Goal: Task Accomplishment & Management: Manage account settings

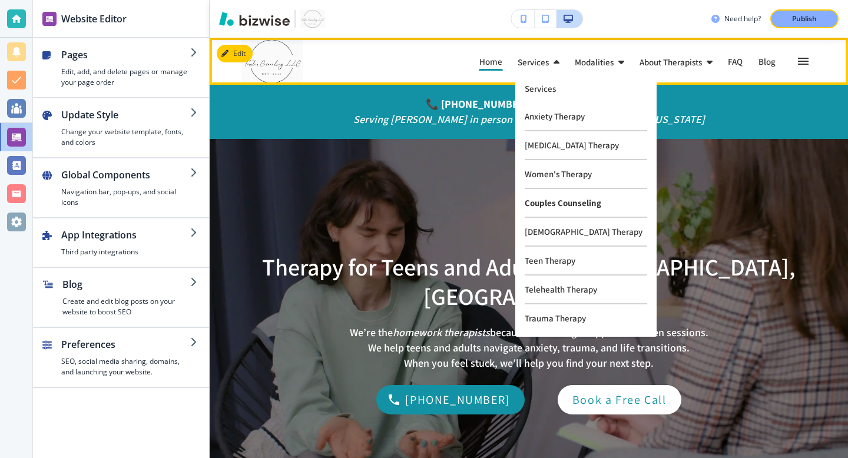
click at [556, 179] on p "Women's Therapy" at bounding box center [586, 174] width 123 height 29
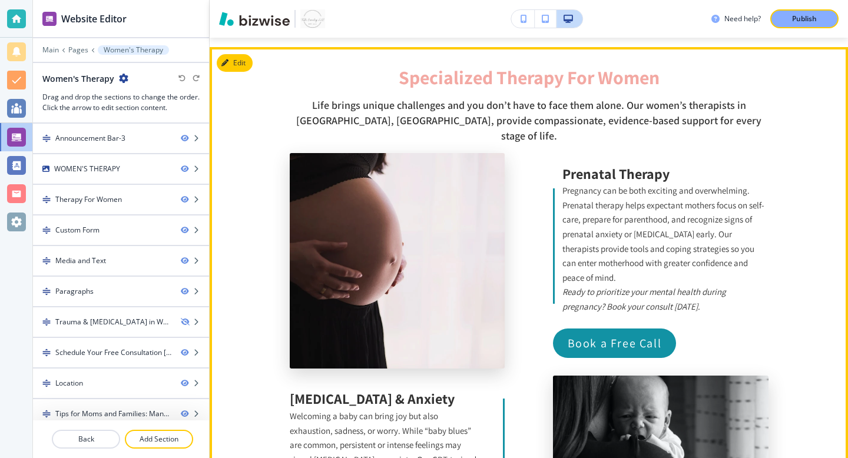
scroll to position [1193, 0]
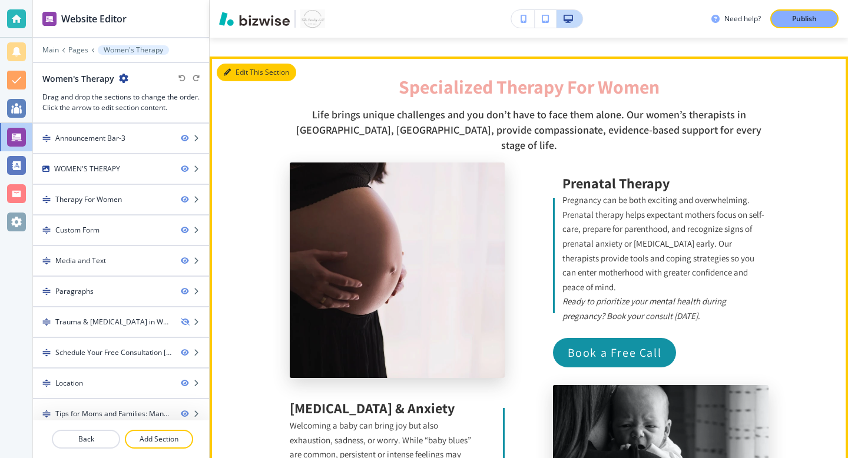
click at [233, 64] on button "Edit This Section" at bounding box center [257, 73] width 80 height 18
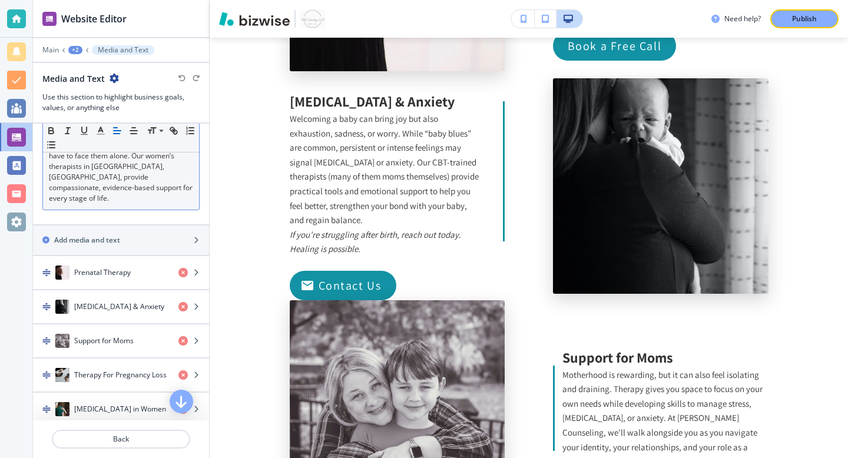
scroll to position [124, 0]
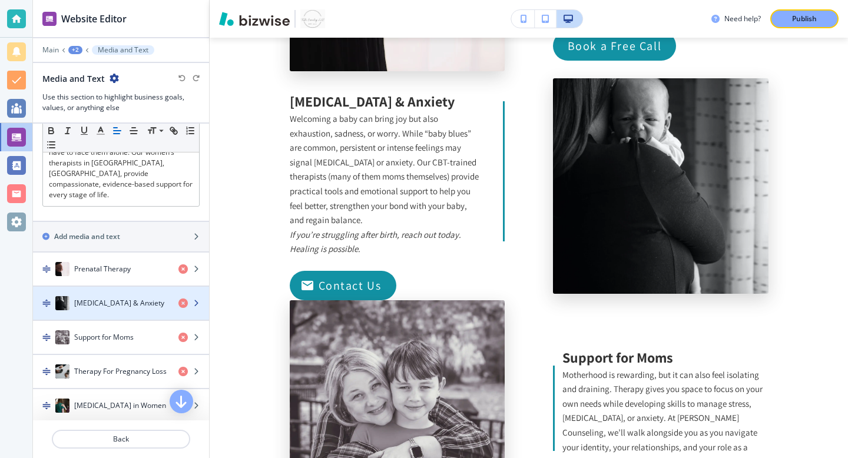
click at [143, 298] on h4 "[MEDICAL_DATA] & Anxiety" at bounding box center [119, 303] width 90 height 11
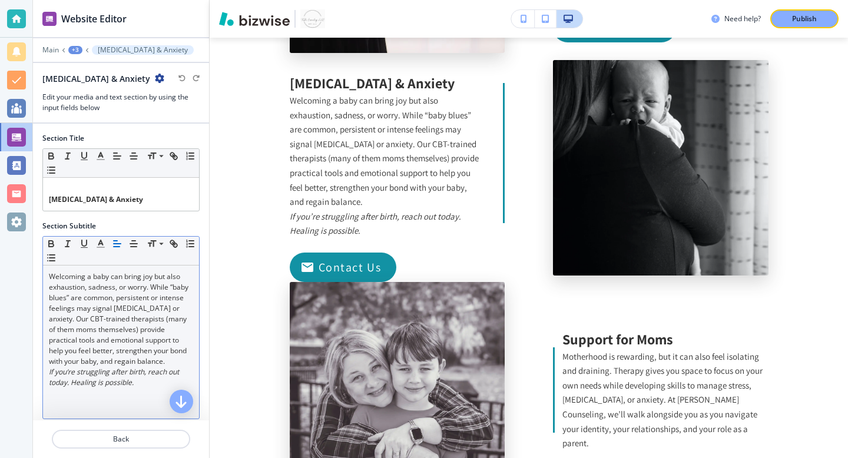
scroll to position [272, 0]
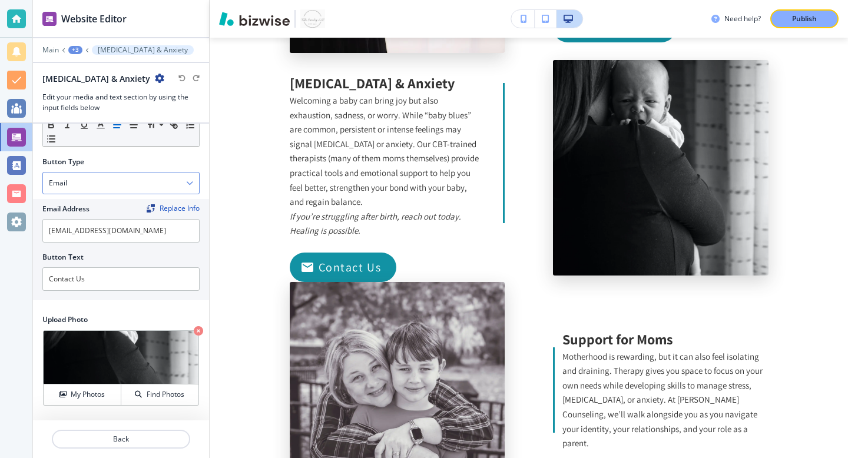
click at [163, 186] on div "Email" at bounding box center [121, 183] width 156 height 21
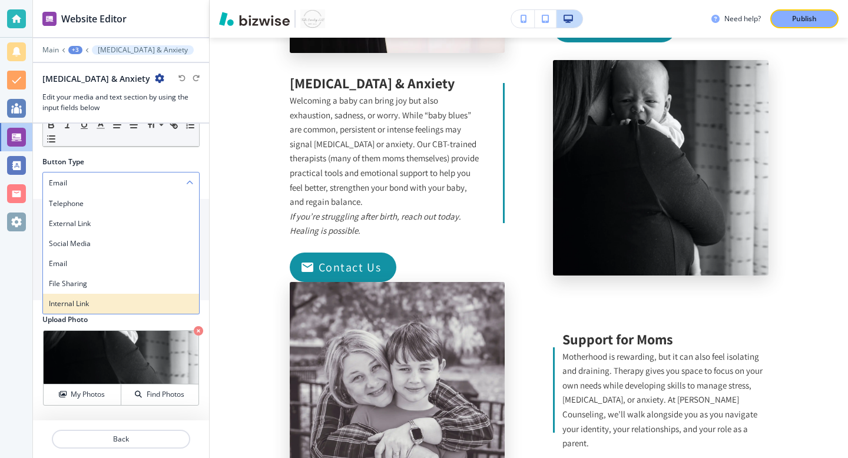
click at [121, 300] on h4 "Internal Link" at bounding box center [121, 304] width 144 height 11
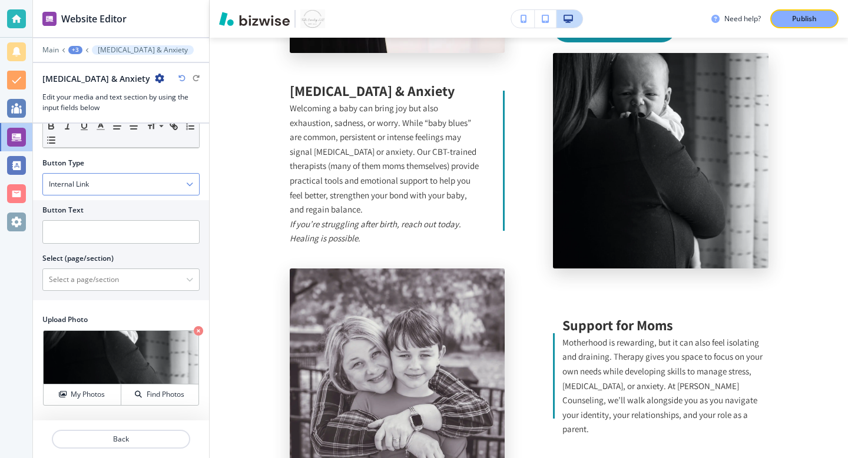
scroll to position [271, 0]
click at [107, 230] on input "text" at bounding box center [120, 232] width 157 height 24
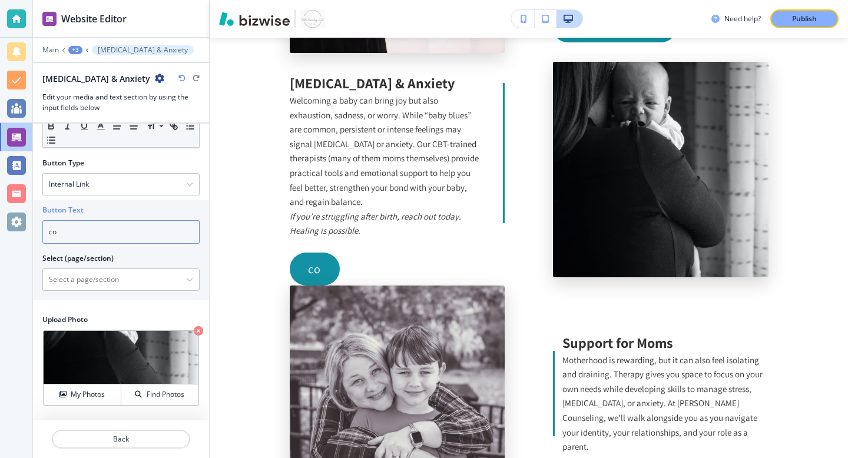
type input "c"
type input "Contact Us"
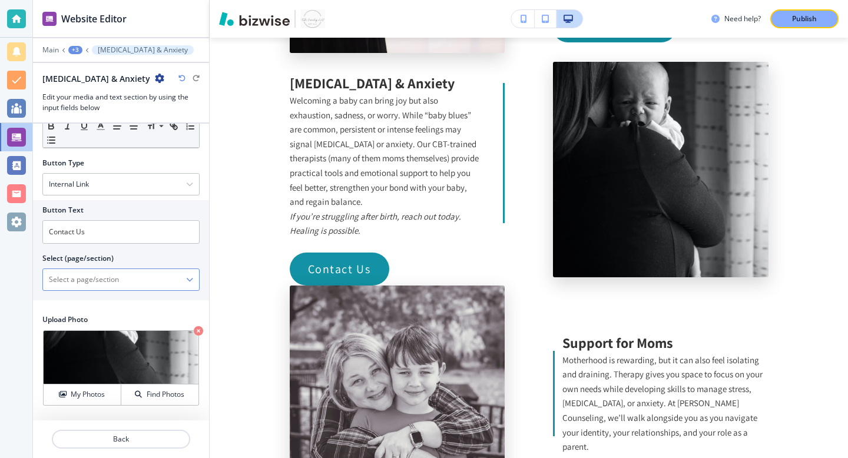
click at [120, 278] on \(page\/section\) "Manual Input" at bounding box center [114, 280] width 143 height 20
type \(page\/section\) "Contact Us"
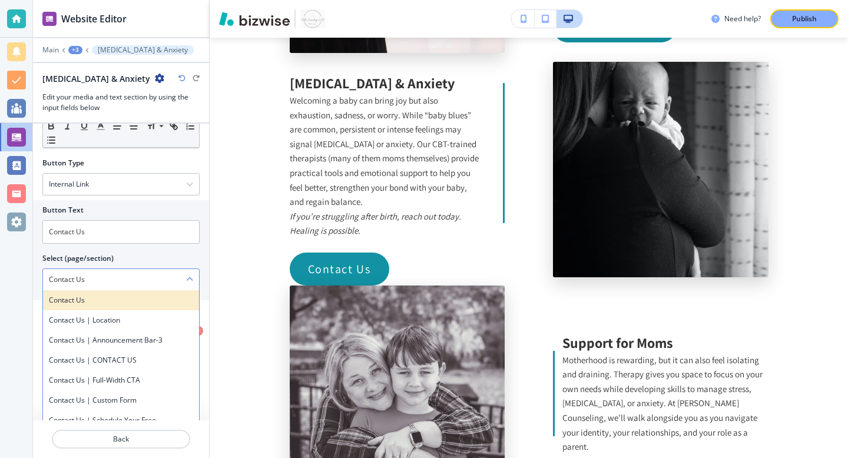
click at [121, 299] on h4 "Contact Us" at bounding box center [121, 300] width 144 height 11
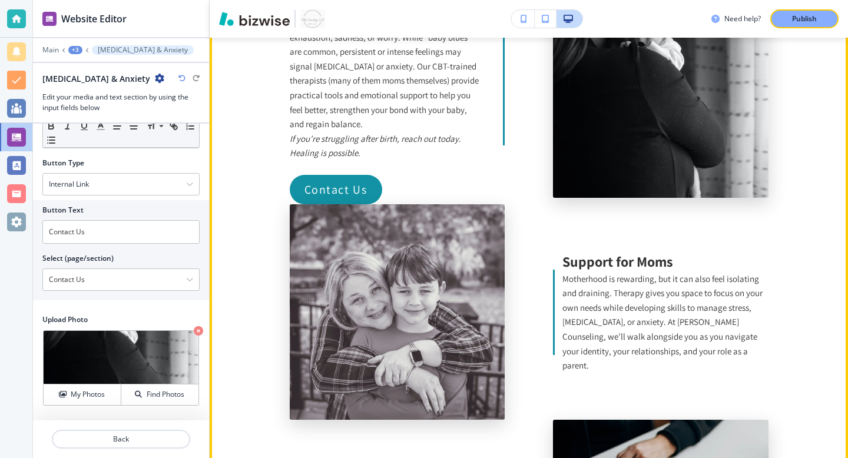
scroll to position [1606, 0]
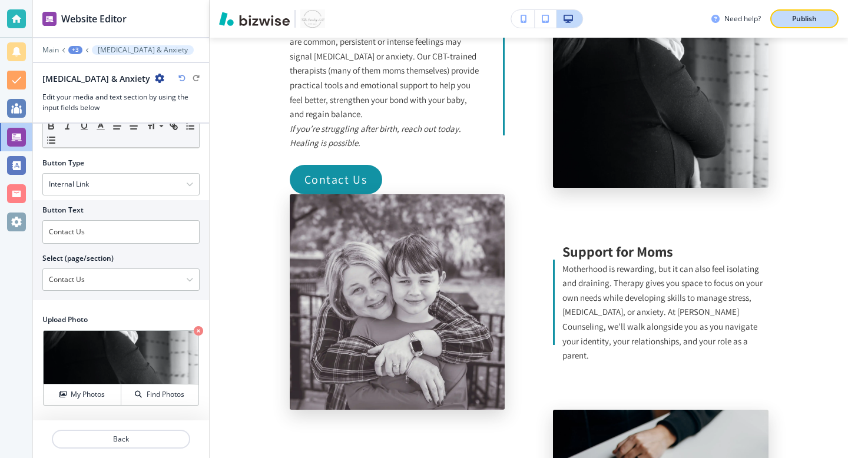
click at [805, 21] on p "Publish" at bounding box center [804, 19] width 25 height 11
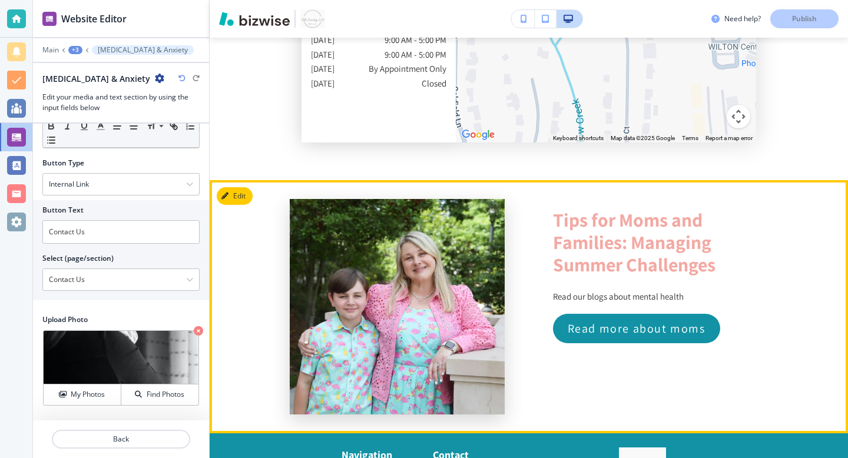
scroll to position [3996, 0]
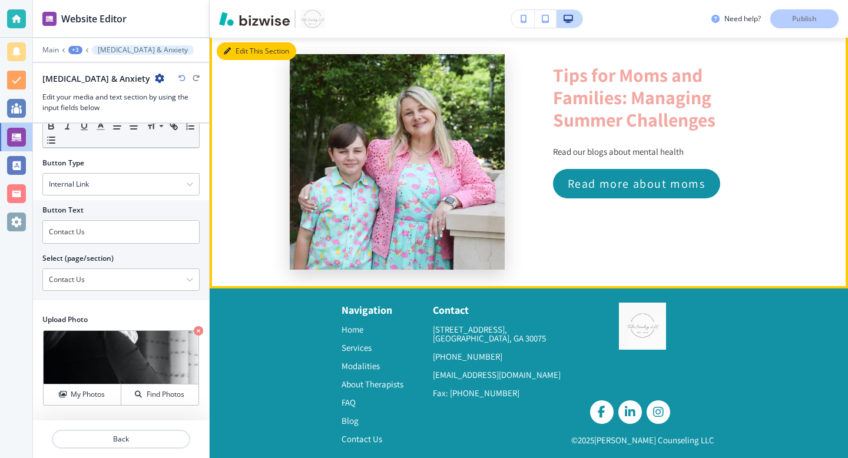
click at [234, 42] on button "Edit This Section" at bounding box center [257, 51] width 80 height 18
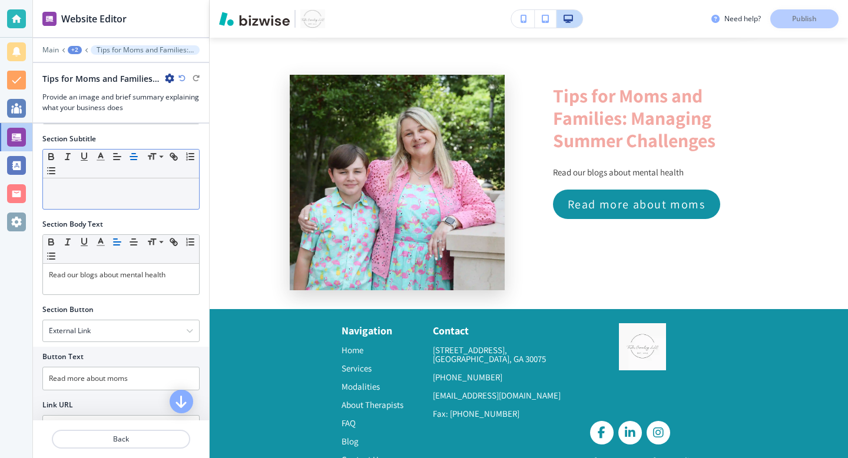
scroll to position [124, 0]
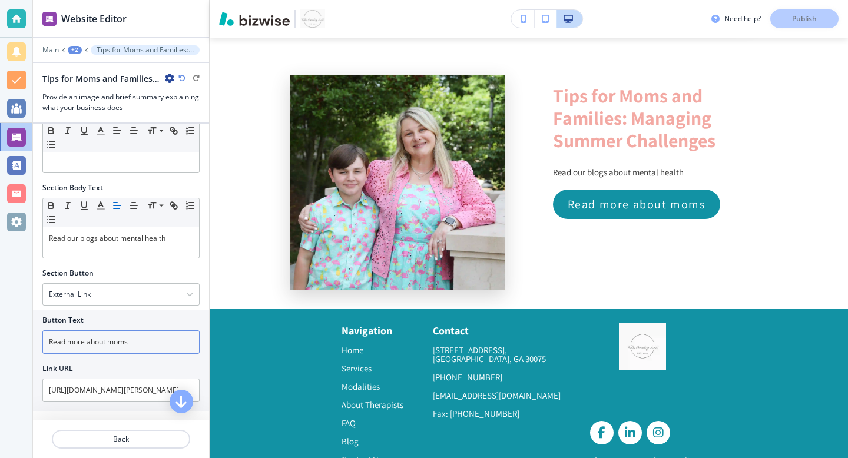
click at [121, 343] on input "Read more about moms" at bounding box center [120, 343] width 157 height 24
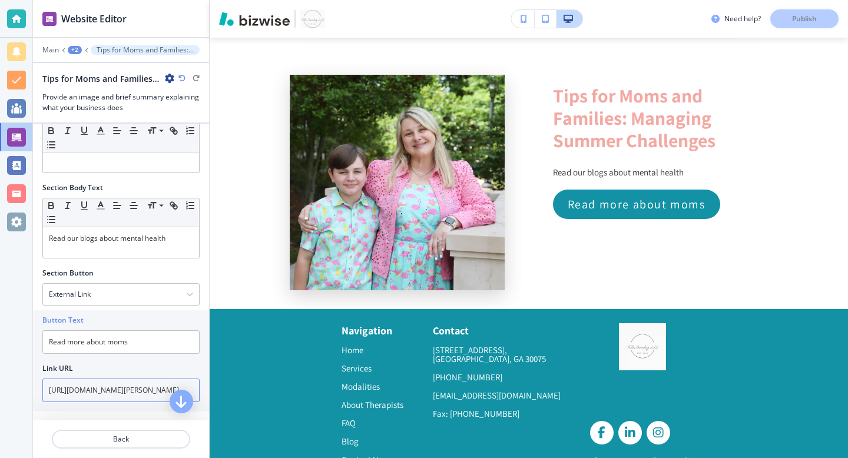
click at [134, 387] on input "[URL][DOMAIN_NAME][PERSON_NAME]" at bounding box center [120, 391] width 157 height 24
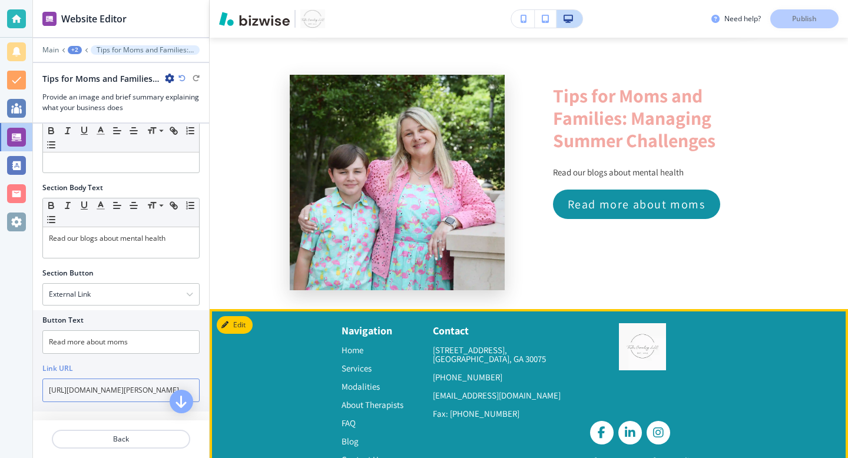
drag, startPoint x: 148, startPoint y: 388, endPoint x: 224, endPoint y: 389, distance: 76.0
click at [224, 389] on div "Website Editor Main +2 Tips for Moms and Families: Managing Summer Challenges T…" at bounding box center [440, 229] width 815 height 458
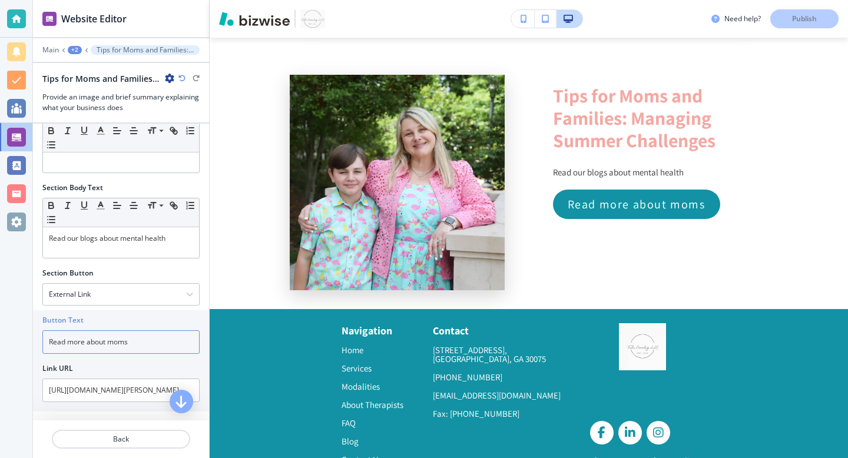
click at [127, 341] on input "Read more about moms" at bounding box center [120, 343] width 157 height 24
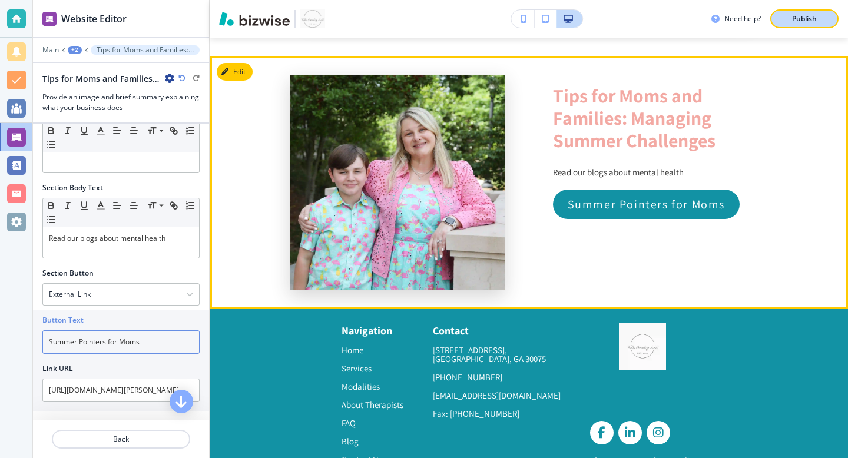
type input "Summer Pointers for Moms"
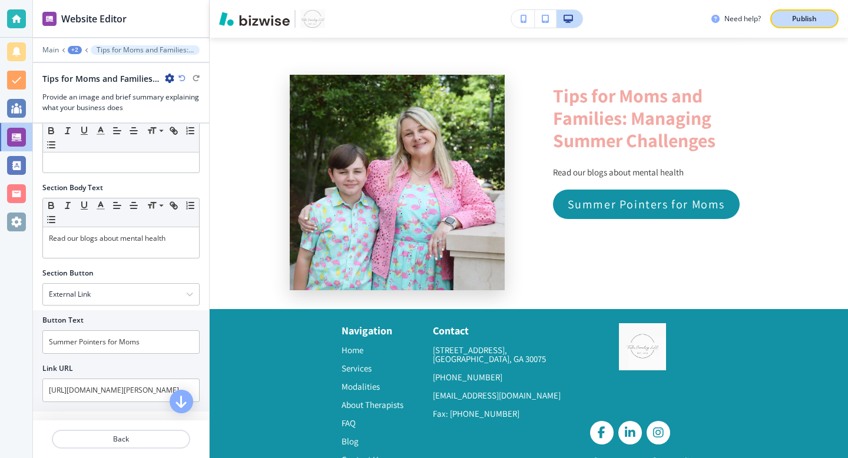
click at [806, 21] on p "Publish" at bounding box center [804, 19] width 25 height 11
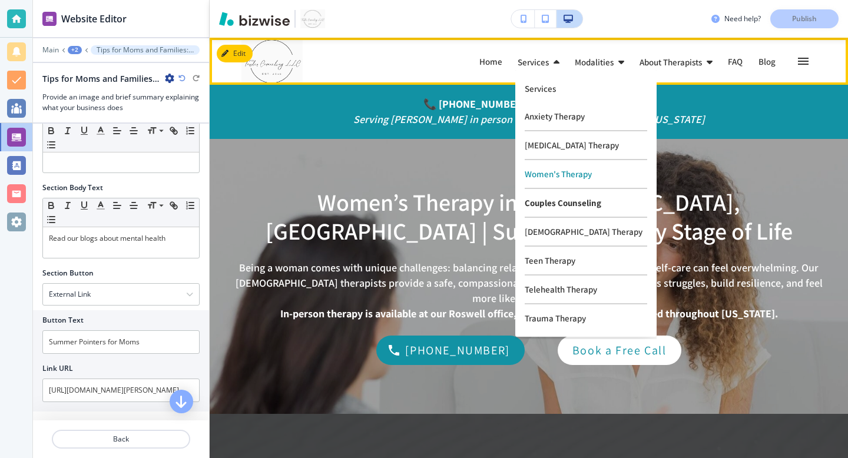
click at [553, 198] on p "Couples Counseling" at bounding box center [586, 203] width 123 height 29
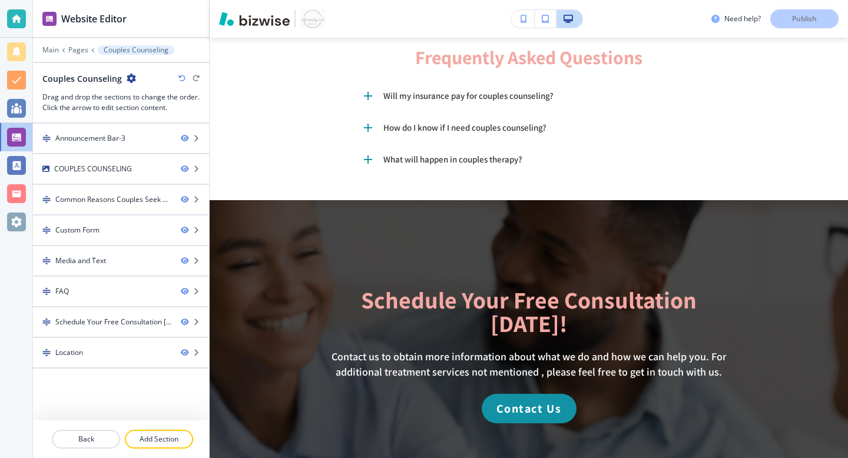
scroll to position [1350, 0]
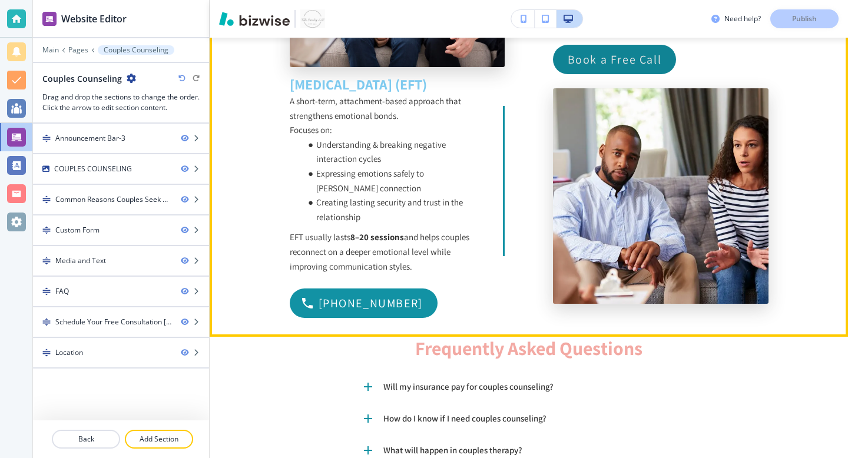
click at [598, 69] on p "Book a Free Call" at bounding box center [615, 59] width 94 height 19
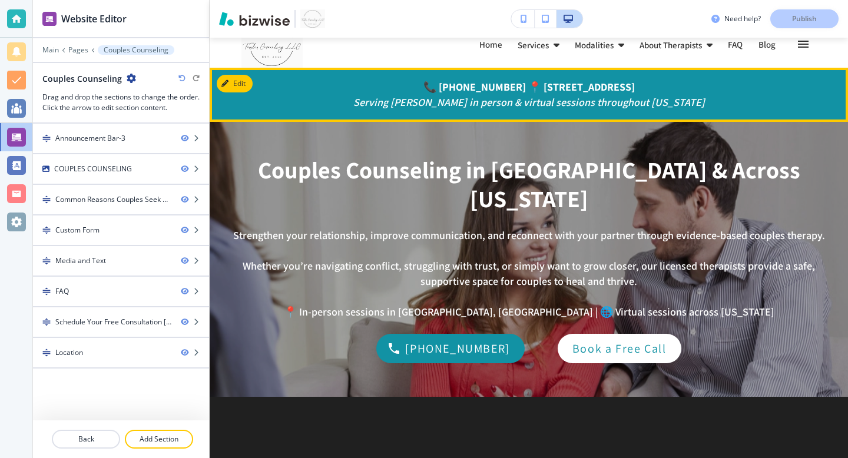
scroll to position [0, 0]
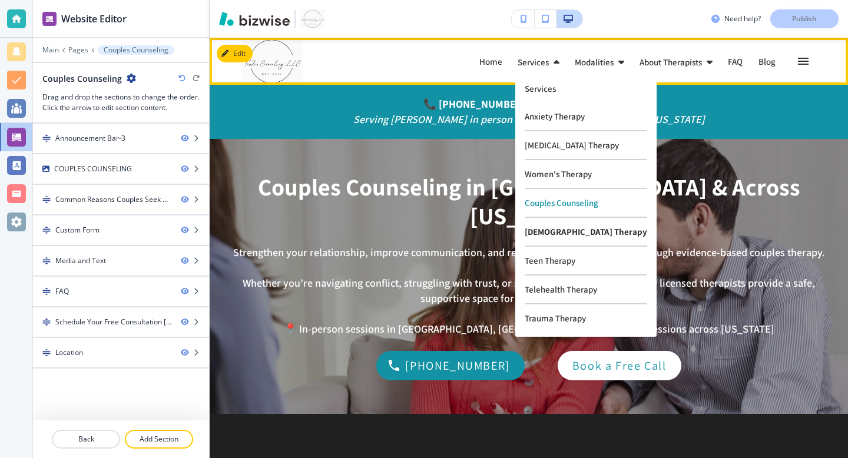
click at [546, 228] on p "[DEMOGRAPHIC_DATA] Therapy" at bounding box center [586, 232] width 123 height 29
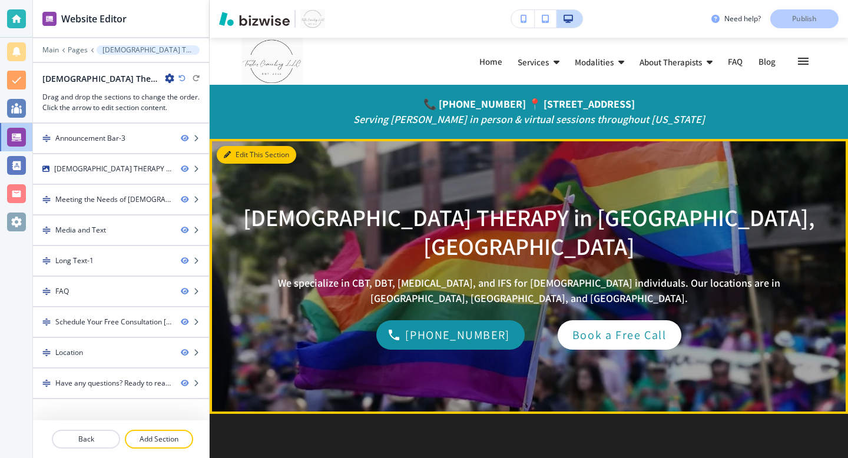
click at [231, 148] on button "Edit This Section" at bounding box center [257, 155] width 80 height 18
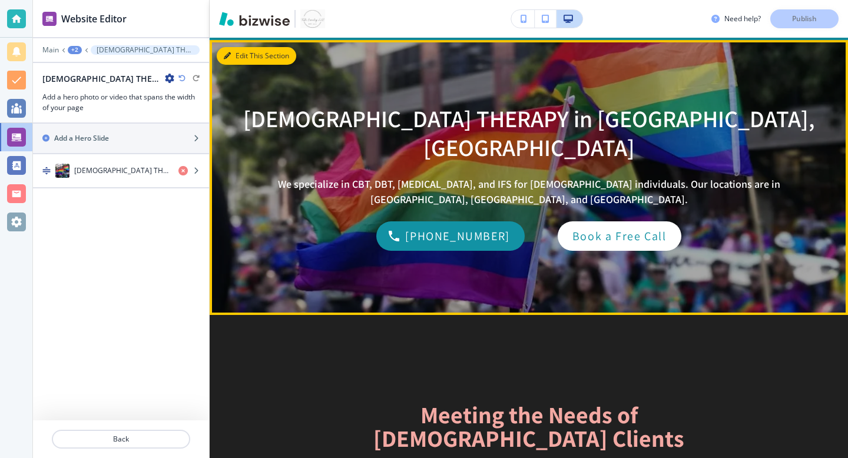
scroll to position [101, 0]
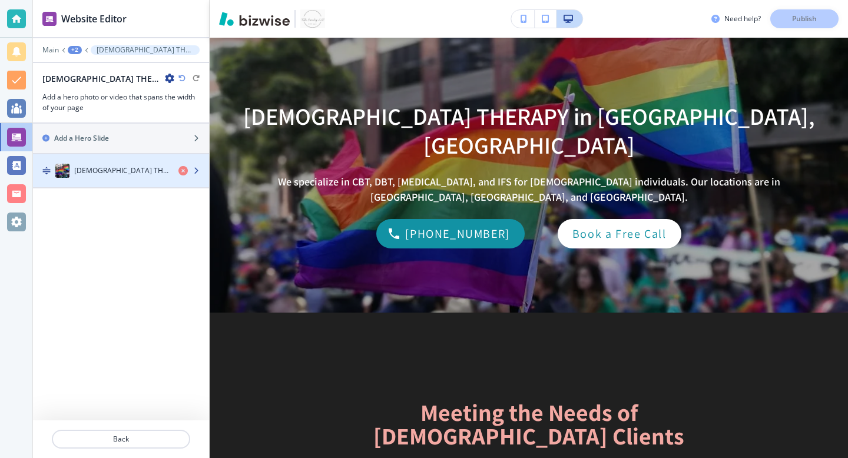
click at [127, 176] on div "[DEMOGRAPHIC_DATA] THERAPY in [GEOGRAPHIC_DATA], [GEOGRAPHIC_DATA]" at bounding box center [101, 171] width 136 height 14
click at [201, 171] on div "button" at bounding box center [194, 170] width 31 height 9
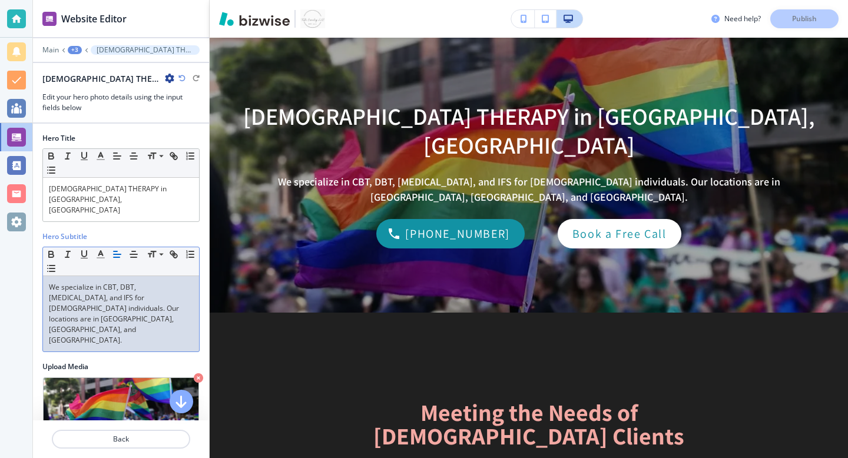
click at [158, 302] on p "We specialize in CBT, DBT, [MEDICAL_DATA], and IFS for [DEMOGRAPHIC_DATA] indiv…" at bounding box center [121, 314] width 144 height 64
copy p "We specialize in CBT, DBT, [MEDICAL_DATA], and IFS for [DEMOGRAPHIC_DATA] indiv…"
click at [133, 191] on p "[DEMOGRAPHIC_DATA] THERAPY in [GEOGRAPHIC_DATA], [GEOGRAPHIC_DATA]" at bounding box center [121, 200] width 144 height 32
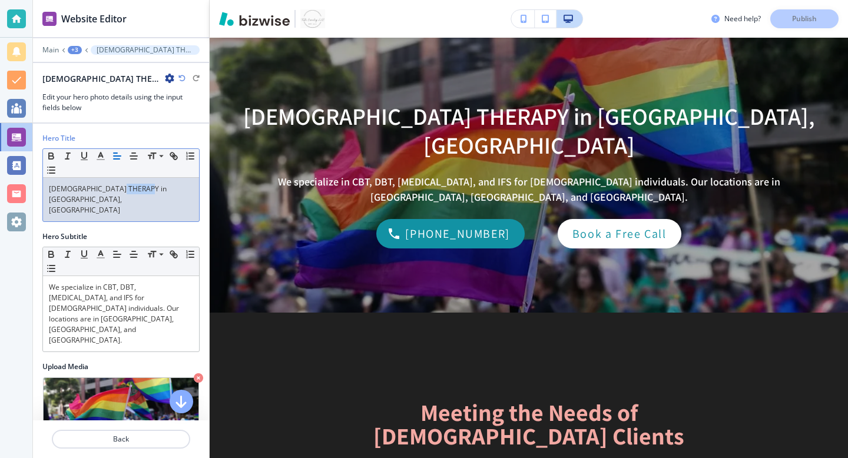
click at [133, 191] on p "[DEMOGRAPHIC_DATA] THERAPY in [GEOGRAPHIC_DATA], [GEOGRAPHIC_DATA]" at bounding box center [121, 200] width 144 height 32
copy p "[DEMOGRAPHIC_DATA] THERAPY in [GEOGRAPHIC_DATA], [GEOGRAPHIC_DATA]"
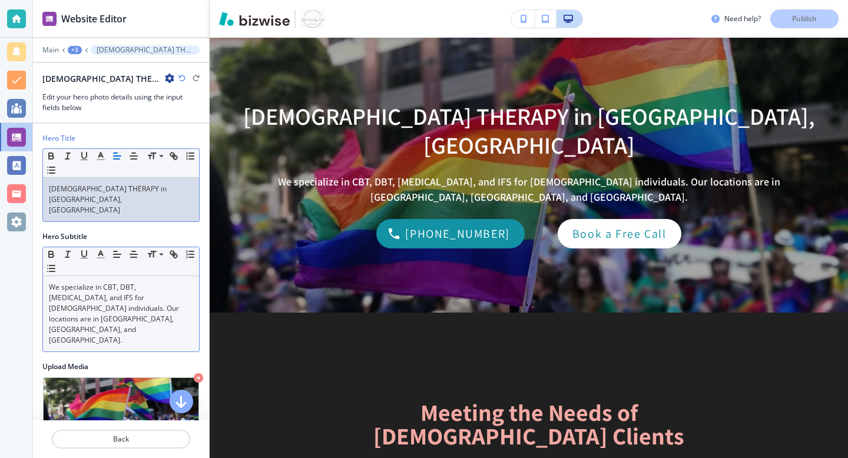
click at [130, 282] on p "We specialize in CBT, DBT, [MEDICAL_DATA], and IFS for [DEMOGRAPHIC_DATA] indiv…" at bounding box center [121, 314] width 144 height 64
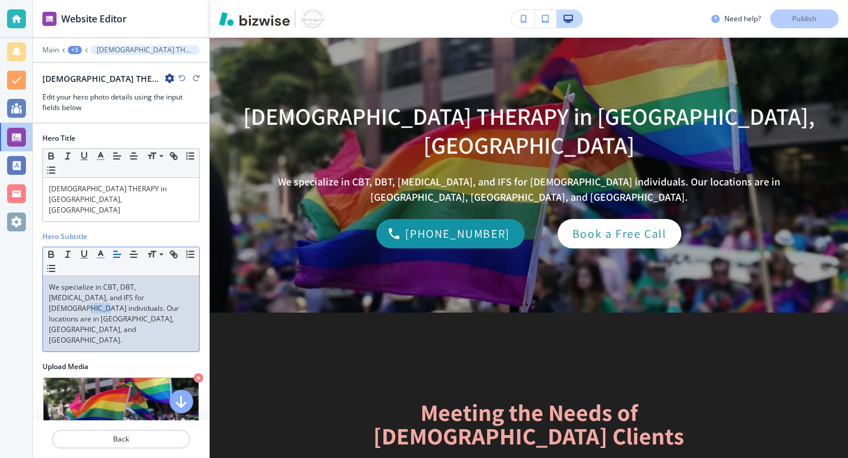
click at [130, 282] on p "We specialize in CBT, DBT, [MEDICAL_DATA], and IFS for [DEMOGRAPHIC_DATA] indiv…" at bounding box center [121, 314] width 144 height 64
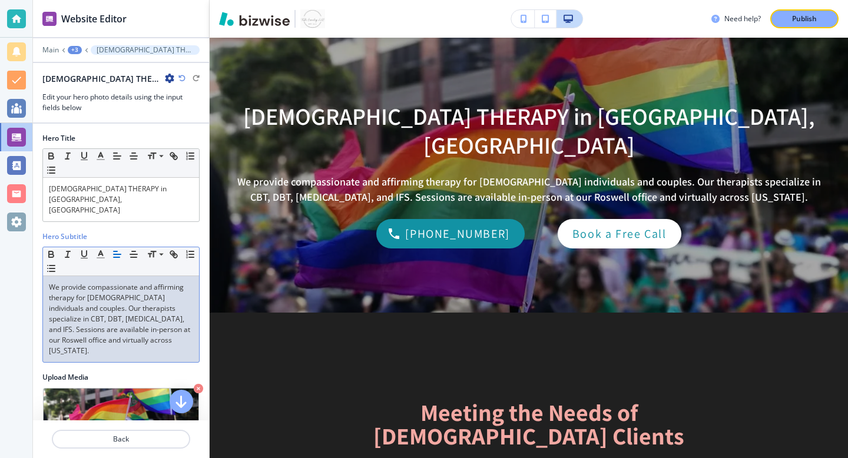
click at [80, 288] on p "We provide compassionate and affirming therapy for [DEMOGRAPHIC_DATA] individua…" at bounding box center [121, 319] width 144 height 74
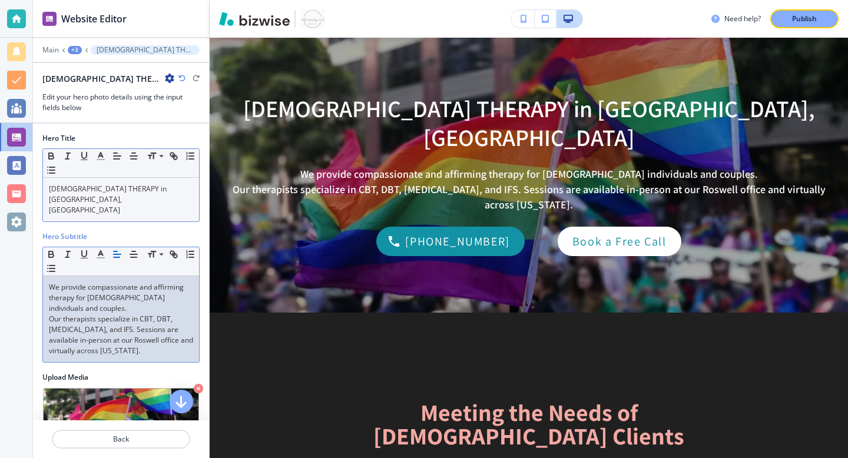
click at [95, 190] on p "[DEMOGRAPHIC_DATA] THERAPY in [GEOGRAPHIC_DATA], [GEOGRAPHIC_DATA]" at bounding box center [121, 200] width 144 height 32
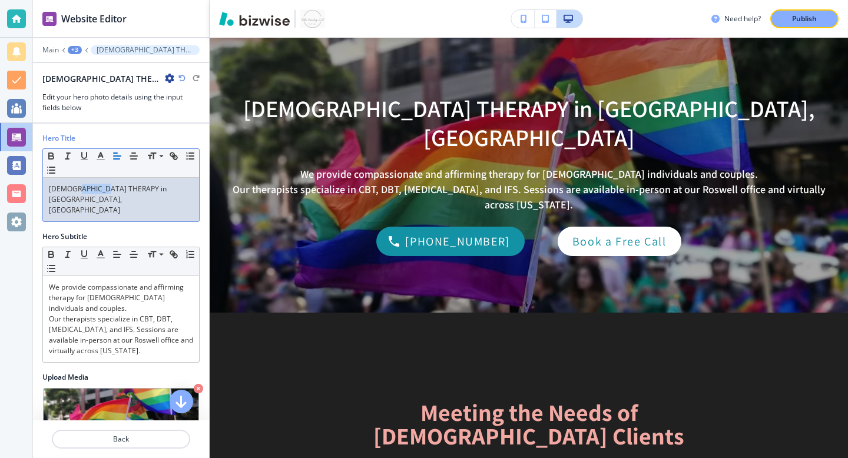
click at [95, 190] on p "[DEMOGRAPHIC_DATA] THERAPY in [GEOGRAPHIC_DATA], [GEOGRAPHIC_DATA]" at bounding box center [121, 200] width 144 height 32
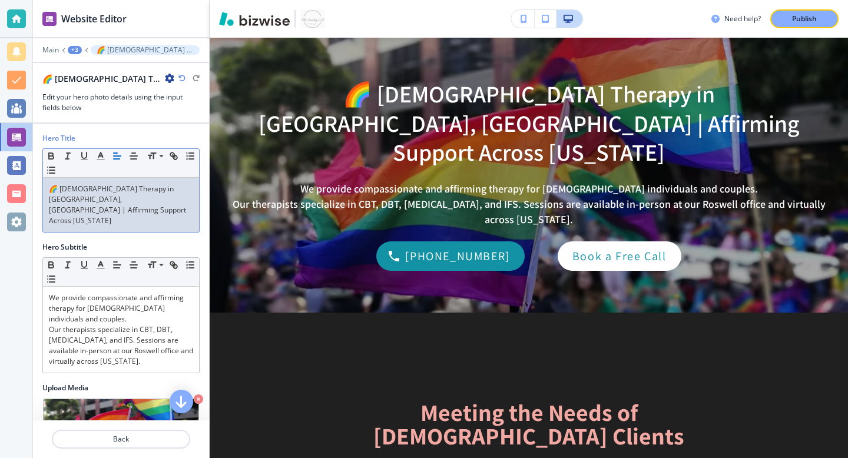
click at [55, 191] on p "🌈 [DEMOGRAPHIC_DATA] Therapy in [GEOGRAPHIC_DATA], [GEOGRAPHIC_DATA] | Affirmin…" at bounding box center [121, 205] width 144 height 42
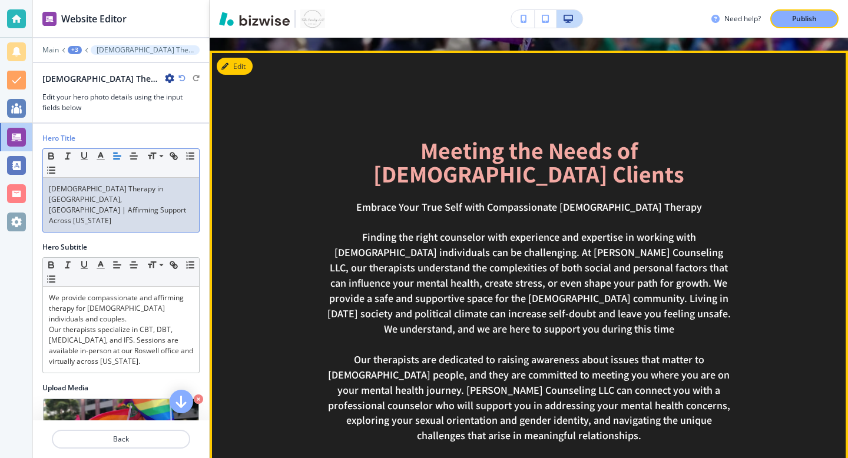
scroll to position [314, 0]
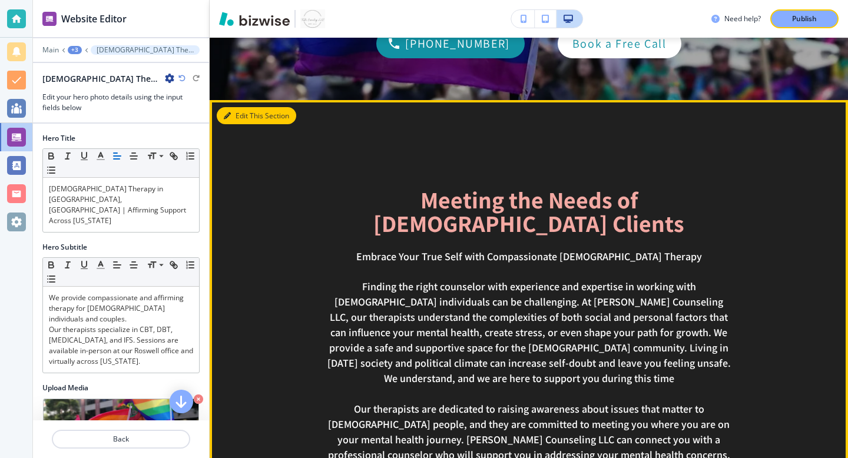
click at [247, 113] on button "Edit This Section" at bounding box center [257, 116] width 80 height 18
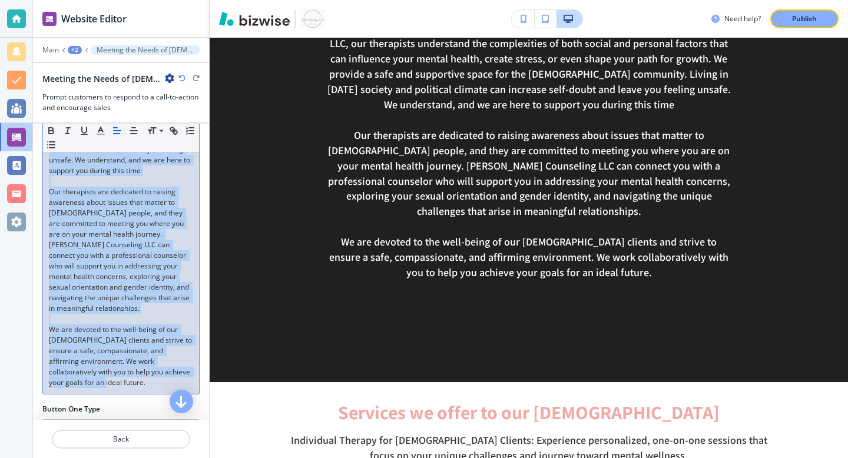
scroll to position [0, 0]
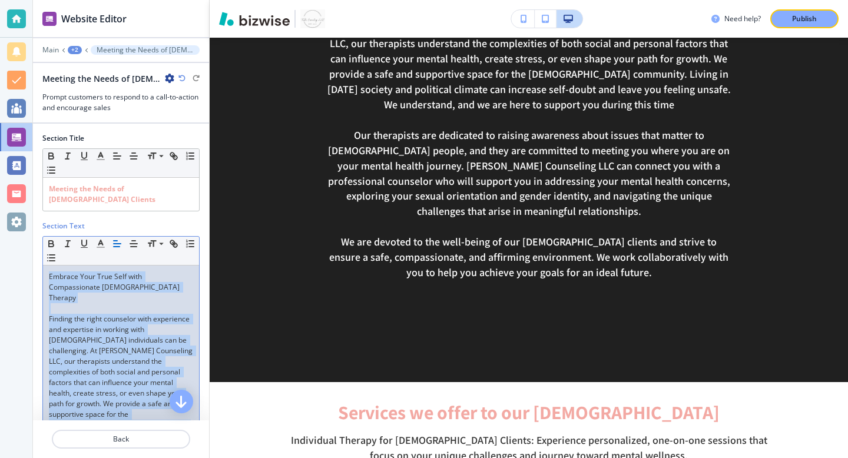
drag, startPoint x: 192, startPoint y: 333, endPoint x: 151, endPoint y: 41, distance: 294.5
click at [151, 41] on div "Website Editor Main +2 Meeting the Needs of [DEMOGRAPHIC_DATA] Clients Meeting …" at bounding box center [121, 229] width 176 height 458
copy div "Loremip Dolo Sita Cons adip Elitseddoeius TEMPO+ Incidid Utlabor etd magna aliq…"
click at [113, 329] on p "Finding the right counselor with experience and expertise in working with [DEMO…" at bounding box center [121, 393] width 144 height 159
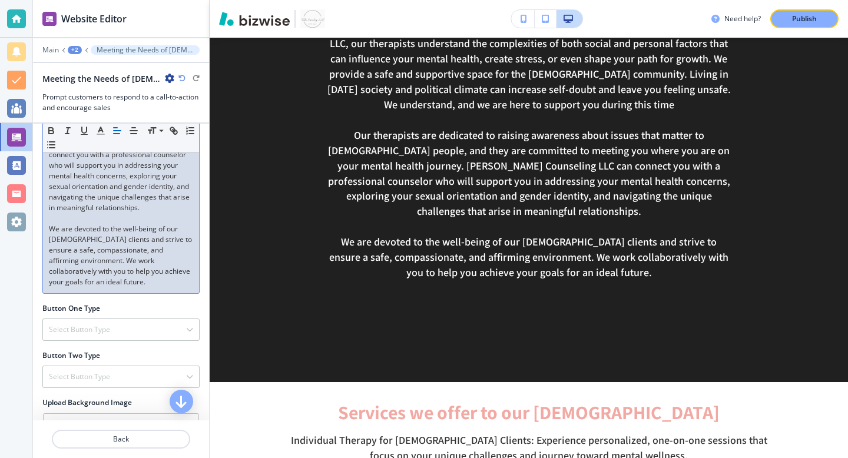
scroll to position [405, 0]
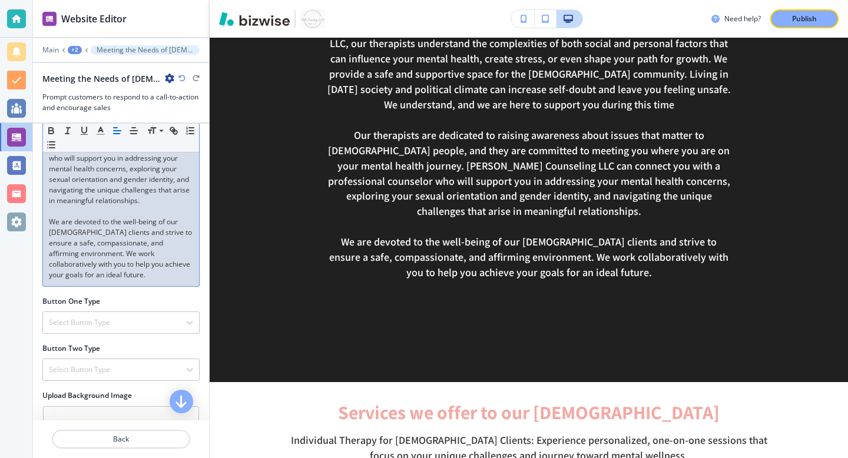
click at [174, 226] on p "We are devoted to the well-being of our [DEMOGRAPHIC_DATA] clients and strive t…" at bounding box center [121, 249] width 144 height 64
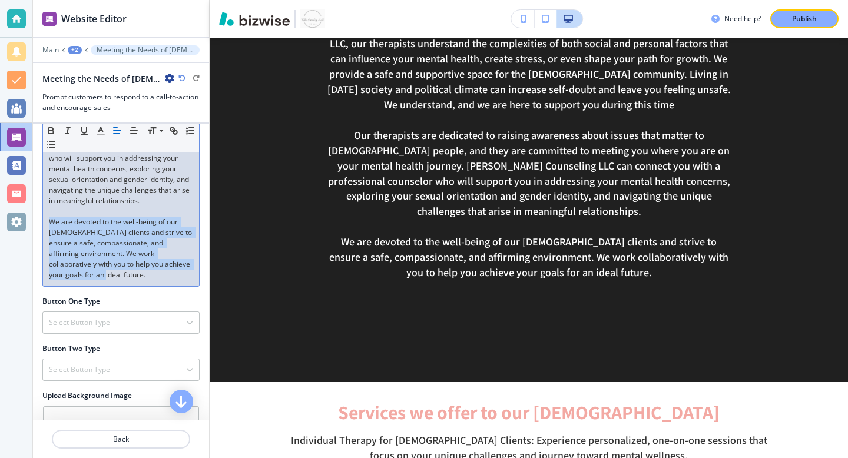
click at [174, 226] on p "We are devoted to the well-being of our [DEMOGRAPHIC_DATA] clients and strive t…" at bounding box center [121, 249] width 144 height 64
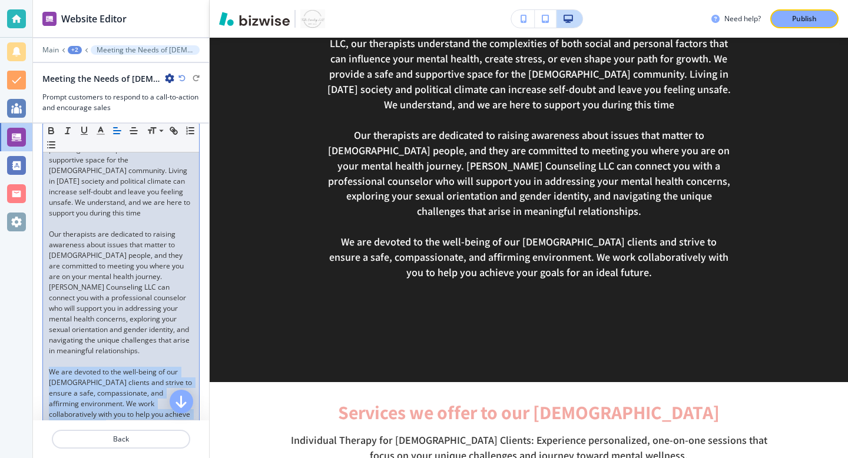
scroll to position [0, 0]
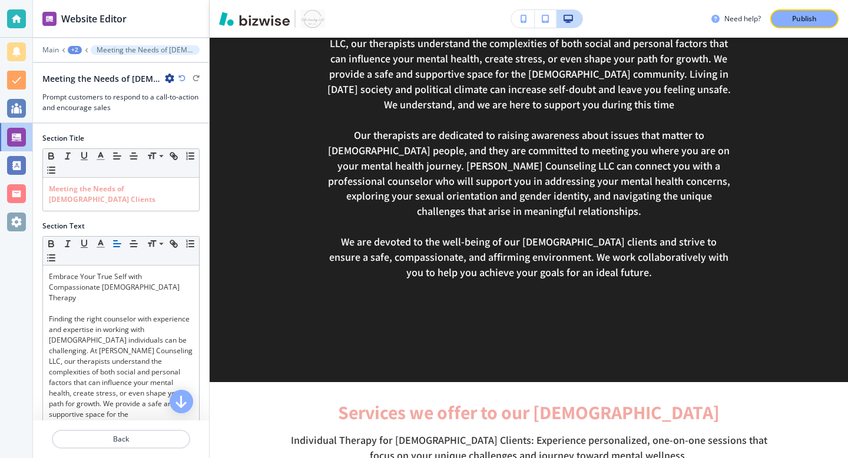
click at [77, 48] on div "+2" at bounding box center [75, 50] width 14 height 8
click at [98, 86] on p "[DEMOGRAPHIC_DATA] Therapy" at bounding box center [105, 90] width 60 height 11
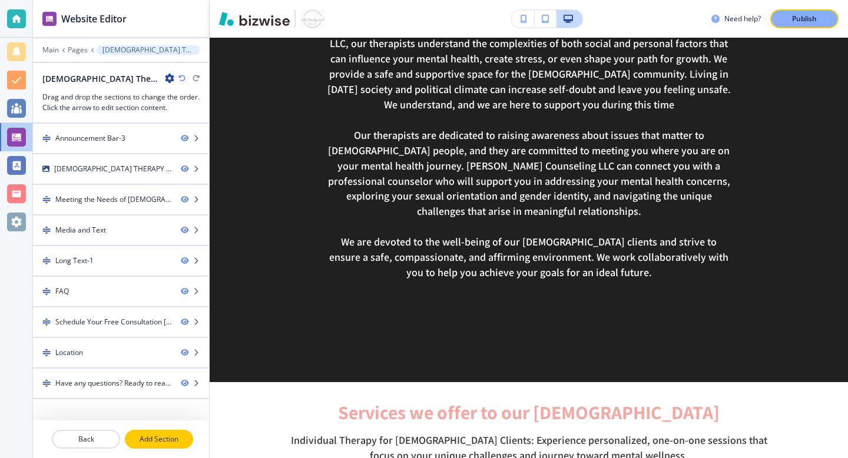
click at [169, 443] on p "Add Section" at bounding box center [159, 439] width 66 height 11
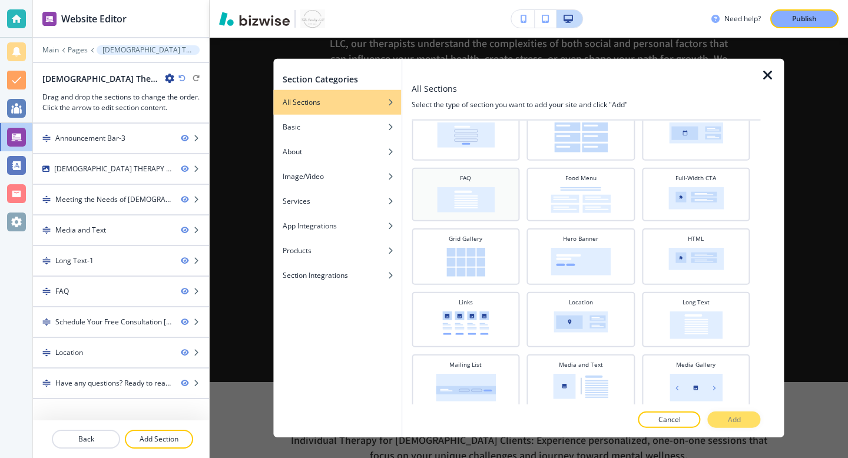
scroll to position [173, 0]
click at [331, 121] on button "Basic" at bounding box center [337, 127] width 128 height 25
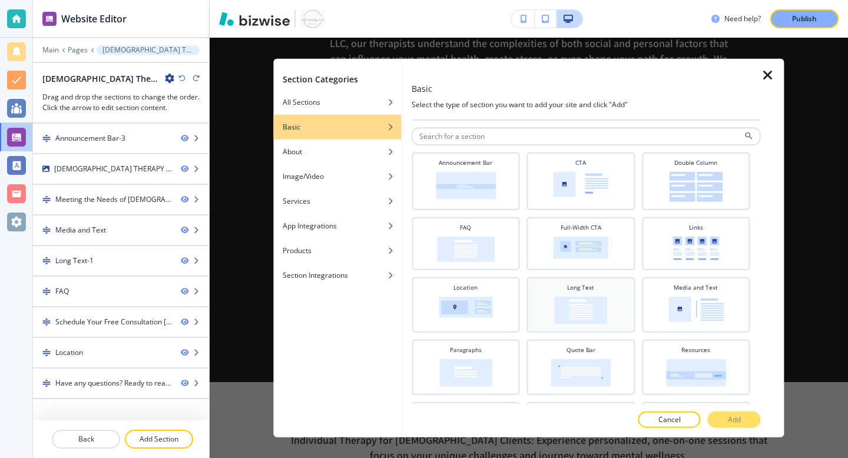
scroll to position [57, 0]
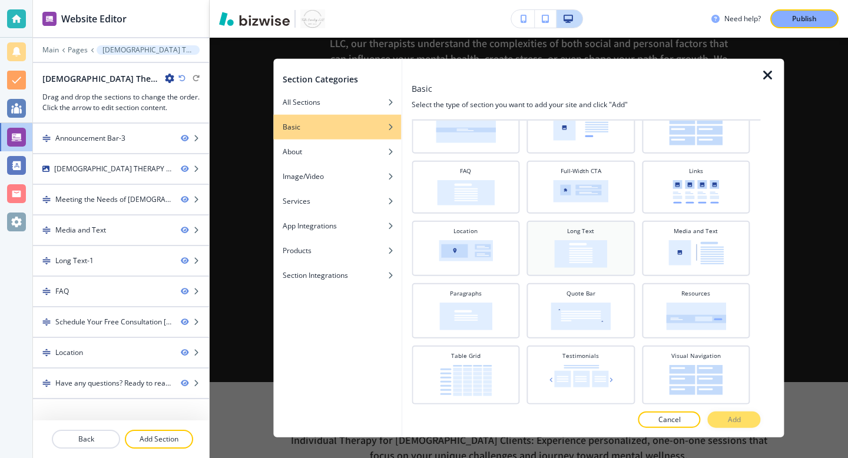
click at [593, 249] on img at bounding box center [580, 254] width 53 height 28
click at [733, 423] on p "Add" at bounding box center [734, 419] width 13 height 11
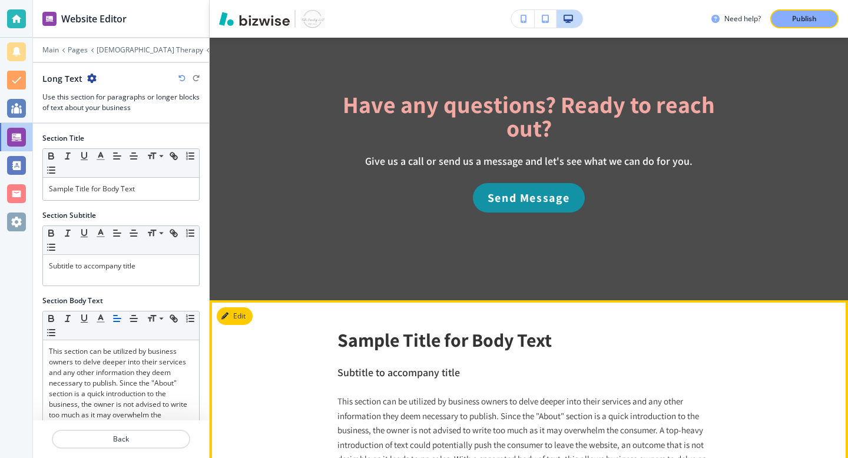
scroll to position [4023, 0]
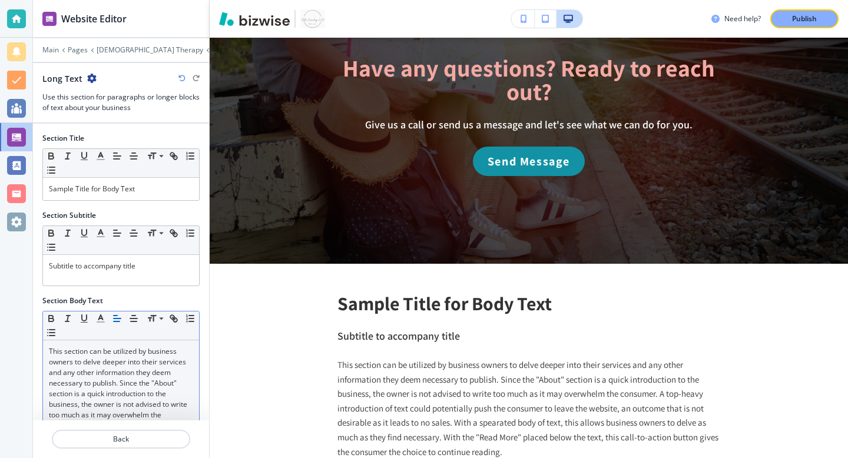
click at [112, 395] on p "This section can be utilized by business owners to delve deeper into their serv…" at bounding box center [121, 436] width 144 height 180
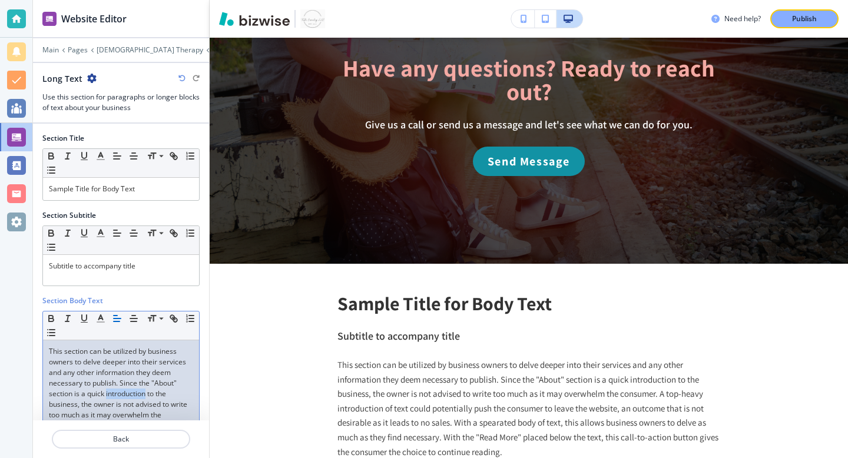
click at [112, 395] on p "This section can be utilized by business owners to delve deeper into their serv…" at bounding box center [121, 436] width 144 height 180
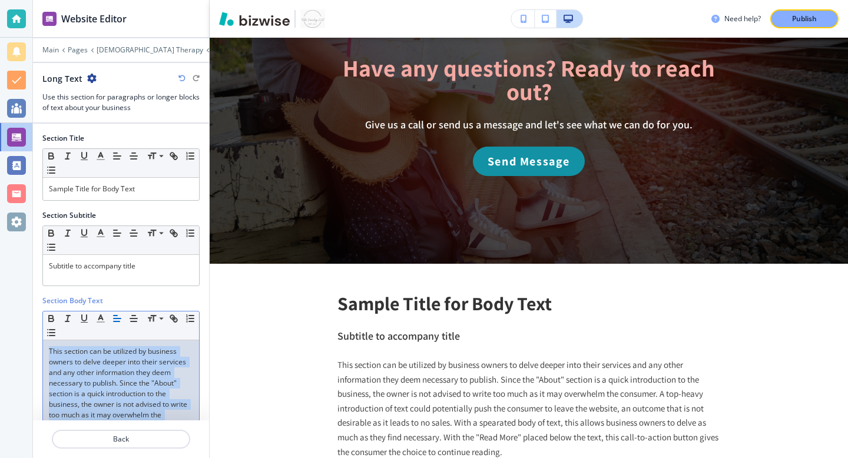
click at [112, 395] on p "This section can be utilized by business owners to delve deeper into their serv…" at bounding box center [121, 436] width 144 height 180
paste div
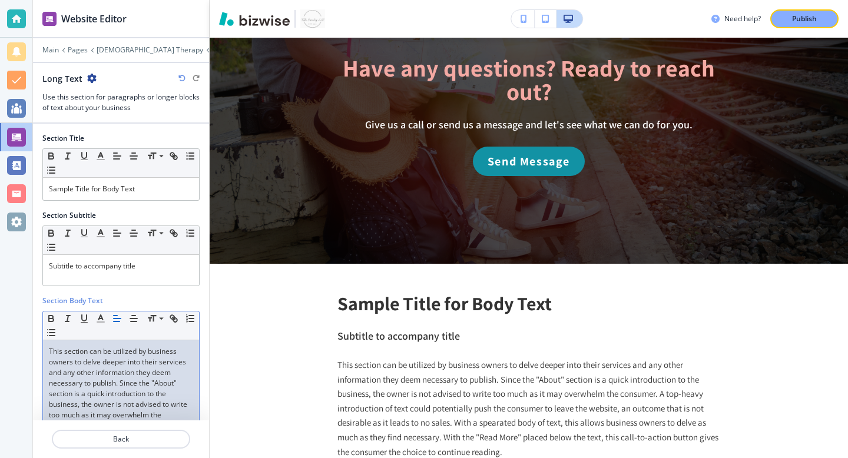
scroll to position [0, 0]
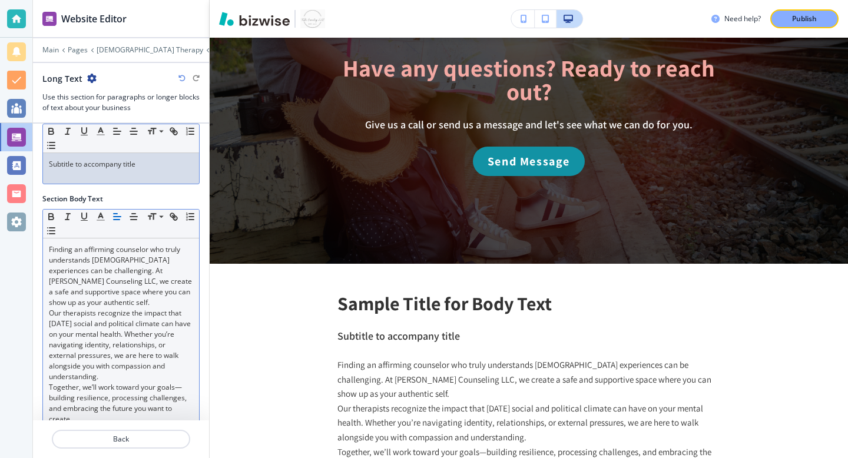
click at [121, 170] on div "Subtitle to accompany title" at bounding box center [121, 168] width 156 height 31
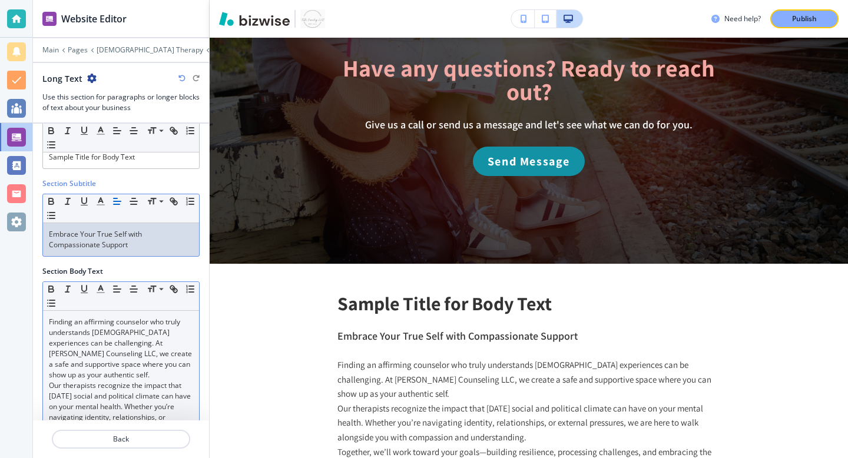
scroll to position [19, 0]
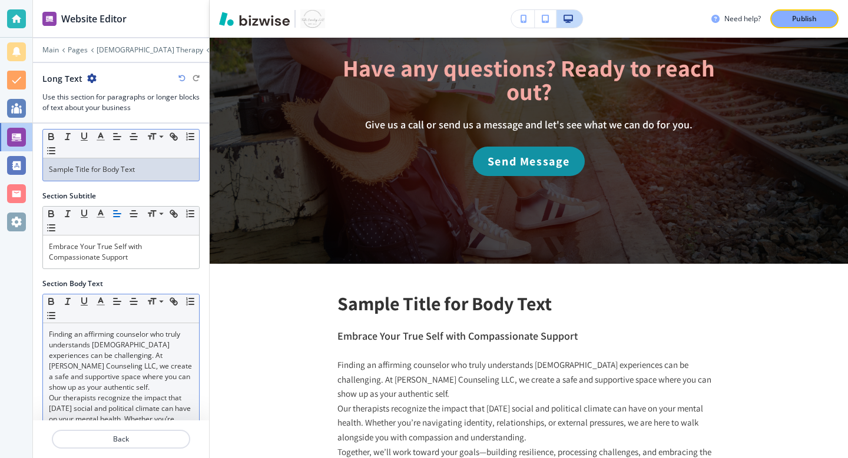
click at [98, 165] on p "Sample Title for Body Text" at bounding box center [121, 169] width 144 height 11
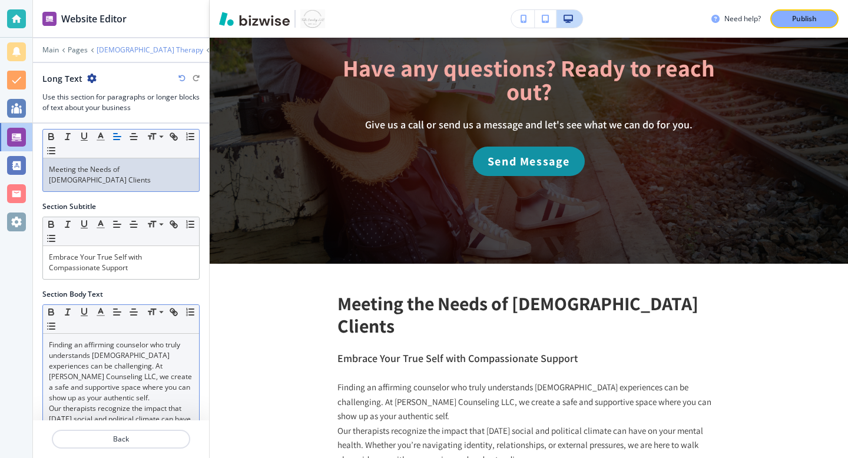
click at [110, 50] on p "[DEMOGRAPHIC_DATA] Therapy" at bounding box center [150, 50] width 107 height 8
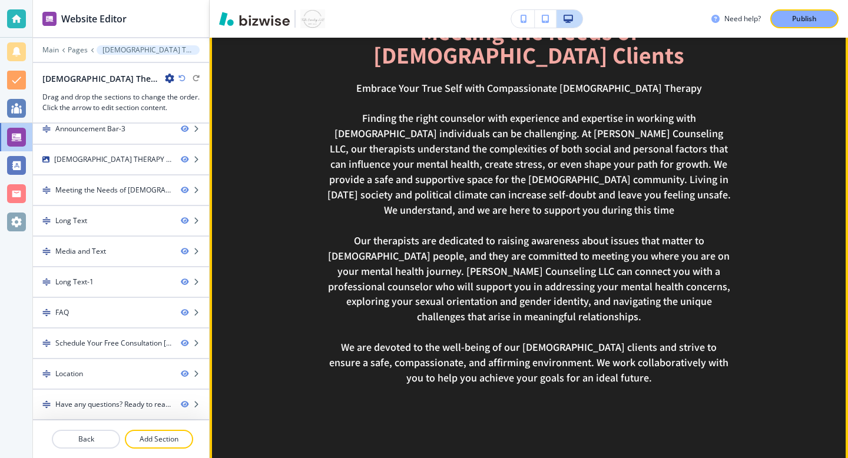
scroll to position [495, 0]
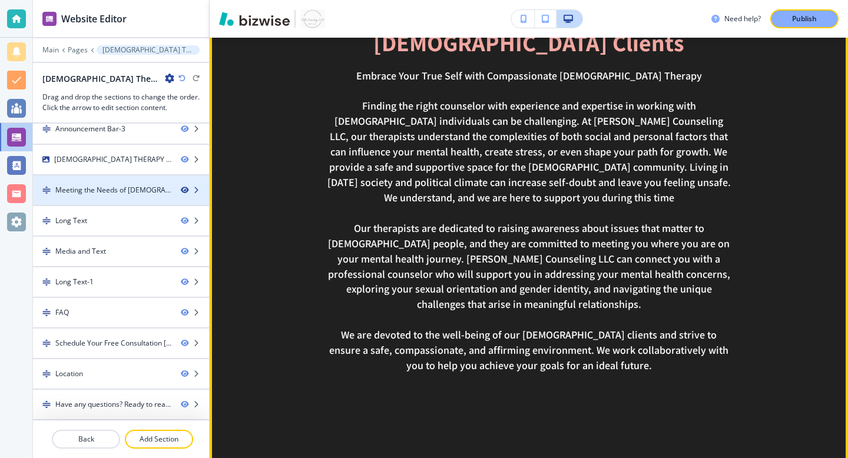
click at [182, 191] on icon "button" at bounding box center [184, 190] width 7 height 7
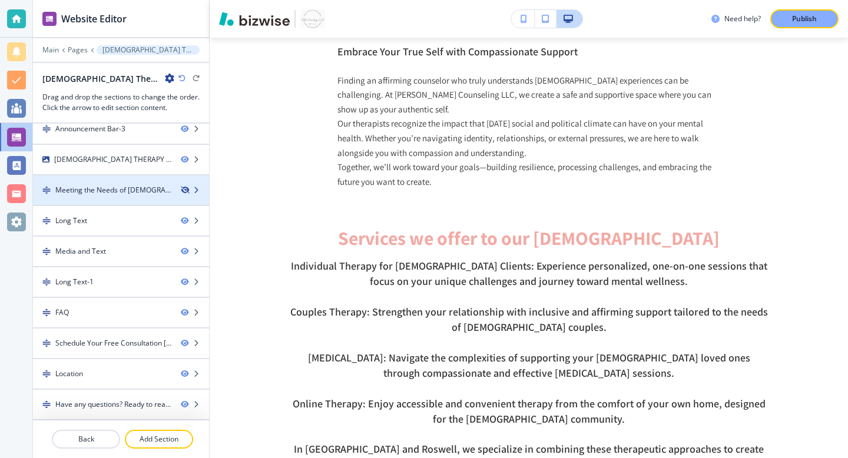
scroll to position [0, 0]
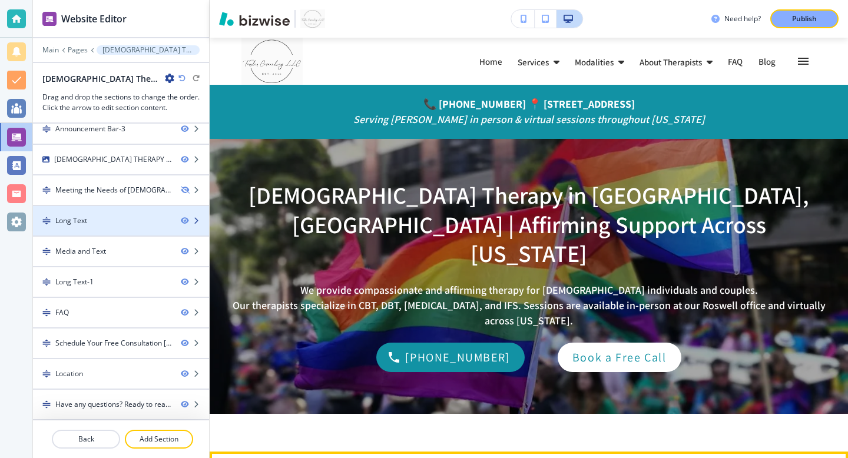
click at [144, 214] on div at bounding box center [121, 210] width 176 height 9
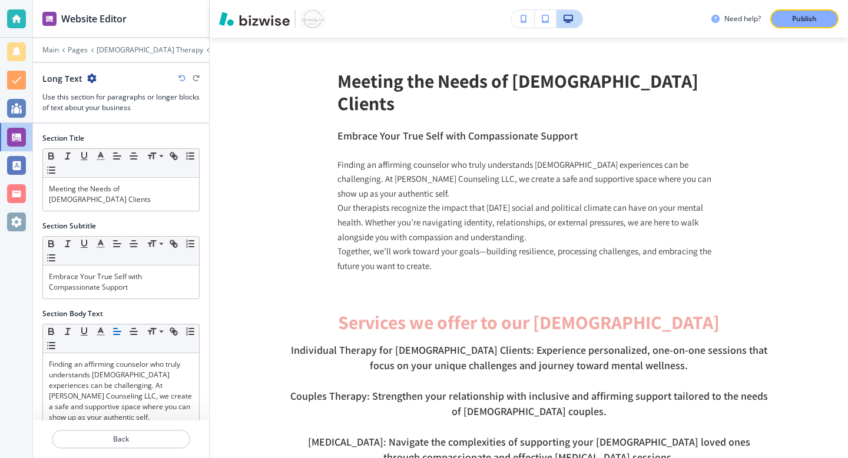
scroll to position [414, 0]
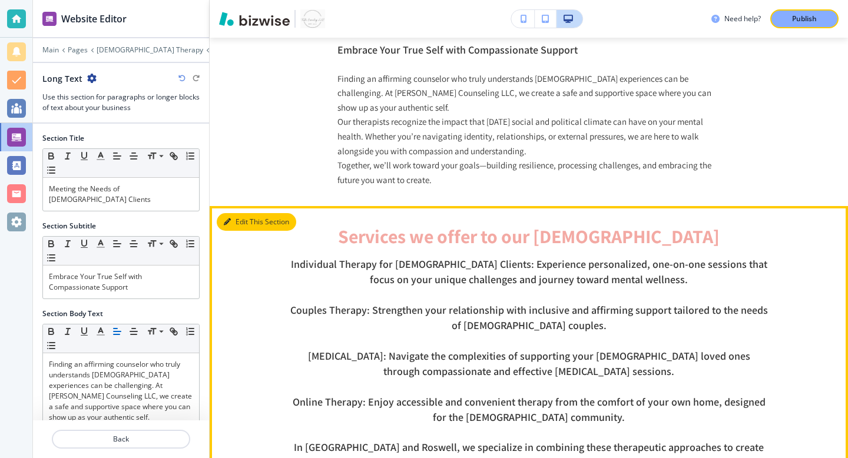
click at [238, 213] on button "Edit This Section" at bounding box center [257, 222] width 80 height 18
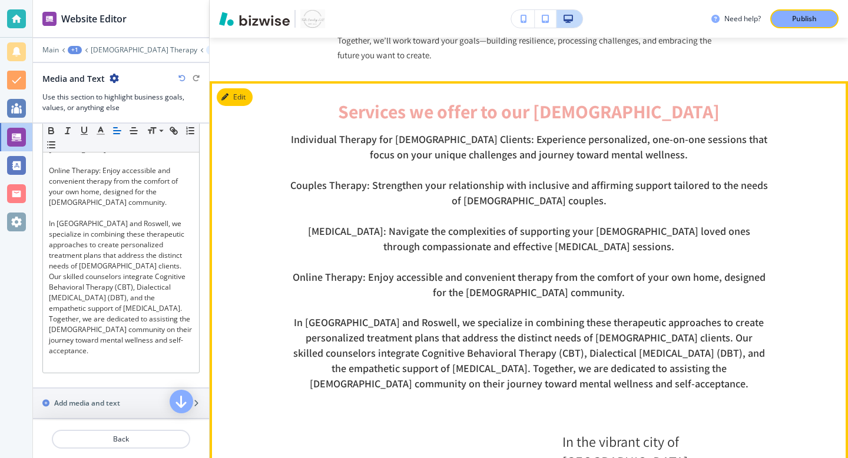
scroll to position [631, 0]
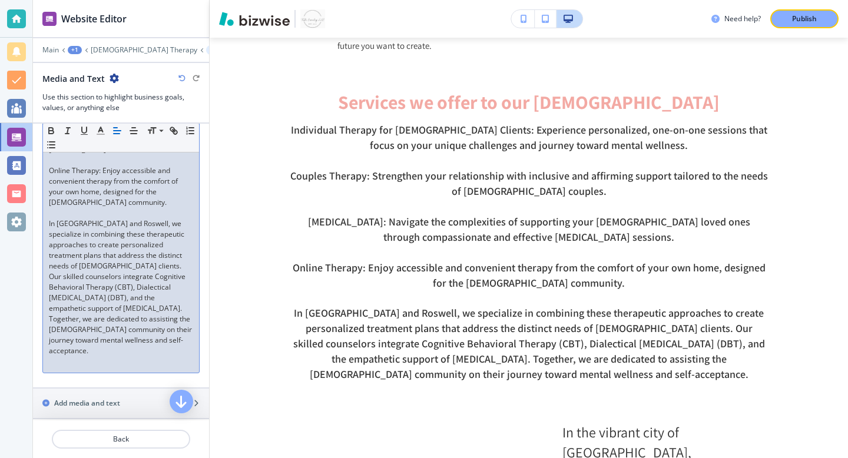
click at [151, 262] on span "In [GEOGRAPHIC_DATA] and Roswell, we specialize in combining these therapeutic …" at bounding box center [121, 287] width 145 height 137
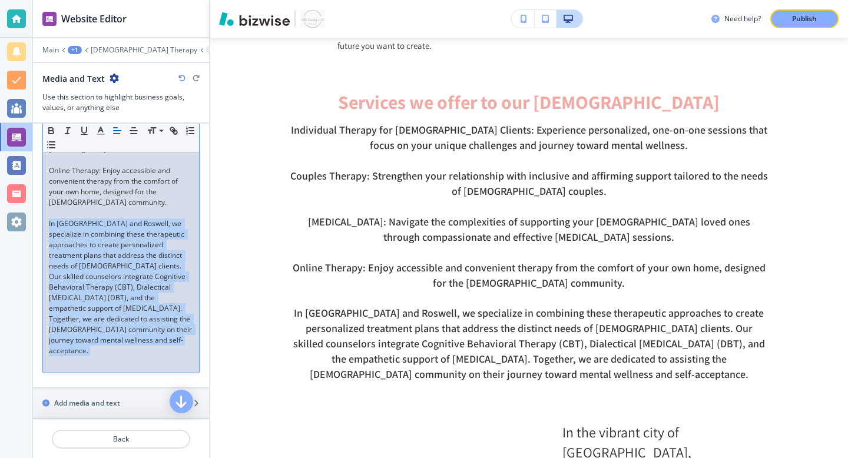
click at [151, 262] on span "In [GEOGRAPHIC_DATA] and Roswell, we specialize in combining these therapeutic …" at bounding box center [121, 287] width 145 height 137
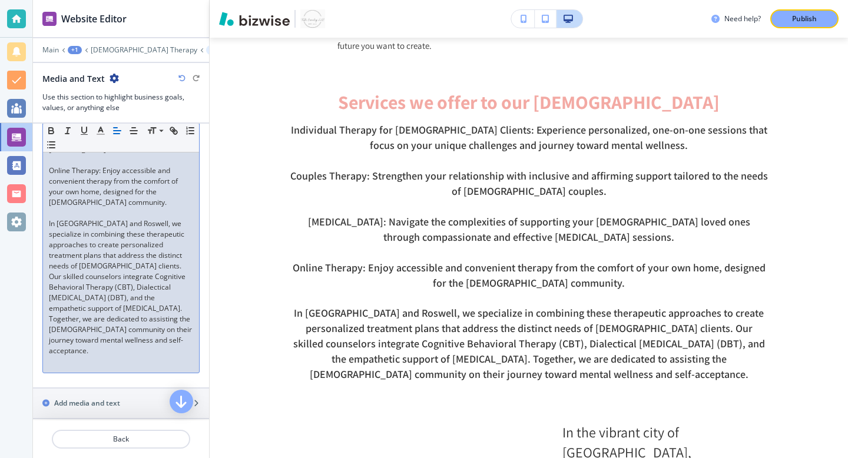
click at [129, 356] on p at bounding box center [121, 361] width 144 height 11
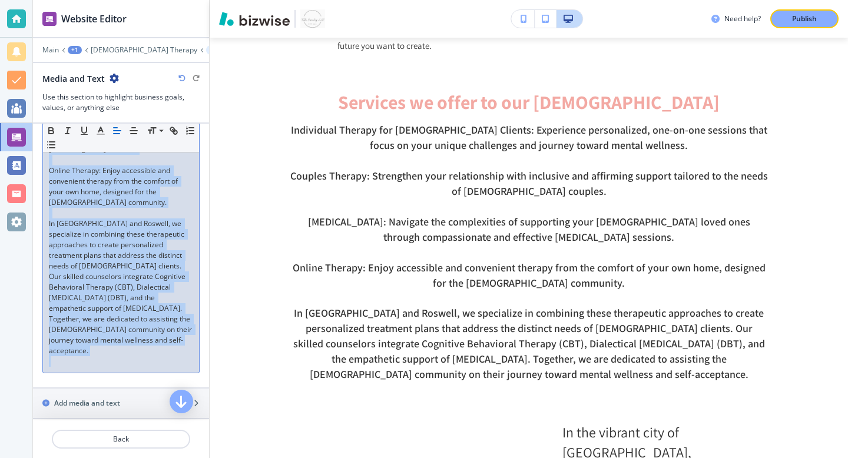
scroll to position [0, 0]
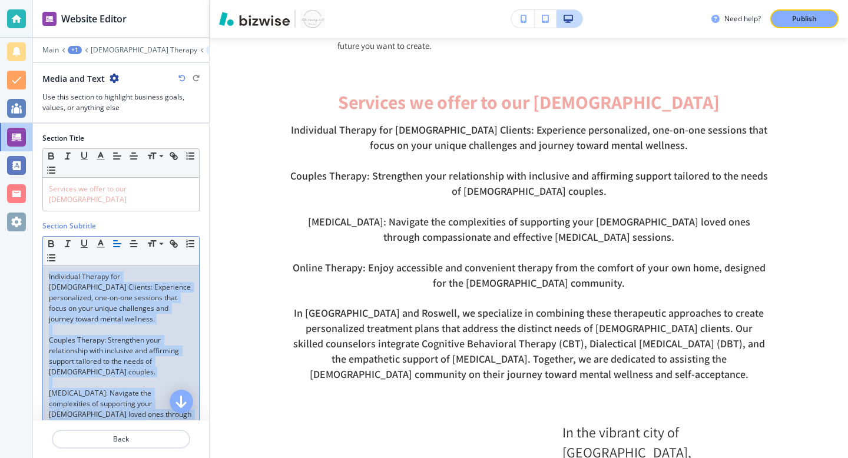
drag, startPoint x: 129, startPoint y: 328, endPoint x: 166, endPoint y: -50, distance: 379.5
click at [166, 0] on html "Website Editor Main +1 [DEMOGRAPHIC_DATA] Therapy Media and Text Media and Text…" at bounding box center [424, 0] width 848 height 0
copy div "Individual Therapy for [DEMOGRAPHIC_DATA] Clients: Experience personalized, one…"
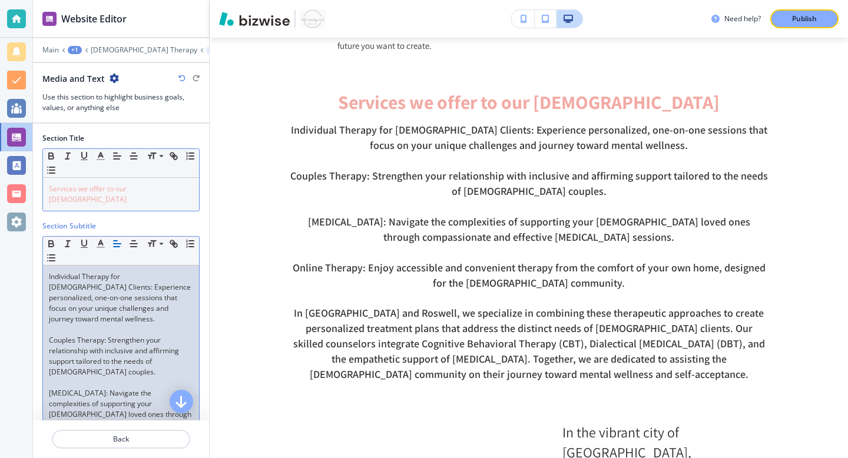
click at [128, 188] on span "Services we offer to our [DEMOGRAPHIC_DATA]" at bounding box center [89, 194] width 80 height 21
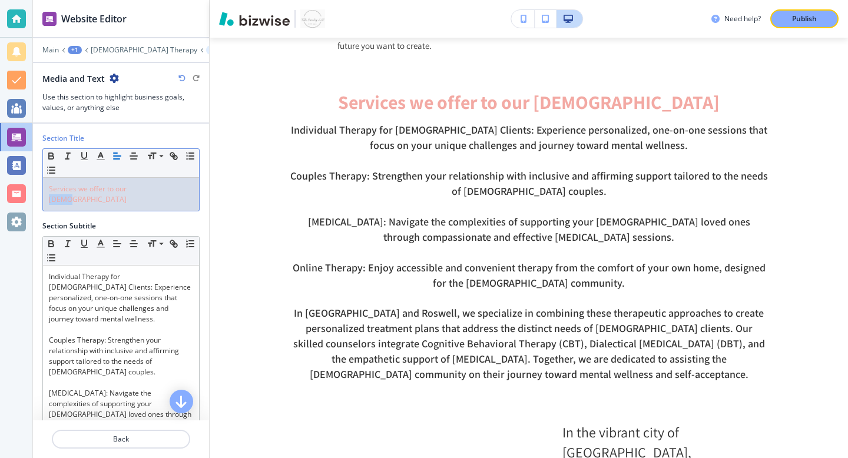
click at [128, 188] on span "Services we offer to our [DEMOGRAPHIC_DATA]" at bounding box center [89, 194] width 80 height 21
copy span "Services we offer to our [DEMOGRAPHIC_DATA]"
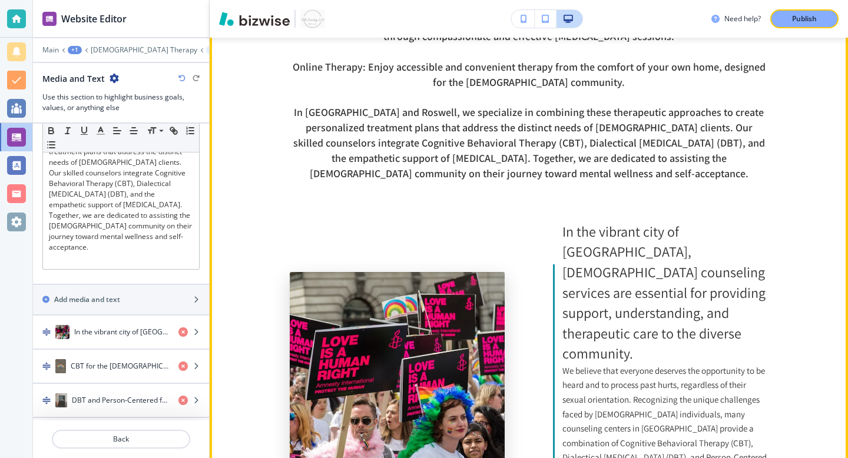
scroll to position [867, 0]
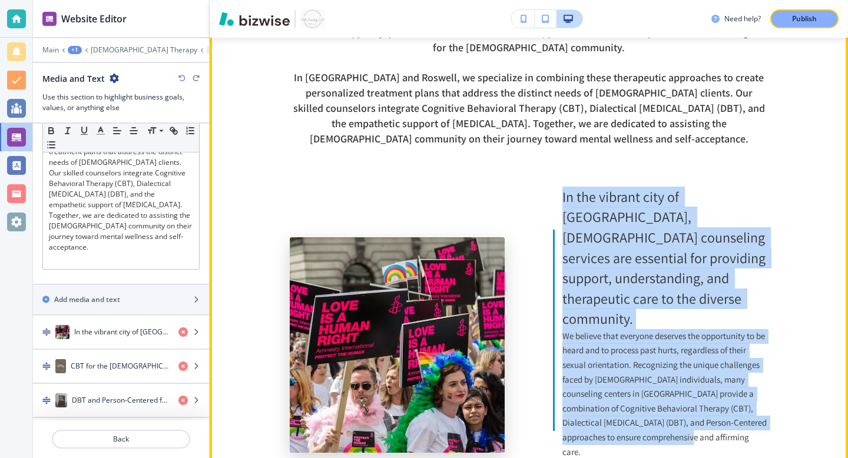
drag, startPoint x: 648, startPoint y: 365, endPoint x: 563, endPoint y: 152, distance: 229.0
click at [563, 187] on div "In the vibrant city of [GEOGRAPHIC_DATA], [DEMOGRAPHIC_DATA] counseling service…" at bounding box center [661, 331] width 216 height 288
copy div "In the vibrant city of [GEOGRAPHIC_DATA], [DEMOGRAPHIC_DATA] counseling service…"
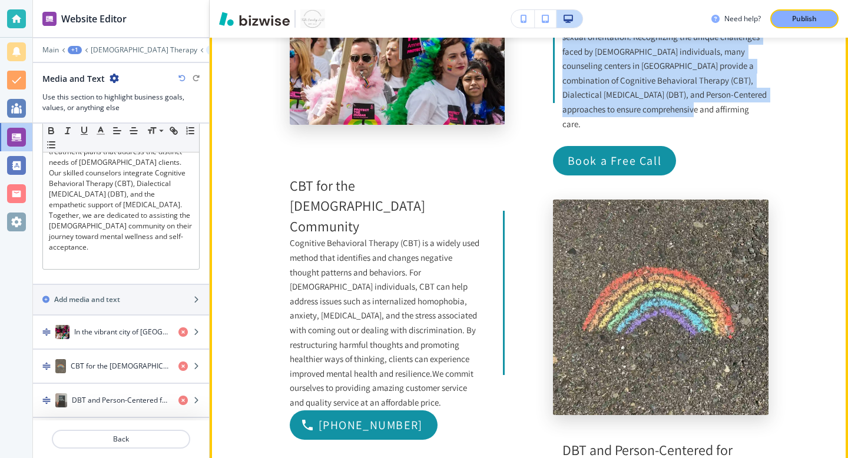
scroll to position [1200, 0]
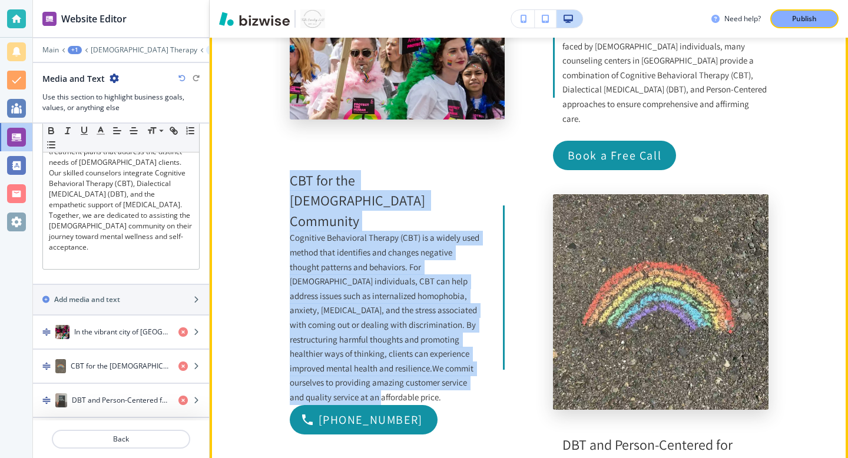
drag, startPoint x: 374, startPoint y: 263, endPoint x: 284, endPoint y: 87, distance: 197.6
click at [284, 87] on section "Services we offer to our [DEMOGRAPHIC_DATA] Individual Therapy for [DEMOGRAPHIC…" at bounding box center [529, 305] width 639 height 1604
copy div "CBT for the [DEMOGRAPHIC_DATA] Community Cognitive Behavioral Therapy (CBT) is …"
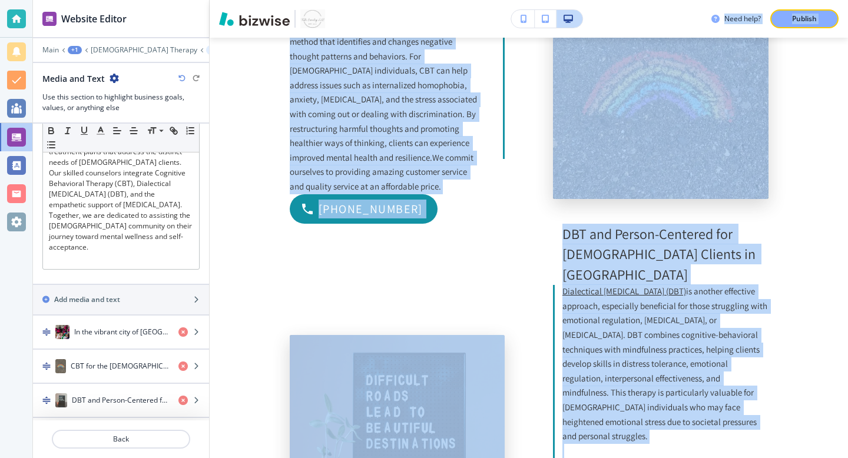
scroll to position [1351, 0]
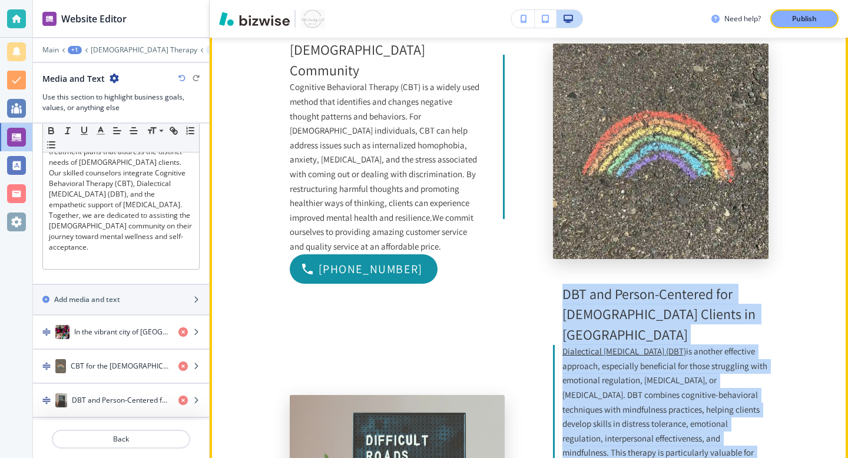
drag, startPoint x: 621, startPoint y: 354, endPoint x: 564, endPoint y: 162, distance: 199.8
copy div "DBT and Person-Centered for [DEMOGRAPHIC_DATA] Clients in [GEOGRAPHIC_DATA] Dia…"
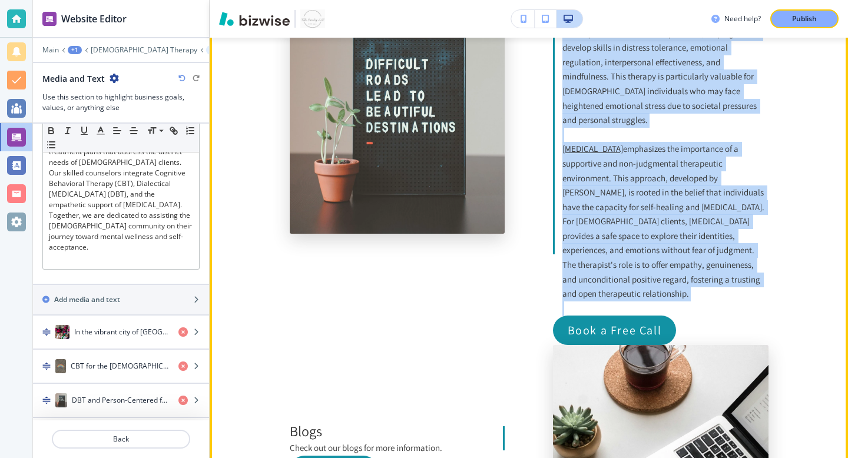
scroll to position [1771, 0]
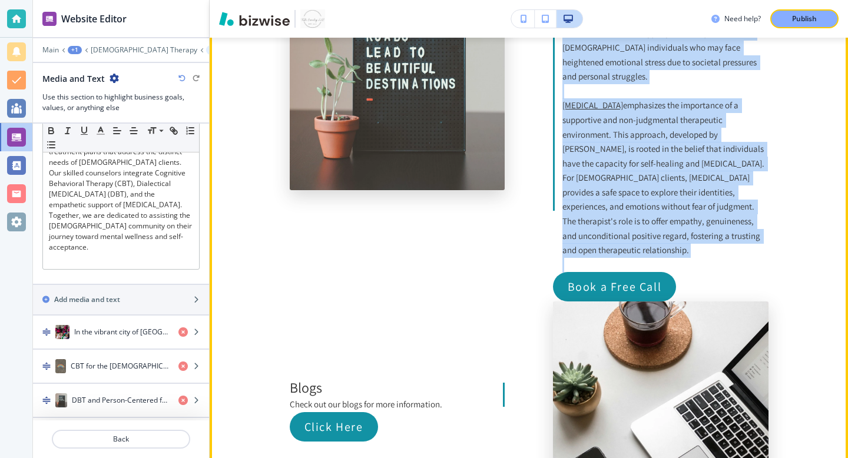
drag, startPoint x: 446, startPoint y: 239, endPoint x: 266, endPoint y: 215, distance: 181.8
copy div "Blogs Check out our blogs for more information."
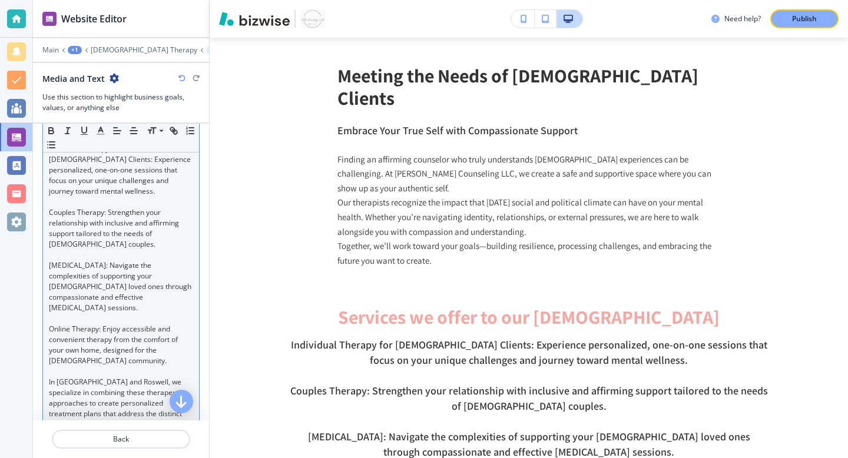
scroll to position [0, 0]
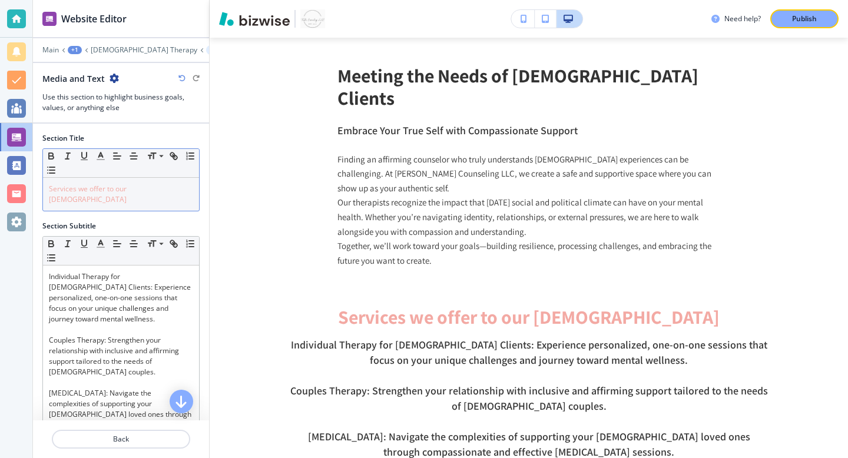
click at [120, 191] on span "Services we offer to our [DEMOGRAPHIC_DATA]" at bounding box center [89, 194] width 80 height 21
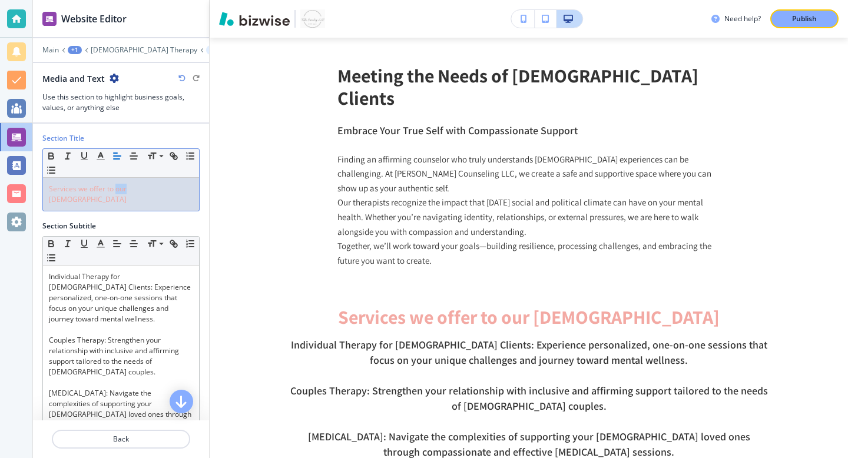
click at [120, 191] on span "Services we offer to our [DEMOGRAPHIC_DATA]" at bounding box center [89, 194] width 80 height 21
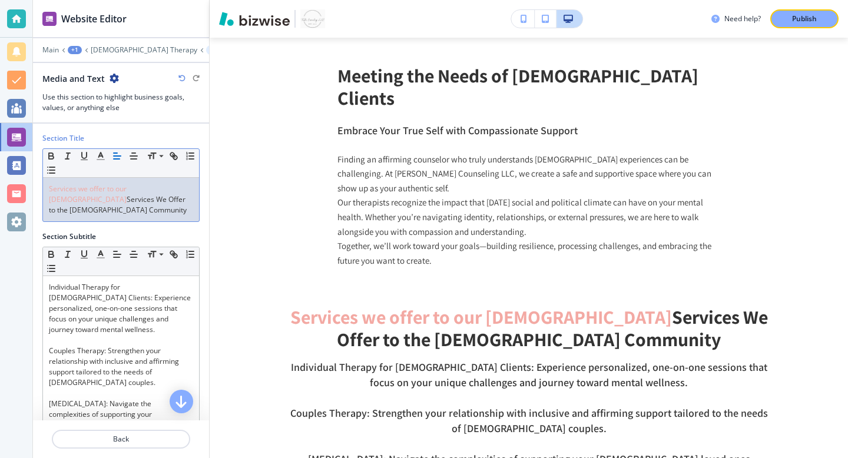
click at [81, 189] on span "Services we offer to our [DEMOGRAPHIC_DATA]" at bounding box center [89, 194] width 80 height 21
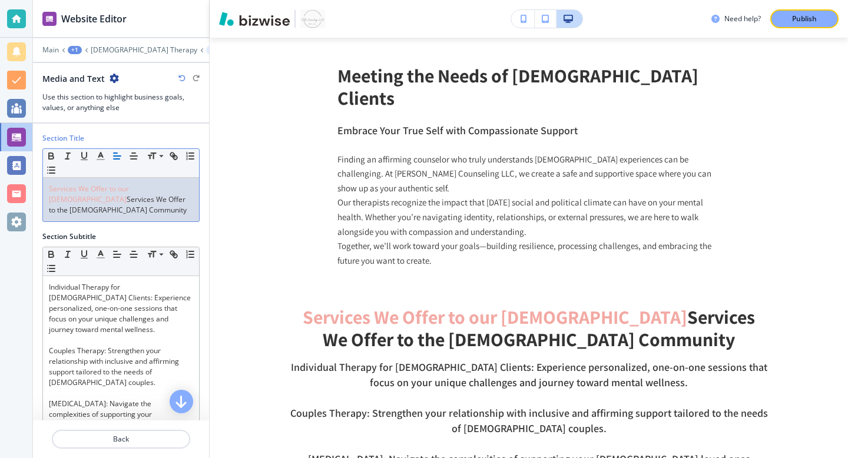
click at [124, 191] on span "Services We Offer to our [DEMOGRAPHIC_DATA]" at bounding box center [90, 194] width 82 height 21
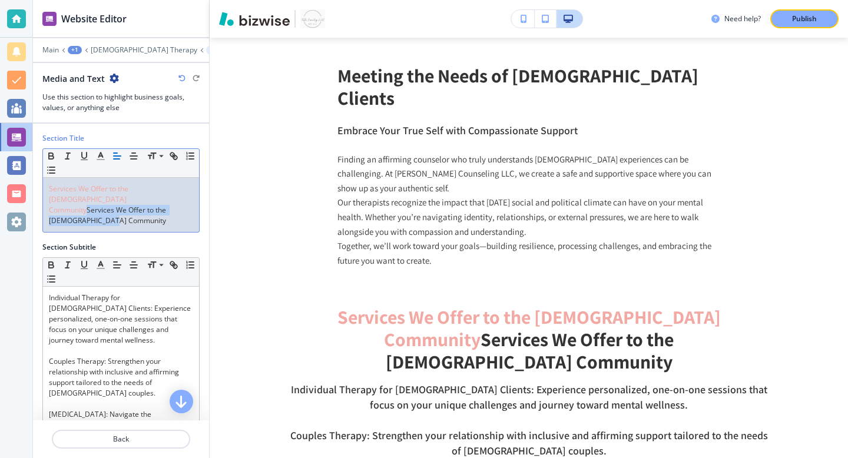
drag, startPoint x: 130, startPoint y: 213, endPoint x: 89, endPoint y: 199, distance: 43.0
click at [89, 199] on p "Services We Offer to the [DEMOGRAPHIC_DATA] Community Services We Offer to the …" at bounding box center [121, 205] width 144 height 42
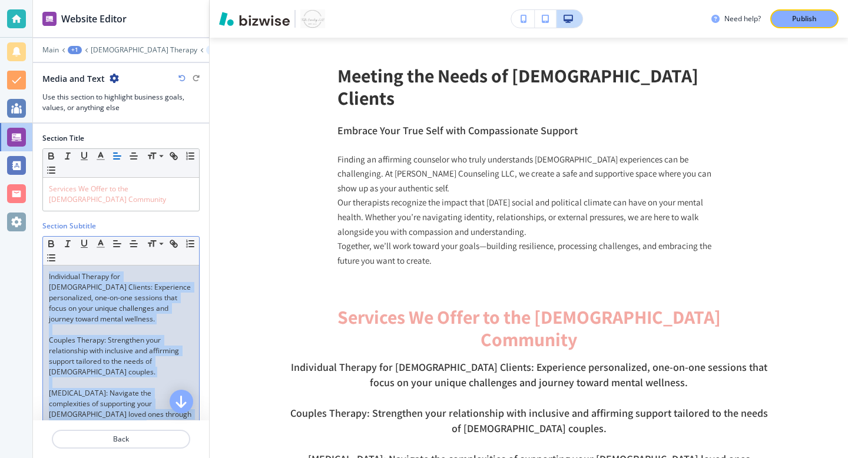
drag, startPoint x: 134, startPoint y: 237, endPoint x: 154, endPoint y: 38, distance: 200.7
click at [154, 38] on div "Website Editor Main +1 [DEMOGRAPHIC_DATA] Therapy Media and Text Media and Text…" at bounding box center [121, 229] width 176 height 458
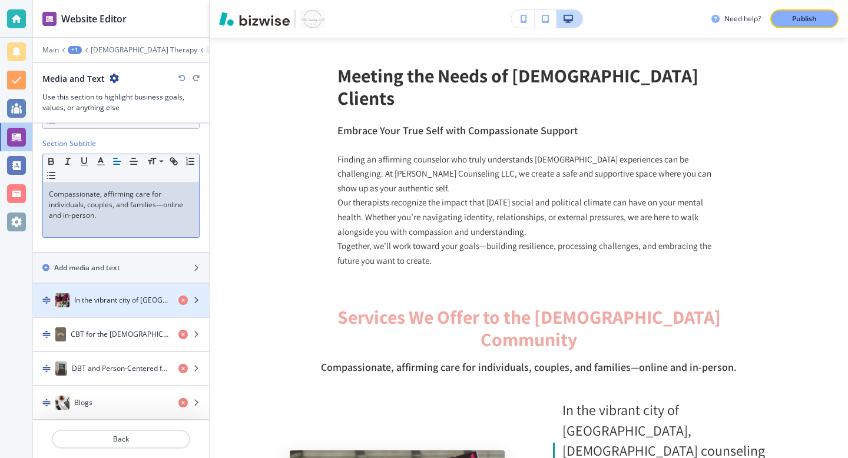
click at [121, 300] on h4 "In the vibrant city of [GEOGRAPHIC_DATA], [DEMOGRAPHIC_DATA] counseling service…" at bounding box center [121, 300] width 95 height 11
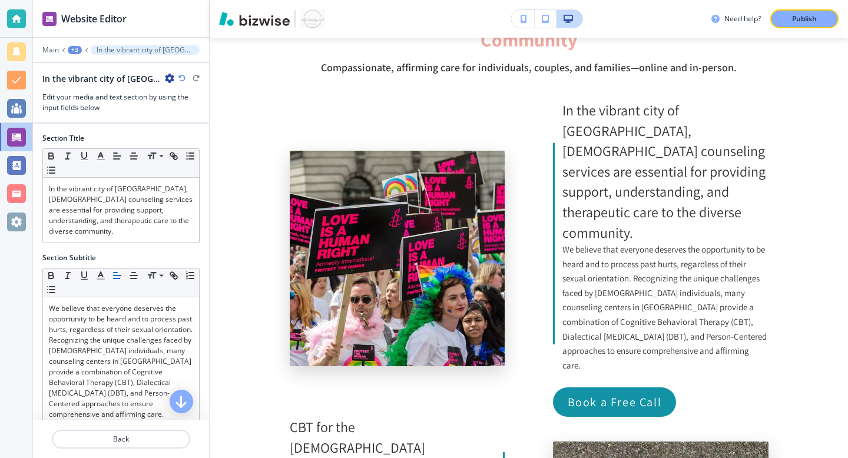
scroll to position [719, 0]
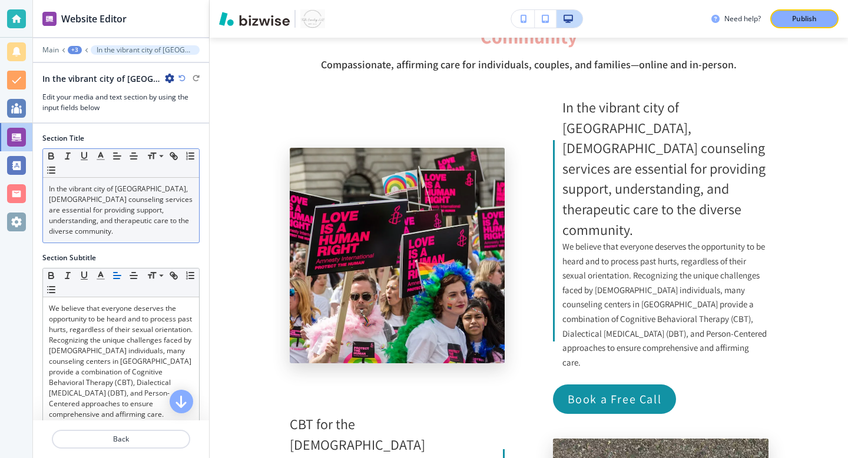
click at [111, 218] on p "In the vibrant city of [GEOGRAPHIC_DATA], [DEMOGRAPHIC_DATA] counseling service…" at bounding box center [121, 210] width 144 height 53
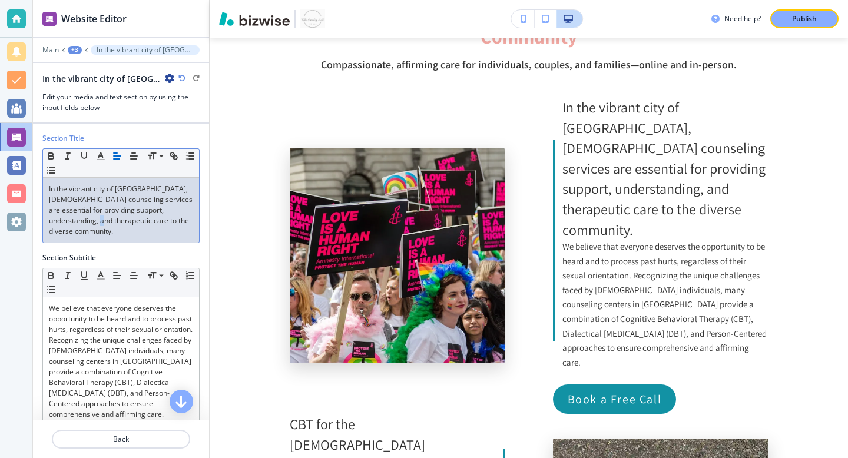
click at [111, 218] on p "In the vibrant city of [GEOGRAPHIC_DATA], [DEMOGRAPHIC_DATA] counseling service…" at bounding box center [121, 210] width 144 height 53
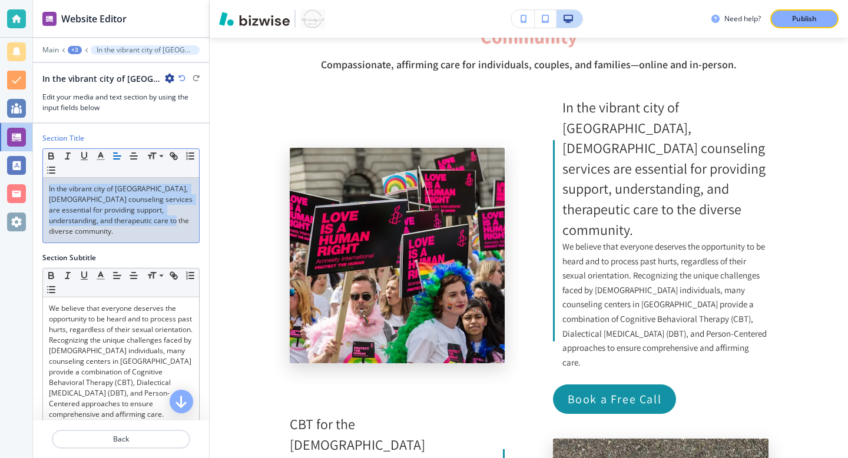
click at [111, 218] on p "In the vibrant city of [GEOGRAPHIC_DATA], [DEMOGRAPHIC_DATA] counseling service…" at bounding box center [121, 210] width 144 height 53
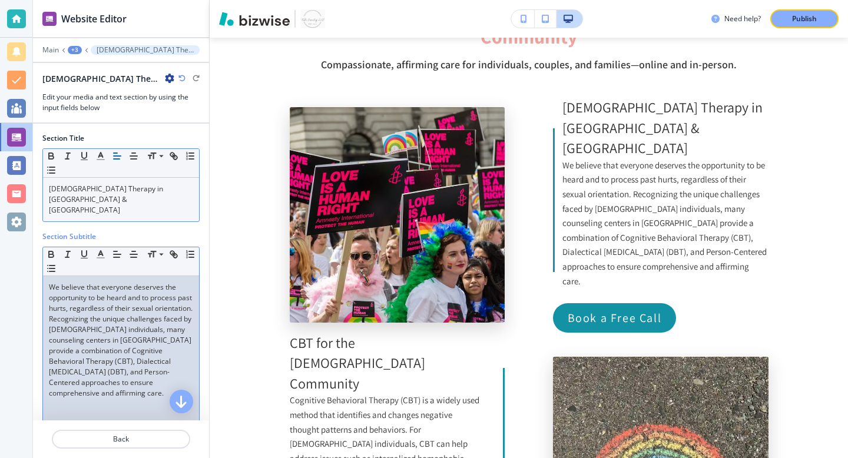
click at [113, 327] on p "We believe that everyone deserves the opportunity to be heard and to process pa…" at bounding box center [121, 340] width 144 height 117
click at [113, 325] on p "We believe that everyone deserves the opportunity to be heard and to process pa…" at bounding box center [121, 340] width 144 height 117
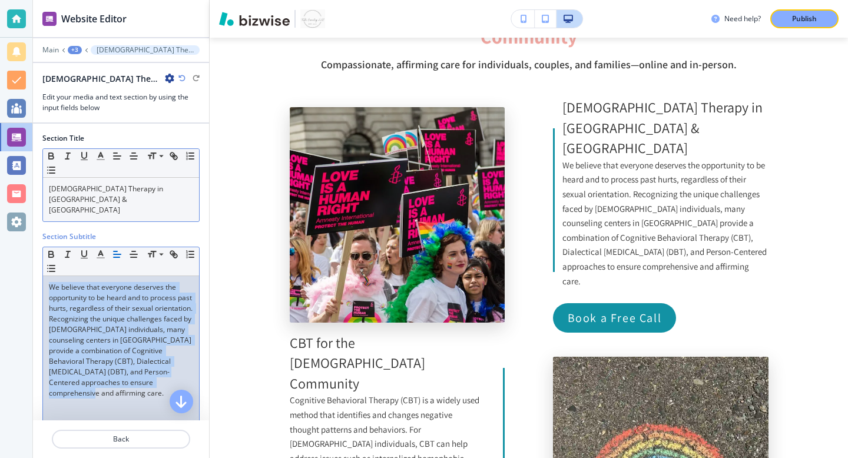
click at [113, 325] on p "We believe that everyone deserves the opportunity to be heard and to process pa…" at bounding box center [121, 340] width 144 height 117
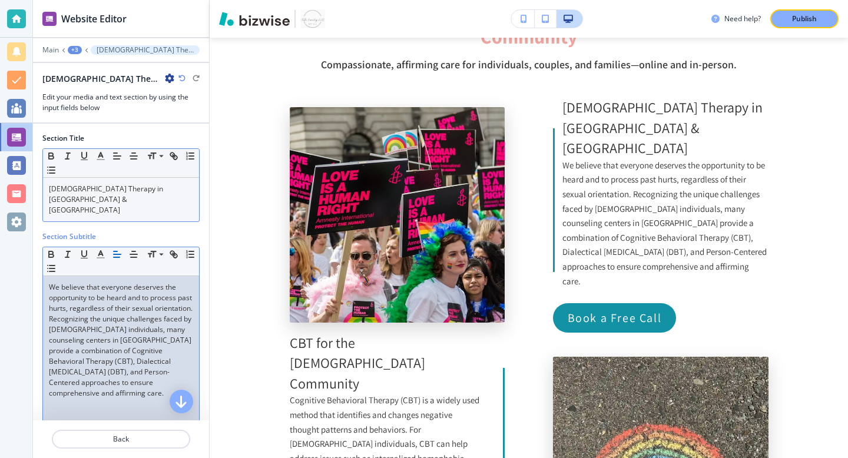
scroll to position [0, 0]
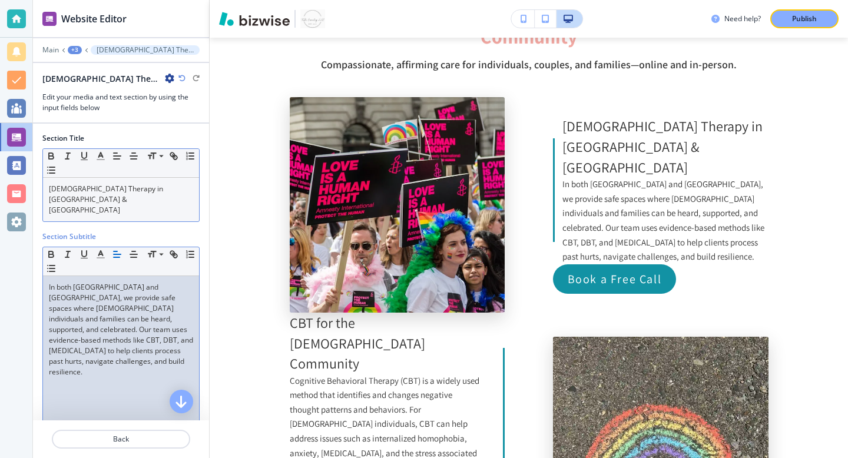
click at [71, 53] on div "+3" at bounding box center [75, 50] width 14 height 8
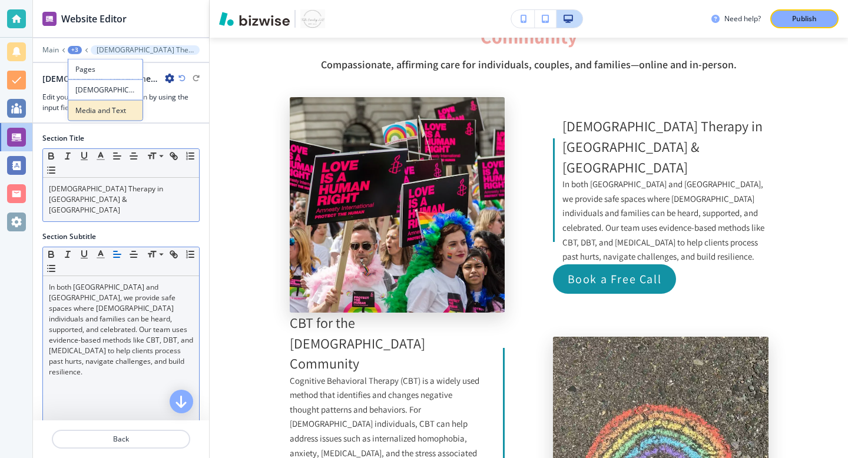
click at [98, 108] on p "Media and Text" at bounding box center [105, 110] width 60 height 11
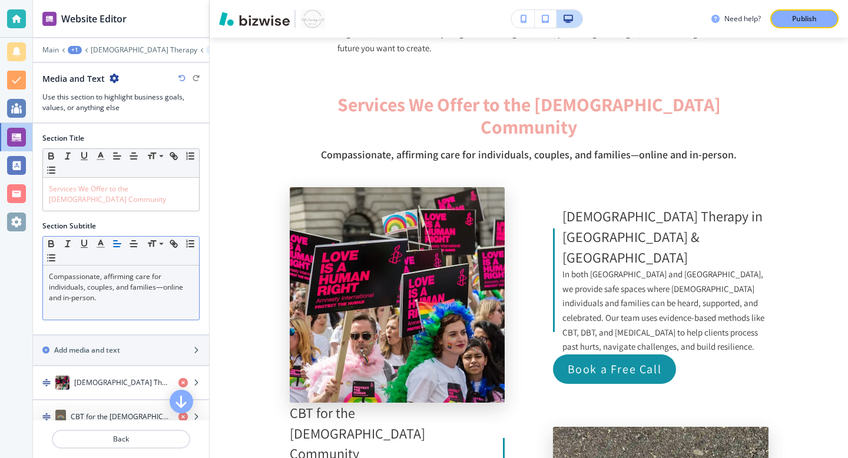
scroll to position [82, 0]
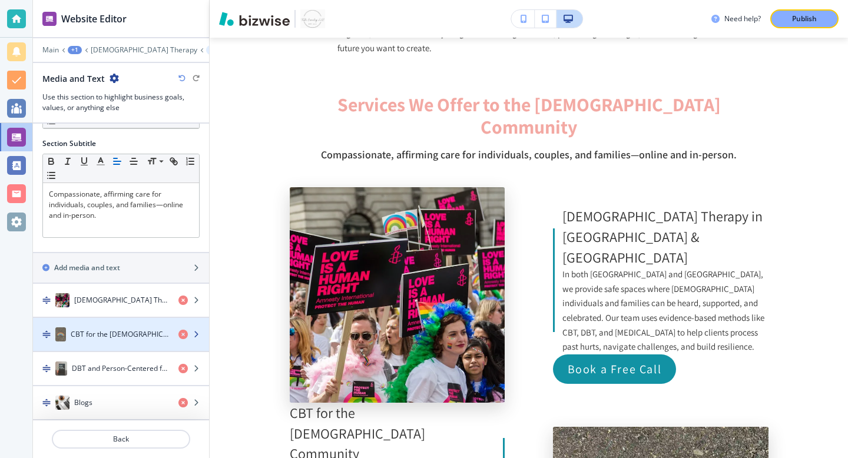
click at [115, 334] on h4 "CBT for the [DEMOGRAPHIC_DATA] Community" at bounding box center [120, 334] width 98 height 11
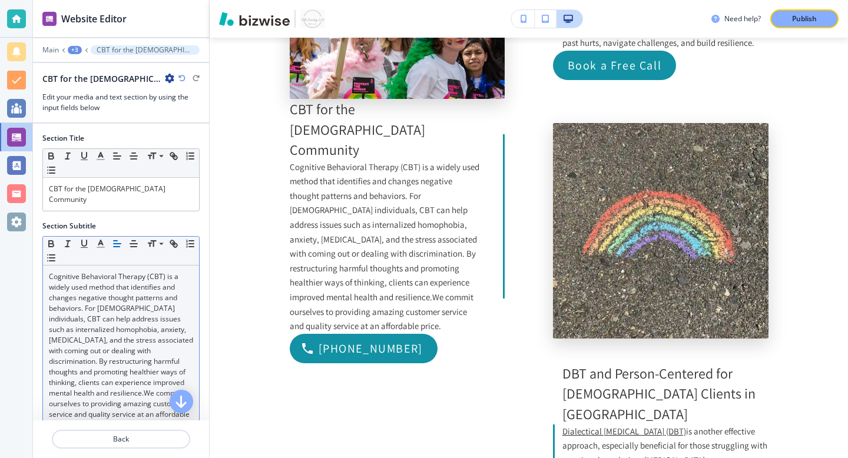
scroll to position [934, 0]
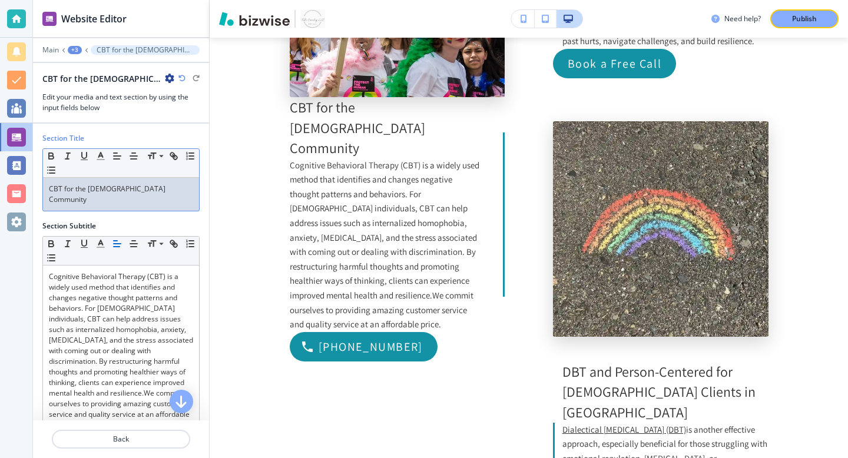
click at [141, 191] on p "CBT for the [DEMOGRAPHIC_DATA] Community" at bounding box center [121, 194] width 144 height 21
click at [69, 188] on p "Title: CBT for the [DEMOGRAPHIC_DATA] Community" at bounding box center [121, 194] width 144 height 21
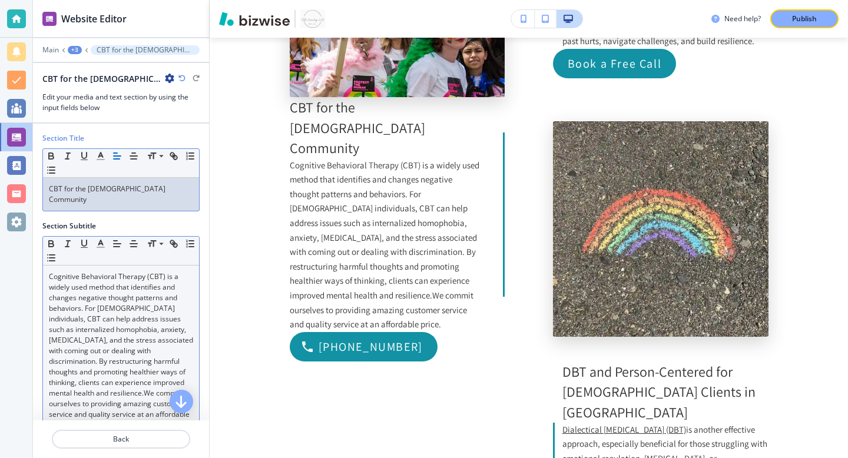
click at [113, 328] on p "Cognitive Behavioral Therapy (CBT) is a widely used method that identifies and …" at bounding box center [121, 351] width 144 height 159
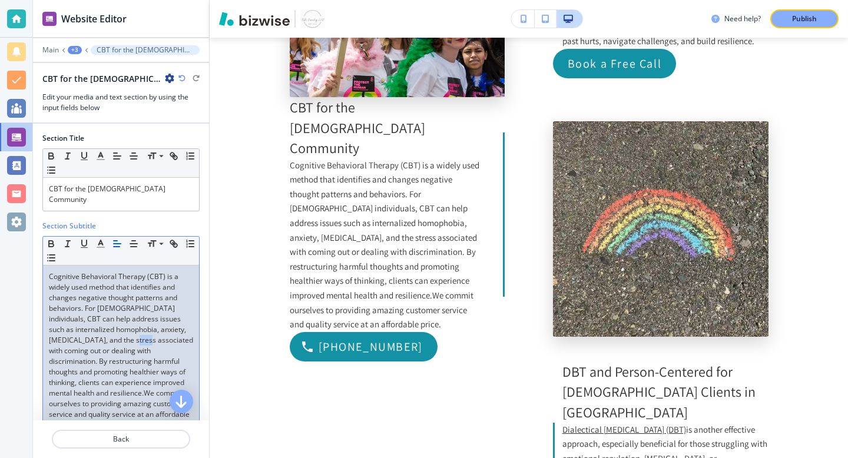
click at [113, 328] on p "Cognitive Behavioral Therapy (CBT) is a widely used method that identifies and …" at bounding box center [121, 351] width 144 height 159
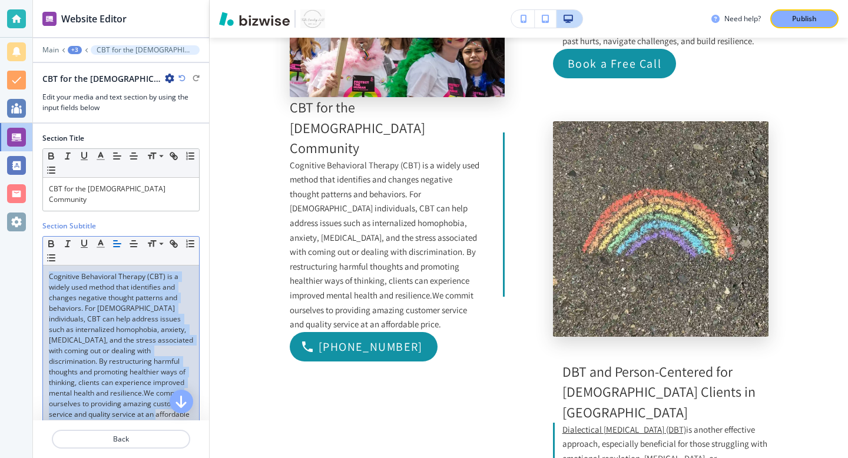
click at [113, 328] on p "Cognitive Behavioral Therapy (CBT) is a widely used method that identifies and …" at bounding box center [121, 351] width 144 height 159
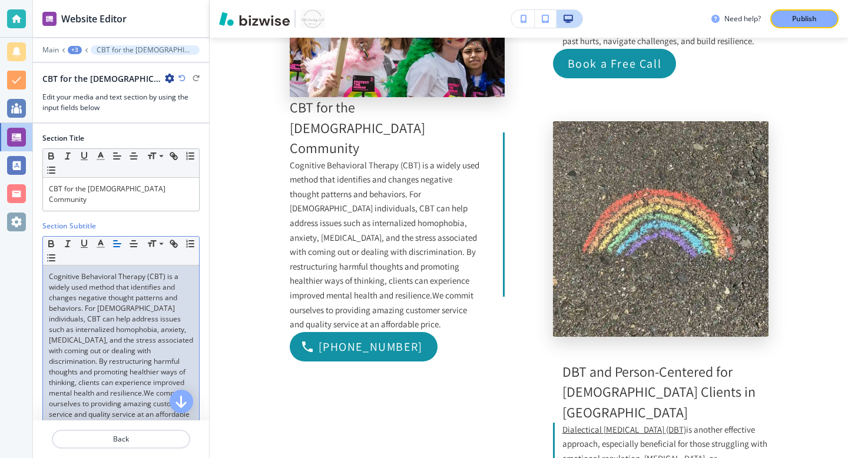
scroll to position [0, 0]
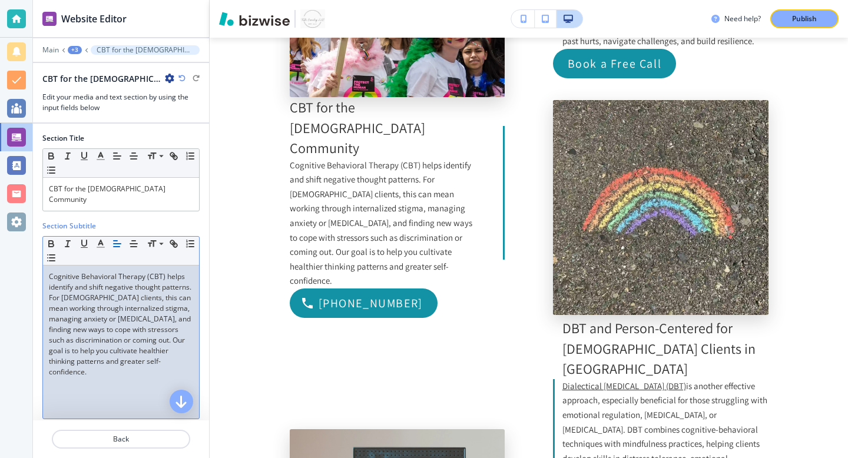
click at [75, 49] on div "+3" at bounding box center [75, 50] width 14 height 8
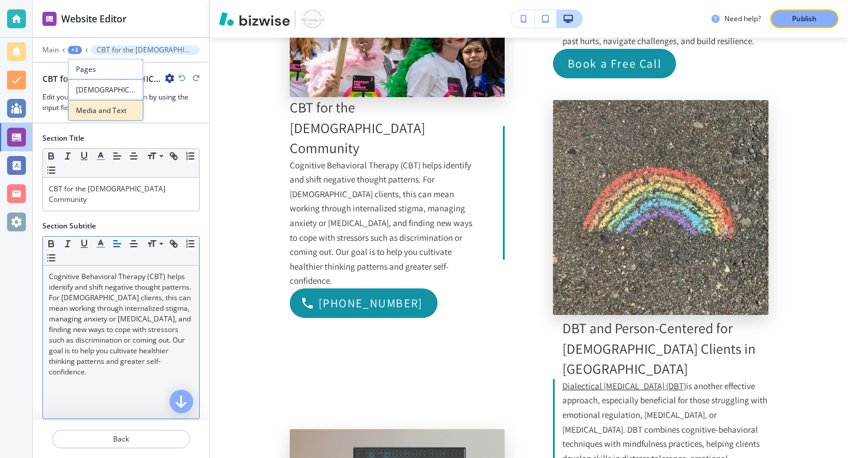
click at [101, 108] on p "Media and Text" at bounding box center [106, 110] width 60 height 11
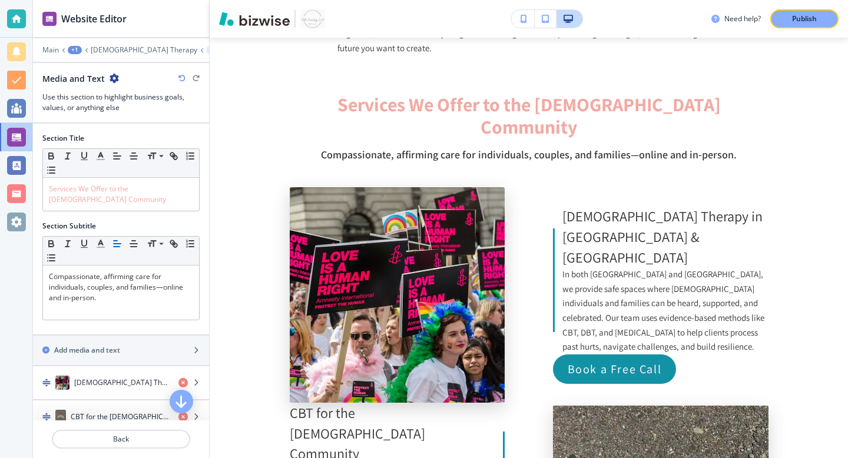
scroll to position [82, 0]
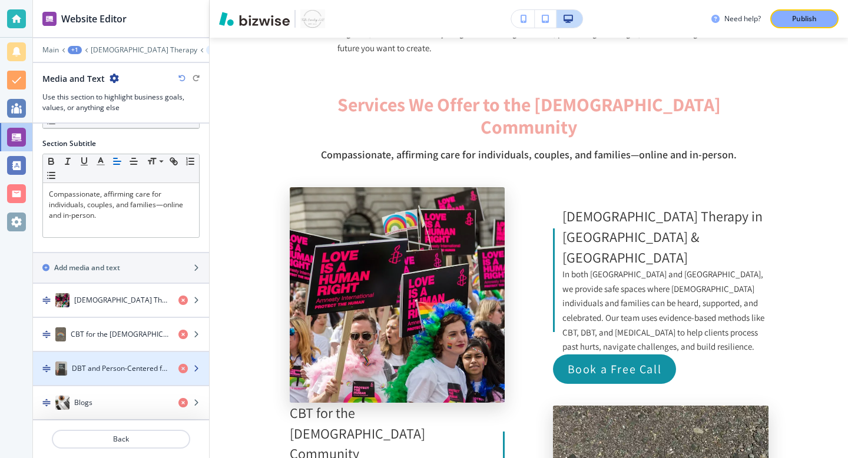
click at [107, 367] on h4 "DBT and Person-Centered for [DEMOGRAPHIC_DATA] Clients in [GEOGRAPHIC_DATA]" at bounding box center [120, 369] width 97 height 11
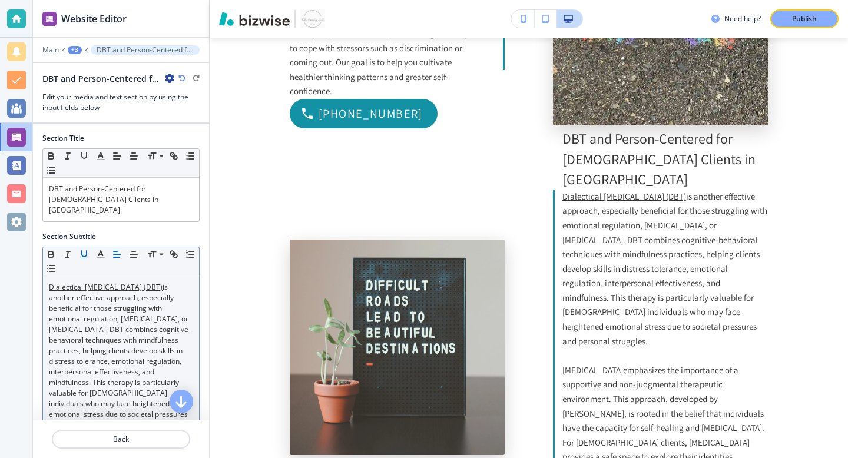
scroll to position [1150, 0]
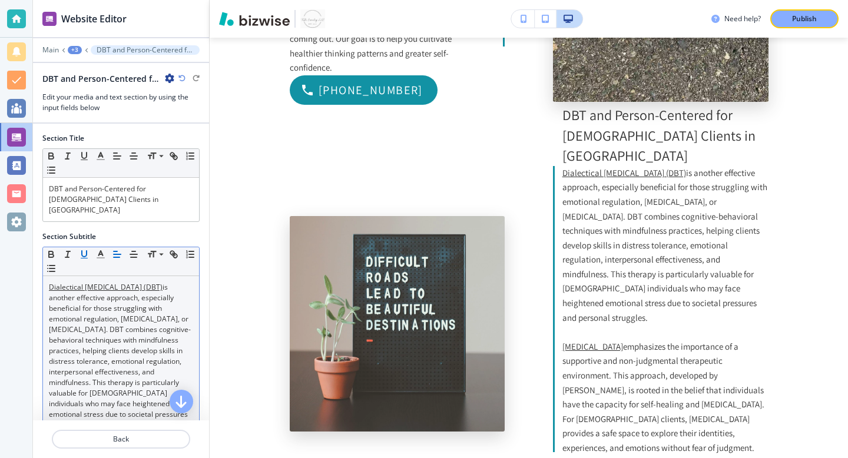
click at [125, 337] on p "Dialectical [MEDICAL_DATA] (DBT) is another effective approach, especially bene…" at bounding box center [121, 356] width 144 height 148
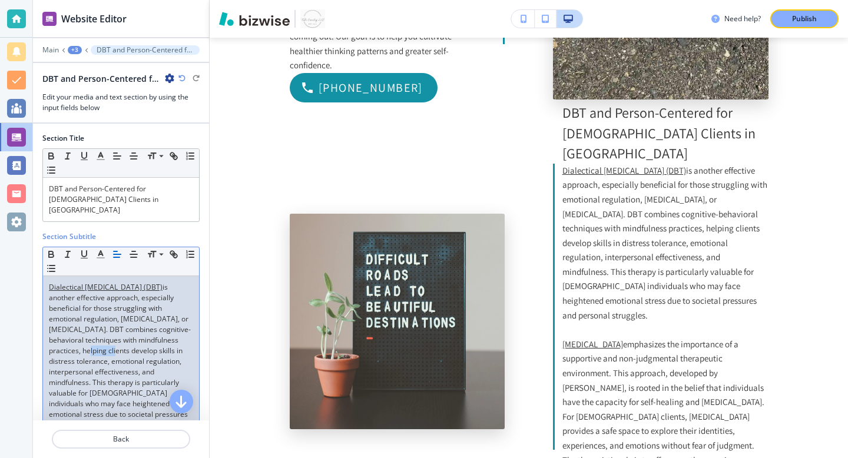
click at [125, 337] on p "Dialectical [MEDICAL_DATA] (DBT) is another effective approach, especially bene…" at bounding box center [121, 356] width 144 height 148
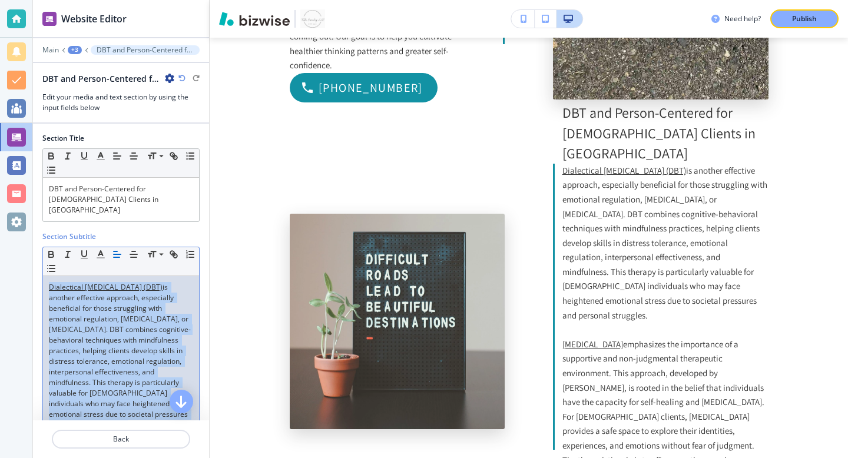
click at [125, 337] on p "Dialectical [MEDICAL_DATA] (DBT) is another effective approach, especially bene…" at bounding box center [121, 356] width 144 height 148
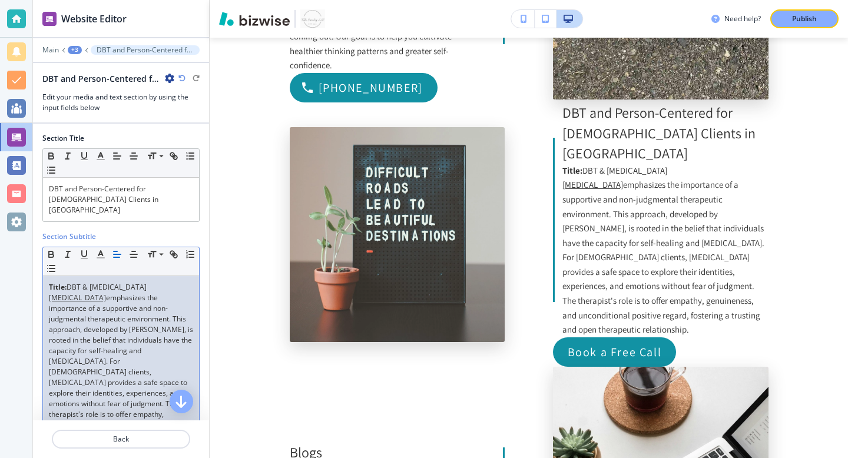
click at [98, 325] on p "[MEDICAL_DATA] emphasizes the importance of a supportive and non-judgmental the…" at bounding box center [121, 372] width 144 height 159
click at [98, 323] on p "[MEDICAL_DATA] emphasizes the importance of a supportive and non-judgmental the…" at bounding box center [121, 372] width 144 height 159
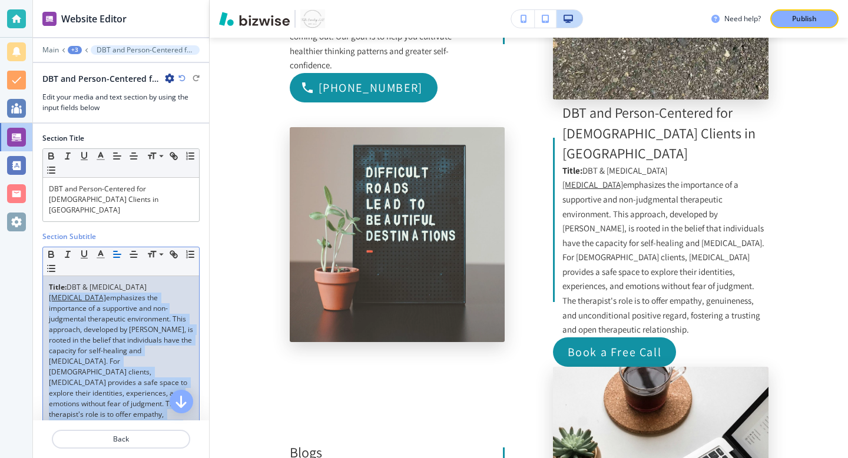
click at [98, 323] on p "[MEDICAL_DATA] emphasizes the importance of a supportive and non-judgmental the…" at bounding box center [121, 372] width 144 height 159
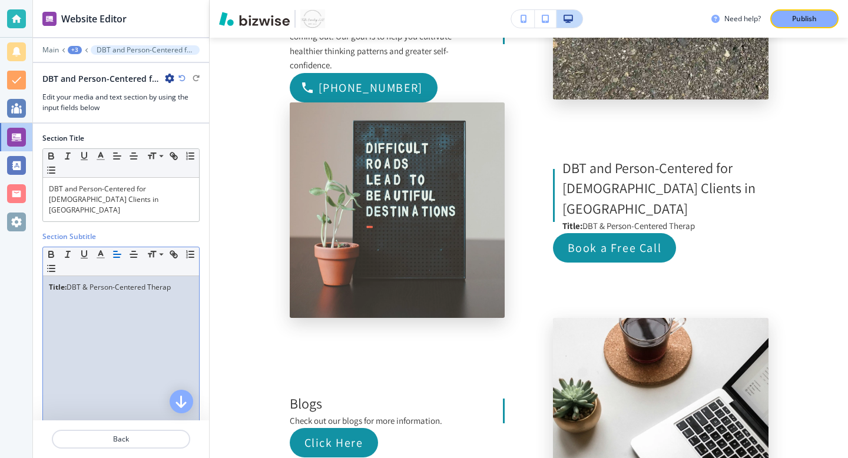
click at [122, 282] on p "Title: DBT & Person-Centered Therap" at bounding box center [121, 287] width 144 height 11
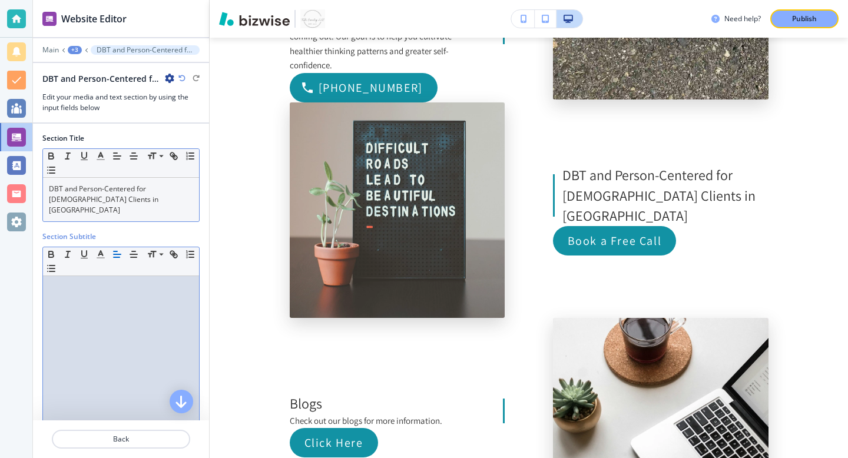
click at [92, 195] on p "DBT and Person-Centered for [DEMOGRAPHIC_DATA] Clients in [GEOGRAPHIC_DATA]" at bounding box center [121, 200] width 144 height 32
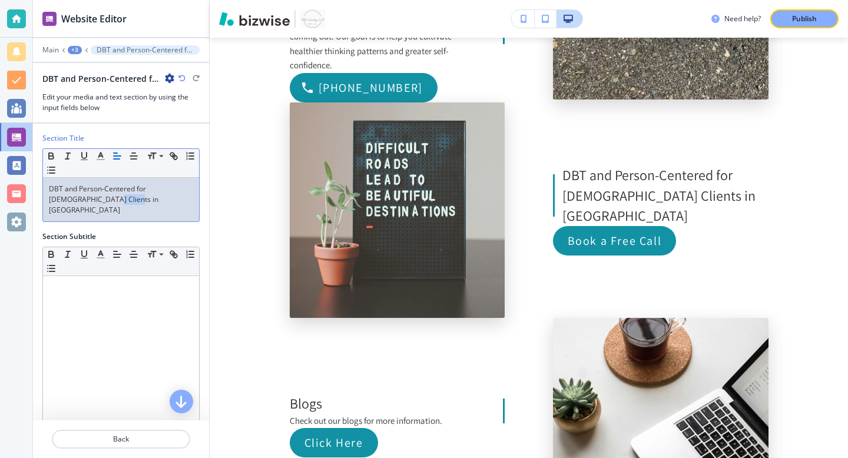
click at [92, 195] on p "DBT and Person-Centered for [DEMOGRAPHIC_DATA] Clients in [GEOGRAPHIC_DATA]" at bounding box center [121, 200] width 144 height 32
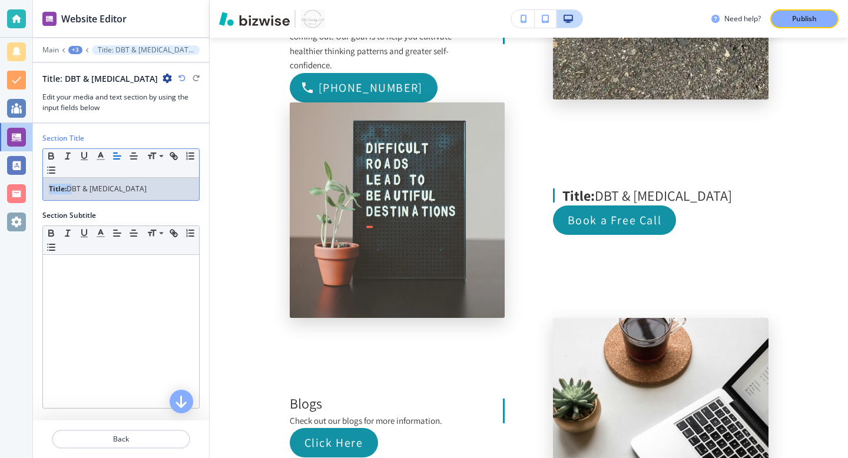
drag, startPoint x: 70, startPoint y: 189, endPoint x: 24, endPoint y: 185, distance: 46.1
click at [24, 185] on div "Website Editor Main +3 Title: DBT & [MEDICAL_DATA] Title: DBT & [MEDICAL_DATA] …" at bounding box center [424, 229] width 848 height 458
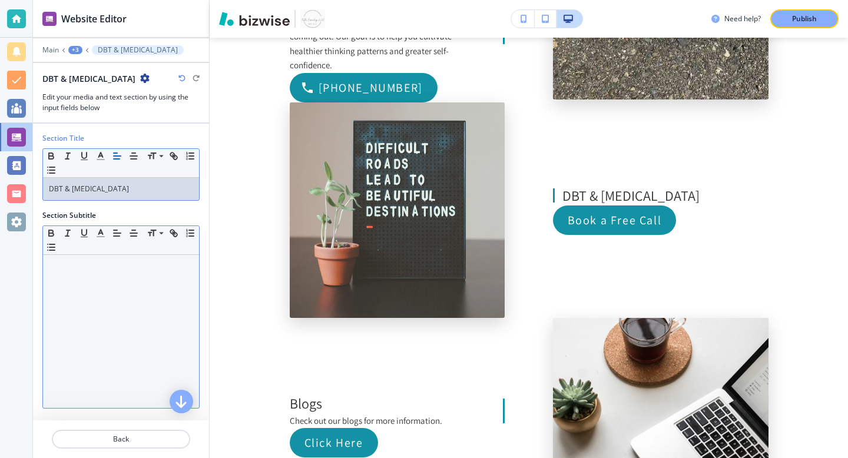
click at [86, 285] on div at bounding box center [121, 331] width 156 height 153
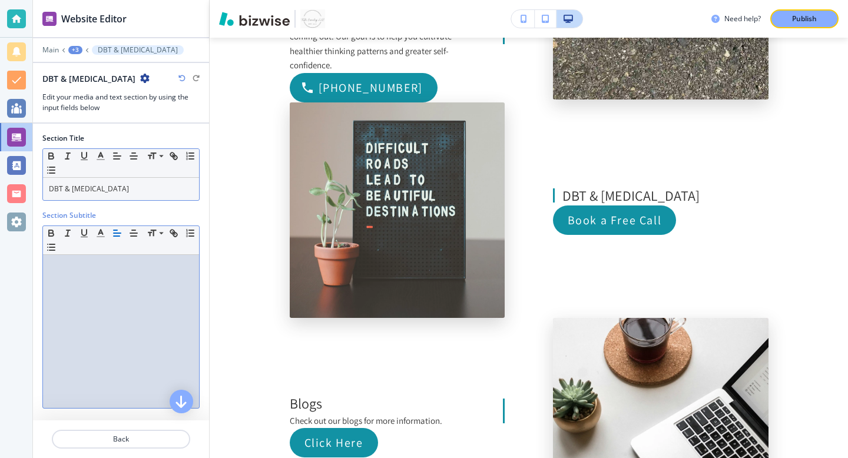
scroll to position [0, 0]
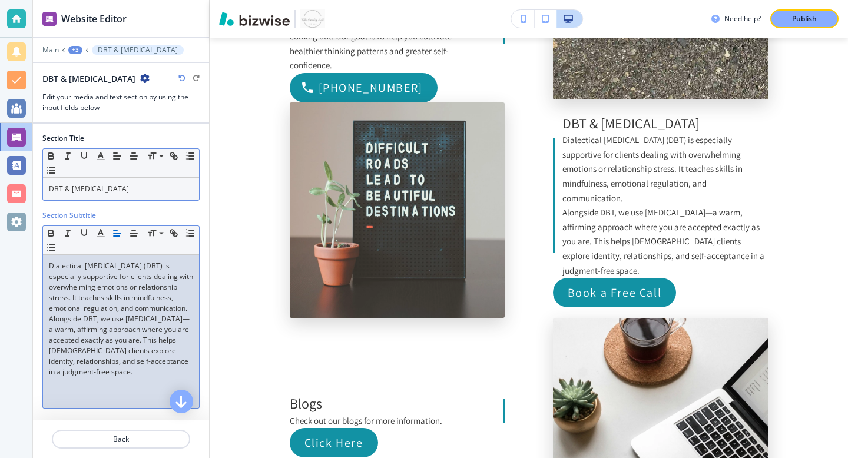
click at [122, 314] on p "Dialectical [MEDICAL_DATA] (DBT) is especially supportive for clients dealing w…" at bounding box center [121, 287] width 144 height 53
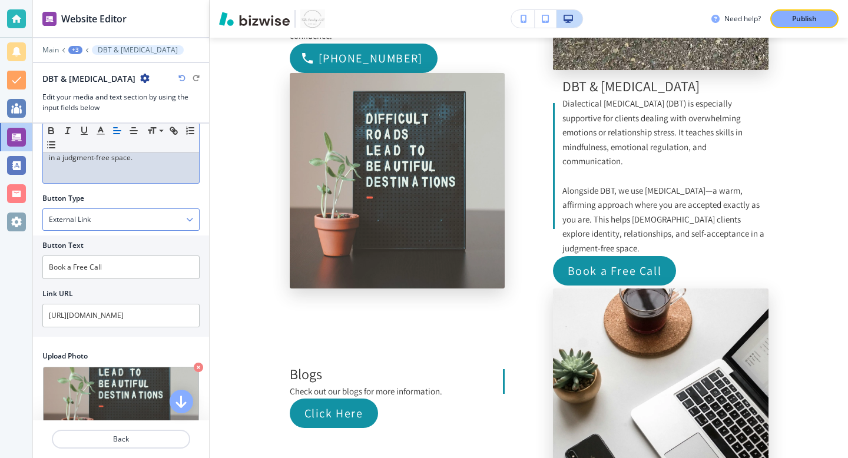
scroll to position [228, 0]
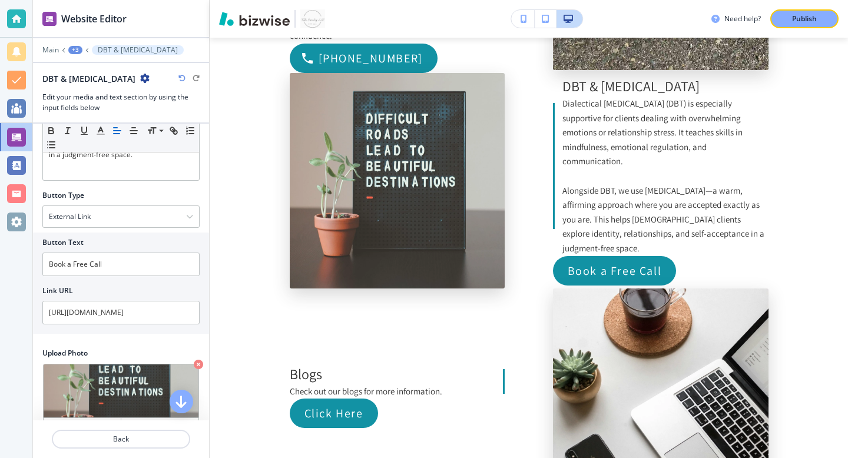
click at [80, 49] on div "+3" at bounding box center [75, 50] width 14 height 8
click at [101, 113] on p "Media and Text" at bounding box center [106, 110] width 60 height 11
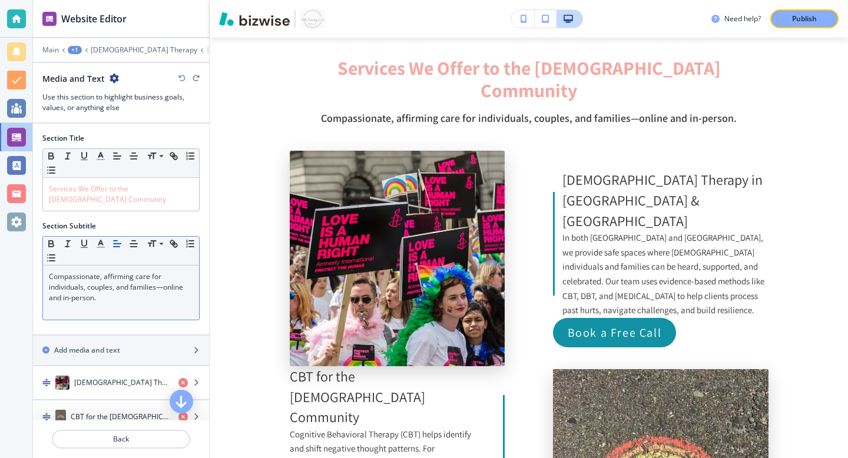
scroll to position [82, 0]
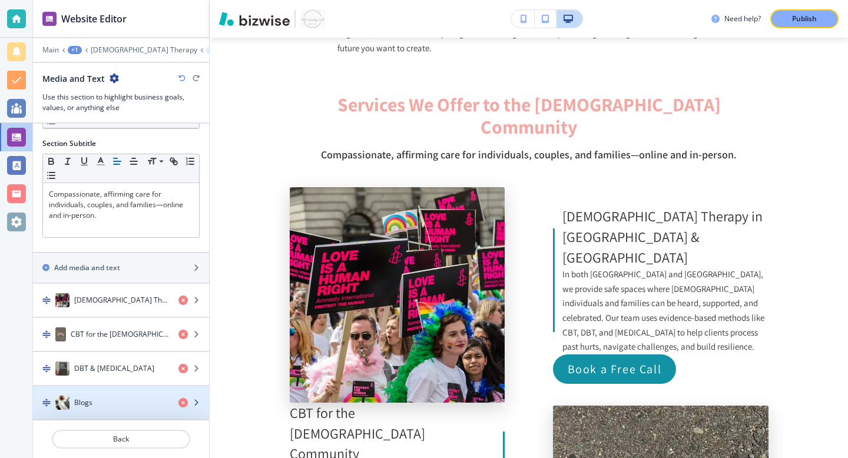
click at [98, 411] on div "button" at bounding box center [121, 414] width 176 height 9
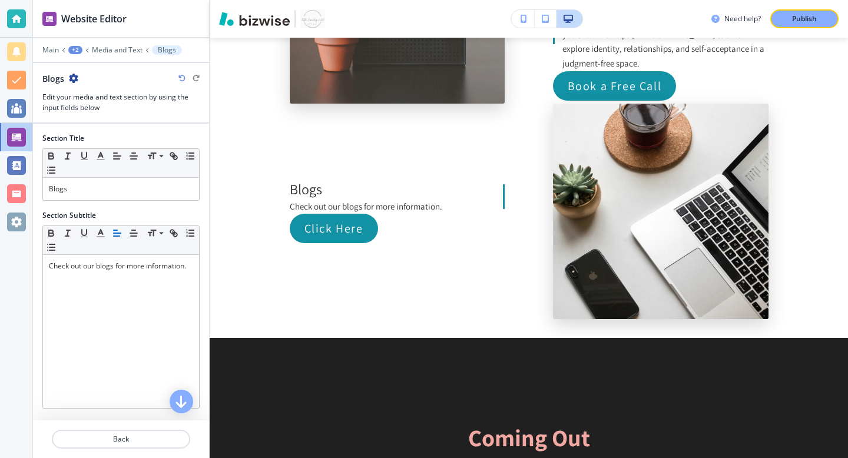
scroll to position [1366, 0]
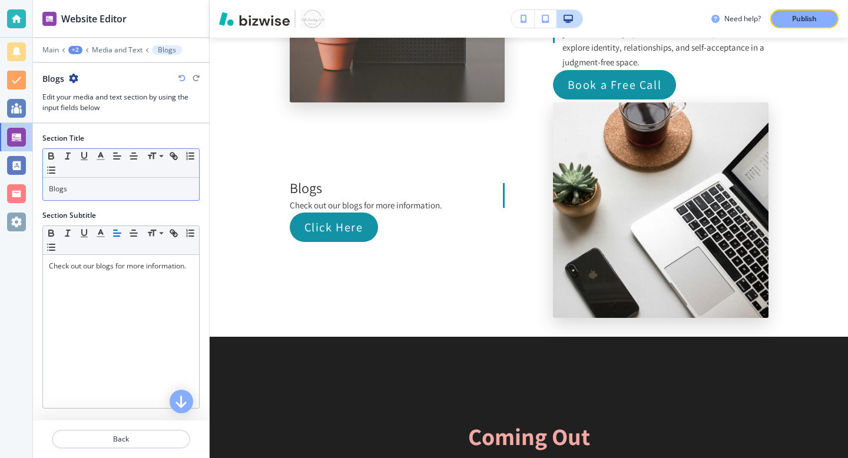
click at [103, 191] on p "Blogs" at bounding box center [121, 189] width 144 height 11
paste div
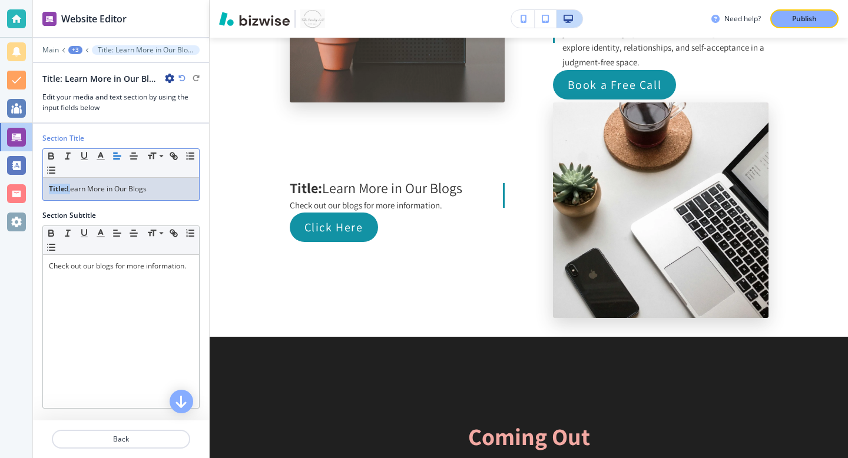
drag, startPoint x: 68, startPoint y: 189, endPoint x: 1, endPoint y: 174, distance: 68.9
click at [1, 174] on div "Website Editor Main +3 Title: Learn More in Our Blogs Title: Learn More in Our …" at bounding box center [424, 229] width 848 height 458
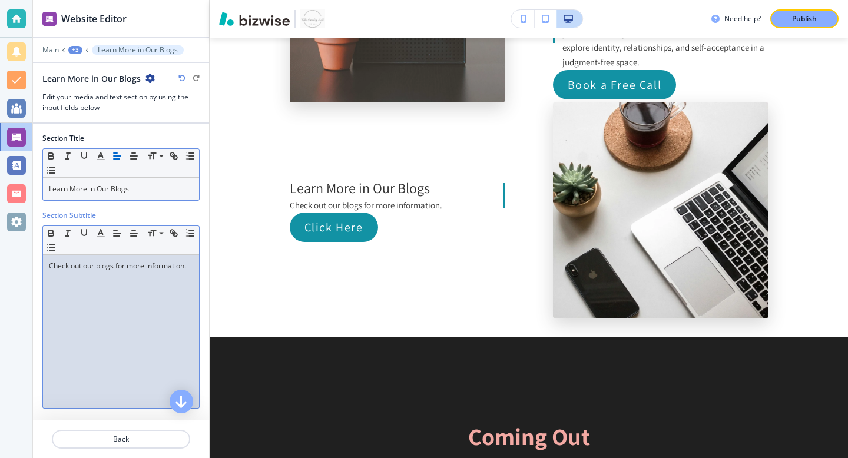
click at [85, 271] on p "Check out our blogs for more information." at bounding box center [121, 266] width 144 height 11
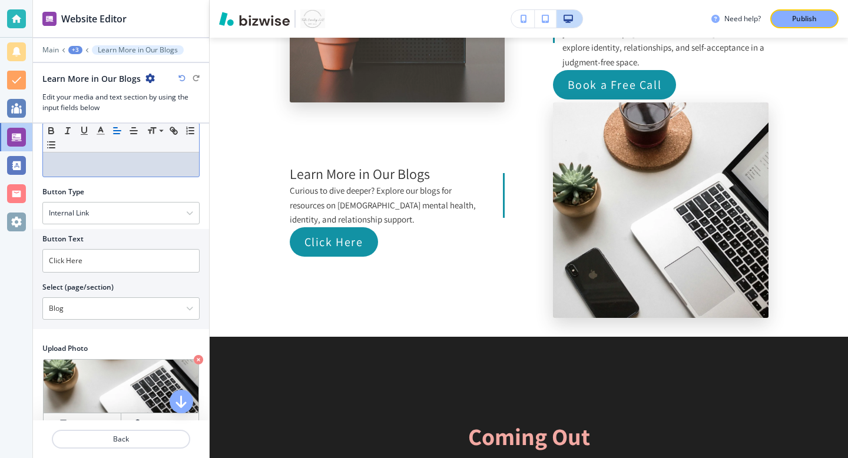
scroll to position [260, 0]
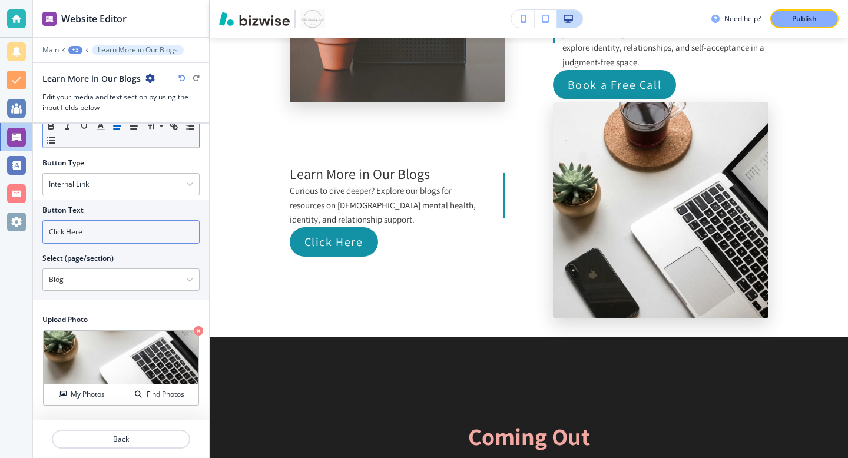
click at [127, 223] on input "Click Here" at bounding box center [120, 232] width 157 height 24
paste input "heck Out Our Blogs"
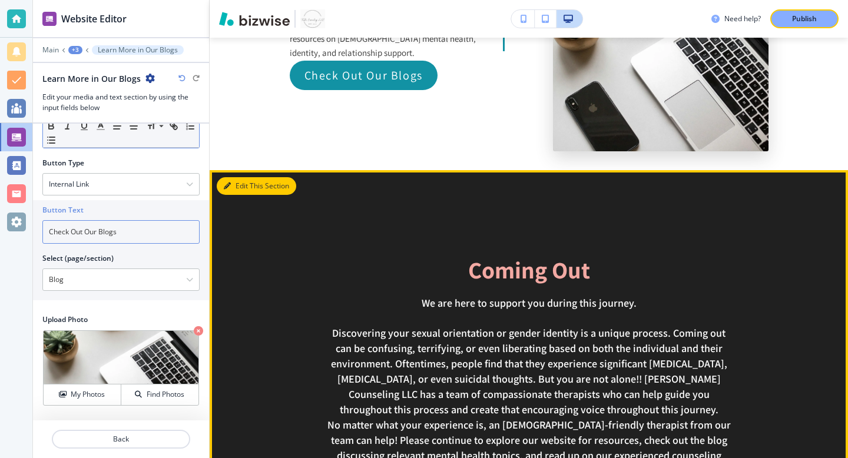
type input "Check Out Our Blogs"
click at [232, 177] on button "Edit This Section" at bounding box center [257, 186] width 80 height 18
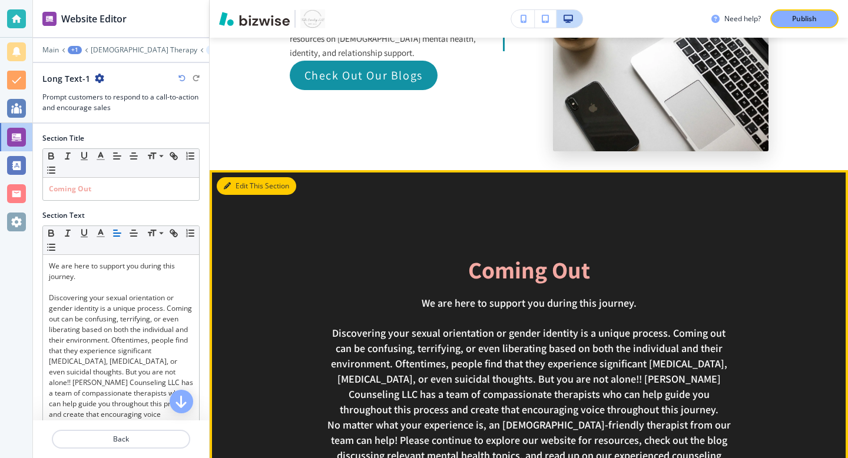
scroll to position [1600, 0]
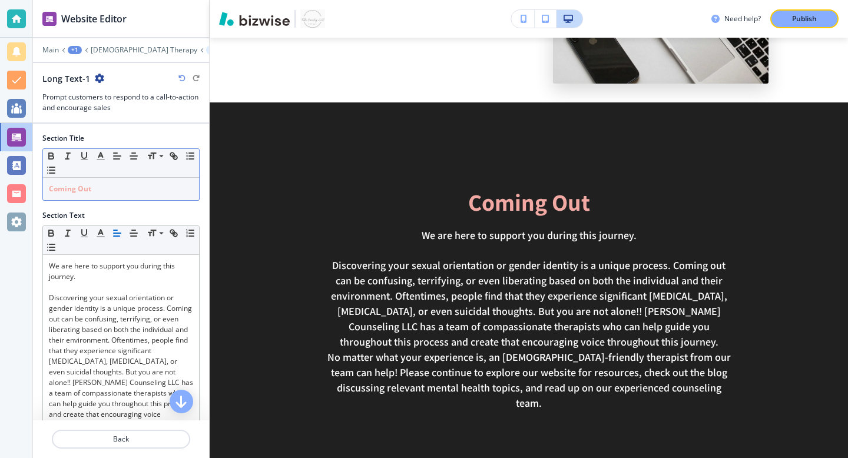
click at [115, 181] on div "Coming Out" at bounding box center [121, 189] width 156 height 22
copy strong "Coming Out"
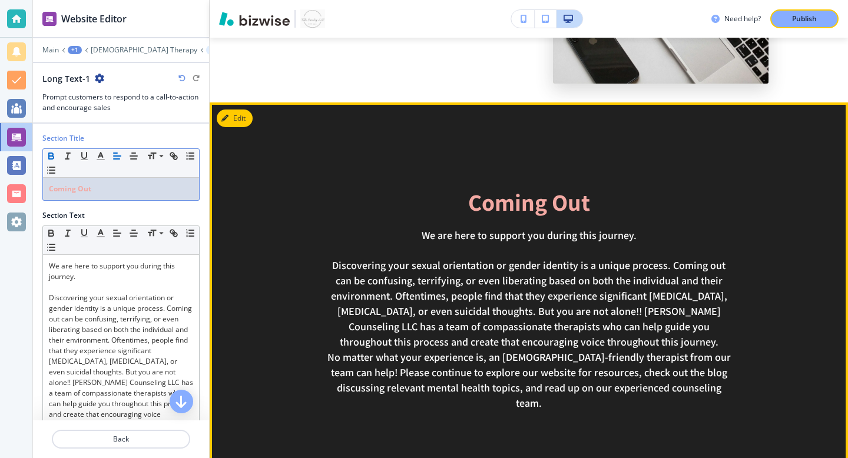
click at [504, 350] on p "No matter what your experience is, an [DEMOGRAPHIC_DATA]-friendly therapist fro…" at bounding box center [529, 380] width 409 height 61
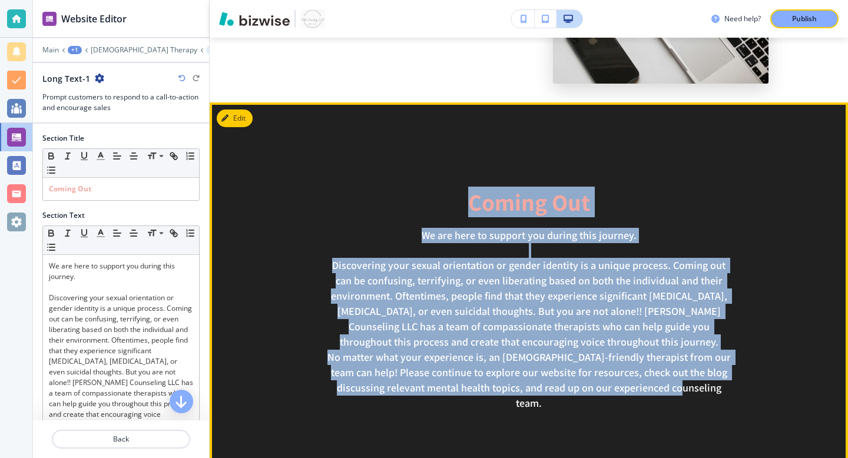
drag, startPoint x: 711, startPoint y: 325, endPoint x: 425, endPoint y: 138, distance: 341.5
click at [425, 190] on div "Coming Out We are here to support you during this journey. Discovering your sex…" at bounding box center [528, 323] width 511 height 266
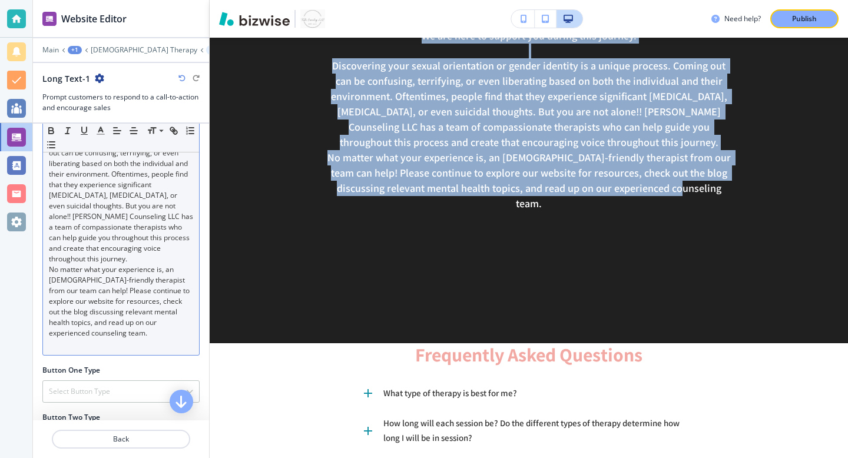
scroll to position [209, 0]
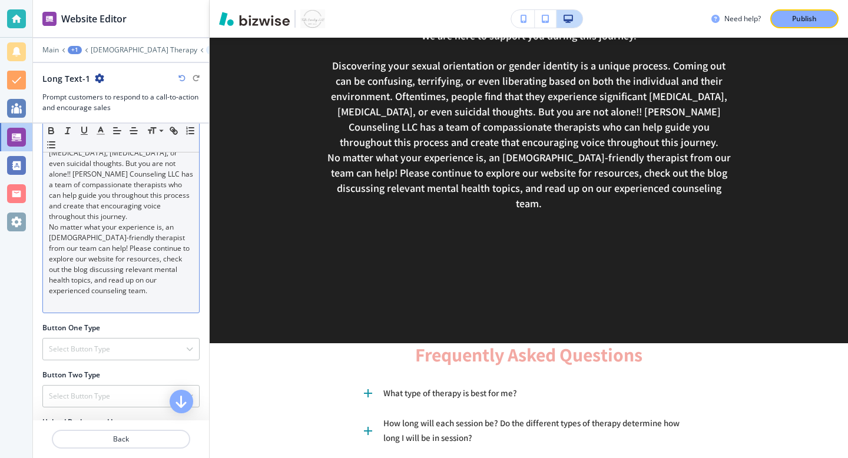
click at [105, 306] on p at bounding box center [121, 301] width 144 height 11
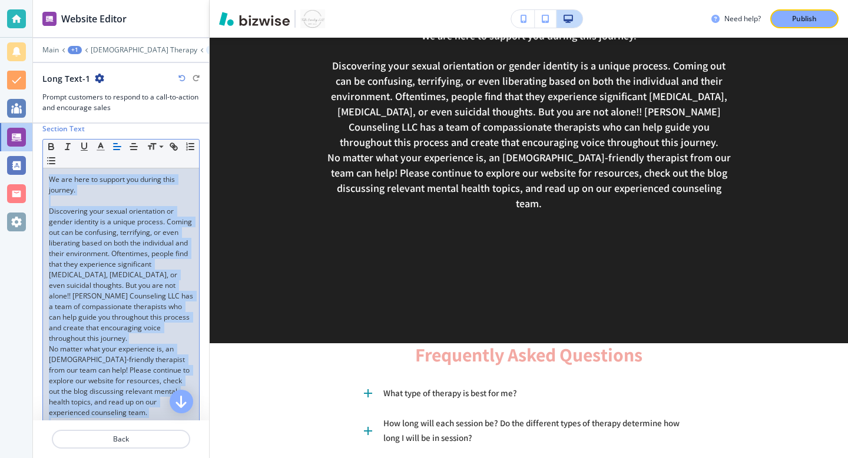
scroll to position [47, 0]
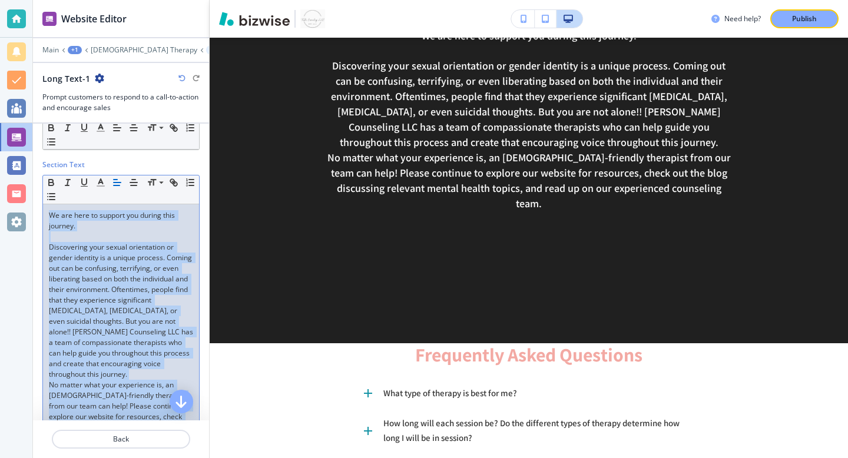
drag, startPoint x: 110, startPoint y: 306, endPoint x: 112, endPoint y: 125, distance: 181.5
click at [112, 125] on div "Section Title Small Normal Large Huge Coming Out Section Text Small Normal Larg…" at bounding box center [121, 272] width 176 height 297
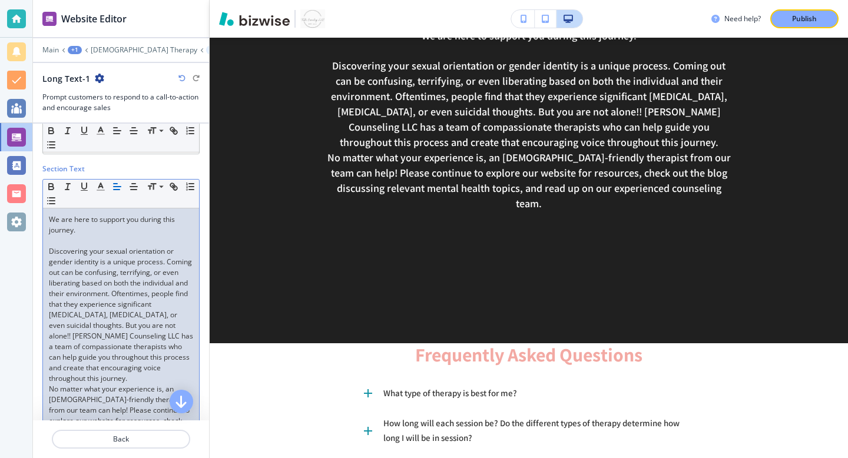
scroll to position [0, 0]
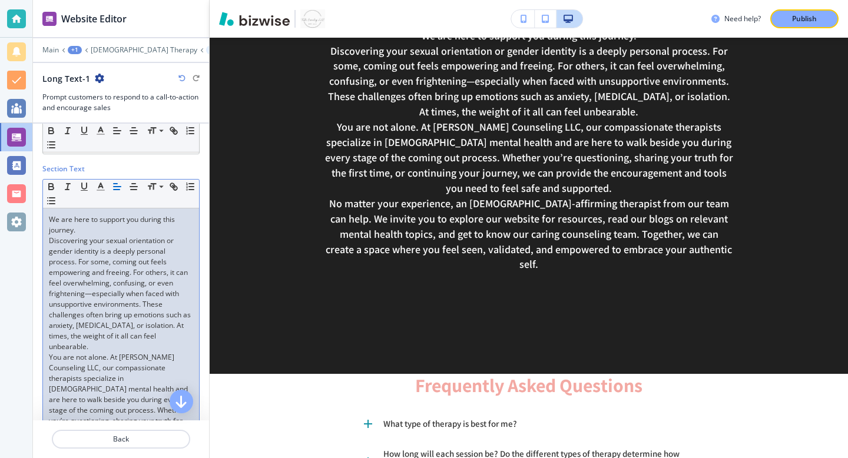
click at [113, 236] on p "Discovering your sexual orientation or gender identity is a deeply personal pro…" at bounding box center [121, 294] width 144 height 117
click at [107, 229] on p "We are here to support you during this journey." at bounding box center [121, 224] width 144 height 21
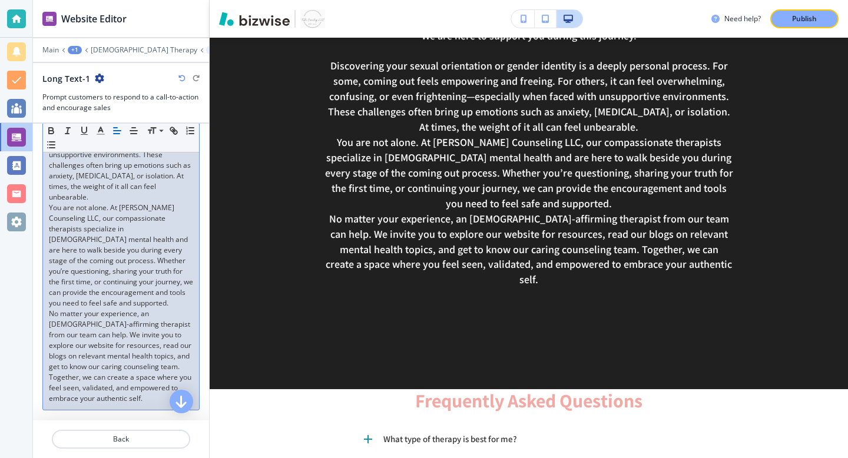
scroll to position [210, 0]
click at [167, 282] on p "You are not alone. At [PERSON_NAME] Counseling LLC, our compassionate therapist…" at bounding box center [121, 252] width 144 height 106
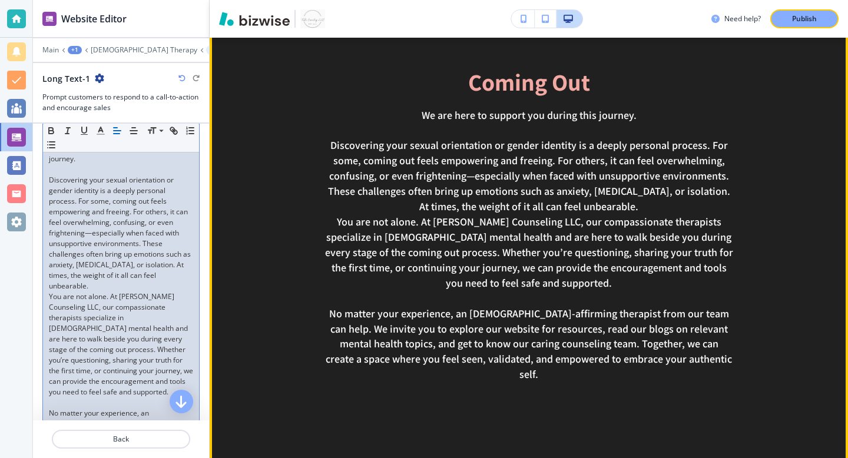
scroll to position [1718, 0]
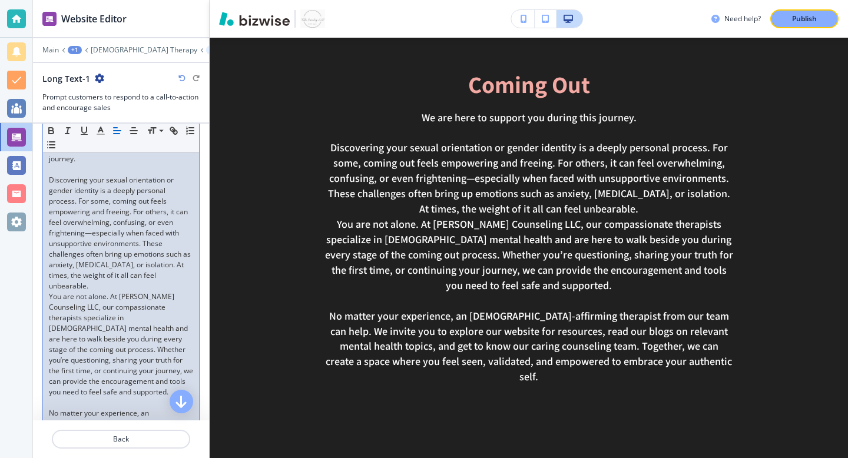
click at [184, 277] on p "Discovering your sexual orientation or gender identity is a deeply personal pro…" at bounding box center [121, 233] width 144 height 117
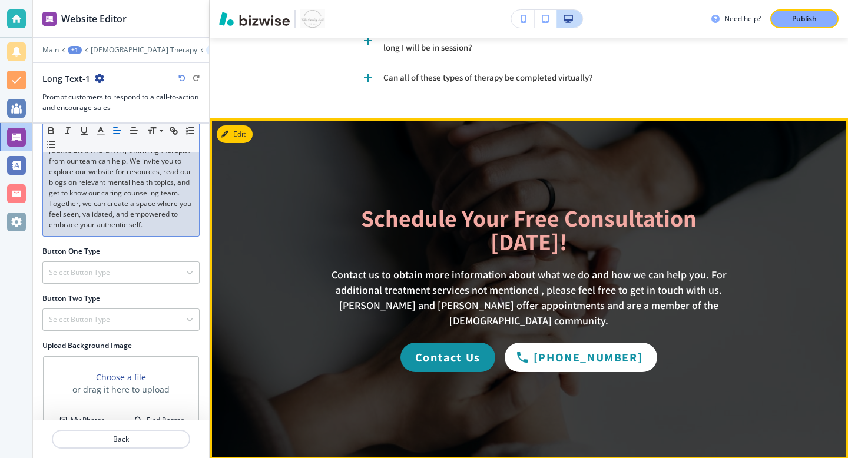
scroll to position [2264, 0]
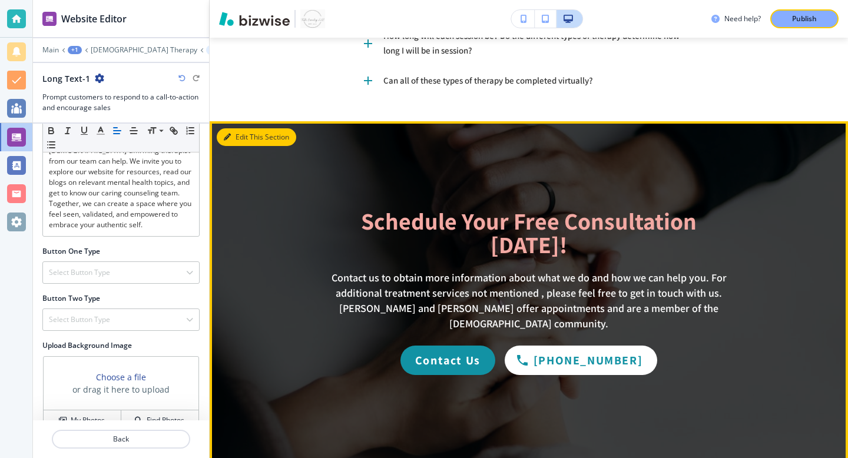
click at [239, 128] on button "Edit This Section" at bounding box center [257, 137] width 80 height 18
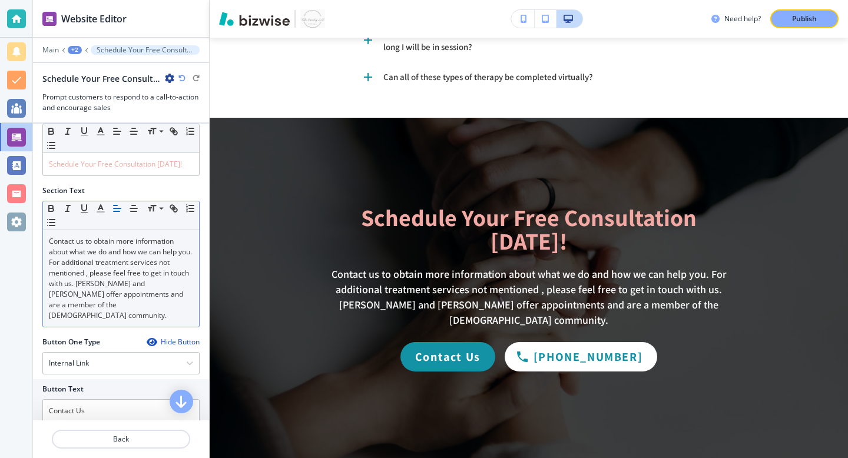
scroll to position [22, 0]
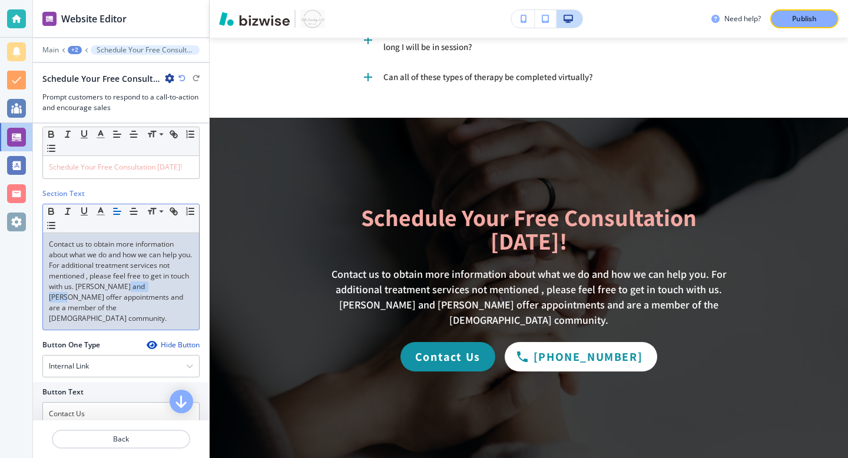
drag, startPoint x: 123, startPoint y: 285, endPoint x: 159, endPoint y: 287, distance: 36.6
click at [159, 287] on p "Contact us to obtain more information about what we do and how we can help you.…" at bounding box center [121, 281] width 144 height 85
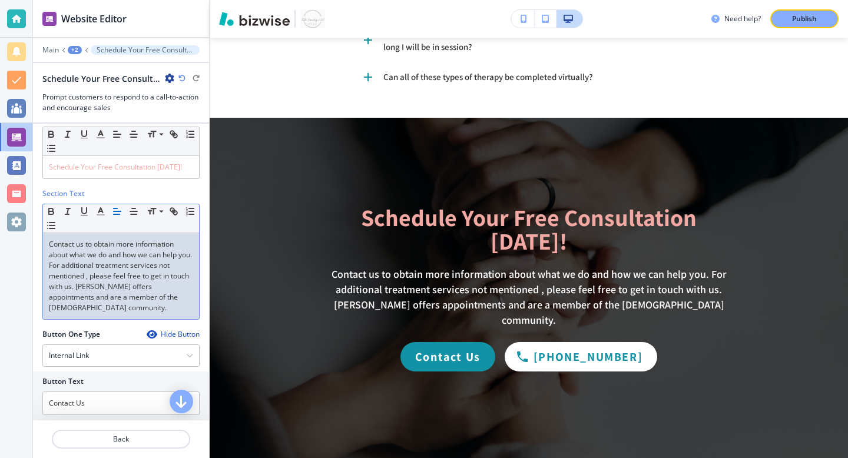
click at [128, 312] on p "Contact us to obtain more information about what we do and how we can help you.…" at bounding box center [121, 276] width 144 height 74
click at [71, 299] on p "Contact us to obtain more information about what we do and how we can help you.…" at bounding box center [121, 276] width 144 height 74
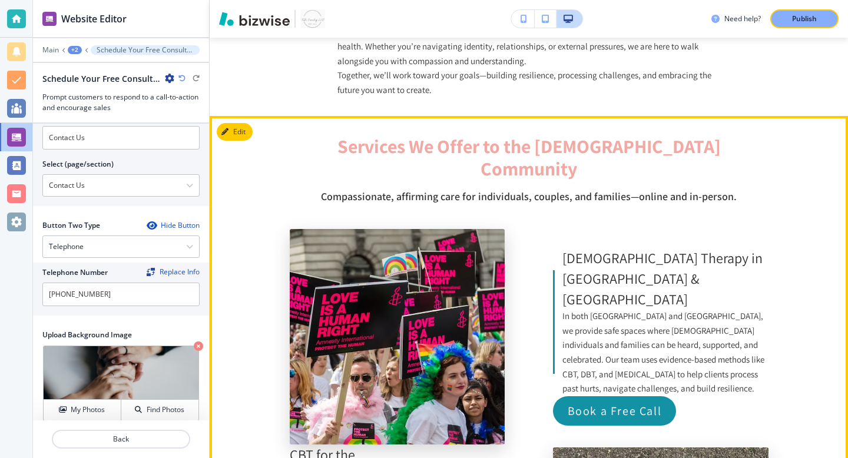
scroll to position [0, 0]
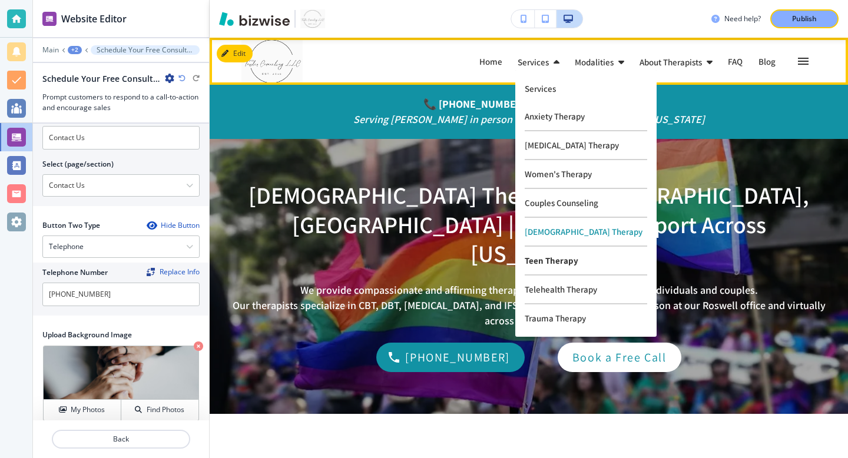
click at [560, 260] on p "Teen Therapy" at bounding box center [586, 261] width 123 height 29
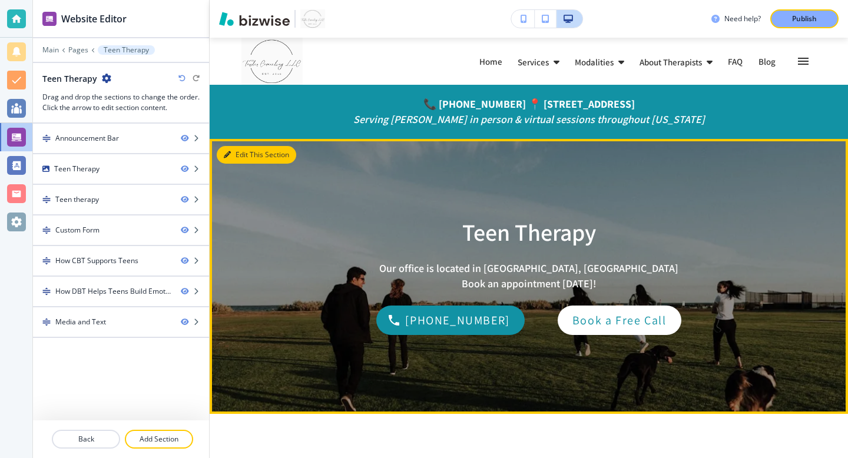
click at [230, 151] on icon "button" at bounding box center [227, 154] width 7 height 7
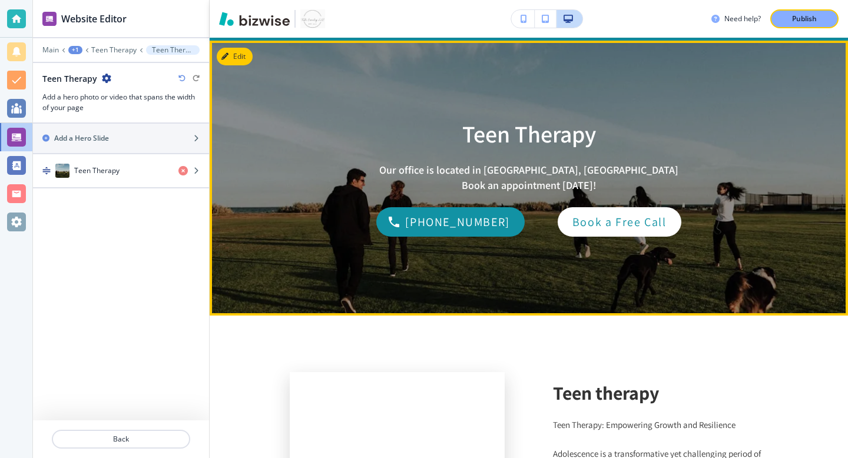
scroll to position [101, 0]
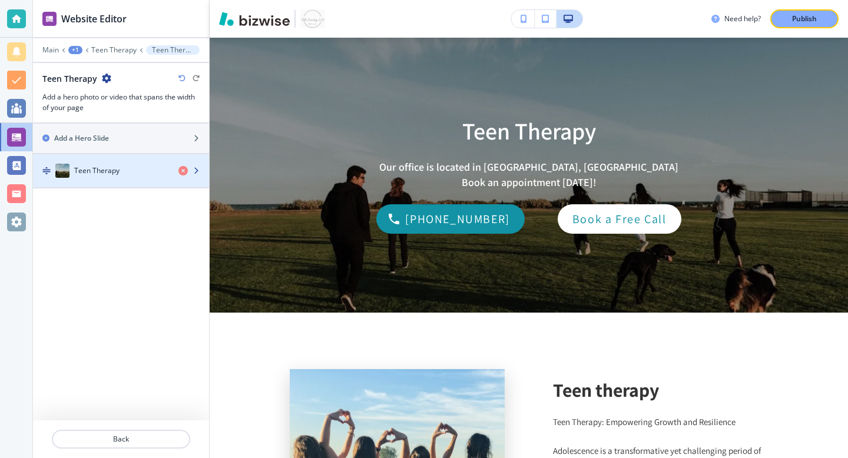
click at [200, 174] on div "button" at bounding box center [194, 170] width 31 height 9
click at [153, 176] on div "Teen Therapy" at bounding box center [101, 171] width 136 height 14
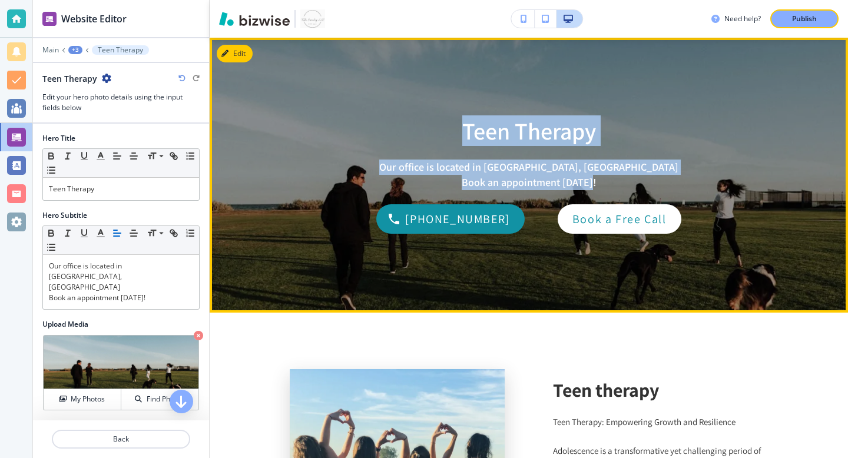
drag, startPoint x: 594, startPoint y: 181, endPoint x: 462, endPoint y: 123, distance: 144.6
click at [462, 123] on div "Teen Therapy Our office is located in [GEOGRAPHIC_DATA], [GEOGRAPHIC_DATA] Book…" at bounding box center [529, 175] width 594 height 275
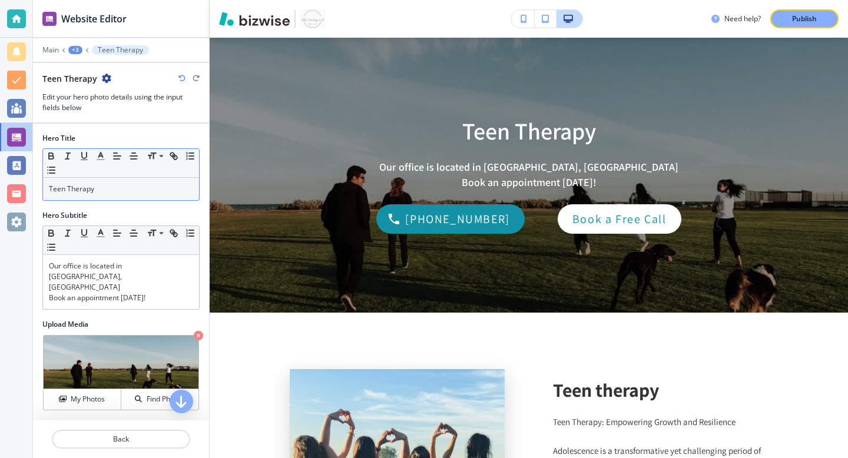
click at [146, 187] on p "Teen Therapy" at bounding box center [121, 189] width 144 height 11
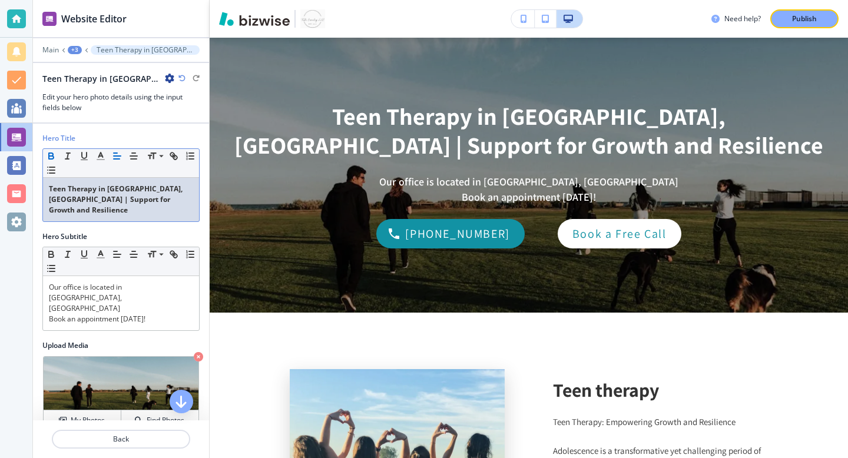
scroll to position [0, 0]
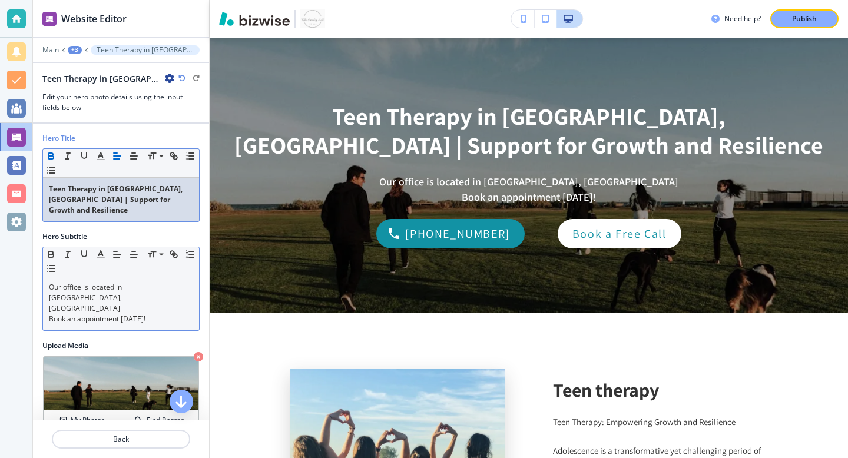
click at [123, 314] on p "Book an appointment [DATE]!" at bounding box center [121, 319] width 144 height 11
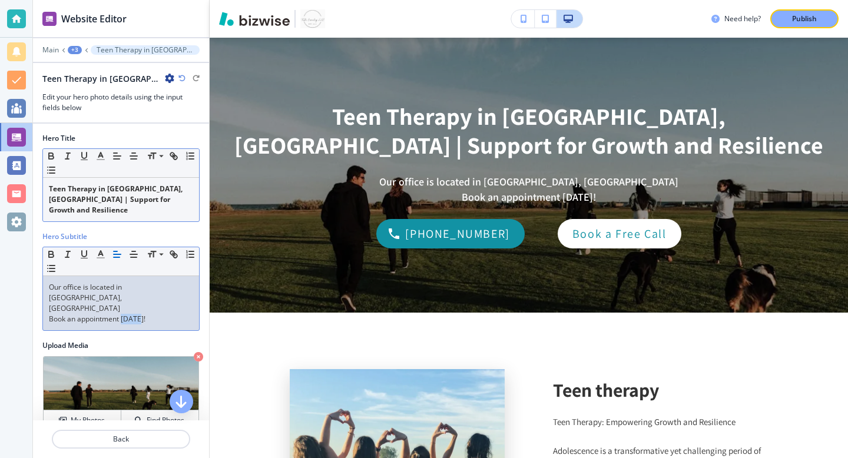
click at [123, 314] on p "Book an appointment [DATE]!" at bounding box center [121, 319] width 144 height 11
click at [153, 295] on div "Our office is located in [GEOGRAPHIC_DATA], [GEOGRAPHIC_DATA] Book an appointme…" at bounding box center [121, 303] width 156 height 54
drag, startPoint x: 164, startPoint y: 294, endPoint x: 31, endPoint y: 273, distance: 134.8
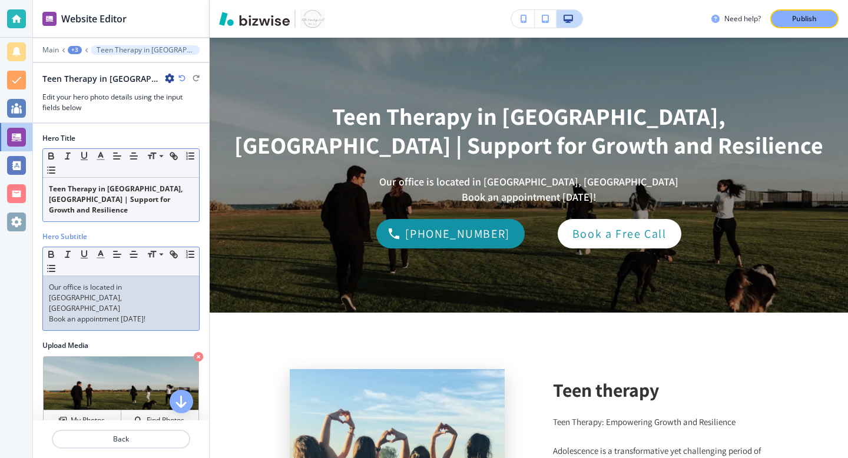
click at [31, 273] on div "Website Editor Main +3 Teen Therapy in [GEOGRAPHIC_DATA], [GEOGRAPHIC_DATA] | S…" at bounding box center [424, 229] width 848 height 458
drag, startPoint x: 48, startPoint y: 278, endPoint x: 240, endPoint y: 323, distance: 197.5
click at [240, 323] on div "Website Editor Main +3 Teen Therapy in [GEOGRAPHIC_DATA], [GEOGRAPHIC_DATA] | S…" at bounding box center [440, 229] width 815 height 458
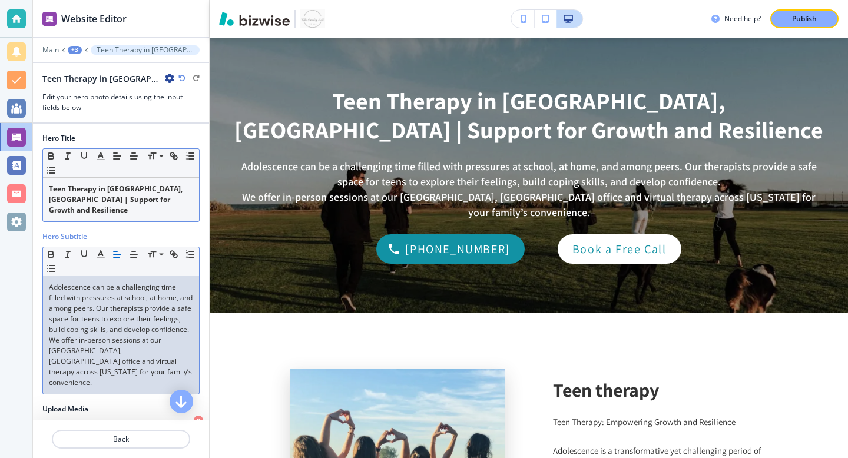
click at [96, 299] on p "Adolescence can be a challenging time filled with pressures at school, at home,…" at bounding box center [121, 308] width 144 height 53
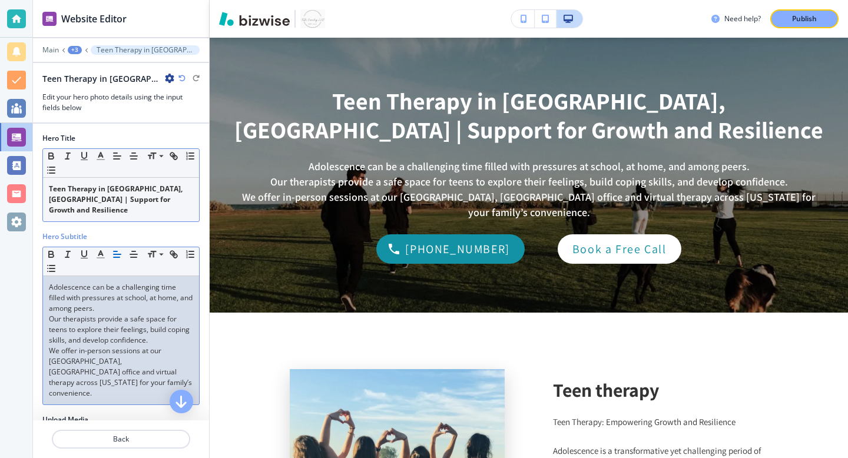
click at [177, 365] on p "We offer in-person sessions at our [GEOGRAPHIC_DATA], [GEOGRAPHIC_DATA] office …" at bounding box center [121, 372] width 144 height 53
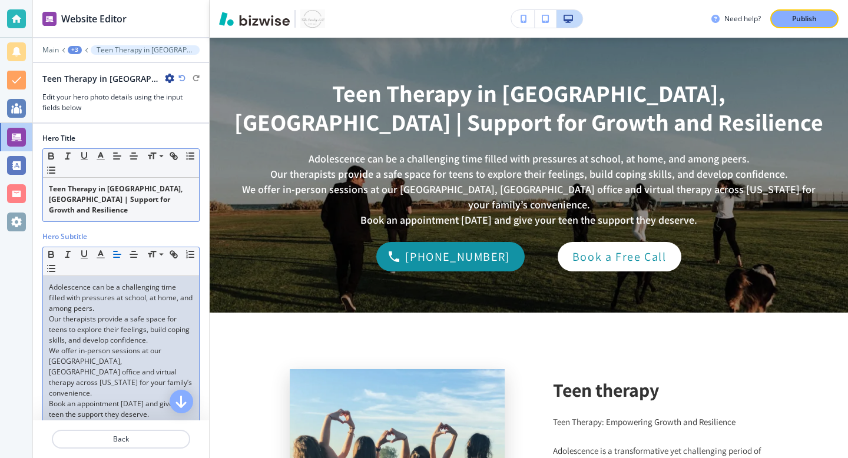
click at [86, 399] on p "﻿Book an appointment [DATE] and give your teen the support they deserve." at bounding box center [121, 409] width 144 height 21
click at [49, 399] on em "﻿Book an appointment [DATE] and give your teen the support they deserve." at bounding box center [120, 409] width 143 height 21
click at [87, 346] on p "We offer in-person sessions at our [GEOGRAPHIC_DATA], [GEOGRAPHIC_DATA] office …" at bounding box center [121, 372] width 144 height 53
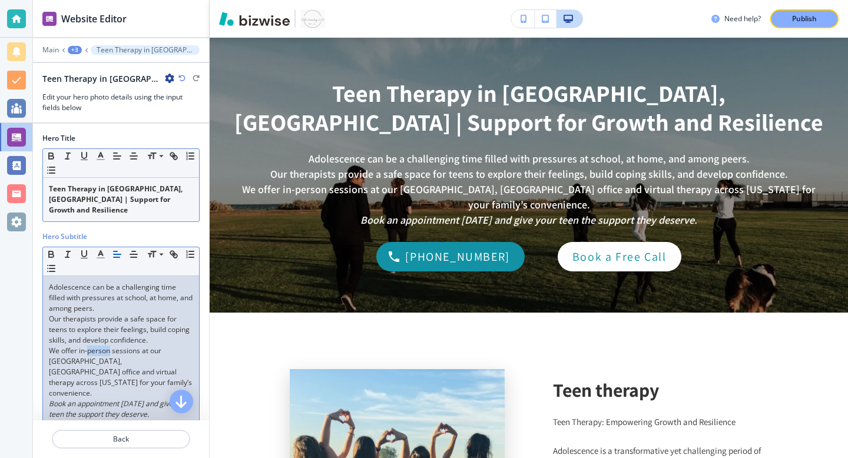
click at [87, 346] on p "We offer in-person sessions at our [GEOGRAPHIC_DATA], [GEOGRAPHIC_DATA] office …" at bounding box center [121, 372] width 144 height 53
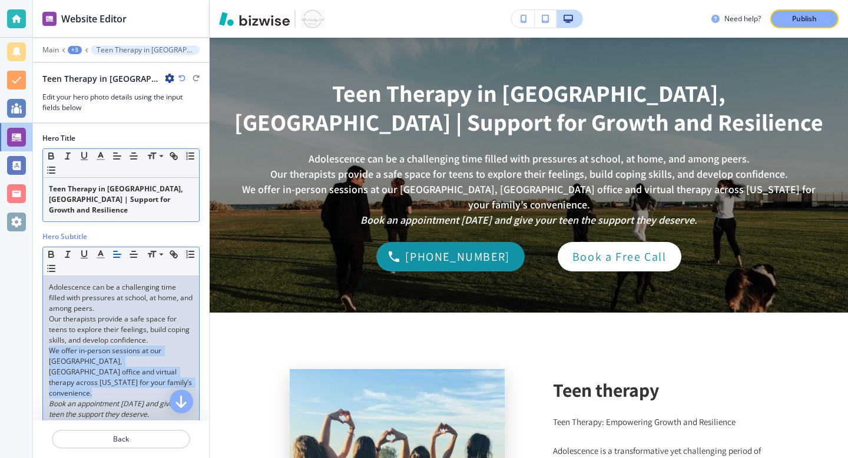
click at [87, 346] on p "We offer in-person sessions at our [GEOGRAPHIC_DATA], [GEOGRAPHIC_DATA] office …" at bounding box center [121, 372] width 144 height 53
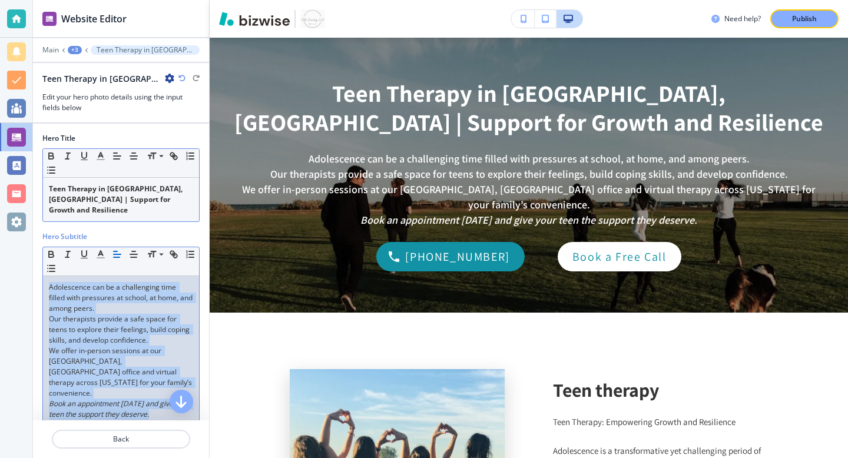
drag, startPoint x: 48, startPoint y: 278, endPoint x: 187, endPoint y: 413, distance: 193.7
click at [187, 413] on div "Hero Title Small Normal Large Huge Teen Therapy in [GEOGRAPHIC_DATA], [GEOGRAPH…" at bounding box center [120, 464] width 157 height 681
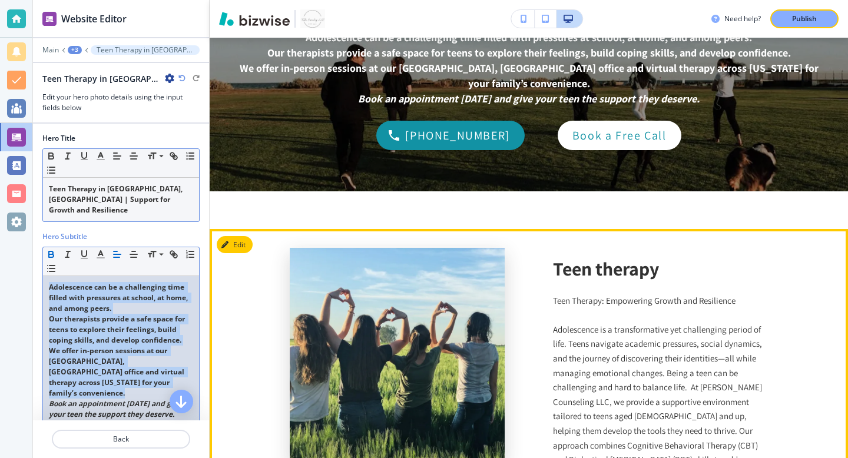
scroll to position [309, 0]
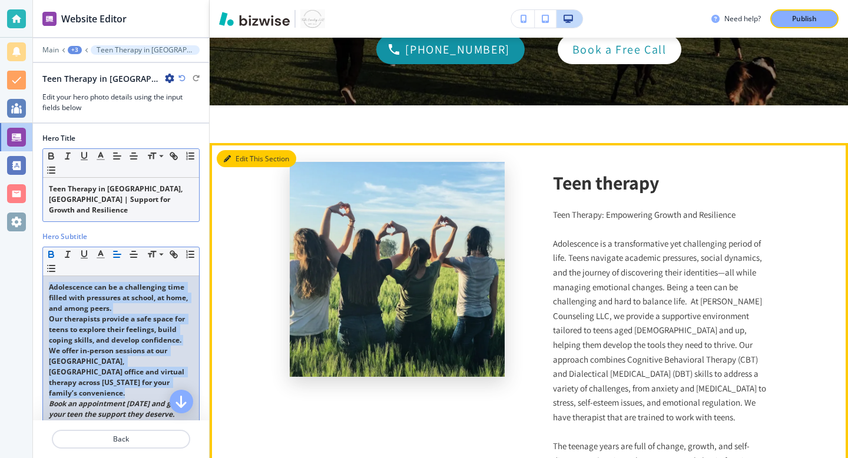
click at [242, 157] on button "Edit This Section" at bounding box center [257, 159] width 80 height 18
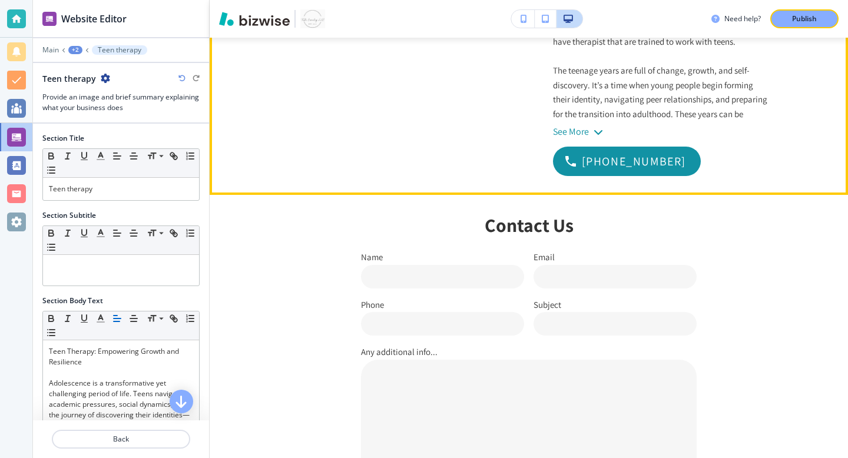
scroll to position [686, 0]
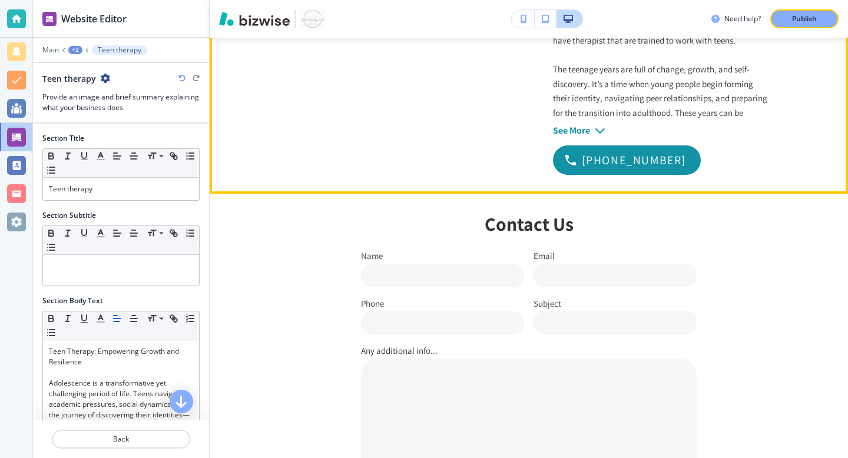
click at [583, 134] on div "See More" at bounding box center [571, 130] width 37 height 11
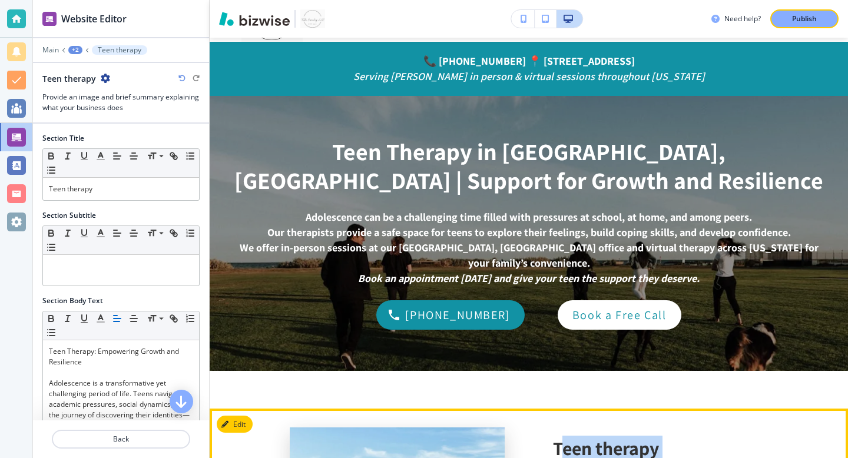
scroll to position [71, 0]
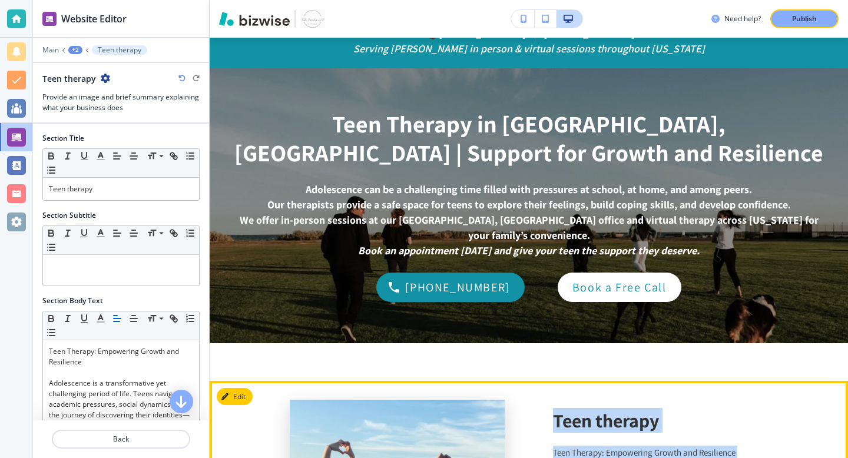
drag, startPoint x: 742, startPoint y: 398, endPoint x: 555, endPoint y: 418, distance: 188.4
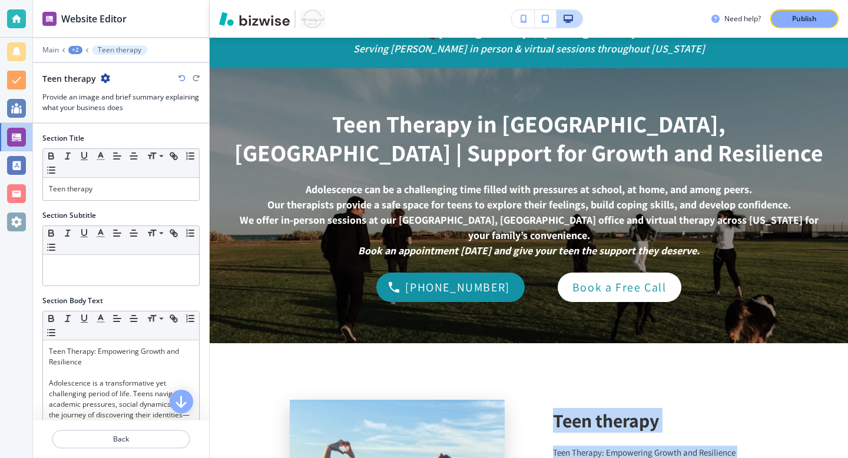
click at [78, 50] on div "+2" at bounding box center [75, 50] width 14 height 8
click at [94, 88] on p "Teen Therapy" at bounding box center [106, 90] width 60 height 11
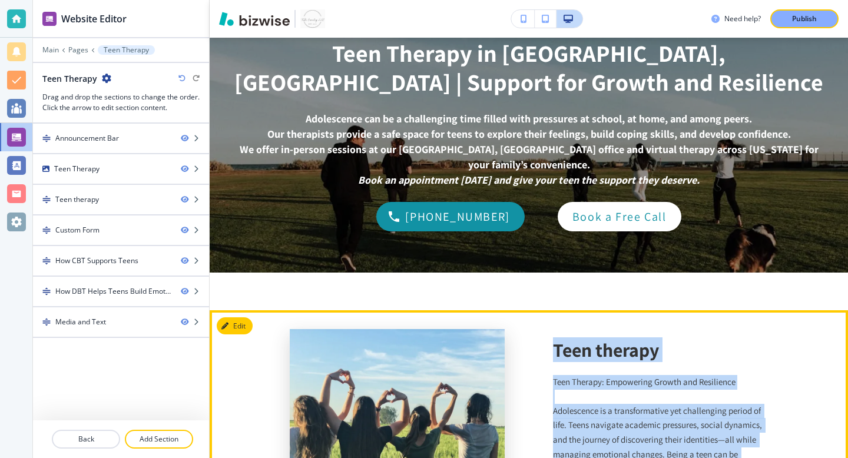
scroll to position [103, 0]
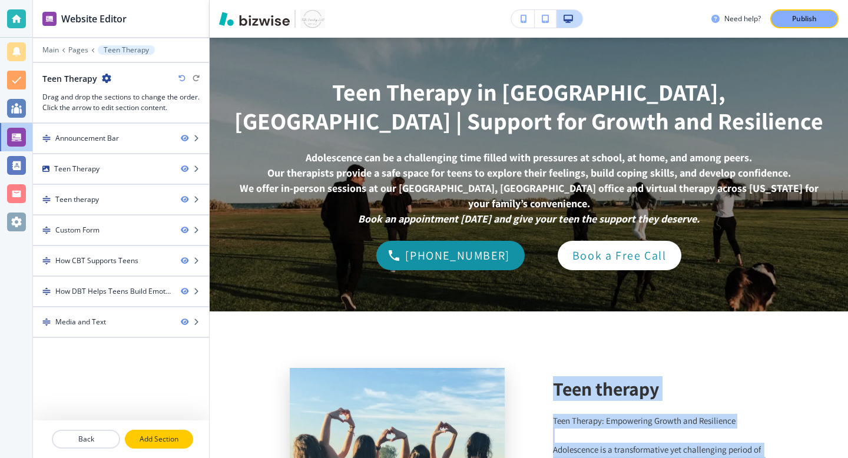
click at [143, 442] on p "Add Section" at bounding box center [159, 439] width 66 height 11
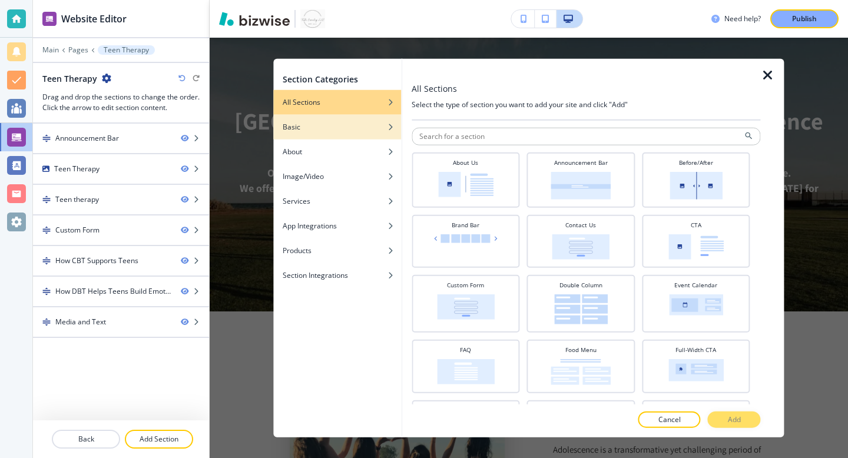
click at [343, 131] on div "Basic" at bounding box center [337, 127] width 128 height 11
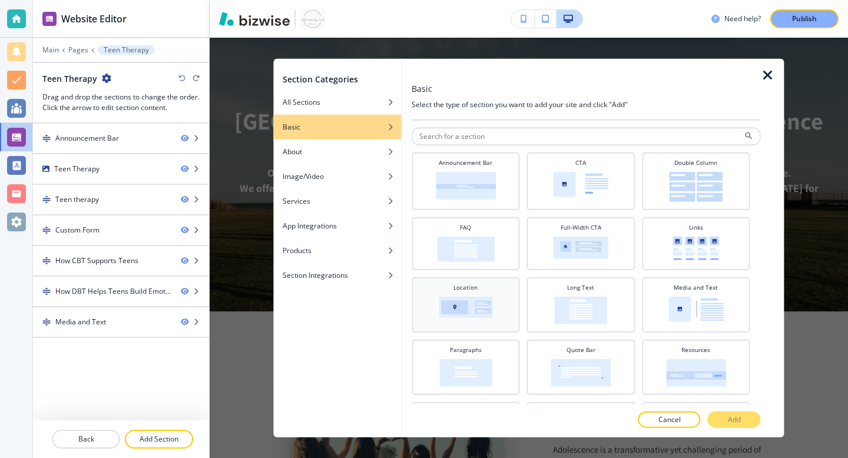
scroll to position [57, 0]
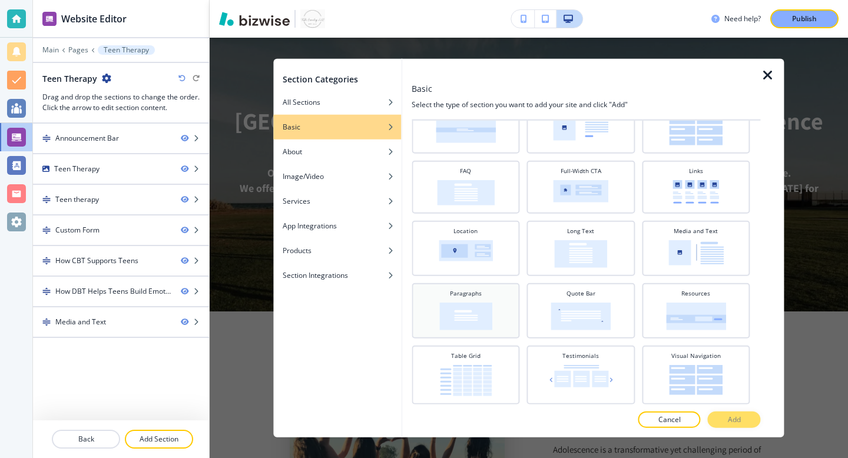
click at [464, 318] on img at bounding box center [466, 317] width 53 height 28
click at [744, 424] on button "Add" at bounding box center [734, 419] width 53 height 16
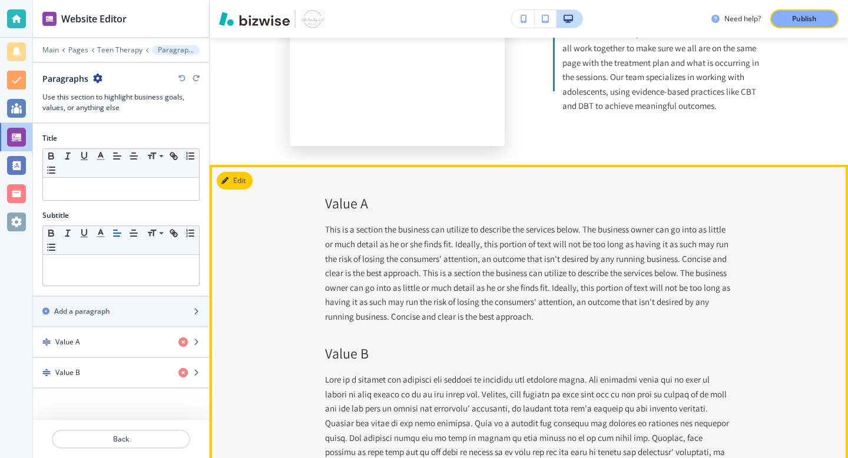
scroll to position [3958, 0]
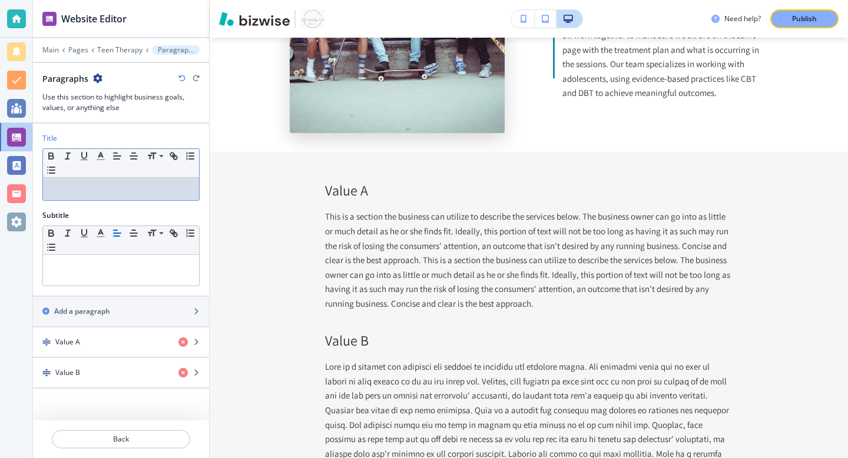
click at [121, 189] on p at bounding box center [121, 189] width 144 height 11
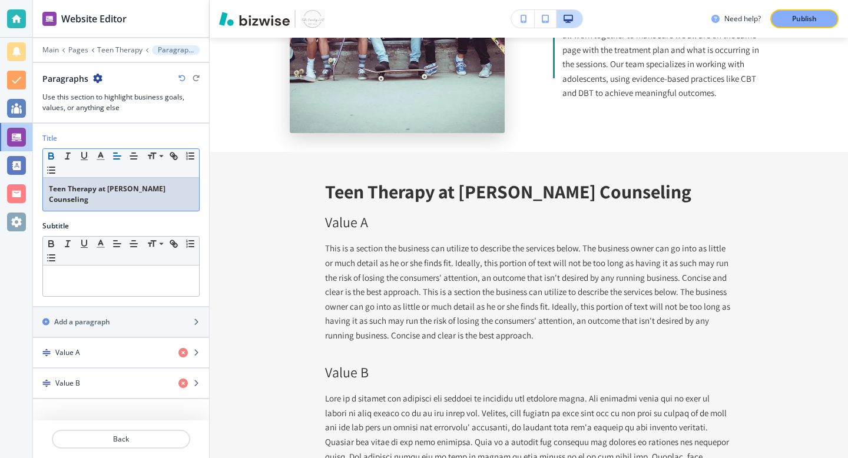
scroll to position [0, 0]
click at [90, 278] on div at bounding box center [121, 281] width 156 height 31
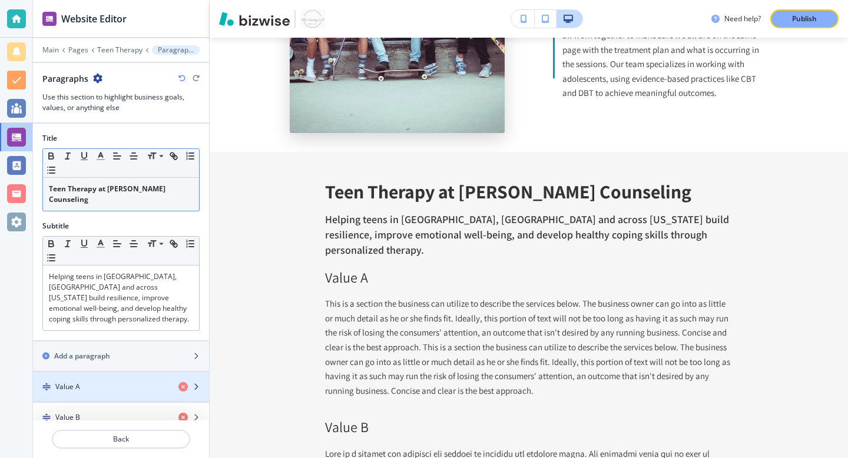
click at [91, 372] on div "button" at bounding box center [121, 376] width 176 height 9
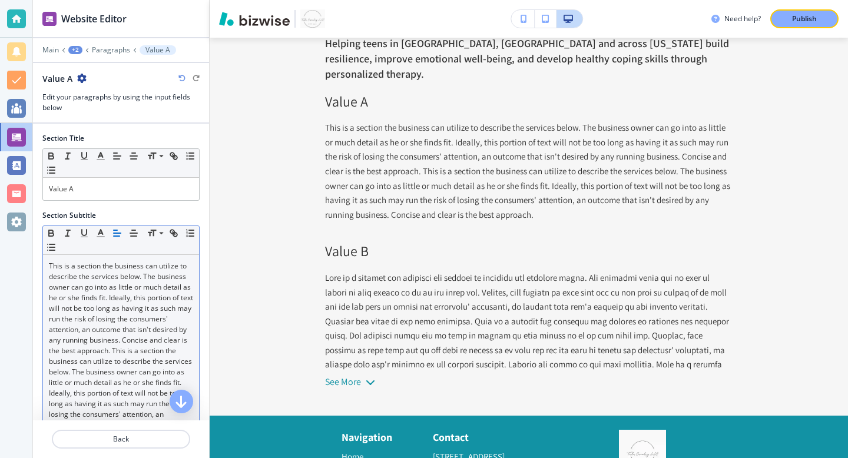
scroll to position [4135, 0]
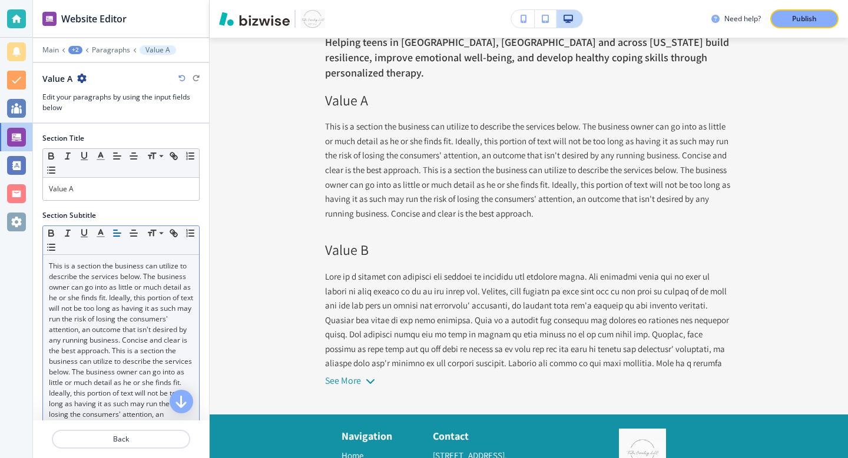
click at [117, 300] on p "This is a section the business can utilize to describe the services below. The …" at bounding box center [121, 356] width 144 height 191
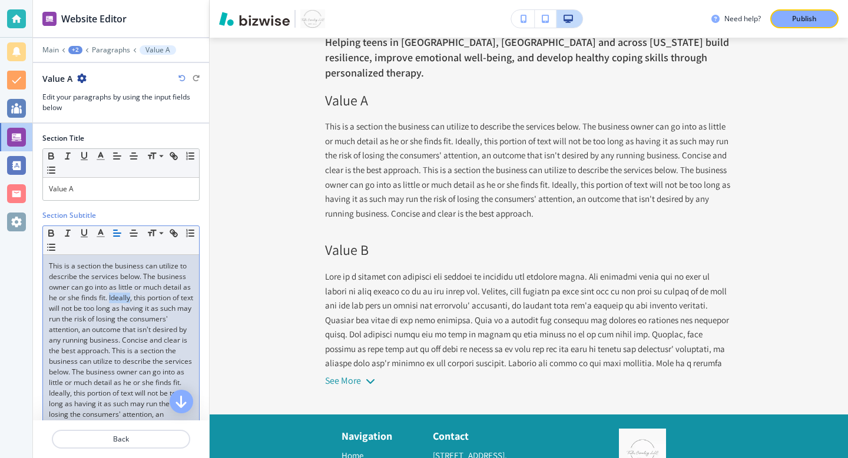
click at [117, 300] on p "This is a section the business can utilize to describe the services below. The …" at bounding box center [121, 356] width 144 height 191
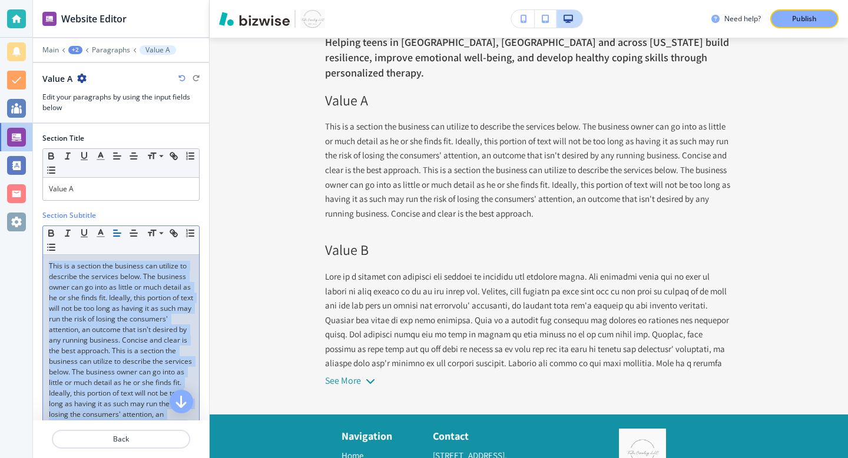
click at [117, 300] on p "This is a section the business can utilize to describe the services below. The …" at bounding box center [121, 356] width 144 height 191
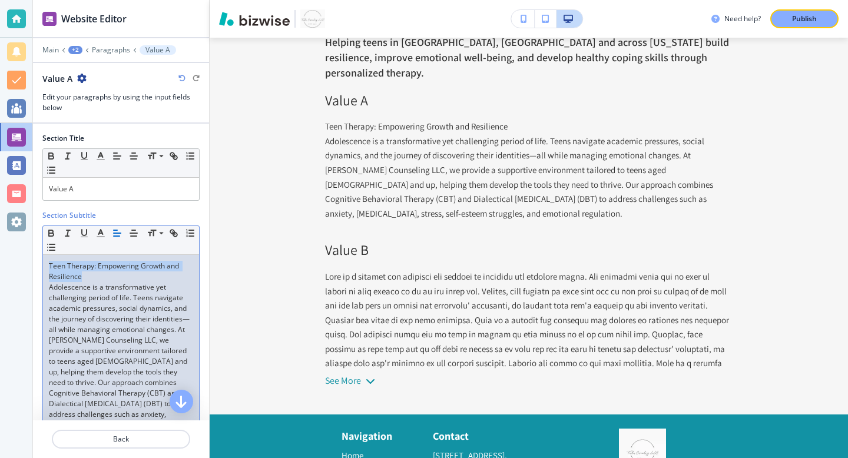
drag, startPoint x: 95, startPoint y: 279, endPoint x: 39, endPoint y: 260, distance: 59.6
click at [39, 260] on div "Section Title Small Normal Large Huge Value A Section Subtitle Small Normal Lar…" at bounding box center [121, 293] width 176 height 338
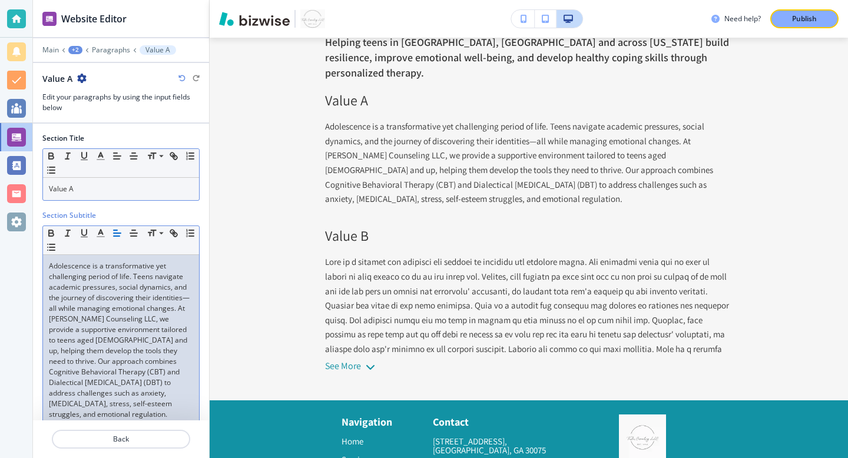
click at [84, 186] on p "Value A" at bounding box center [121, 189] width 144 height 11
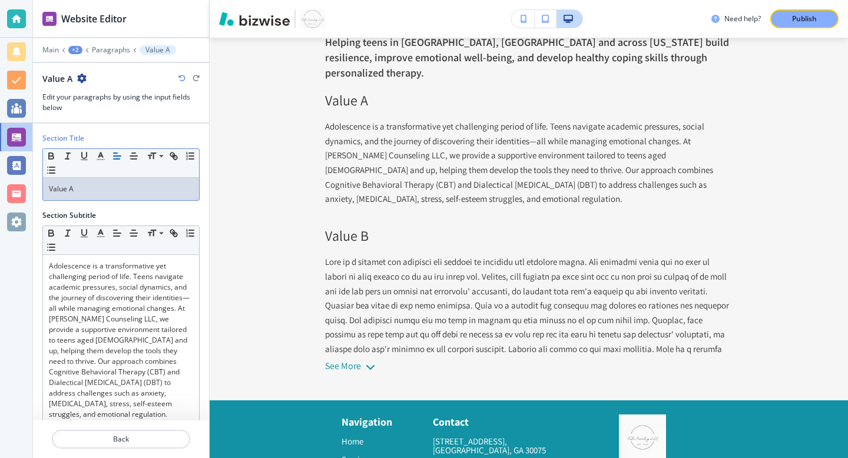
click at [84, 186] on p "Value A" at bounding box center [121, 189] width 144 height 11
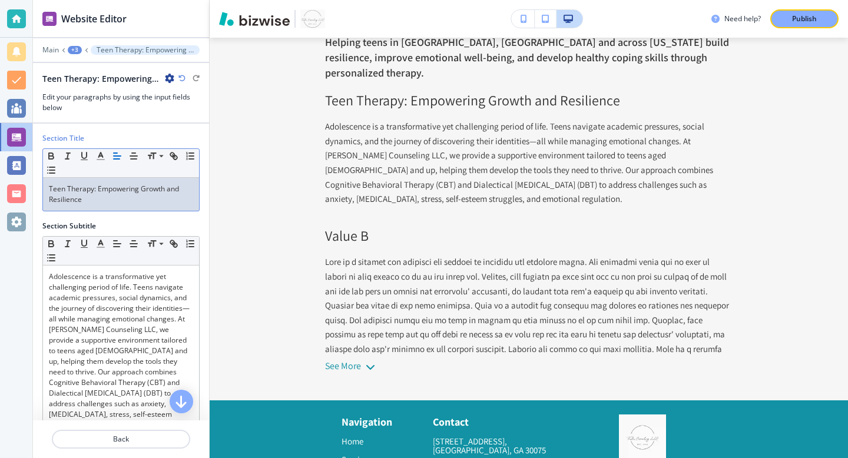
click at [84, 193] on p "Teen Therapy: Empowering Growth and Resilience" at bounding box center [121, 194] width 144 height 21
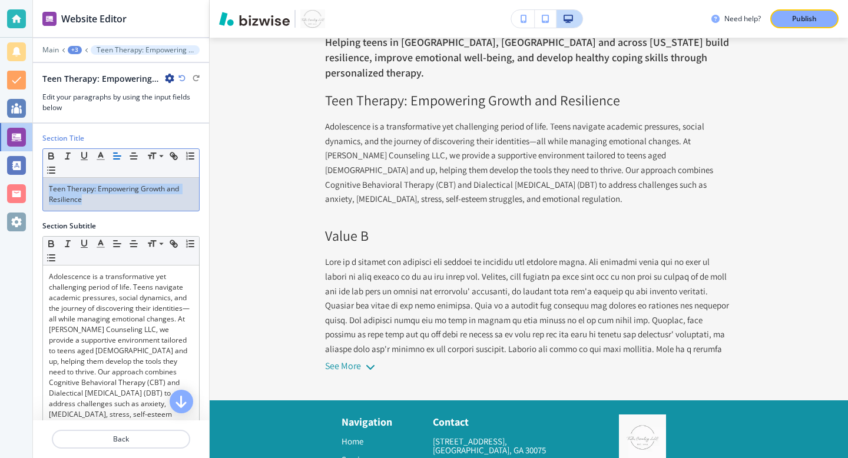
click at [84, 193] on p "Teen Therapy: Empowering Growth and Resilience" at bounding box center [121, 194] width 144 height 21
click at [49, 160] on icon "button" at bounding box center [51, 156] width 11 height 11
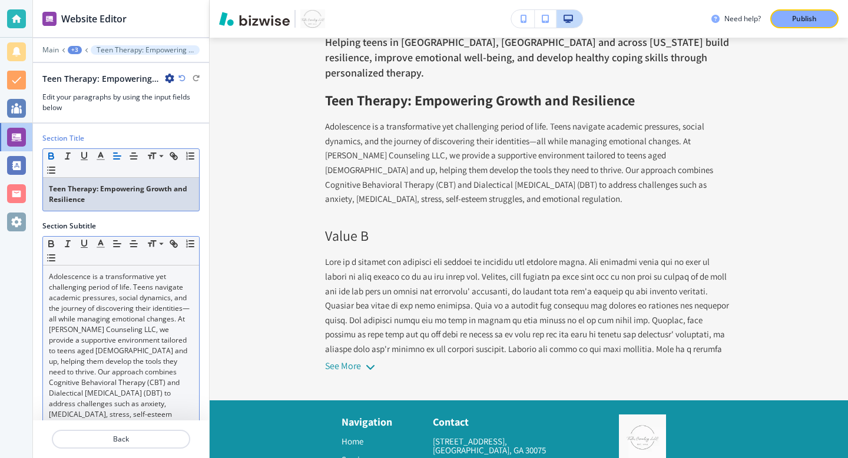
scroll to position [20, 0]
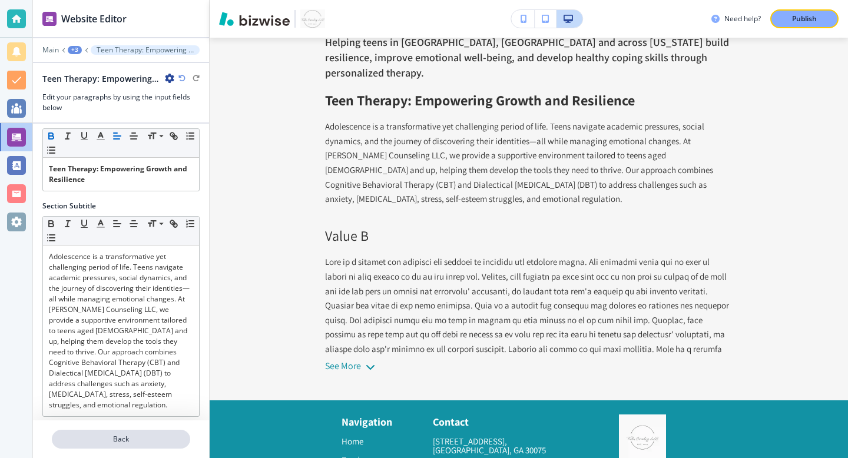
click at [108, 440] on p "Back" at bounding box center [121, 439] width 136 height 11
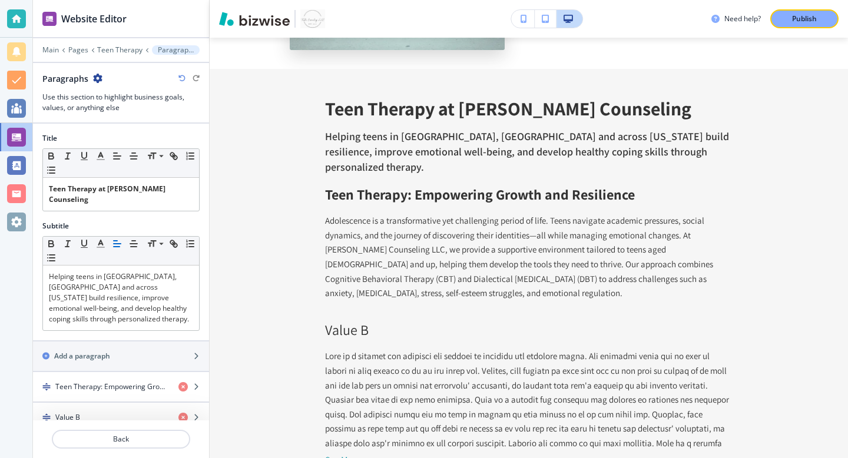
scroll to position [4035, 0]
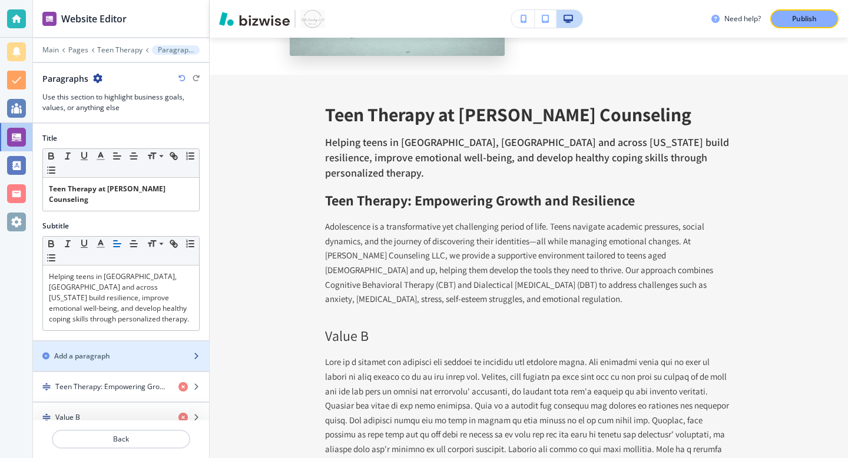
click at [120, 362] on div "button" at bounding box center [121, 366] width 176 height 9
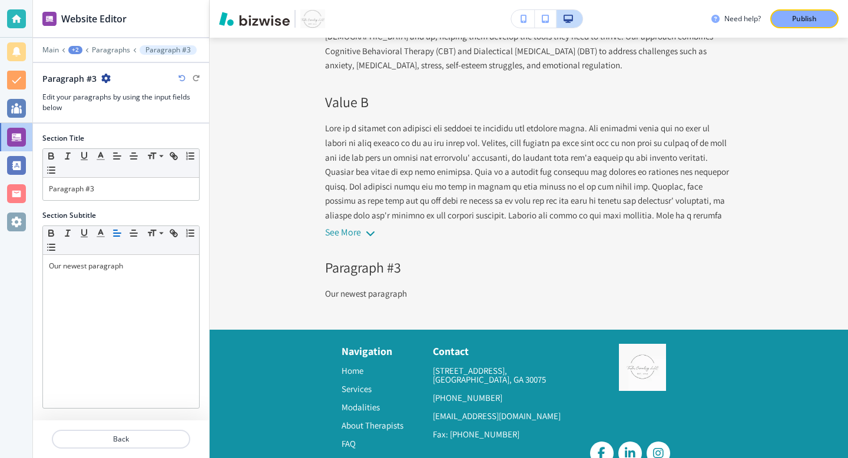
scroll to position [4276, 0]
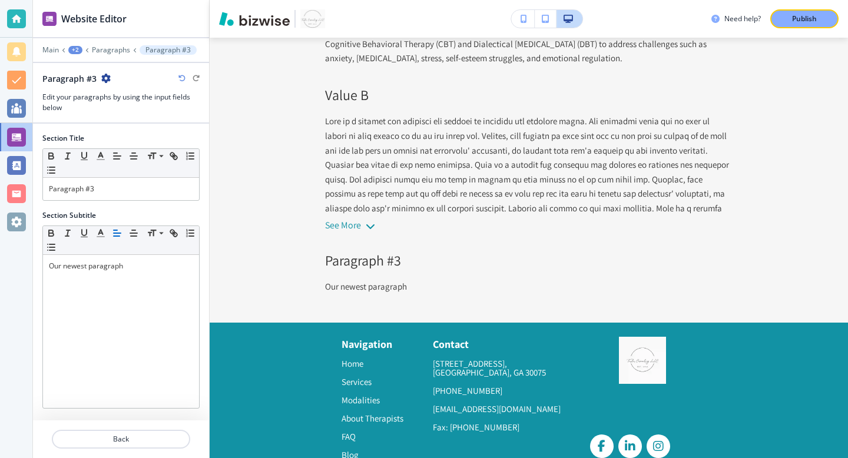
click at [104, 57] on div at bounding box center [121, 58] width 176 height 7
click at [108, 50] on p "Paragraphs" at bounding box center [111, 50] width 38 height 8
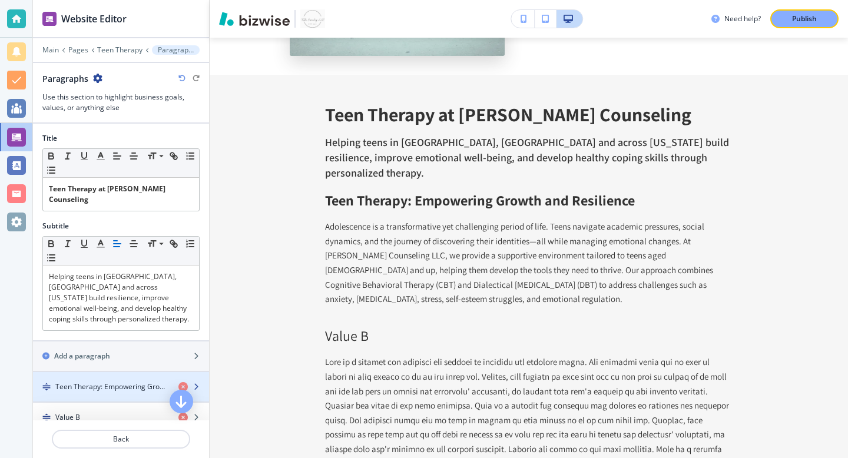
scroll to position [22, 0]
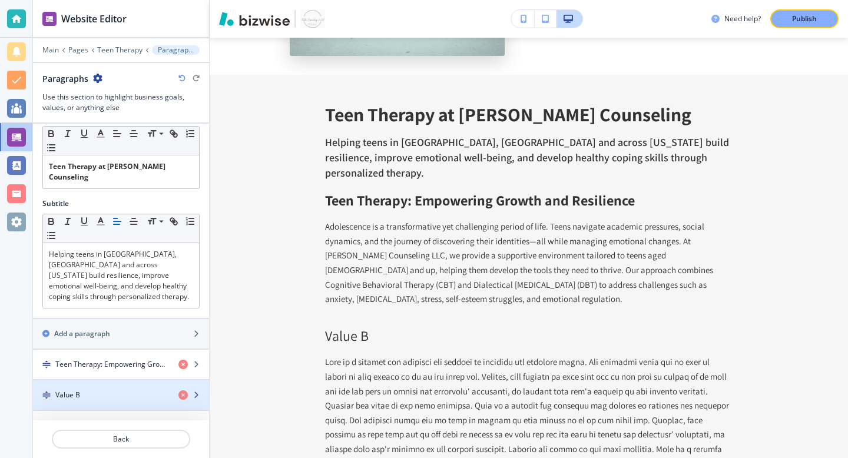
click at [118, 401] on div "button" at bounding box center [121, 405] width 176 height 9
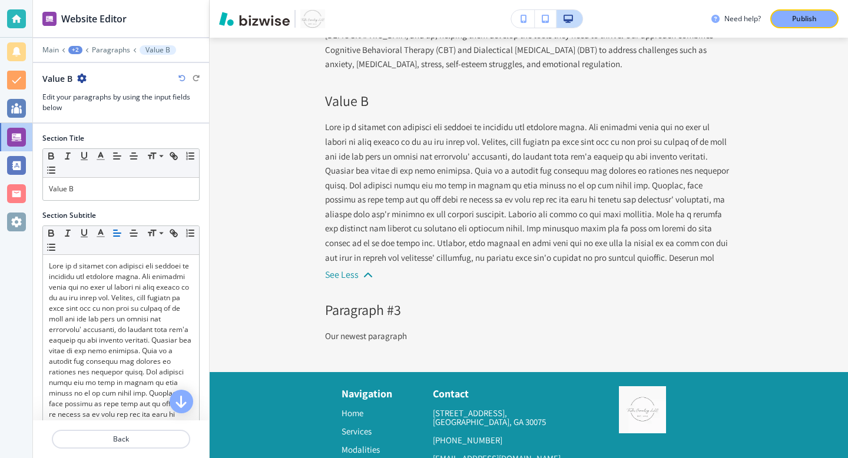
scroll to position [4271, 0]
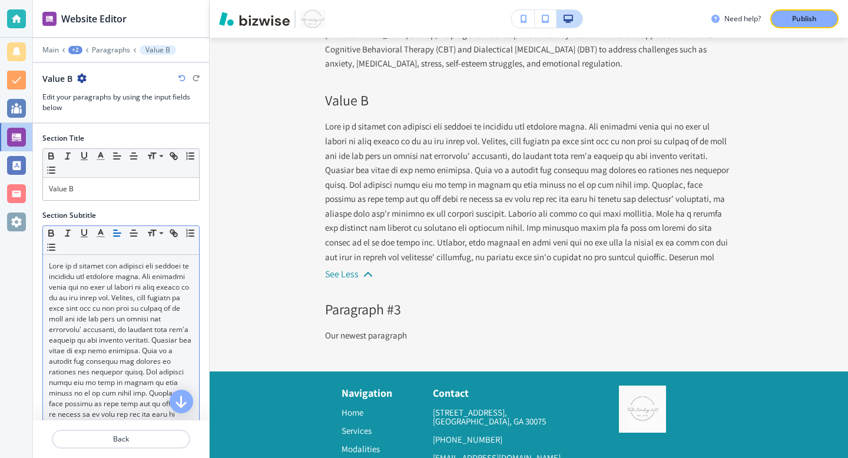
click at [134, 346] on p at bounding box center [121, 404] width 144 height 286
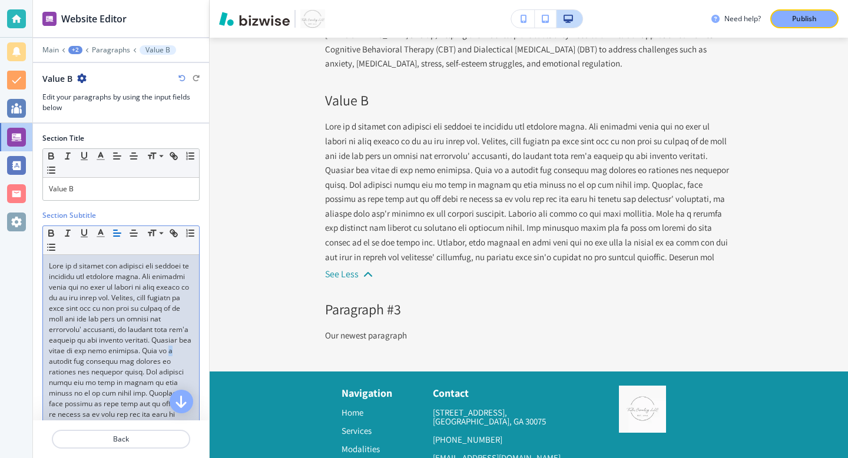
click at [134, 346] on p at bounding box center [121, 404] width 144 height 286
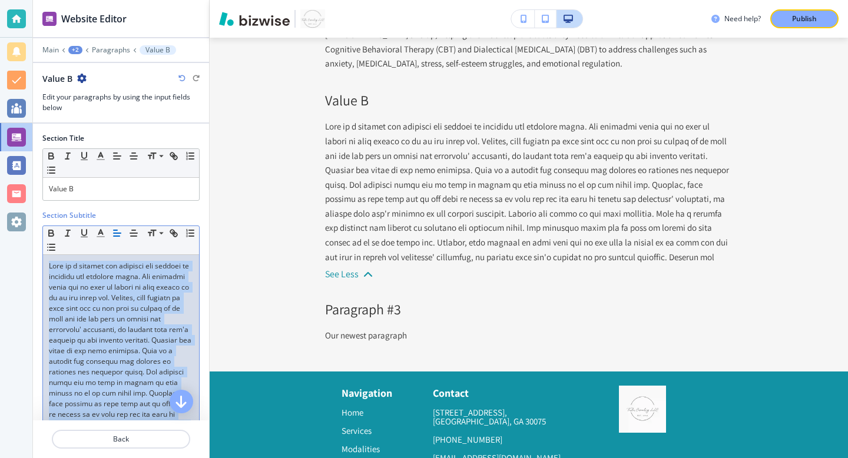
click at [134, 346] on p at bounding box center [121, 404] width 144 height 286
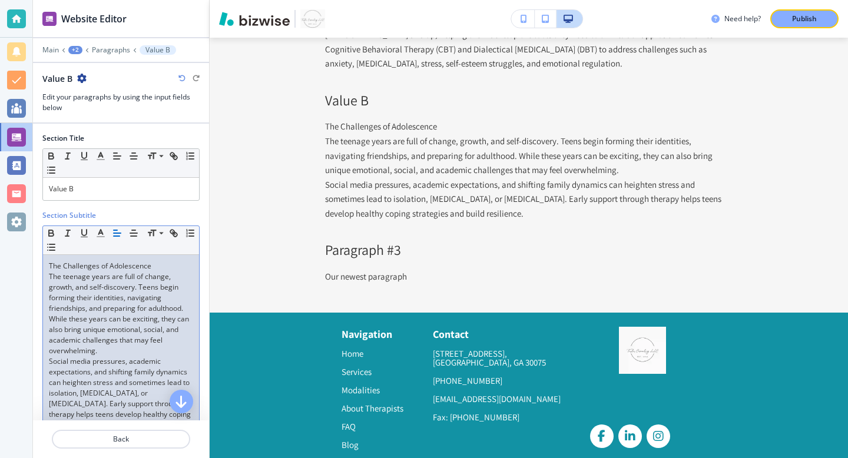
scroll to position [4261, 0]
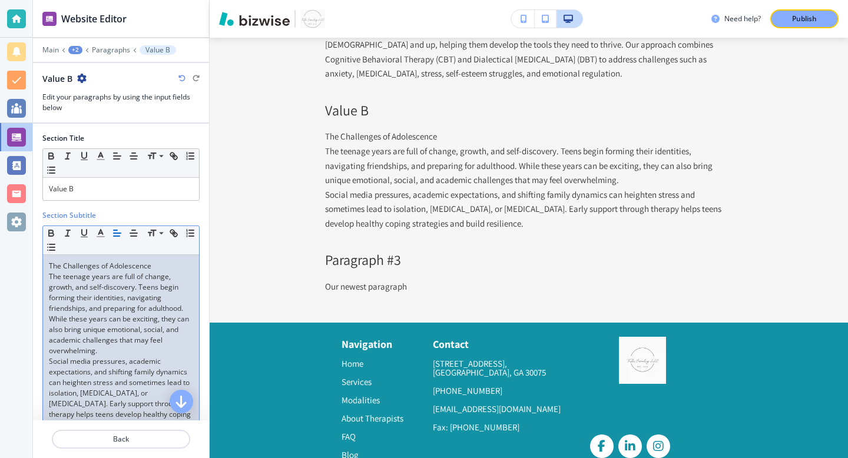
click at [108, 352] on p "The teenage years are full of change, growth, and self-discovery. Teens begin f…" at bounding box center [121, 314] width 144 height 85
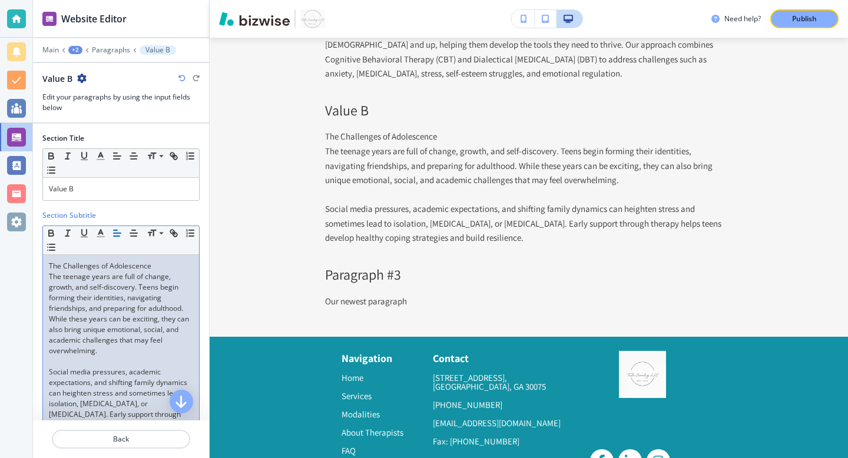
scroll to position [4271, 0]
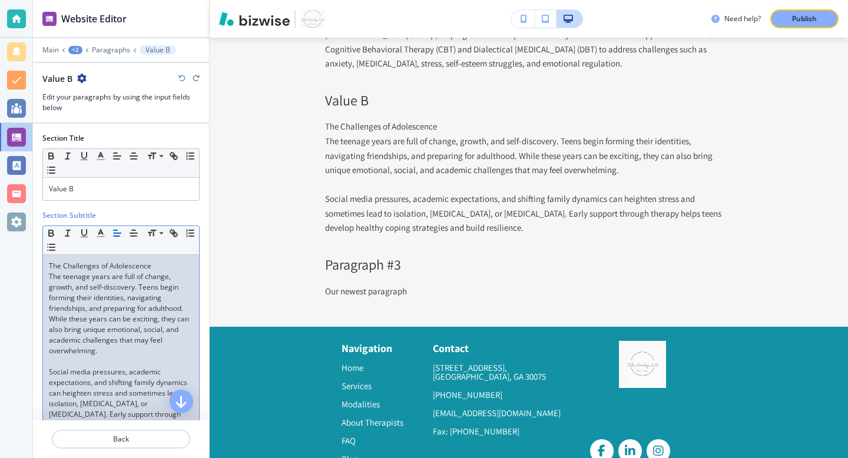
click at [106, 267] on p "The Challenges of Adolescence" at bounding box center [121, 266] width 144 height 11
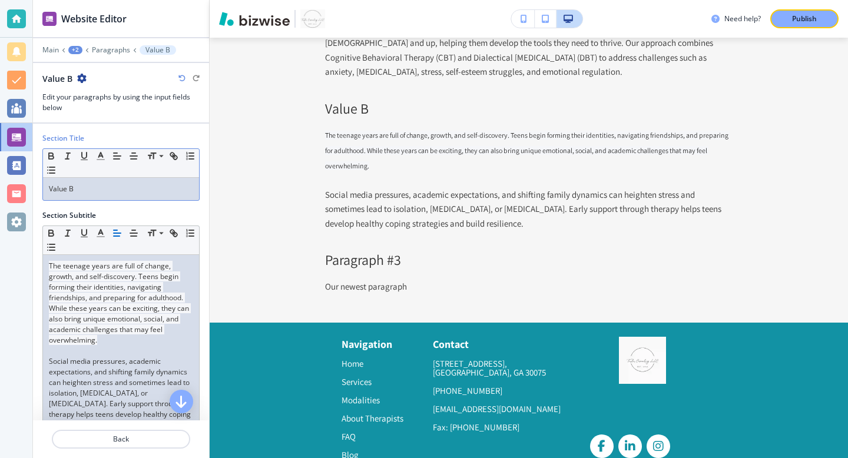
click at [98, 187] on p "Value B" at bounding box center [121, 189] width 144 height 11
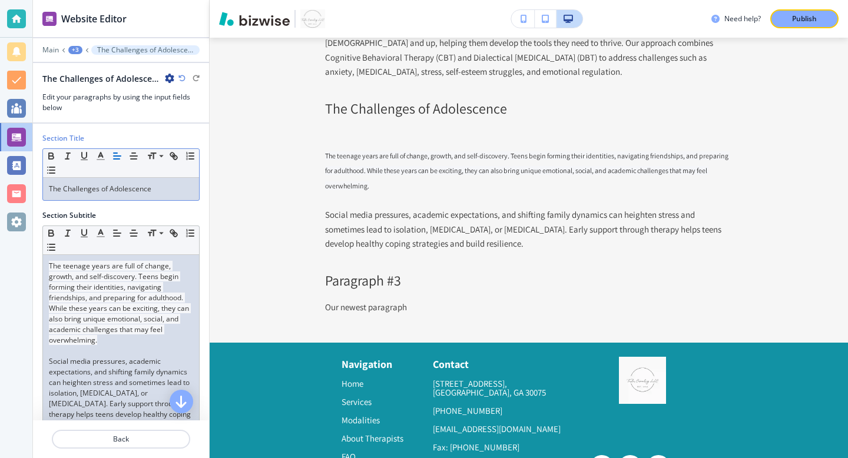
scroll to position [4271, 0]
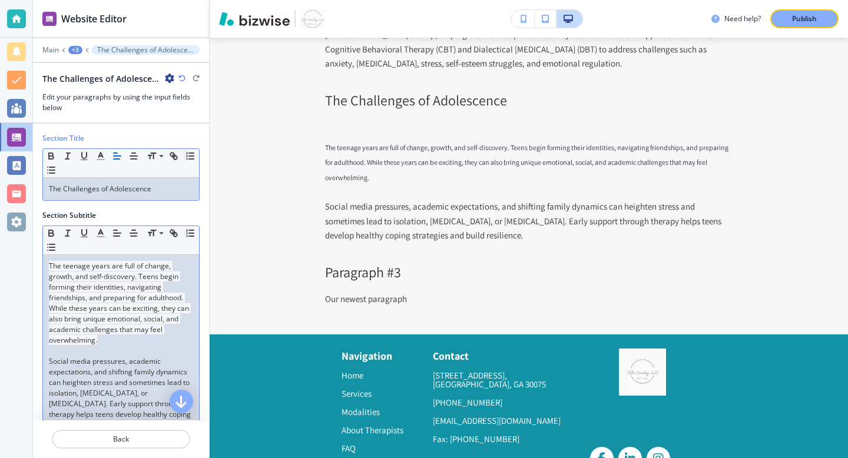
click at [81, 350] on p at bounding box center [121, 351] width 144 height 11
click at [109, 345] on p "The teenage years are full of change, growth, and self-discovery. Teens begin f…" at bounding box center [121, 303] width 144 height 85
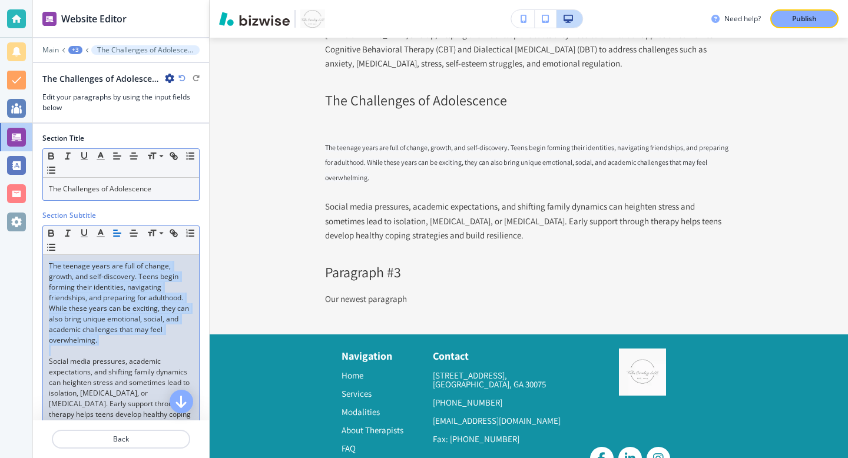
click at [109, 345] on p "The teenage years are full of change, growth, and self-discovery. Teens begin f…" at bounding box center [121, 303] width 144 height 85
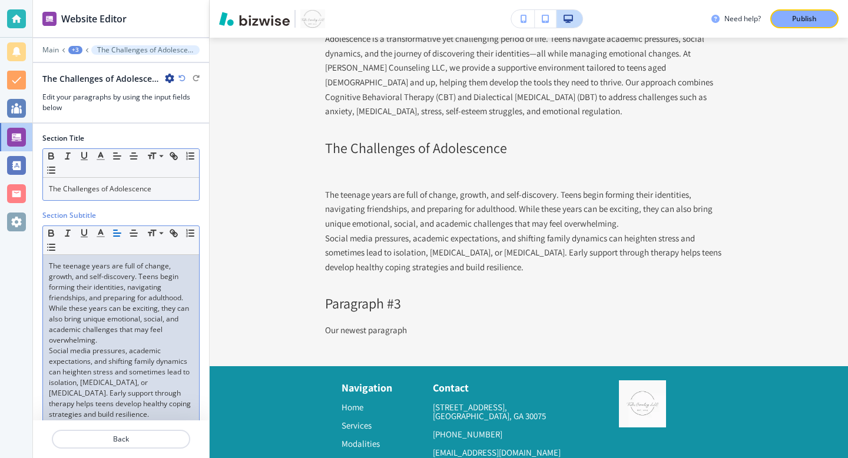
scroll to position [4267, 0]
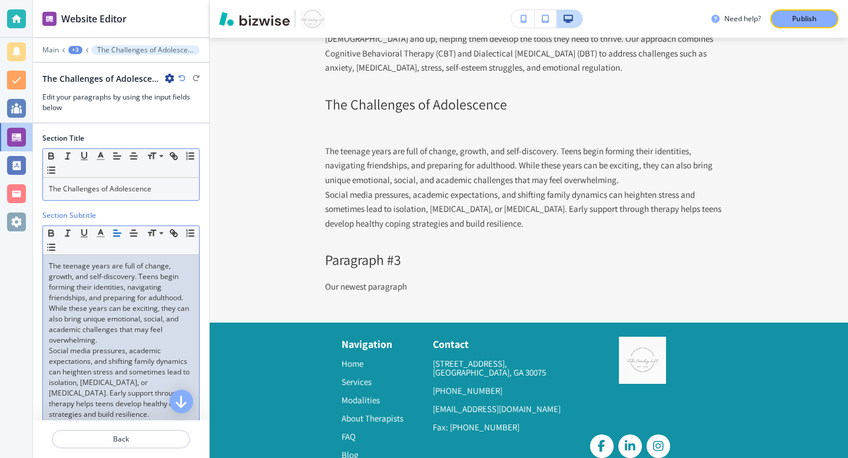
click at [123, 343] on p "The teenage years are full of change, growth, and self-discovery. Teens begin f…" at bounding box center [121, 303] width 144 height 85
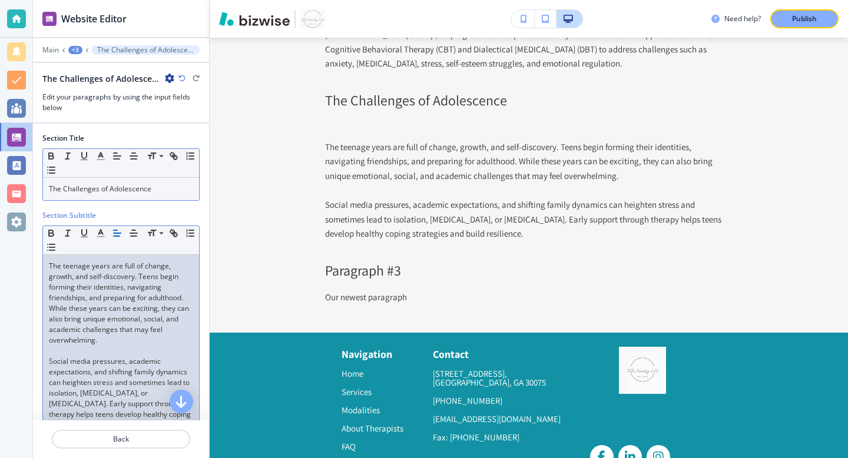
click at [111, 193] on p "The Challenges of Adolescence" at bounding box center [121, 189] width 144 height 11
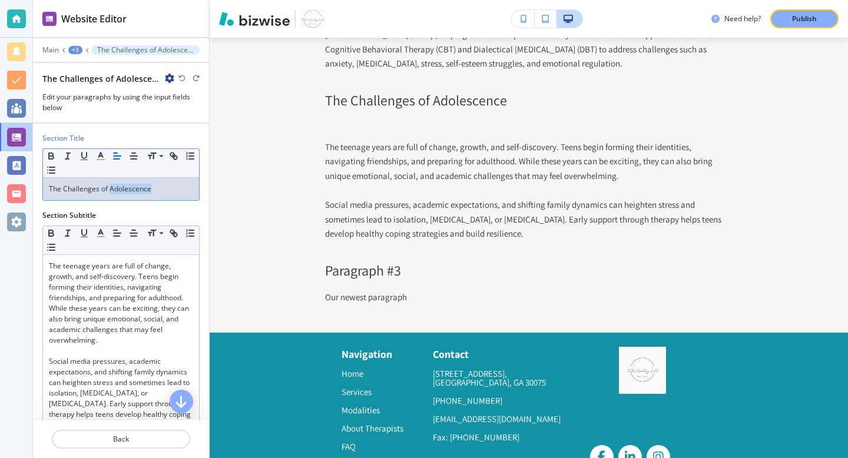
click at [111, 193] on p "The Challenges of Adolescence" at bounding box center [121, 189] width 144 height 11
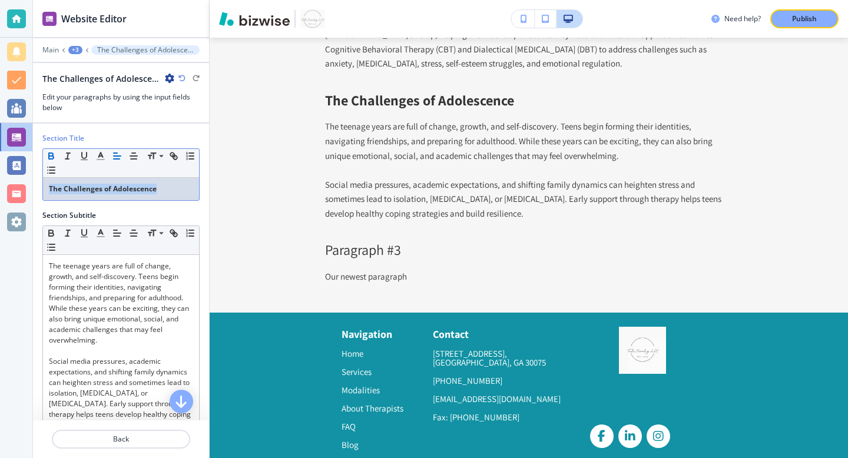
scroll to position [4261, 0]
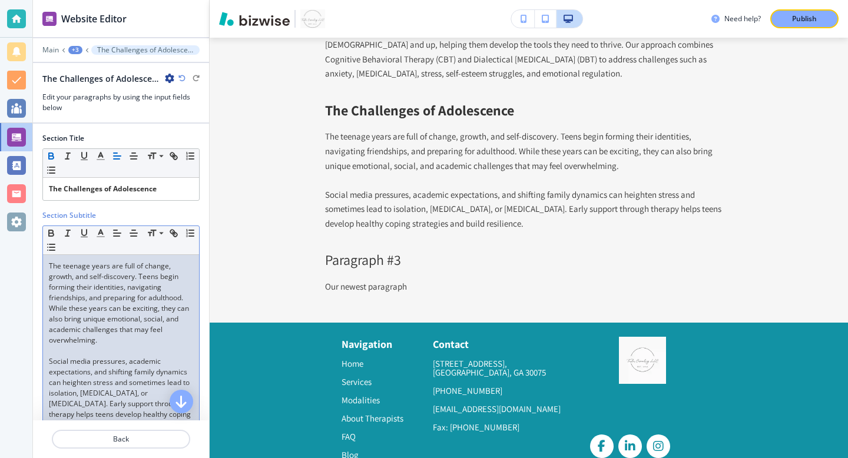
click at [47, 265] on div "The teenage years are full of change, growth, and self-discovery. Teens begin f…" at bounding box center [121, 345] width 156 height 181
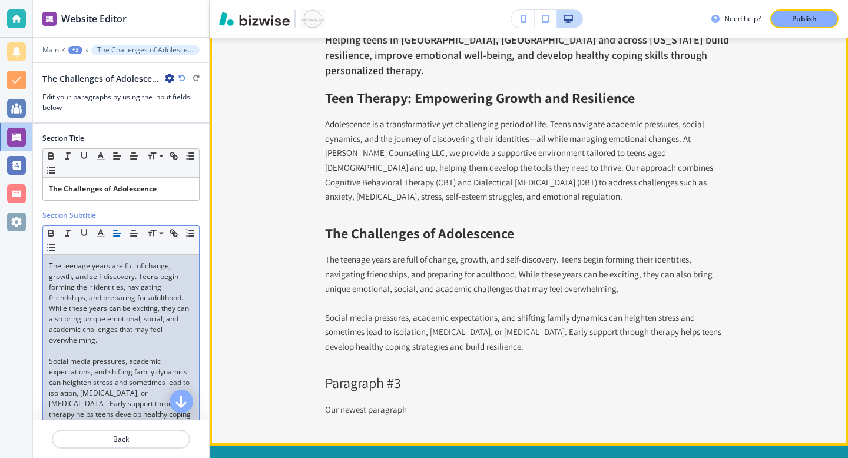
scroll to position [4136, 0]
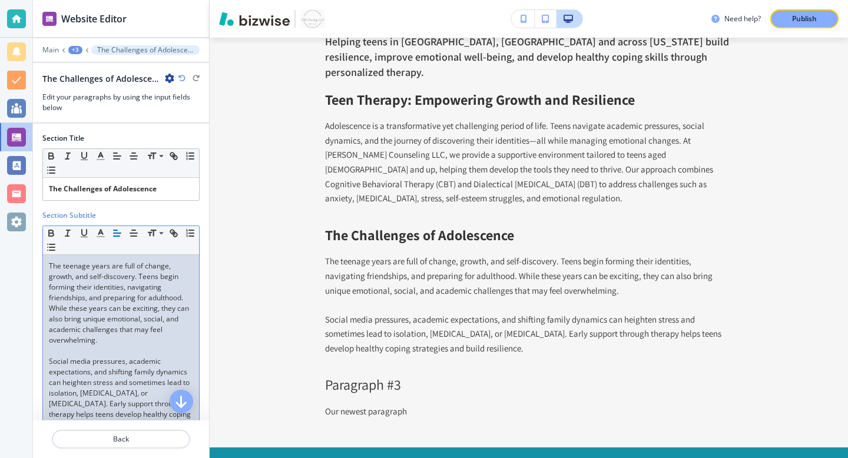
click at [75, 48] on div "+3" at bounding box center [75, 50] width 14 height 8
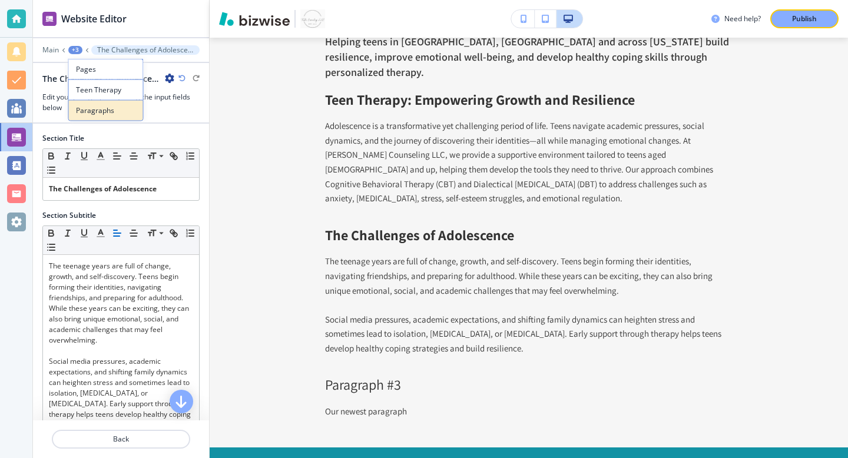
click at [98, 113] on p "Paragraphs" at bounding box center [106, 110] width 60 height 11
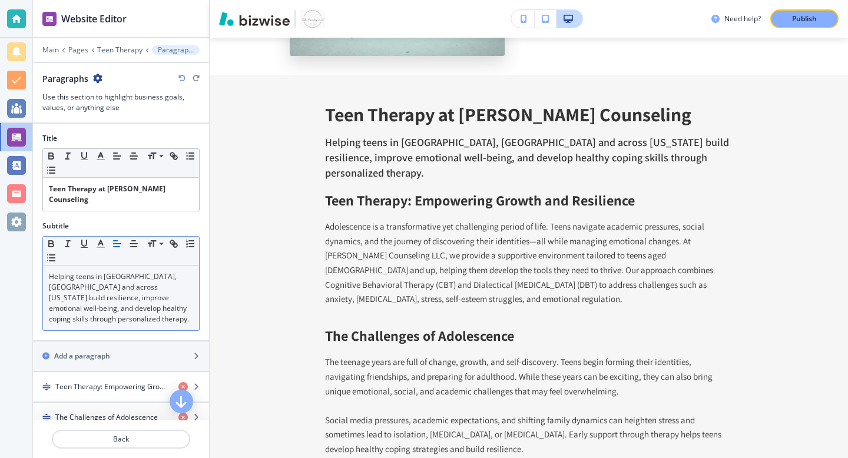
scroll to position [22, 0]
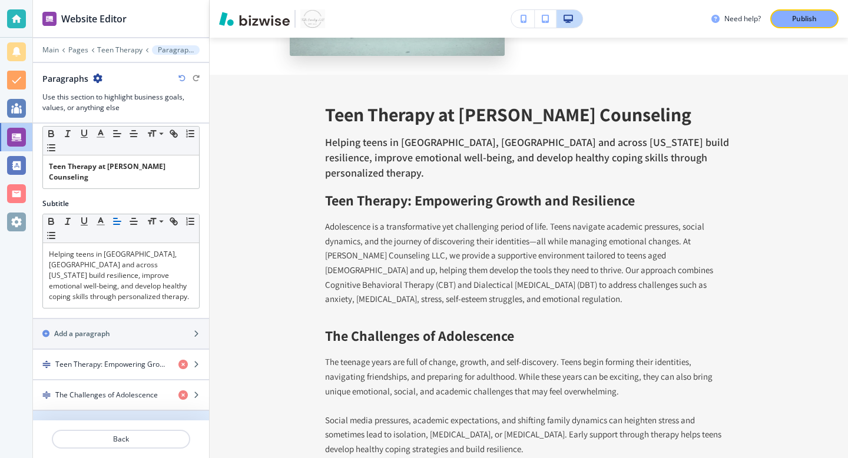
click at [108, 421] on div "Paragraph #3" at bounding box center [101, 426] width 136 height 11
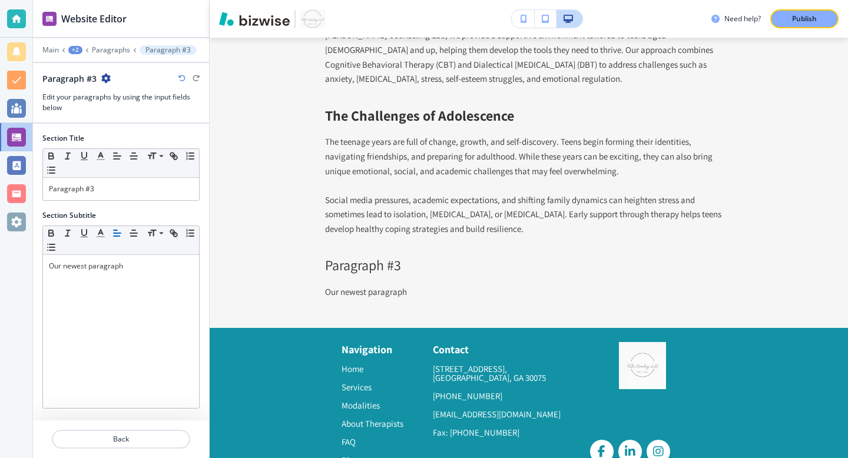
scroll to position [4261, 0]
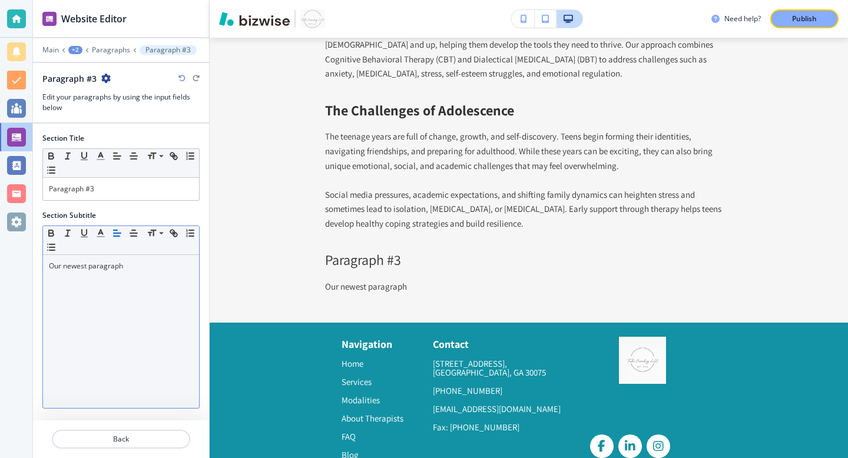
click at [106, 274] on div "Our newest paragraph" at bounding box center [121, 331] width 156 height 153
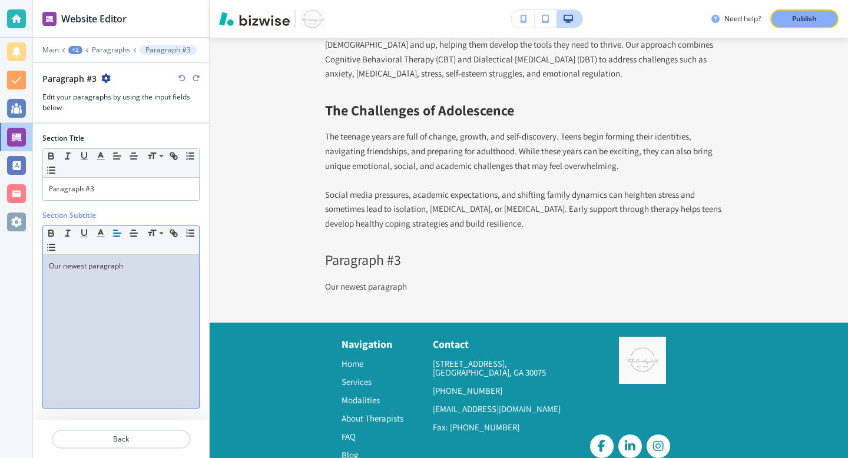
click at [106, 274] on div "Our newest paragraph" at bounding box center [121, 331] width 156 height 153
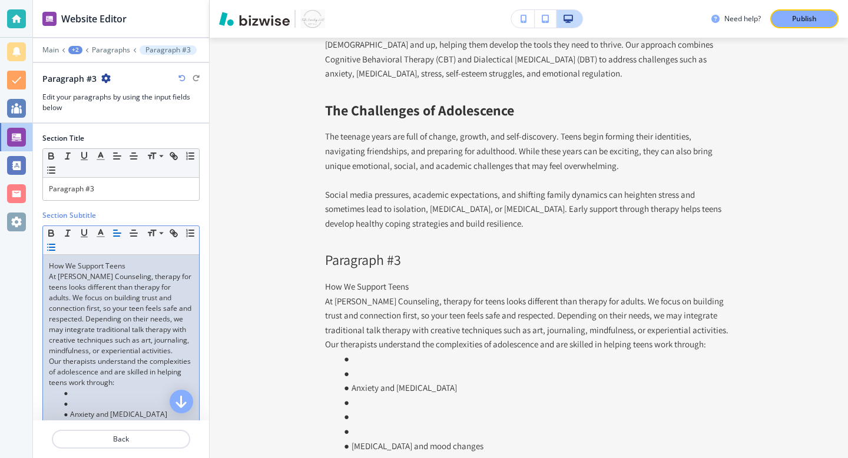
click at [113, 267] on p "How We Support Teens" at bounding box center [121, 266] width 144 height 11
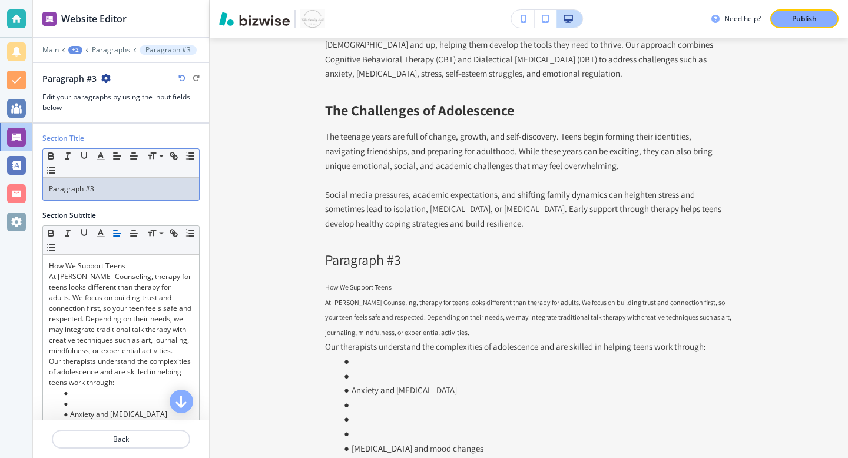
click at [94, 192] on p "Paragraph #3" at bounding box center [121, 189] width 144 height 11
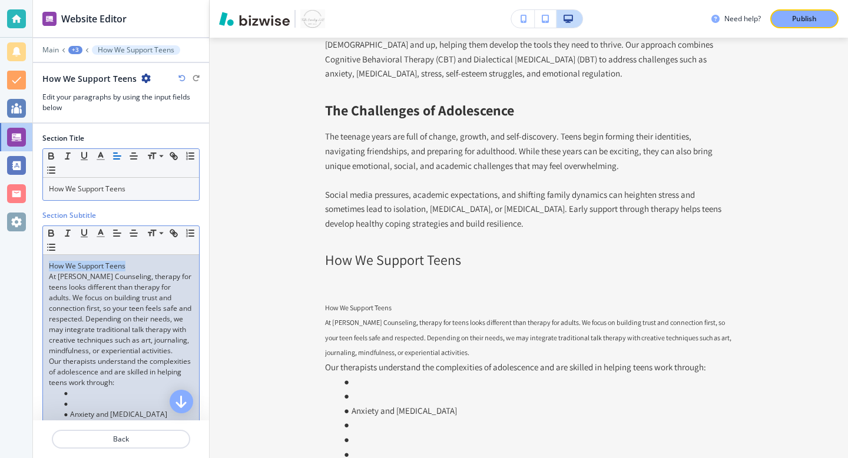
drag, startPoint x: 130, startPoint y: 267, endPoint x: 31, endPoint y: 263, distance: 98.5
click at [31, 263] on div "Website Editor Main +3 How We Support Teens How We Support Teens Edit your para…" at bounding box center [424, 229] width 848 height 458
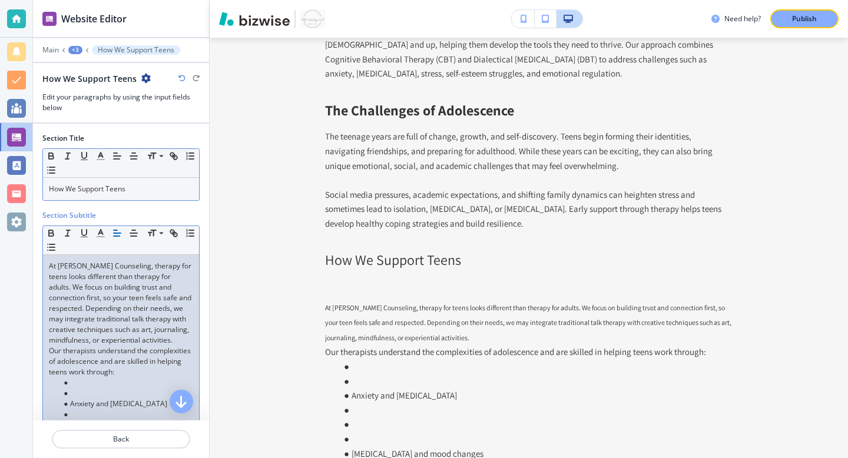
click at [84, 193] on p "How We Support Teens" at bounding box center [121, 189] width 144 height 11
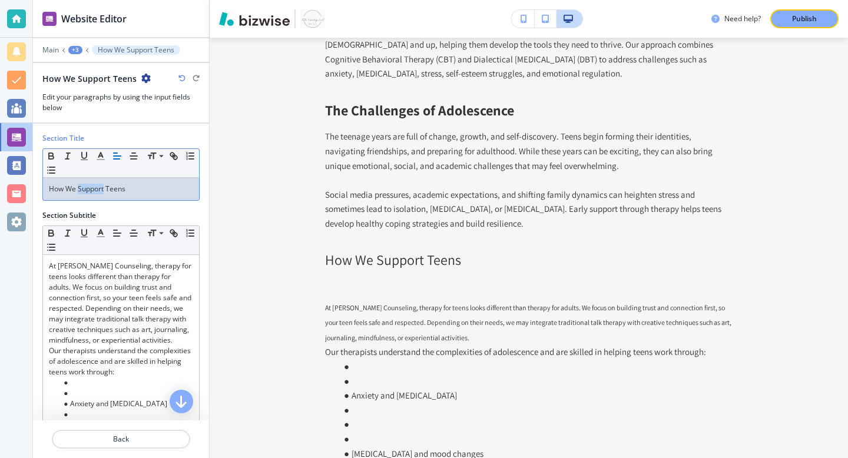
click at [84, 193] on p "How We Support Teens" at bounding box center [121, 189] width 144 height 11
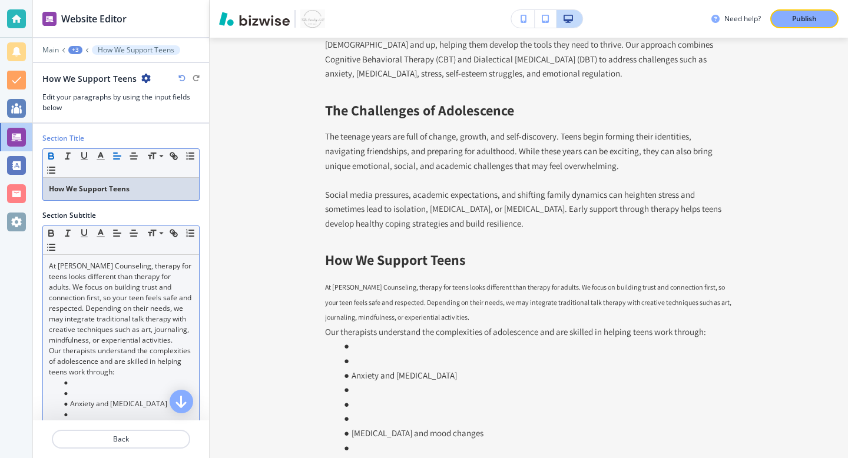
click at [95, 277] on span "At [PERSON_NAME] Counseling, therapy for teens looks different than therapy for…" at bounding box center [121, 303] width 144 height 84
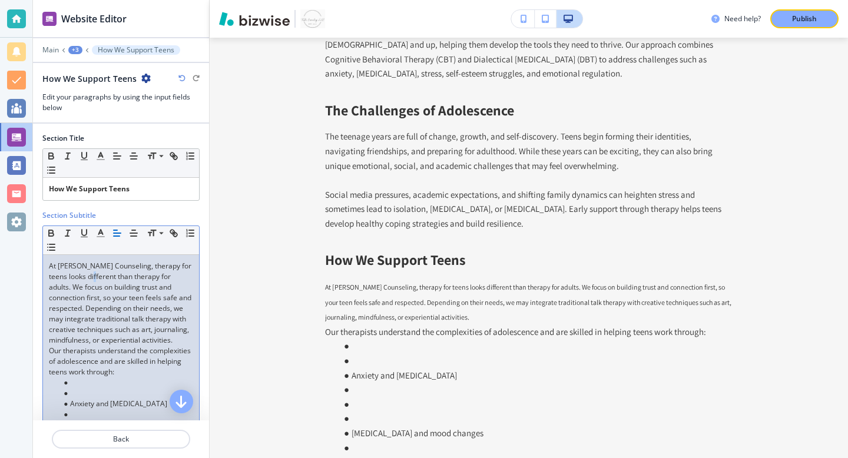
click at [95, 277] on span "At [PERSON_NAME] Counseling, therapy for teens looks different than therapy for…" at bounding box center [121, 303] width 144 height 84
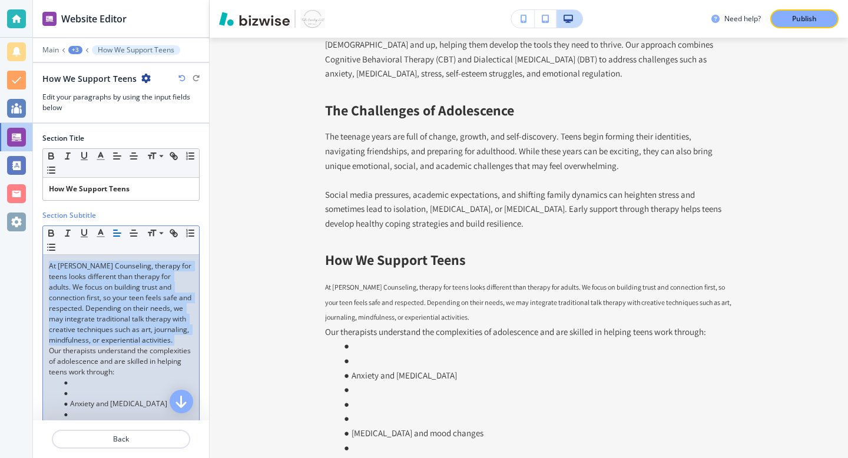
click at [95, 277] on span "At [PERSON_NAME] Counseling, therapy for teens looks different than therapy for…" at bounding box center [121, 303] width 144 height 84
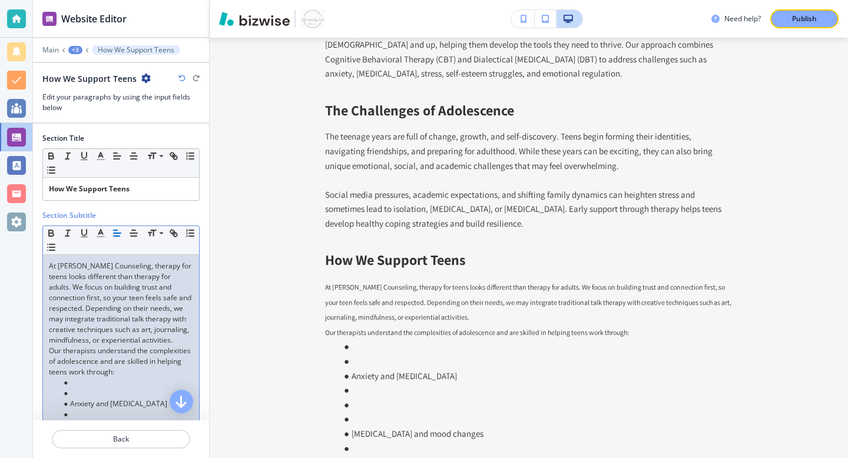
click at [52, 351] on span "Our therapists understand the complexities of adolescence and are skilled in he…" at bounding box center [121, 361] width 144 height 31
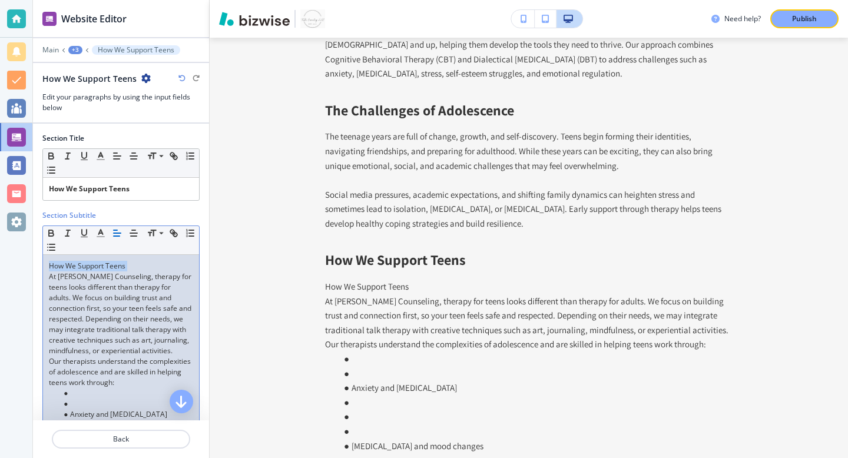
drag, startPoint x: 51, startPoint y: 276, endPoint x: 50, endPoint y: 265, distance: 10.6
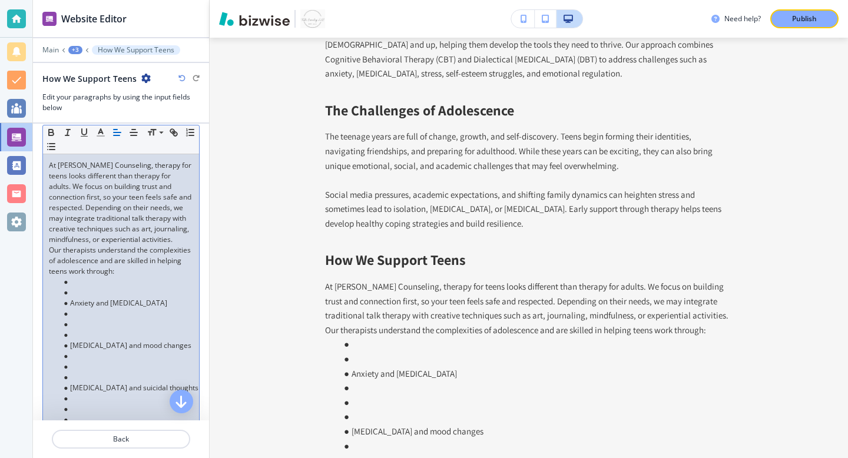
scroll to position [104, 0]
click at [71, 288] on li at bounding box center [127, 290] width 134 height 11
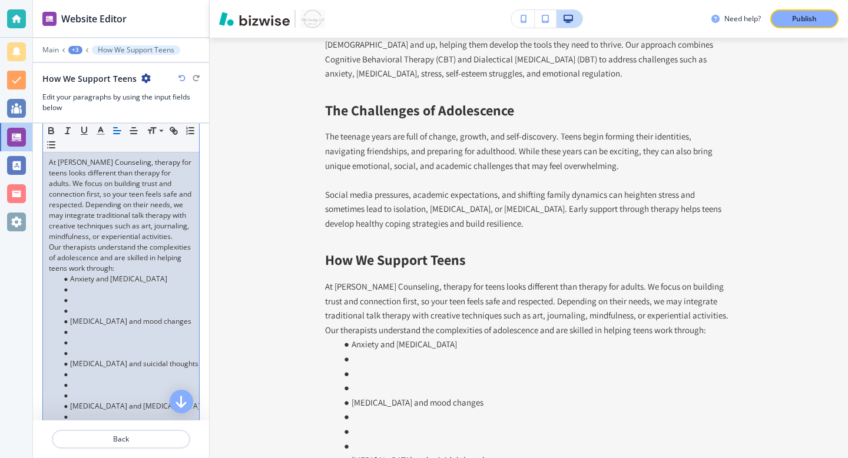
click at [50, 249] on p "Our therapists understand the complexities of adolescence and are skilled in he…" at bounding box center [121, 258] width 144 height 32
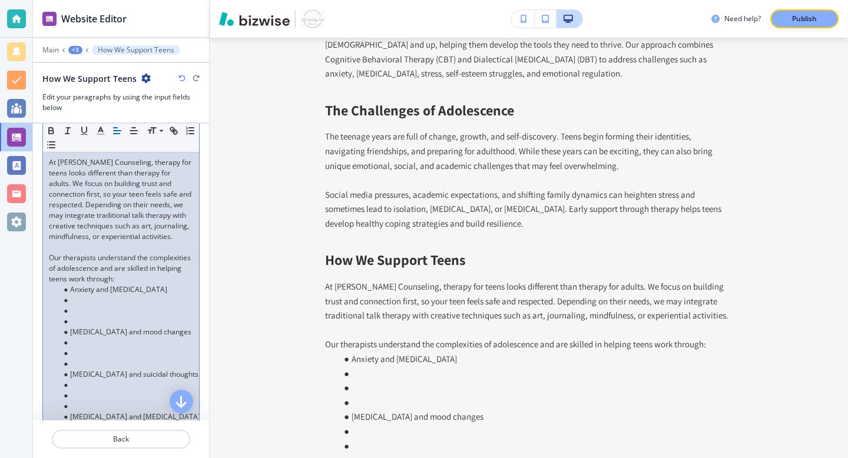
click at [85, 320] on li at bounding box center [127, 321] width 134 height 11
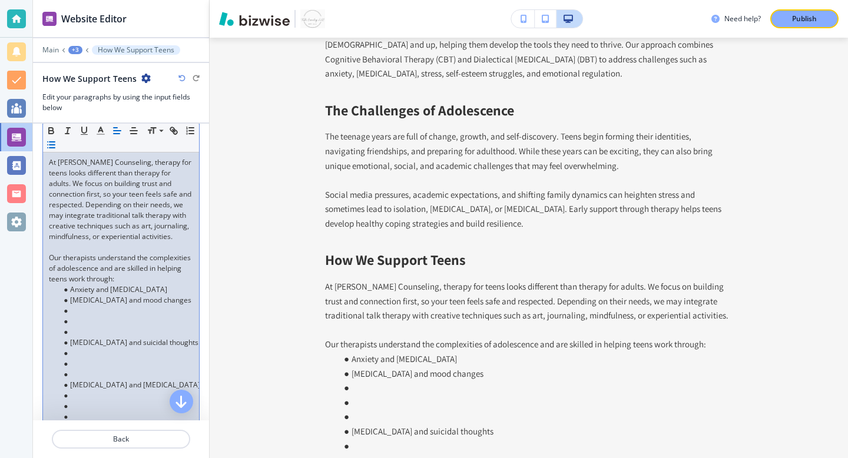
click at [79, 334] on li at bounding box center [127, 332] width 134 height 11
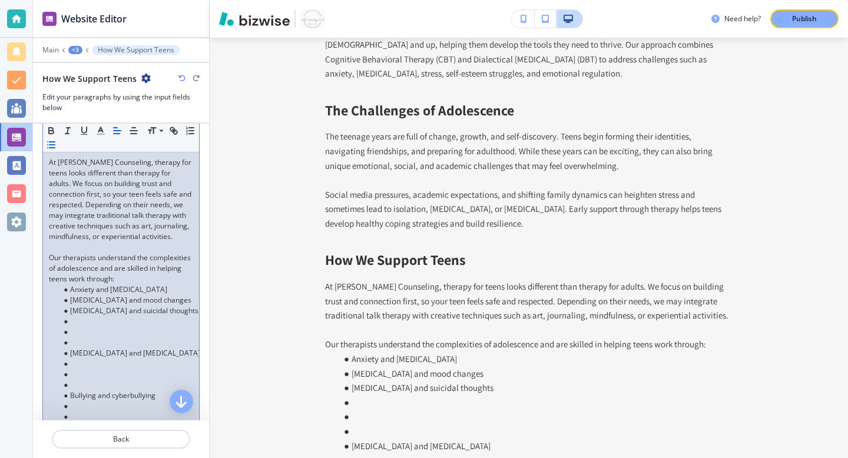
click at [76, 342] on li at bounding box center [127, 343] width 134 height 11
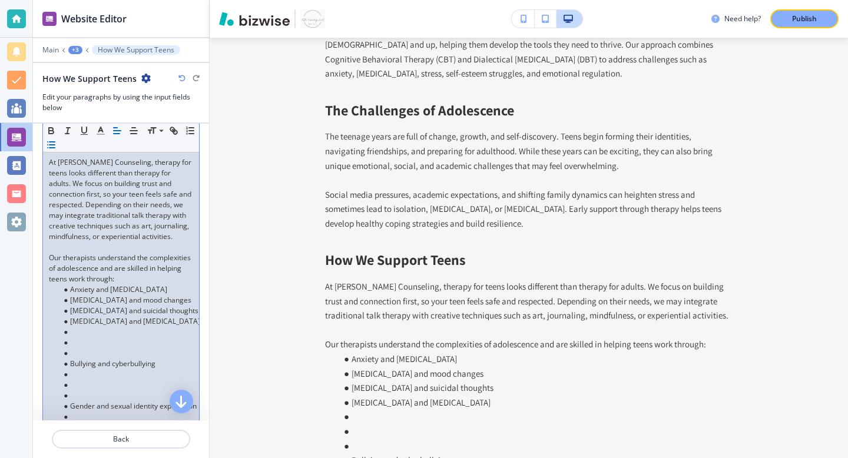
click at [90, 354] on li at bounding box center [127, 353] width 134 height 11
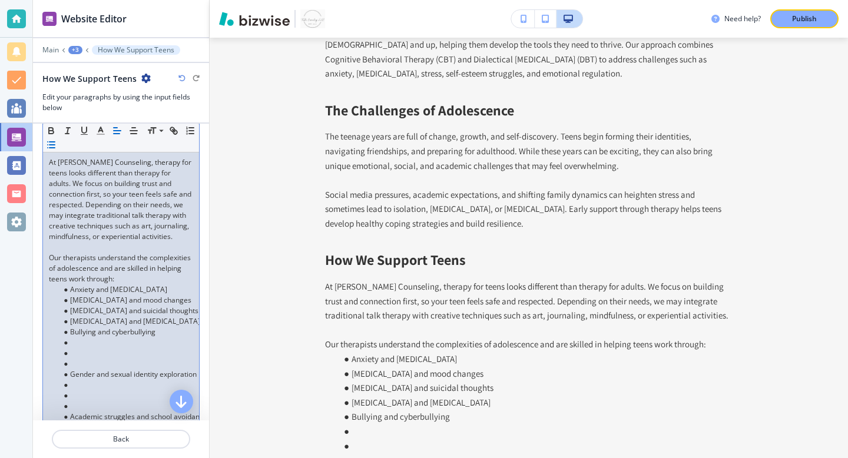
click at [87, 366] on li at bounding box center [127, 364] width 134 height 11
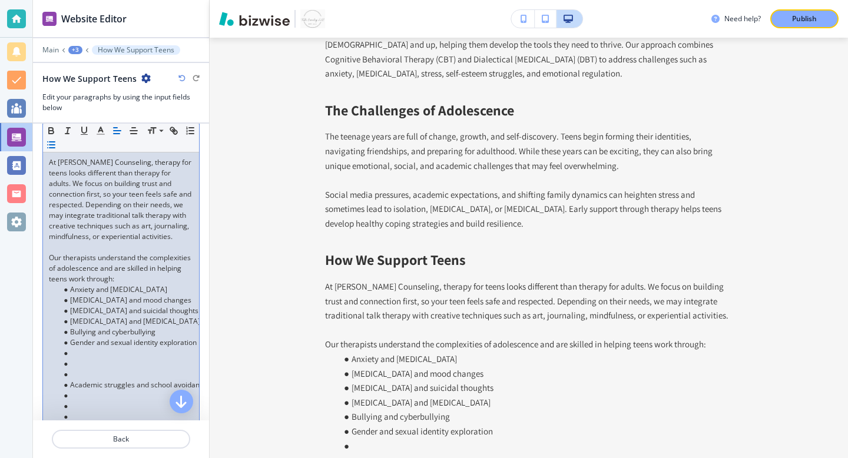
click at [83, 373] on li at bounding box center [127, 374] width 134 height 11
click at [80, 380] on li at bounding box center [127, 385] width 134 height 11
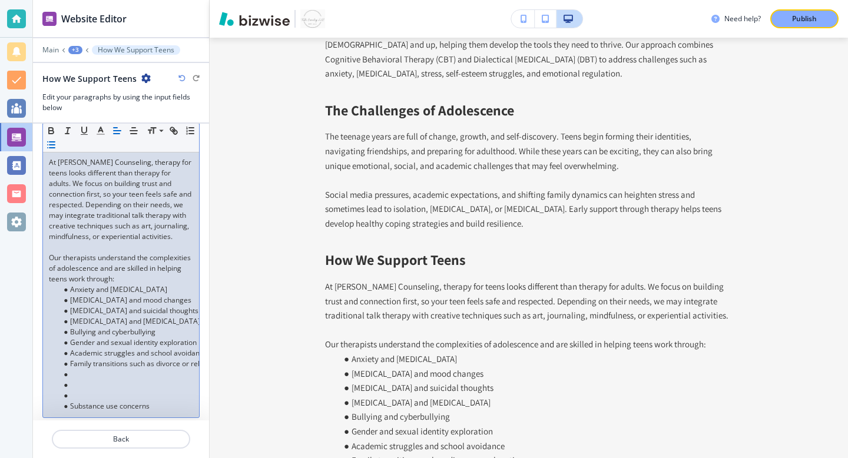
click at [80, 391] on li at bounding box center [127, 396] width 134 height 11
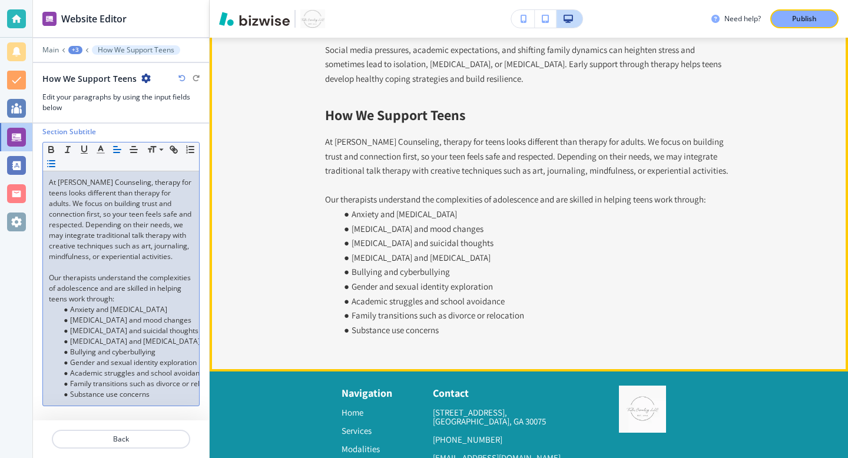
scroll to position [4408, 0]
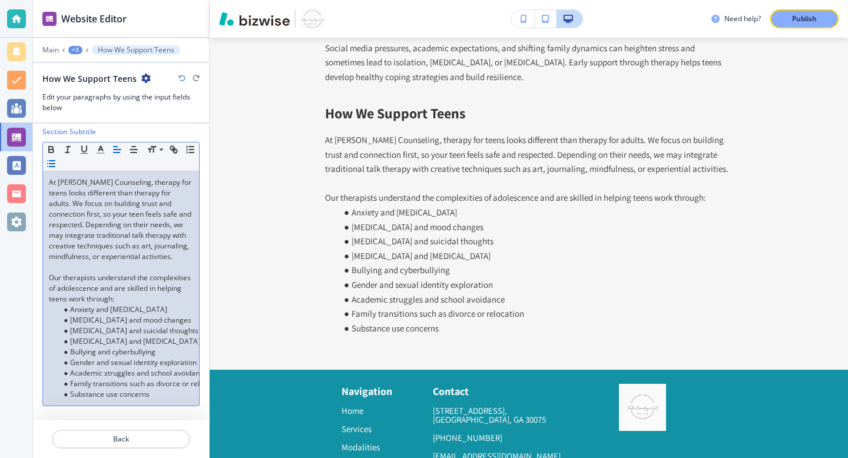
click at [77, 52] on div "+3" at bounding box center [75, 50] width 14 height 8
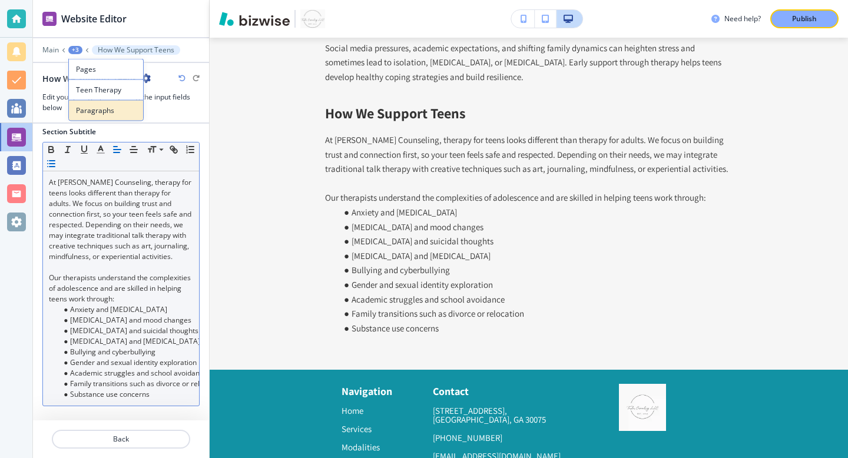
click at [96, 110] on p "Paragraphs" at bounding box center [106, 110] width 60 height 11
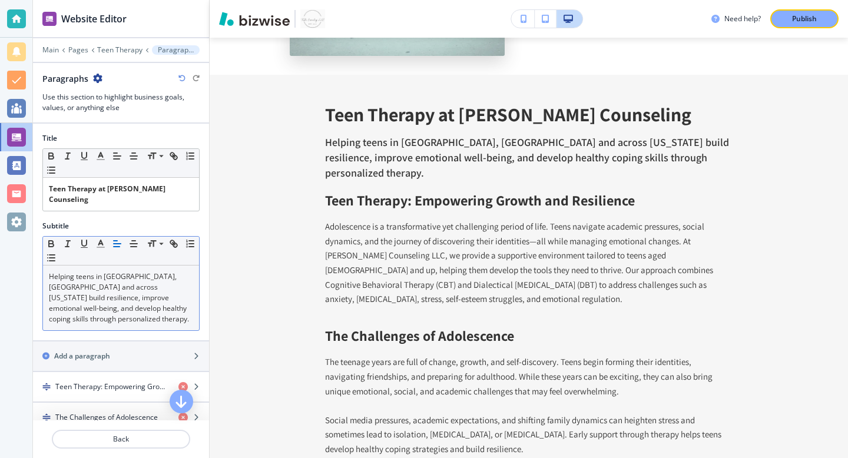
scroll to position [22, 0]
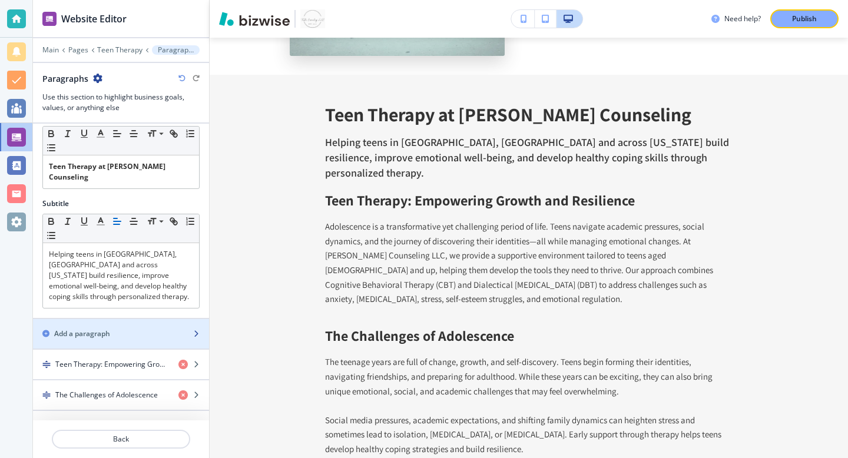
click at [130, 339] on div "button" at bounding box center [121, 343] width 176 height 9
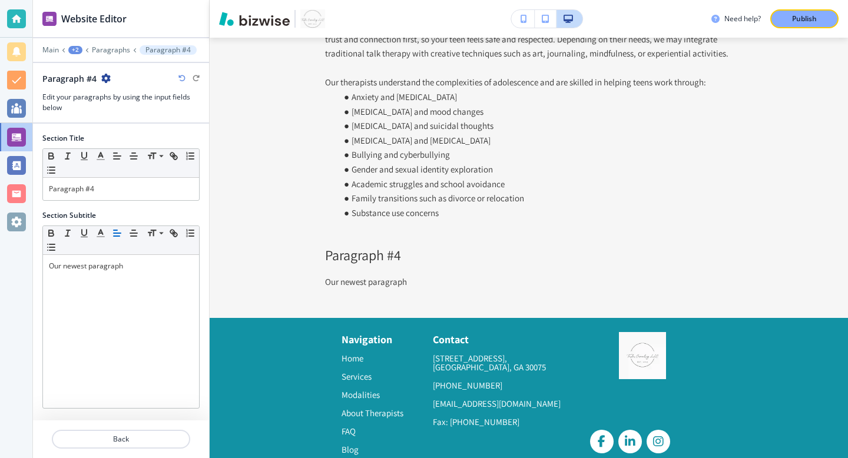
scroll to position [4530, 0]
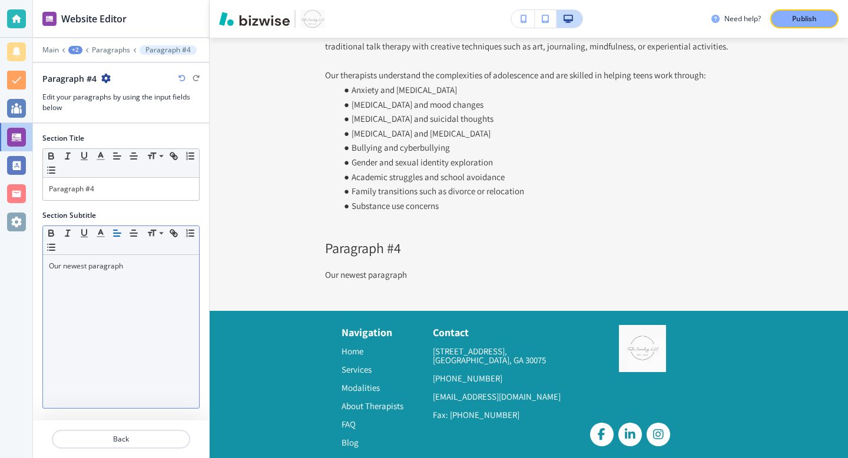
click at [132, 278] on div "Our newest paragraph" at bounding box center [121, 331] width 156 height 153
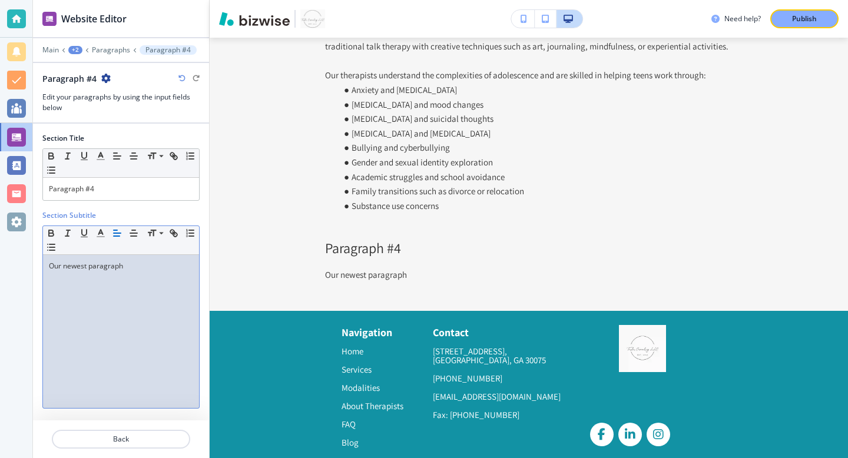
click at [132, 278] on div "Our newest paragraph" at bounding box center [121, 331] width 156 height 153
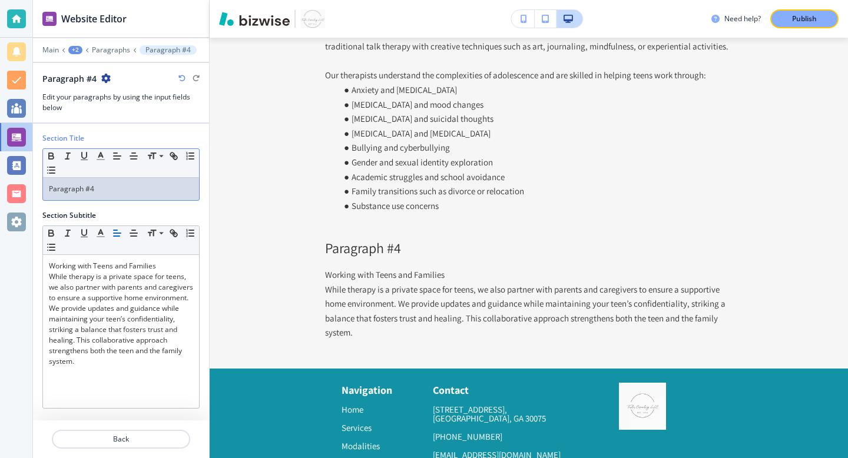
click at [113, 191] on p "Paragraph #4" at bounding box center [121, 189] width 144 height 11
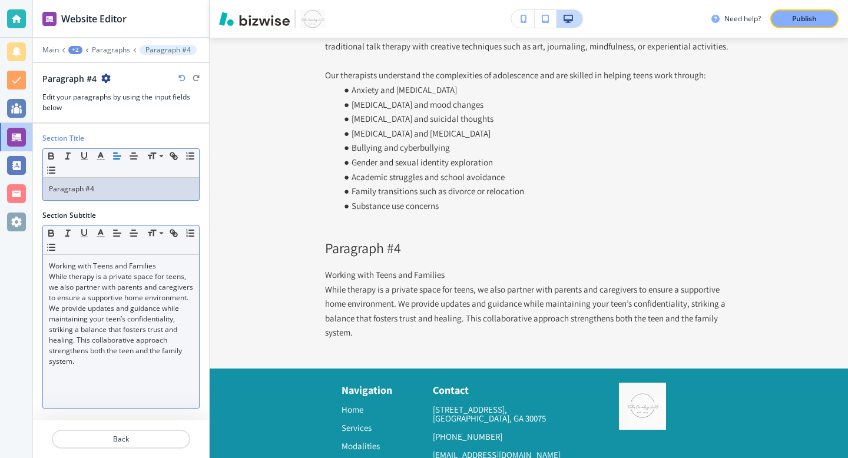
click at [94, 272] on p "While therapy is a private space for teens, we also partner with parents and ca…" at bounding box center [121, 319] width 144 height 95
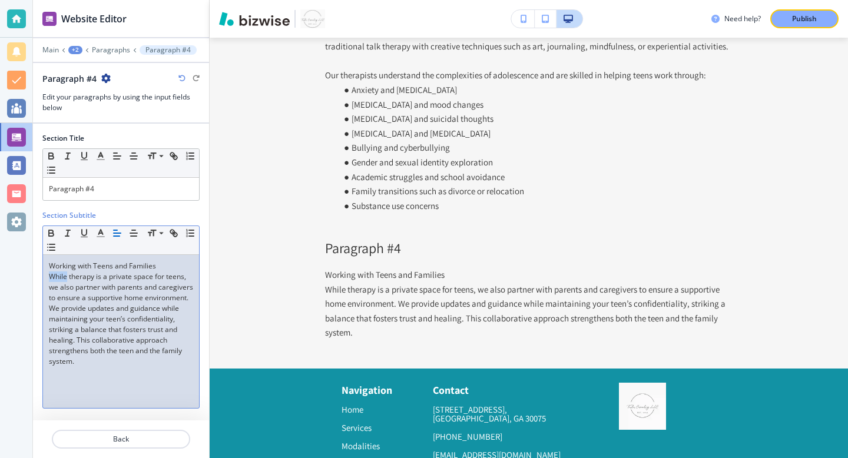
click at [94, 272] on p "While therapy is a private space for teens, we also partner with parents and ca…" at bounding box center [121, 319] width 144 height 95
click at [93, 269] on p "Working with Teens and Families" at bounding box center [121, 266] width 144 height 11
click at [88, 188] on p "Paragraph #4" at bounding box center [121, 189] width 144 height 11
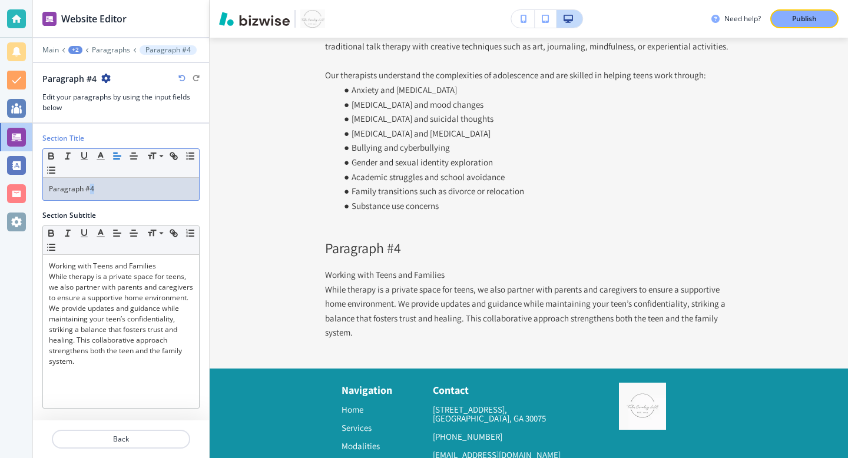
click at [88, 188] on p "Paragraph #4" at bounding box center [121, 189] width 144 height 11
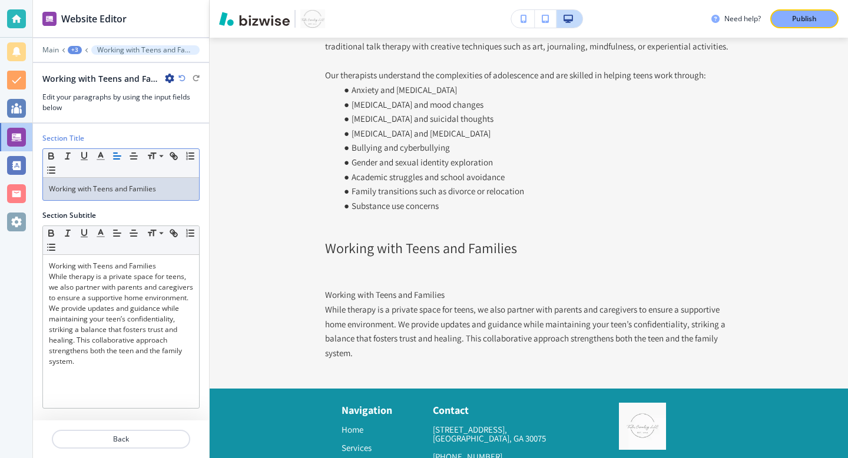
click at [88, 188] on p "Working with Teens and Families" at bounding box center [121, 189] width 144 height 11
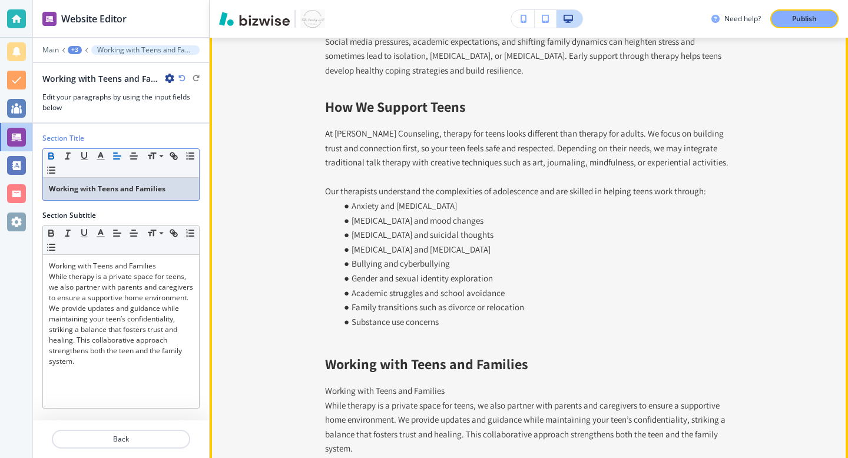
scroll to position [4403, 0]
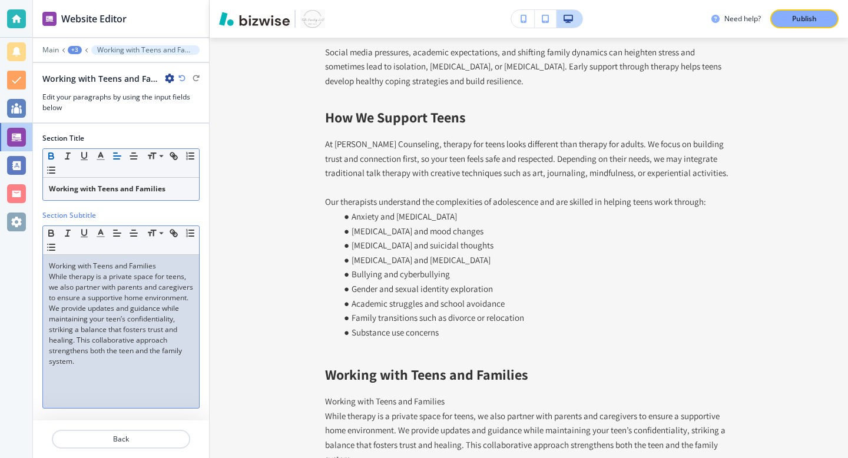
click at [148, 266] on p "Working with Teens and Families" at bounding box center [121, 266] width 144 height 11
drag, startPoint x: 160, startPoint y: 268, endPoint x: 44, endPoint y: 265, distance: 116.1
click at [44, 265] on div "Working with Teens and Families While therapy is a private space for teens, we …" at bounding box center [121, 331] width 156 height 153
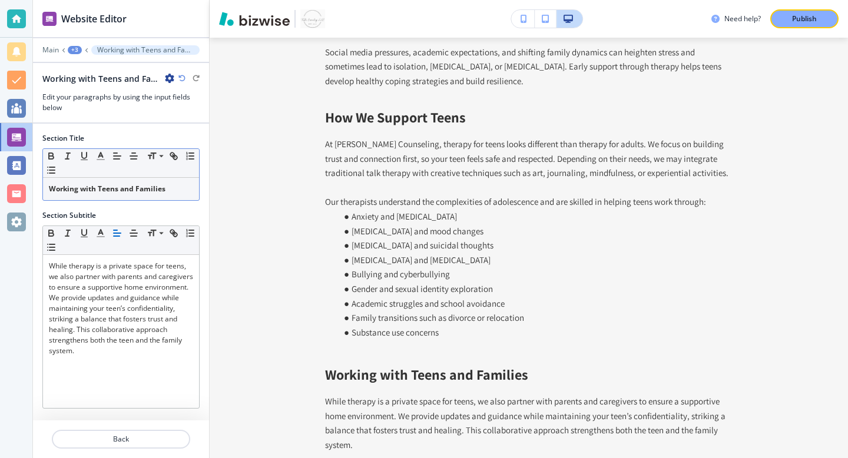
click at [81, 49] on div "Main +3 Working with Teens and Families" at bounding box center [120, 49] width 157 height 9
click at [79, 50] on div "+3" at bounding box center [75, 50] width 14 height 8
click at [104, 115] on button "Paragraphs" at bounding box center [105, 110] width 75 height 21
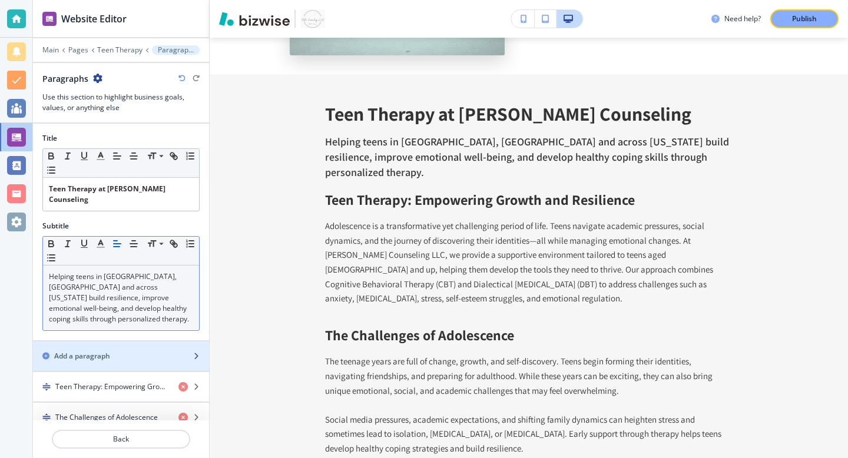
scroll to position [53, 0]
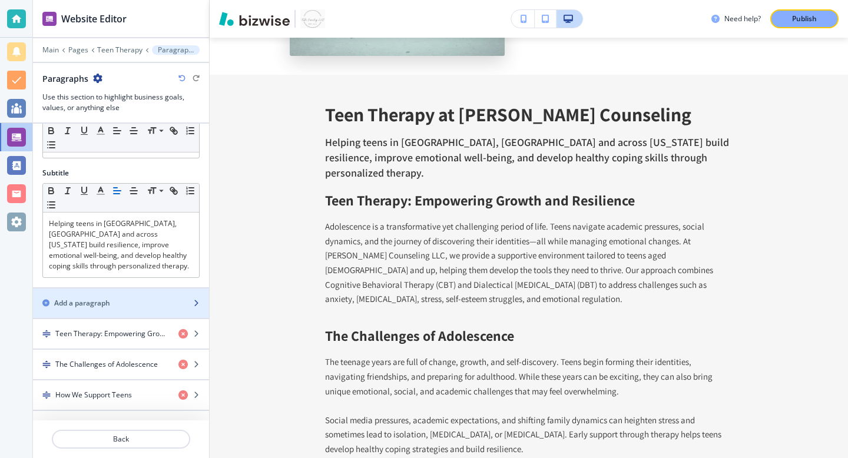
click at [121, 298] on div "Add a paragraph" at bounding box center [108, 303] width 150 height 11
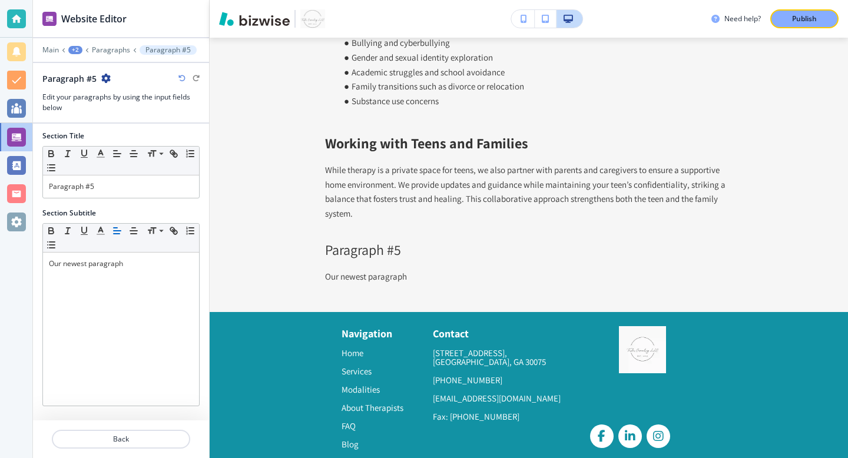
scroll to position [4637, 0]
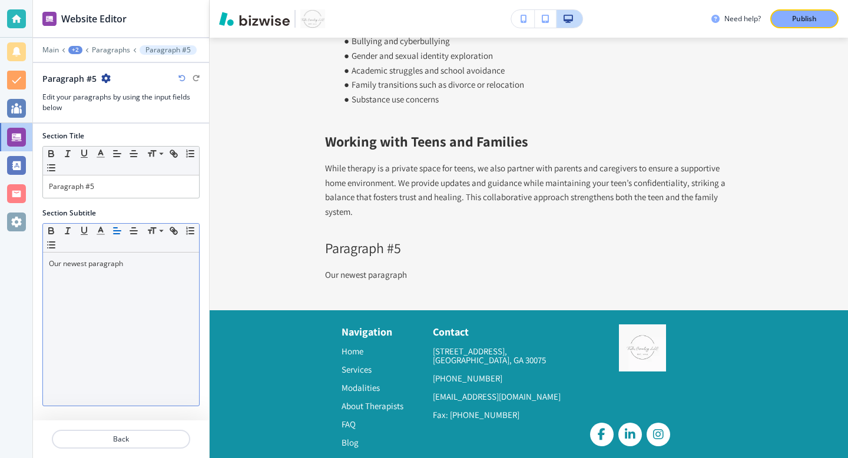
click at [102, 265] on p "Our newest paragraph" at bounding box center [121, 264] width 144 height 11
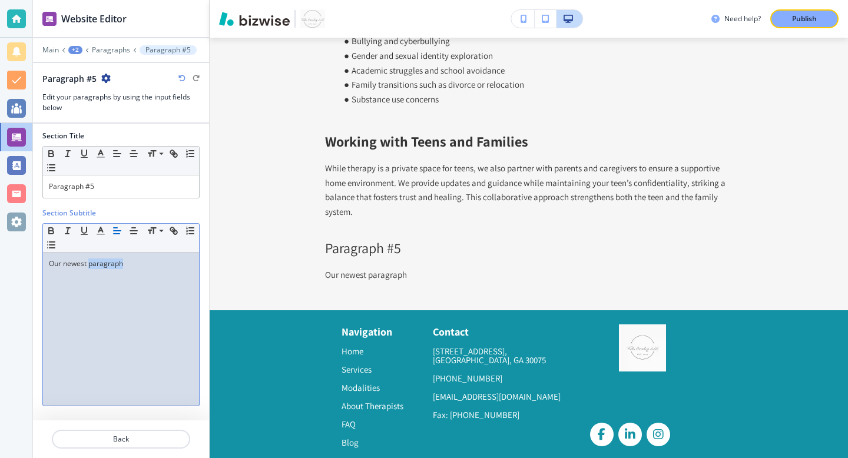
click at [102, 265] on p "Our newest paragraph" at bounding box center [121, 264] width 144 height 11
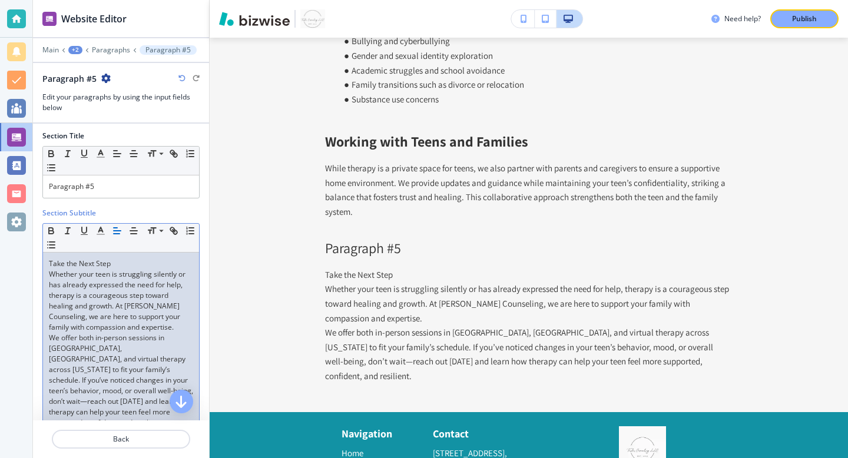
scroll to position [0, 0]
drag, startPoint x: 113, startPoint y: 267, endPoint x: 0, endPoint y: 263, distance: 112.6
click at [0, 263] on div "Website Editor Main +2 Paragraphs Paragraph #5 Paragraph #5 Edit your paragraph…" at bounding box center [424, 229] width 848 height 458
click at [119, 190] on p "Paragraph #5" at bounding box center [121, 186] width 144 height 11
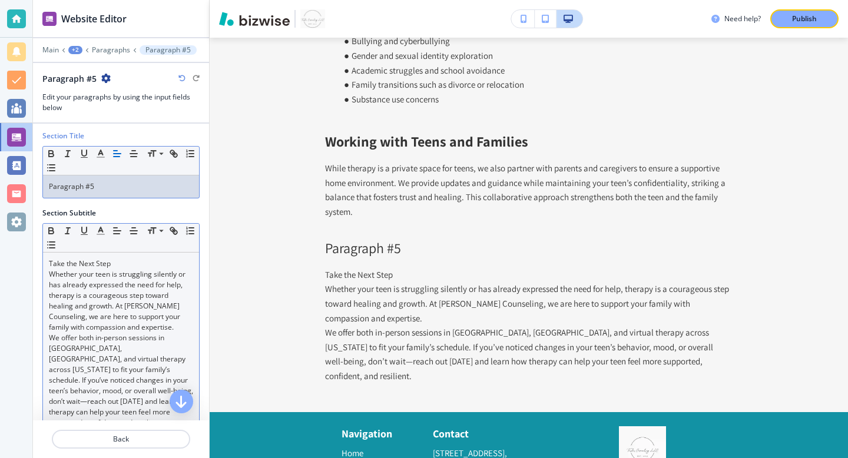
click at [119, 190] on p "Paragraph #5" at bounding box center [121, 186] width 144 height 11
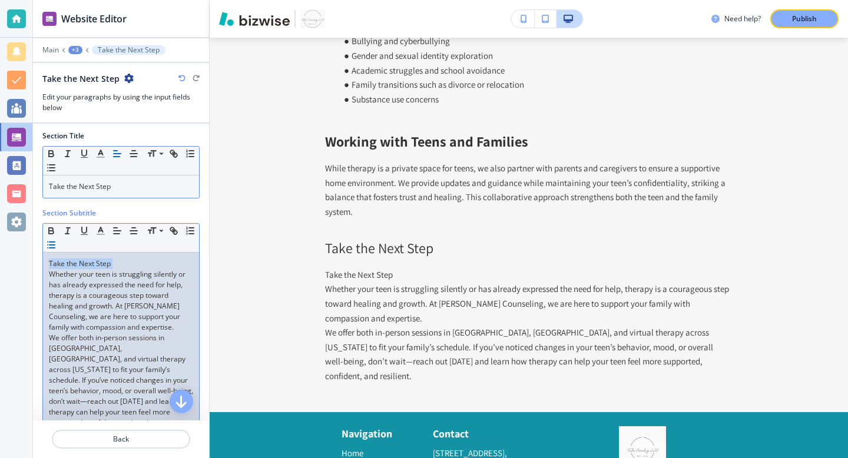
drag, startPoint x: 49, startPoint y: 275, endPoint x: 49, endPoint y: 246, distance: 28.9
click at [49, 246] on div "Small Normal Large Huge Take the Next Step Whether your teen is struggling sile…" at bounding box center [120, 329] width 157 height 212
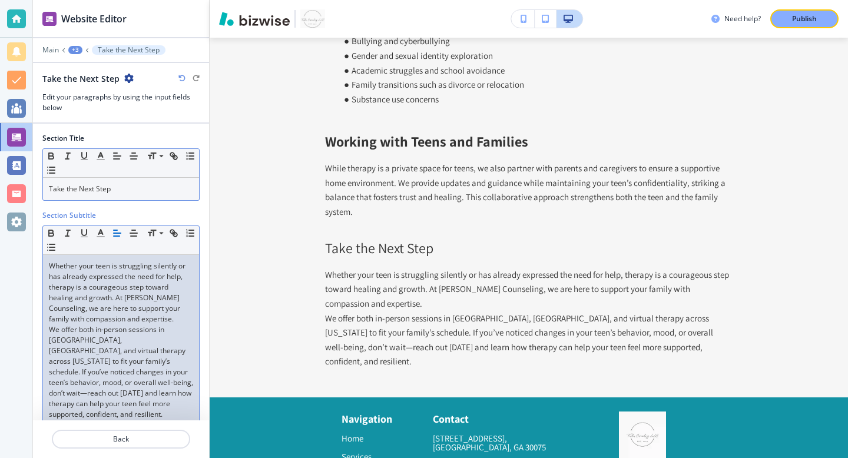
click at [153, 321] on p "Whether your teen is struggling silently or has already expressed the need for …" at bounding box center [121, 293] width 144 height 64
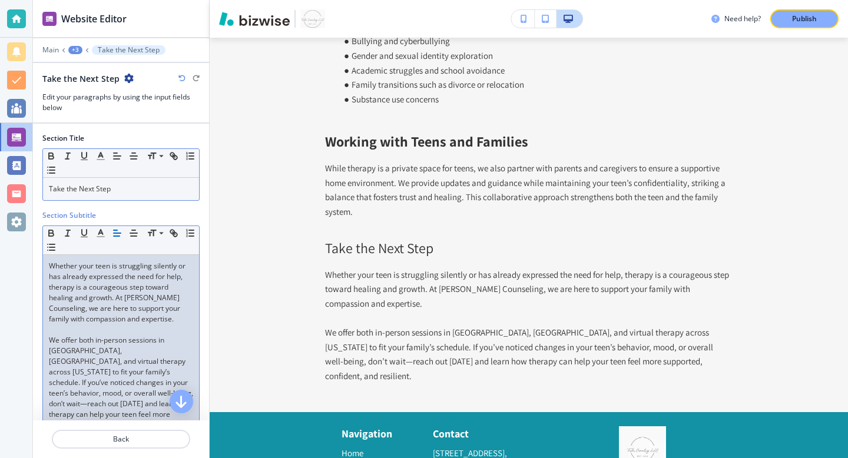
scroll to position [20, 0]
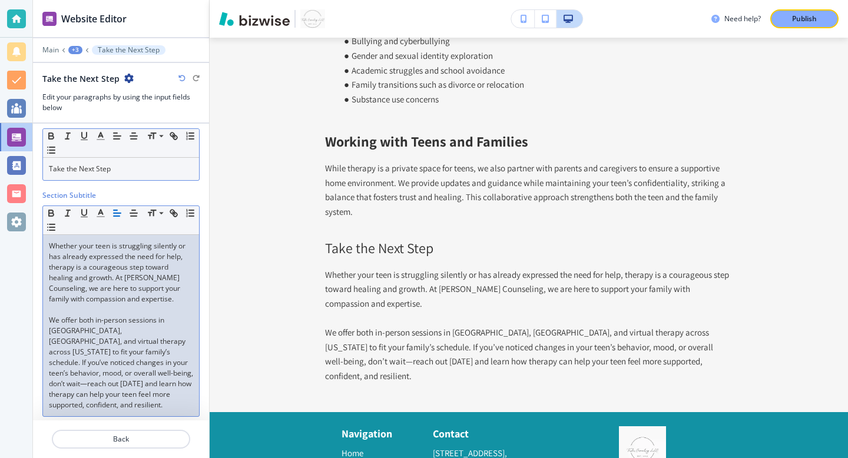
click at [71, 49] on div "+3" at bounding box center [75, 50] width 14 height 8
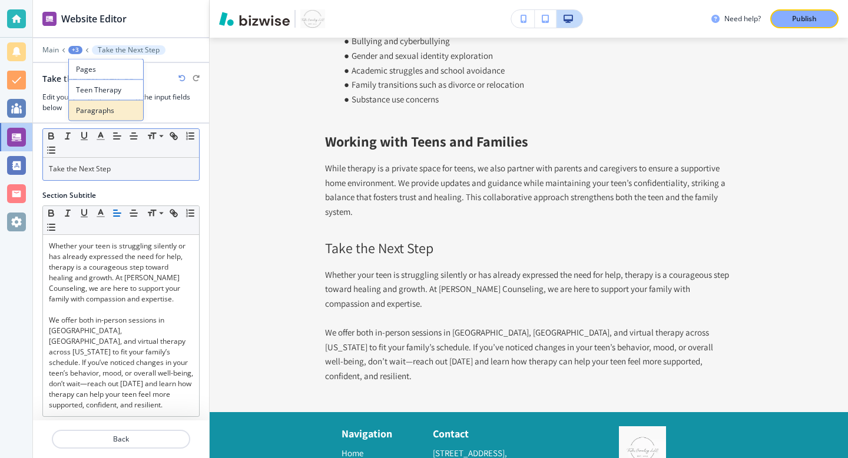
click at [93, 109] on p "Paragraphs" at bounding box center [106, 110] width 60 height 11
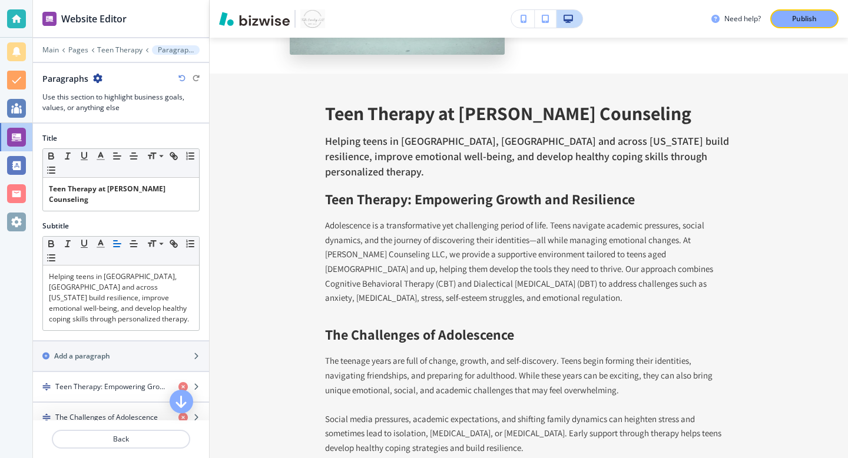
scroll to position [4035, 0]
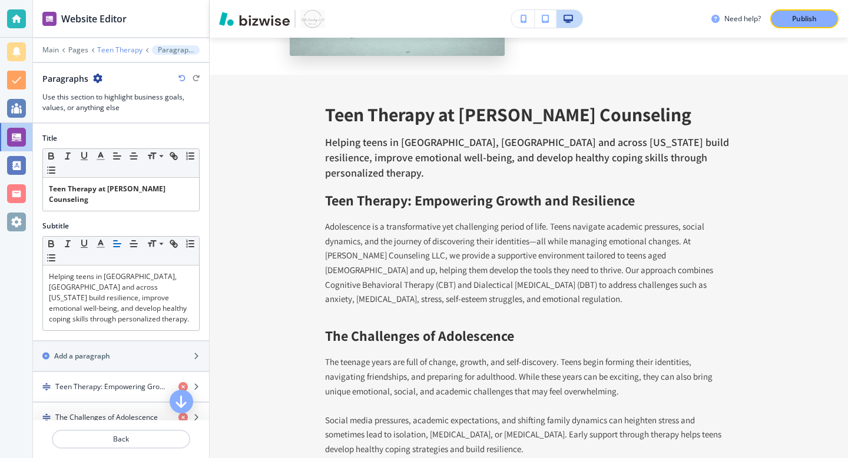
click at [107, 48] on p "Teen Therapy" at bounding box center [119, 50] width 45 height 8
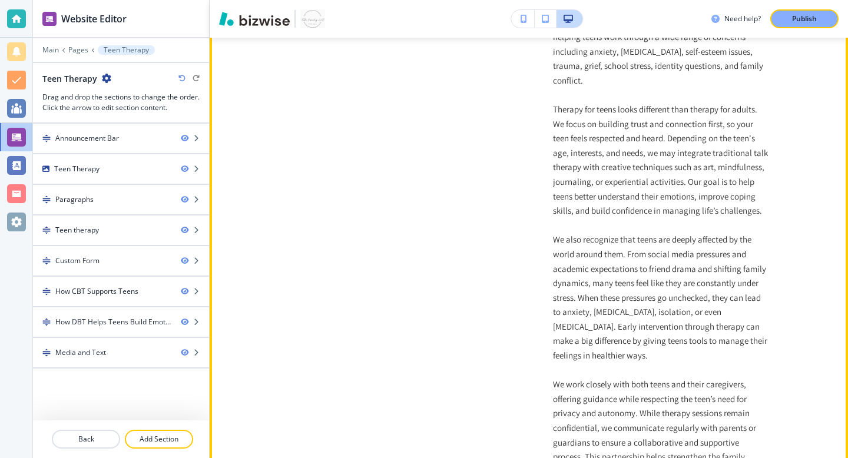
scroll to position [1618, 0]
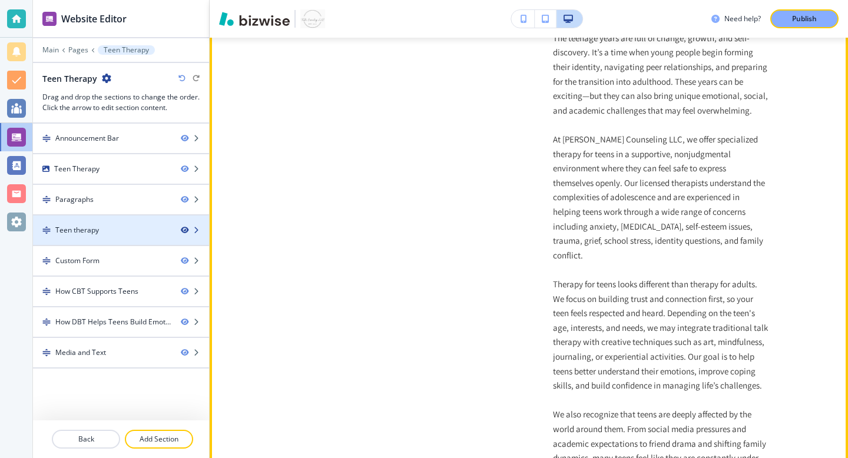
click at [184, 232] on icon "button" at bounding box center [184, 230] width 7 height 7
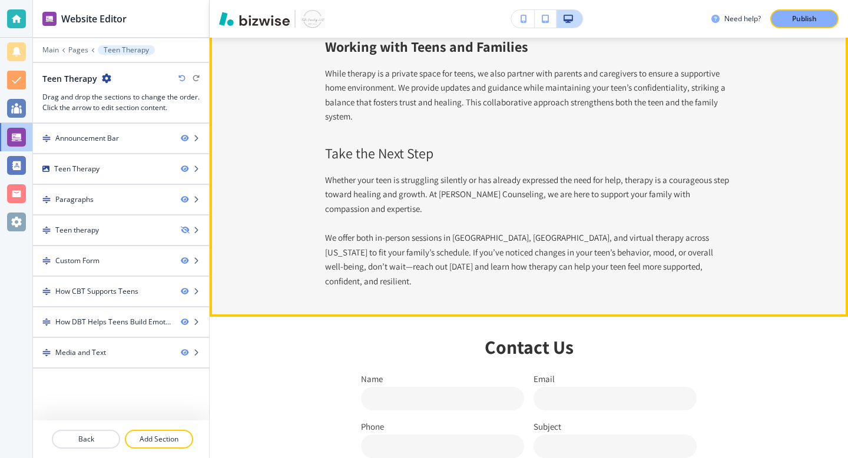
scroll to position [1048, 0]
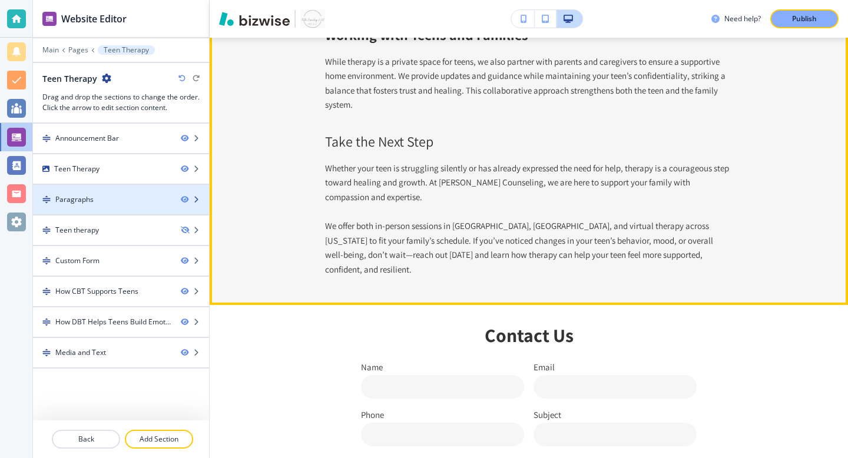
click at [197, 198] on icon "button" at bounding box center [196, 199] width 7 height 7
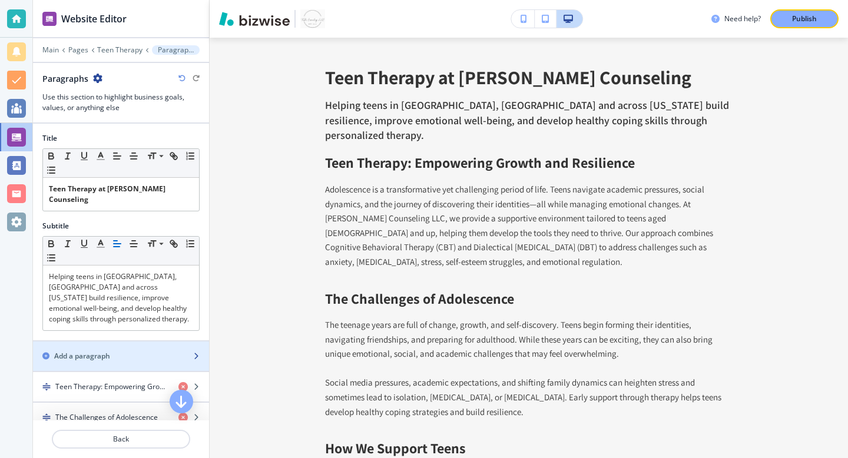
scroll to position [376, 0]
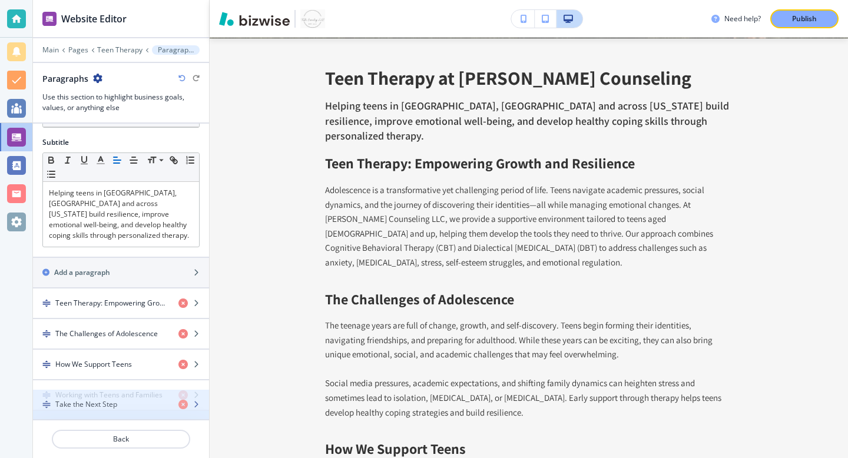
click at [121, 431] on div "button" at bounding box center [121, 435] width 176 height 9
click at [197, 422] on icon "button" at bounding box center [196, 425] width 7 height 7
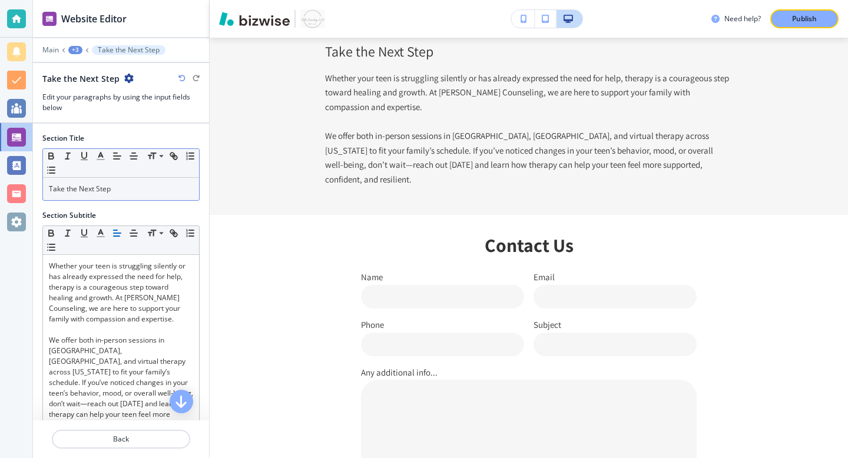
scroll to position [1138, 0]
click at [95, 186] on p "Take the Next Step" at bounding box center [121, 189] width 144 height 11
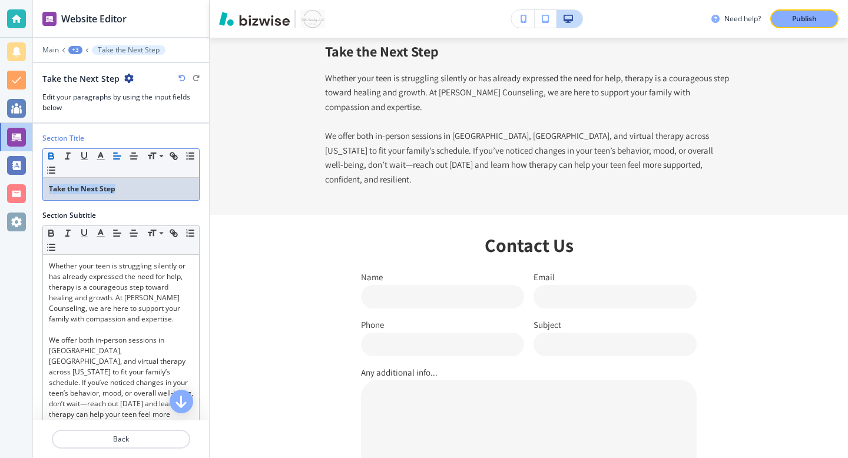
click at [72, 52] on div "+3" at bounding box center [75, 50] width 14 height 8
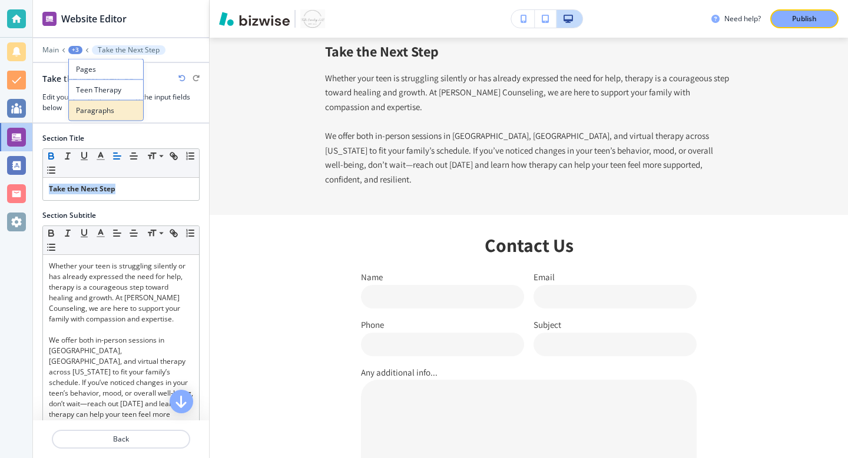
click at [97, 105] on p "Paragraphs" at bounding box center [106, 110] width 60 height 11
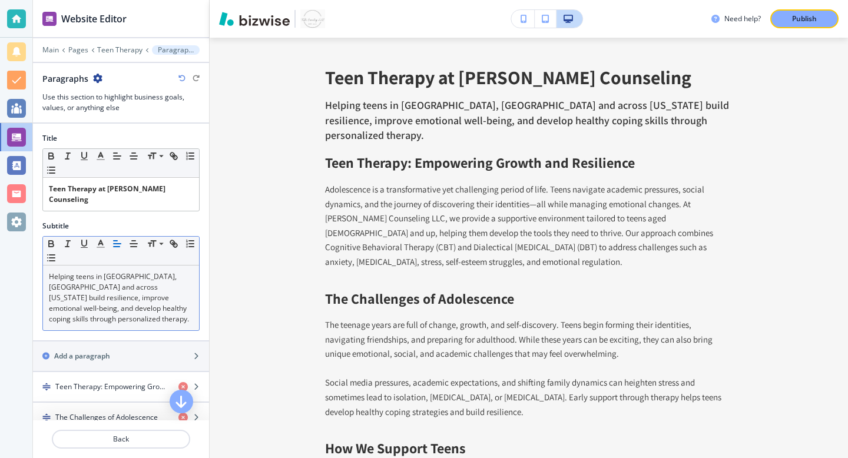
click at [97, 280] on p "Helping teens in [GEOGRAPHIC_DATA], [GEOGRAPHIC_DATA] and across [US_STATE] bui…" at bounding box center [121, 298] width 144 height 53
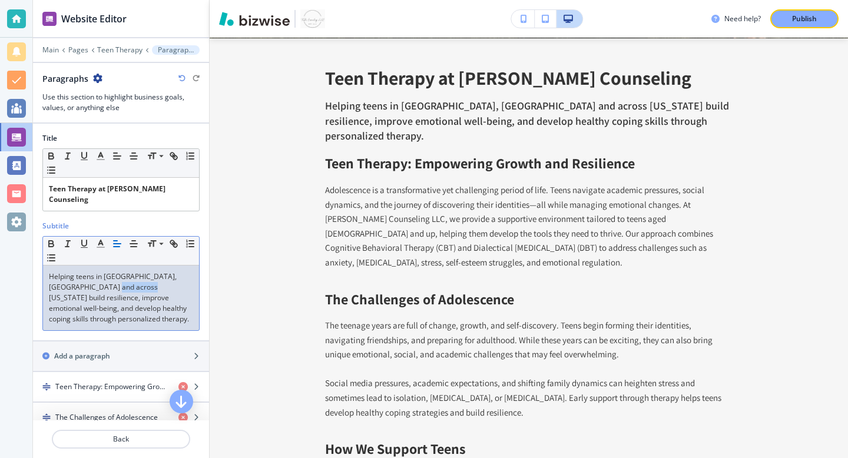
click at [97, 280] on p "Helping teens in [GEOGRAPHIC_DATA], [GEOGRAPHIC_DATA] and across [US_STATE] bui…" at bounding box center [121, 298] width 144 height 53
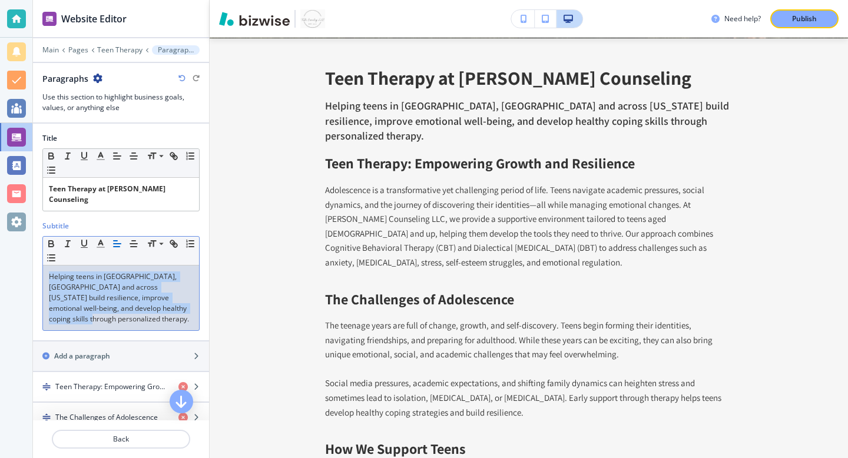
click at [97, 280] on p "Helping teens in [GEOGRAPHIC_DATA], [GEOGRAPHIC_DATA] and across [US_STATE] bui…" at bounding box center [121, 298] width 144 height 53
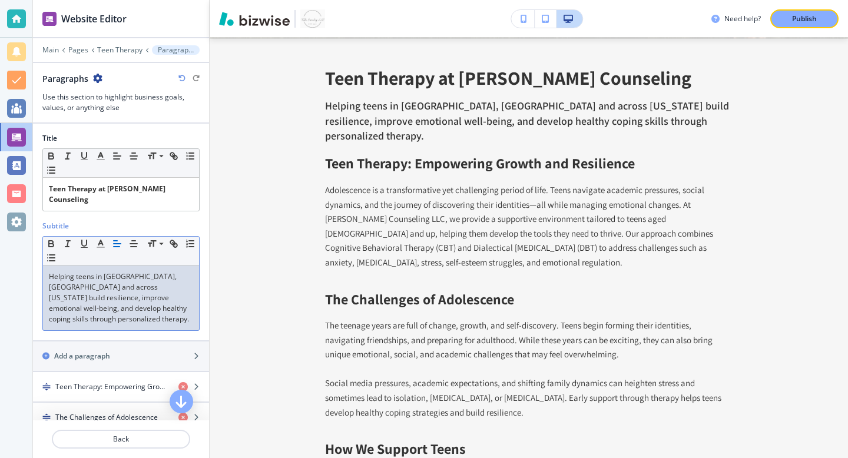
click at [174, 296] on p "Helping teens in [GEOGRAPHIC_DATA], [GEOGRAPHIC_DATA] and across [US_STATE] bui…" at bounding box center [121, 298] width 144 height 53
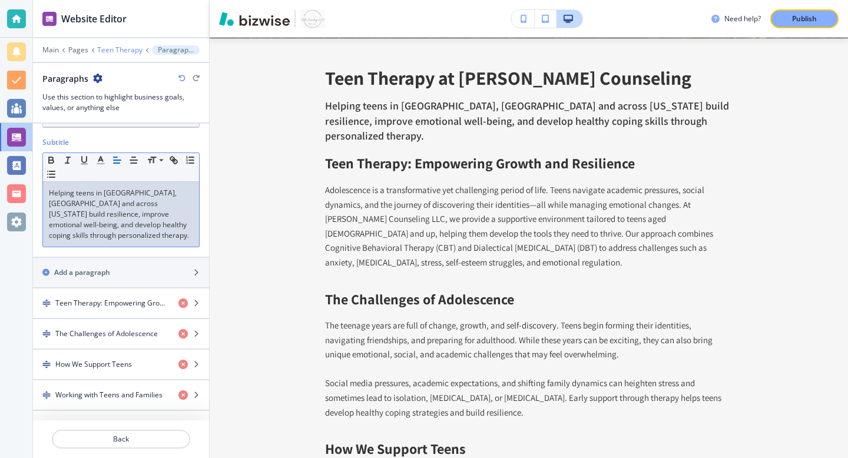
click at [116, 48] on p "Teen Therapy" at bounding box center [119, 50] width 45 height 8
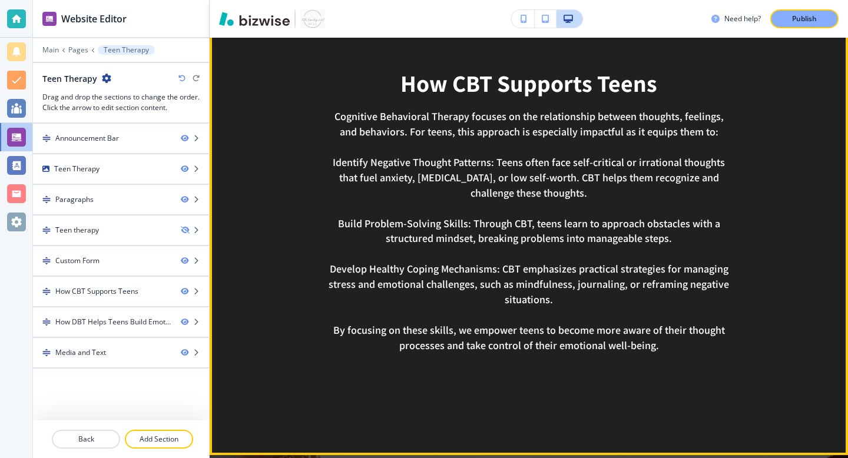
scroll to position [1718, 0]
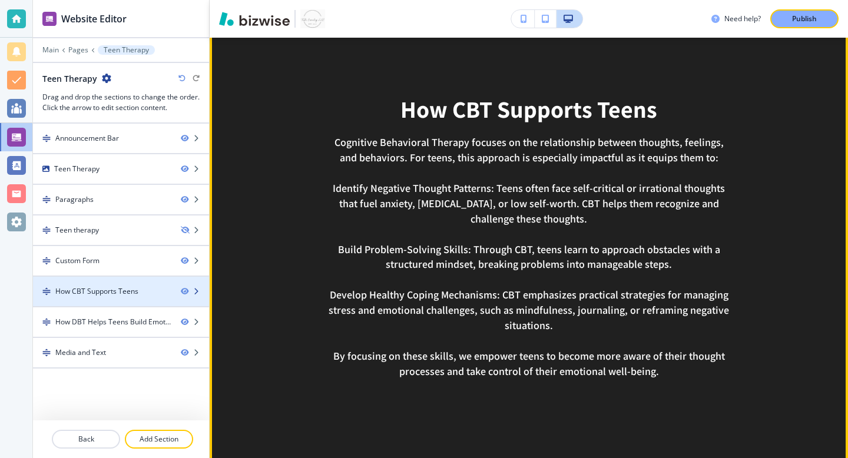
click at [125, 292] on div "How CBT Supports Teens" at bounding box center [96, 291] width 83 height 11
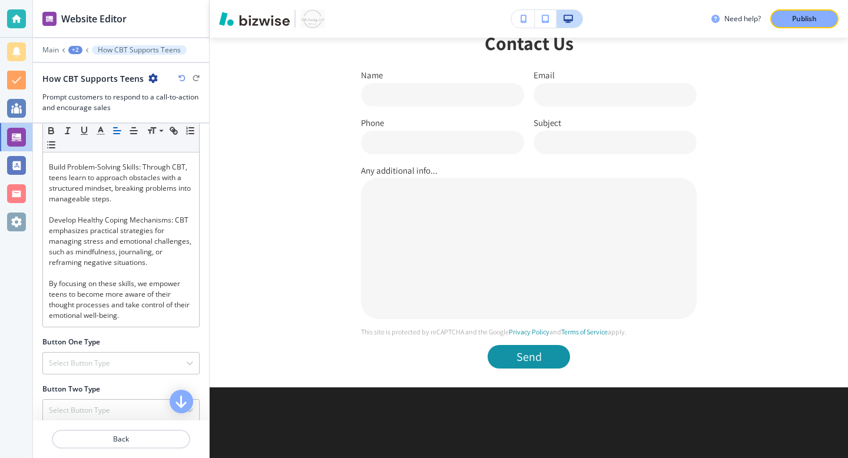
scroll to position [1338, 0]
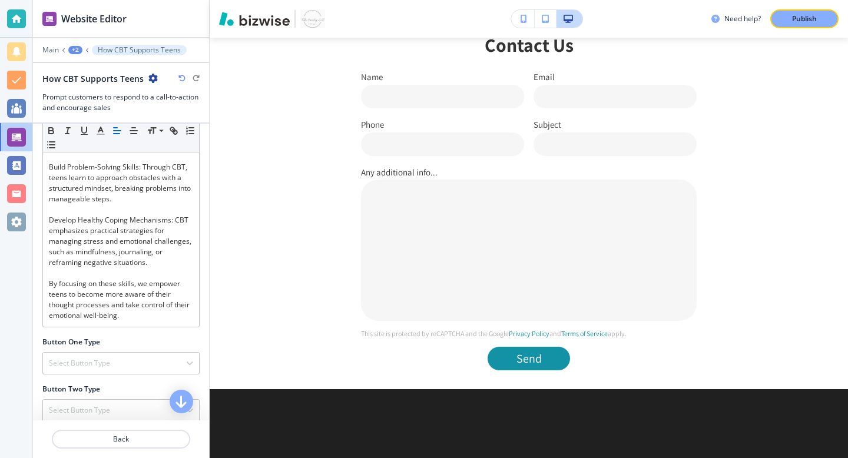
click at [77, 45] on div "Main +2 How CBT Supports Teens" at bounding box center [120, 49] width 157 height 9
click at [79, 52] on div "+2" at bounding box center [75, 50] width 14 height 8
click at [97, 91] on p "Teen Therapy" at bounding box center [106, 90] width 60 height 11
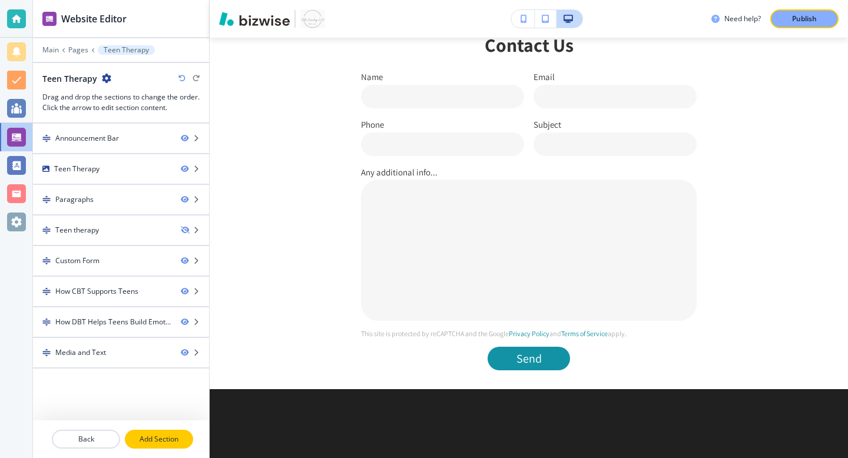
click at [169, 443] on p "Add Section" at bounding box center [159, 439] width 66 height 11
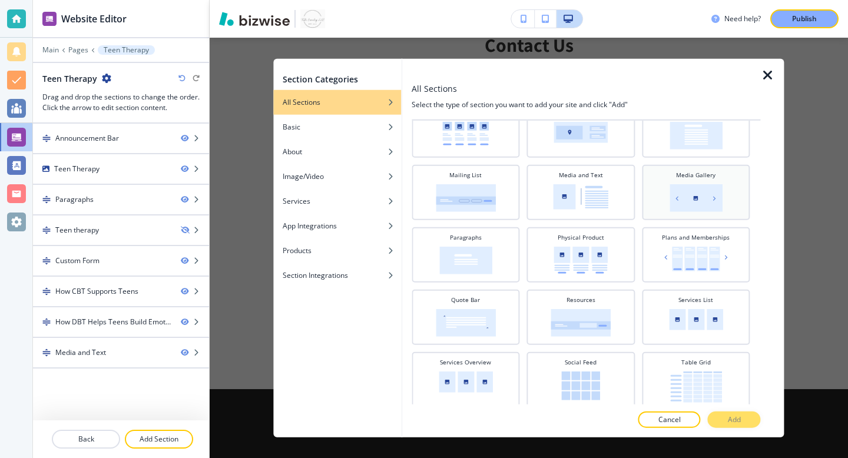
scroll to position [367, 0]
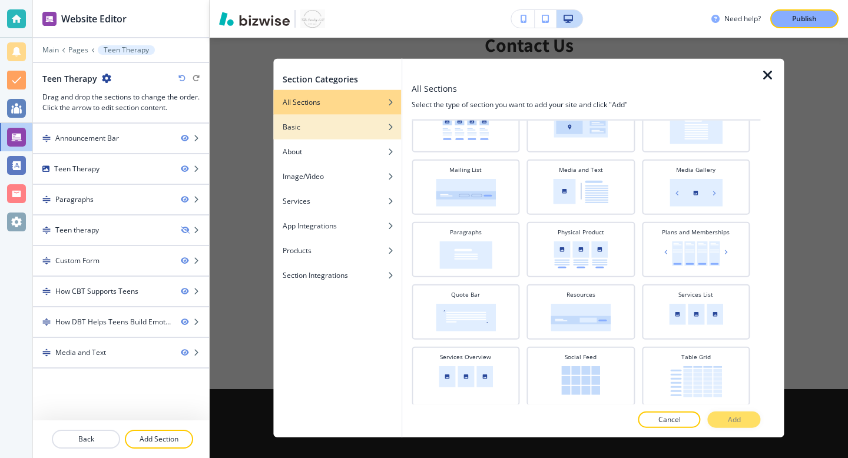
click at [369, 128] on div "Basic" at bounding box center [337, 127] width 128 height 11
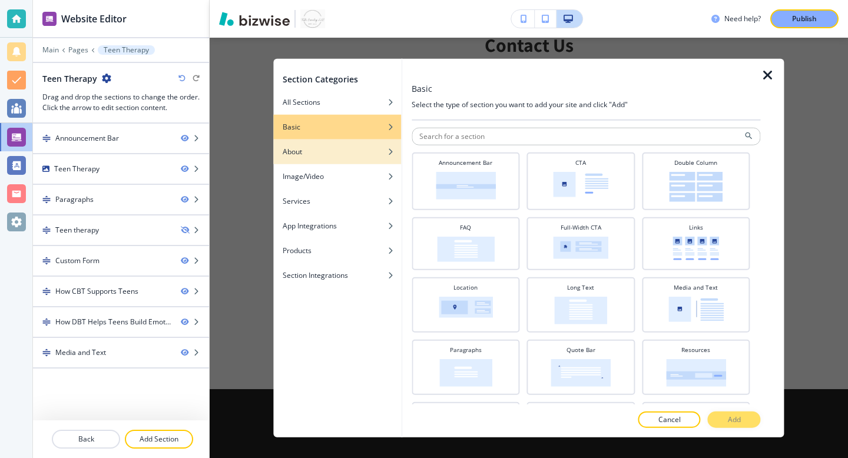
click at [374, 148] on div "About" at bounding box center [337, 152] width 128 height 11
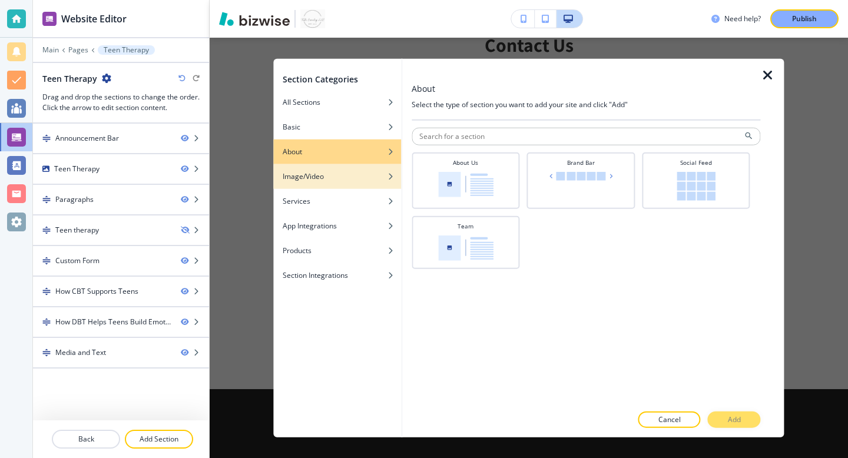
click at [369, 173] on div "Image/Video" at bounding box center [337, 176] width 128 height 11
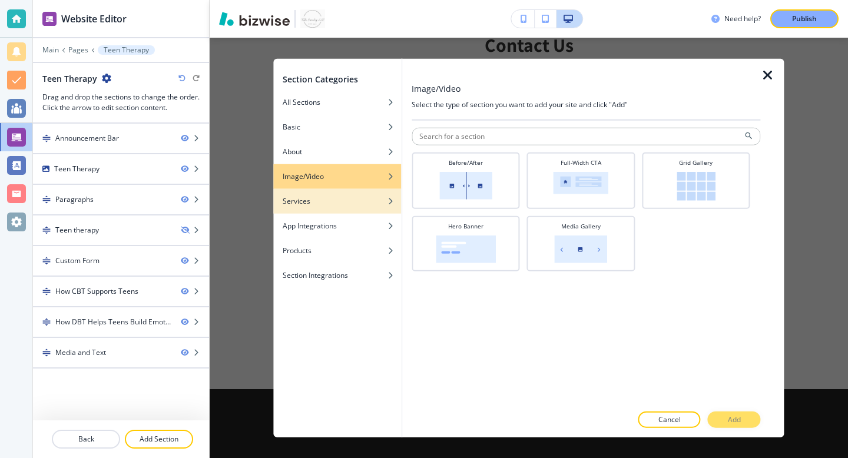
click at [362, 210] on div "button" at bounding box center [337, 210] width 128 height 7
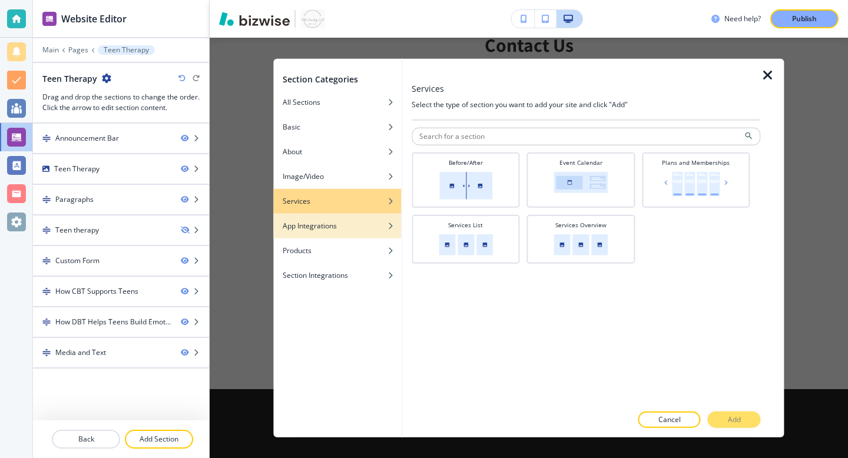
click at [366, 224] on div "App Integrations" at bounding box center [337, 226] width 128 height 11
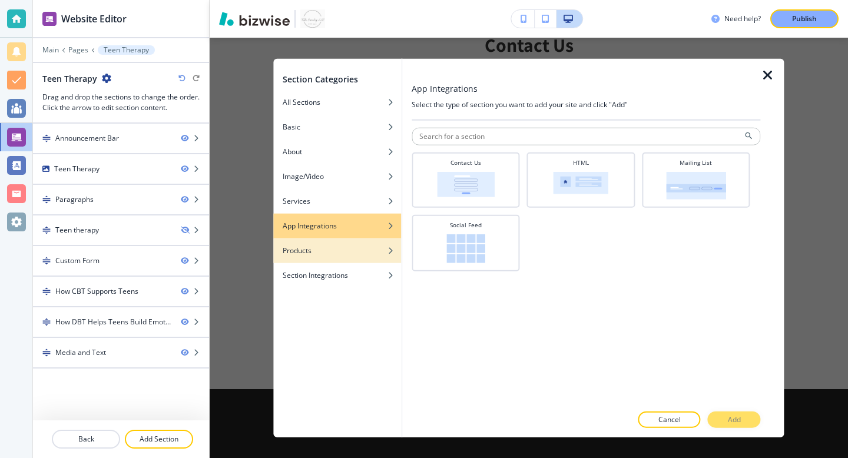
click at [365, 244] on div "button" at bounding box center [337, 242] width 128 height 7
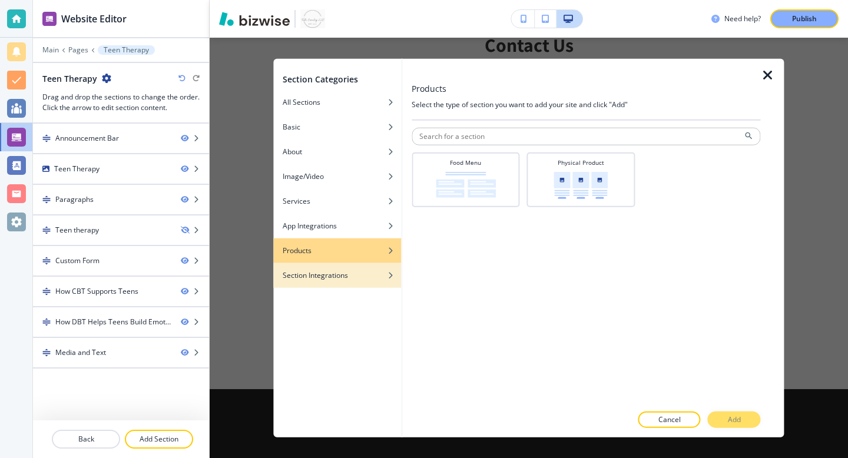
click at [359, 275] on div "Section Integrations" at bounding box center [337, 275] width 128 height 11
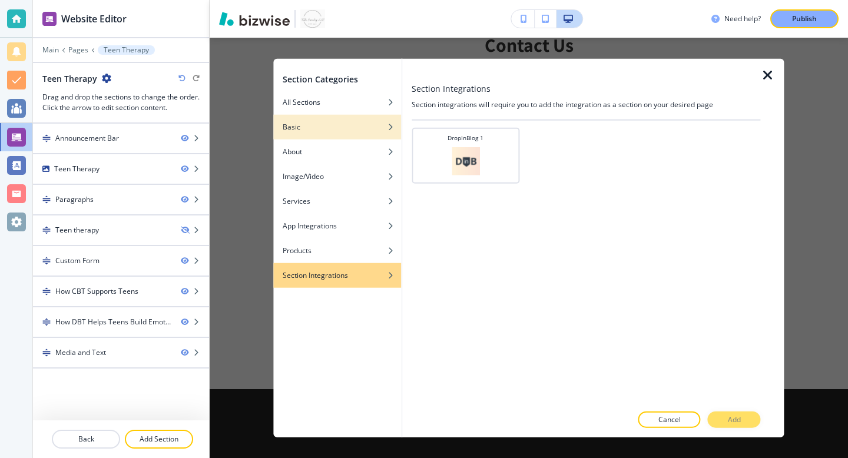
click at [358, 128] on div "Basic" at bounding box center [337, 127] width 128 height 11
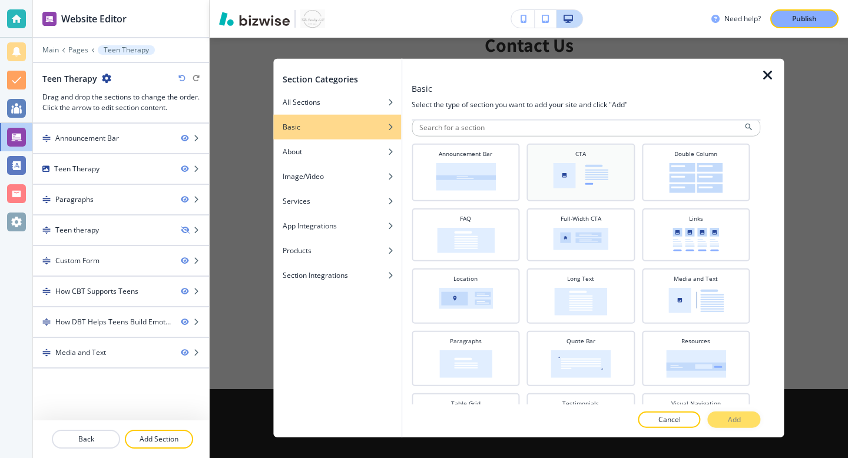
scroll to position [14, 0]
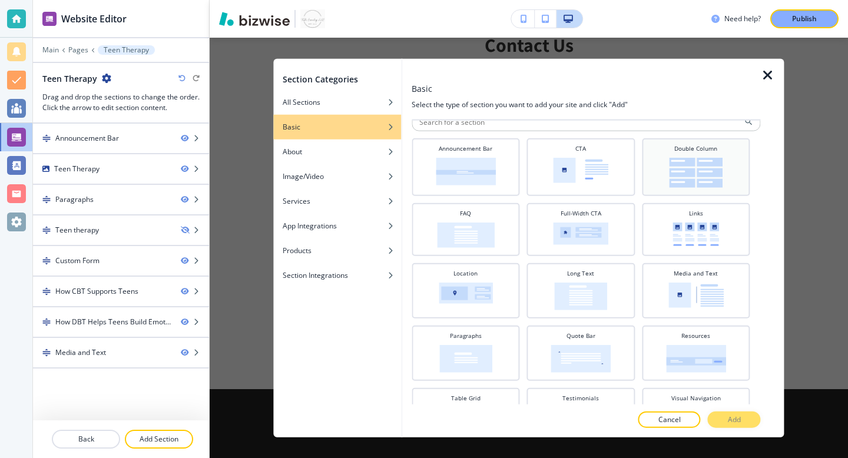
click at [690, 161] on img at bounding box center [696, 173] width 54 height 30
click at [723, 412] on button "Add" at bounding box center [734, 419] width 53 height 16
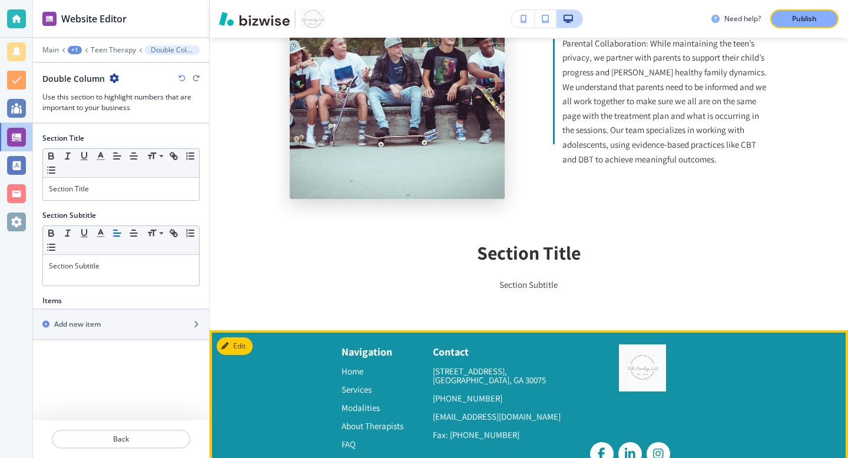
scroll to position [3327, 0]
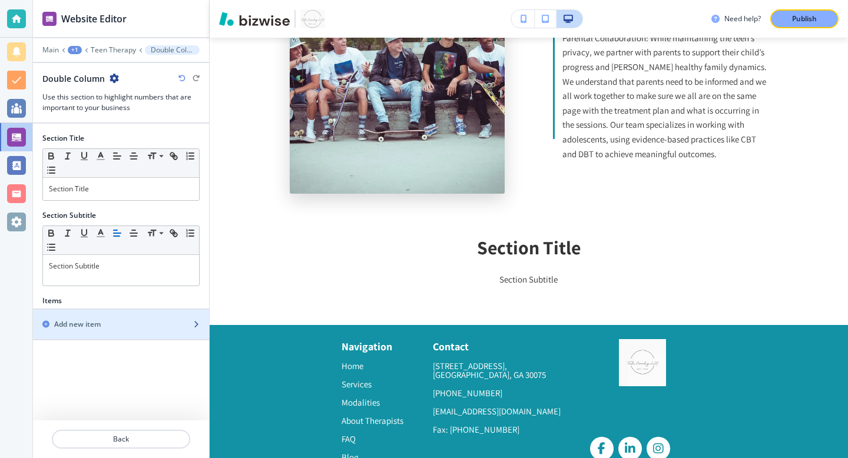
click at [110, 337] on div "button" at bounding box center [121, 334] width 176 height 9
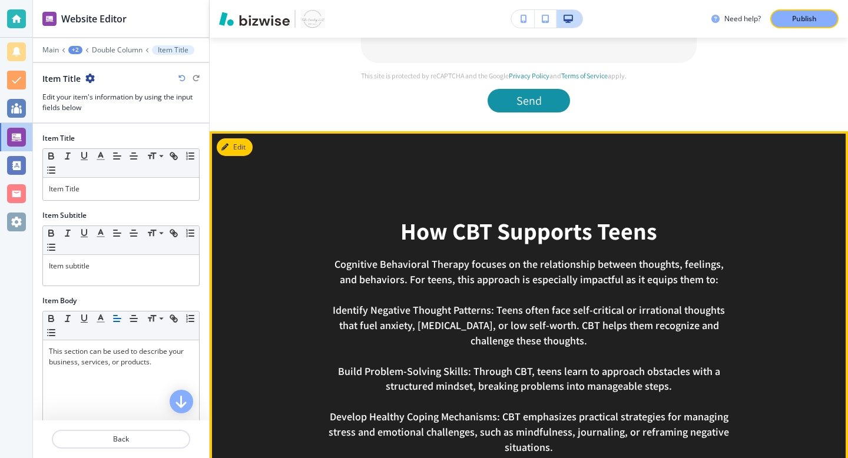
scroll to position [1746, 0]
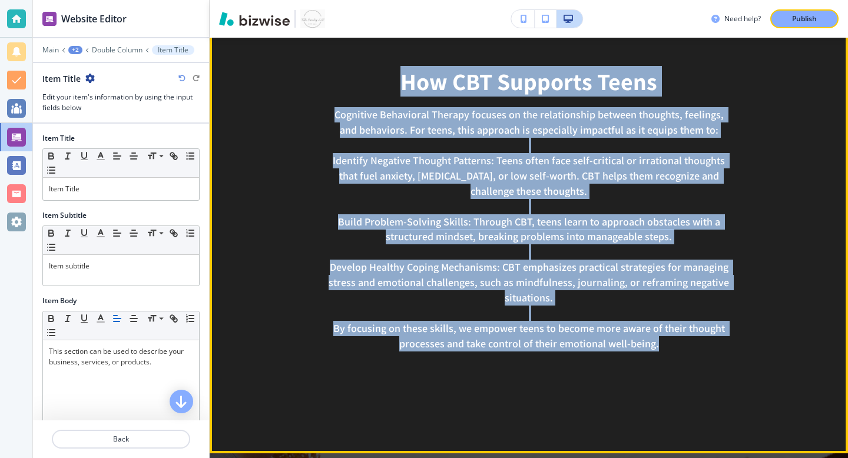
drag, startPoint x: 663, startPoint y: 326, endPoint x: 400, endPoint y: 61, distance: 373.3
click at [400, 70] on div "How CBT Supports Teens Cognitive Behavioral Therapy focuses on the relationship…" at bounding box center [528, 218] width 511 height 296
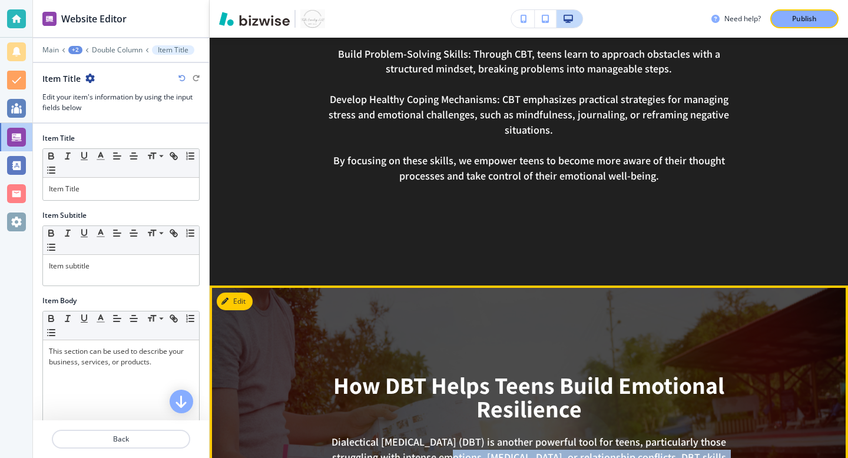
scroll to position [1924, 0]
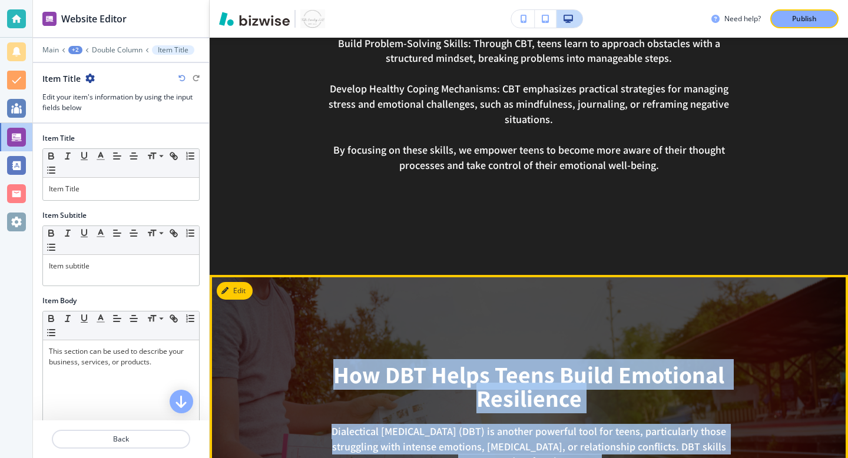
drag, startPoint x: 648, startPoint y: 230, endPoint x: 327, endPoint y: 348, distance: 341.8
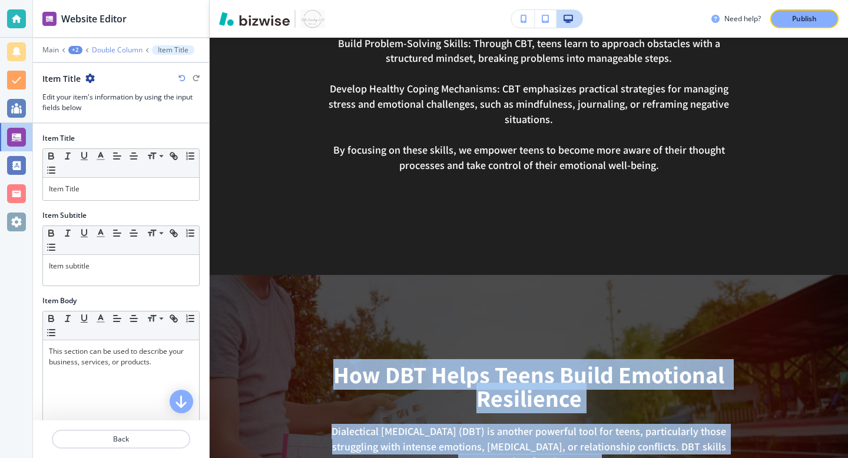
click at [119, 48] on p "Double Column" at bounding box center [117, 50] width 51 height 8
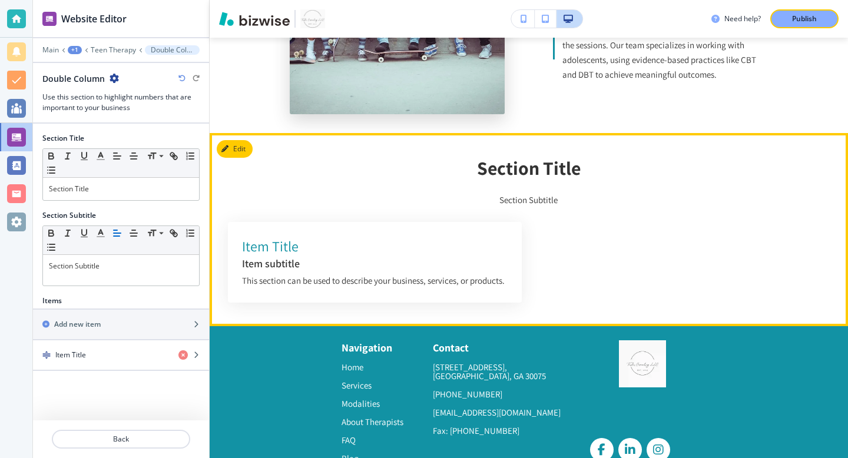
scroll to position [3408, 0]
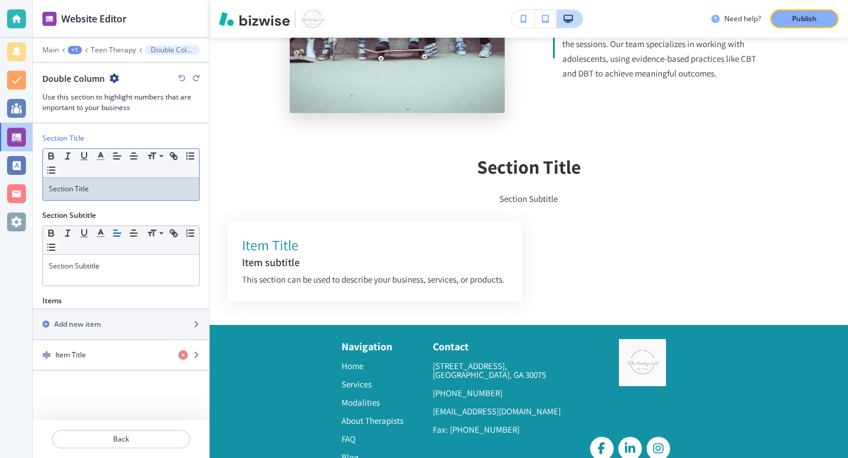
click at [154, 190] on p "Section Title" at bounding box center [121, 189] width 144 height 11
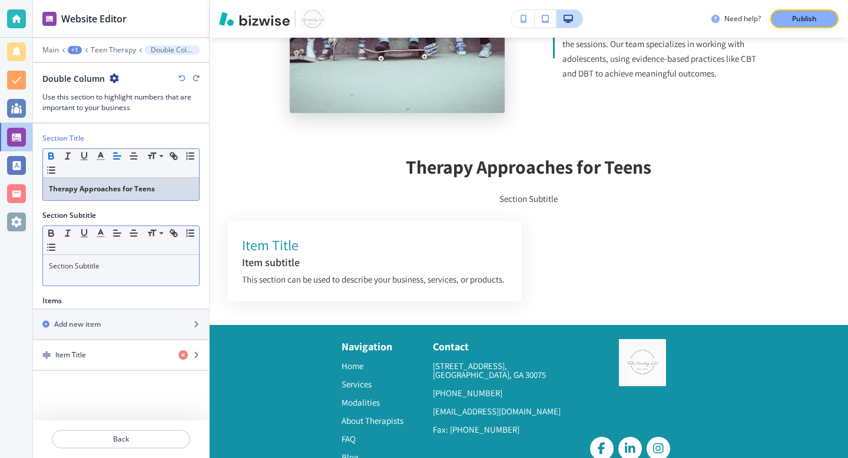
click at [84, 262] on p "Section Subtitle" at bounding box center [121, 266] width 144 height 11
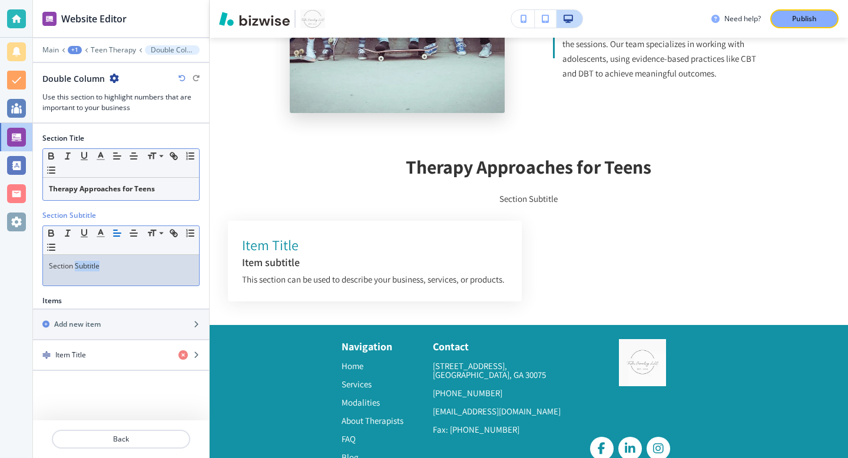
click at [84, 262] on p "Section Subtitle" at bounding box center [121, 266] width 144 height 11
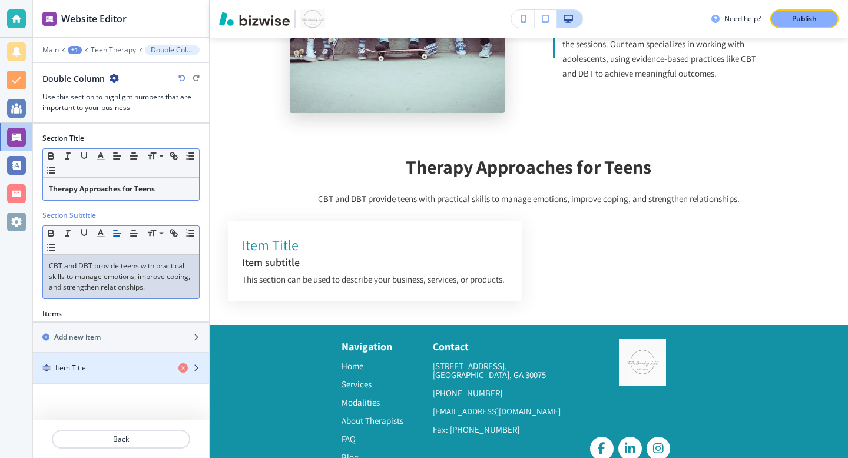
click at [138, 363] on div "Item Title" at bounding box center [101, 368] width 136 height 11
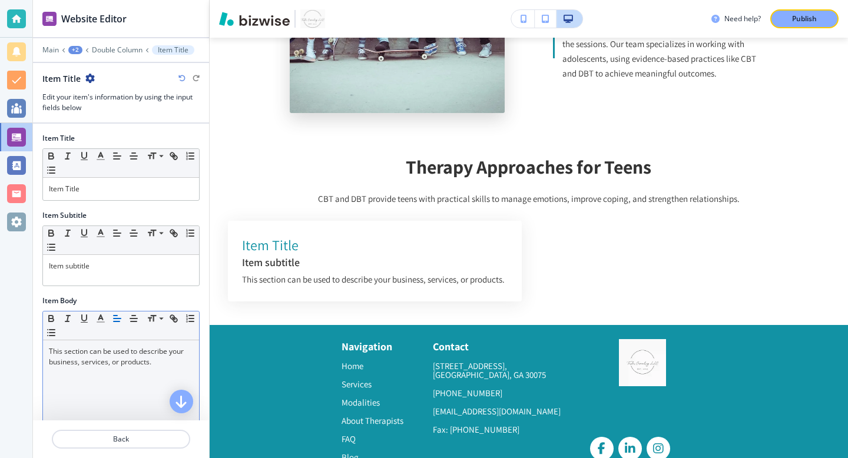
click at [98, 363] on p "This section can be used to describe your business, services, or products." at bounding box center [121, 356] width 144 height 21
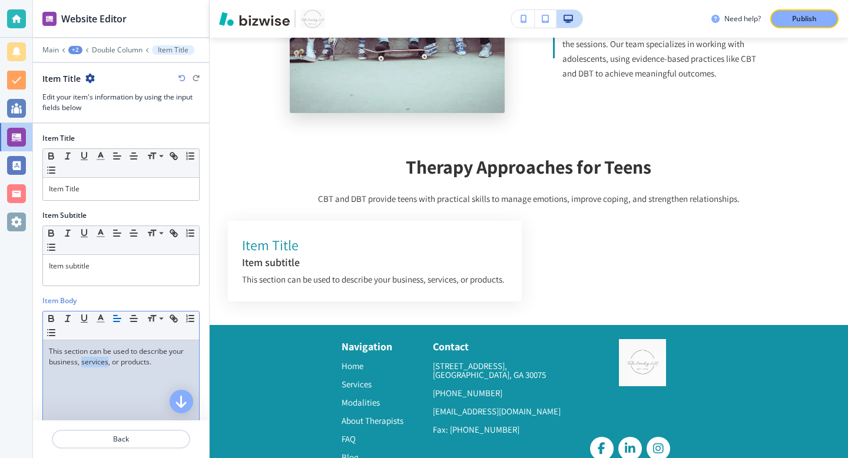
click at [98, 363] on p "This section can be used to describe your business, services, or products." at bounding box center [121, 356] width 144 height 21
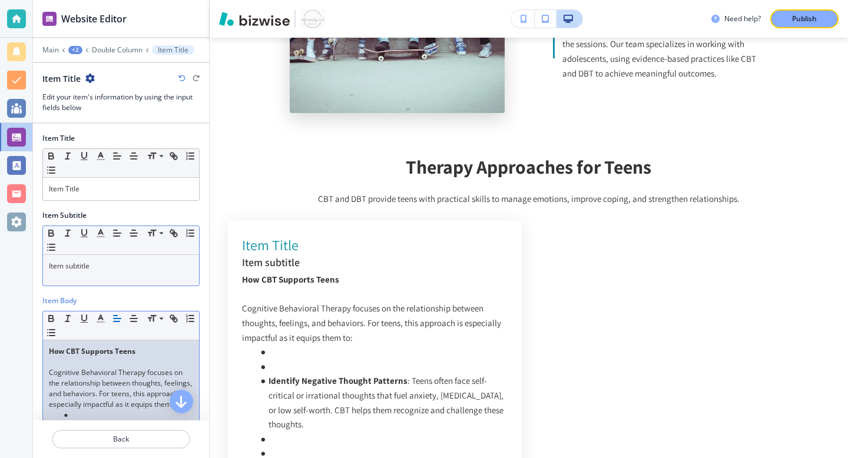
click at [103, 268] on p "Item subtitle" at bounding box center [121, 266] width 144 height 11
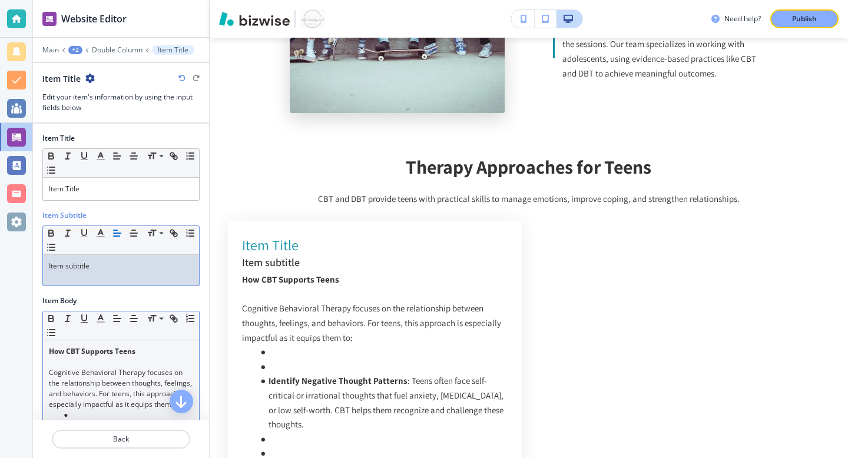
click at [103, 268] on p "Item subtitle" at bounding box center [121, 266] width 144 height 11
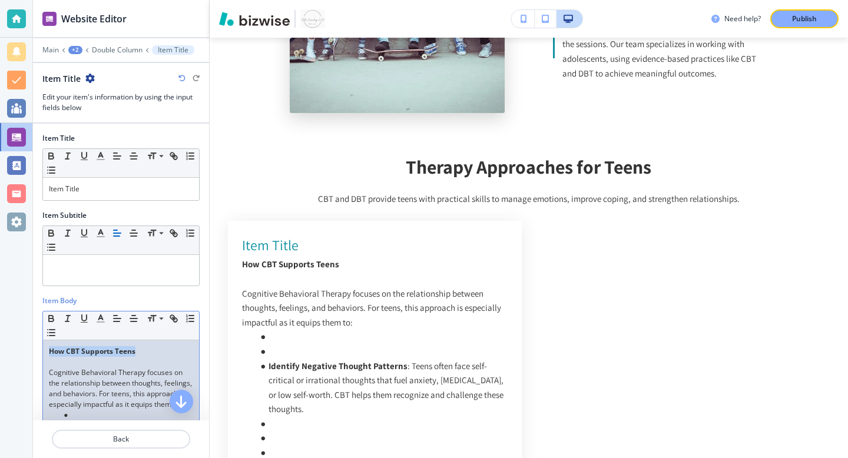
drag, startPoint x: 137, startPoint y: 353, endPoint x: 30, endPoint y: 352, distance: 107.2
click at [30, 352] on div "Website Editor Main +2 Double Column Item Title Item Title Edit your item's inf…" at bounding box center [424, 229] width 848 height 458
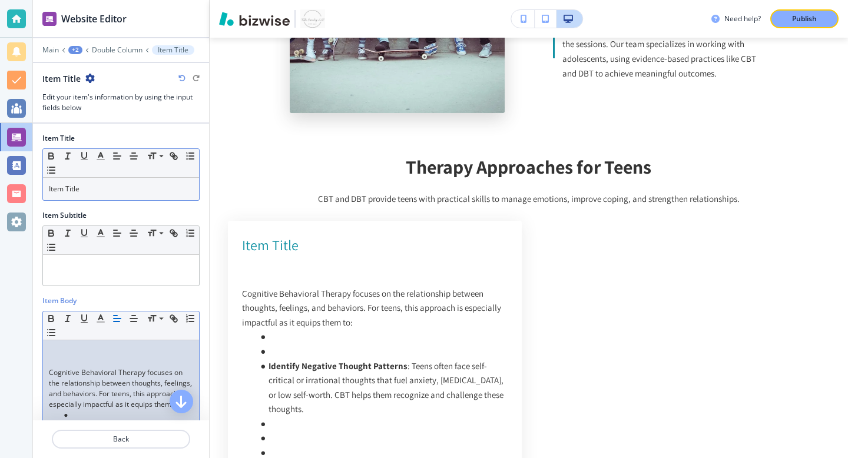
click at [84, 197] on div "Item Title" at bounding box center [121, 189] width 156 height 22
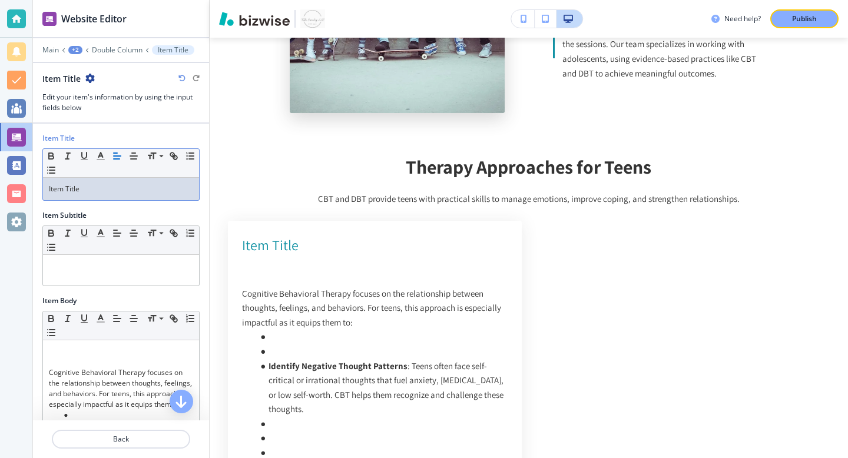
click at [84, 196] on div "Item Title" at bounding box center [121, 189] width 156 height 22
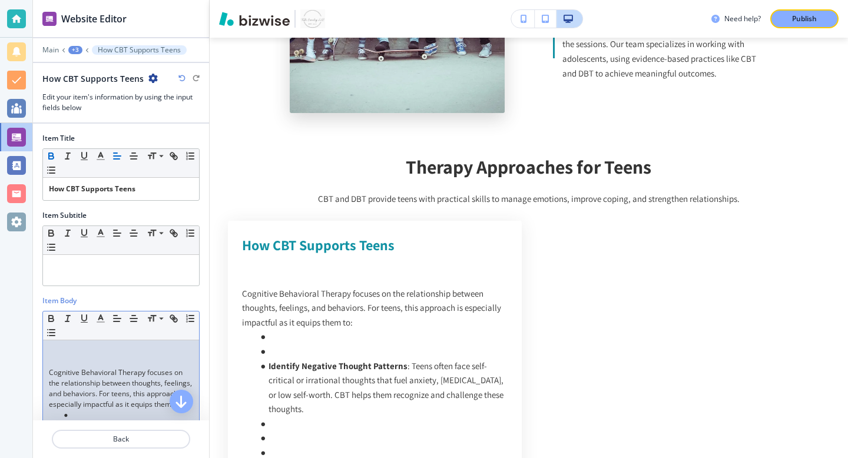
click at [50, 373] on p "Cognitive Behavioral Therapy focuses on the relationship between thoughts, feel…" at bounding box center [121, 389] width 144 height 42
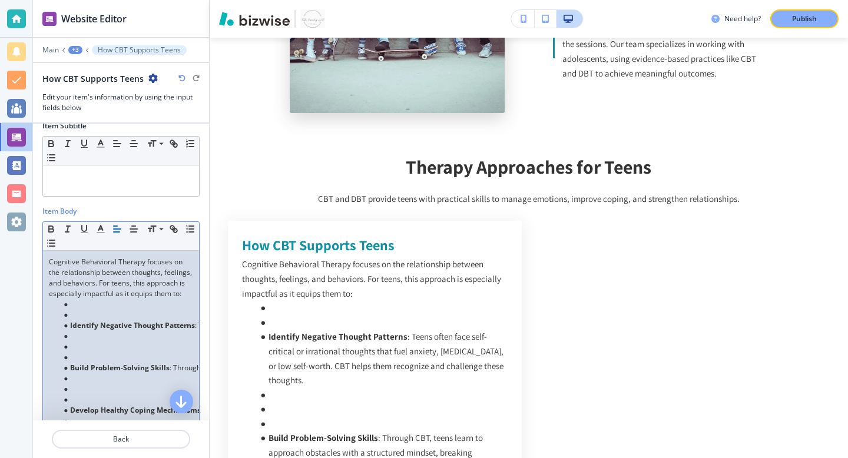
scroll to position [93, 0]
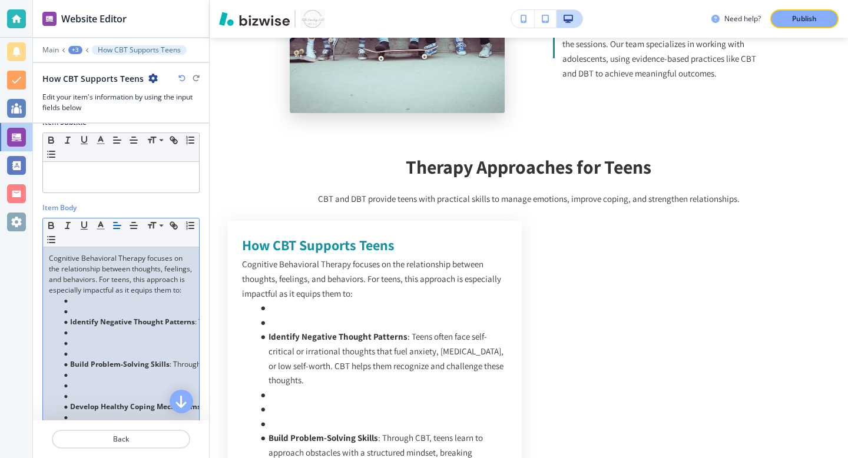
click at [72, 317] on li at bounding box center [127, 311] width 134 height 11
click at [129, 282] on p "Cognitive Behavioral Therapy focuses on the relationship between thoughts, feel…" at bounding box center [121, 274] width 144 height 42
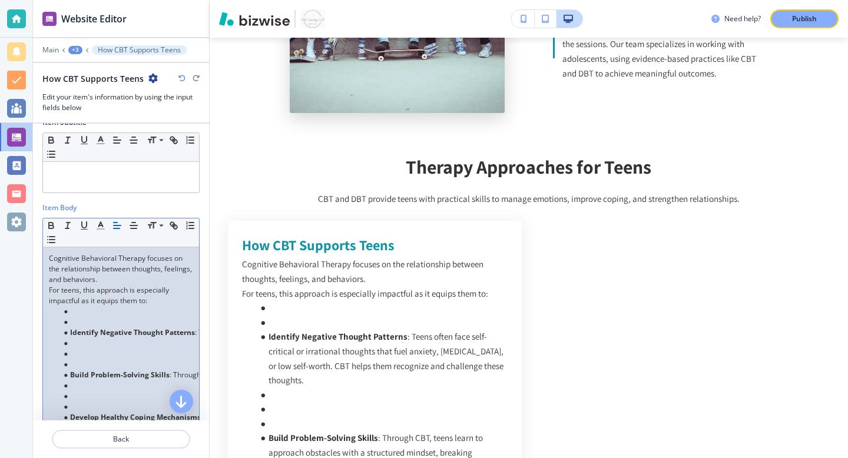
scroll to position [61, 0]
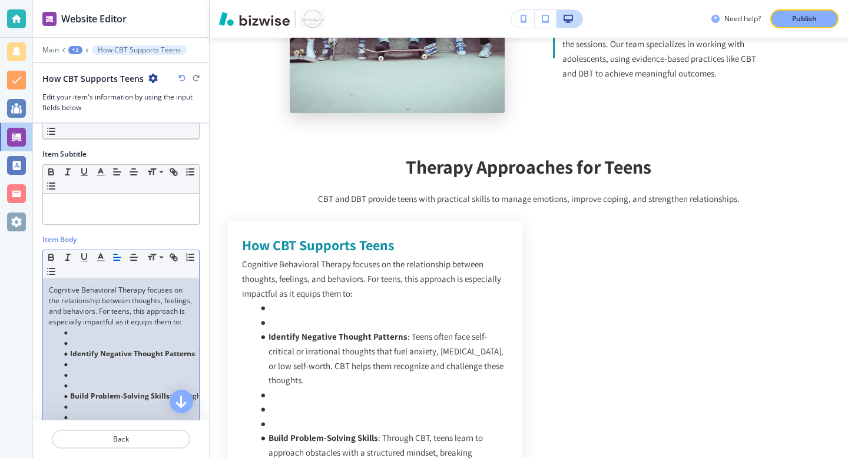
click at [74, 349] on li at bounding box center [127, 343] width 134 height 11
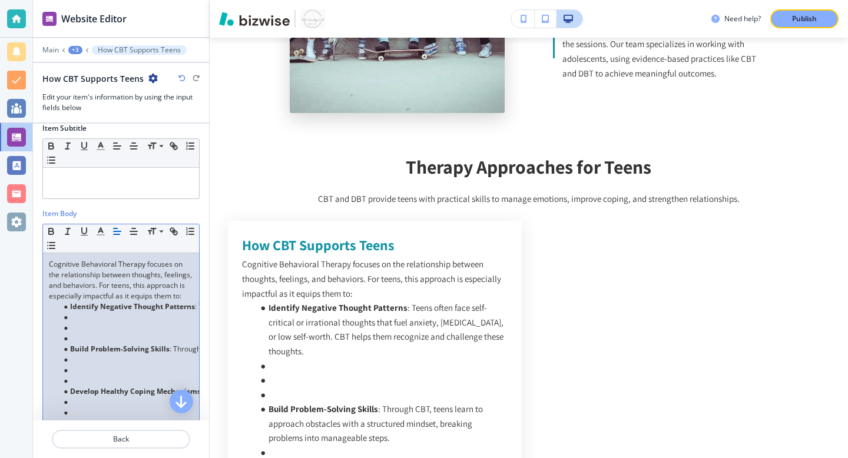
scroll to position [91, 0]
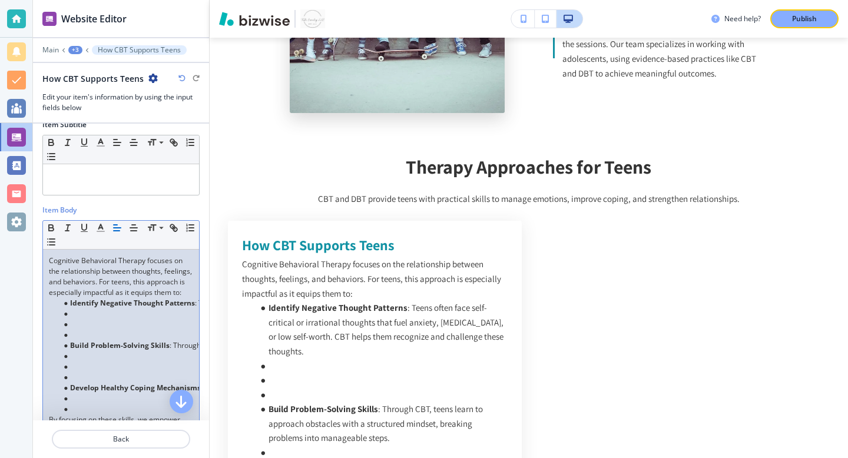
click at [66, 351] on li "Build Problem-Solving Skills : Through CBT, teens learn to approach obstacles w…" at bounding box center [127, 346] width 134 height 11
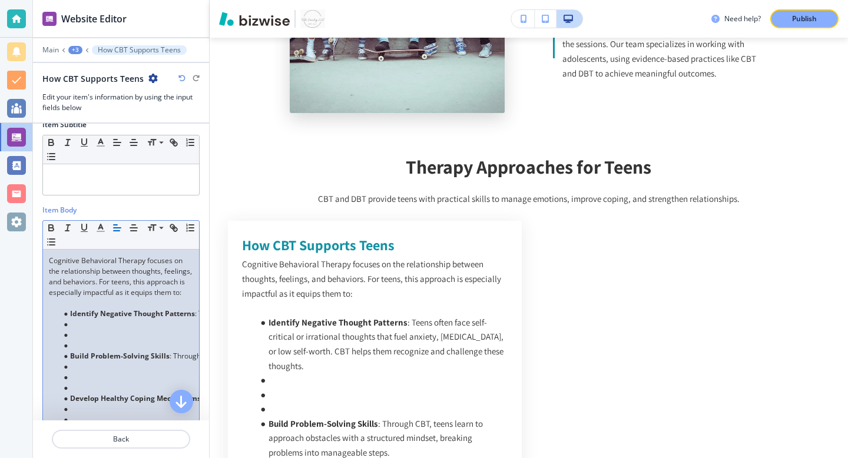
scroll to position [38, 0]
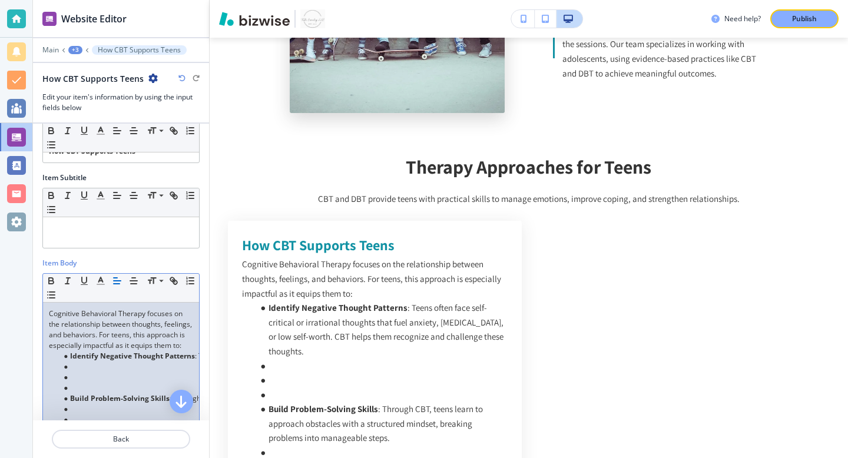
click at [83, 394] on li at bounding box center [127, 388] width 134 height 11
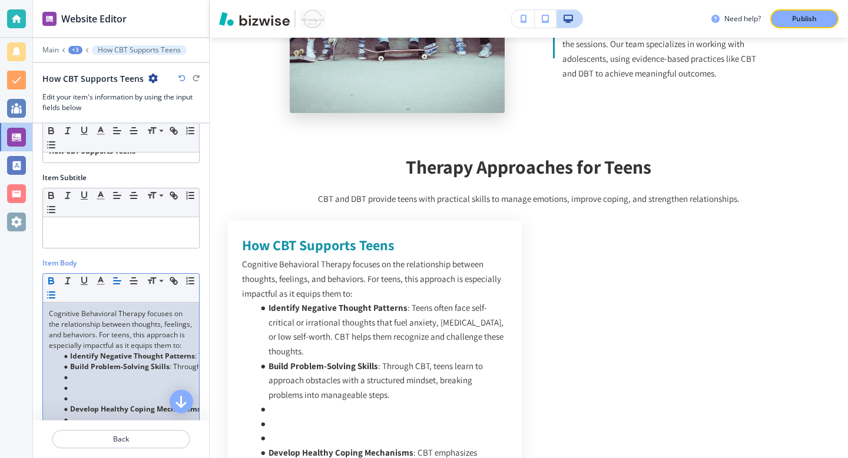
click at [90, 394] on li at bounding box center [127, 388] width 134 height 11
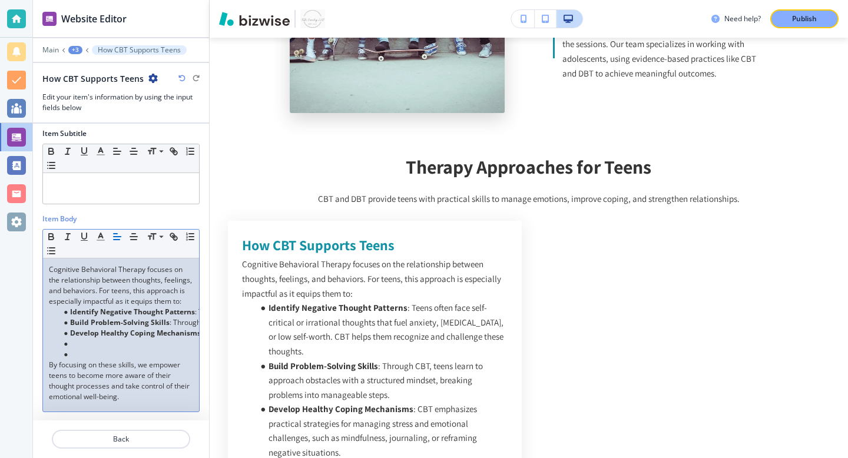
scroll to position [90, 0]
click at [87, 356] on li at bounding box center [127, 353] width 134 height 11
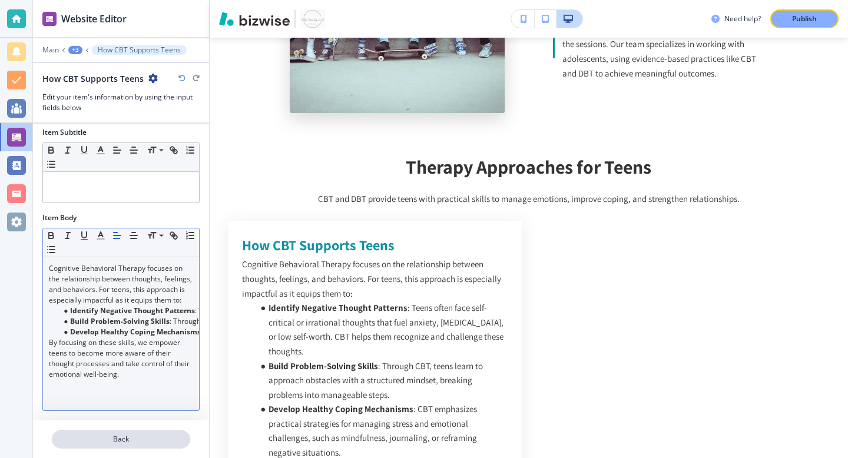
click at [113, 441] on p "Back" at bounding box center [121, 439] width 136 height 11
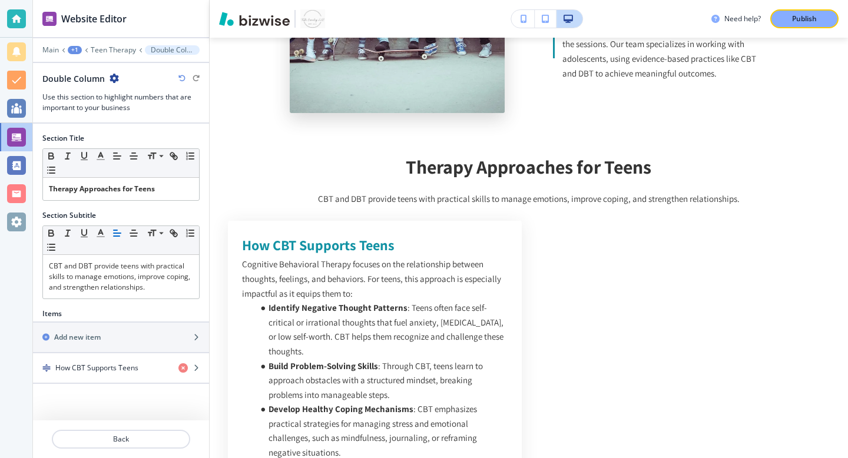
scroll to position [3447, 0]
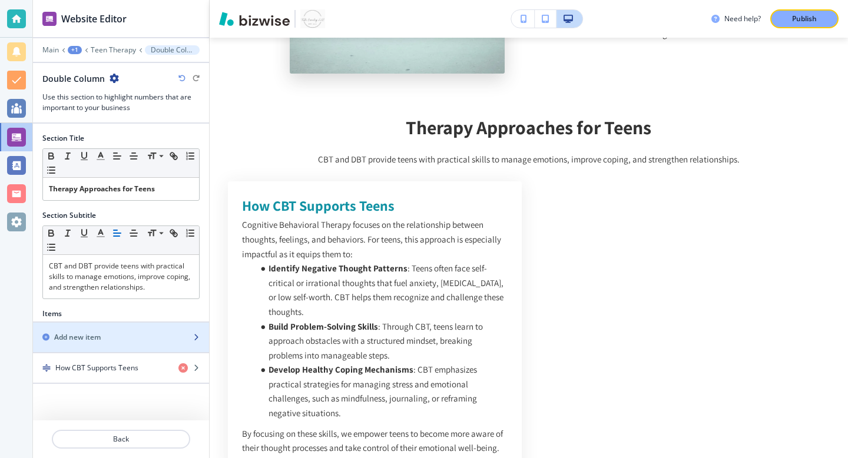
click at [154, 335] on div "Add new item" at bounding box center [108, 337] width 150 height 11
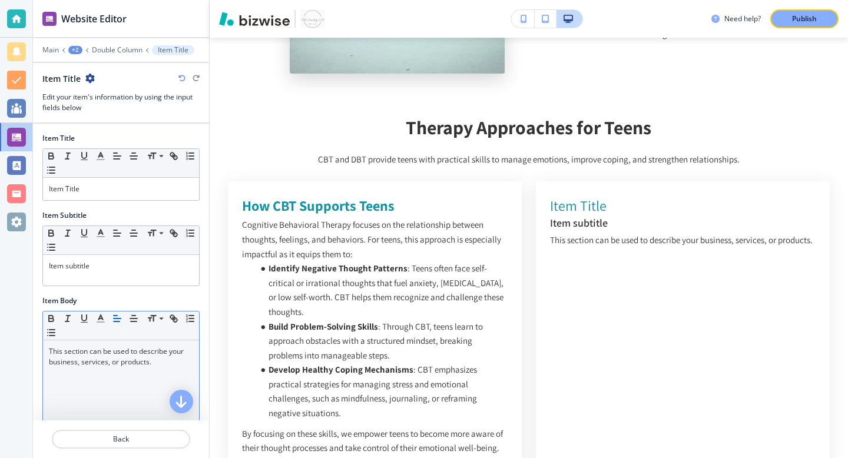
click at [101, 358] on p "This section can be used to describe your business, services, or products." at bounding box center [121, 356] width 144 height 21
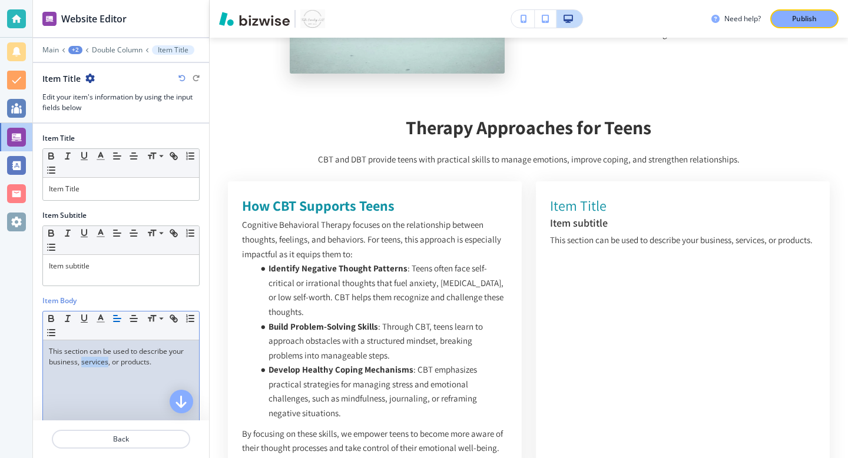
click at [101, 358] on p "This section can be used to describe your business, services, or products." at bounding box center [121, 356] width 144 height 21
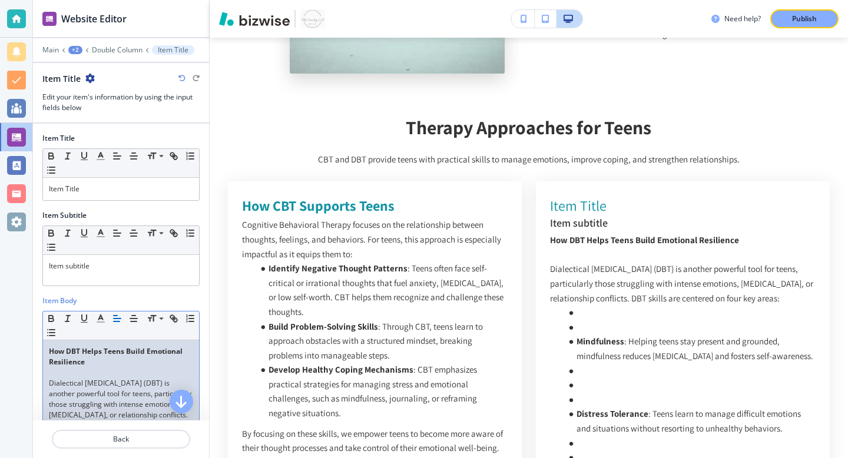
scroll to position [0, 0]
drag, startPoint x: 112, startPoint y: 364, endPoint x: 27, endPoint y: 346, distance: 86.7
click at [27, 346] on div "Website Editor Main +2 Double Column Item Title Item Title Edit your item's inf…" at bounding box center [424, 229] width 848 height 458
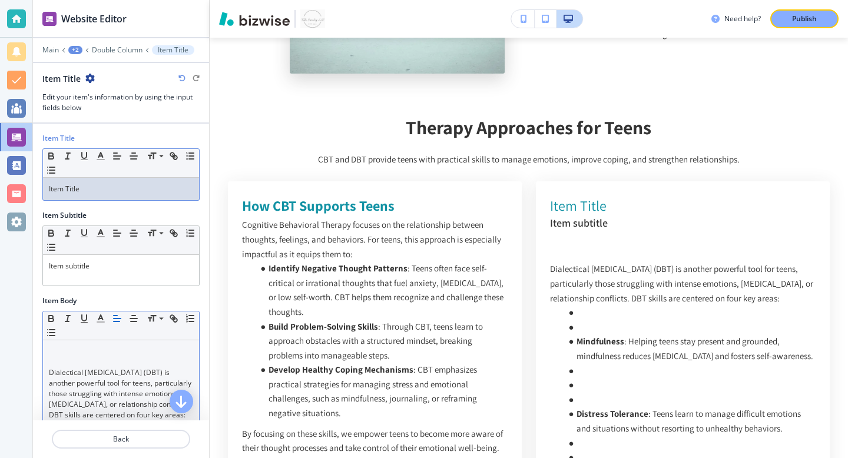
click at [93, 190] on p "Item Title" at bounding box center [121, 189] width 144 height 11
paste div
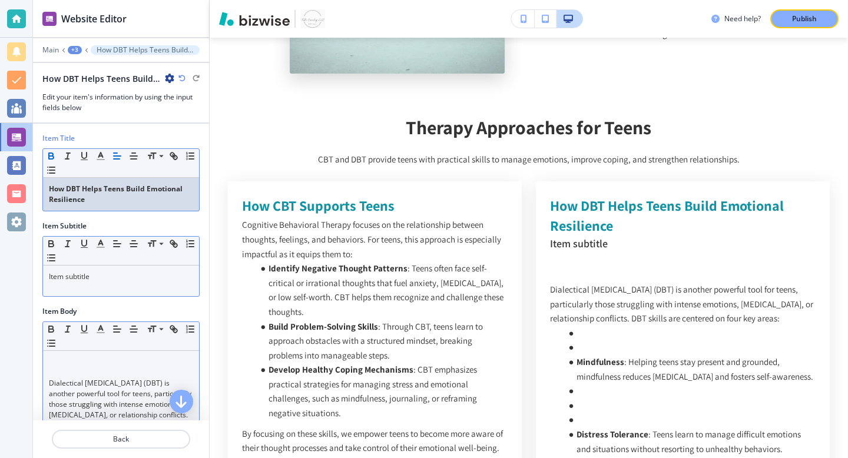
click at [82, 293] on div "Item subtitle" at bounding box center [121, 281] width 156 height 31
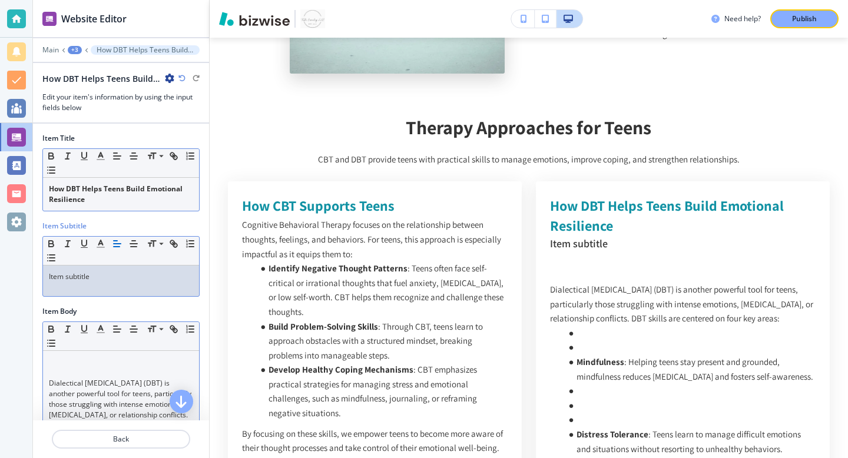
click at [82, 293] on div "Item subtitle" at bounding box center [121, 281] width 156 height 31
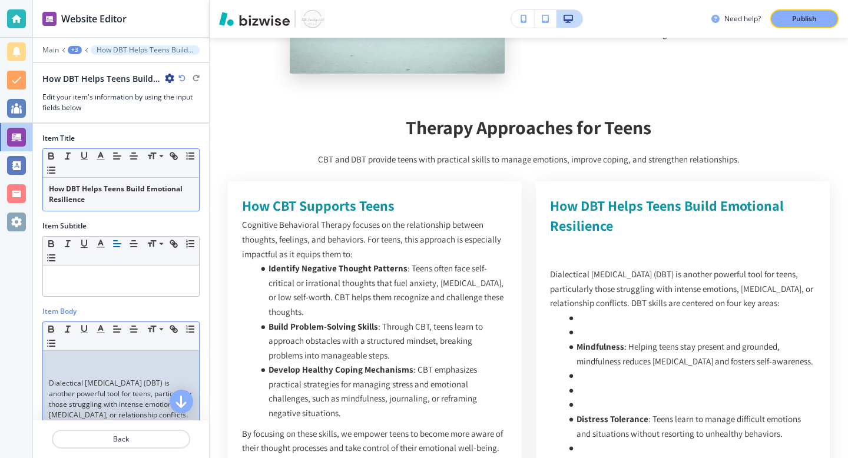
click at [49, 385] on p "Dialectical [MEDICAL_DATA] (DBT) is another powerful tool for teens, particular…" at bounding box center [121, 404] width 144 height 53
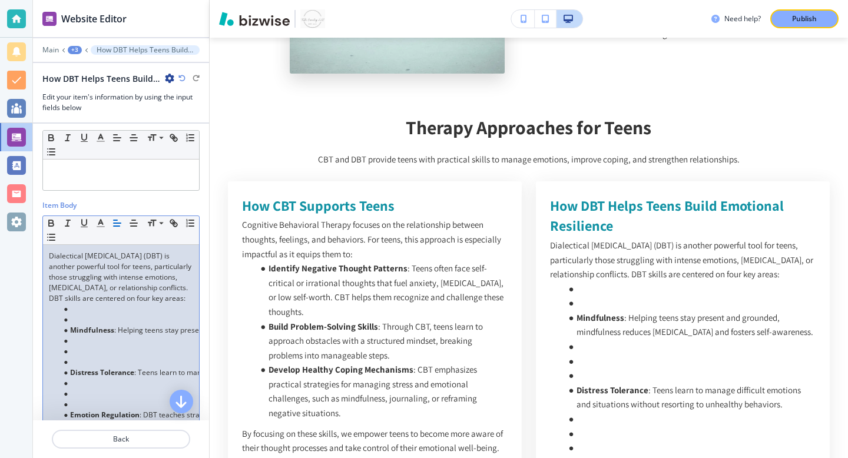
scroll to position [125, 0]
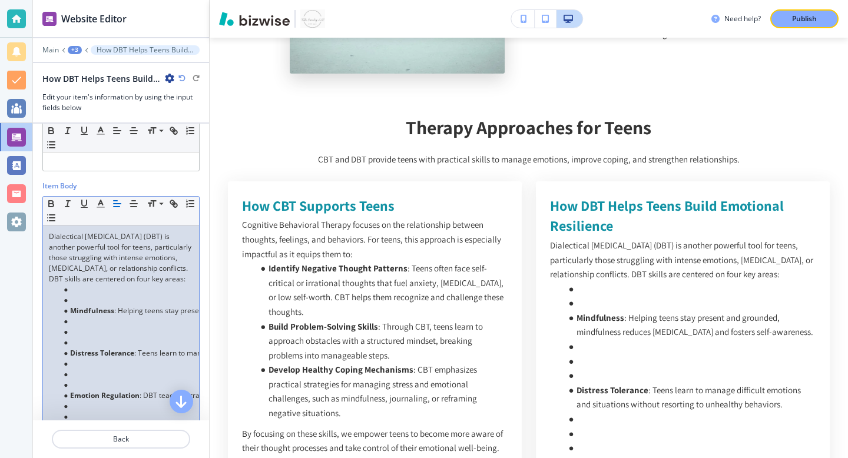
click at [70, 309] on strong "Mindfulness" at bounding box center [92, 311] width 44 height 10
click at [70, 303] on li at bounding box center [127, 300] width 134 height 11
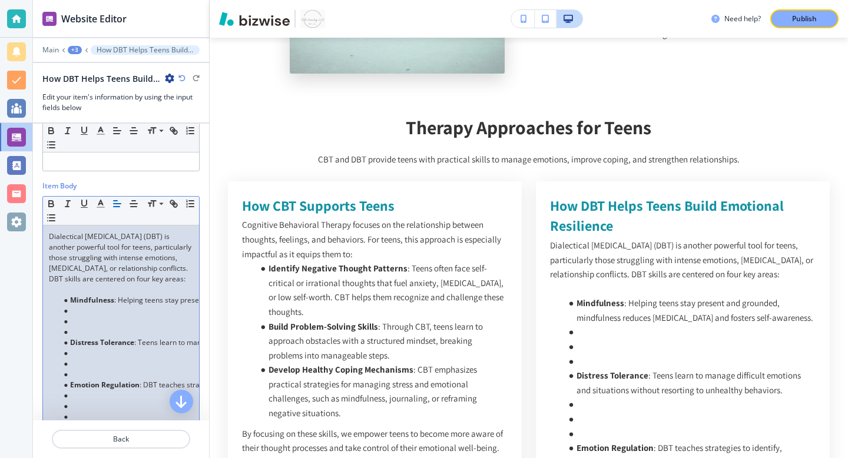
scroll to position [72, 0]
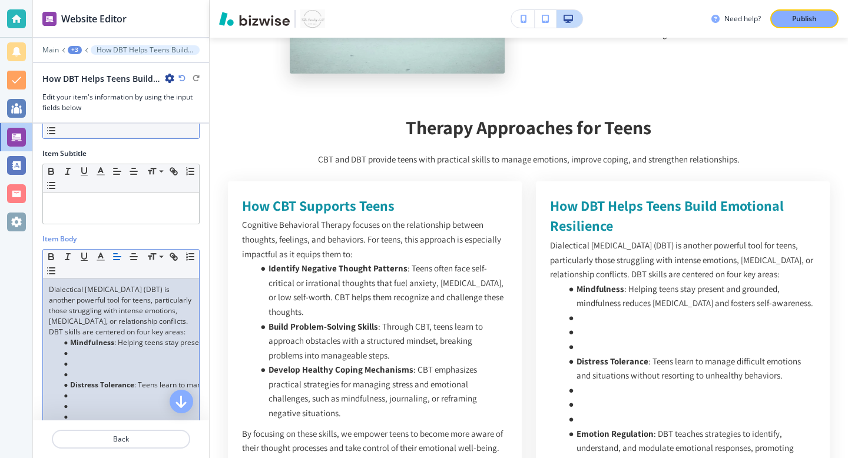
click at [79, 374] on li at bounding box center [127, 374] width 134 height 11
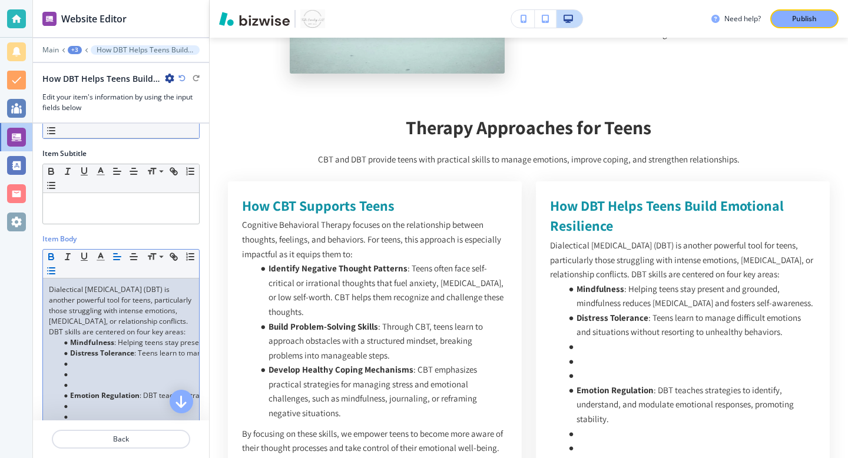
click at [81, 386] on li at bounding box center [127, 385] width 134 height 11
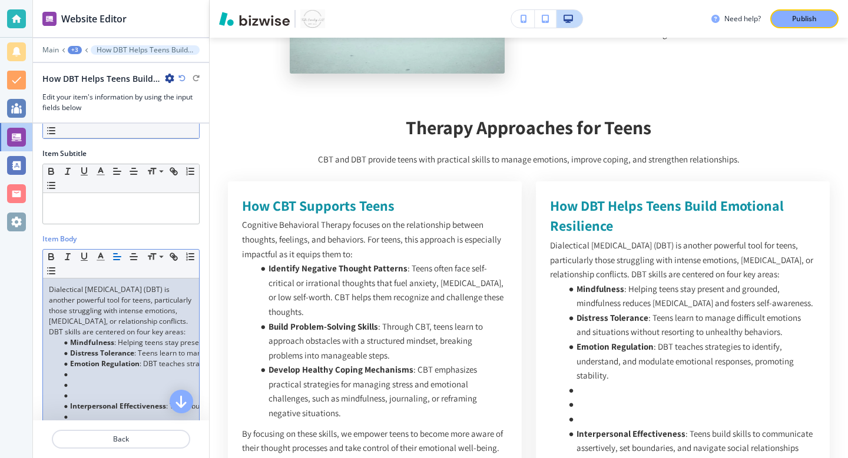
click at [79, 394] on li at bounding box center [127, 396] width 134 height 11
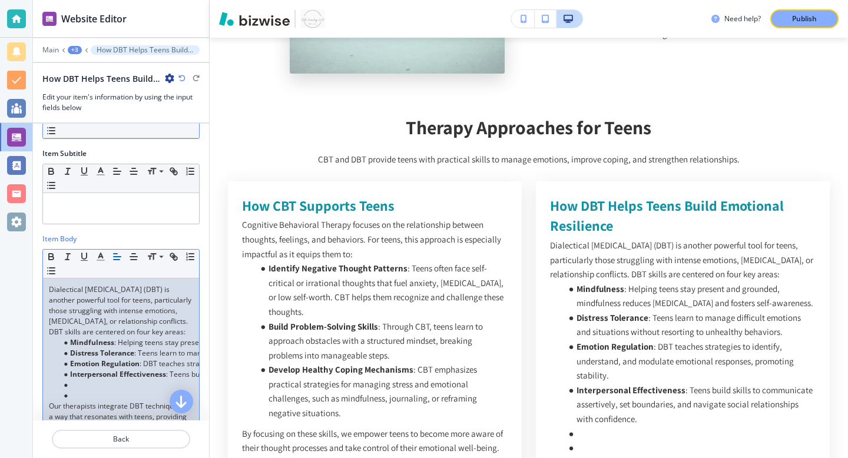
click at [78, 396] on li at bounding box center [127, 396] width 134 height 11
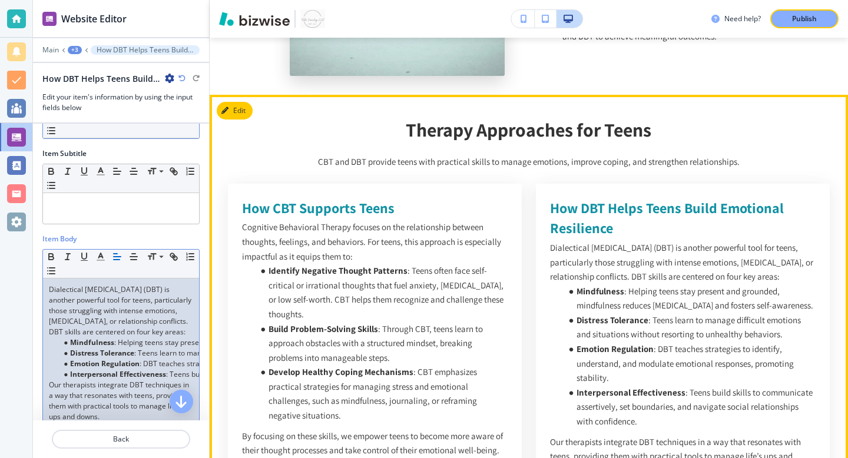
scroll to position [3385, 0]
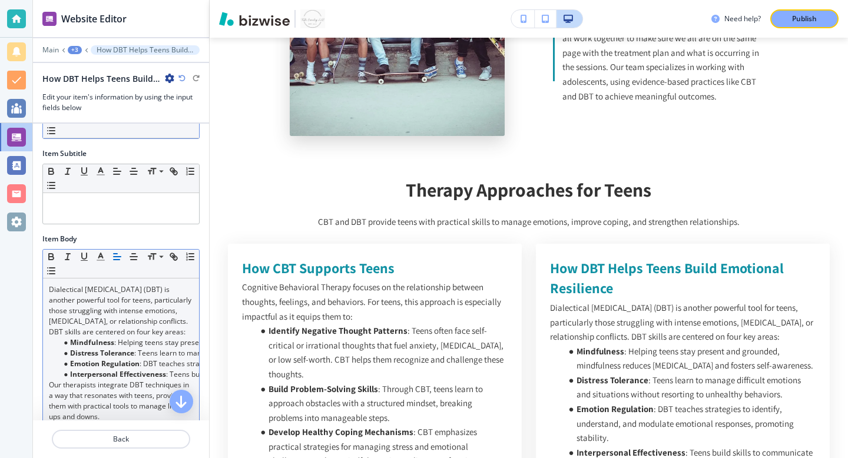
click at [75, 48] on div "+3" at bounding box center [75, 50] width 14 height 8
click at [90, 112] on p "Double Column" at bounding box center [105, 110] width 60 height 11
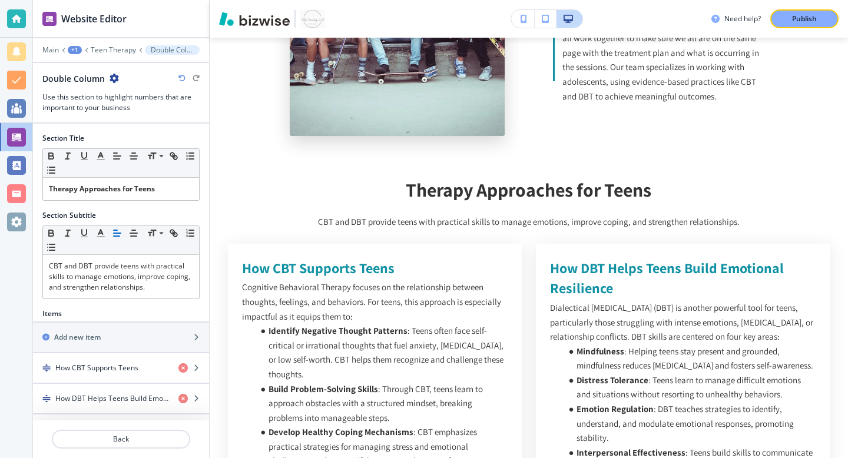
scroll to position [3447, 0]
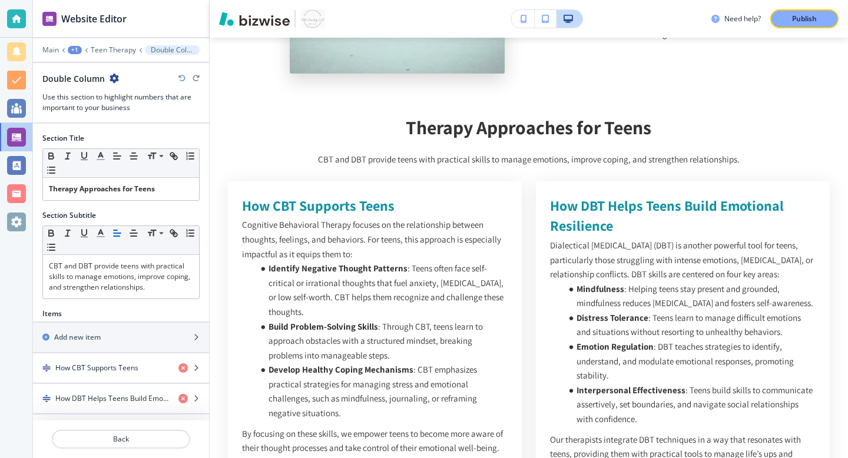
click at [99, 54] on div "Main +1 Teen Therapy Double Column" at bounding box center [120, 49] width 157 height 9
click at [100, 51] on p "Teen Therapy" at bounding box center [113, 50] width 45 height 8
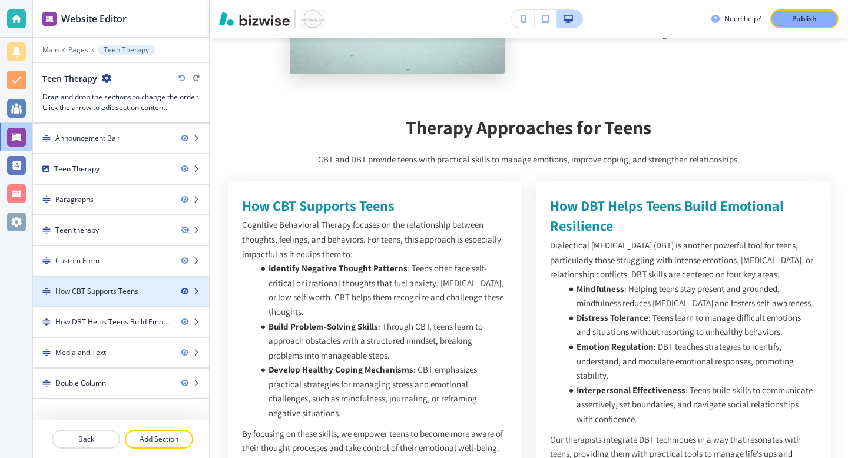
click at [183, 290] on icon "button" at bounding box center [184, 291] width 7 height 7
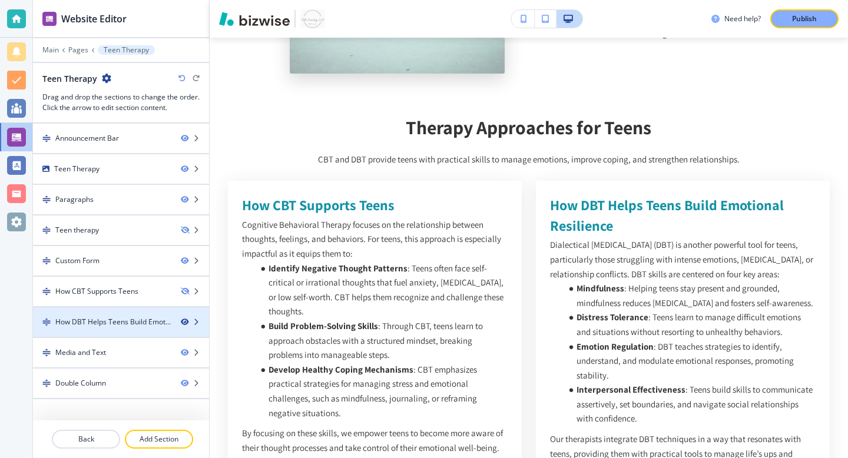
click at [184, 325] on icon "button" at bounding box center [184, 322] width 7 height 7
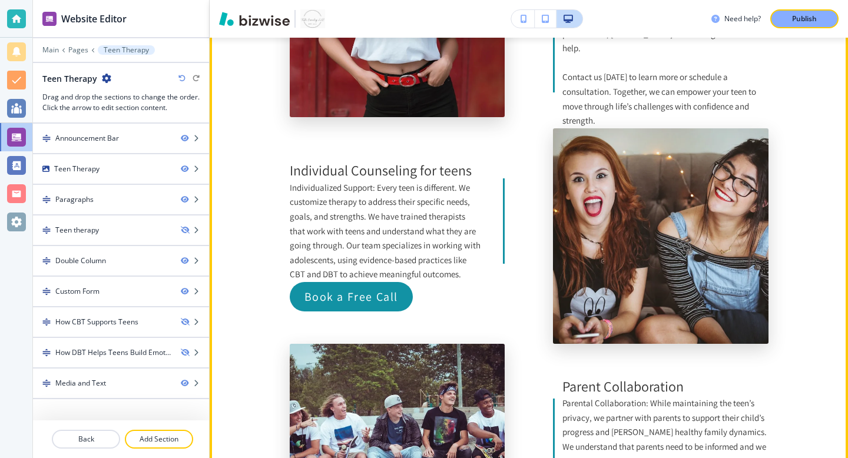
scroll to position [2365, 0]
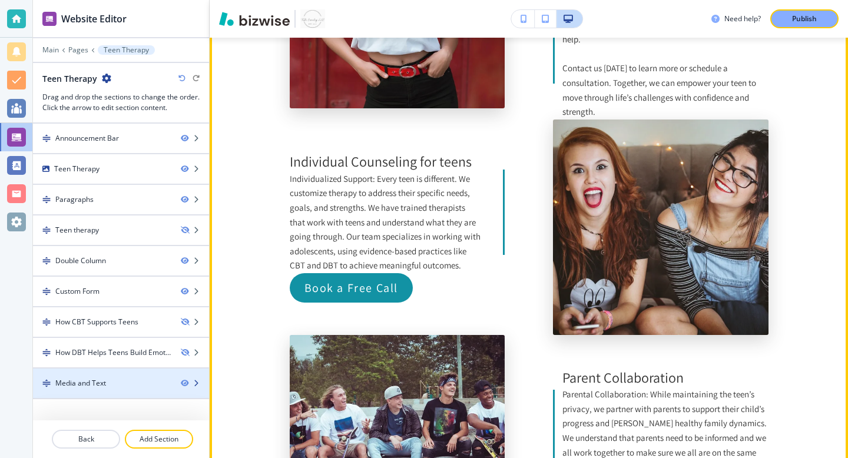
click at [144, 383] on div "Media and Text" at bounding box center [102, 383] width 138 height 11
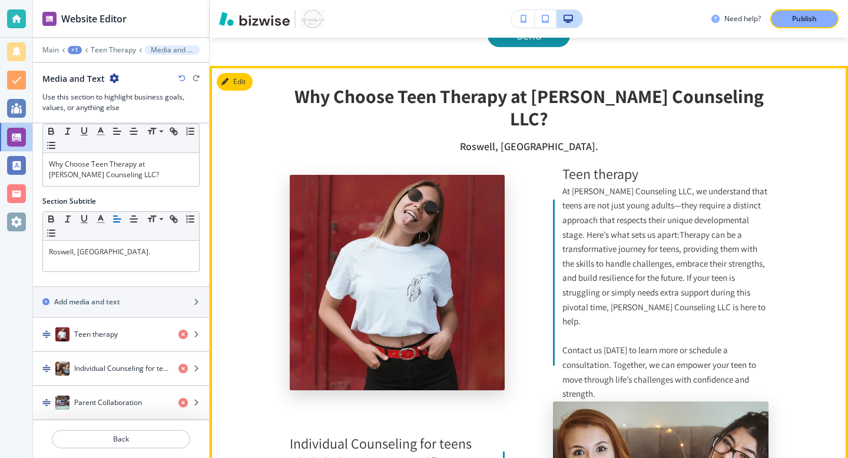
scroll to position [2104, 0]
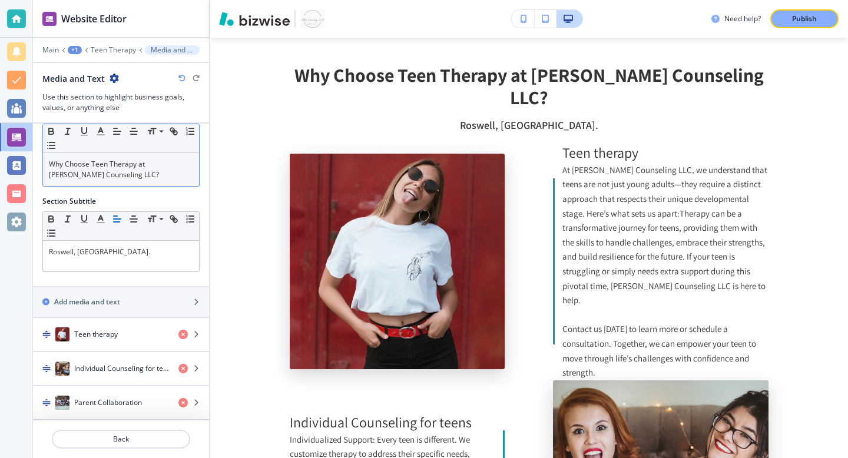
click at [140, 171] on p "Why Choose Teen Therapy at [PERSON_NAME] Counseling LLC?" at bounding box center [121, 169] width 144 height 21
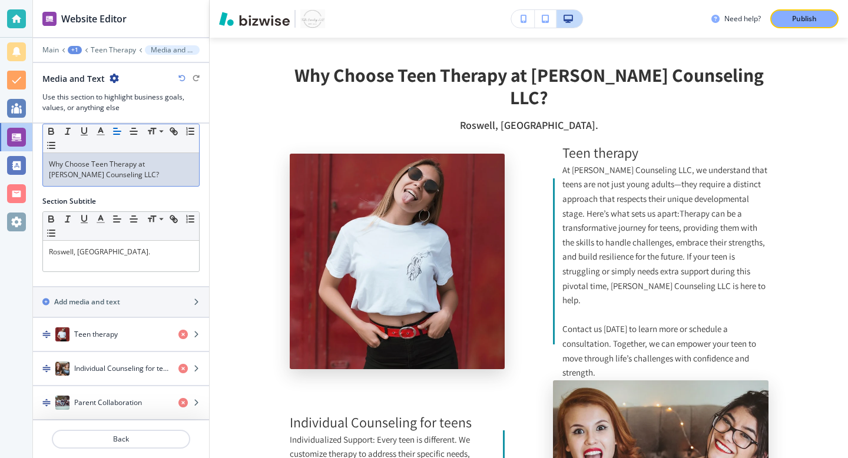
click at [140, 171] on p "Why Choose Teen Therapy at [PERSON_NAME] Counseling LLC?" at bounding box center [121, 169] width 144 height 21
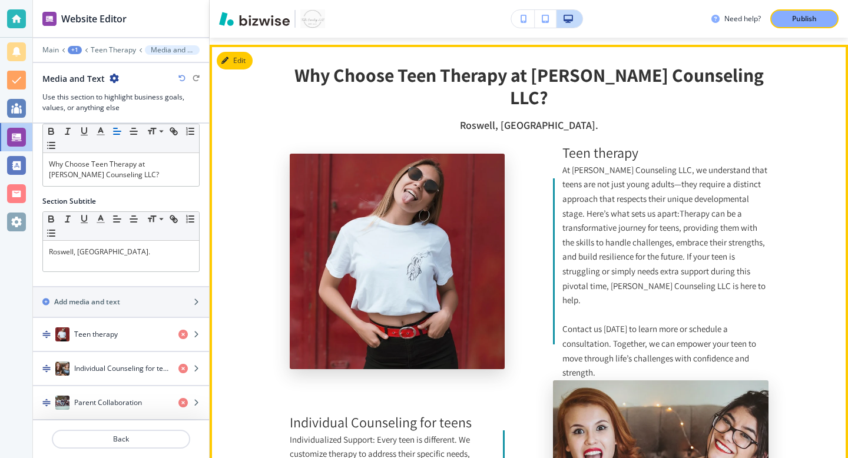
click at [644, 335] on p "Contact us [DATE] to learn more or schedule a consultation. Together, we can em…" at bounding box center [666, 351] width 206 height 58
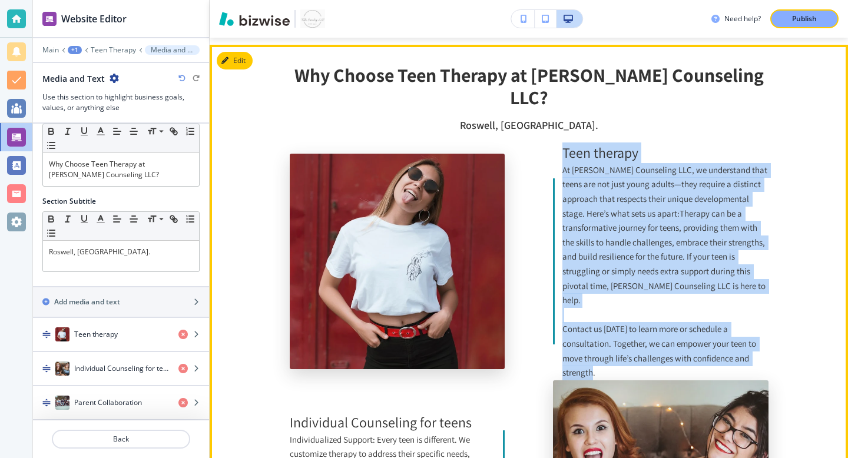
drag, startPoint x: 600, startPoint y: 328, endPoint x: 560, endPoint y: 130, distance: 202.6
click at [560, 143] on div "Teen therapy At [PERSON_NAME] Counseling LLC, we understand that teens are not …" at bounding box center [661, 261] width 216 height 237
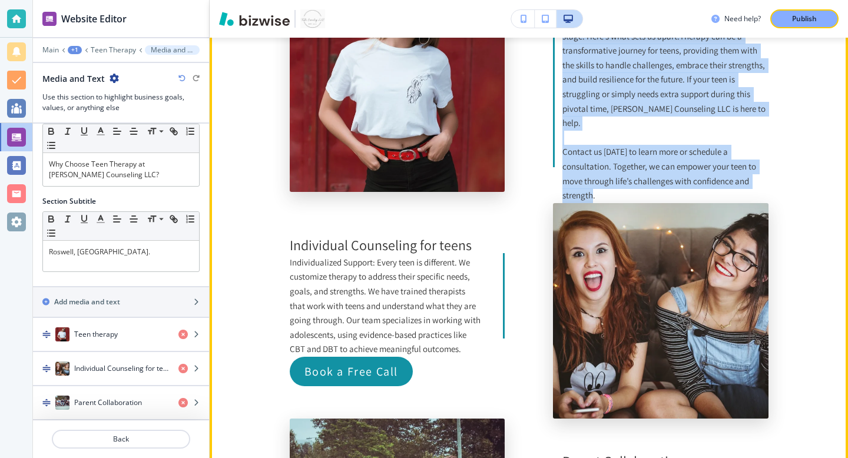
scroll to position [2304, 0]
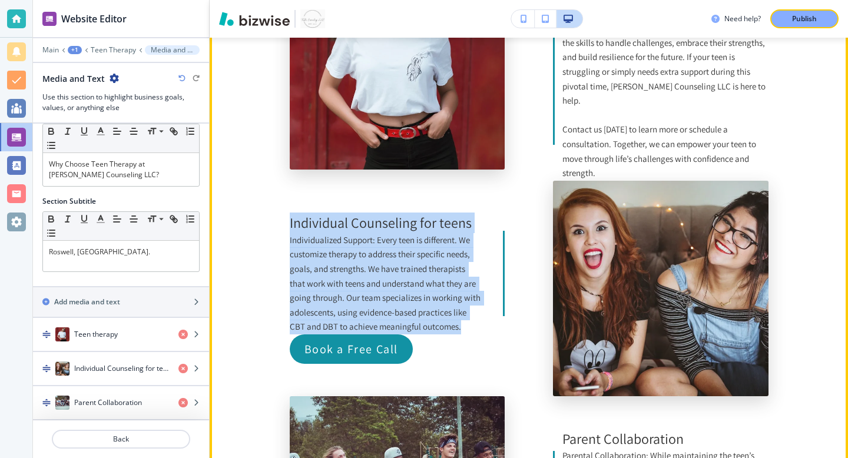
drag, startPoint x: 464, startPoint y: 287, endPoint x: 285, endPoint y: 180, distance: 209.0
click at [285, 180] on section "Why Choose Teen Therapy at [PERSON_NAME] Counseling LLC? [GEOGRAPHIC_DATA][PERS…" at bounding box center [529, 237] width 639 height 785
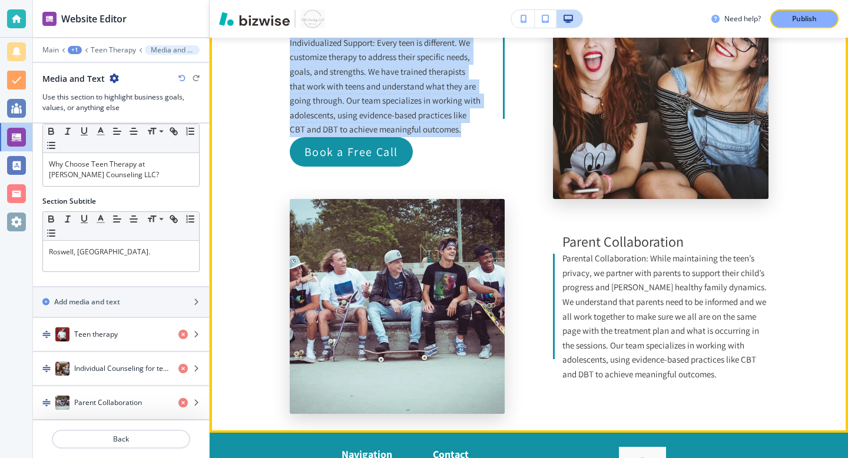
scroll to position [2541, 0]
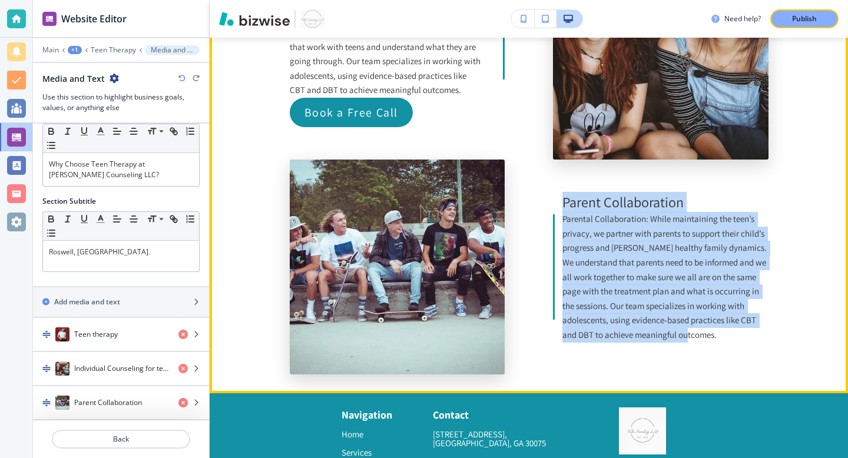
drag, startPoint x: 734, startPoint y: 292, endPoint x: 559, endPoint y: 156, distance: 221.7
click at [559, 192] on div "Parent Collaboration Parental Collaboration: While maintaining the teen’s priva…" at bounding box center [661, 267] width 216 height 151
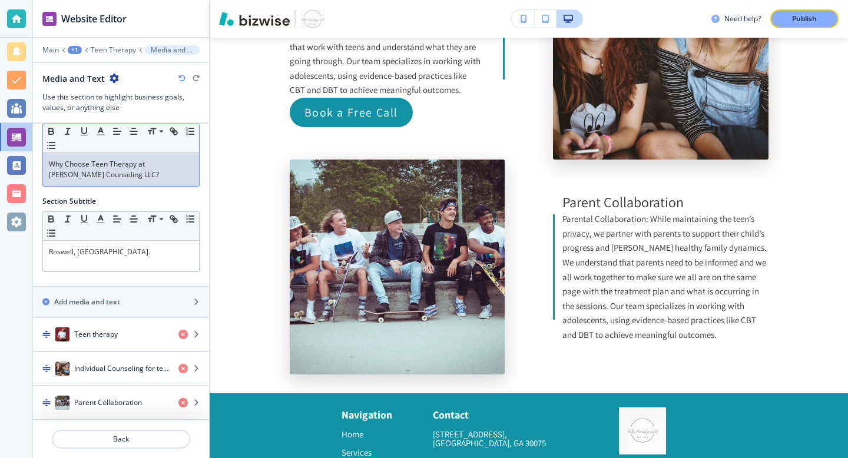
click at [148, 170] on p "Why Choose Teen Therapy at [PERSON_NAME] Counseling LLC?" at bounding box center [121, 169] width 144 height 21
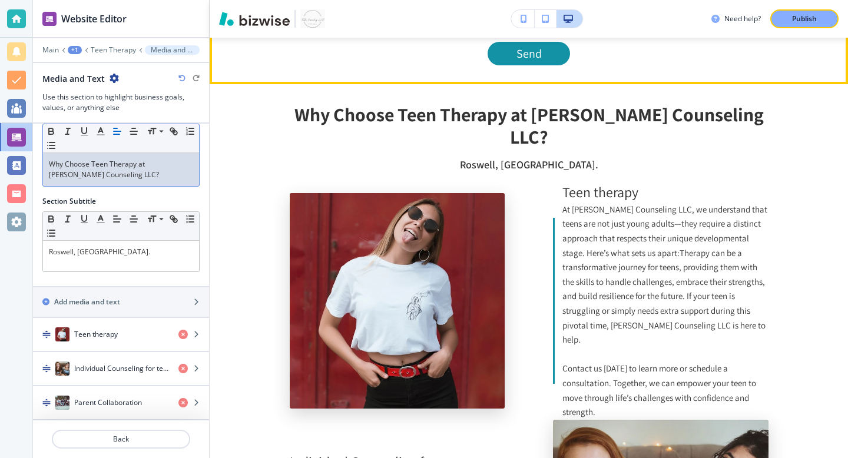
scroll to position [2095, 0]
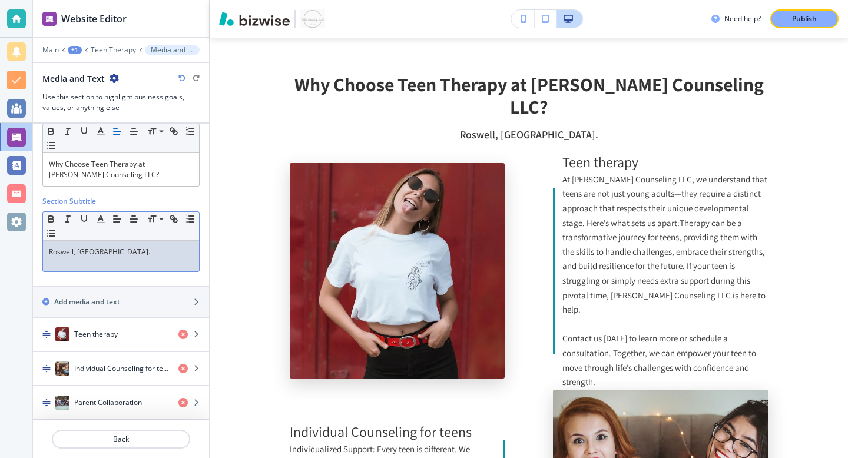
click at [101, 260] on div "Roswell, [GEOGRAPHIC_DATA]." at bounding box center [121, 256] width 156 height 31
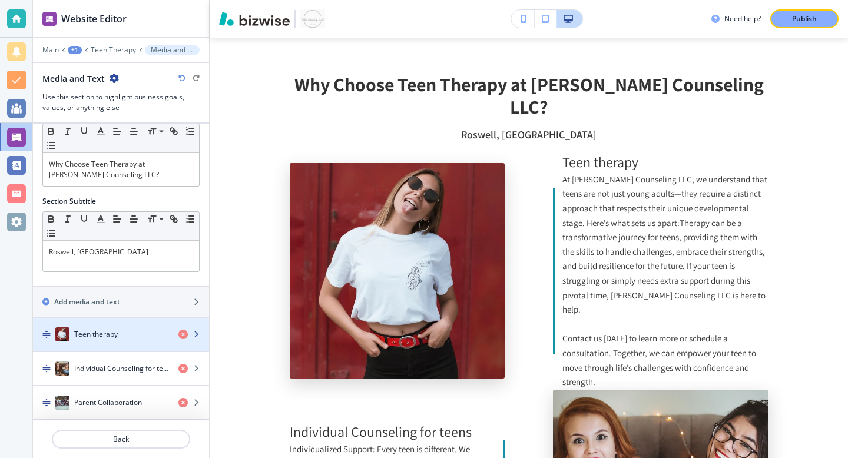
click at [99, 326] on div "button" at bounding box center [121, 322] width 176 height 9
click at [201, 336] on div "button" at bounding box center [194, 334] width 31 height 9
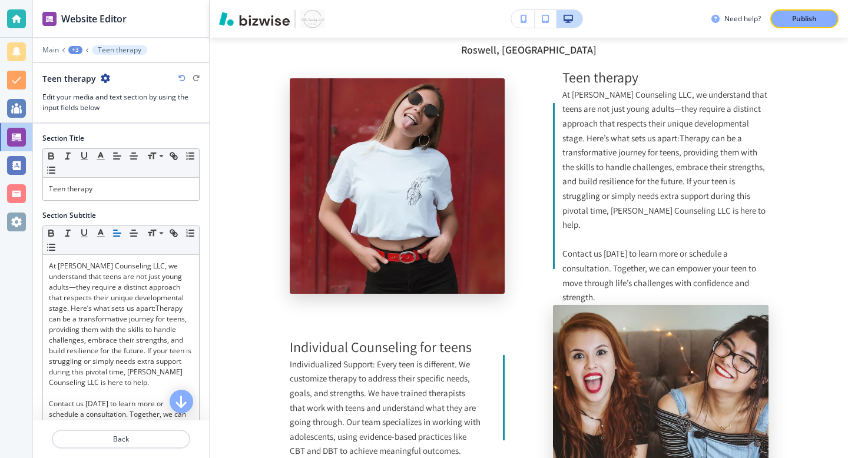
scroll to position [2181, 0]
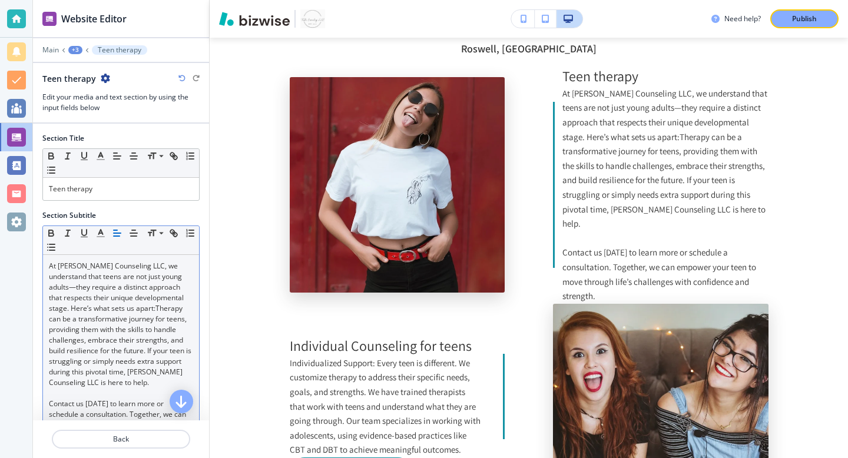
click at [132, 340] on p "At [PERSON_NAME] Counseling LLC, we understand that teens are not just young ad…" at bounding box center [121, 324] width 144 height 127
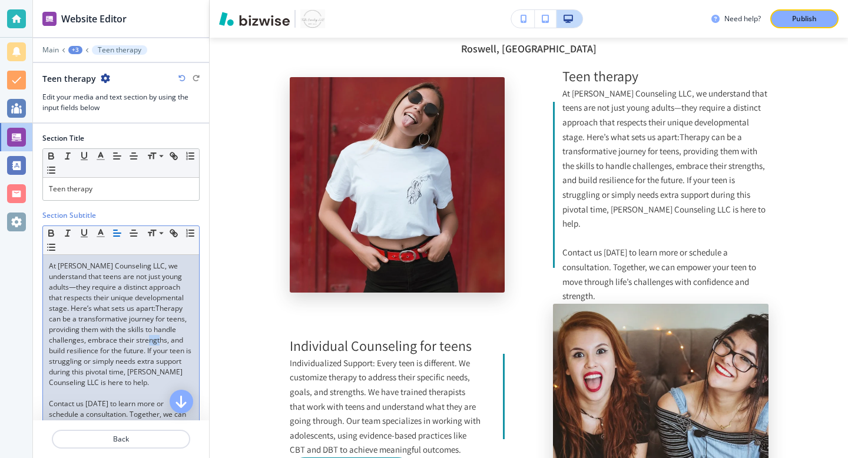
click at [132, 340] on p "At [PERSON_NAME] Counseling LLC, we understand that teens are not just young ad…" at bounding box center [121, 324] width 144 height 127
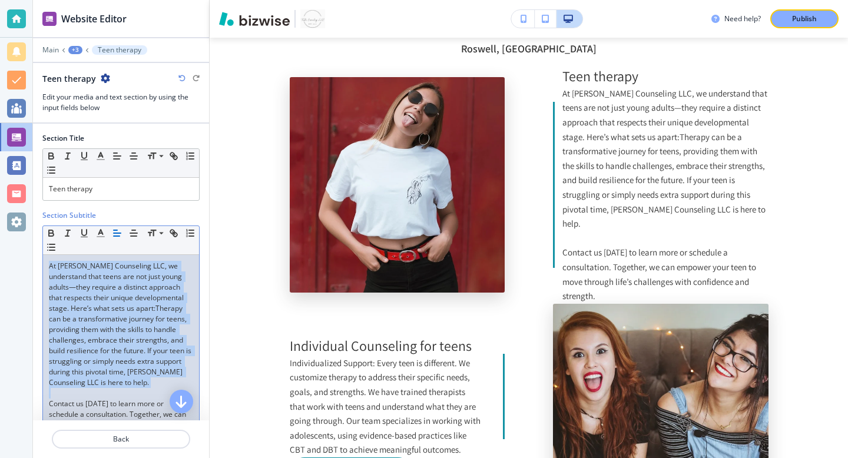
click at [132, 340] on p "At [PERSON_NAME] Counseling LLC, we understand that teens are not just young ad…" at bounding box center [121, 324] width 144 height 127
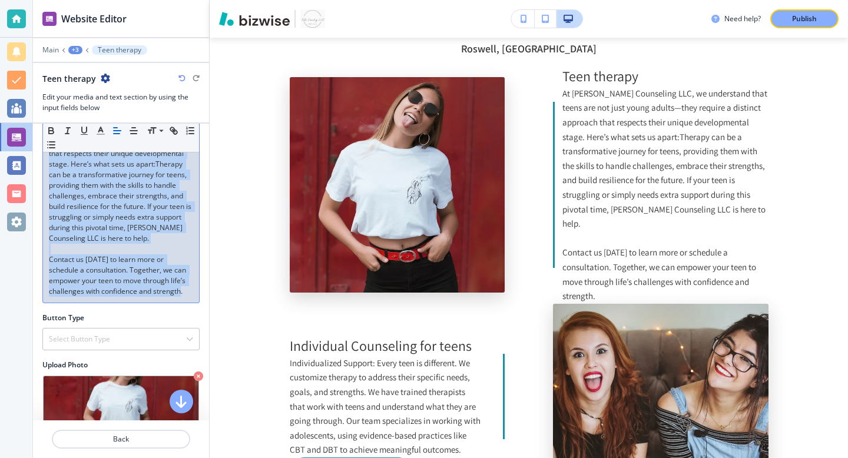
scroll to position [0, 0]
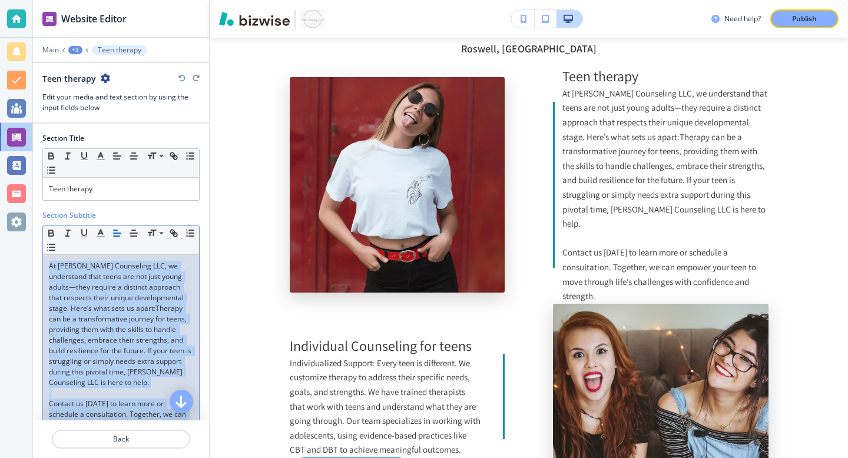
drag, startPoint x: 163, startPoint y: 292, endPoint x: 162, endPoint y: 6, distance: 285.7
click at [162, 6] on div "Website Editor Main +3 Teen therapy Teen therapy Edit your media and text secti…" at bounding box center [121, 229] width 176 height 458
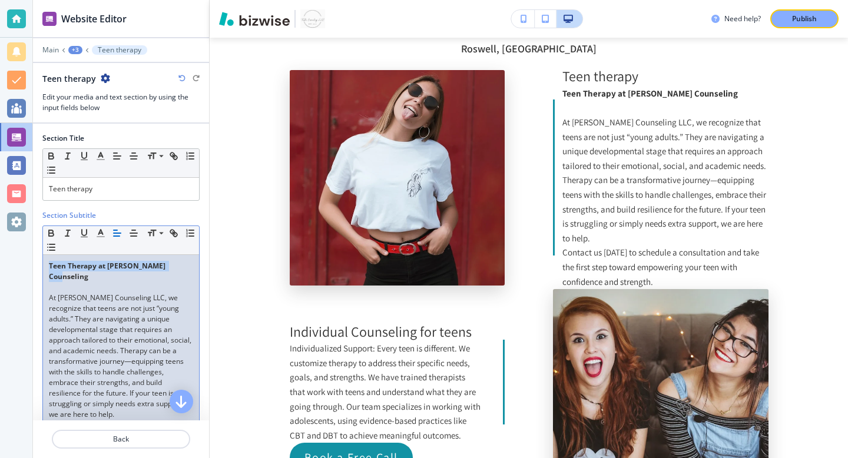
drag, startPoint x: 178, startPoint y: 269, endPoint x: 0, endPoint y: 236, distance: 181.0
click at [0, 236] on div "Website Editor Main +3 Teen therapy Teen therapy Edit your media and text secti…" at bounding box center [424, 229] width 848 height 458
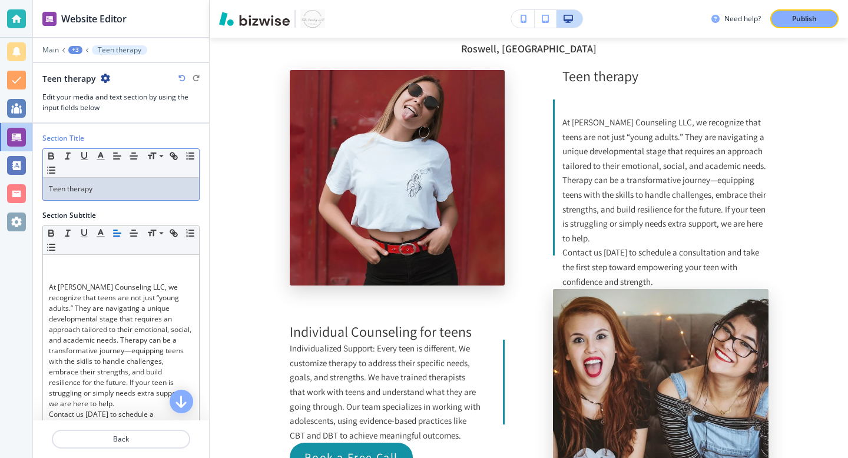
click at [101, 186] on p "Teen therapy" at bounding box center [121, 189] width 144 height 11
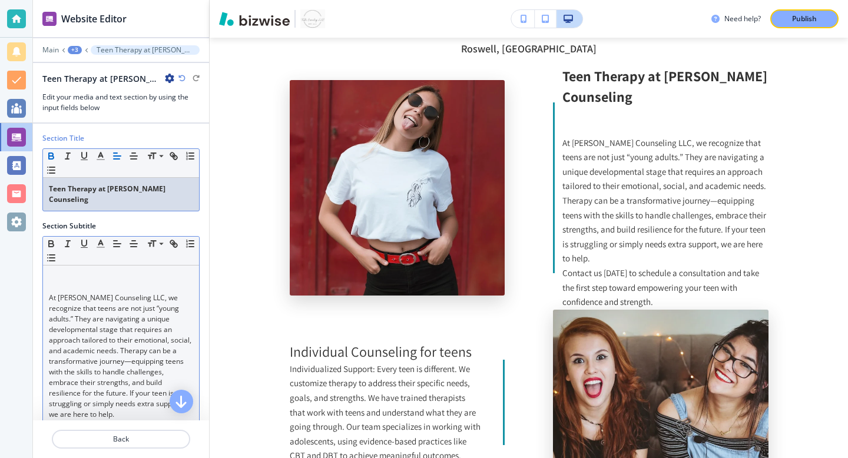
click at [49, 293] on p "At [PERSON_NAME] Counseling LLC, we recognize that teens are not just “young ad…" at bounding box center [121, 356] width 144 height 127
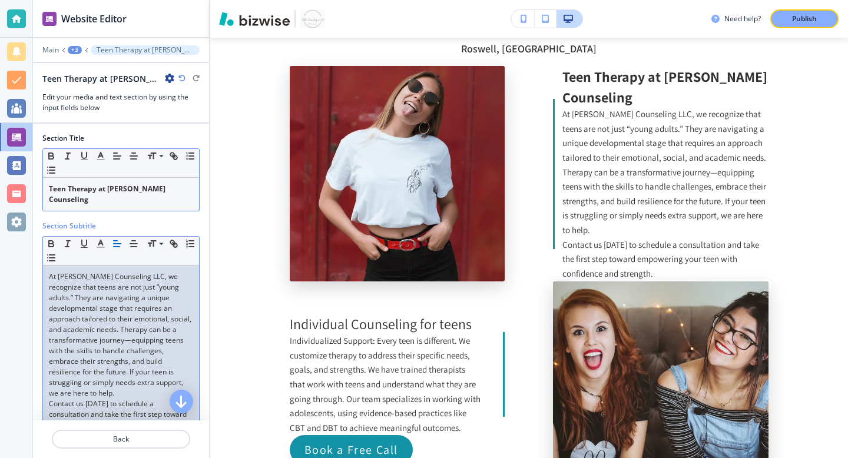
click at [151, 371] on p "At [PERSON_NAME] Counseling LLC, we recognize that teens are not just “young ad…" at bounding box center [121, 335] width 144 height 127
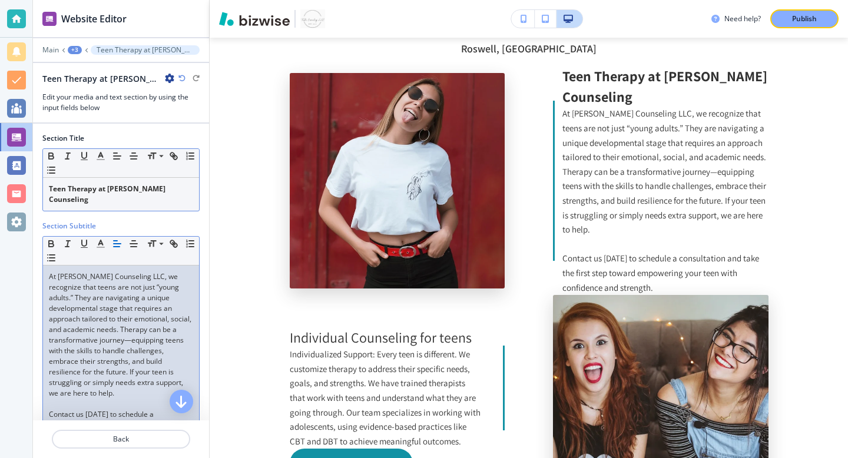
click at [119, 409] on p "Contact us [DATE] to schedule a consultation and take the first step toward emp…" at bounding box center [121, 430] width 144 height 42
click at [118, 363] on p "At [PERSON_NAME] Counseling LLC, we recognize that teens are not just “young ad…" at bounding box center [121, 335] width 144 height 127
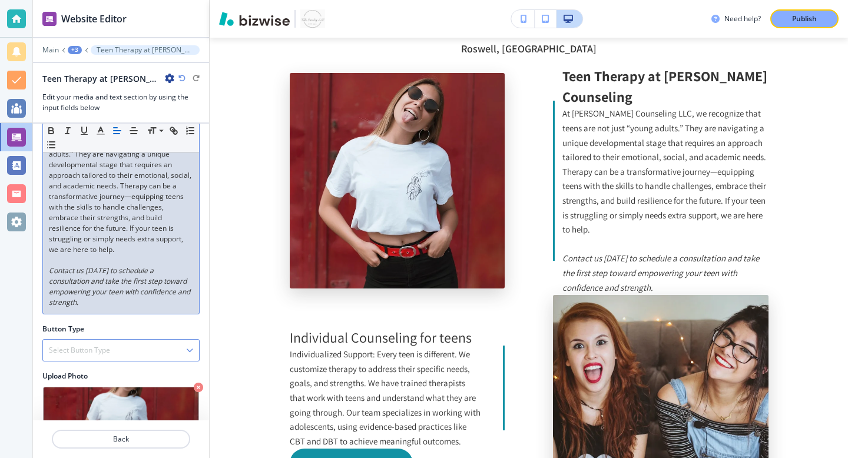
scroll to position [169, 0]
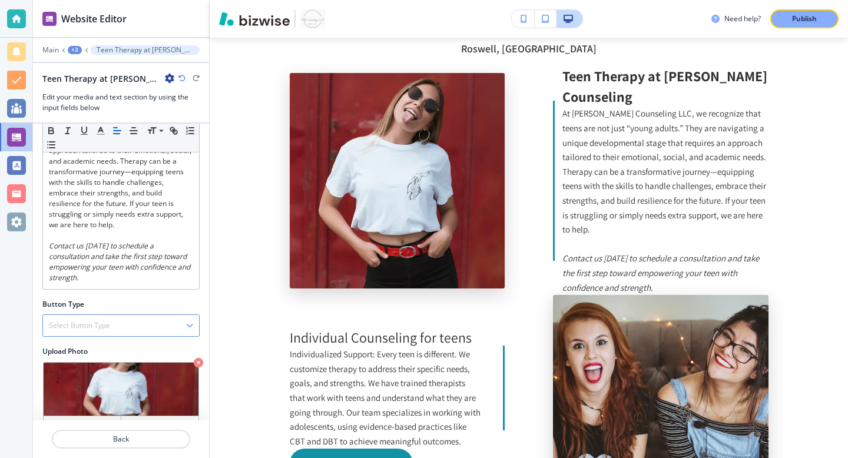
click at [143, 315] on div "Select Button Type" at bounding box center [121, 325] width 156 height 21
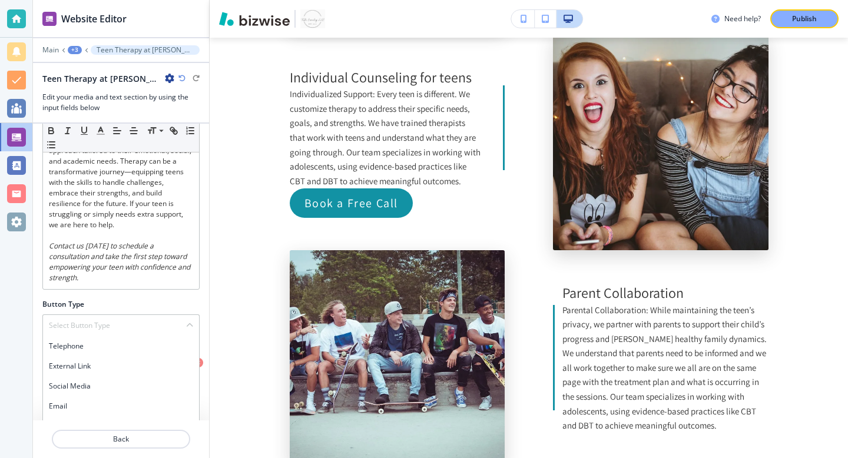
scroll to position [2403, 0]
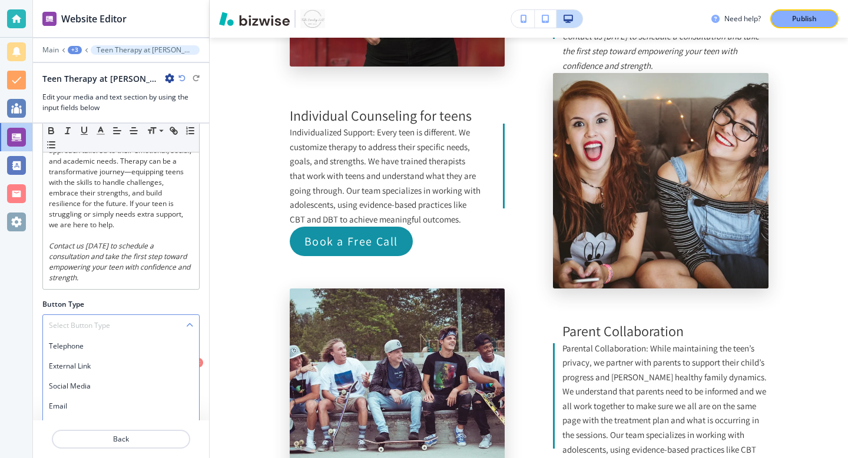
click at [144, 441] on h4 "Internal Link" at bounding box center [121, 446] width 144 height 11
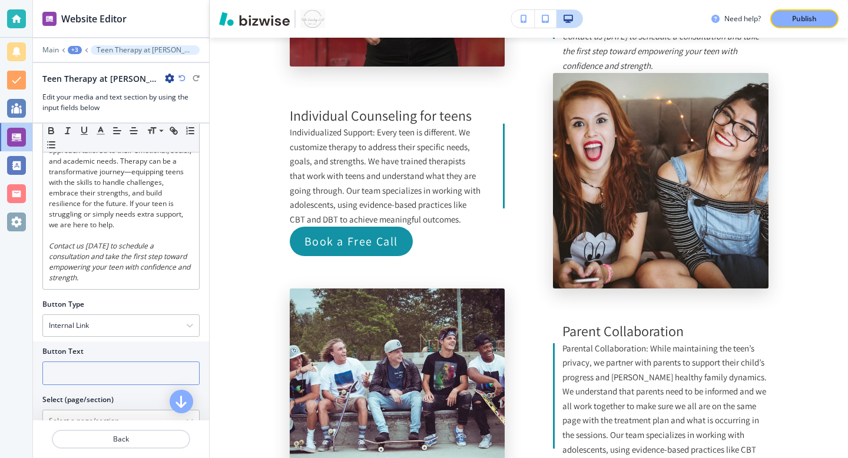
click at [147, 362] on input "text" at bounding box center [120, 374] width 157 height 24
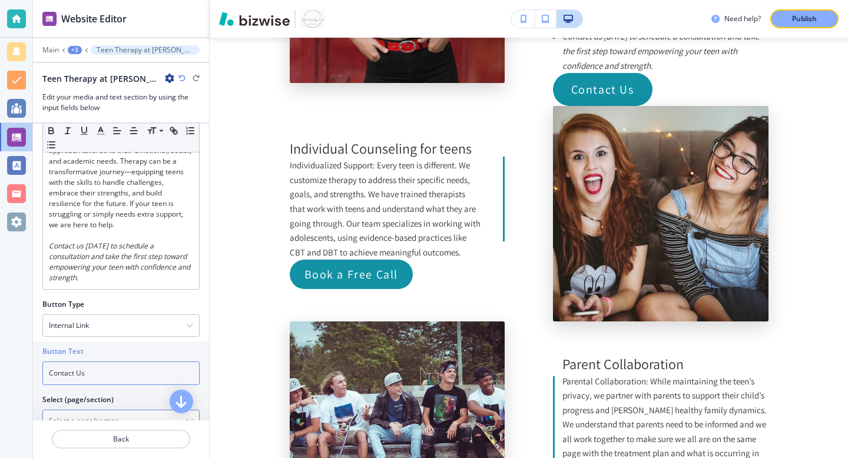
type input "Contact Us"
click at [120, 411] on \(page\/section\) "Manual Input" at bounding box center [114, 421] width 143 height 20
click at [79, 437] on h4 "Contact Us" at bounding box center [121, 442] width 144 height 11
type \(page\/section\) "Contact Us"
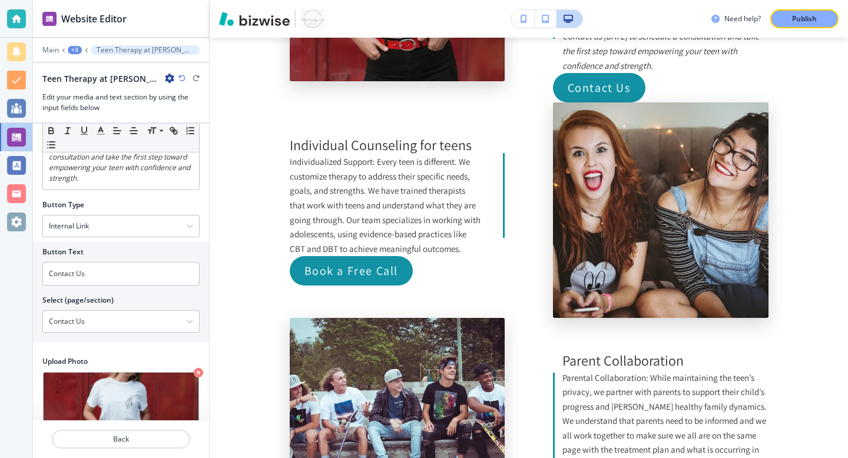
scroll to position [278, 0]
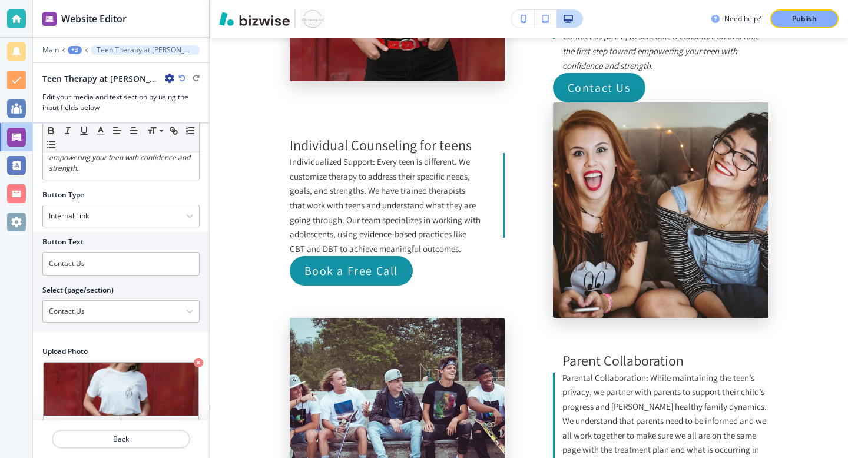
click at [72, 52] on div "+3" at bounding box center [75, 50] width 14 height 8
click at [95, 108] on p "Media and Text" at bounding box center [105, 110] width 60 height 11
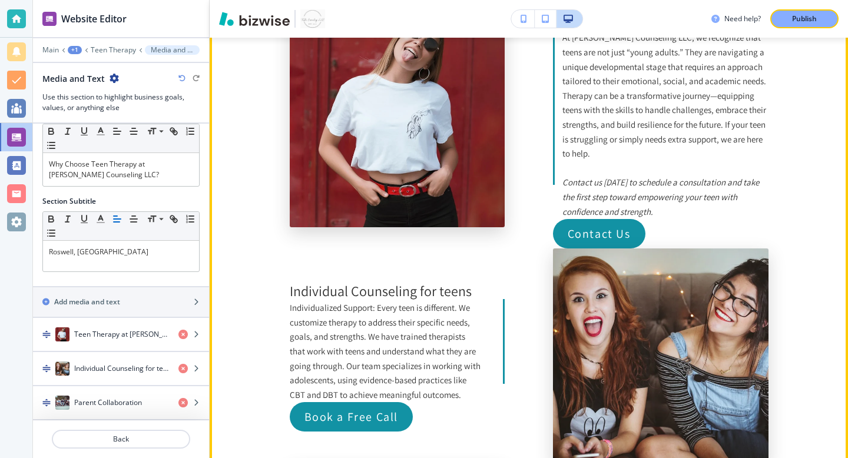
scroll to position [2256, 0]
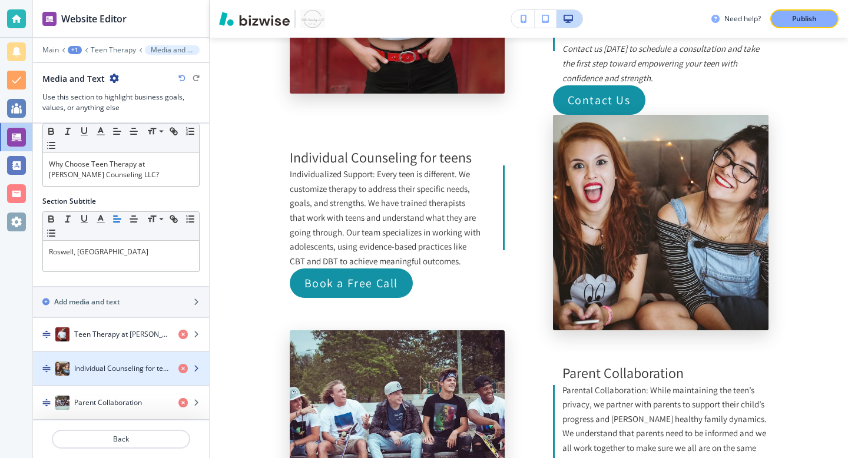
click at [146, 375] on div "Individual Counseling for teens" at bounding box center [101, 369] width 136 height 14
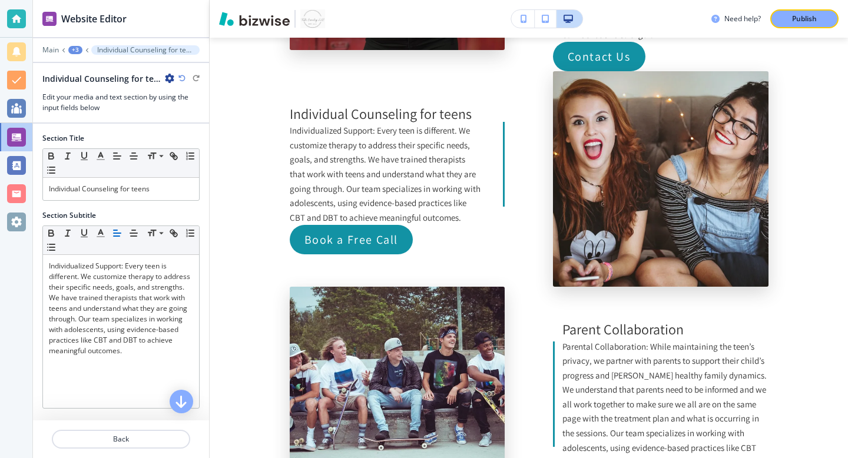
scroll to position [2439, 0]
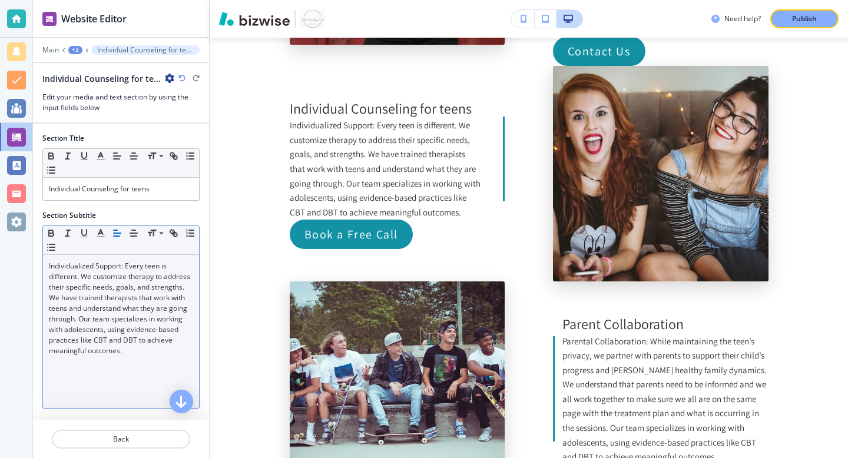
click at [147, 339] on p "Individualized Support: Every teen is different. We customize therapy to addres…" at bounding box center [121, 308] width 144 height 95
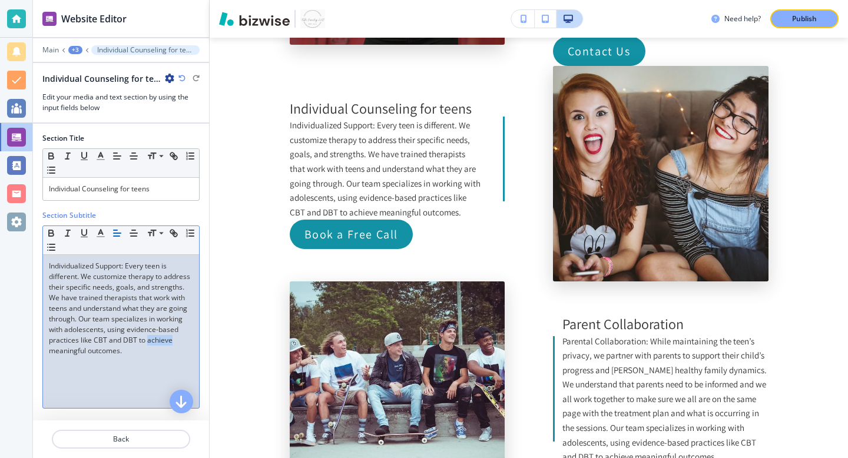
click at [147, 339] on p "Individualized Support: Every teen is different. We customize therapy to addres…" at bounding box center [121, 308] width 144 height 95
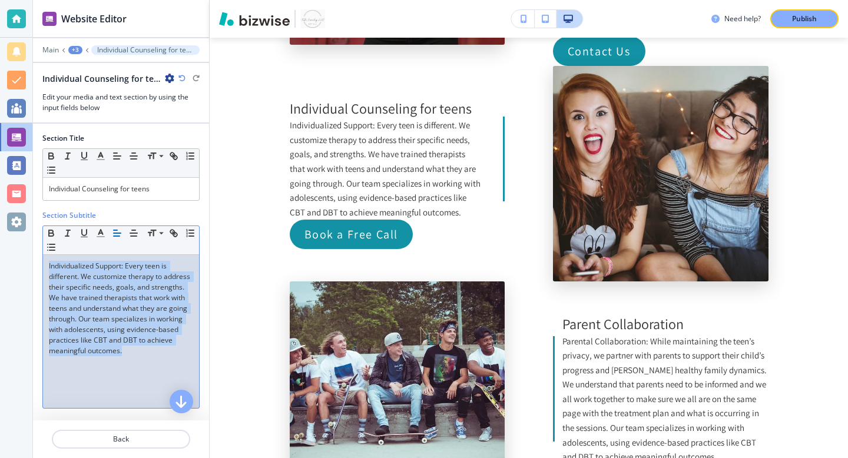
click at [147, 339] on p "Individualized Support: Every teen is different. We customize therapy to addres…" at bounding box center [121, 308] width 144 height 95
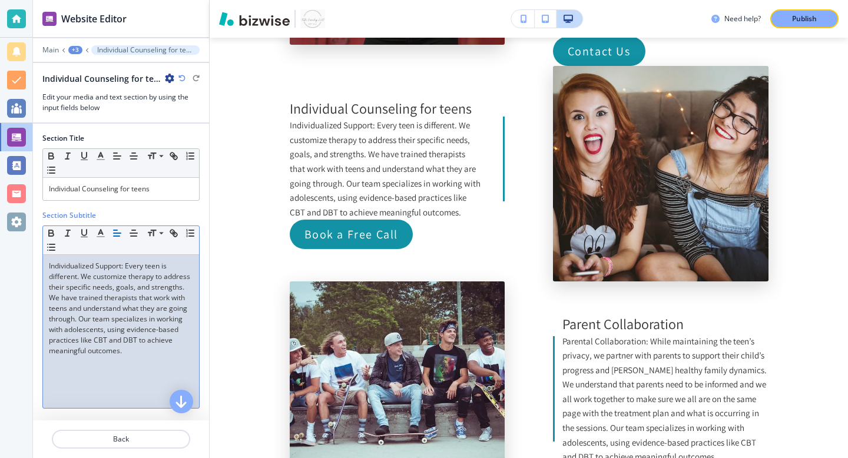
scroll to position [0, 0]
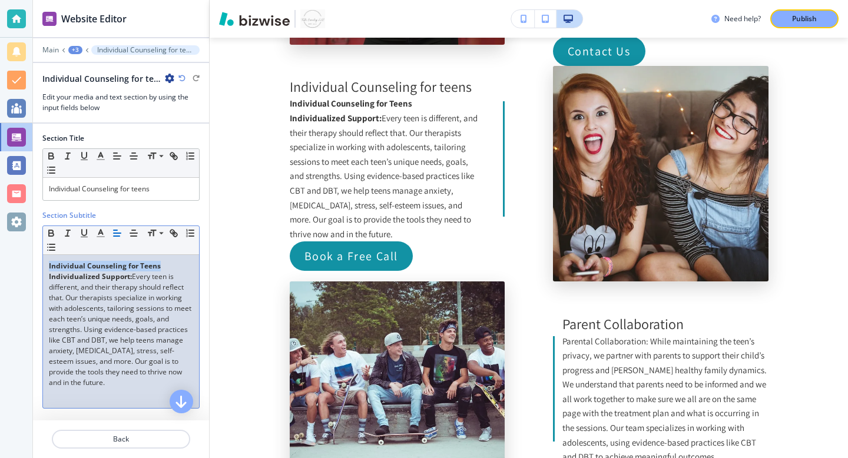
drag, startPoint x: 163, startPoint y: 268, endPoint x: 37, endPoint y: 266, distance: 125.5
click at [37, 266] on div "Section Title Small Normal Large Huge Individual Counseling for teens Section S…" at bounding box center [121, 403] width 176 height 559
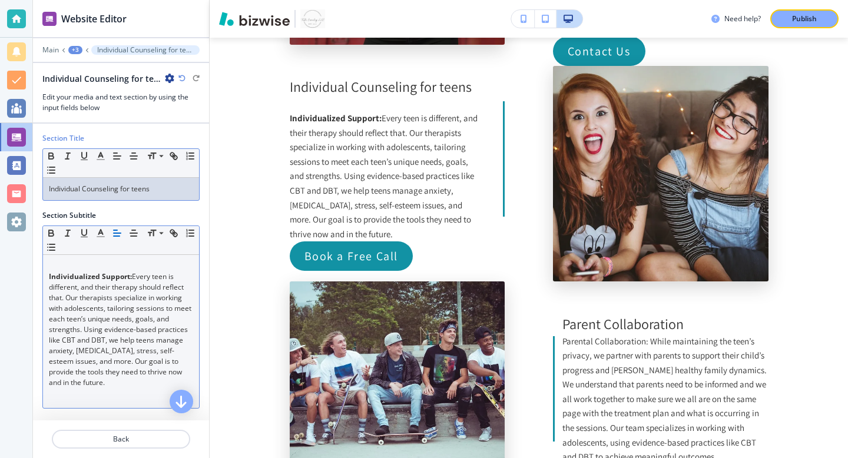
click at [158, 189] on p "Individual Counseling for teens" at bounding box center [121, 189] width 144 height 11
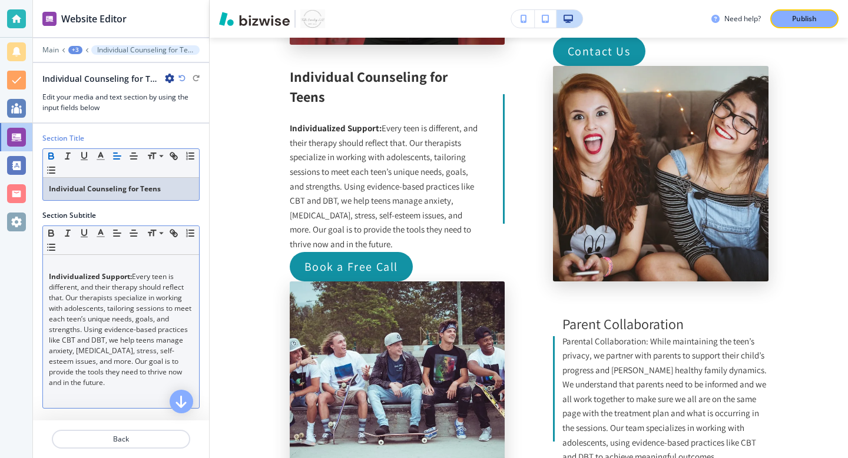
click at [47, 277] on div "Individualized Support: Every teen is different, and their therapy should refle…" at bounding box center [121, 331] width 156 height 153
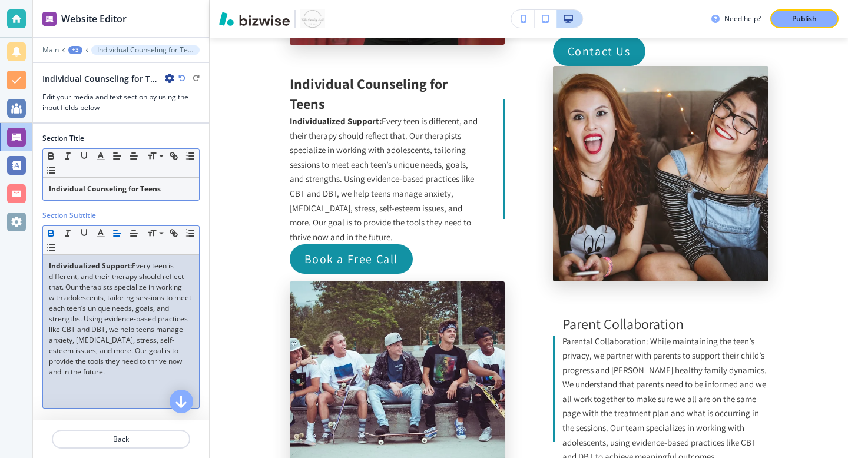
click at [77, 47] on div "+3" at bounding box center [75, 50] width 14 height 8
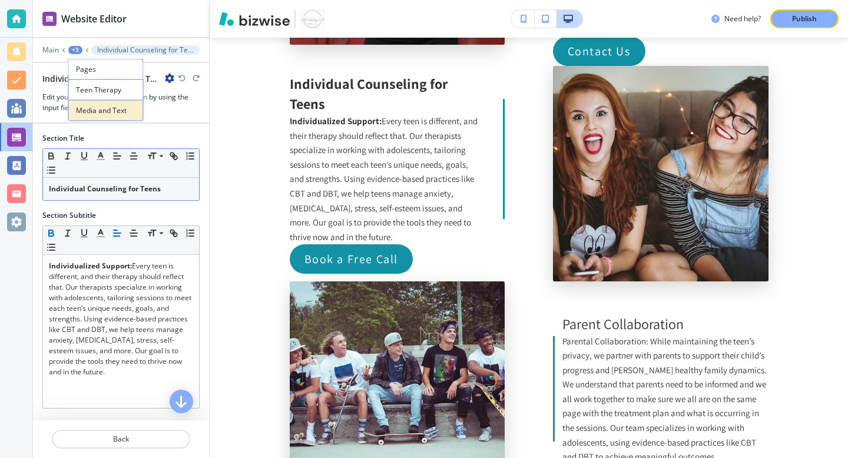
click at [136, 107] on button "Media and Text" at bounding box center [105, 110] width 75 height 21
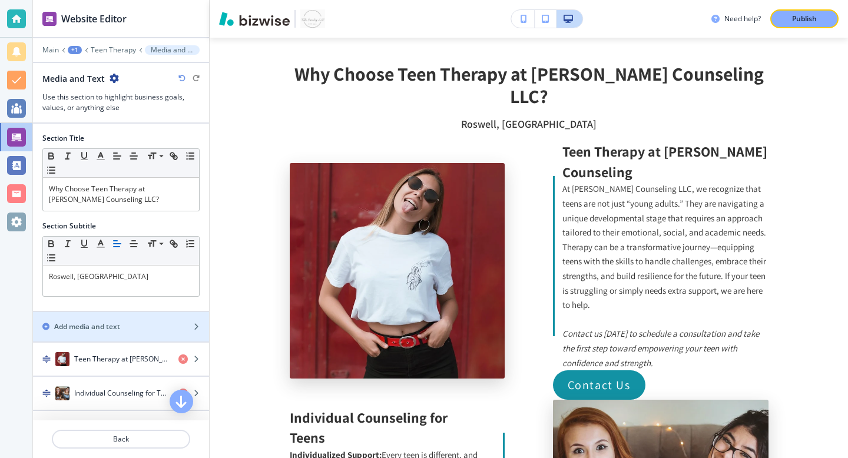
scroll to position [25, 0]
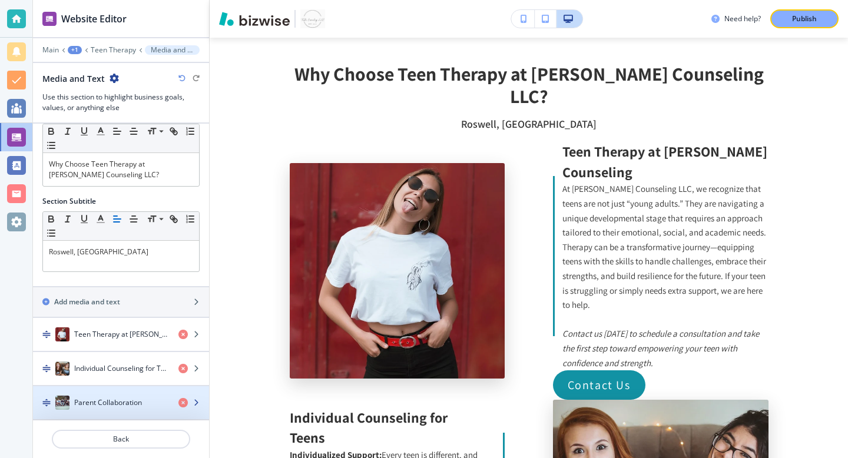
click at [134, 409] on div "Parent Collaboration" at bounding box center [101, 403] width 136 height 14
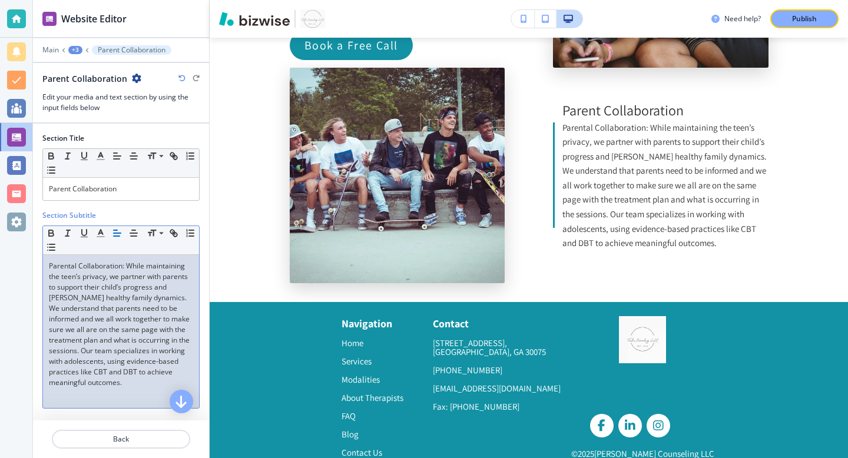
scroll to position [2655, 0]
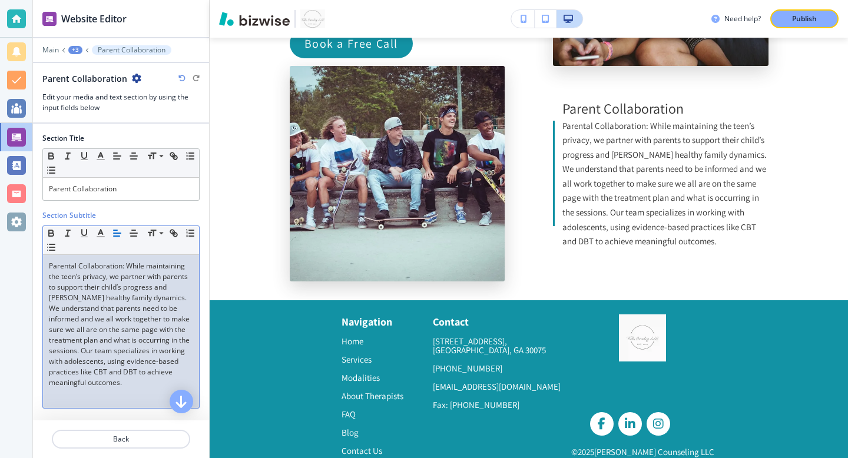
click at [126, 314] on p "Parental Collaboration: While maintaining the teen’s privacy, we partner with p…" at bounding box center [121, 324] width 144 height 127
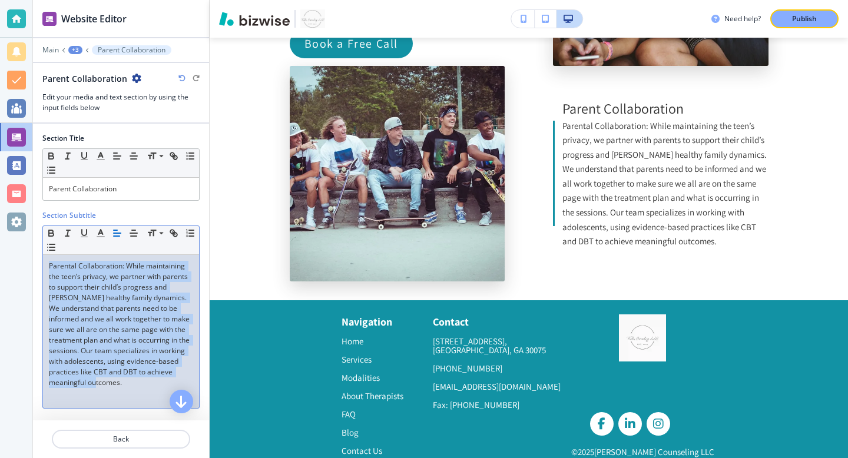
click at [126, 314] on p "Parental Collaboration: While maintaining the teen’s privacy, we partner with p…" at bounding box center [121, 324] width 144 height 127
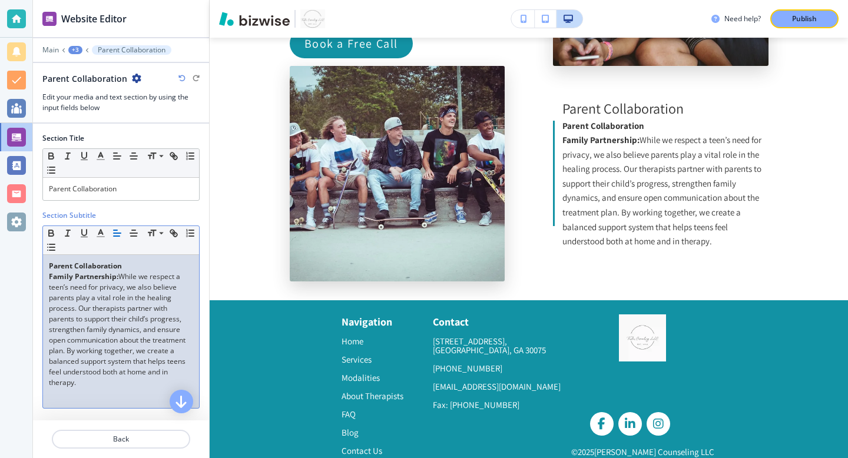
click at [97, 272] on strong "Family Partnership:" at bounding box center [84, 277] width 70 height 10
click at [97, 263] on strong "Parent Collaboration" at bounding box center [85, 266] width 73 height 10
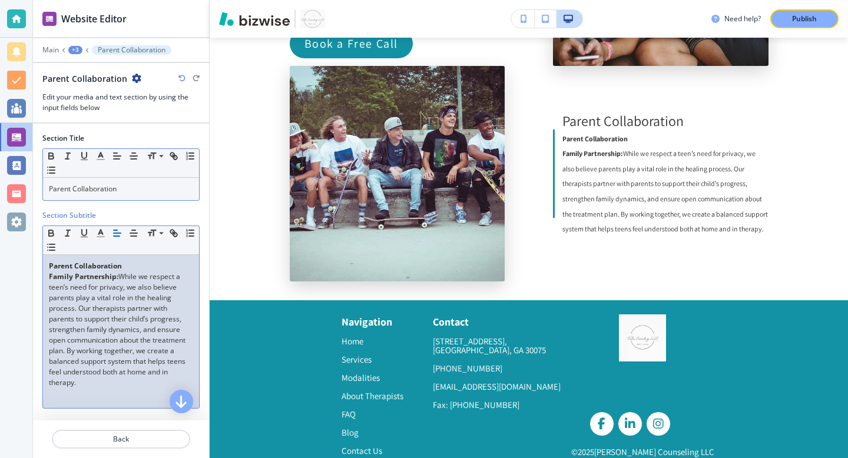
click at [125, 194] on div "Parent Collaboration" at bounding box center [121, 189] width 156 height 22
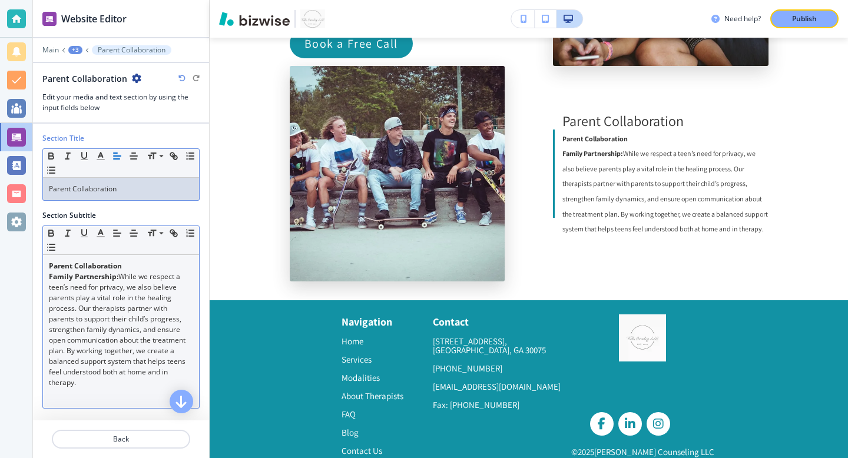
click at [125, 194] on div "Parent Collaboration" at bounding box center [121, 189] width 156 height 22
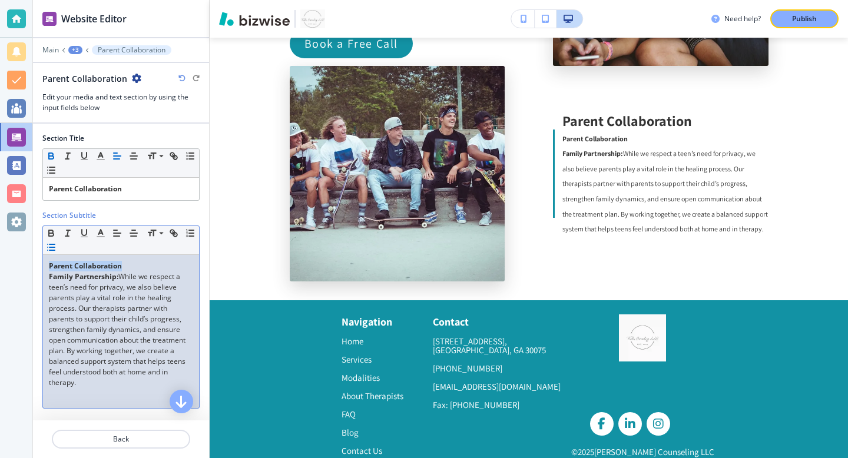
drag, startPoint x: 48, startPoint y: 278, endPoint x: 47, endPoint y: 249, distance: 29.5
click at [47, 249] on div "Small Normal Large Huge Parent Collaboration Family Partnership: While we respe…" at bounding box center [120, 317] width 157 height 183
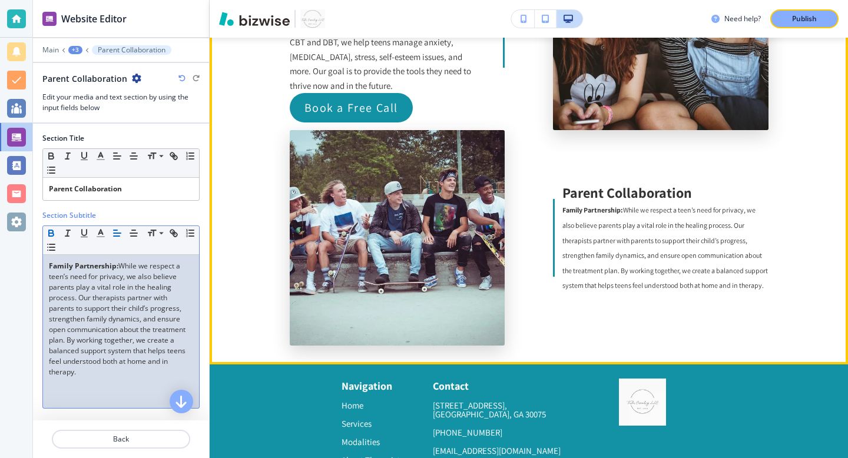
scroll to position [2592, 0]
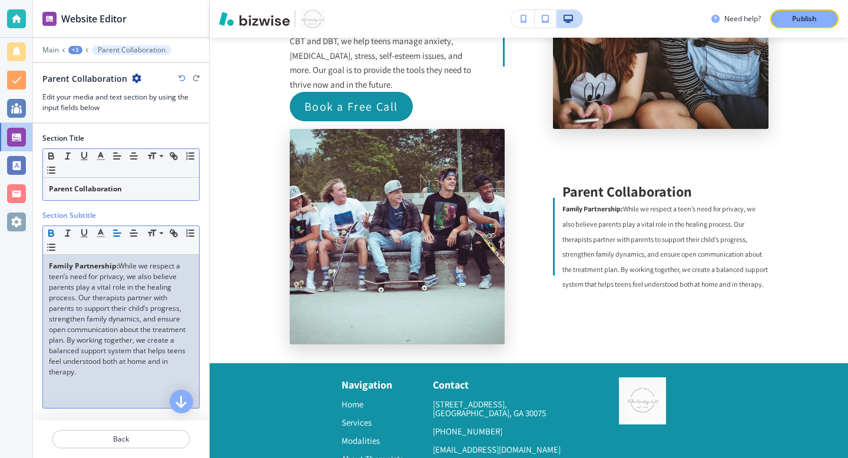
drag, startPoint x: 101, startPoint y: 376, endPoint x: 54, endPoint y: 199, distance: 184.2
click at [54, 199] on div "Section Title Small Normal Large Huge Parent Collaboration Section Subtitle Sma…" at bounding box center [120, 348] width 157 height 448
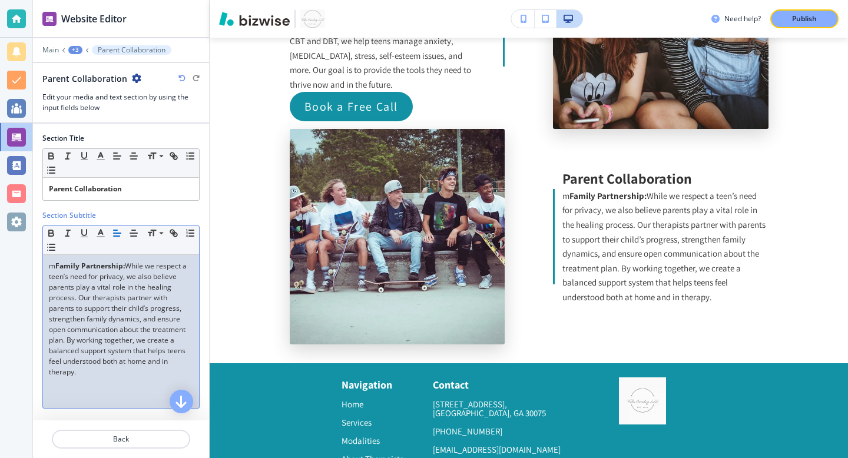
click at [55, 269] on strong "Family Partnership:" at bounding box center [90, 266] width 70 height 10
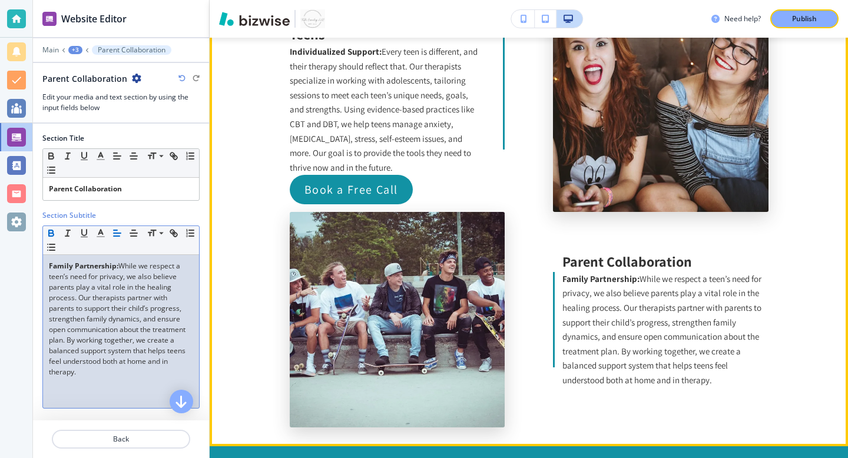
scroll to position [2512, 0]
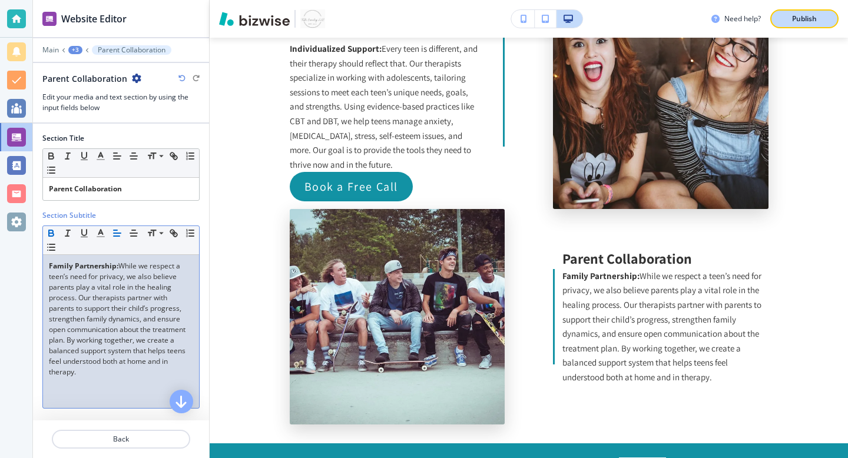
click at [795, 25] on button "Publish" at bounding box center [805, 18] width 68 height 19
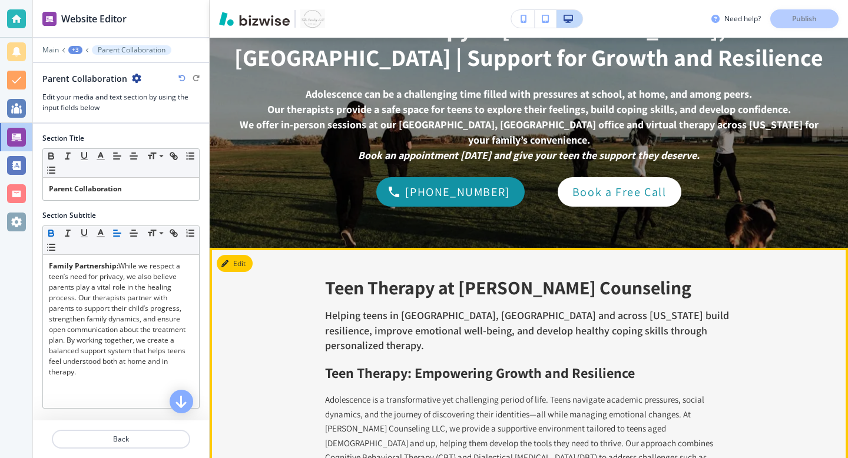
scroll to position [0, 0]
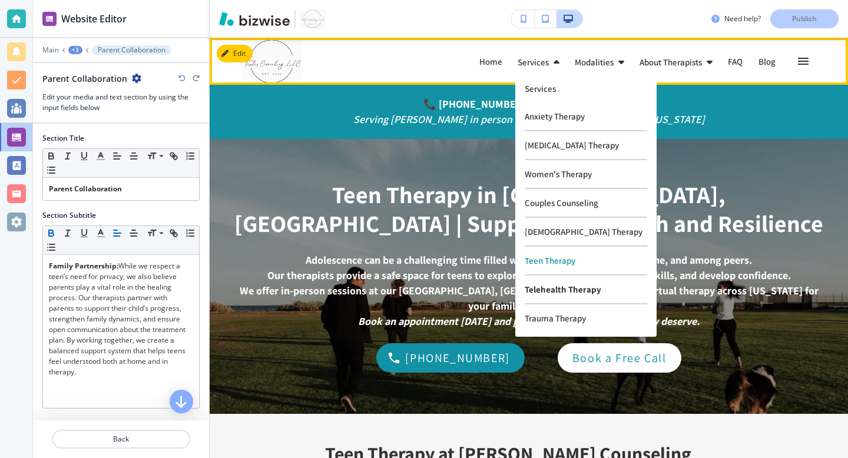
click at [541, 290] on p "Telehealth Therapy" at bounding box center [586, 290] width 123 height 29
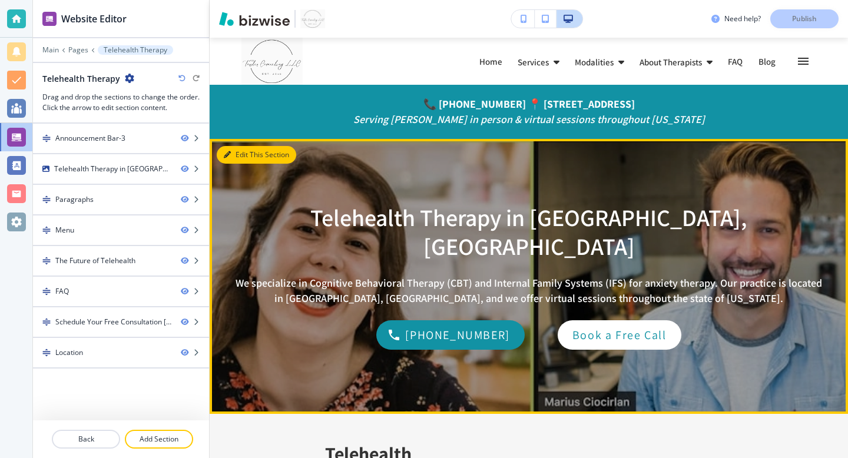
click at [232, 155] on button "Edit This Section" at bounding box center [257, 155] width 80 height 18
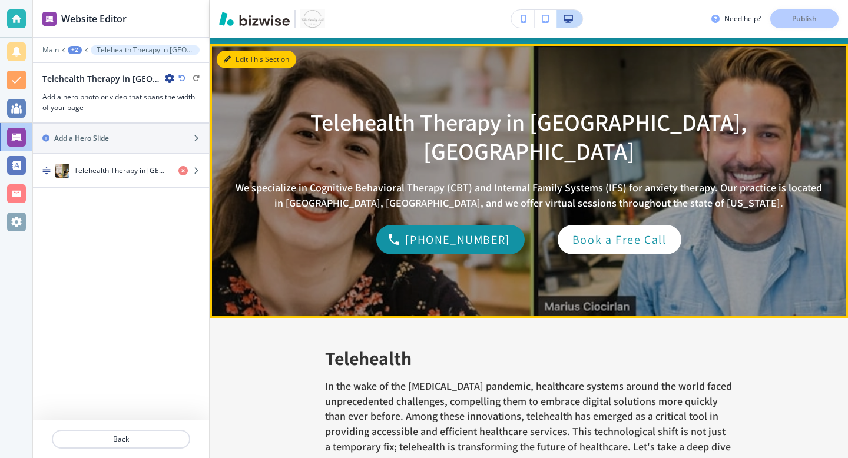
scroll to position [101, 0]
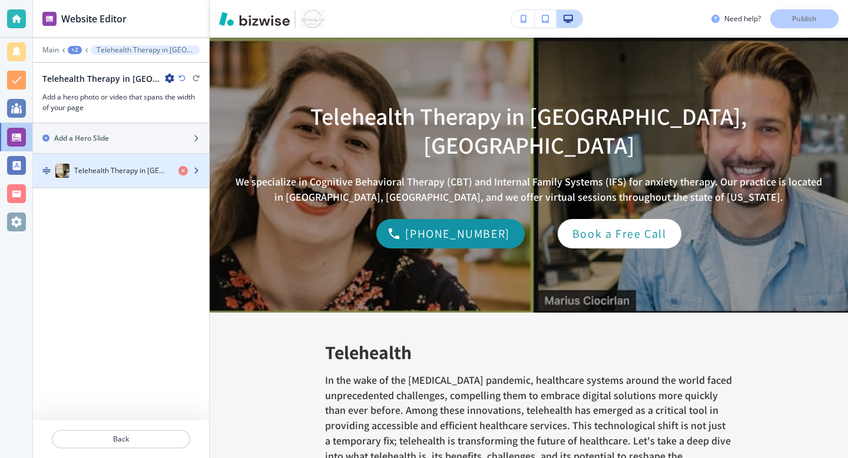
click at [90, 180] on div "button" at bounding box center [121, 182] width 176 height 9
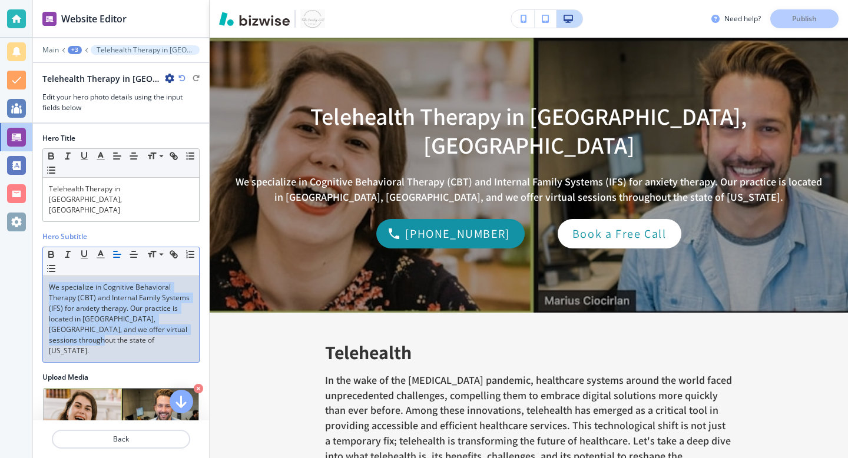
drag, startPoint x: 187, startPoint y: 310, endPoint x: 37, endPoint y: 246, distance: 163.4
click at [37, 246] on div "Hero Title Small Normal Large Huge Telehealth Therapy in [GEOGRAPHIC_DATA], [GE…" at bounding box center [121, 432] width 176 height 617
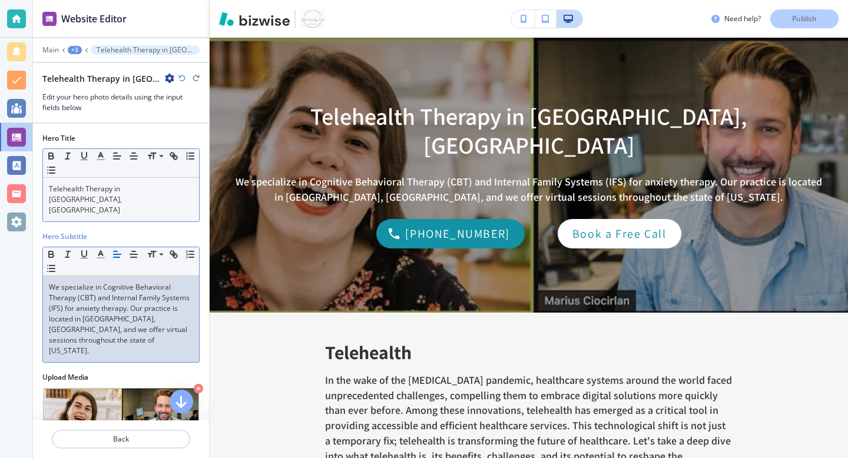
click at [159, 193] on p "Telehealth Therapy in [GEOGRAPHIC_DATA], [GEOGRAPHIC_DATA]" at bounding box center [121, 200] width 144 height 32
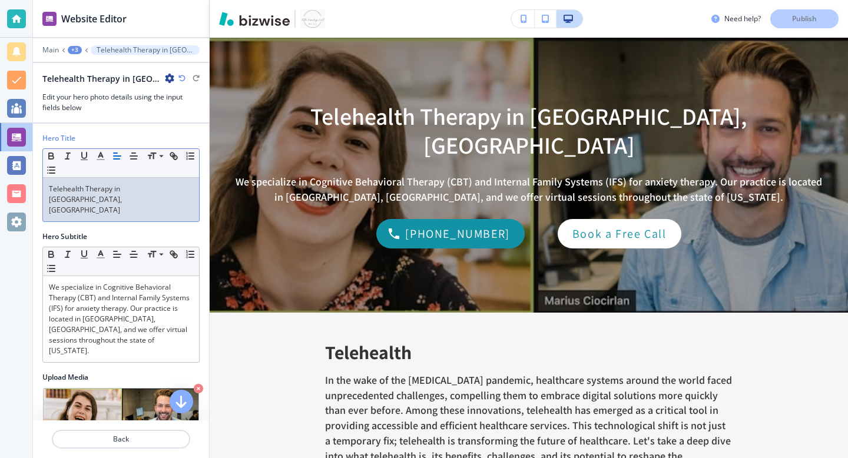
click at [159, 193] on p "Telehealth Therapy in [GEOGRAPHIC_DATA], [GEOGRAPHIC_DATA]" at bounding box center [121, 200] width 144 height 32
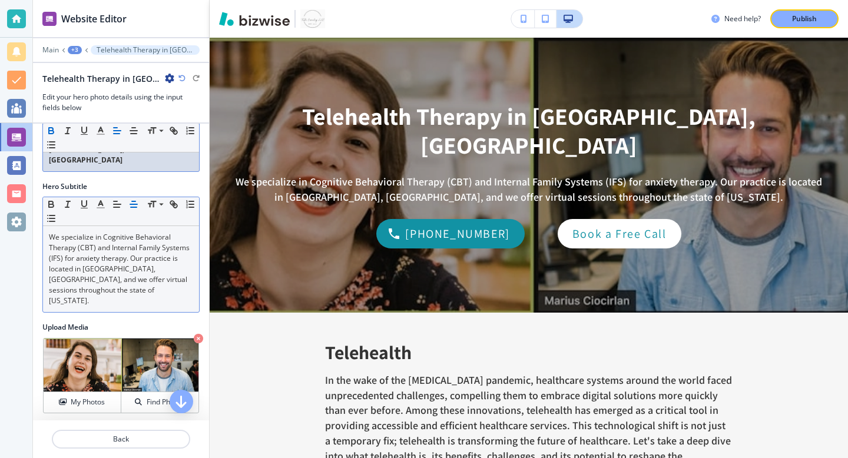
scroll to position [19, 0]
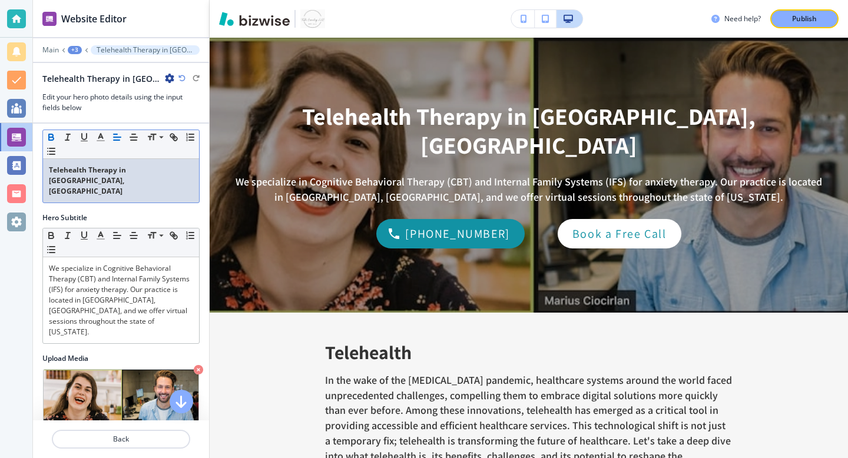
click at [131, 344] on div at bounding box center [120, 348] width 157 height 9
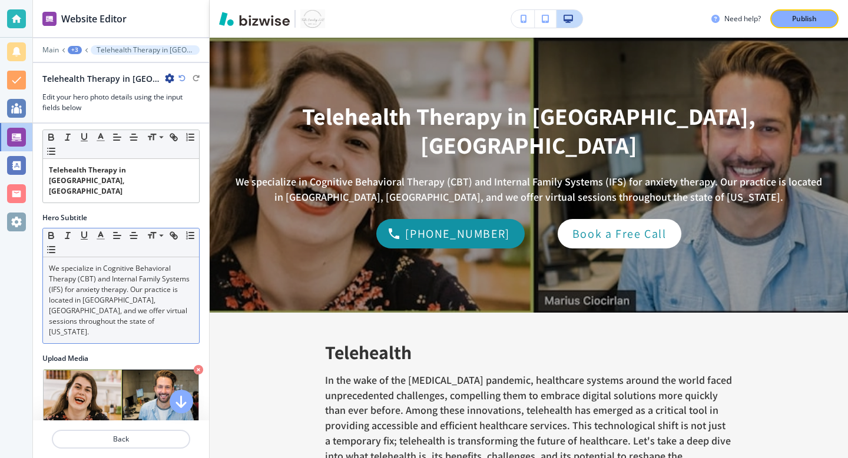
click at [146, 285] on p "We specialize in Cognitive Behavioral Therapy (CBT) and Internal Family Systems…" at bounding box center [121, 300] width 144 height 74
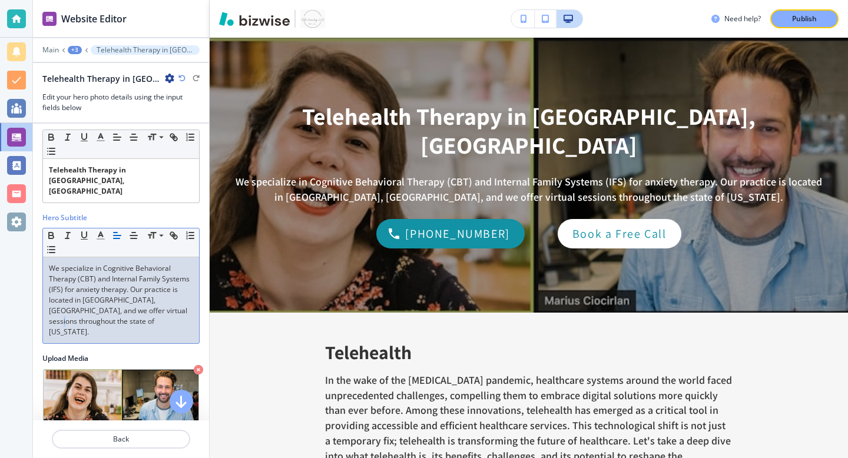
click at [146, 285] on p "We specialize in Cognitive Behavioral Therapy (CBT) and Internal Family Systems…" at bounding box center [121, 300] width 144 height 74
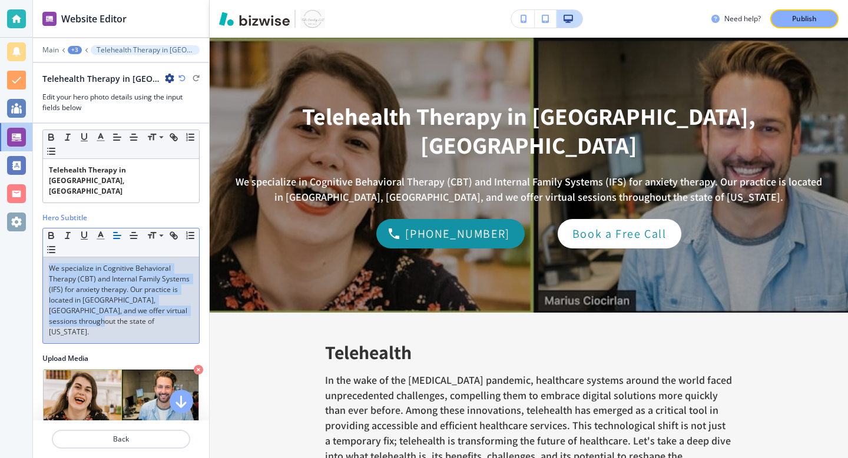
click at [146, 285] on p "We specialize in Cognitive Behavioral Therapy (CBT) and Internal Family Systems…" at bounding box center [121, 300] width 144 height 74
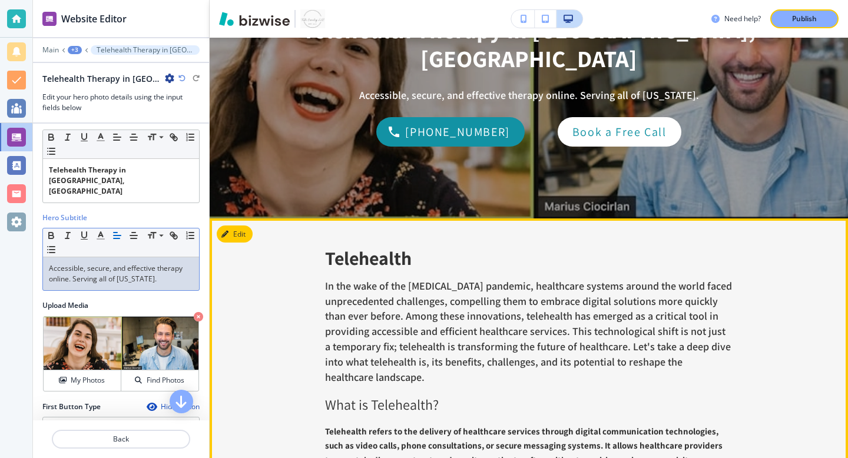
scroll to position [231, 0]
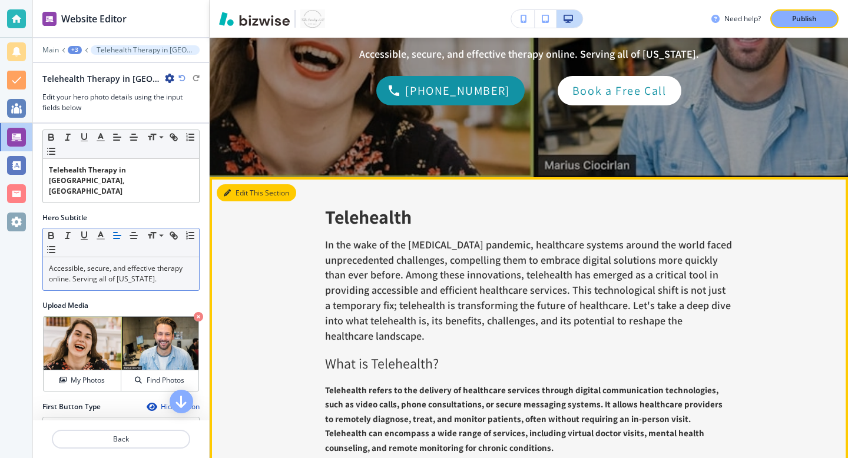
click at [245, 190] on button "Edit This Section" at bounding box center [257, 193] width 80 height 18
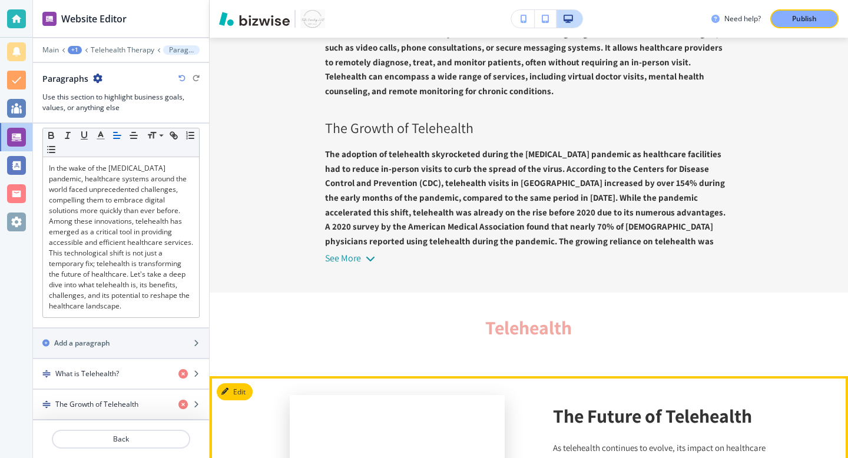
scroll to position [534, 0]
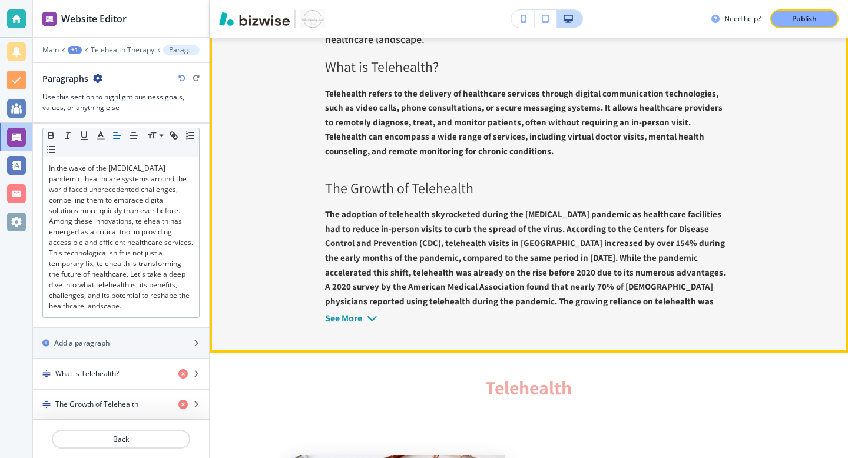
click at [359, 318] on div "See More" at bounding box center [343, 318] width 37 height 11
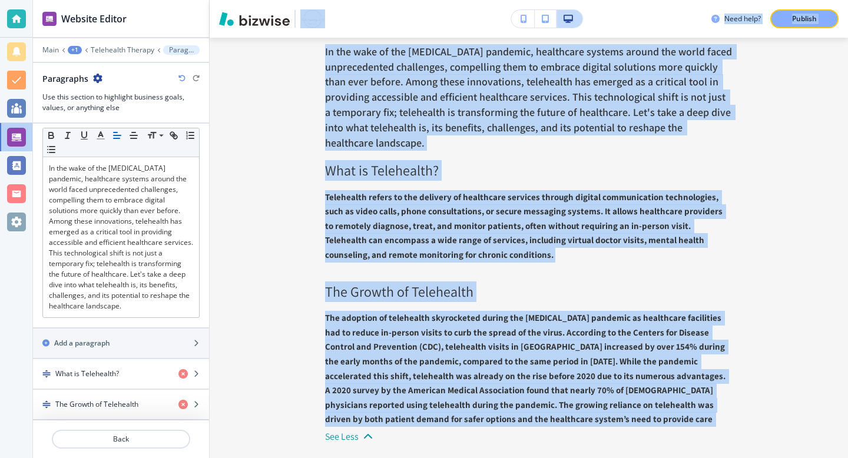
scroll to position [154, 0]
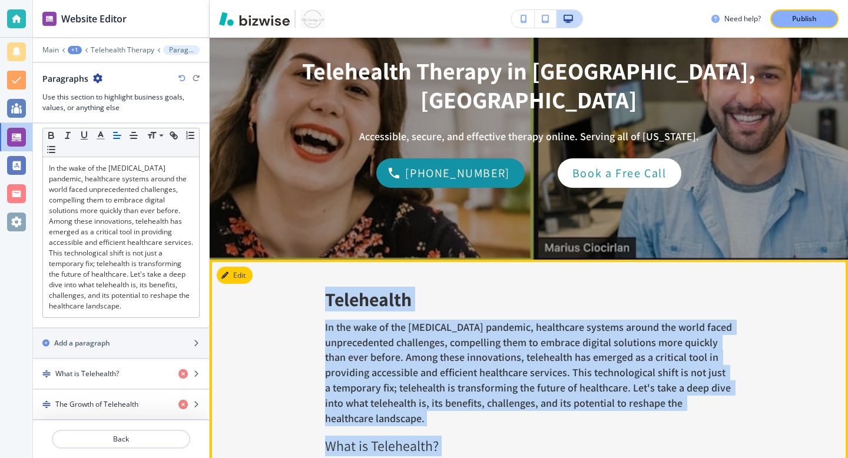
drag, startPoint x: 719, startPoint y: 316, endPoint x: 325, endPoint y: 292, distance: 395.4
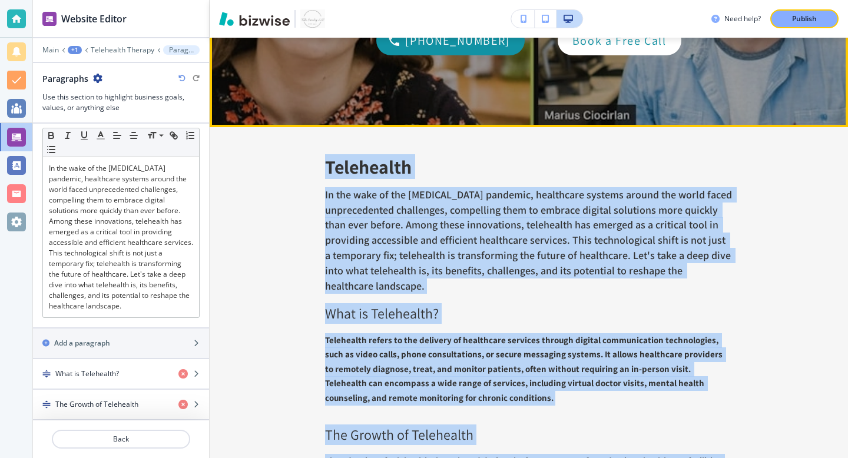
scroll to position [289, 0]
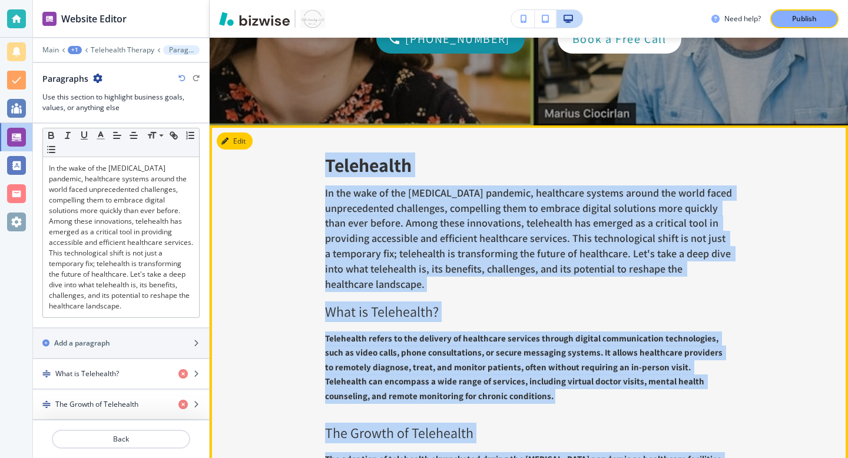
click at [368, 257] on span "In the wake of the [MEDICAL_DATA] pandemic, healthcare systems around the world…" at bounding box center [529, 238] width 409 height 105
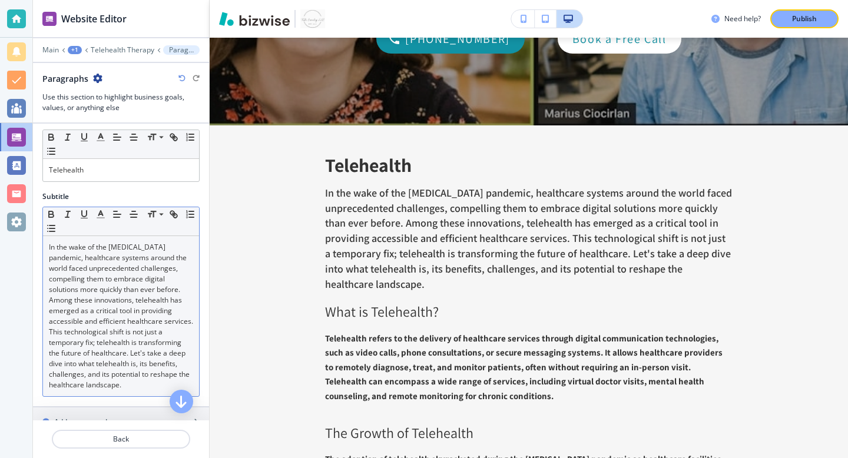
scroll to position [0, 0]
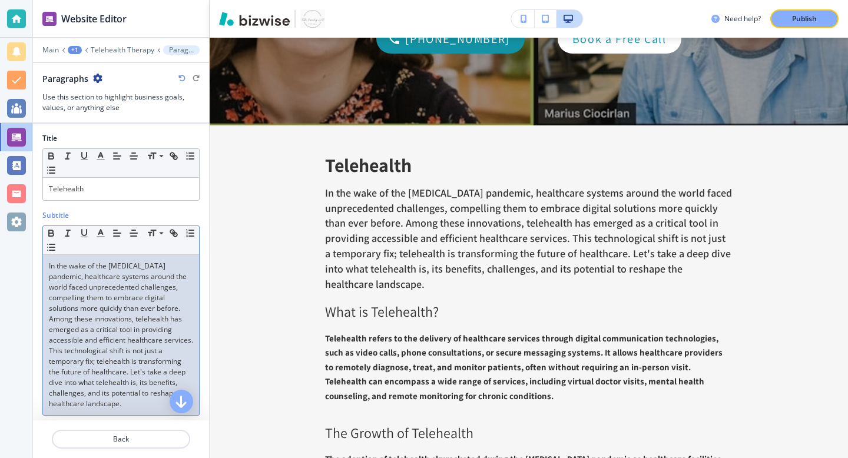
click at [78, 349] on span "In the wake of the [MEDICAL_DATA] pandemic, healthcare systems around the world…" at bounding box center [122, 335] width 146 height 148
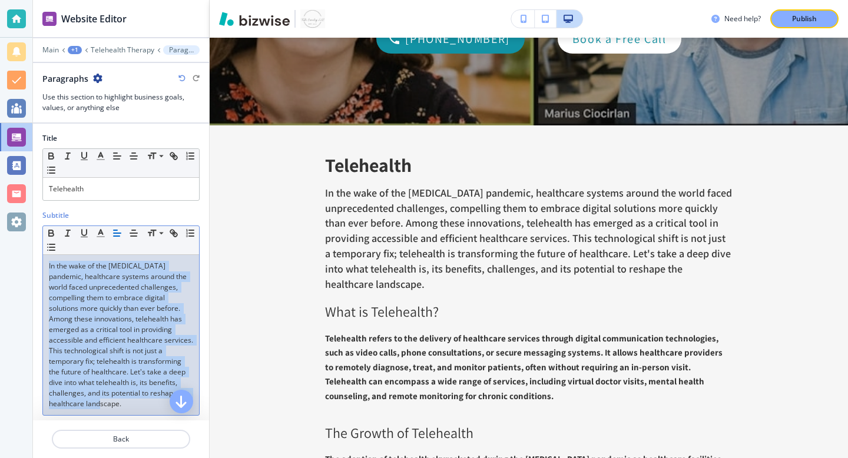
click at [78, 349] on span "In the wake of the [MEDICAL_DATA] pandemic, healthcare systems around the world…" at bounding box center [122, 335] width 146 height 148
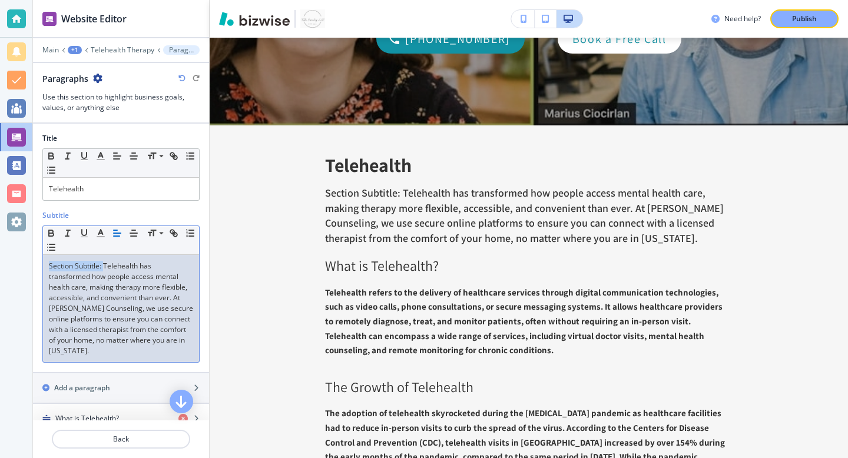
drag, startPoint x: 104, startPoint y: 266, endPoint x: 38, endPoint y: 266, distance: 65.4
click at [38, 266] on div "Subtitle Small Normal Large Huge Section Subtitle: Telehealth has transformed h…" at bounding box center [121, 291] width 176 height 162
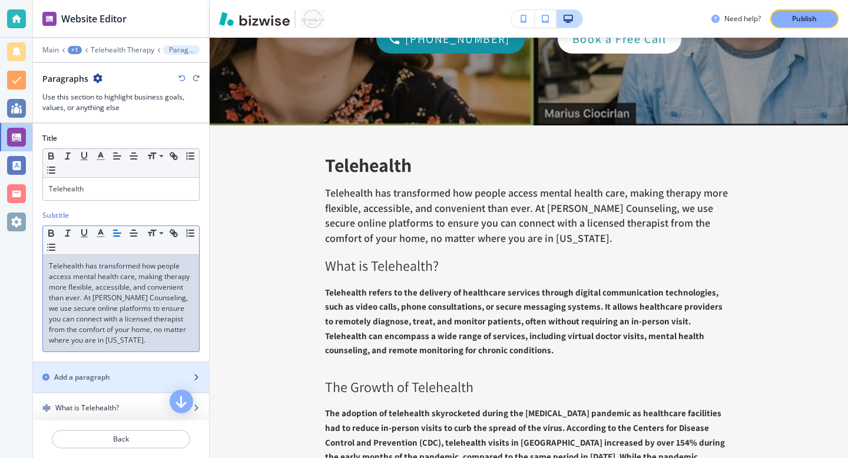
scroll to position [34, 0]
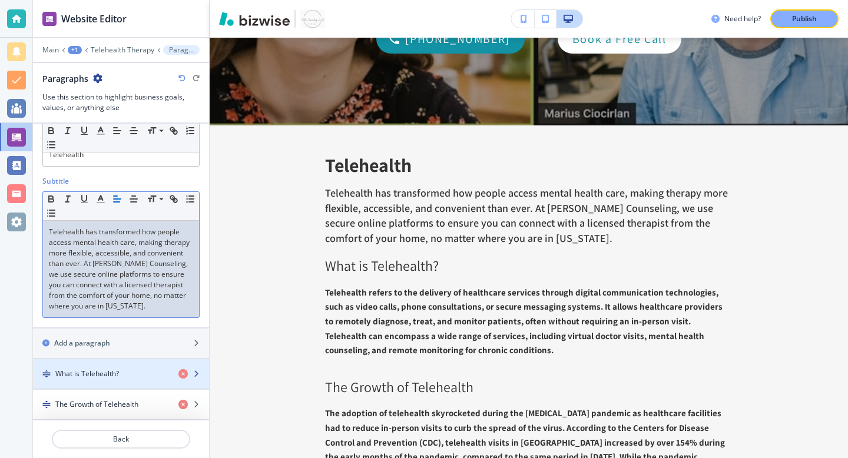
click at [128, 377] on div "What is Telehealth?" at bounding box center [101, 374] width 136 height 11
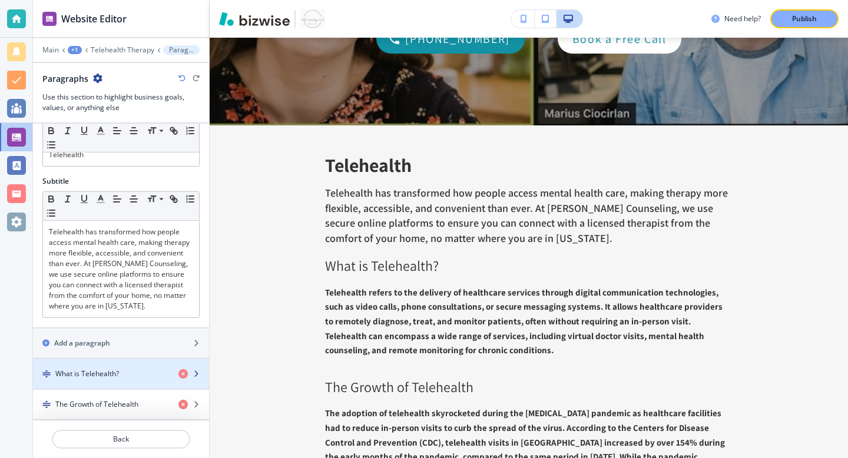
click at [199, 376] on icon "button" at bounding box center [196, 374] width 7 height 7
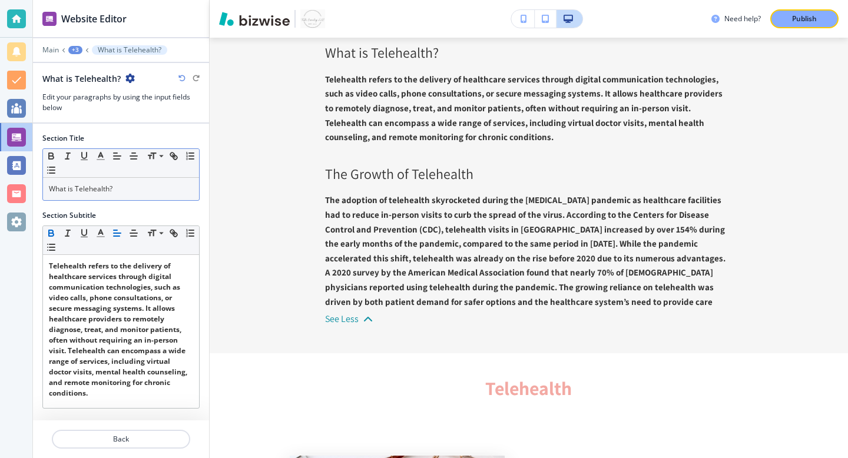
scroll to position [507, 0]
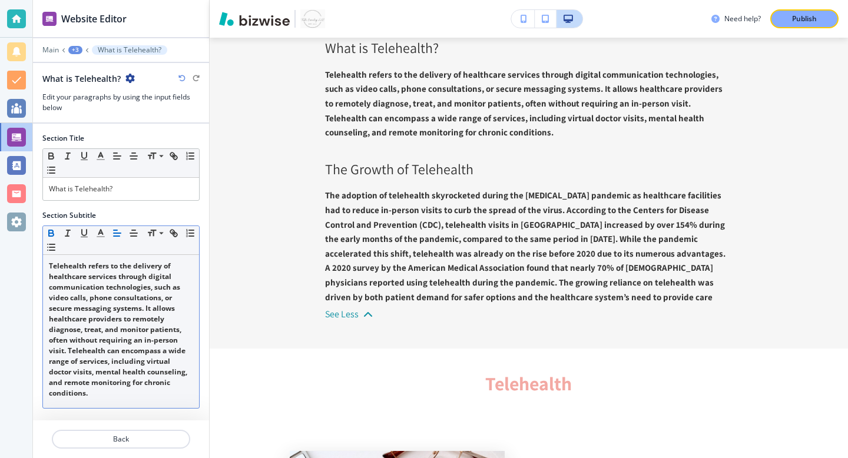
click at [91, 330] on strong "Telehealth refers to the delivery of healthcare services through digital commun…" at bounding box center [119, 329] width 140 height 137
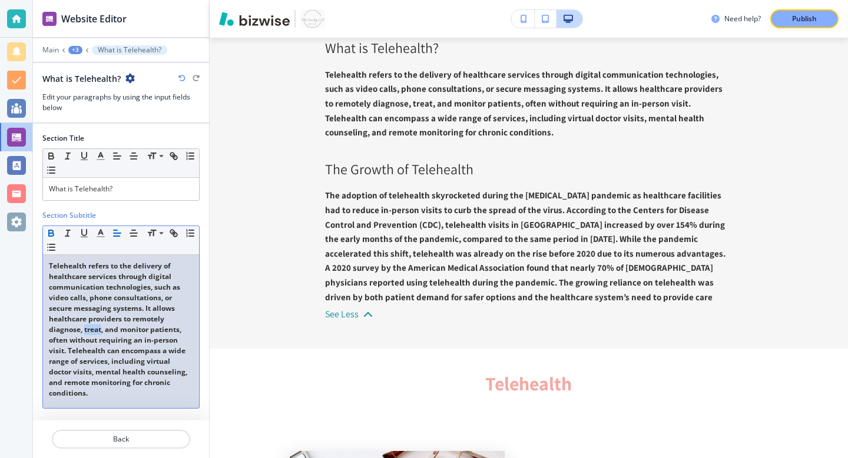
click at [91, 330] on strong "Telehealth refers to the delivery of healthcare services through digital commun…" at bounding box center [119, 329] width 140 height 137
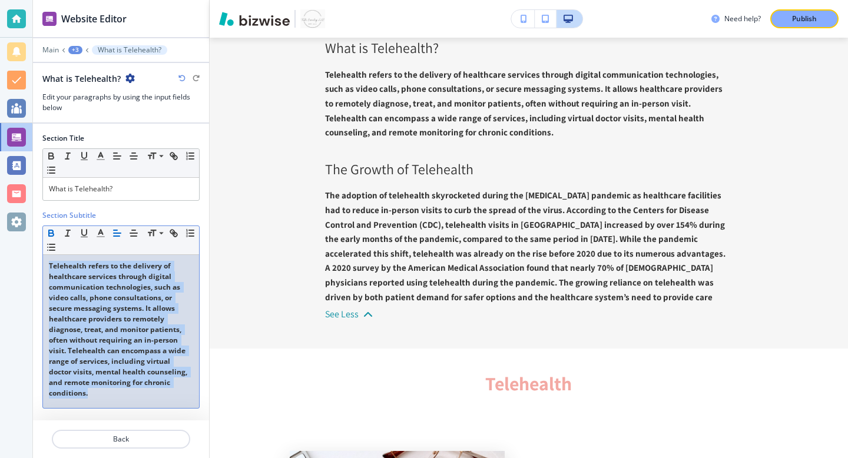
click at [91, 330] on strong "Telehealth refers to the delivery of healthcare services through digital commun…" at bounding box center [119, 329] width 140 height 137
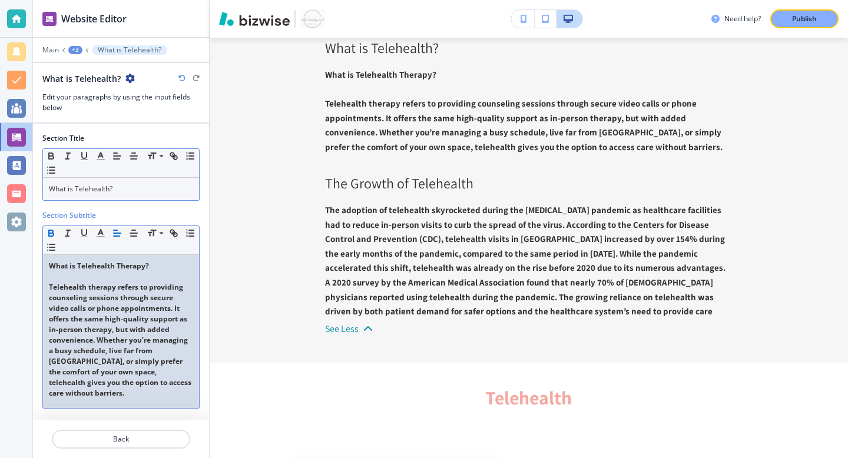
click at [114, 189] on p "What is Telehealth?" at bounding box center [121, 189] width 144 height 11
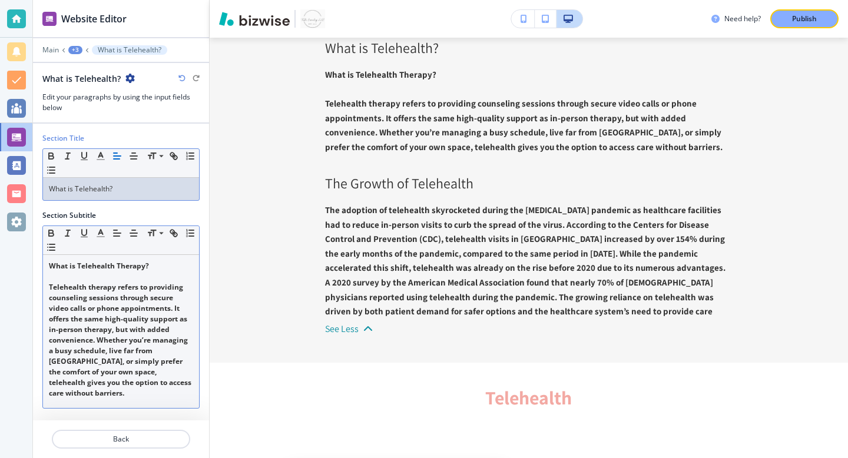
click at [114, 189] on p "What is Telehealth?" at bounding box center [121, 189] width 144 height 11
click at [117, 191] on strong "What is Telehealth?" at bounding box center [84, 189] width 70 height 10
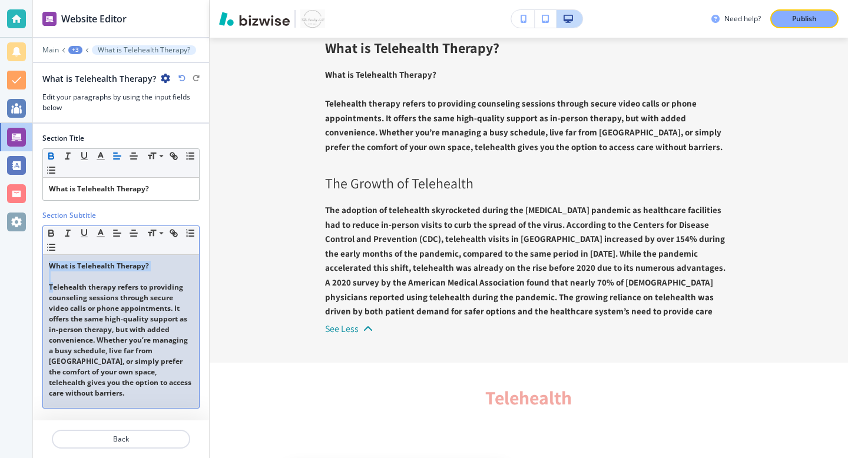
drag, startPoint x: 52, startPoint y: 286, endPoint x: 52, endPoint y: 225, distance: 60.7
click at [52, 225] on div "Section Subtitle Small Normal Large Huge What is Telehealth Therapy? Telehealth…" at bounding box center [120, 309] width 157 height 199
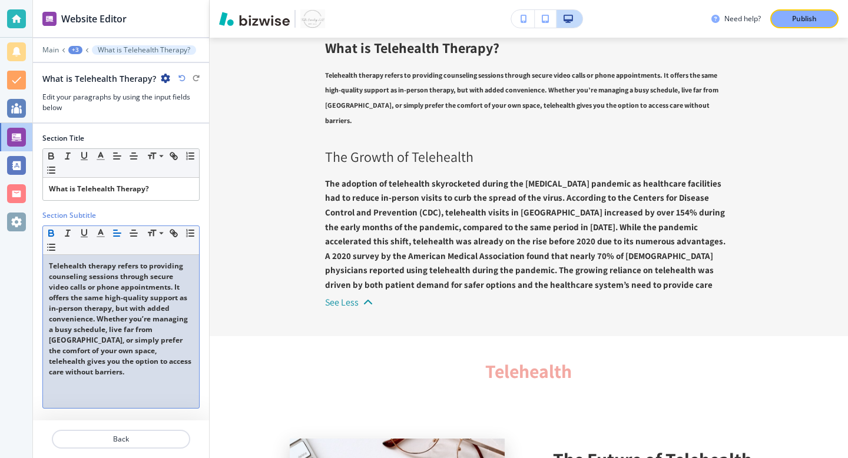
click at [127, 324] on p "T elehealth therapy refers to providing counseling sessions through secure vide…" at bounding box center [121, 319] width 144 height 117
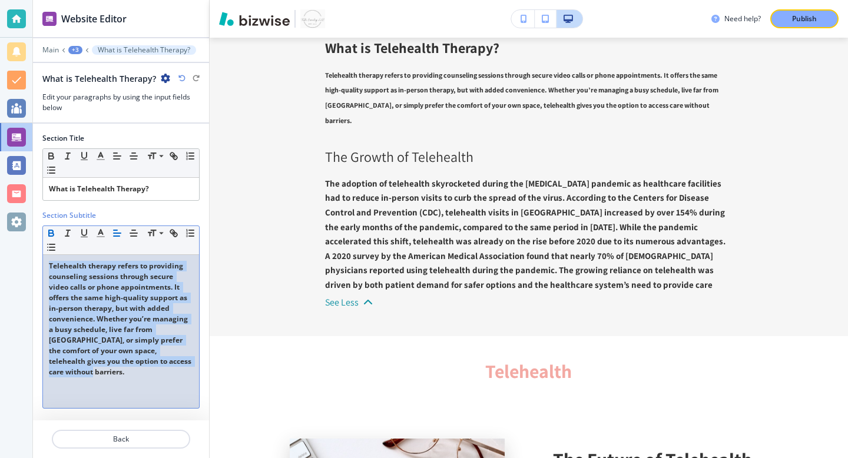
click at [127, 324] on p "T elehealth therapy refers to providing counseling sessions through secure vide…" at bounding box center [121, 319] width 144 height 117
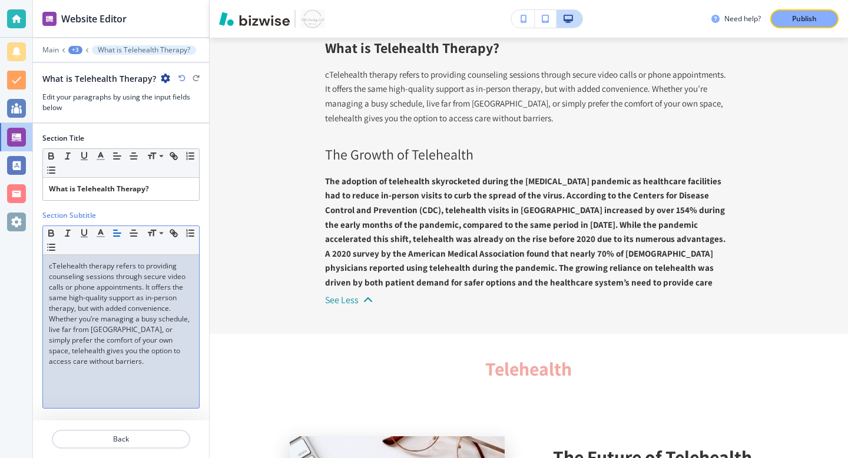
click at [54, 267] on p "cT elehealth therapy refers to providing counseling sessions through secure vid…" at bounding box center [121, 314] width 144 height 106
click at [114, 432] on button "Back" at bounding box center [121, 439] width 138 height 19
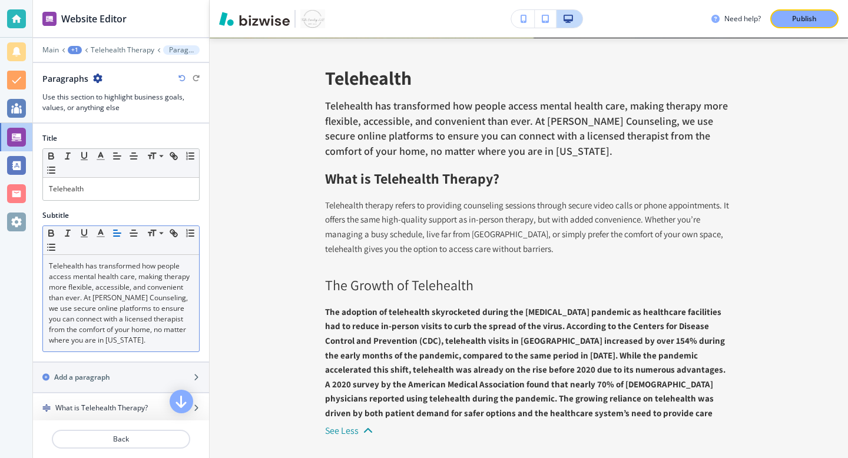
scroll to position [34, 0]
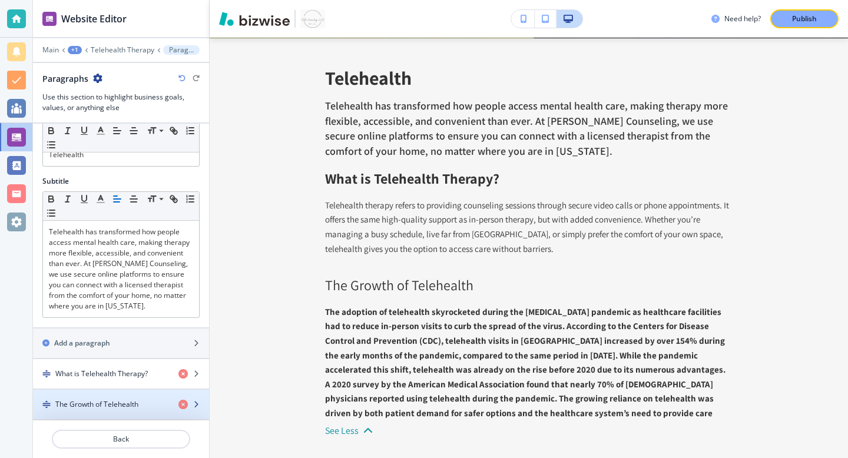
click at [196, 403] on icon "button" at bounding box center [196, 404] width 7 height 7
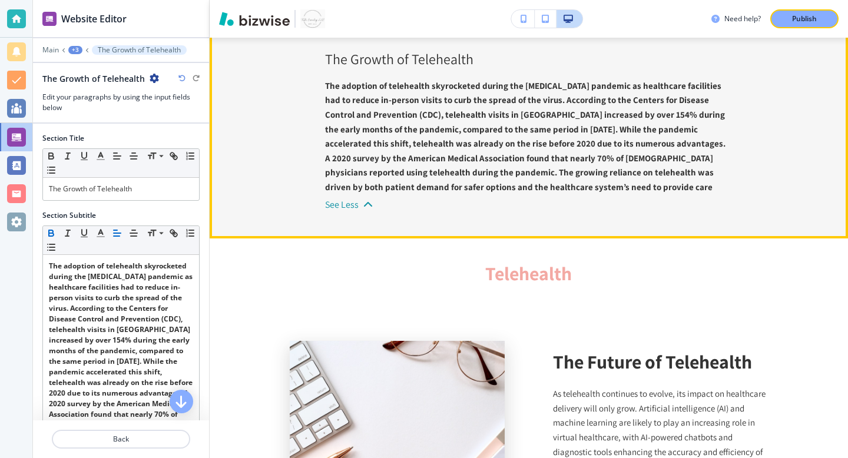
scroll to position [613, 0]
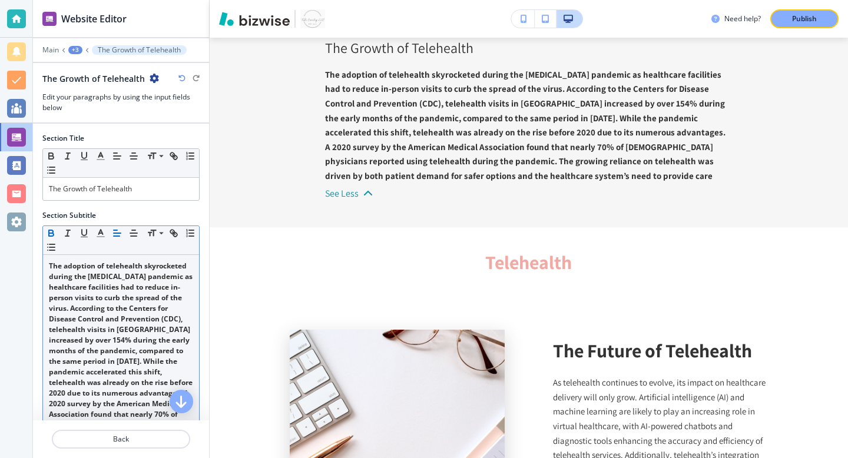
click at [105, 313] on strong "The adoption of telehealth skyrocketed during the [MEDICAL_DATA] pandemic as he…" at bounding box center [122, 382] width 146 height 243
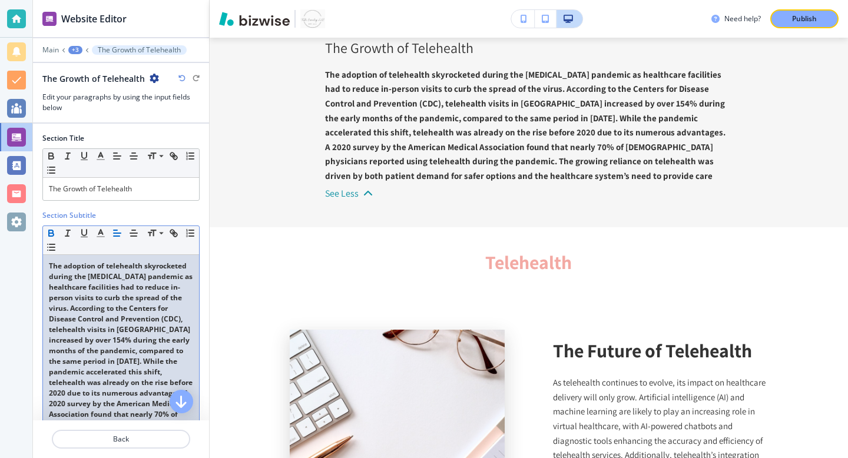
click at [105, 313] on strong "The adoption of telehealth skyrocketed during the [MEDICAL_DATA] pandemic as he…" at bounding box center [122, 382] width 146 height 243
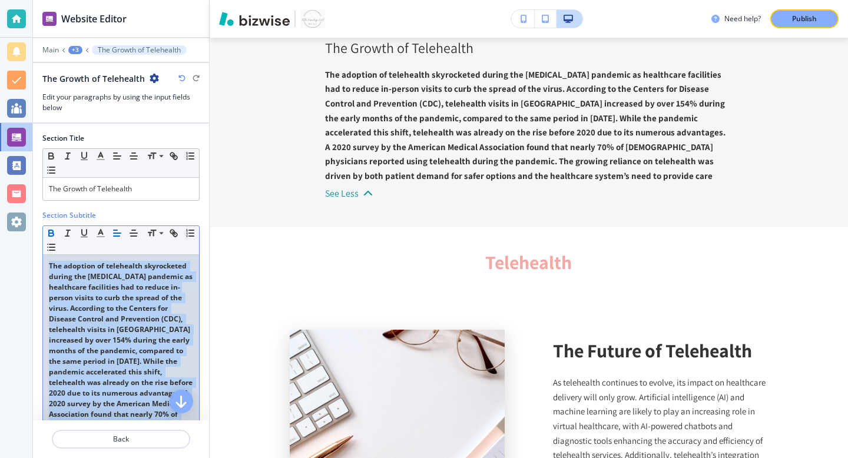
click at [105, 313] on strong "The adoption of telehealth skyrocketed during the [MEDICAL_DATA] pandemic as he…" at bounding box center [122, 382] width 146 height 243
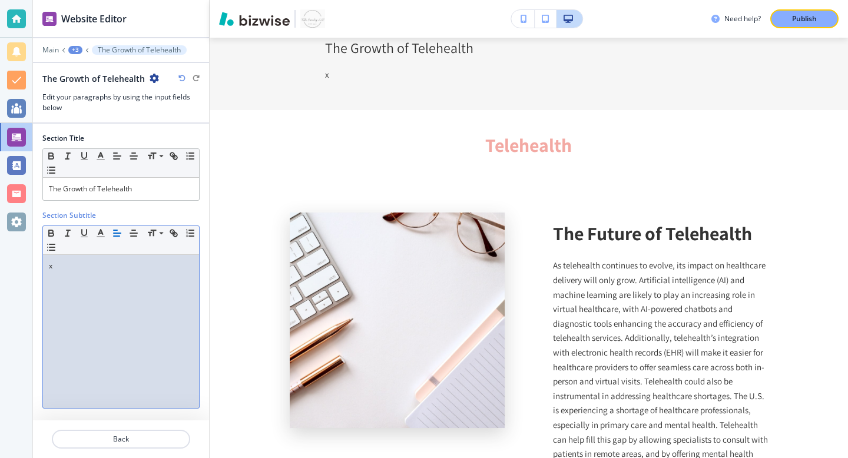
scroll to position [0, 0]
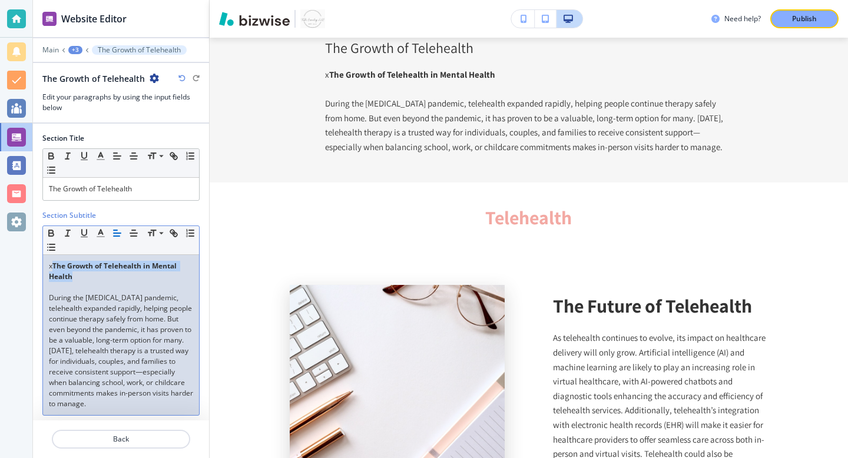
drag, startPoint x: 74, startPoint y: 274, endPoint x: 53, endPoint y: 267, distance: 22.4
click at [52, 267] on p "x The Growth of Telehealth in Mental Health" at bounding box center [121, 271] width 144 height 21
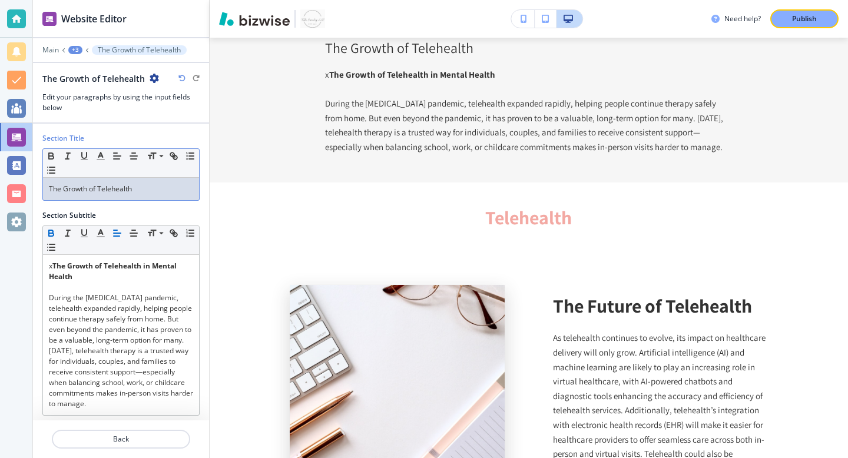
click at [121, 184] on p "The Growth of Telehealth" at bounding box center [121, 189] width 144 height 11
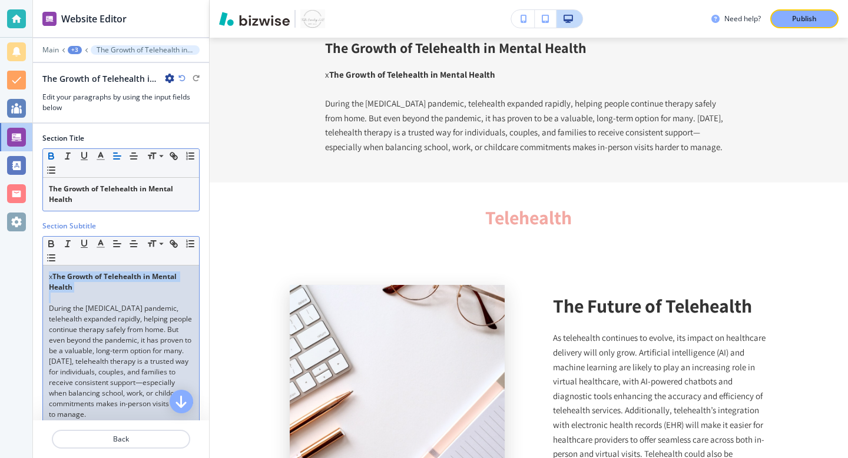
drag, startPoint x: 49, startPoint y: 309, endPoint x: 48, endPoint y: 273, distance: 36.6
click at [48, 273] on div "x The Growth of Telehealth in Mental Health During the [MEDICAL_DATA] pandemic,…" at bounding box center [121, 346] width 156 height 160
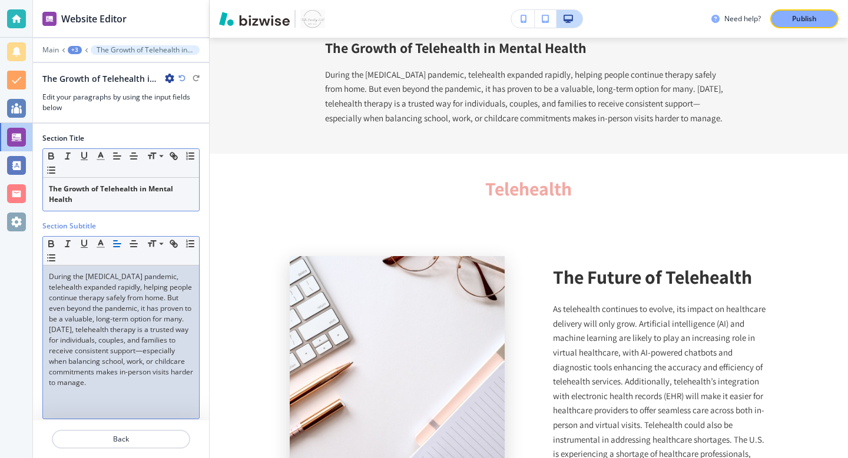
scroll to position [13, 0]
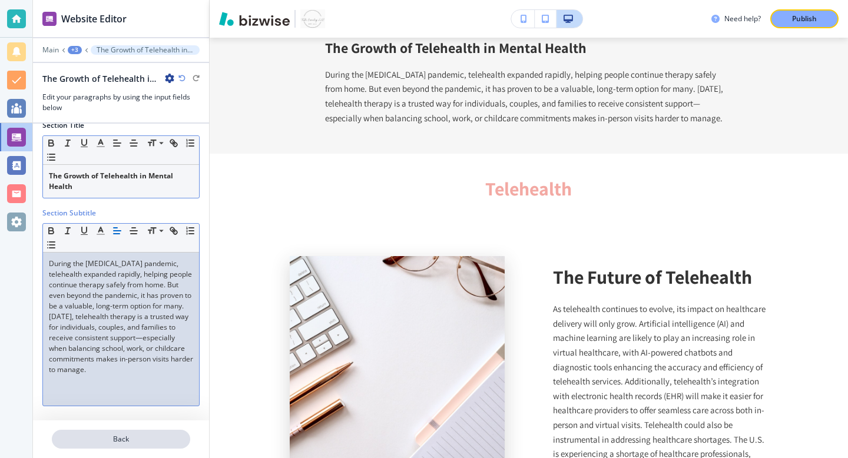
click at [103, 436] on p "Back" at bounding box center [121, 439] width 136 height 11
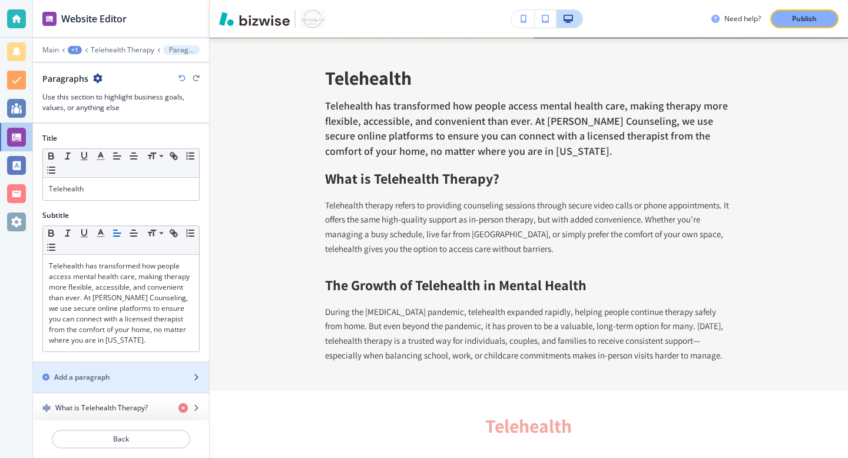
scroll to position [34, 0]
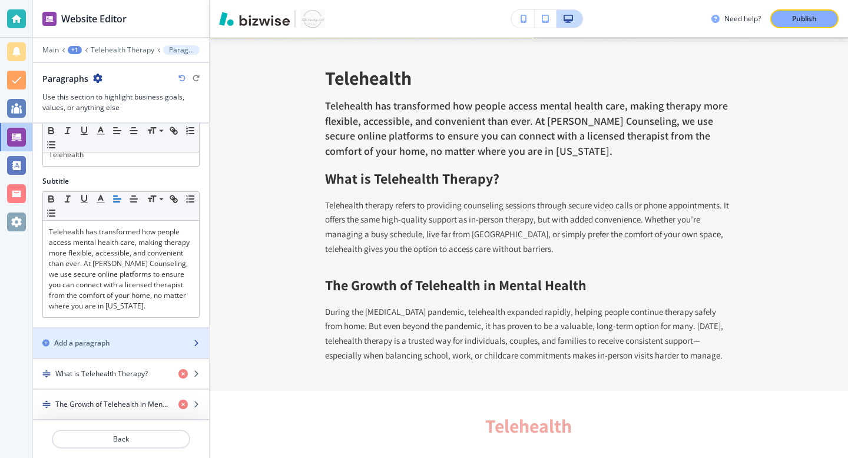
click at [104, 337] on div "button" at bounding box center [121, 333] width 176 height 9
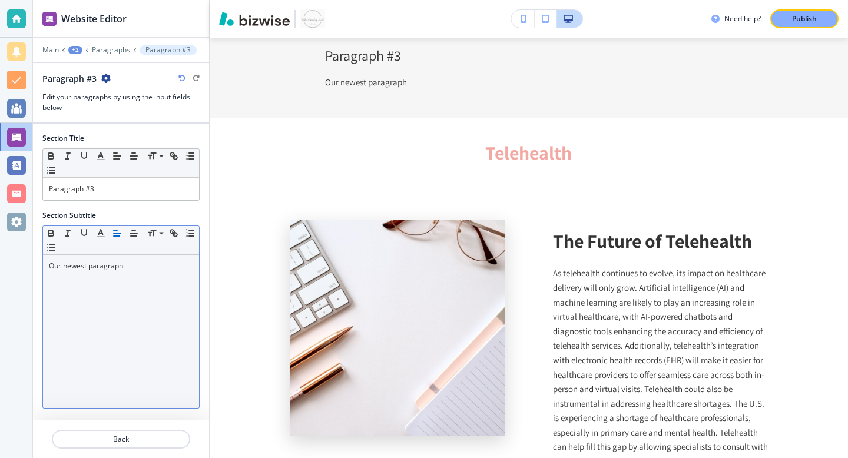
scroll to position [720, 0]
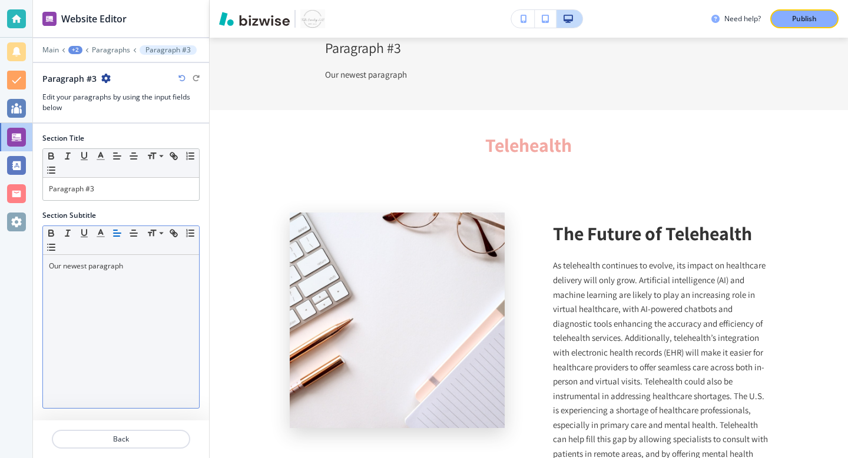
click at [114, 270] on p "Our newest paragraph" at bounding box center [121, 266] width 144 height 11
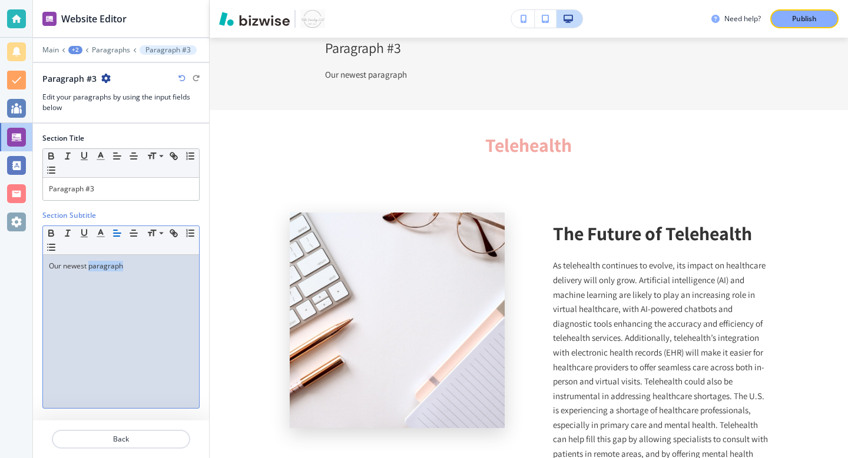
click at [114, 270] on p "Our newest paragraph" at bounding box center [121, 266] width 144 height 11
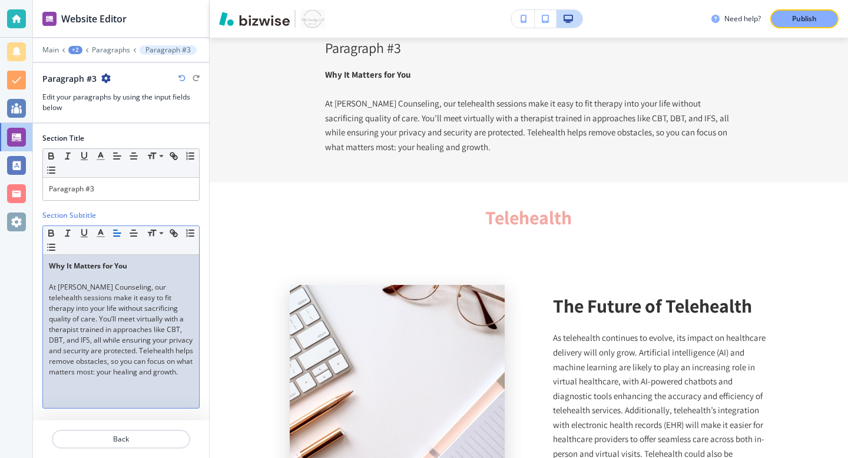
scroll to position [0, 0]
drag, startPoint x: 137, startPoint y: 270, endPoint x: 1, endPoint y: 244, distance: 139.2
click at [1, 244] on div "Website Editor Main +2 Paragraphs Paragraph #3 Paragraph #3 Edit your paragraph…" at bounding box center [424, 229] width 848 height 458
click at [108, 185] on p "Paragraph #3" at bounding box center [121, 189] width 144 height 11
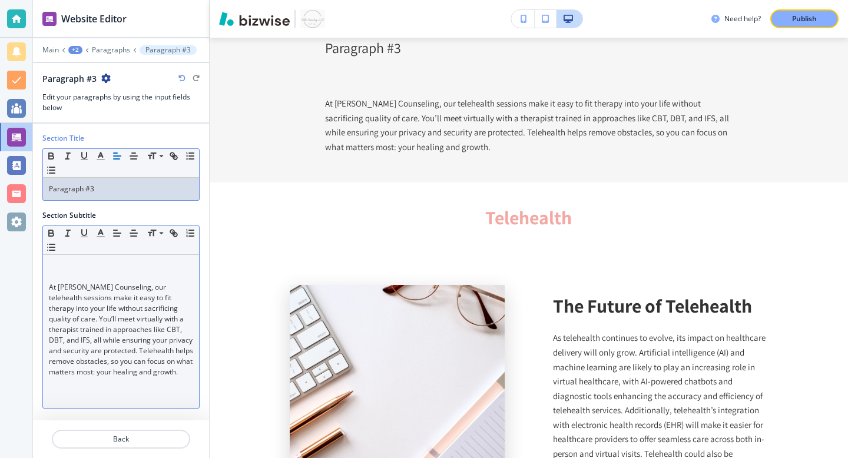
click at [108, 185] on p "Paragraph #3" at bounding box center [121, 189] width 144 height 11
click at [51, 289] on p "At [PERSON_NAME] Counseling, our telehealth sessions make it easy to fit therap…" at bounding box center [121, 329] width 144 height 95
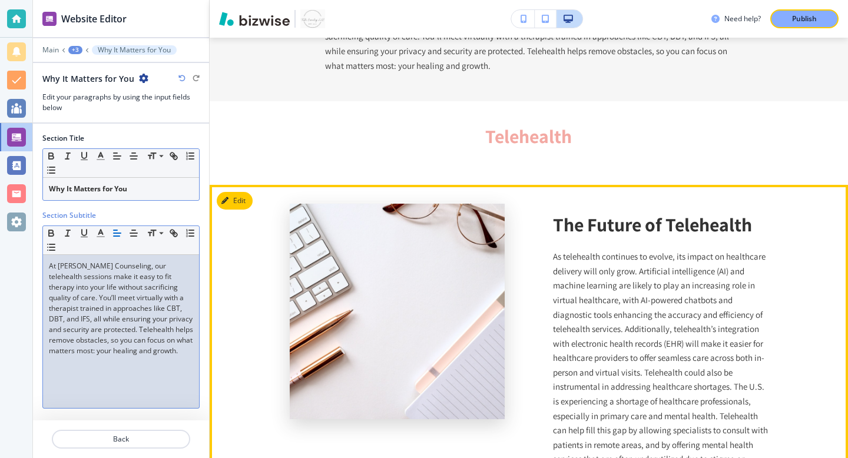
scroll to position [769, 0]
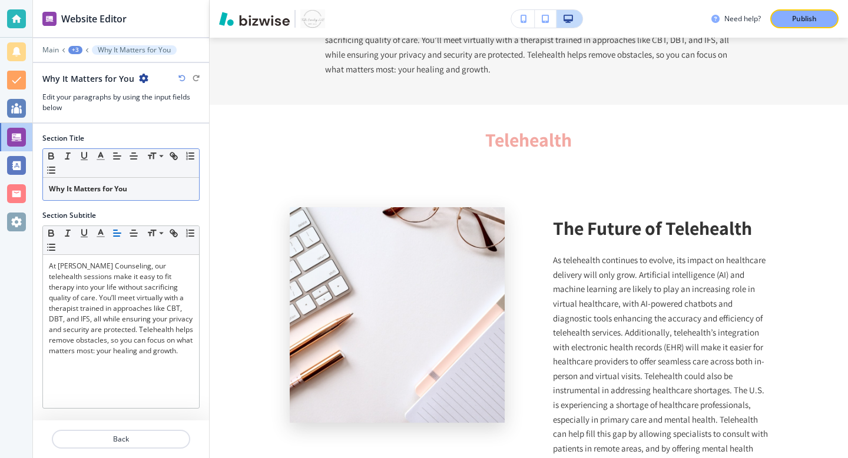
click at [81, 51] on div "+3" at bounding box center [75, 50] width 14 height 8
click at [107, 91] on p "Telehealth Therapy" at bounding box center [106, 90] width 60 height 11
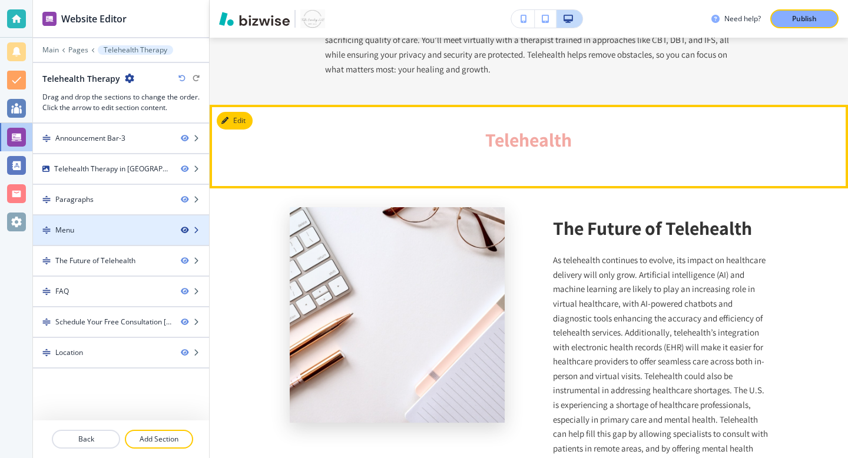
click at [183, 233] on icon "button" at bounding box center [184, 230] width 7 height 7
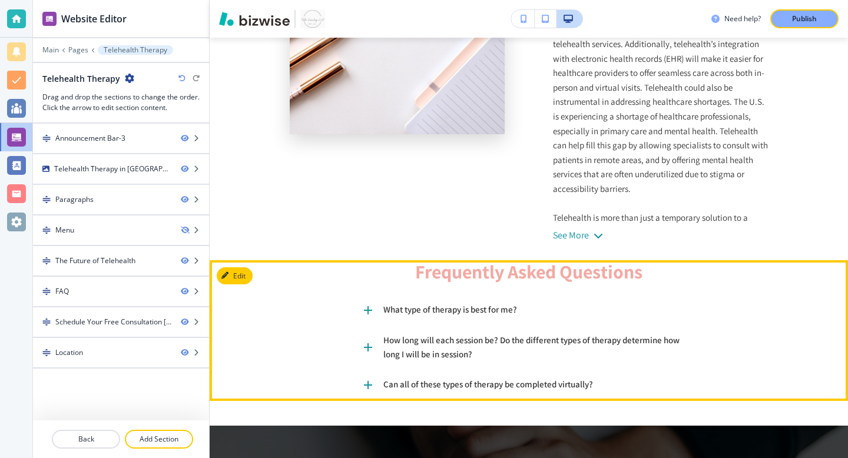
scroll to position [985, 0]
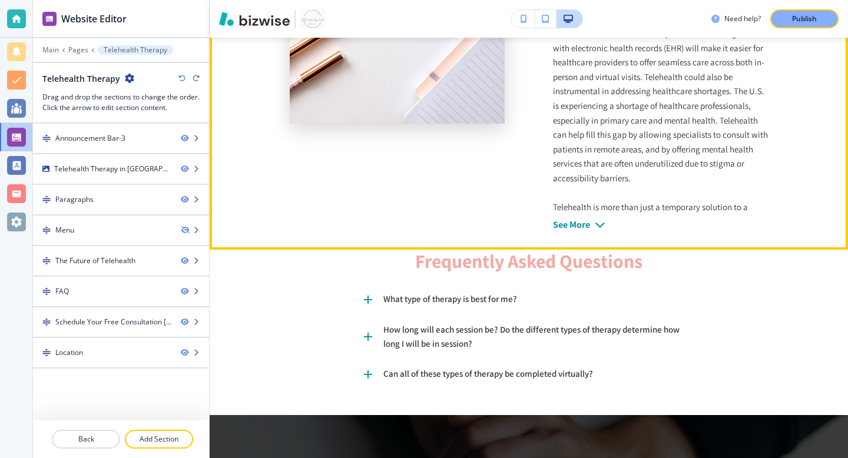
click at [578, 226] on div "See More" at bounding box center [571, 225] width 37 height 11
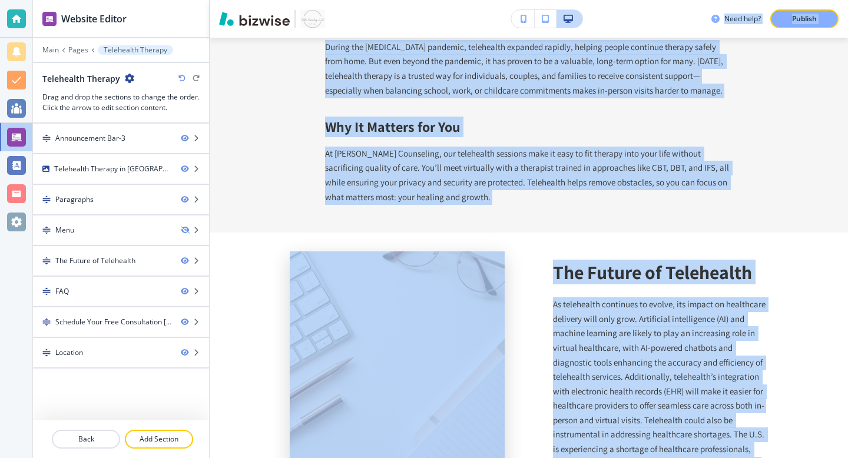
scroll to position [499, 0]
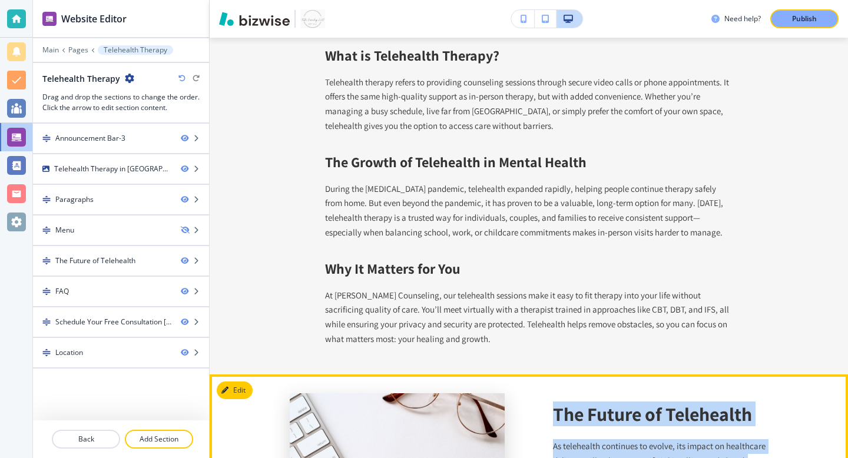
drag, startPoint x: 580, startPoint y: 414, endPoint x: 556, endPoint y: 422, distance: 25.3
click at [235, 390] on button "Edit This Section" at bounding box center [257, 391] width 80 height 18
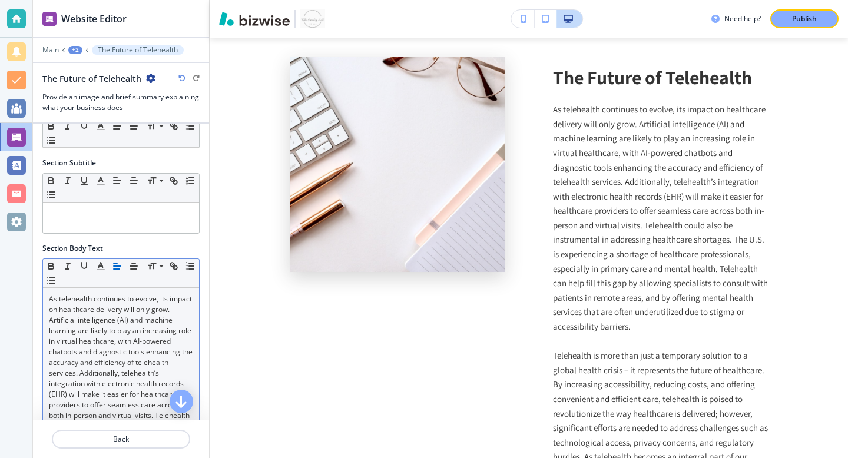
scroll to position [0, 0]
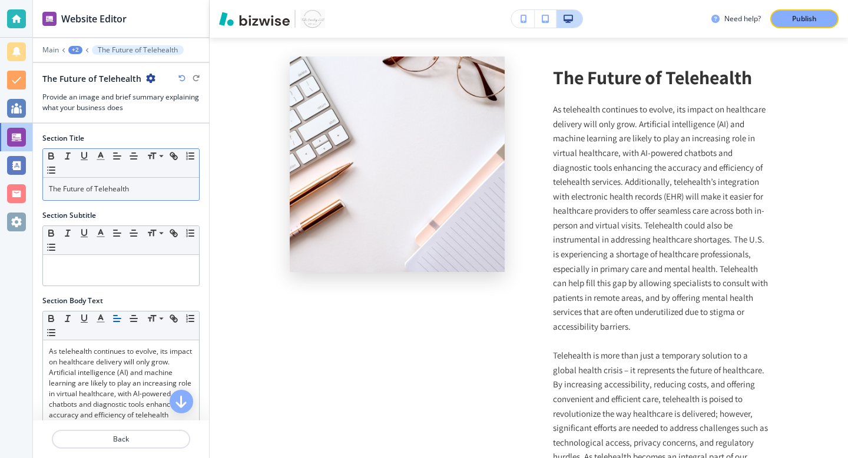
click at [121, 194] on div "The Future of Telehealth" at bounding box center [121, 189] width 156 height 22
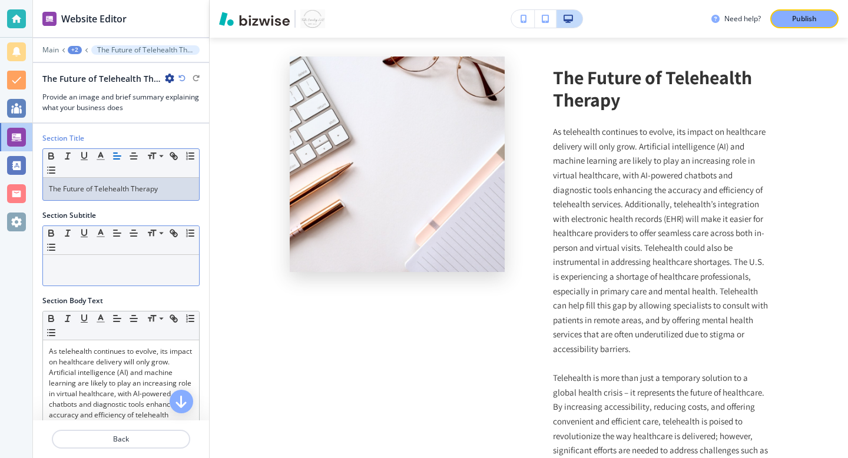
click at [132, 272] on div at bounding box center [121, 270] width 156 height 31
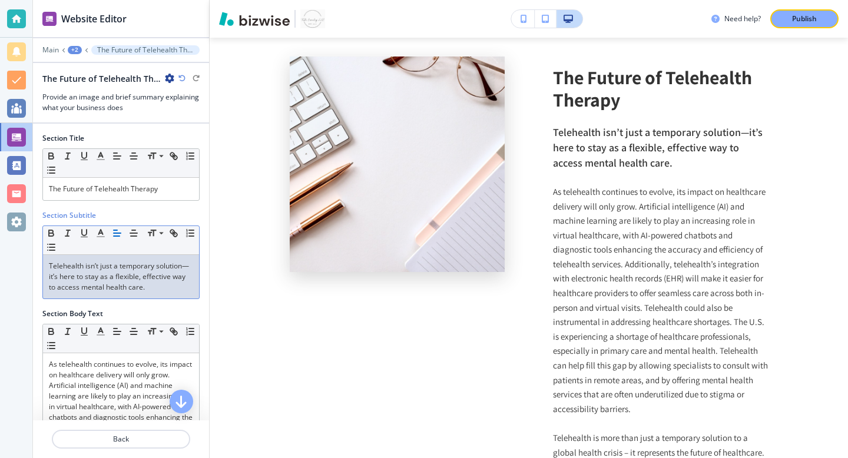
click at [189, 267] on p "Telehealth isn’t just a temporary solution—it’s here to stay as a flexible, eff…" at bounding box center [121, 277] width 144 height 32
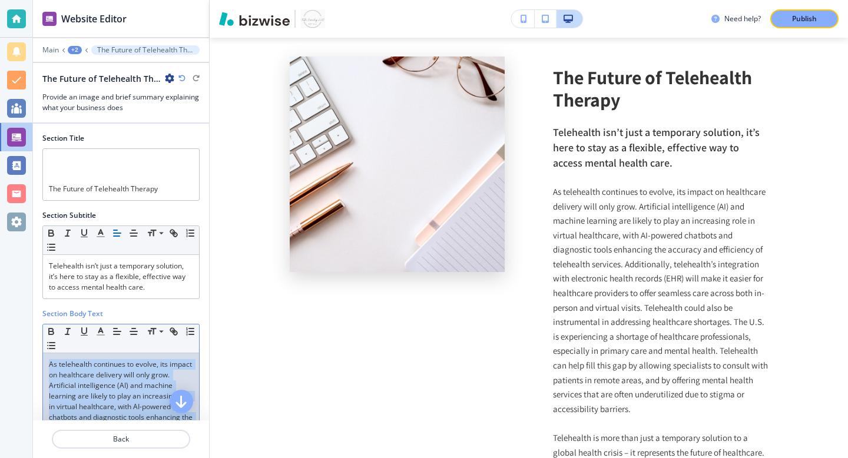
drag, startPoint x: 157, startPoint y: 258, endPoint x: 156, endPoint y: 98, distance: 160.3
click at [156, 98] on div "Website Editor Main +2 The Future of Telehealth Therapy The Future of Telehealt…" at bounding box center [121, 229] width 176 height 458
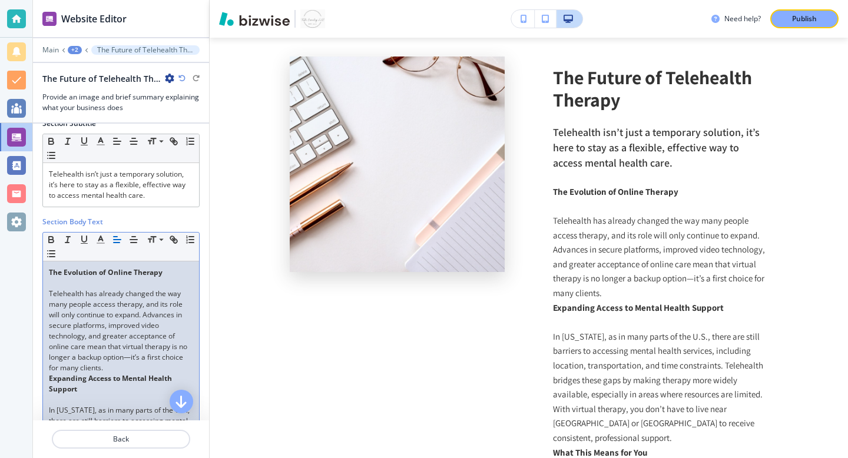
click at [49, 291] on p "Telehealth has already changed the way many people access therapy, and its role…" at bounding box center [121, 331] width 144 height 85
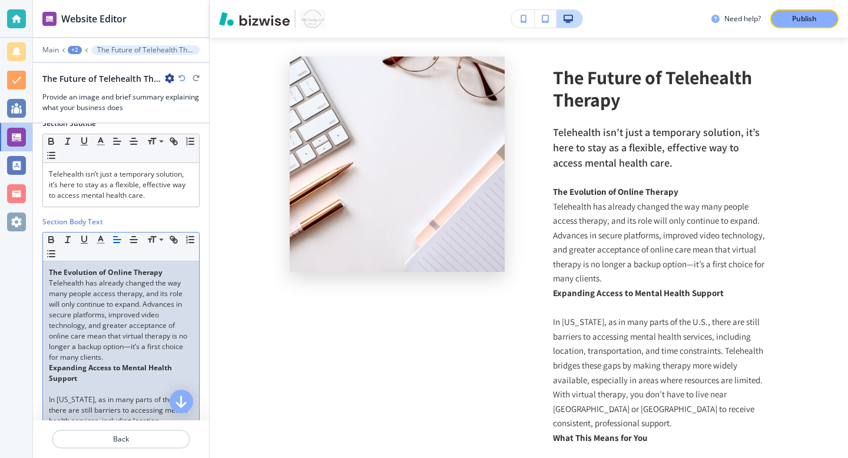
click at [61, 388] on p at bounding box center [121, 389] width 144 height 11
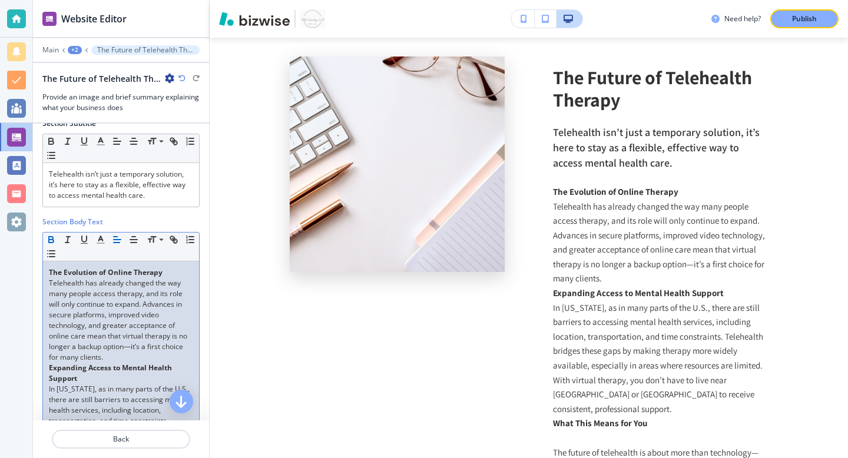
click at [111, 358] on p "Telehealth has already changed the way many people access therapy, and its role…" at bounding box center [121, 320] width 144 height 85
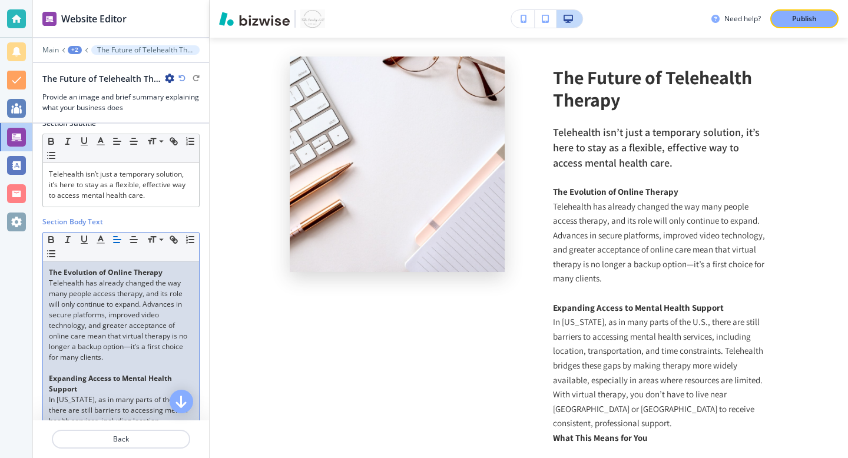
click at [131, 347] on p "Telehealth has already changed the way many people access therapy, and its role…" at bounding box center [121, 320] width 144 height 85
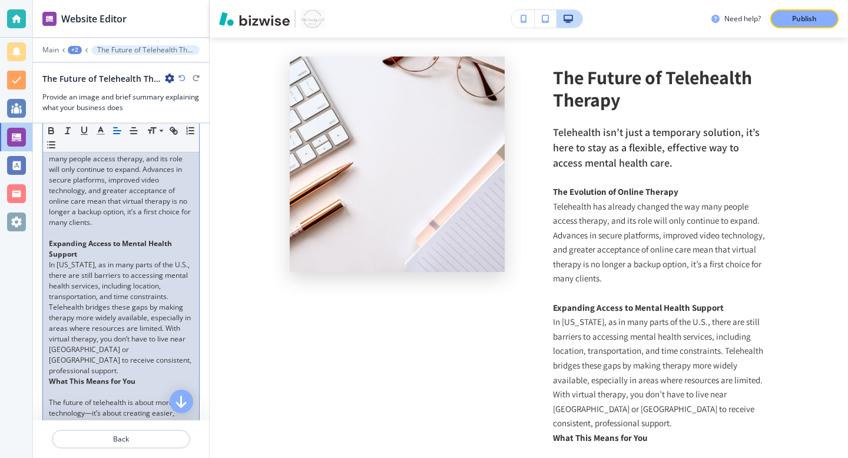
scroll to position [227, 0]
click at [128, 359] on p "In [US_STATE], as in many parts of the U.S., there are still barriers to access…" at bounding box center [121, 317] width 144 height 117
click at [125, 397] on p at bounding box center [121, 402] width 144 height 11
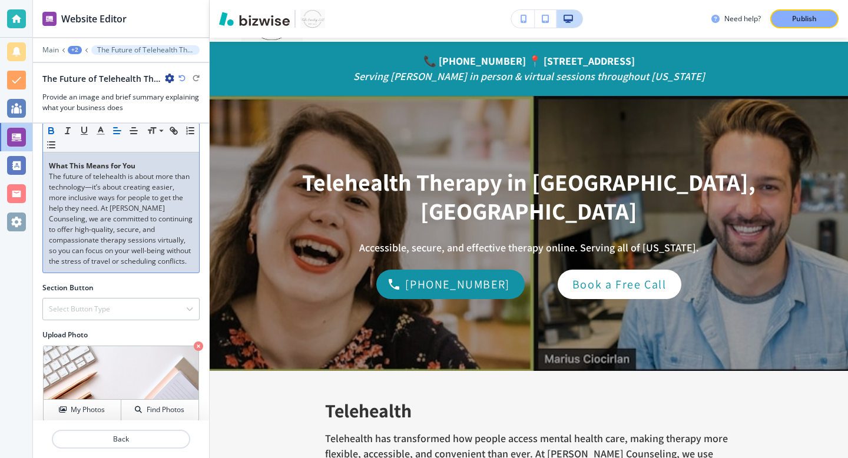
scroll to position [0, 0]
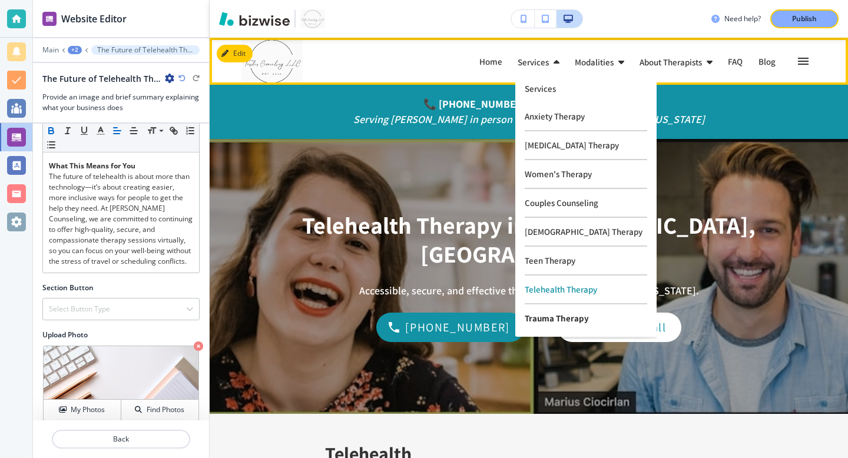
click at [554, 325] on p "Trauma Therapy" at bounding box center [586, 319] width 123 height 28
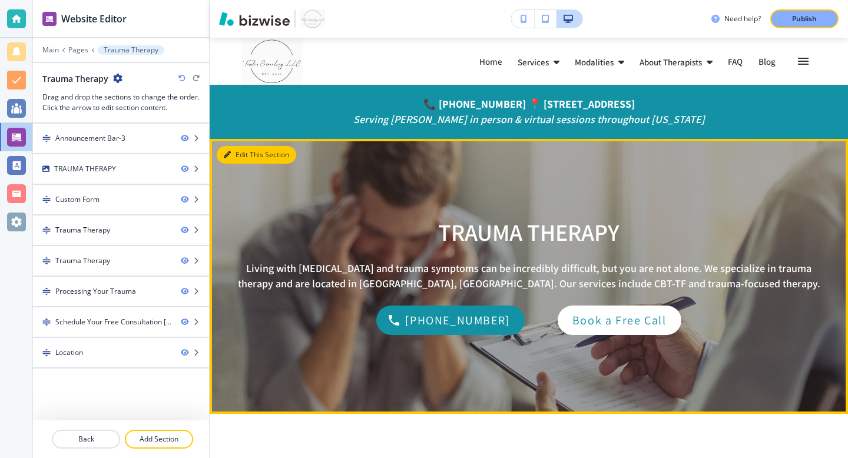
click at [227, 151] on icon "button" at bounding box center [227, 154] width 7 height 7
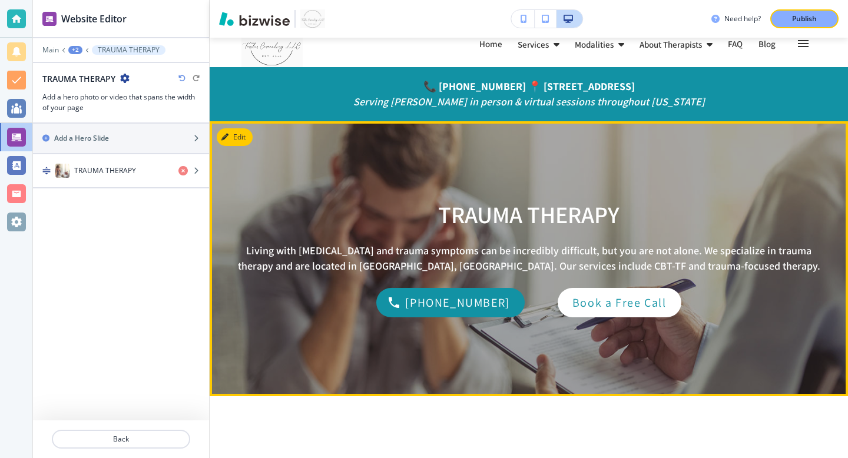
scroll to position [18, 0]
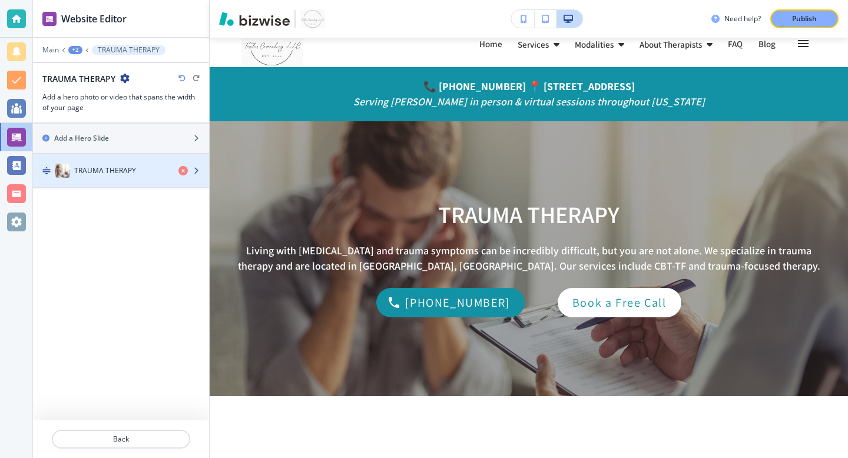
click at [124, 167] on h4 "TRAUMA THERAPY" at bounding box center [105, 171] width 62 height 11
click at [197, 172] on icon "button" at bounding box center [196, 170] width 7 height 7
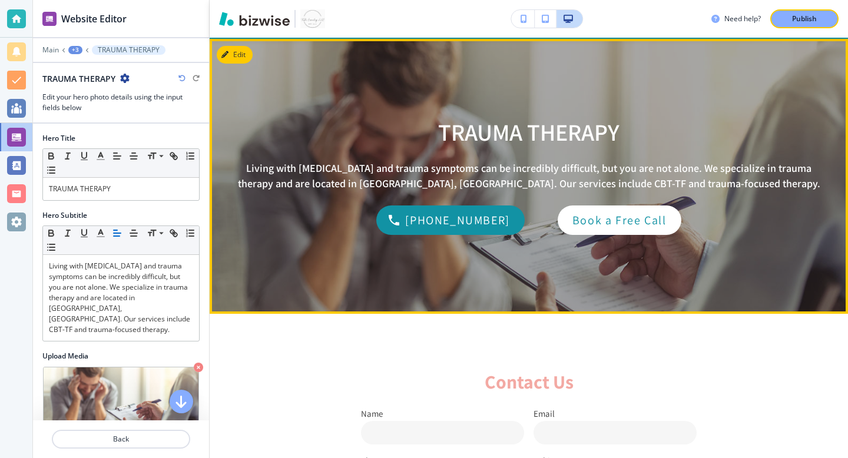
scroll to position [101, 0]
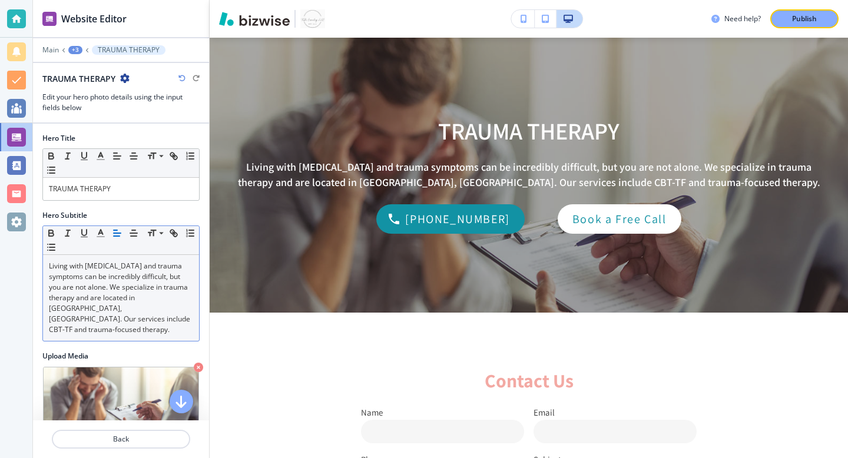
click at [105, 309] on p "Living with [MEDICAL_DATA] and trauma symptoms can be incredibly difficult, but…" at bounding box center [121, 298] width 144 height 74
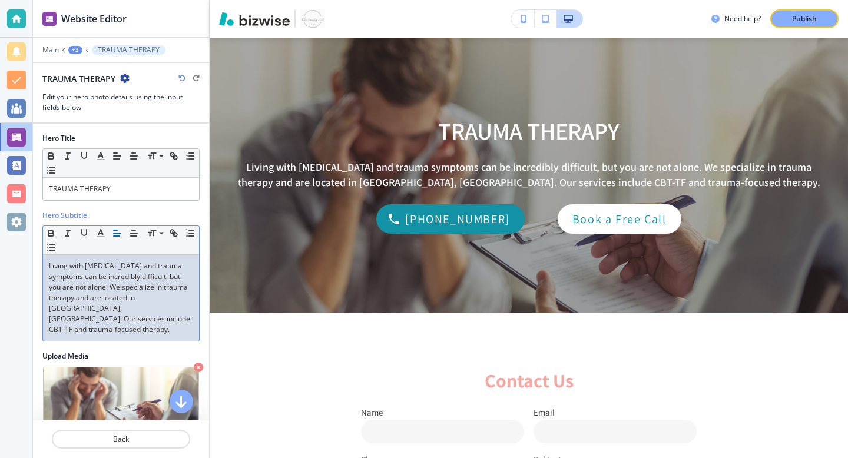
click at [105, 306] on p "Living with [MEDICAL_DATA] and trauma symptoms can be incredibly difficult, but…" at bounding box center [121, 298] width 144 height 74
click at [105, 305] on p "Living with [MEDICAL_DATA] and trauma symptoms can be incredibly difficult, but…" at bounding box center [121, 298] width 144 height 74
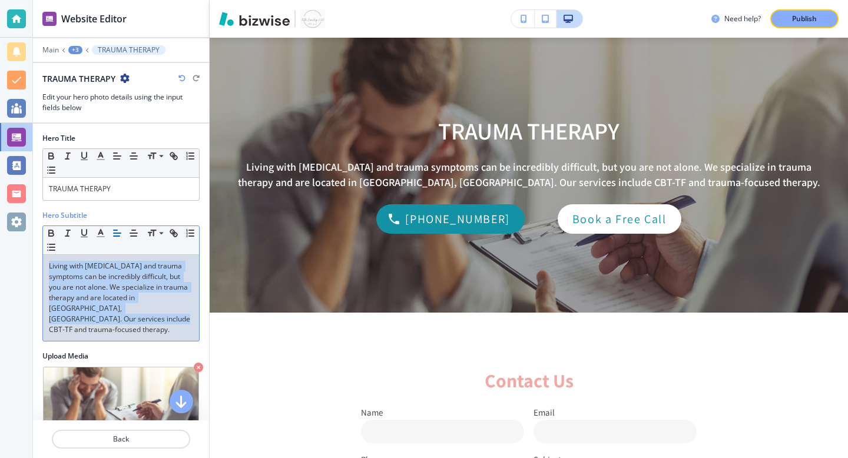
click at [105, 305] on p "Living with [MEDICAL_DATA] and trauma symptoms can be incredibly difficult, but…" at bounding box center [121, 298] width 144 height 74
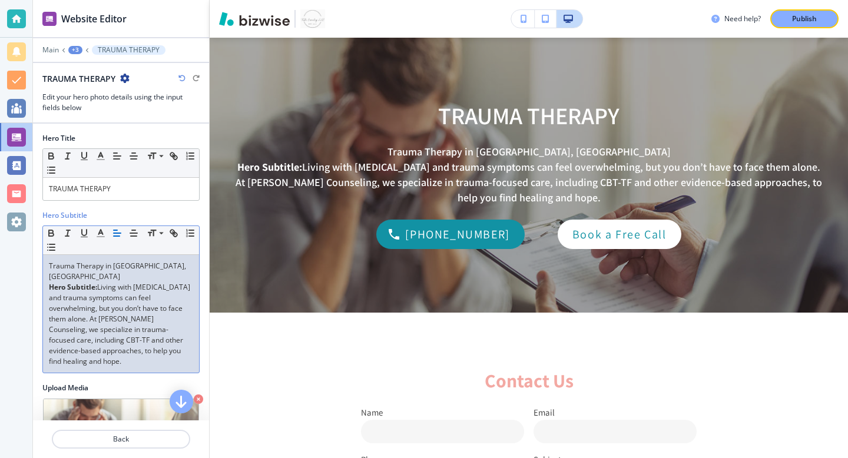
scroll to position [0, 0]
drag, startPoint x: 159, startPoint y: 268, endPoint x: 41, endPoint y: 262, distance: 118.0
click at [41, 262] on div "Hero Title Small Normal Large Huge TRAUMA THERAPY Hero Subtitle Small Normal La…" at bounding box center [121, 438] width 176 height 628
click at [107, 187] on p "TRAUMA THERAPY" at bounding box center [121, 189] width 144 height 11
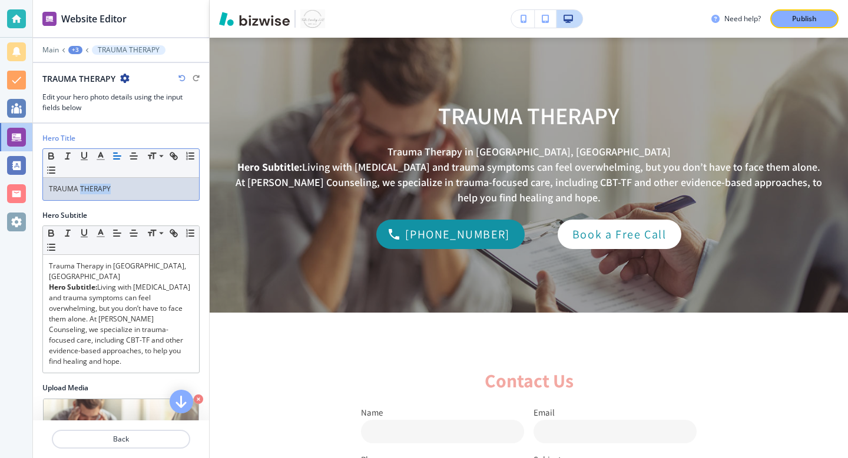
click at [107, 187] on p "TRAUMA THERAPY" at bounding box center [121, 189] width 144 height 11
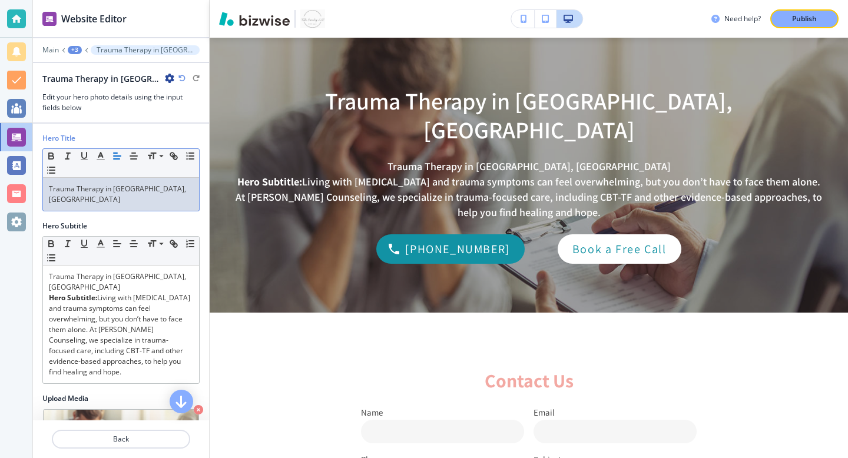
click at [107, 187] on p "Trauma Therapy in [GEOGRAPHIC_DATA], [GEOGRAPHIC_DATA]" at bounding box center [121, 194] width 144 height 21
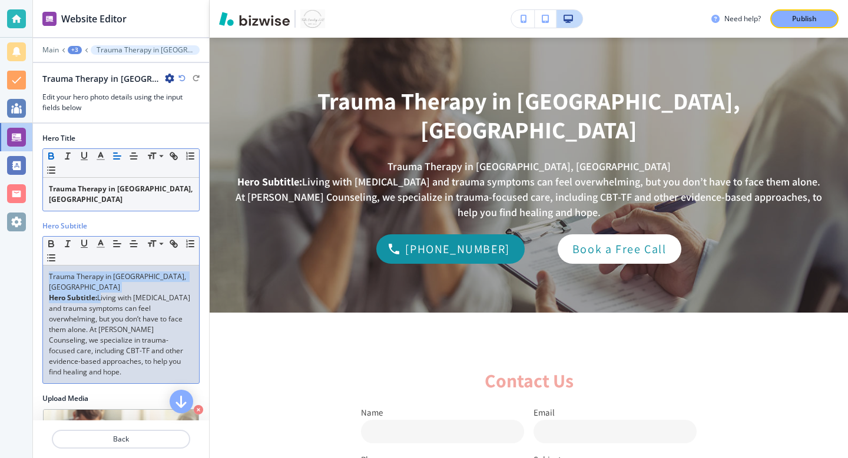
drag, startPoint x: 100, startPoint y: 278, endPoint x: 37, endPoint y: 227, distance: 81.3
click at [37, 227] on div "Hero Title Small Normal Large Huge Trauma Therapy in [GEOGRAPHIC_DATA], [GEOGRA…" at bounding box center [121, 443] width 176 height 639
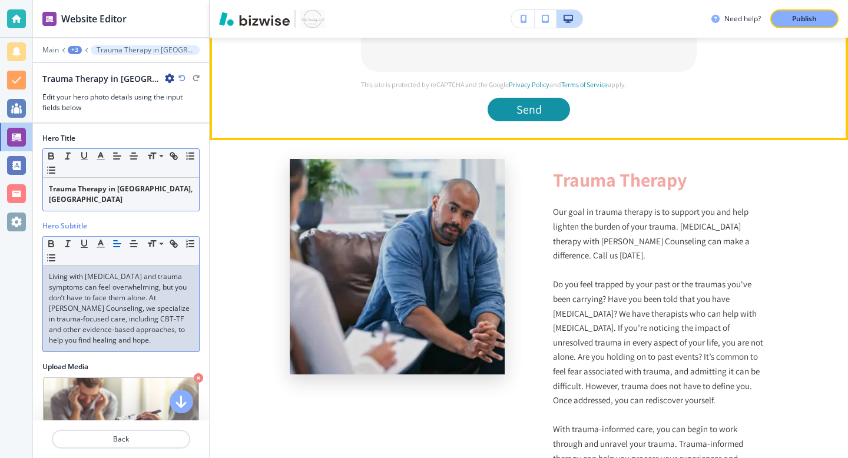
scroll to position [689, 0]
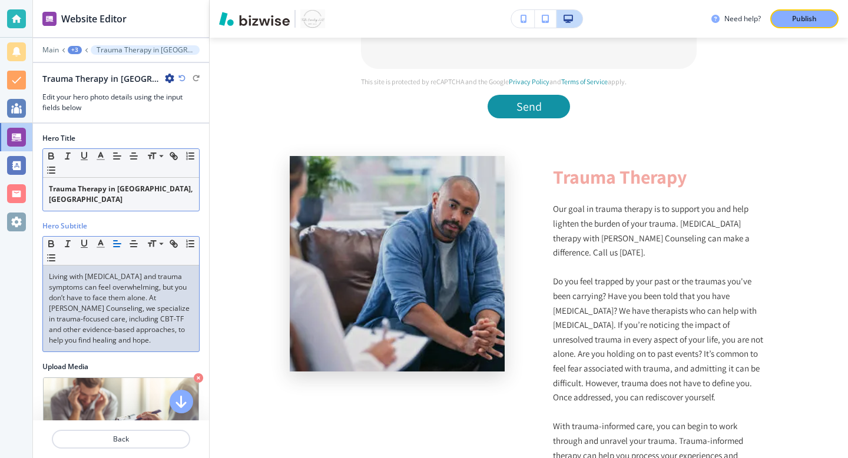
click at [79, 50] on div "+3" at bounding box center [75, 50] width 14 height 8
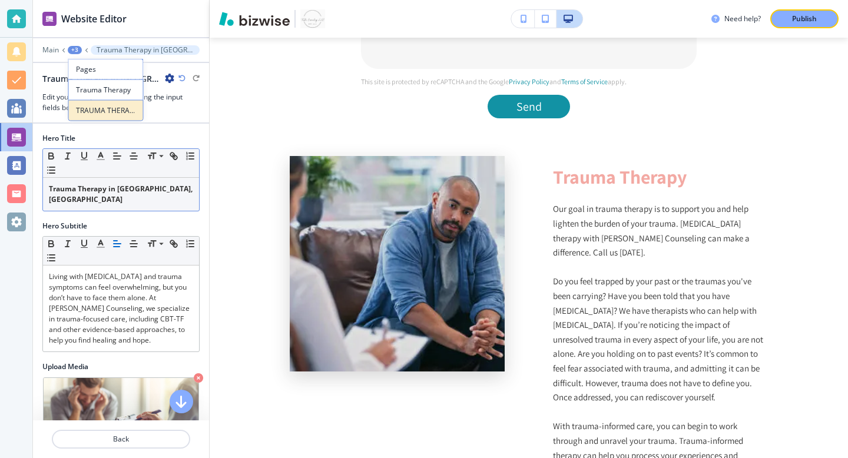
click at [100, 114] on p "TRAUMA THERAPY" at bounding box center [106, 110] width 60 height 11
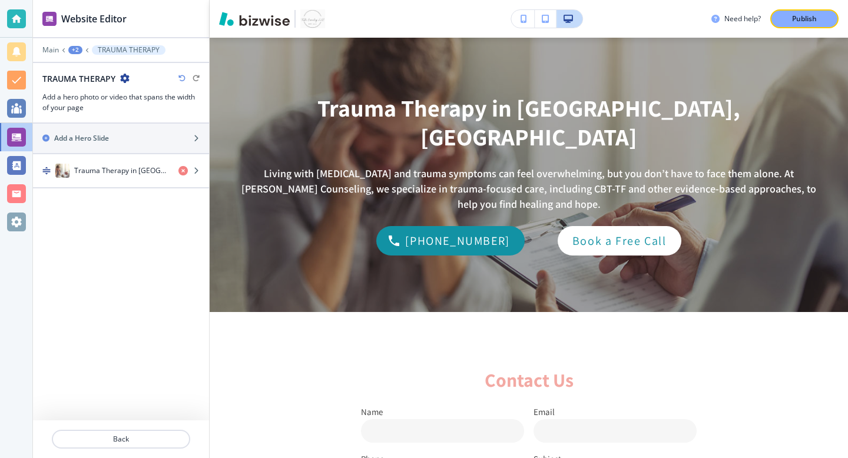
scroll to position [101, 0]
click at [76, 44] on div at bounding box center [121, 41] width 176 height 7
click at [76, 56] on div at bounding box center [121, 58] width 176 height 7
click at [74, 49] on div "+2" at bounding box center [75, 50] width 14 height 8
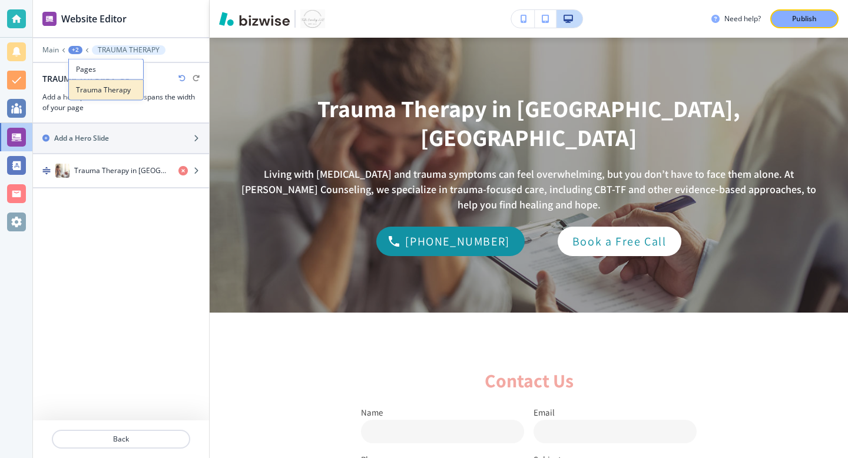
click at [80, 94] on p "Trauma Therapy" at bounding box center [106, 90] width 60 height 11
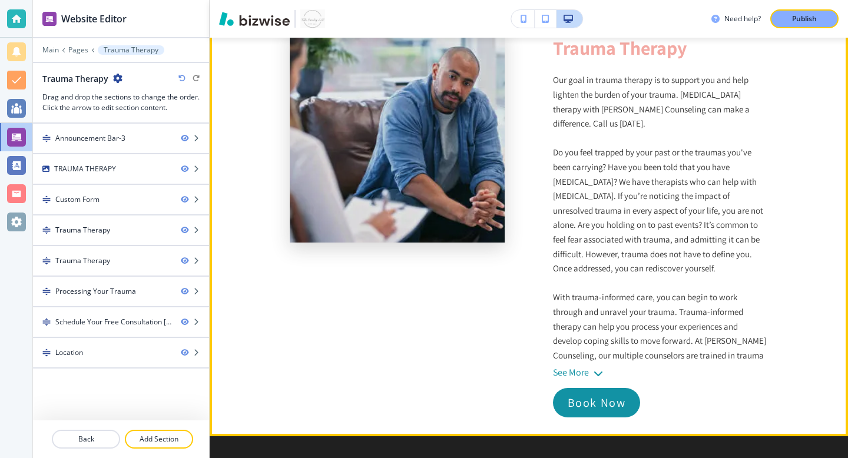
scroll to position [818, 0]
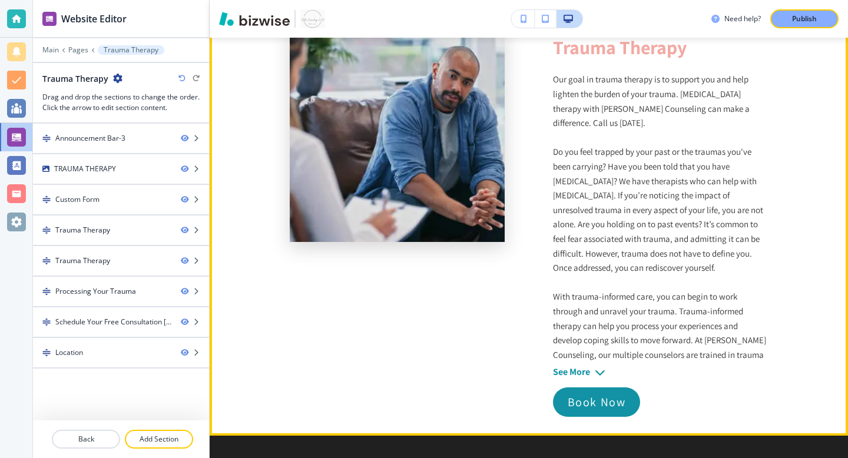
click at [587, 371] on div "See More" at bounding box center [571, 372] width 37 height 11
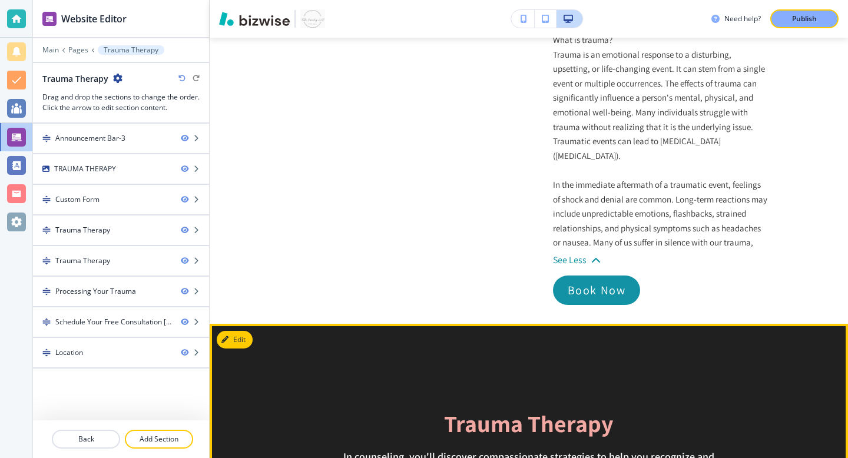
scroll to position [1315, 0]
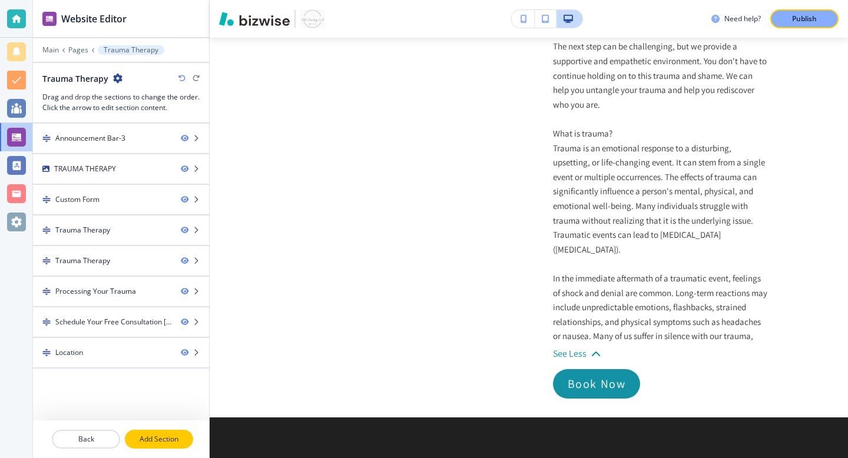
click at [167, 438] on p "Add Section" at bounding box center [159, 439] width 66 height 11
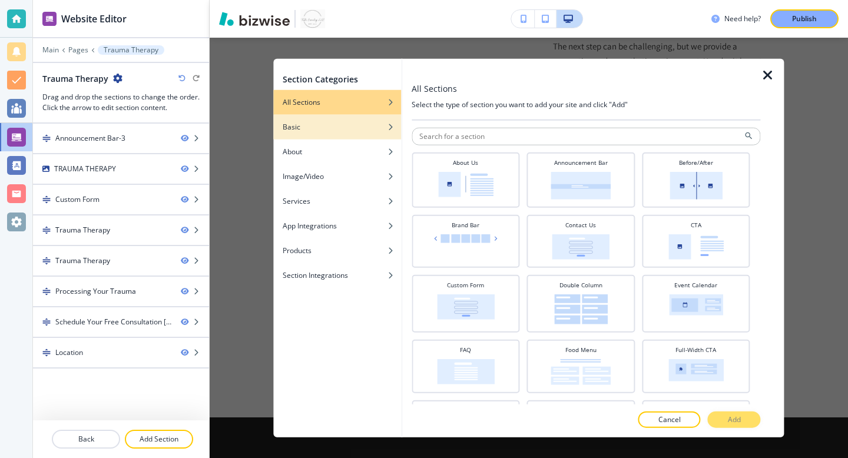
click at [303, 133] on div "button" at bounding box center [337, 136] width 128 height 7
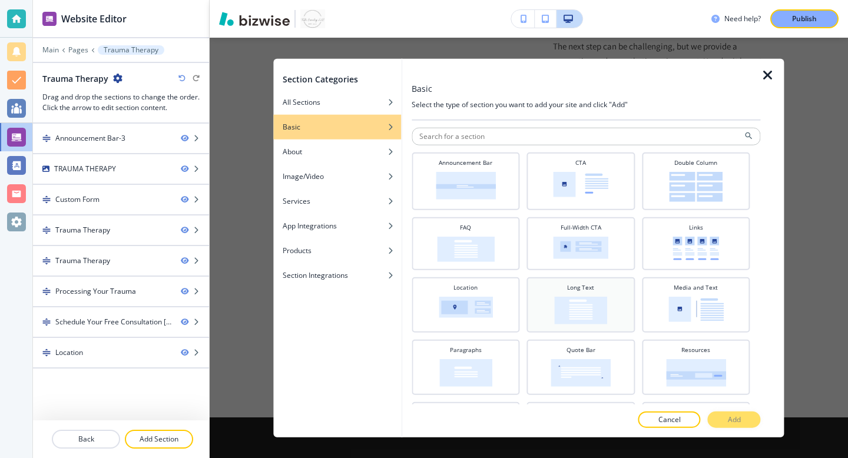
click at [571, 311] on img at bounding box center [580, 311] width 53 height 28
click at [729, 412] on button "Add" at bounding box center [734, 419] width 53 height 16
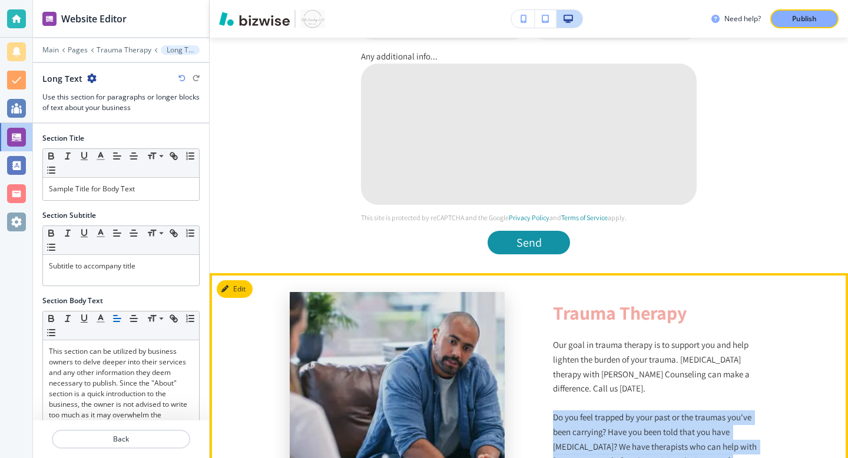
scroll to position [558, 0]
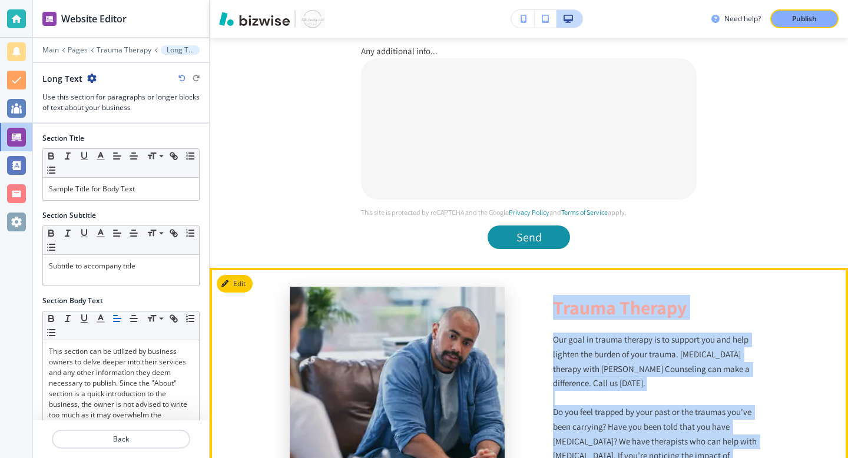
drag, startPoint x: 729, startPoint y: 376, endPoint x: 550, endPoint y: 291, distance: 197.9
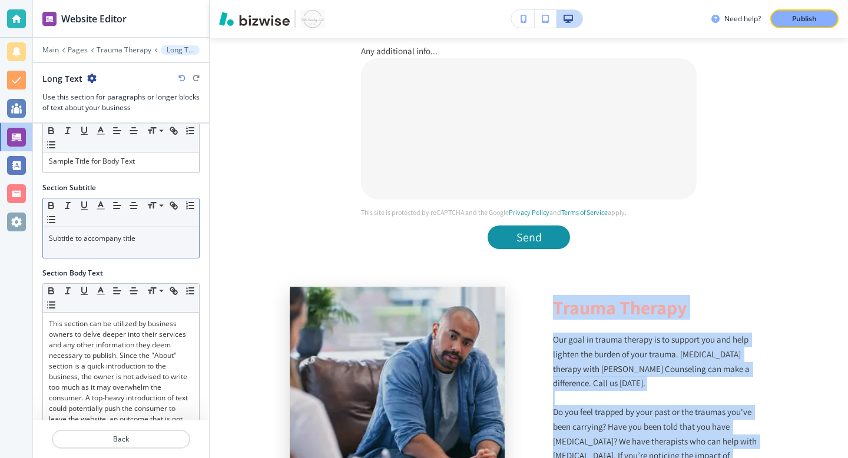
scroll to position [0, 0]
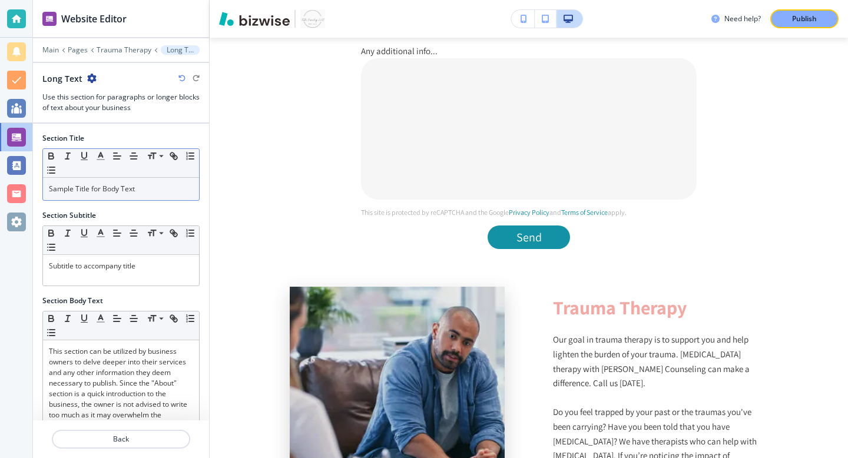
click at [124, 188] on p "Sample Title for Body Text" at bounding box center [121, 189] width 144 height 11
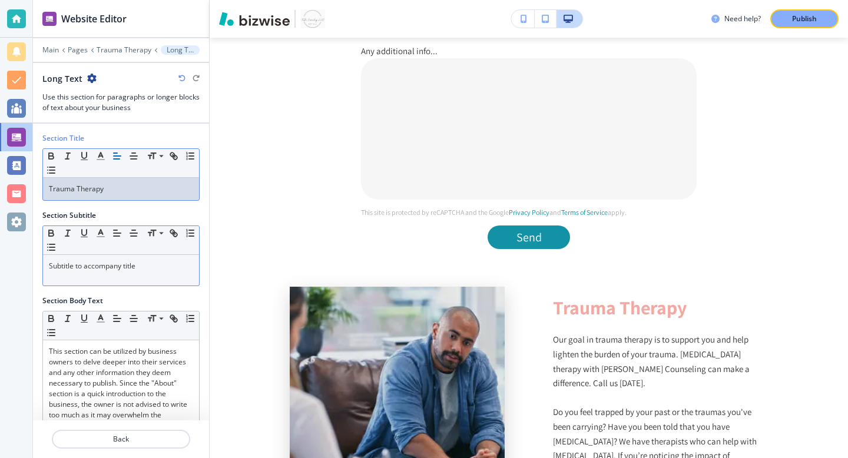
click at [88, 266] on p "Subtitle to accompany title" at bounding box center [121, 266] width 144 height 11
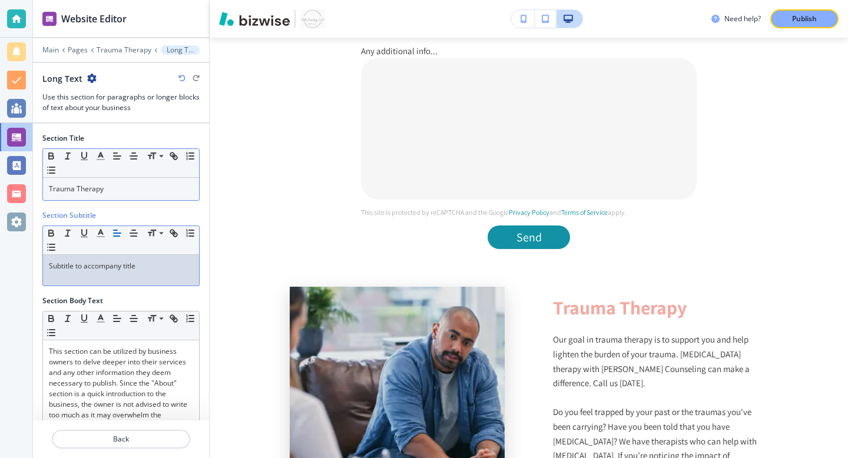
click at [88, 263] on p "Subtitle to accompany title" at bounding box center [121, 266] width 144 height 11
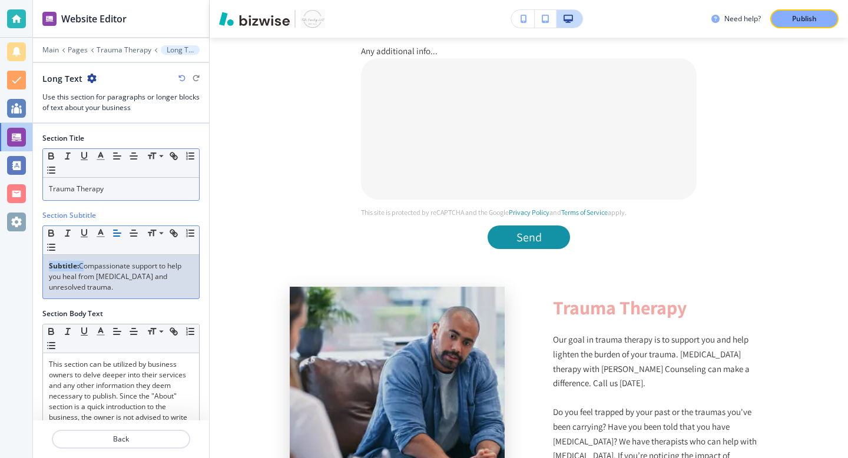
drag, startPoint x: 80, startPoint y: 267, endPoint x: 19, endPoint y: 229, distance: 71.6
click at [19, 229] on div "Website Editor Main Pages Trauma Therapy Long Text Long Text Use this section f…" at bounding box center [424, 229] width 848 height 458
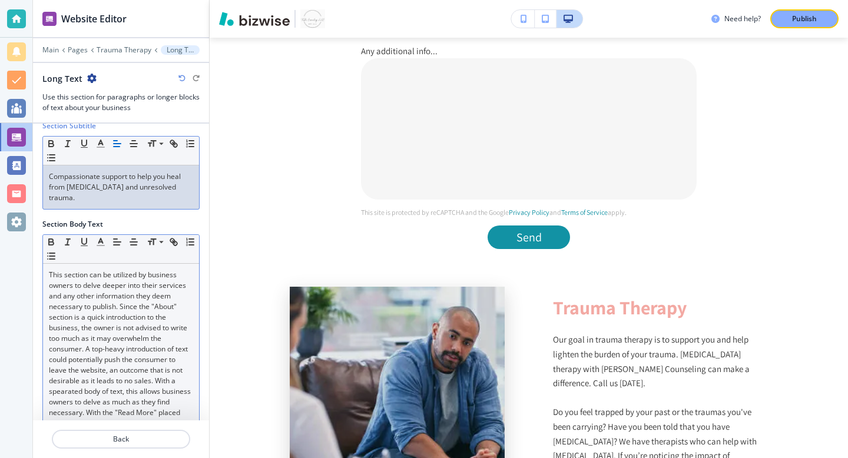
scroll to position [90, 0]
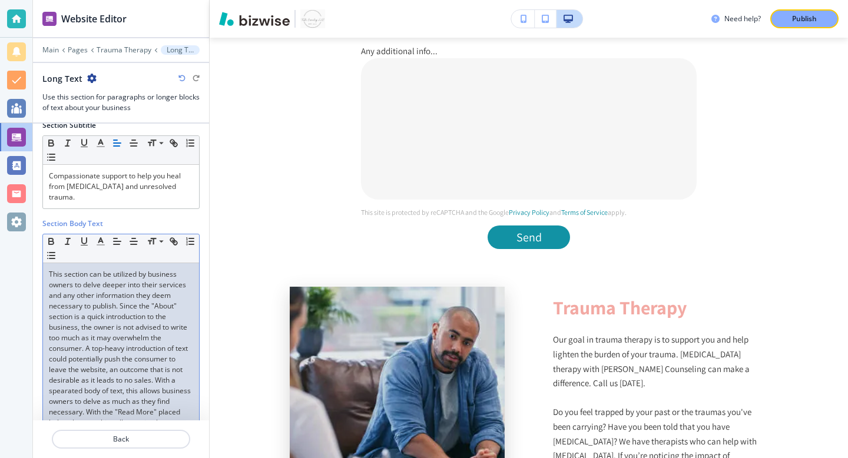
click at [100, 312] on p "This section can be utilized by business owners to delve deeper into their serv…" at bounding box center [121, 359] width 144 height 180
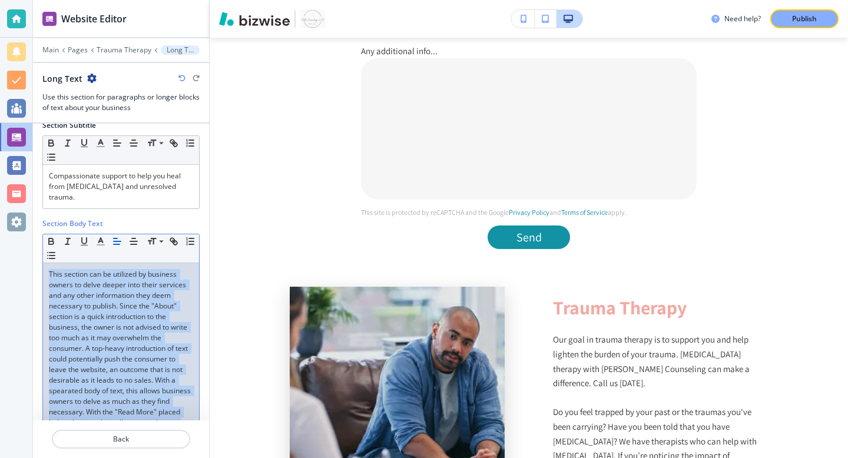
click at [100, 312] on p "This section can be utilized by business owners to delve deeper into their serv…" at bounding box center [121, 359] width 144 height 180
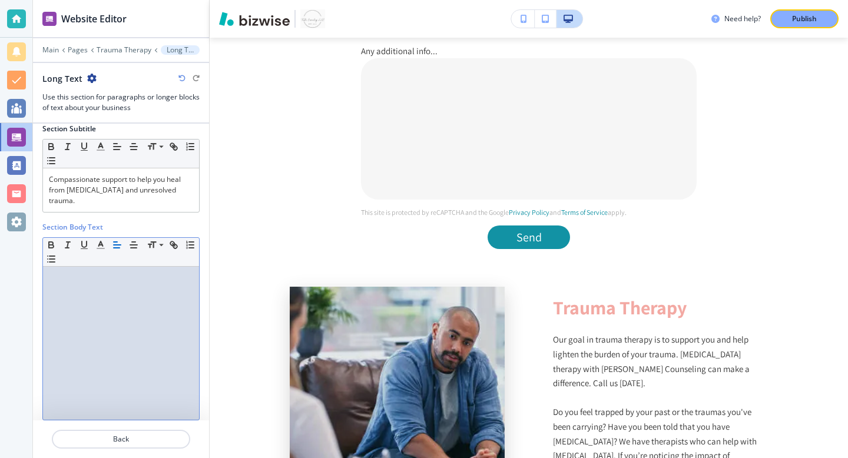
scroll to position [76, 0]
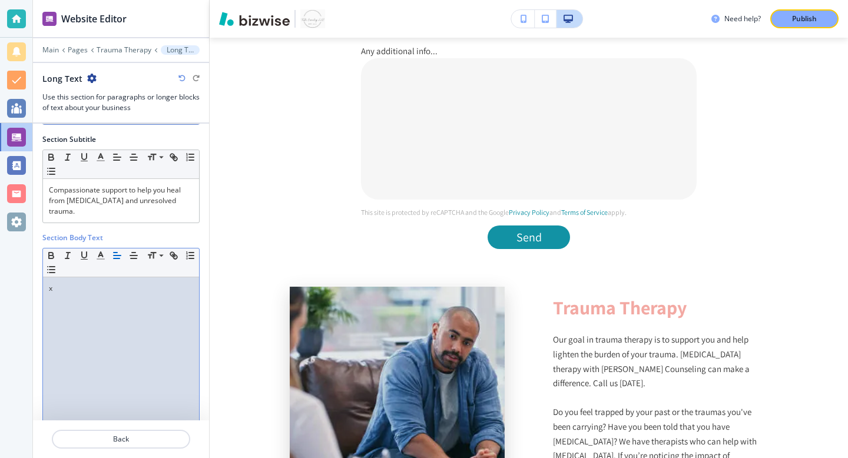
paste div
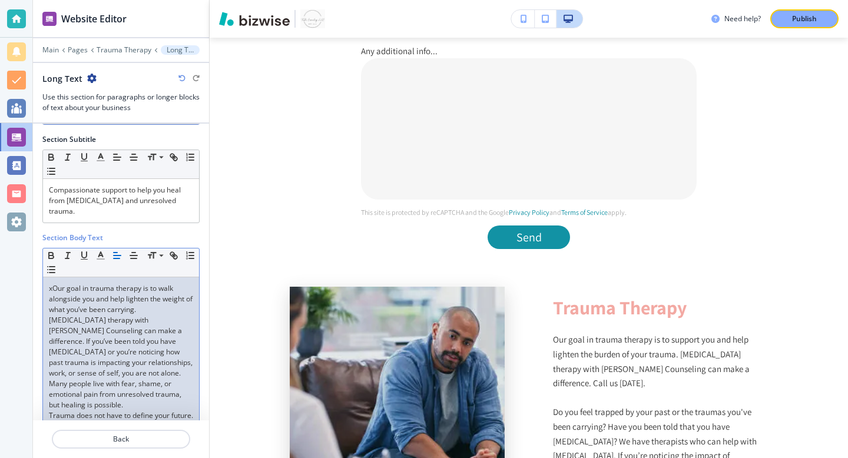
click at [52, 283] on p "xOur goal in trauma therapy is to walk alongside you and help lighten the weigh…" at bounding box center [121, 346] width 144 height 127
click at [96, 384] on p "Our goal in trauma therapy is to walk alongside you and help lighten the weight…" at bounding box center [121, 346] width 144 height 127
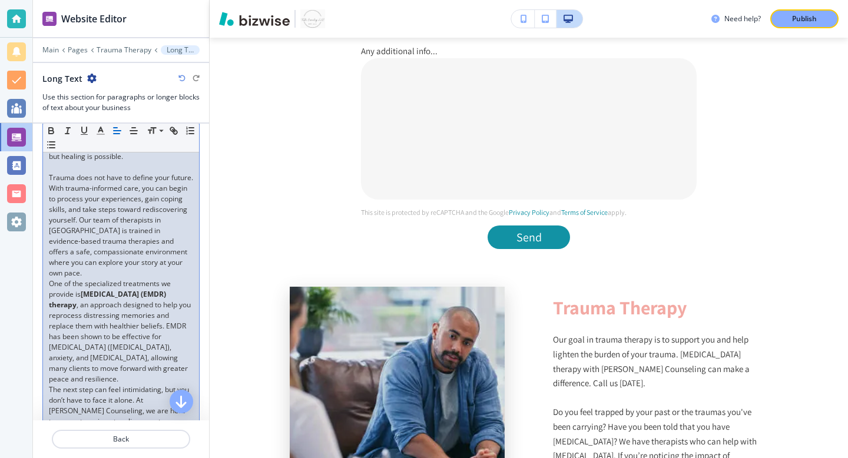
scroll to position [370, 0]
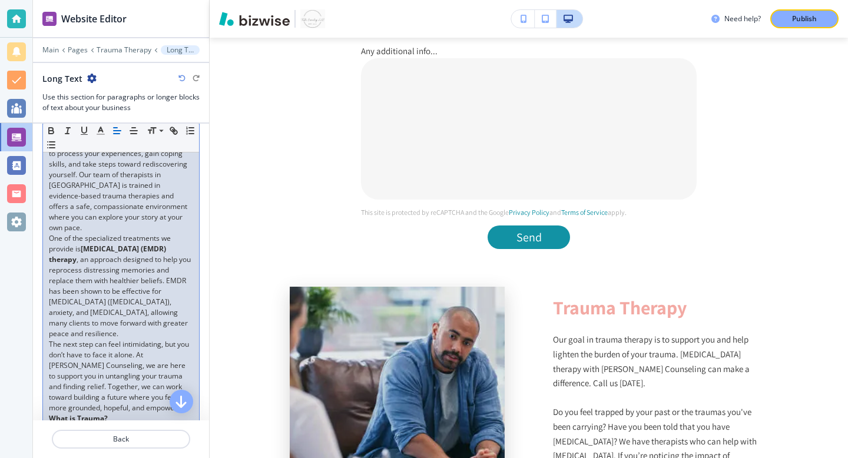
click at [143, 376] on p "The next step can feel intimidating, but you don’t have to face it alone. At [P…" at bounding box center [121, 376] width 144 height 74
click at [110, 435] on p at bounding box center [121, 440] width 144 height 11
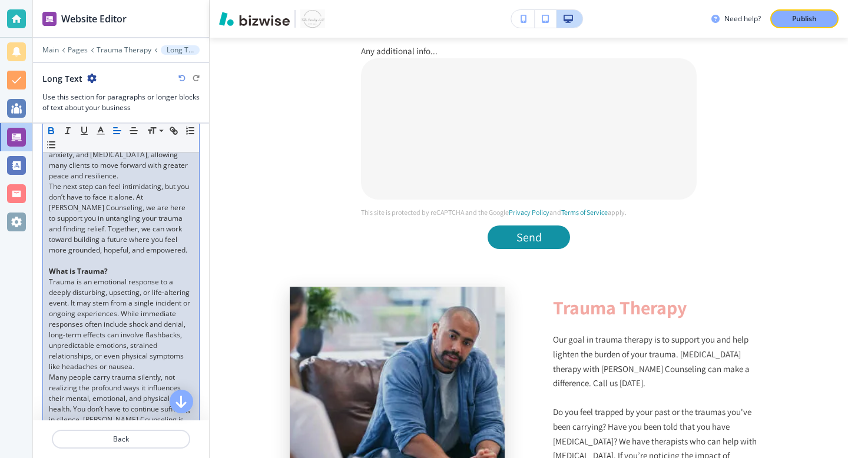
scroll to position [528, 0]
click at [143, 335] on p "Trauma is an emotional response to a deeply disturbing, upsetting, or life-alte…" at bounding box center [121, 323] width 144 height 95
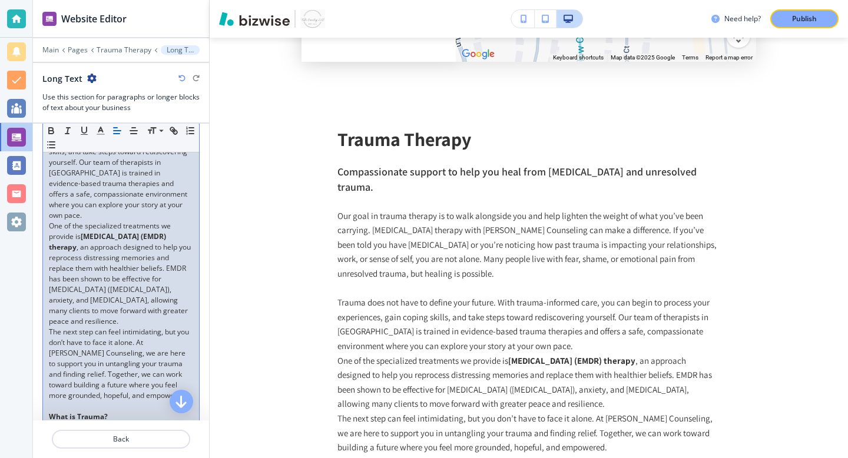
scroll to position [379, 0]
click at [177, 184] on p "Trauma does not have to define your future. With trauma-informed care, you can …" at bounding box center [121, 171] width 144 height 106
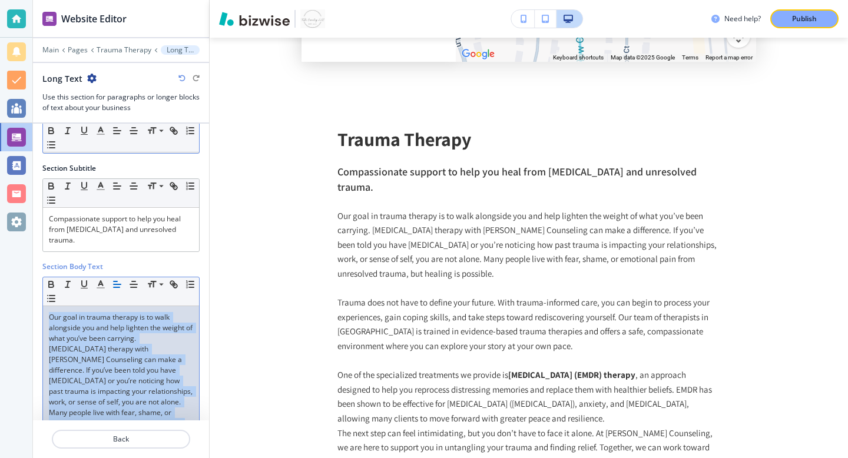
scroll to position [0, 0]
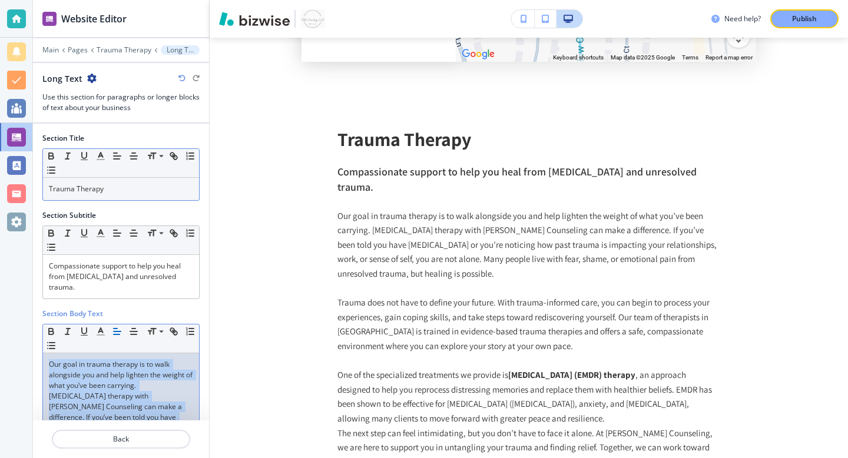
drag, startPoint x: 158, startPoint y: 407, endPoint x: 94, endPoint y: 55, distance: 358.0
click at [94, 55] on div "Website Editor Main Pages Trauma Therapy Long Text Long Text Use this section f…" at bounding box center [121, 229] width 176 height 458
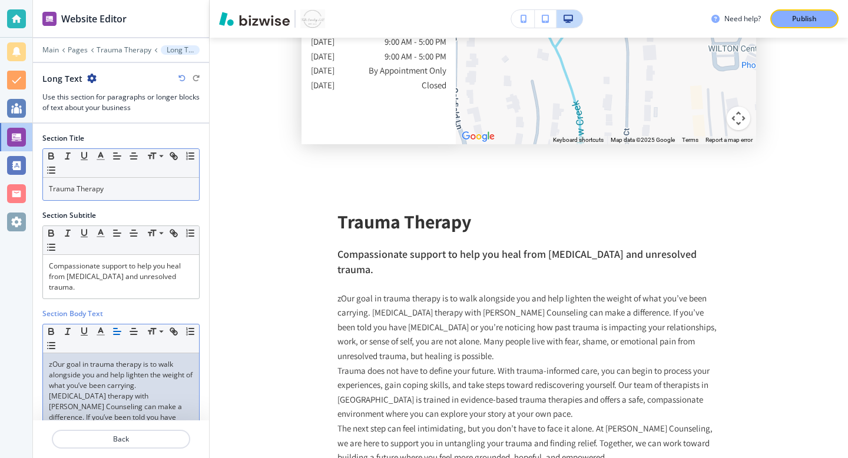
scroll to position [4120, 0]
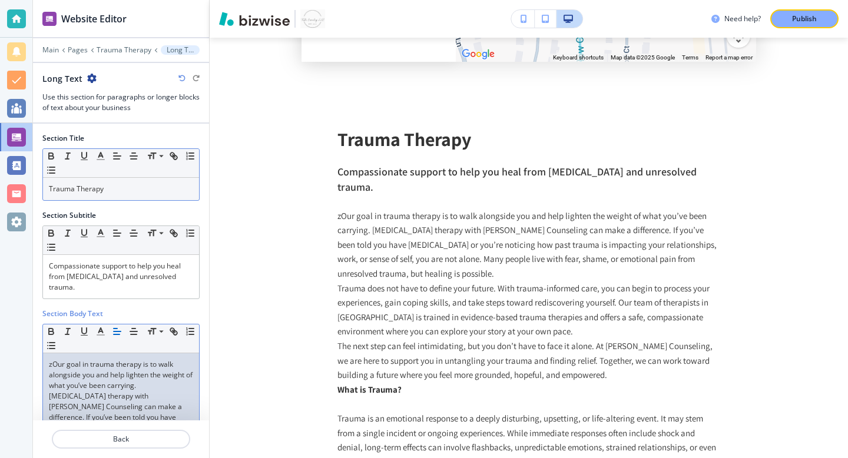
click at [52, 359] on p "zOur goal in trauma therapy is to walk alongside you and help lighten the weigh…" at bounding box center [121, 422] width 144 height 127
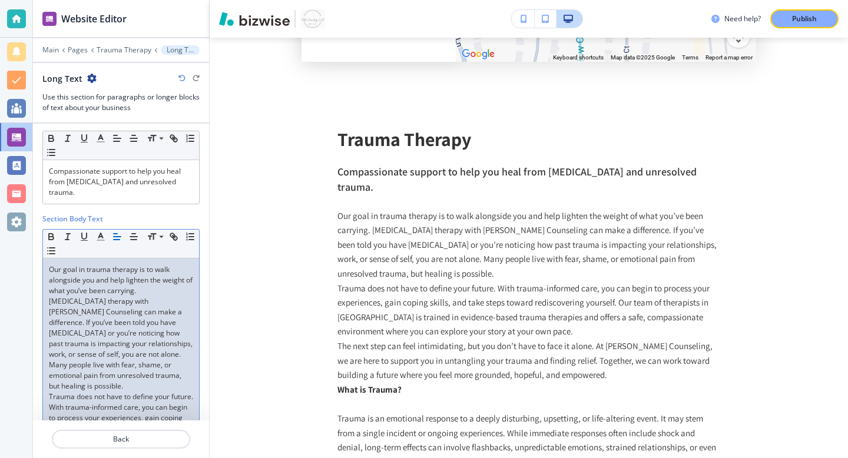
scroll to position [104, 0]
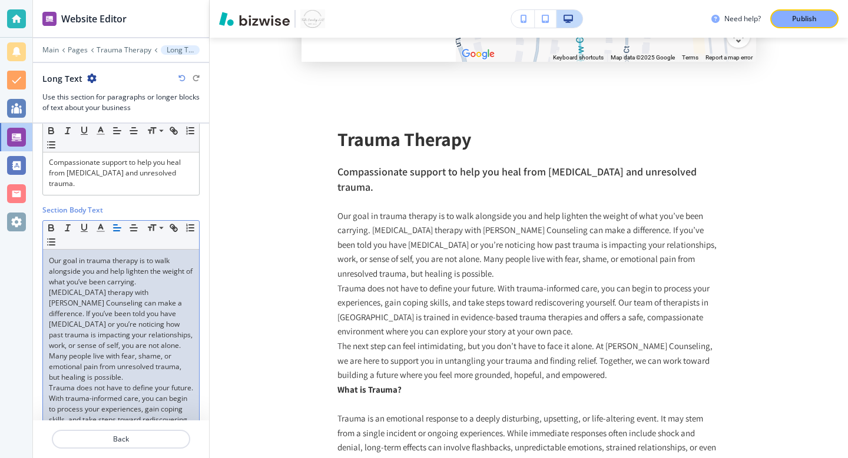
click at [119, 354] on p "Our goal in trauma therapy is to walk alongside you and help lighten the weight…" at bounding box center [121, 319] width 144 height 127
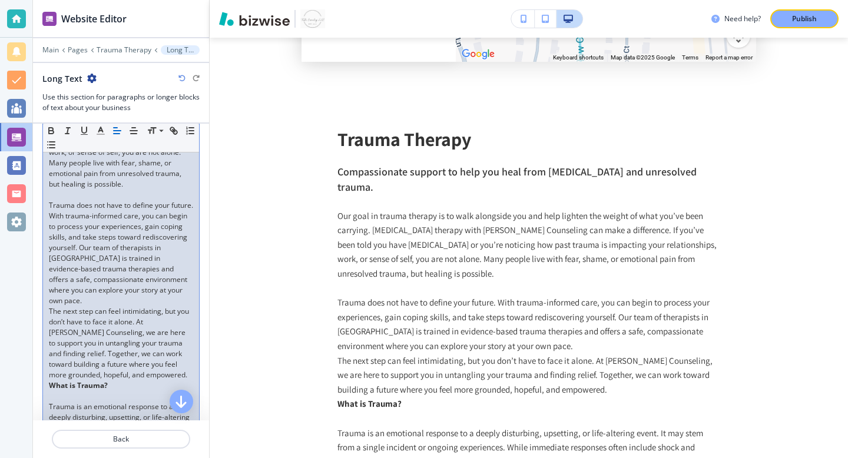
scroll to position [303, 0]
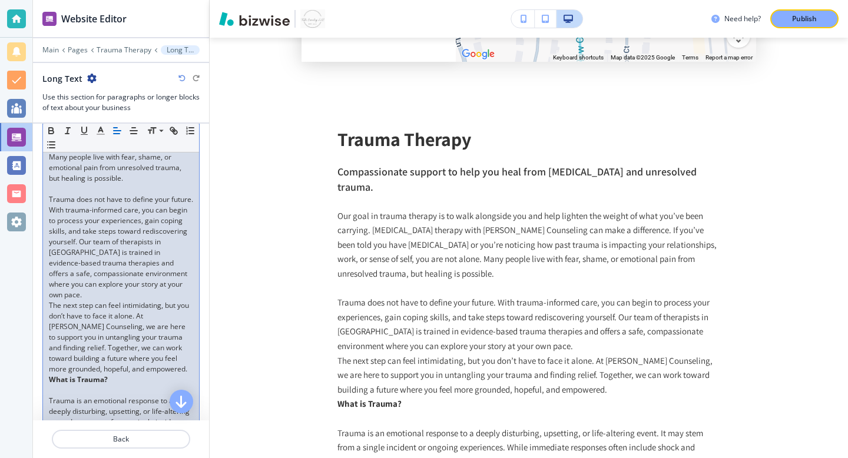
click at [174, 267] on p "Trauma does not have to define your future. With trauma-informed care, you can …" at bounding box center [121, 247] width 144 height 106
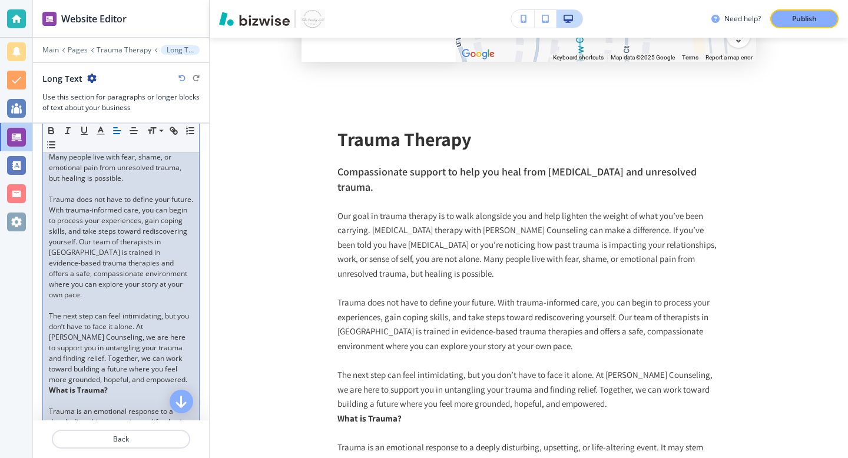
click at [164, 385] on p "What is Trauma?" at bounding box center [121, 390] width 144 height 11
click at [160, 345] on p "The next step can feel intimidating, but you don’t have to face it alone. At [P…" at bounding box center [121, 348] width 144 height 74
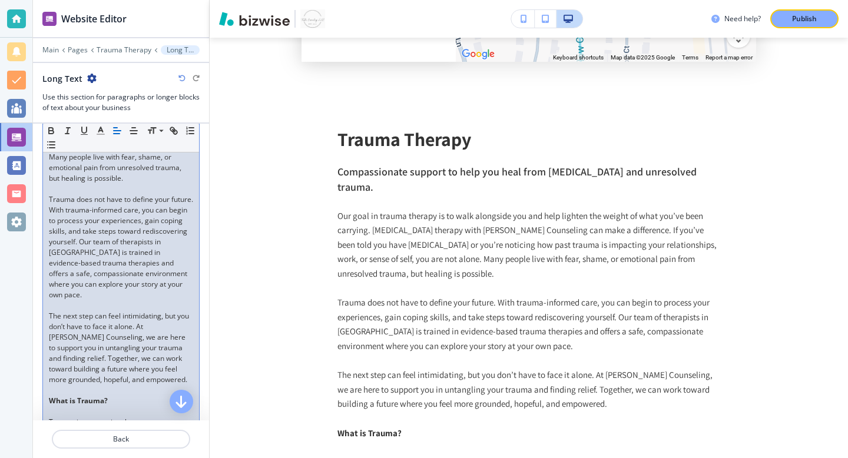
click at [134, 407] on p at bounding box center [121, 412] width 144 height 11
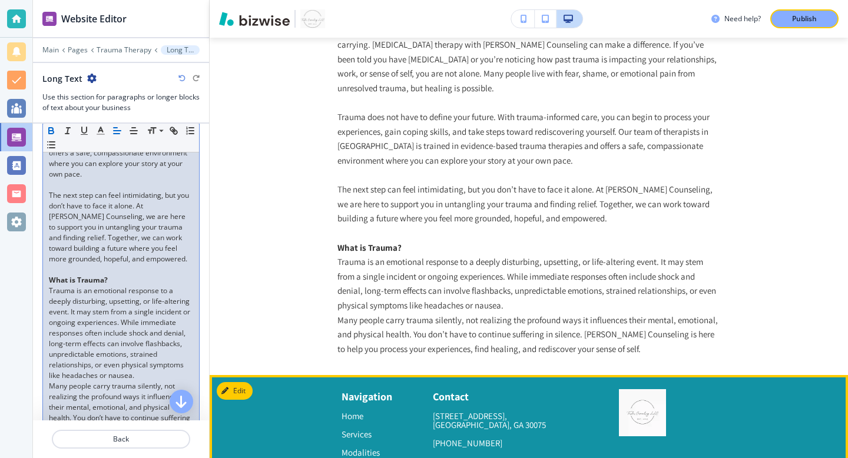
scroll to position [4306, 0]
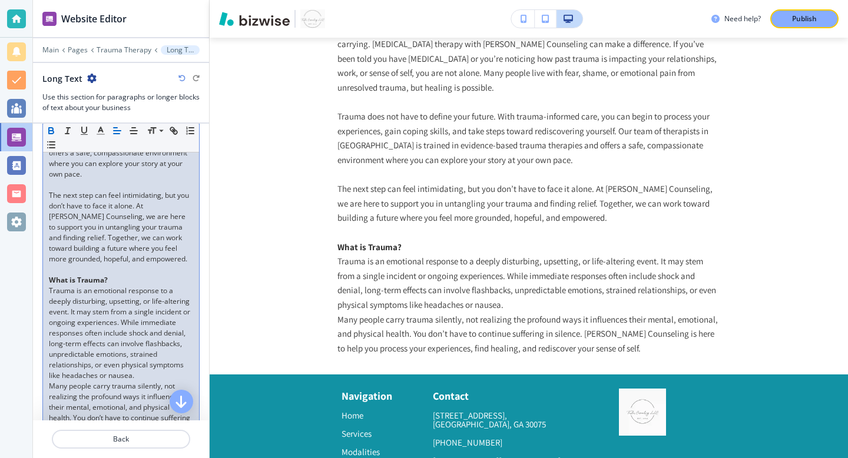
click at [147, 343] on p "Trauma is an emotional response to a deeply disturbing, upsetting, or life-alte…" at bounding box center [121, 333] width 144 height 95
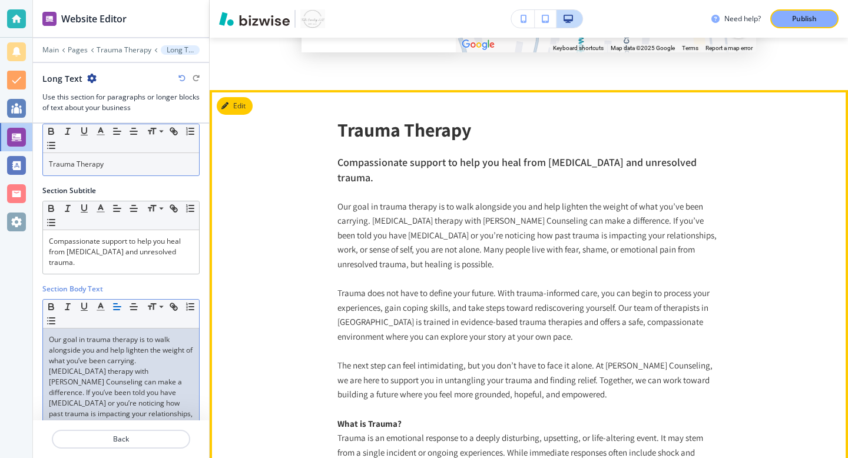
scroll to position [4085, 0]
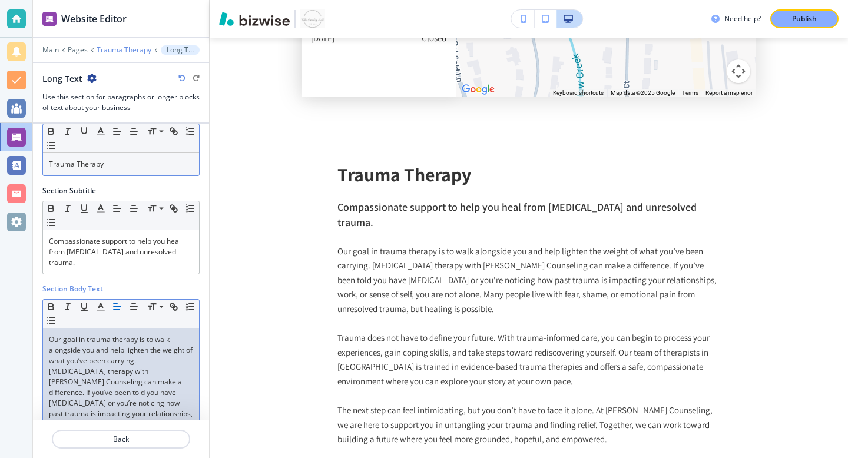
click at [115, 49] on p "Trauma Therapy" at bounding box center [124, 50] width 55 height 8
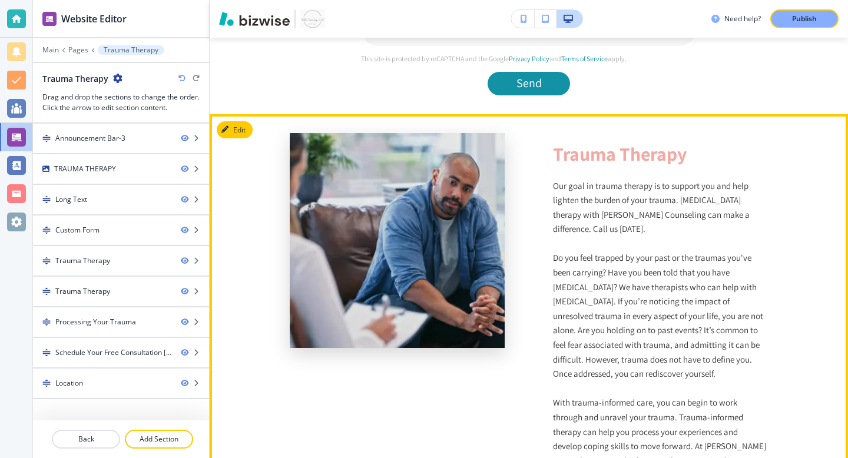
scroll to position [1213, 0]
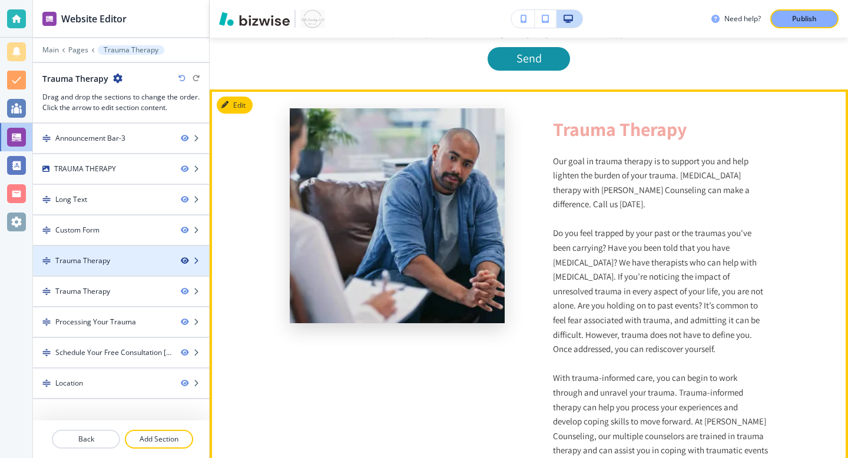
click at [186, 263] on icon "button" at bounding box center [184, 260] width 7 height 7
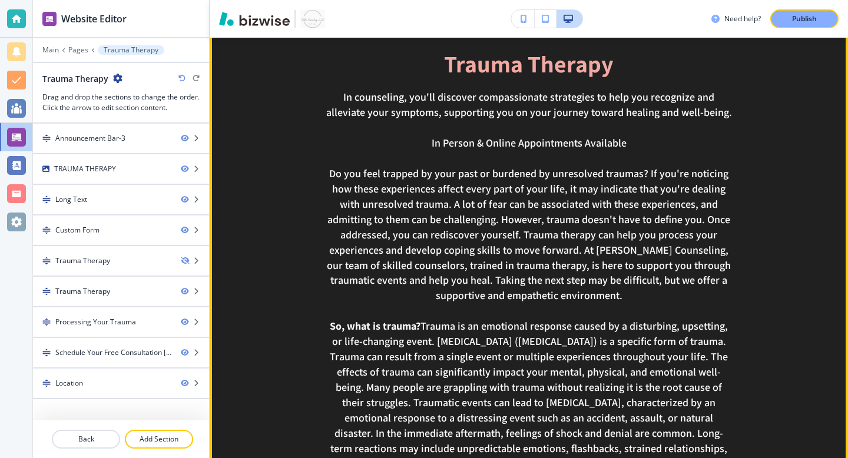
scroll to position [1341, 0]
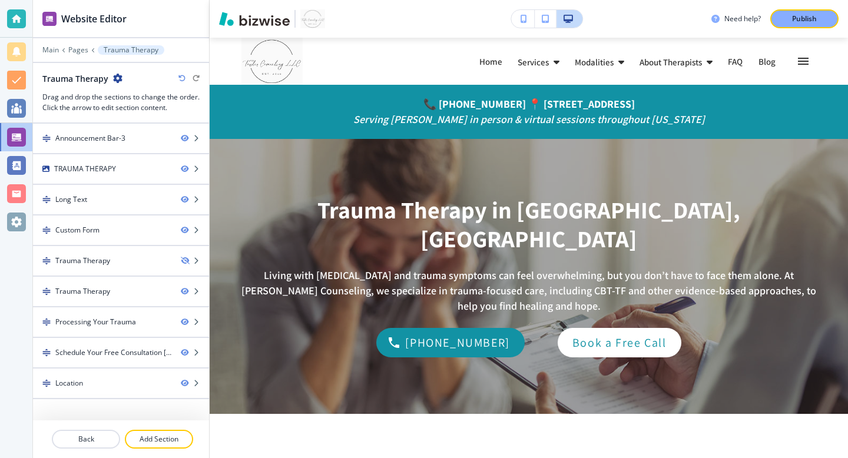
scroll to position [1267, 0]
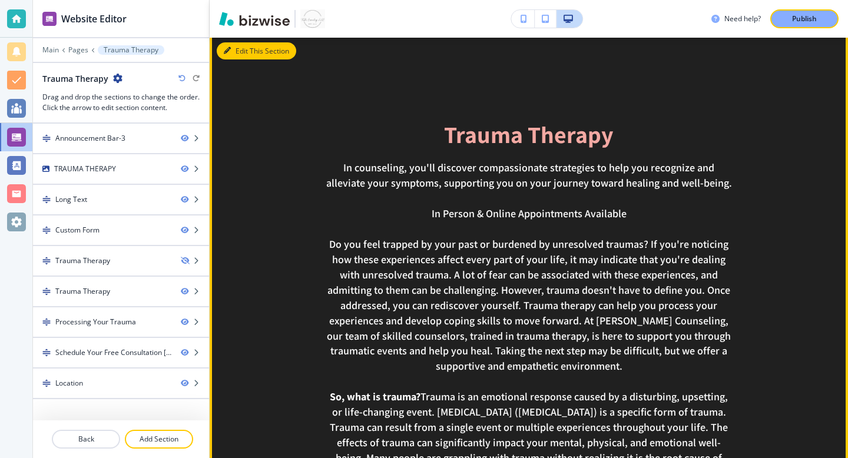
click at [237, 42] on button "Edit This Section" at bounding box center [257, 51] width 80 height 18
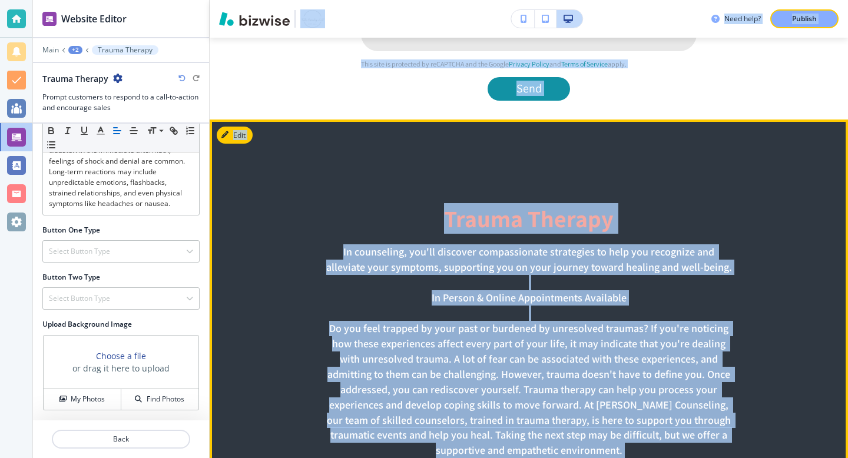
scroll to position [1130, 0]
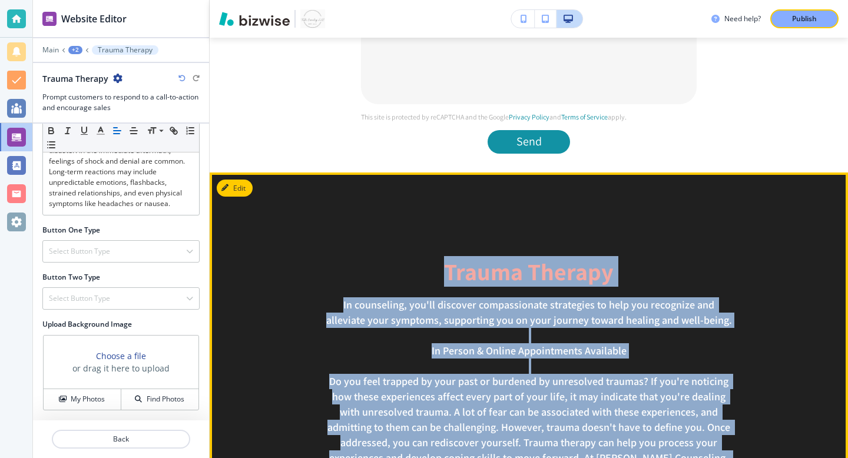
drag, startPoint x: 629, startPoint y: 252, endPoint x: 445, endPoint y: 256, distance: 183.9
copy main "Trauma Therapy In counseling, you'll discover compassionate strategies to help …"
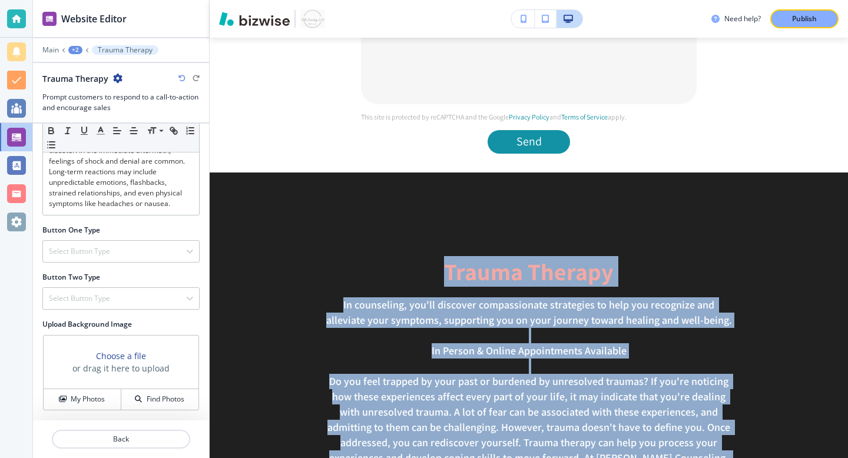
click at [78, 49] on div "+2" at bounding box center [75, 50] width 14 height 8
click at [95, 91] on p "Trauma Therapy" at bounding box center [106, 90] width 60 height 11
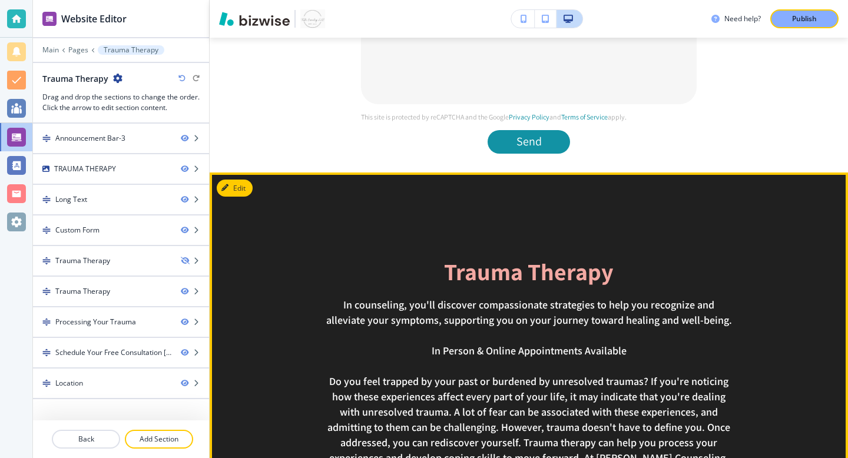
click at [346, 343] on p "In Person & Online Appointments Available" at bounding box center [529, 350] width 409 height 15
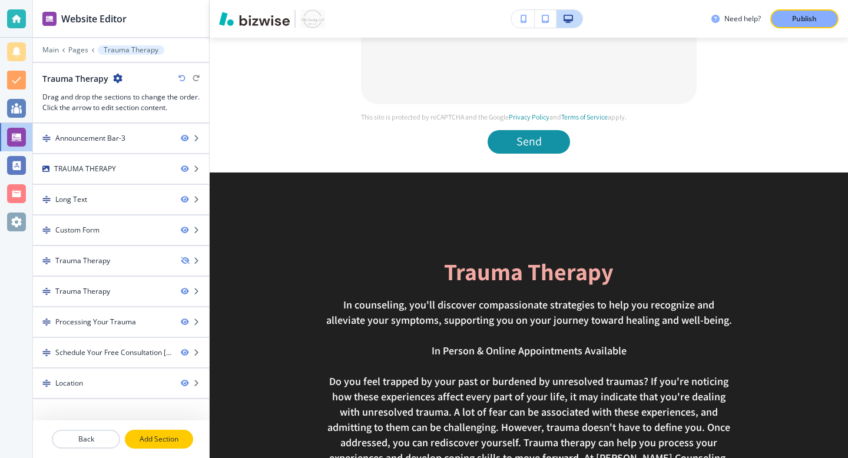
click at [163, 441] on p "Add Section" at bounding box center [159, 439] width 66 height 11
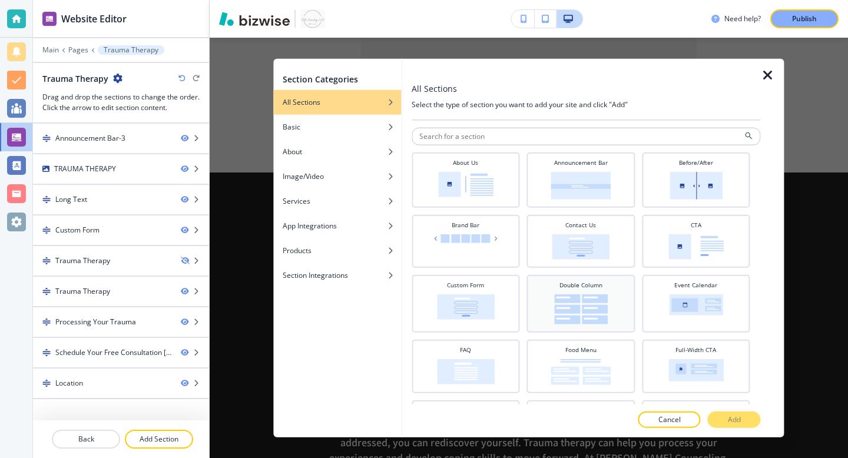
click at [566, 310] on img at bounding box center [581, 310] width 54 height 30
click at [741, 419] on p "Add" at bounding box center [734, 419] width 13 height 11
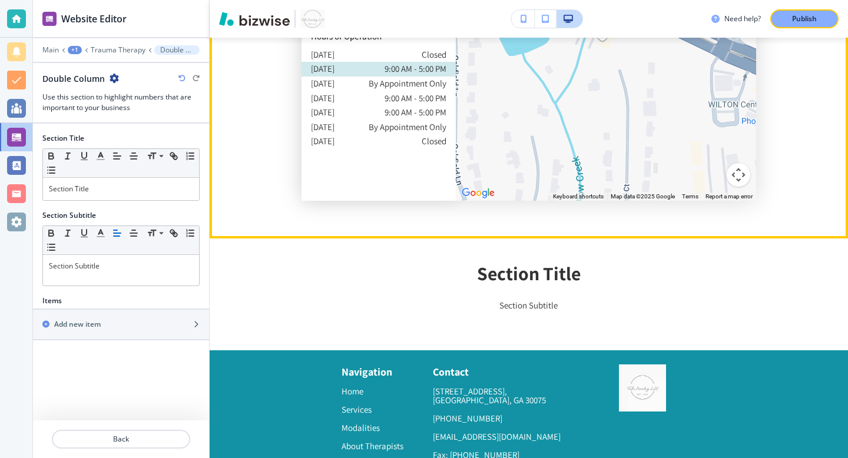
scroll to position [3577, 0]
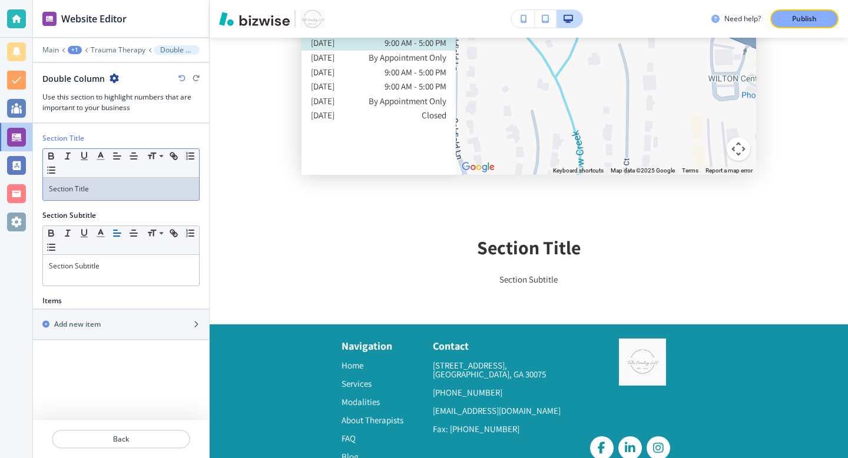
click at [130, 181] on div "Section Title" at bounding box center [121, 189] width 156 height 22
click at [130, 180] on div "Section Title" at bounding box center [121, 189] width 156 height 22
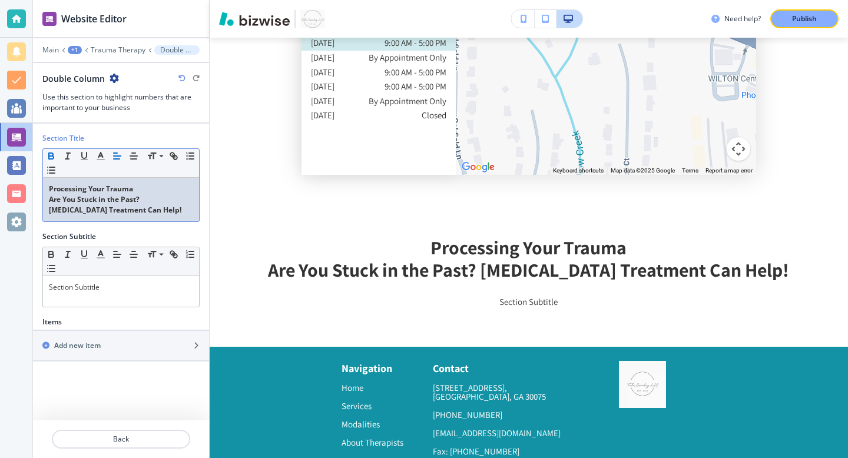
scroll to position [0, 0]
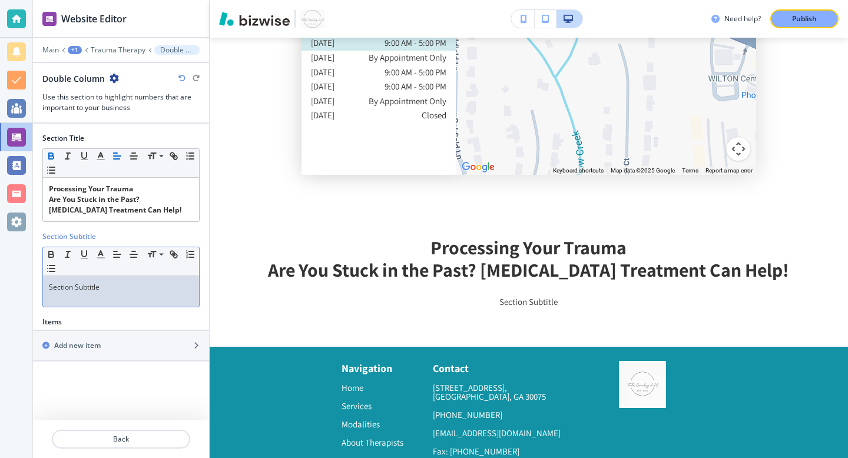
click at [113, 285] on p "Section Subtitle" at bounding box center [121, 287] width 144 height 11
paste div
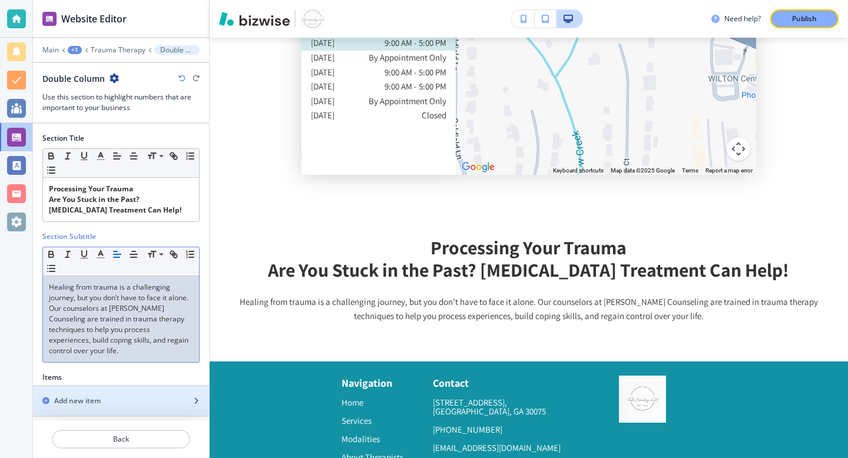
click at [100, 396] on h2 "Add new item" at bounding box center [77, 401] width 47 height 11
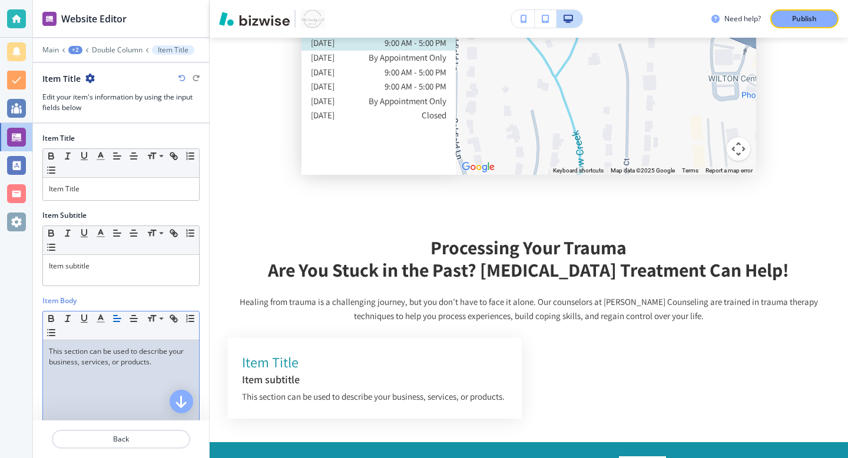
click at [146, 364] on p "This section can be used to describe your business, services, or products." at bounding box center [121, 356] width 144 height 21
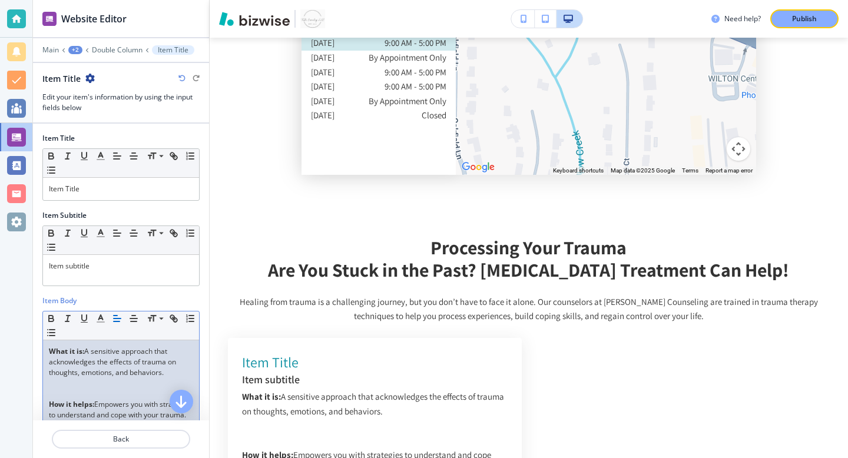
click at [87, 394] on p at bounding box center [121, 394] width 144 height 11
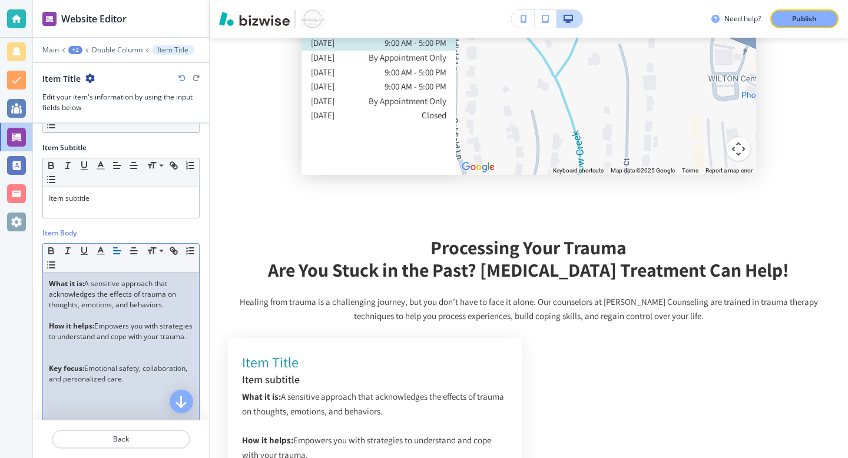
scroll to position [82, 0]
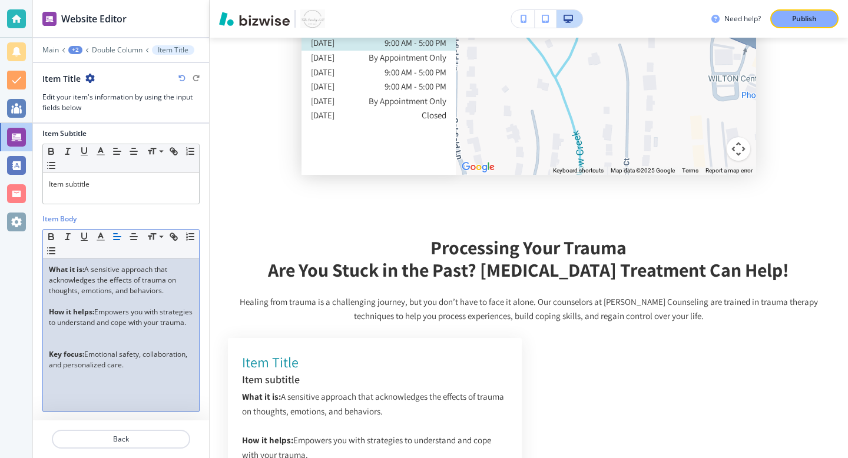
click at [87, 349] on p at bounding box center [121, 344] width 144 height 11
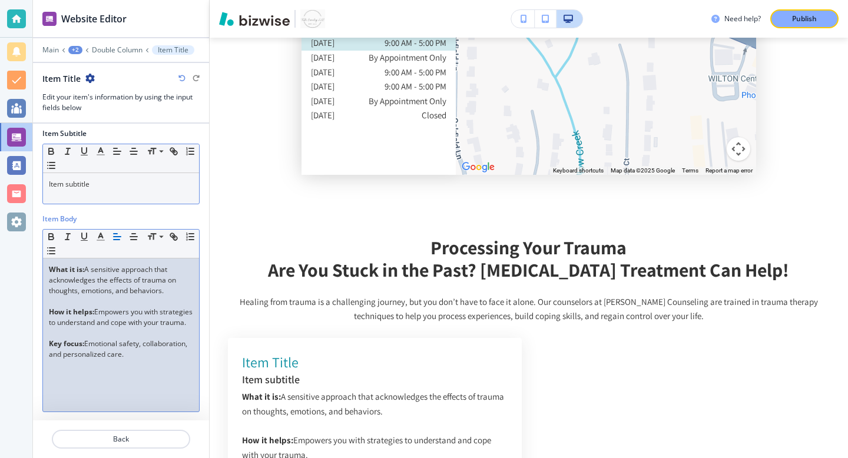
click at [84, 189] on div "Item subtitle" at bounding box center [121, 188] width 156 height 31
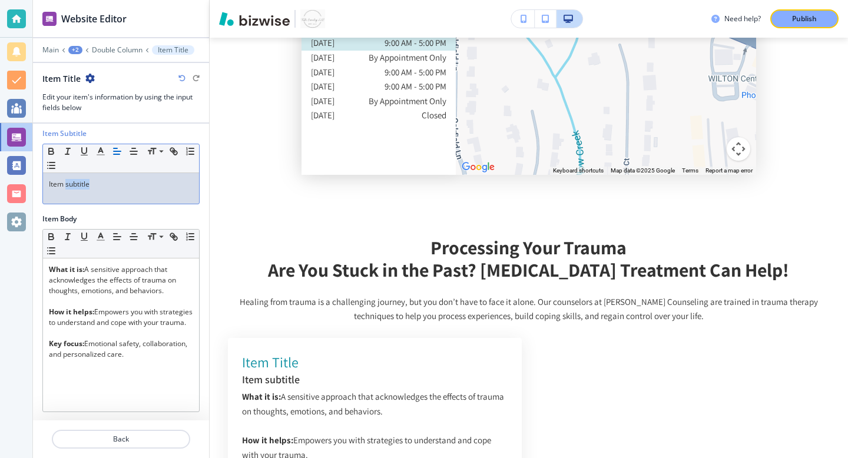
click at [84, 189] on p "Item subtitle" at bounding box center [121, 184] width 144 height 11
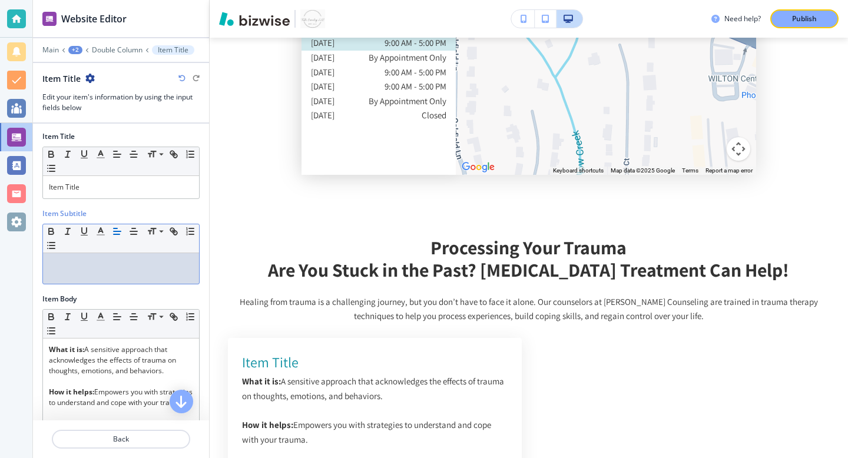
scroll to position [0, 0]
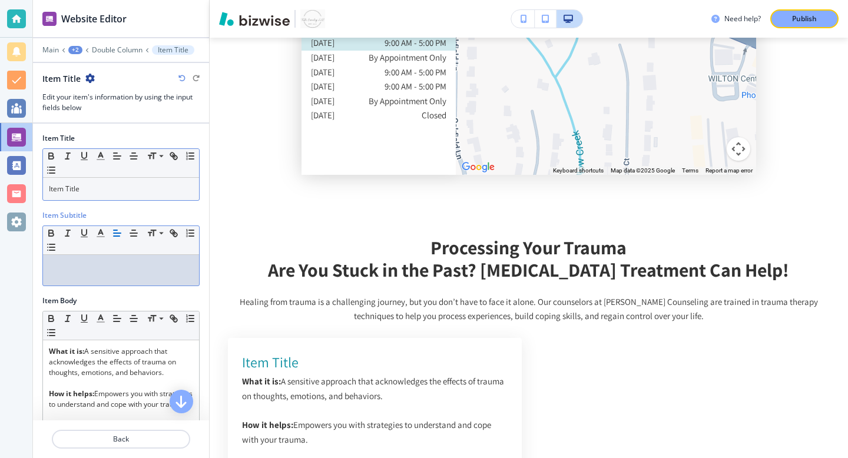
click at [85, 186] on p "Item Title" at bounding box center [121, 189] width 144 height 11
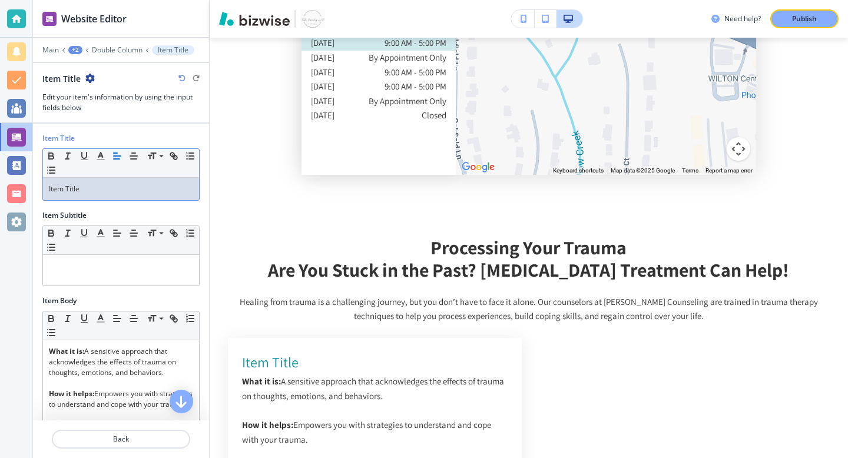
click at [85, 186] on p "Item Title" at bounding box center [121, 189] width 144 height 11
click at [101, 196] on div "Trauma-Informed Therapy" at bounding box center [121, 189] width 156 height 22
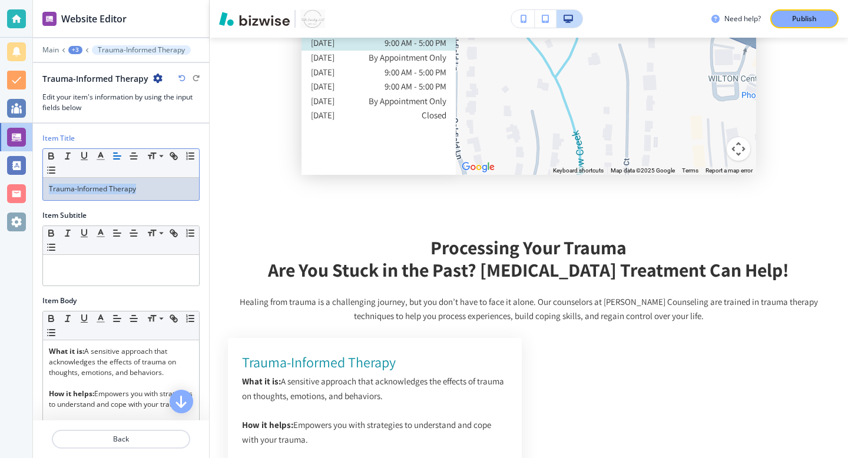
click at [101, 196] on div "Trauma-Informed Therapy" at bounding box center [121, 189] width 156 height 22
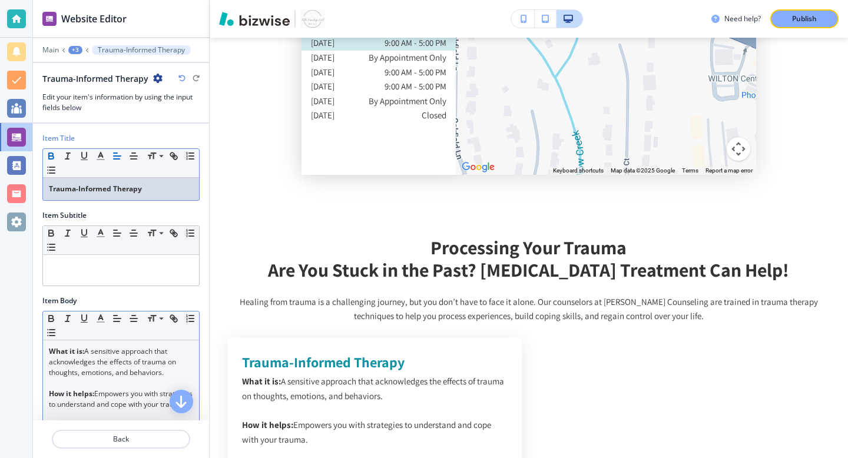
scroll to position [83, 0]
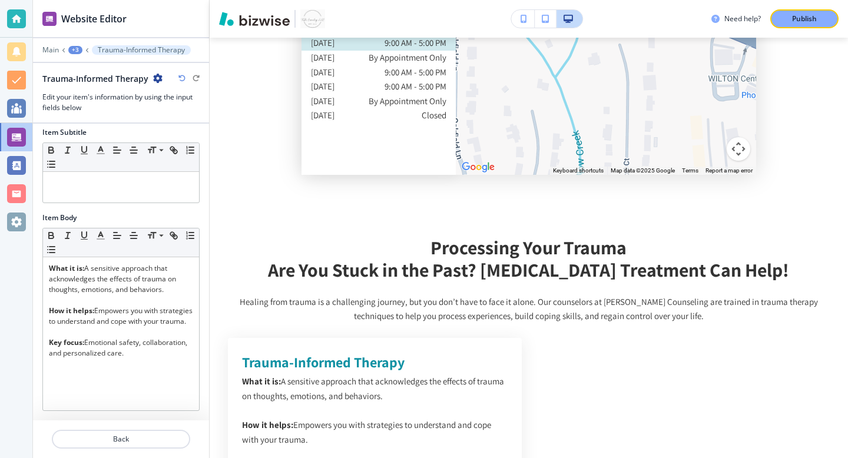
click at [79, 49] on div "+3" at bounding box center [75, 50] width 14 height 8
click at [103, 111] on p "Double Column" at bounding box center [106, 110] width 60 height 11
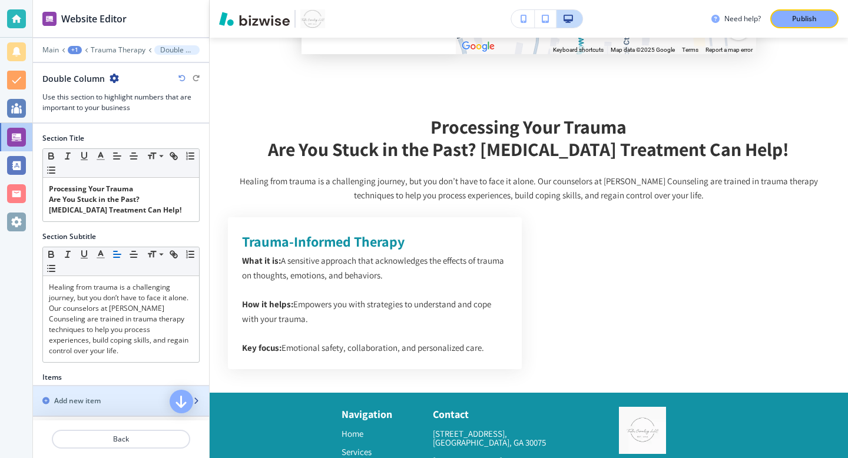
scroll to position [26, 0]
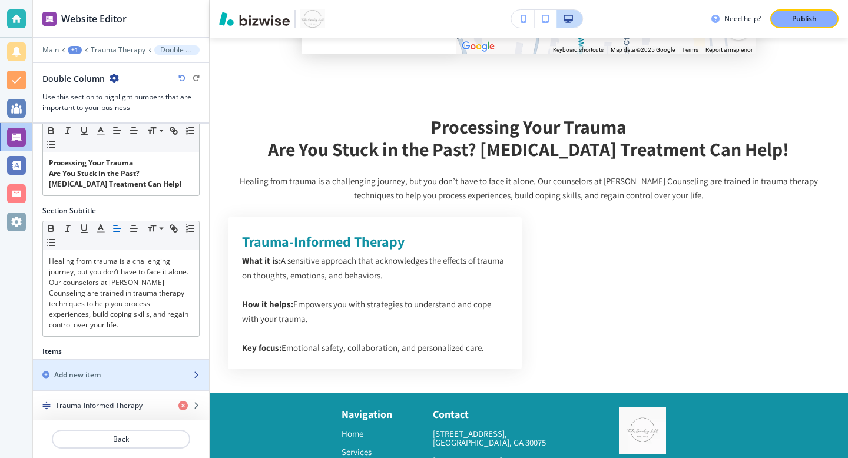
click at [115, 370] on div "Add new item" at bounding box center [108, 375] width 150 height 11
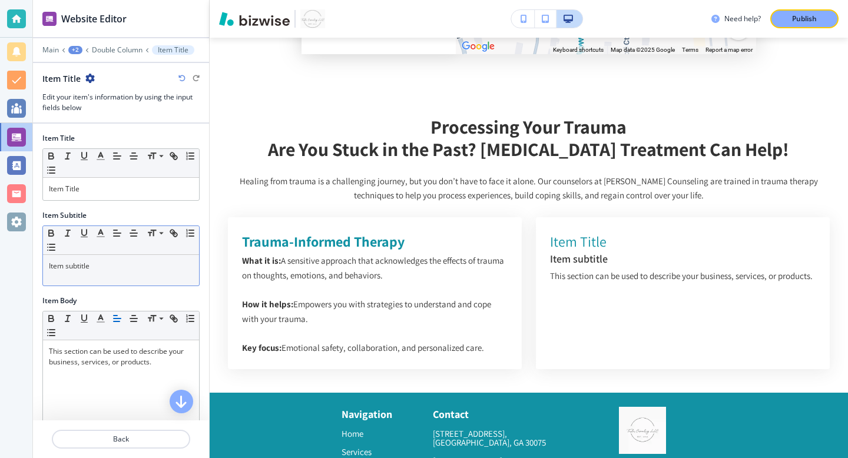
click at [96, 272] on div "Item subtitle" at bounding box center [121, 270] width 156 height 31
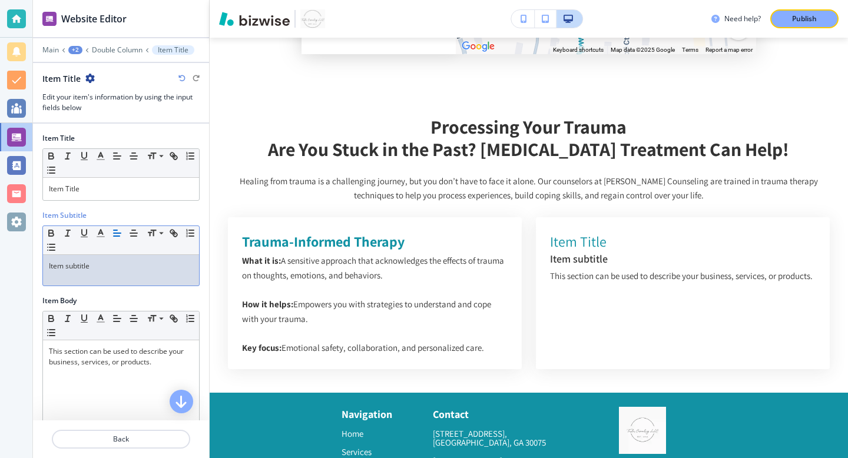
click at [96, 272] on div "Item subtitle" at bounding box center [121, 270] width 156 height 31
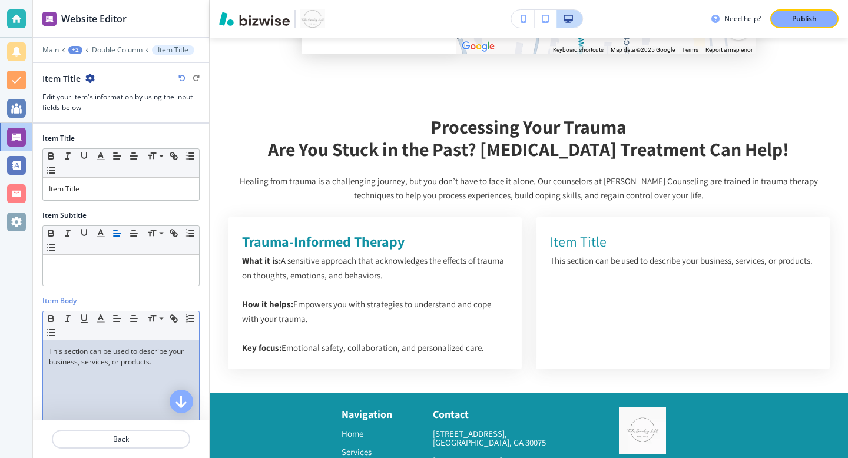
click at [102, 354] on p "This section can be used to describe your business, services, or products." at bounding box center [121, 356] width 144 height 21
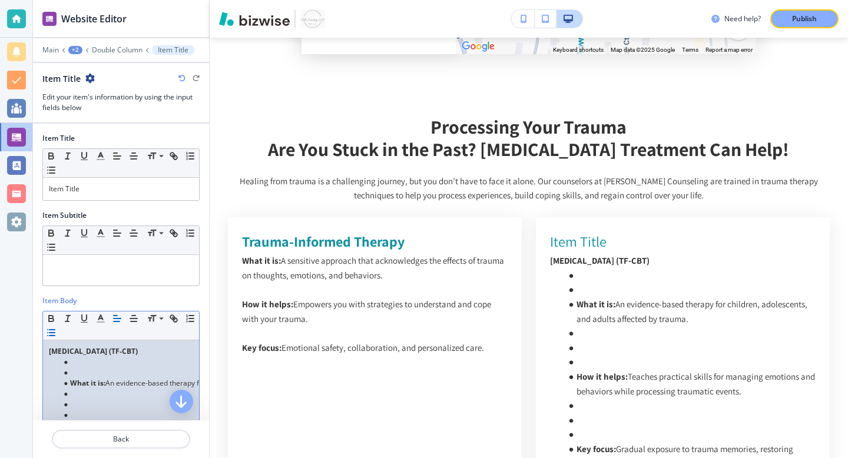
drag, startPoint x: 112, startPoint y: 364, endPoint x: 20, endPoint y: 353, distance: 92.5
click at [20, 353] on div "Website Editor Main +2 Double Column Item Title Item Title Edit your item's inf…" at bounding box center [424, 229] width 848 height 458
copy strong "[MEDICAL_DATA] (TF-CBT)"
click at [88, 189] on p "Item Title" at bounding box center [121, 189] width 144 height 11
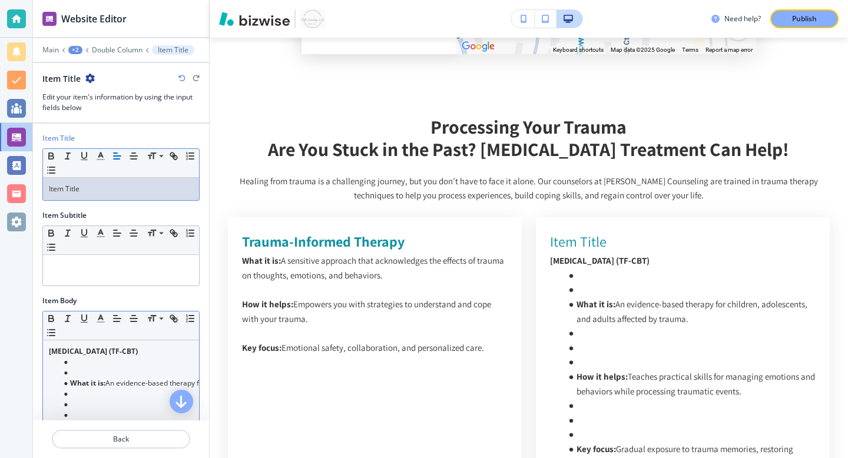
click at [88, 189] on p "Item Title" at bounding box center [121, 189] width 144 height 11
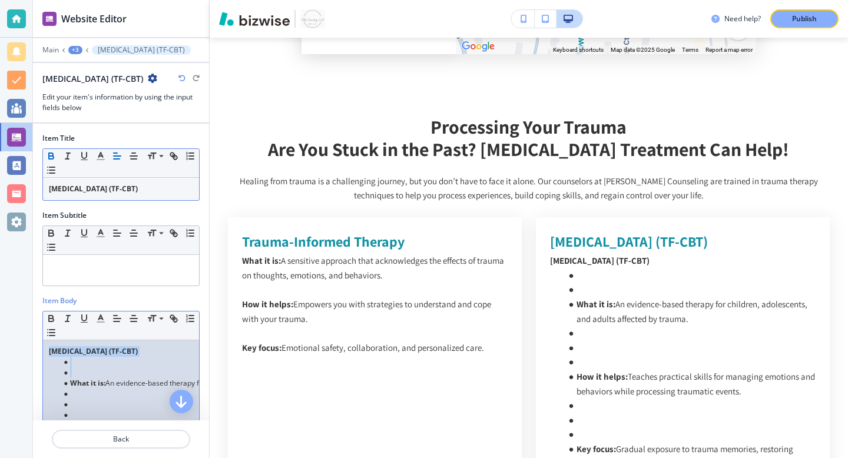
drag, startPoint x: 69, startPoint y: 401, endPoint x: 40, endPoint y: 349, distance: 59.3
click at [40, 349] on div "Item Body Small Normal Large Huge Trauma-Focused Cognitive Behavioral Therapy (…" at bounding box center [121, 400] width 176 height 208
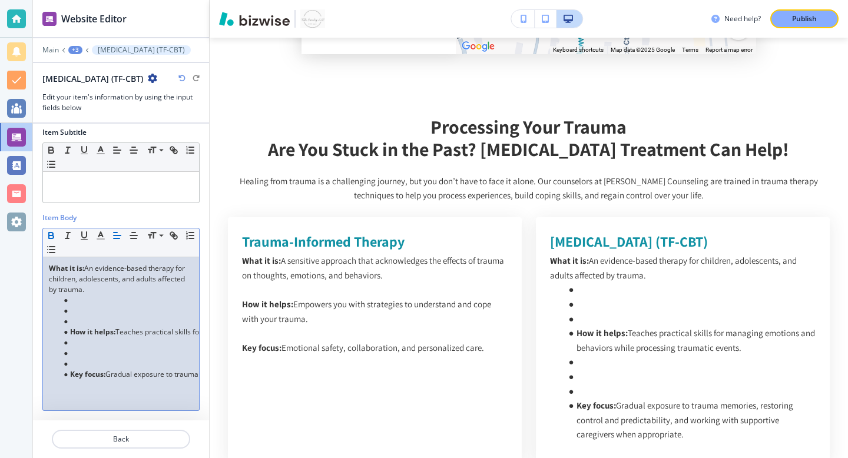
scroll to position [93, 0]
click at [68, 335] on li "How it helps: Teaches practical skills for managing emotions and behaviors whil…" at bounding box center [127, 332] width 134 height 11
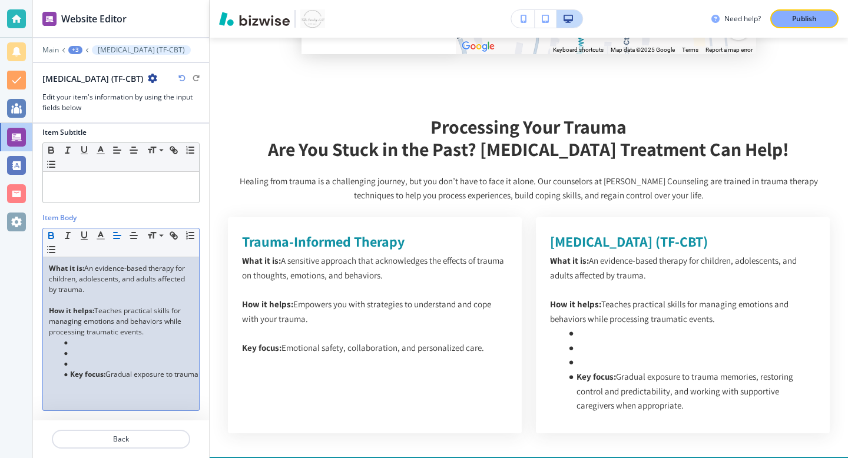
click at [72, 376] on strong "Key focus:" at bounding box center [87, 374] width 35 height 10
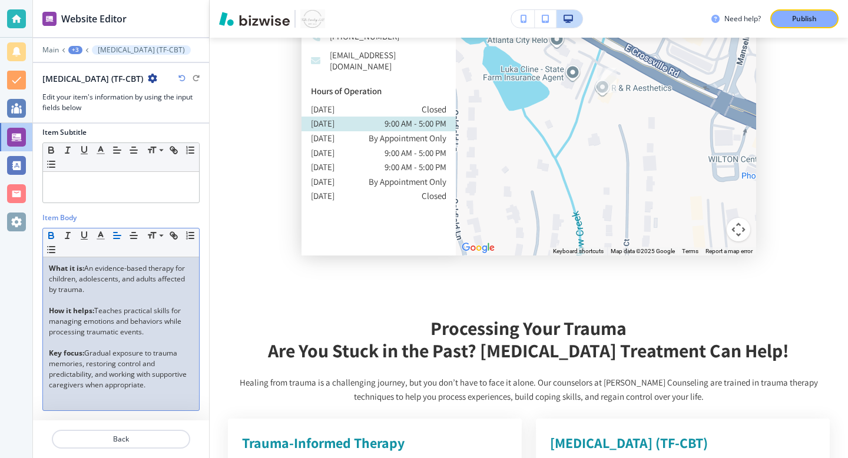
scroll to position [90, 0]
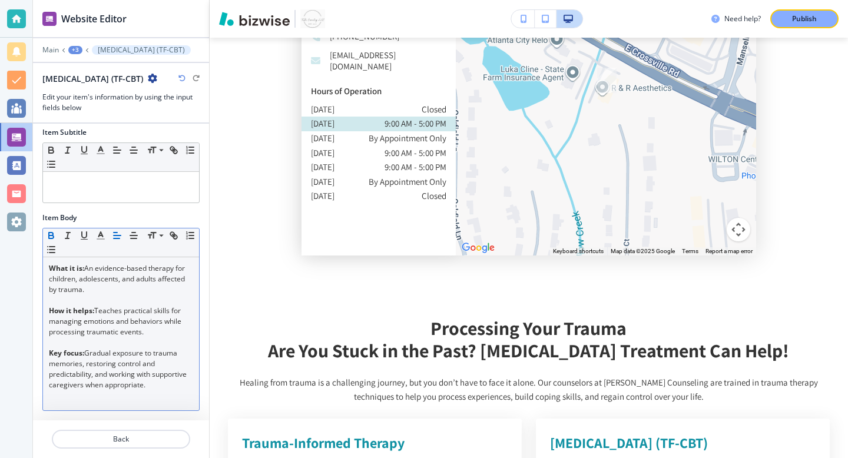
click at [75, 52] on div "+3" at bounding box center [75, 50] width 14 height 8
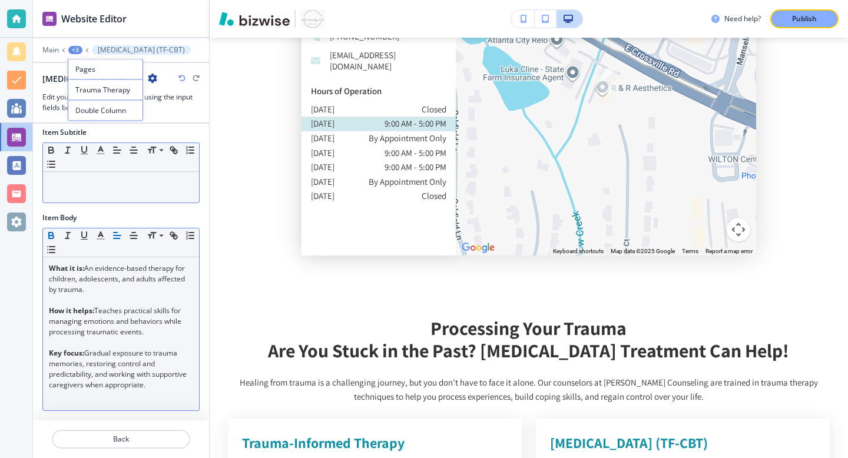
click at [77, 163] on div "Small Normal Large Huge" at bounding box center [121, 157] width 156 height 29
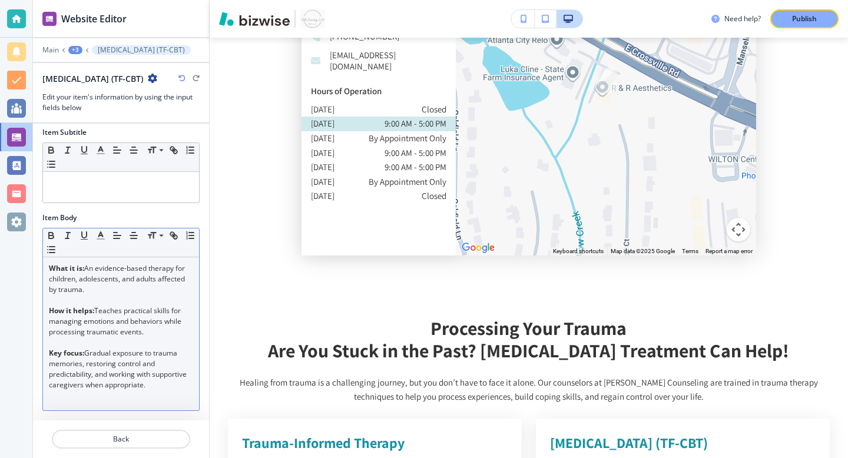
click at [75, 52] on div "+3" at bounding box center [75, 50] width 14 height 8
click at [90, 117] on button "Double Column" at bounding box center [105, 110] width 75 height 21
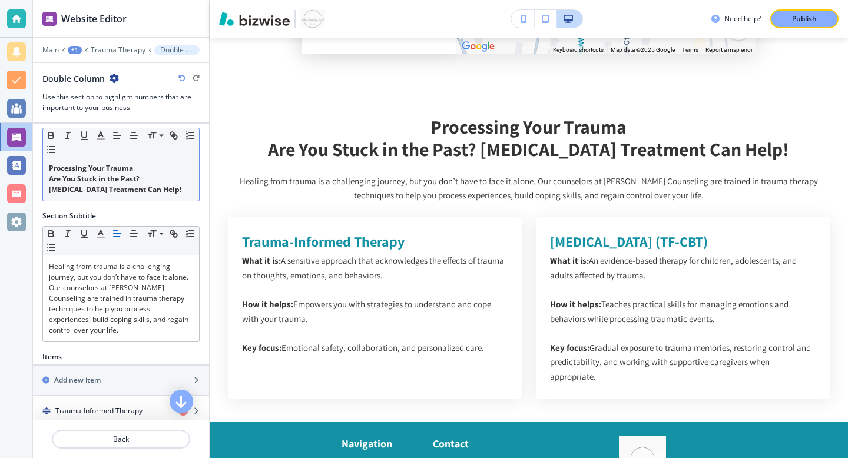
scroll to position [57, 0]
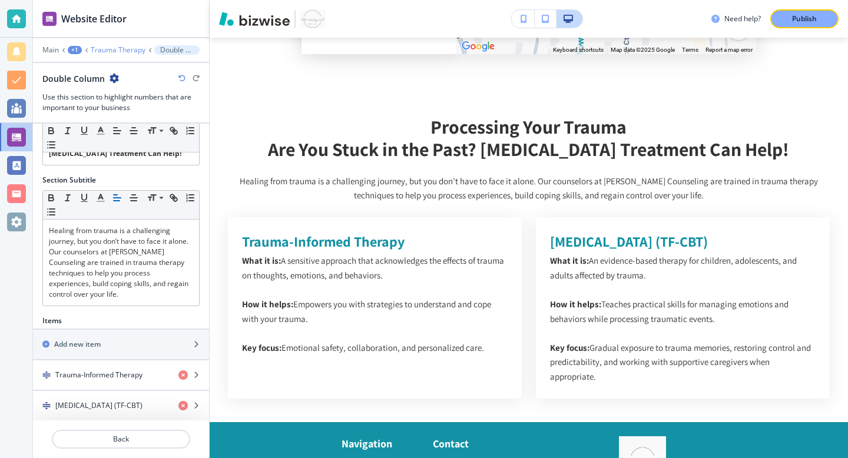
click at [94, 52] on p "Trauma Therapy" at bounding box center [118, 50] width 55 height 8
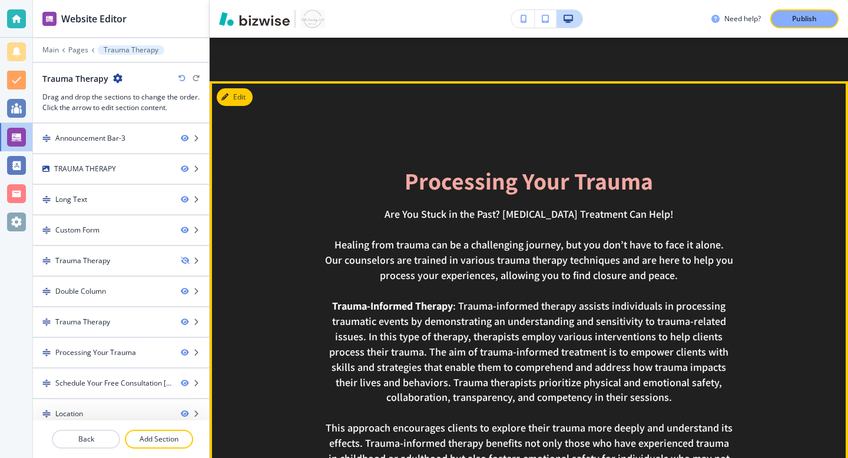
scroll to position [2179, 0]
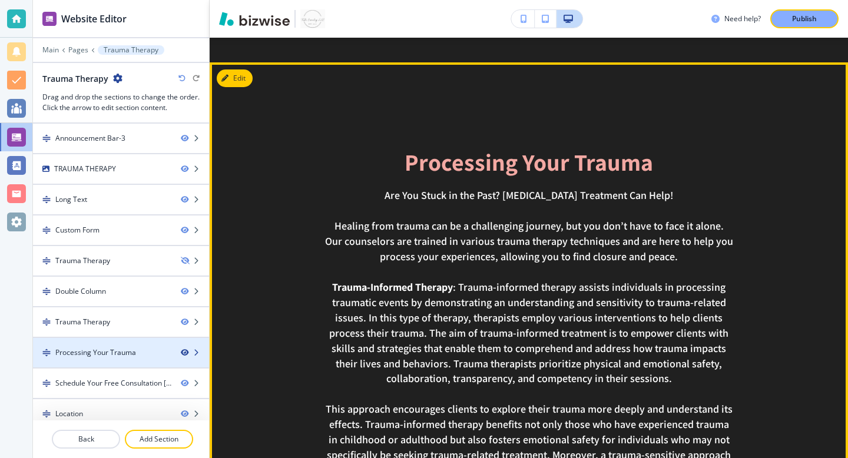
click at [183, 355] on icon "button" at bounding box center [184, 352] width 7 height 7
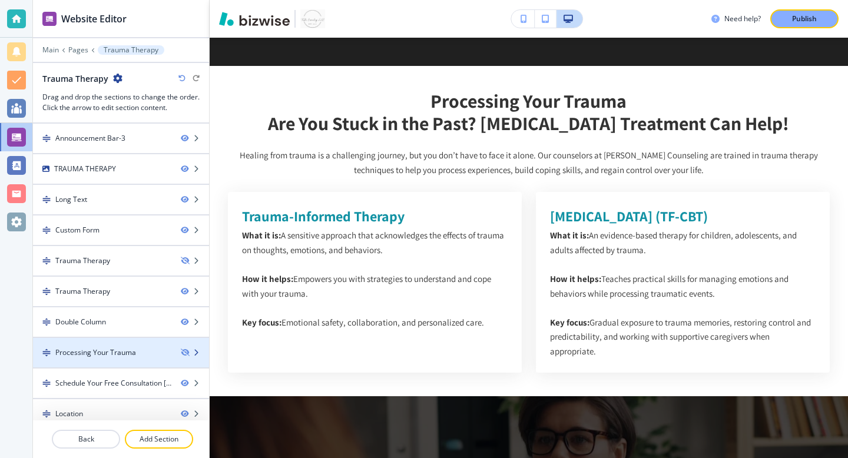
scroll to position [9, 0]
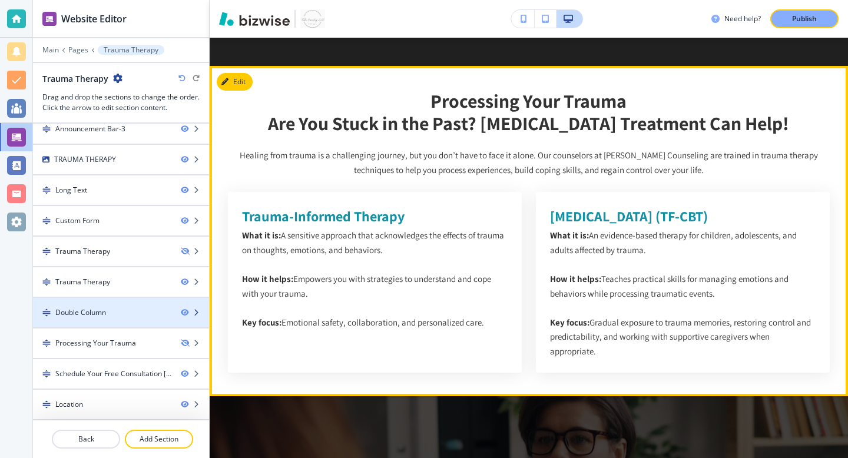
click at [118, 311] on div "Double Column" at bounding box center [102, 313] width 138 height 11
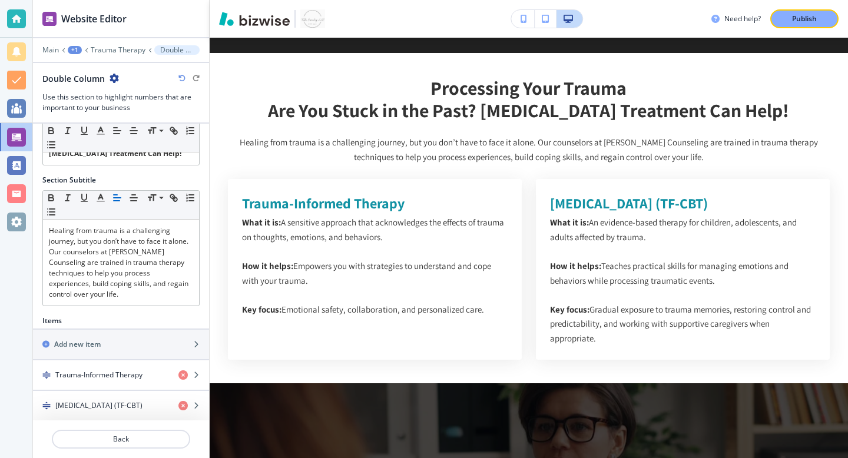
scroll to position [54, 0]
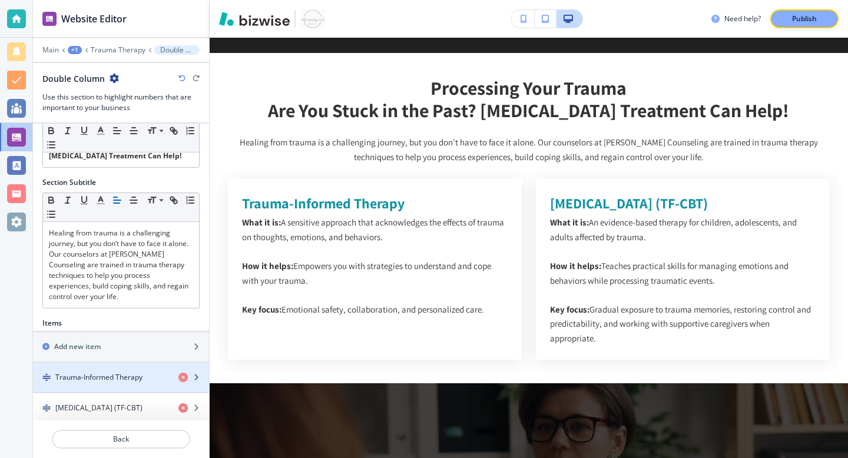
click at [199, 374] on icon "button" at bounding box center [196, 377] width 7 height 7
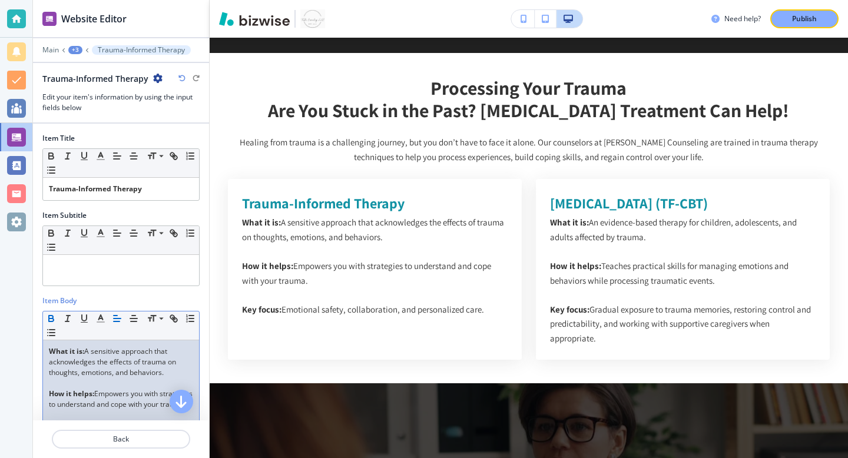
click at [110, 381] on p at bounding box center [121, 383] width 144 height 11
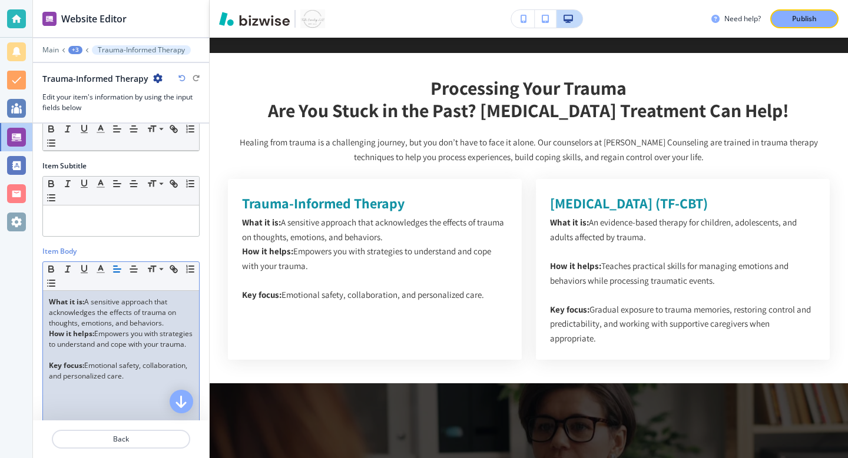
scroll to position [50, 0]
click at [114, 349] on p "How it helps: Empowers you with strategies to understand and cope with your tra…" at bounding box center [121, 338] width 144 height 21
click at [114, 360] on p at bounding box center [121, 354] width 144 height 11
click at [173, 323] on p "What it is: A sensitive approach that acknowledges the effects of trauma on tho…" at bounding box center [121, 312] width 144 height 32
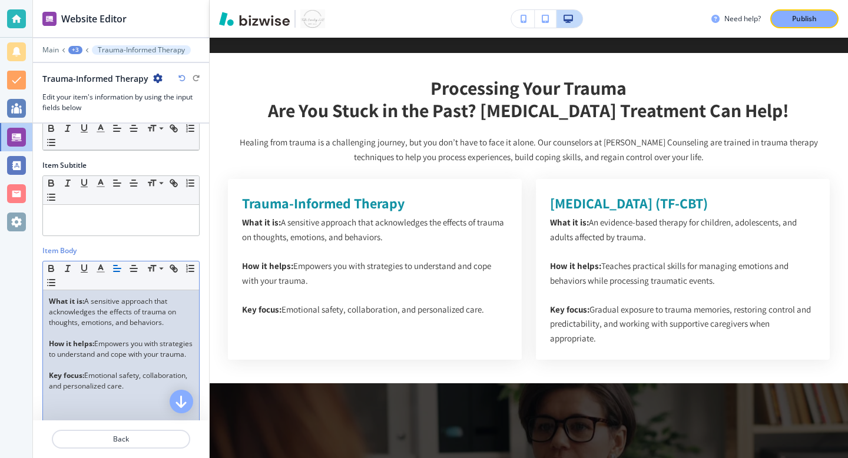
click at [79, 48] on div "+3" at bounding box center [75, 50] width 14 height 8
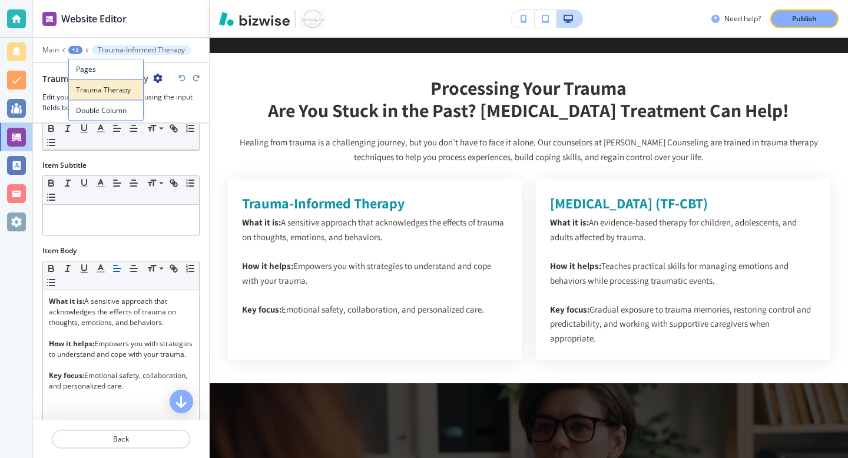
click at [101, 95] on button "Trauma Therapy" at bounding box center [105, 90] width 75 height 21
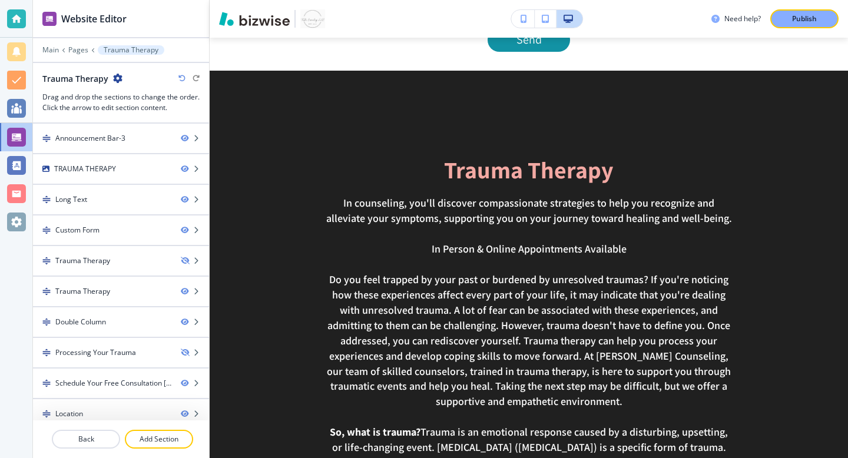
scroll to position [1229, 0]
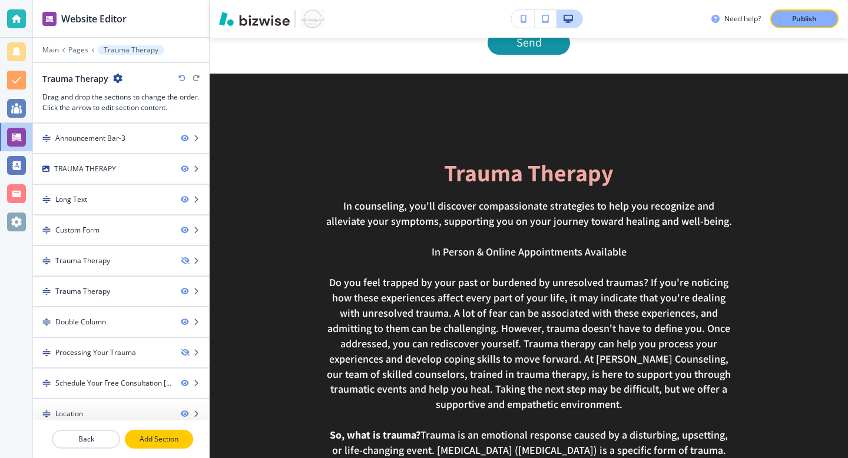
click at [146, 440] on p "Add Section" at bounding box center [159, 439] width 66 height 11
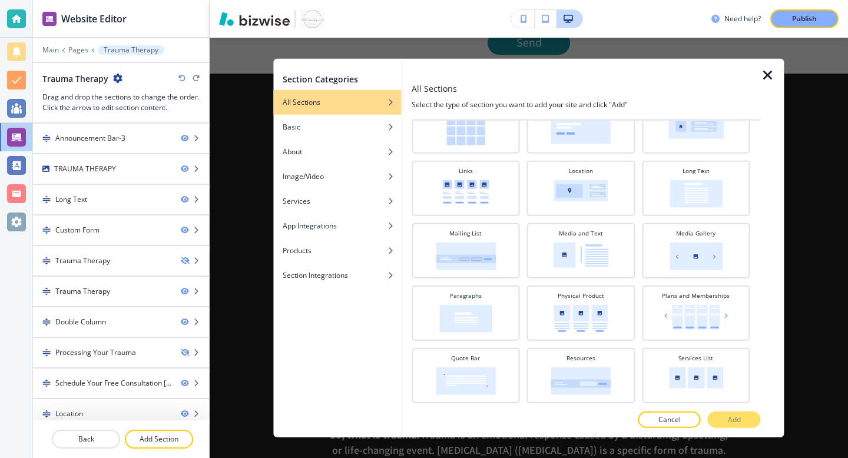
scroll to position [310, 0]
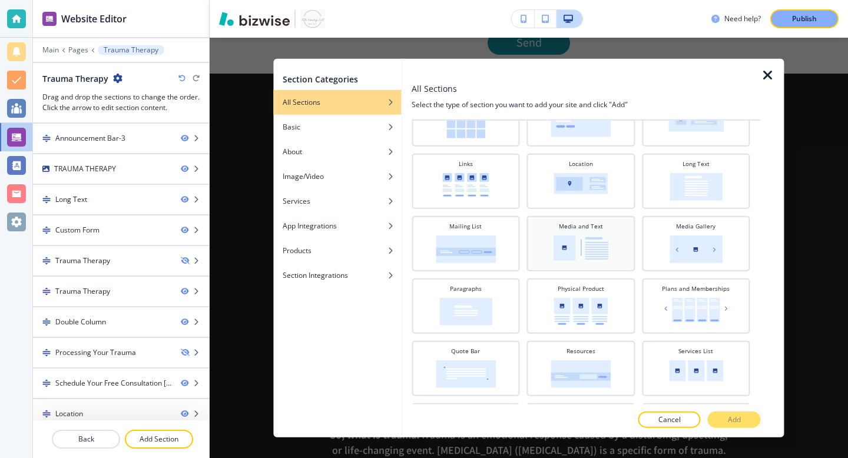
click at [596, 234] on div "Media and Text" at bounding box center [581, 242] width 96 height 41
click at [731, 418] on p "Add" at bounding box center [734, 419] width 13 height 11
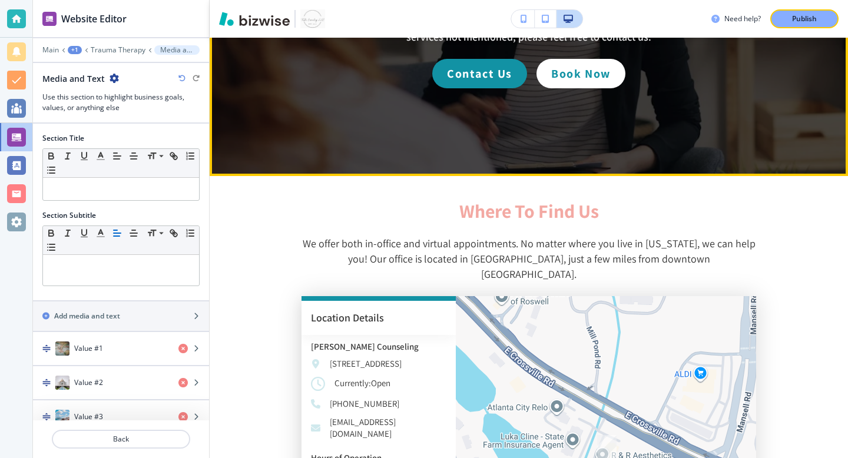
scroll to position [2671, 0]
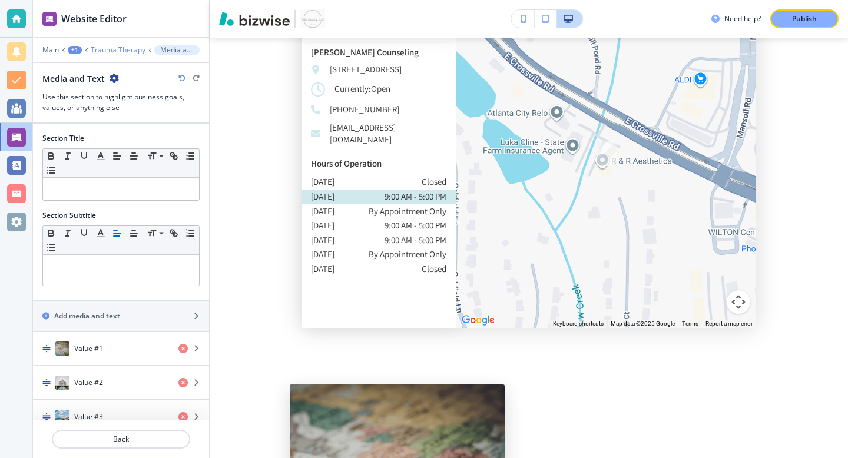
click at [111, 48] on p "Trauma Therapy" at bounding box center [118, 50] width 55 height 8
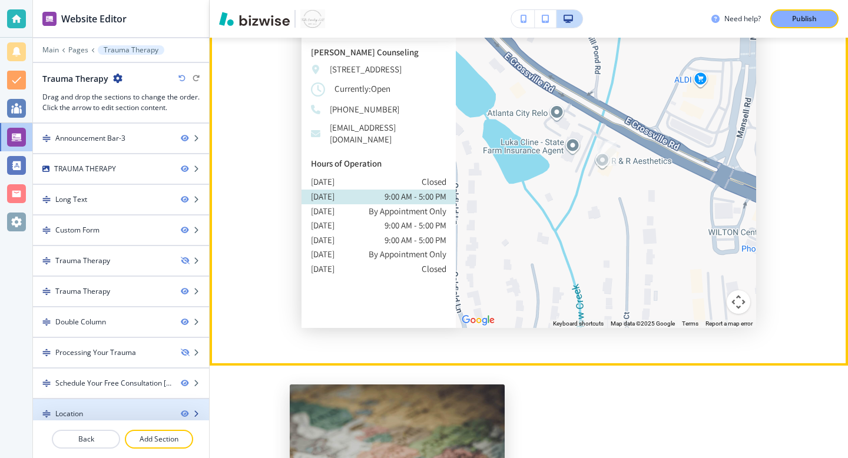
scroll to position [40, 0]
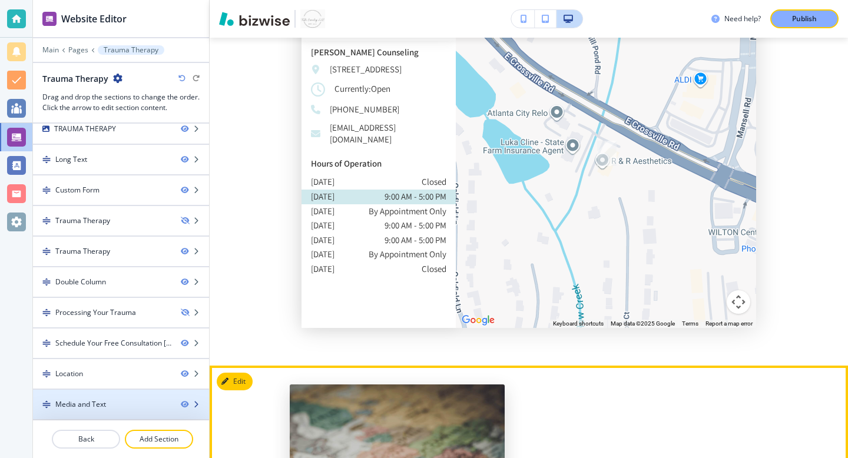
click at [194, 405] on icon "button" at bounding box center [196, 404] width 7 height 7
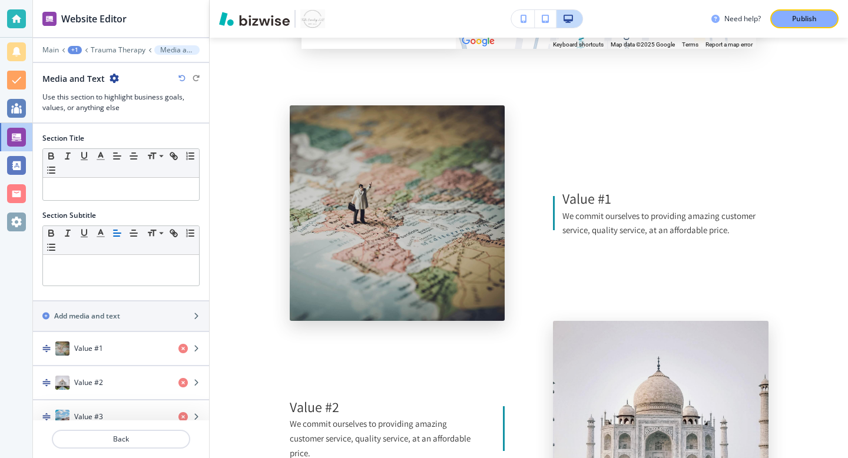
scroll to position [2951, 0]
click at [114, 81] on icon "button" at bounding box center [114, 78] width 9 height 9
click at [130, 147] on button "Delete Section" at bounding box center [145, 140] width 75 height 21
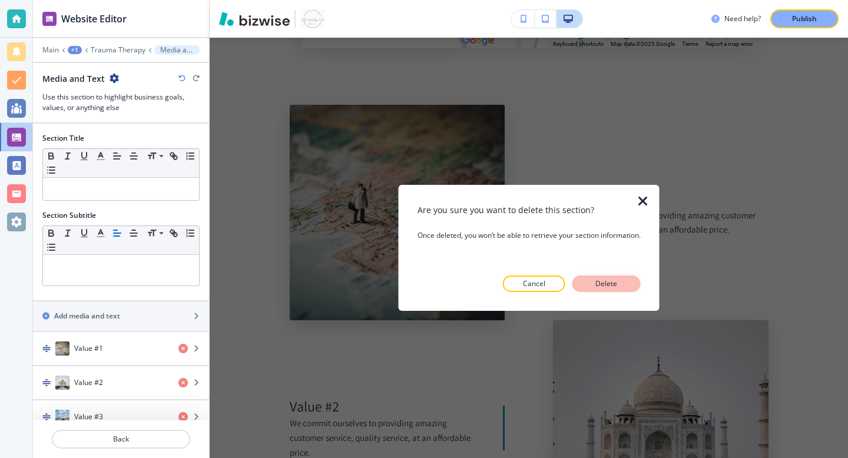
click at [625, 284] on button "Delete" at bounding box center [607, 284] width 68 height 16
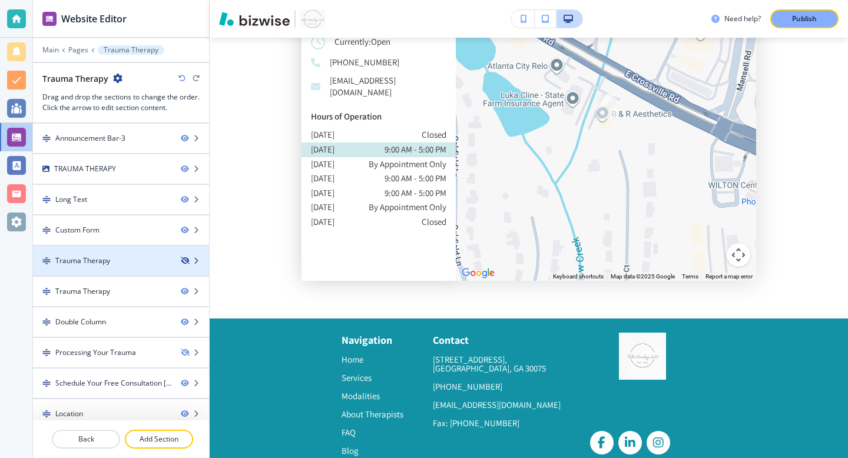
click at [186, 263] on icon "button" at bounding box center [184, 260] width 7 height 7
click at [158, 262] on div "Trauma Therapy" at bounding box center [102, 261] width 138 height 11
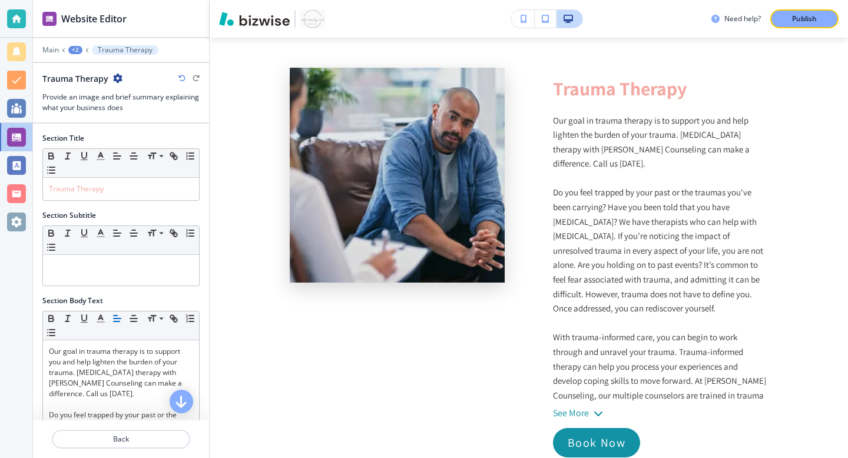
scroll to position [1250, 0]
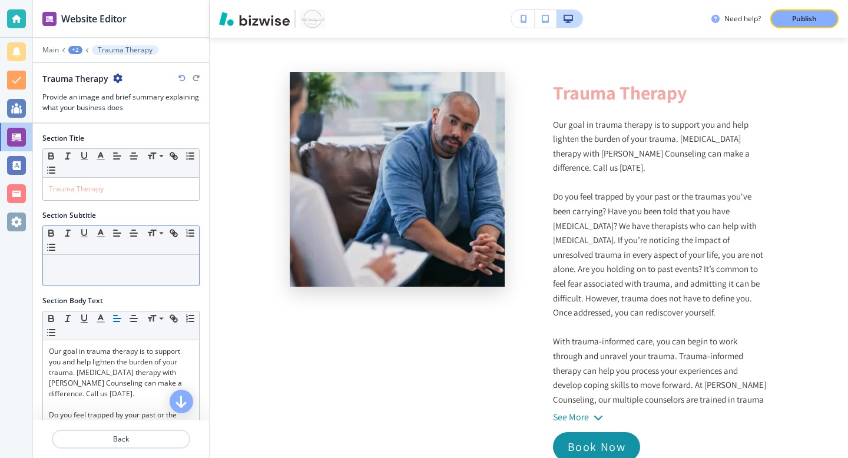
click at [85, 279] on div at bounding box center [121, 270] width 156 height 31
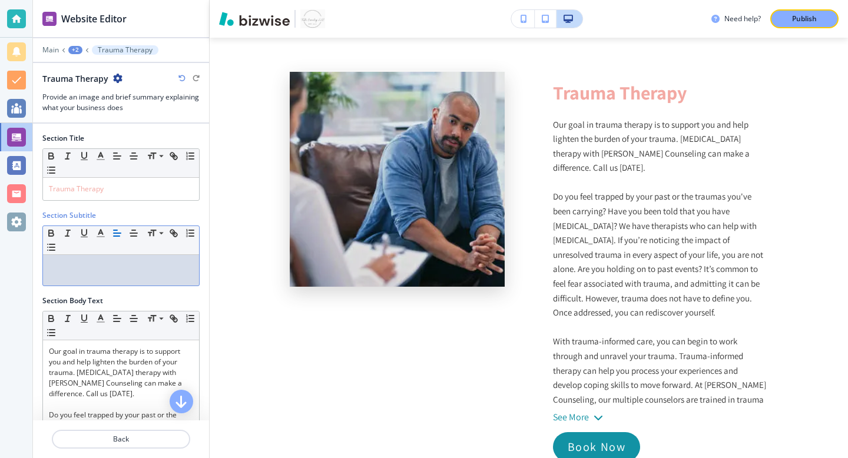
click at [85, 279] on div at bounding box center [121, 270] width 156 height 31
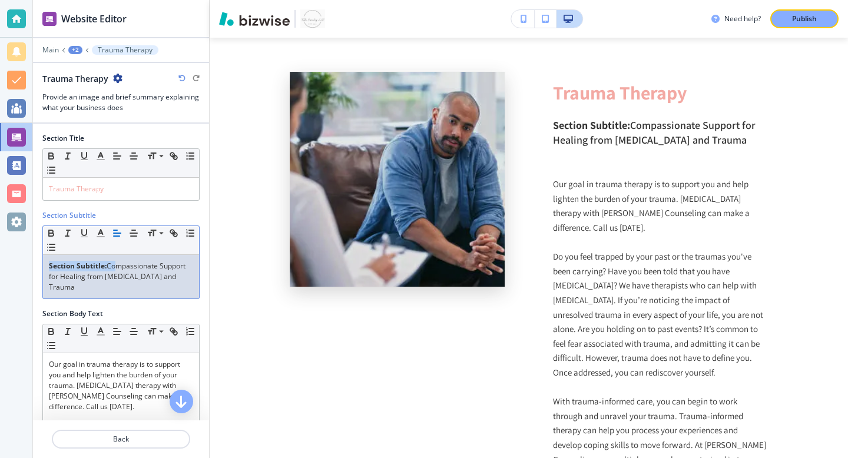
drag, startPoint x: 110, startPoint y: 266, endPoint x: 27, endPoint y: 255, distance: 83.8
click at [27, 255] on div "Website Editor Main +2 Trauma Therapy Trauma Therapy Provide an image and brief…" at bounding box center [424, 229] width 848 height 458
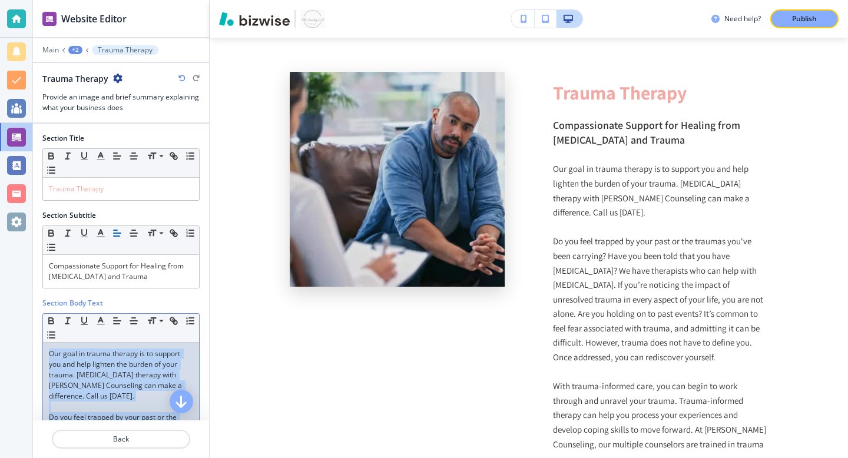
drag, startPoint x: 164, startPoint y: 329, endPoint x: 163, endPoint y: 16, distance: 313.4
click at [163, 16] on div "Website Editor Main +2 Trauma Therapy Trauma Therapy Provide an image and brief…" at bounding box center [121, 229] width 176 height 458
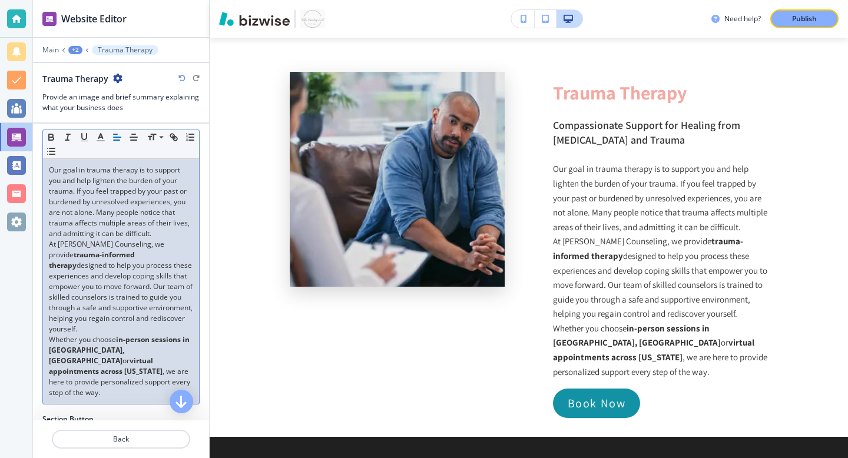
scroll to position [186, 0]
click at [169, 230] on p "Our goal in trauma therapy is to support you and help lighten the burden of you…" at bounding box center [121, 200] width 144 height 74
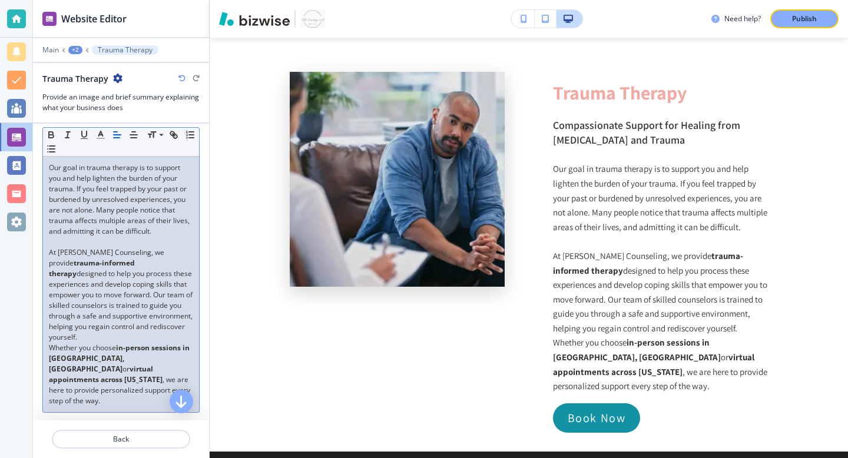
click at [163, 325] on p "At Towler Counseling, we provide trauma-informed therapy designed to help you p…" at bounding box center [121, 294] width 144 height 95
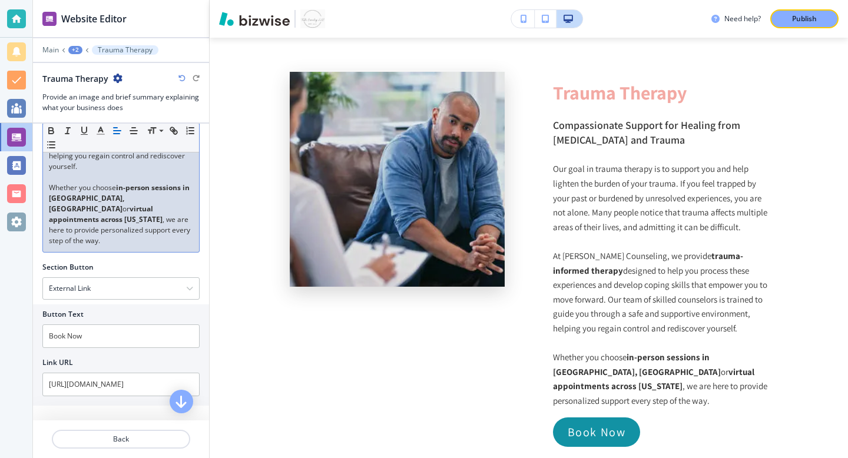
scroll to position [359, 0]
click at [120, 323] on input "Book Now" at bounding box center [120, 335] width 157 height 24
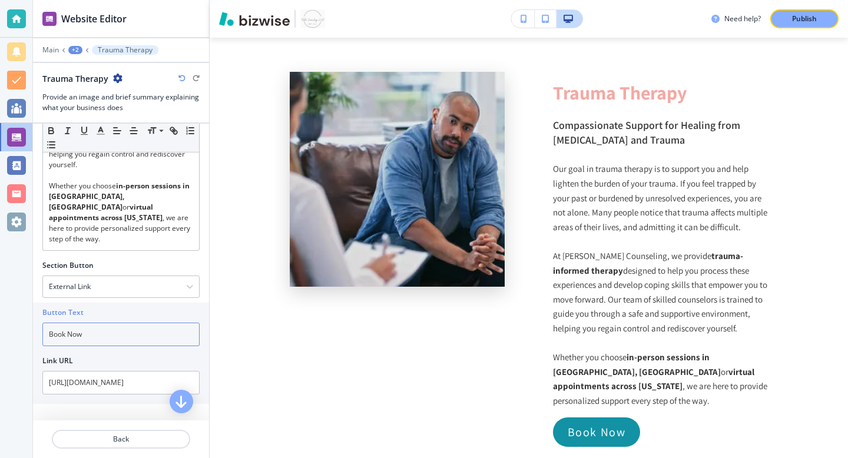
click at [120, 323] on input "Book Now" at bounding box center [120, 335] width 157 height 24
click at [73, 323] on input "Book Now" at bounding box center [120, 335] width 157 height 24
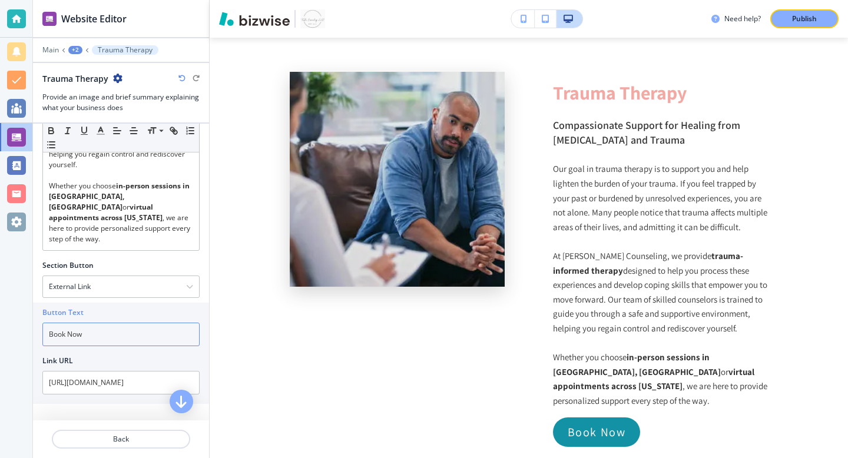
click at [82, 323] on input "Book Now" at bounding box center [120, 335] width 157 height 24
click at [94, 323] on input "Book Now" at bounding box center [120, 335] width 157 height 24
type input "Book a Free Call Now"
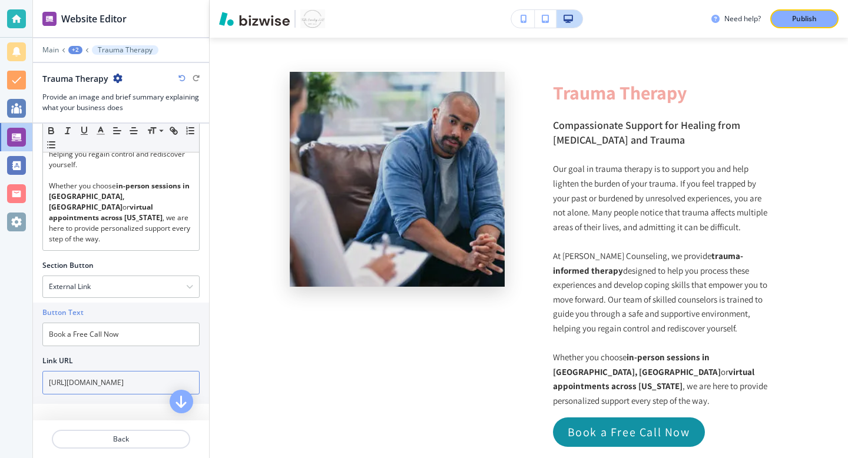
click at [111, 371] on input "https://calendar.app.google/w3W2P5qto7dpFKFf8" at bounding box center [120, 383] width 157 height 24
paste input "3WzvXCzbEqPGmtht6"
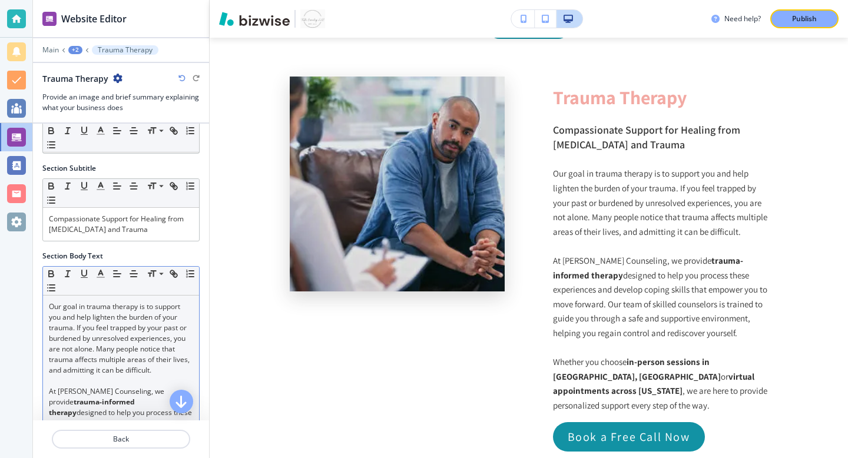
scroll to position [0, 0]
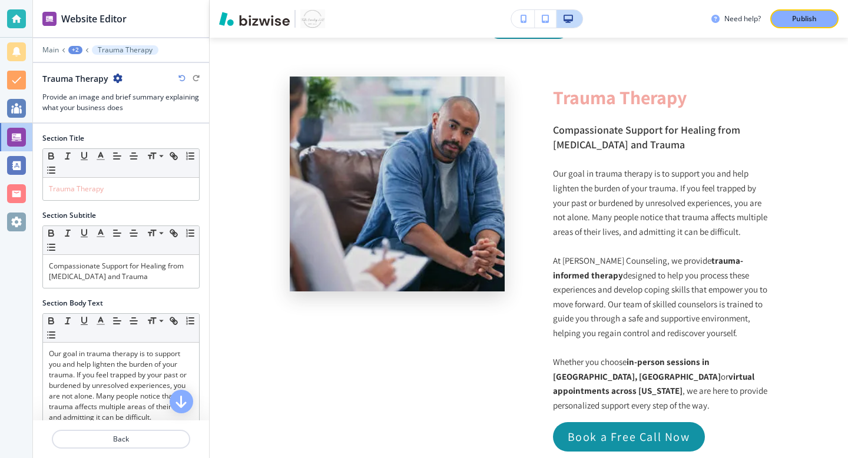
type input "https://calendar.app.google/3WzvXCzbEqPGmtht6"
click at [77, 50] on div "+2" at bounding box center [75, 50] width 14 height 8
click at [91, 87] on p "Trauma Therapy" at bounding box center [106, 90] width 60 height 11
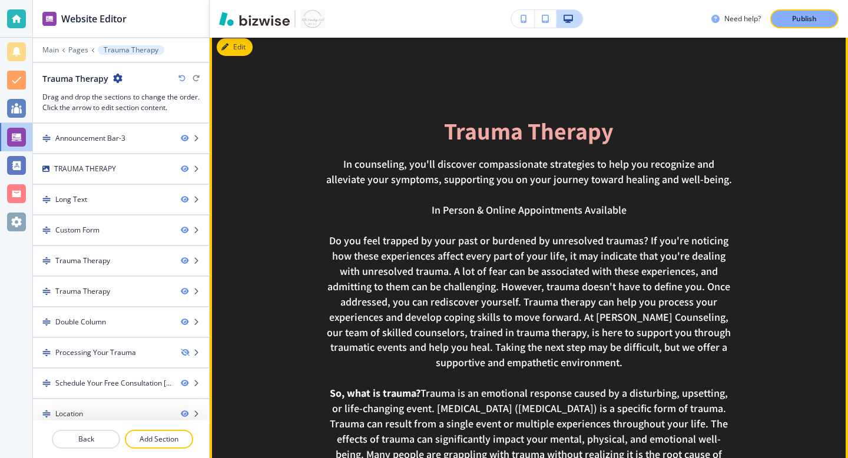
scroll to position [1687, 0]
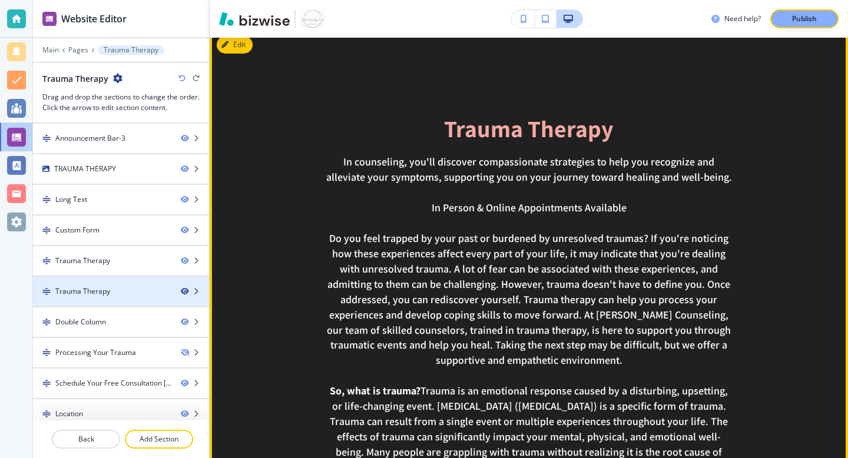
click at [183, 293] on icon "button" at bounding box center [184, 291] width 7 height 7
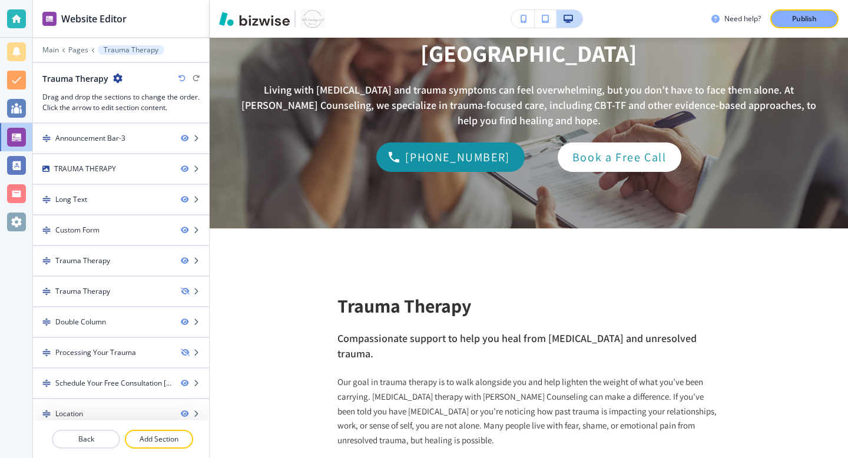
scroll to position [0, 0]
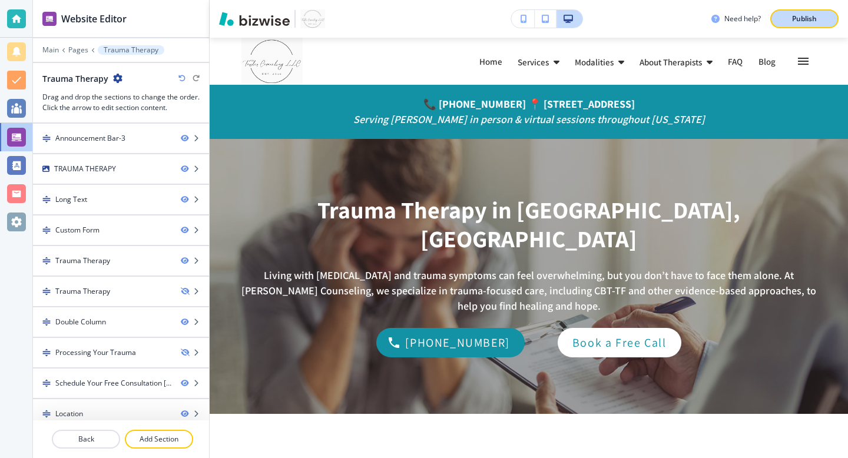
click at [798, 16] on p "Publish" at bounding box center [804, 19] width 25 height 11
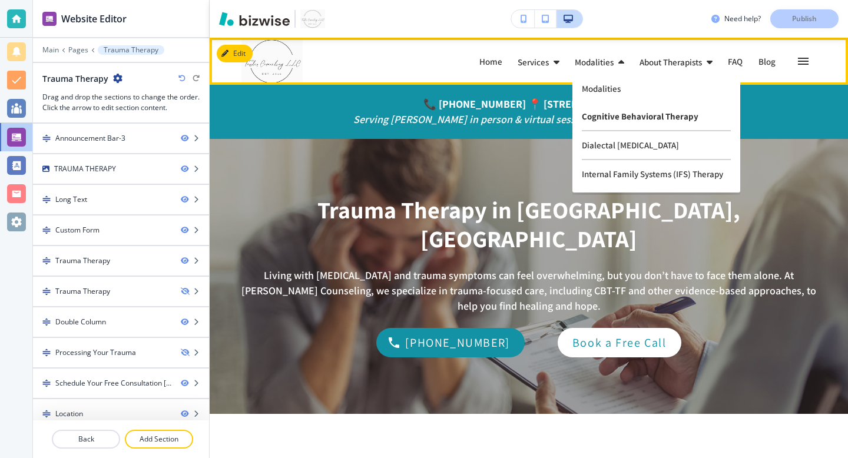
click at [612, 114] on p "Cognitive Behavioral Therapy" at bounding box center [656, 117] width 149 height 29
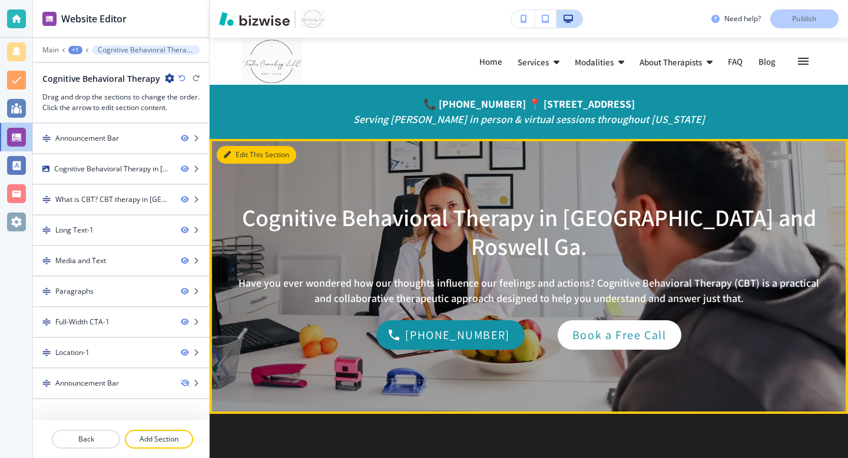
click at [246, 157] on button "Edit This Section" at bounding box center [257, 155] width 80 height 18
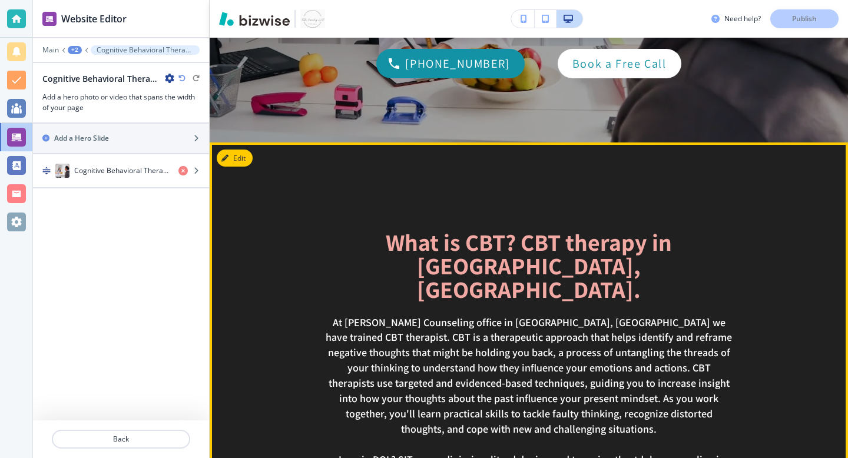
scroll to position [16, 0]
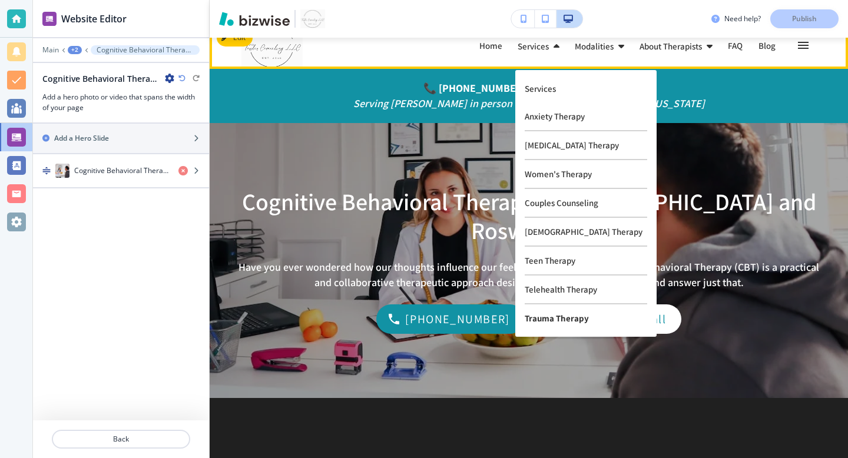
click at [540, 313] on p "Trauma Therapy" at bounding box center [586, 319] width 123 height 28
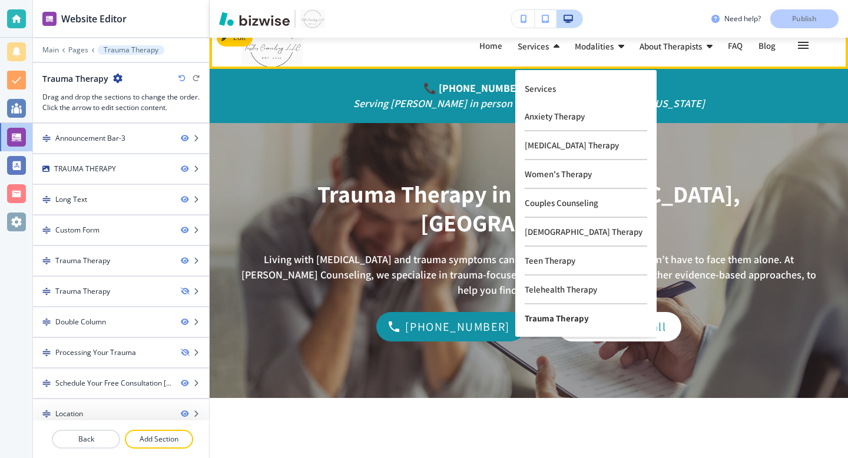
scroll to position [0, 0]
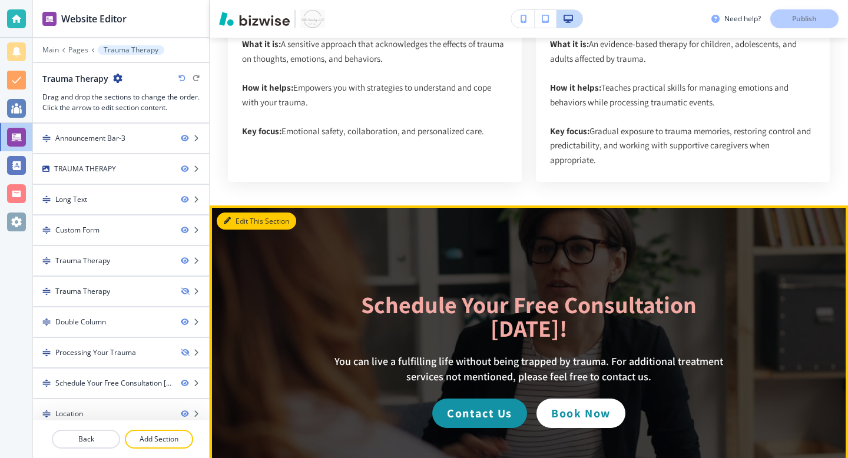
click at [233, 213] on button "Edit This Section" at bounding box center [257, 222] width 80 height 18
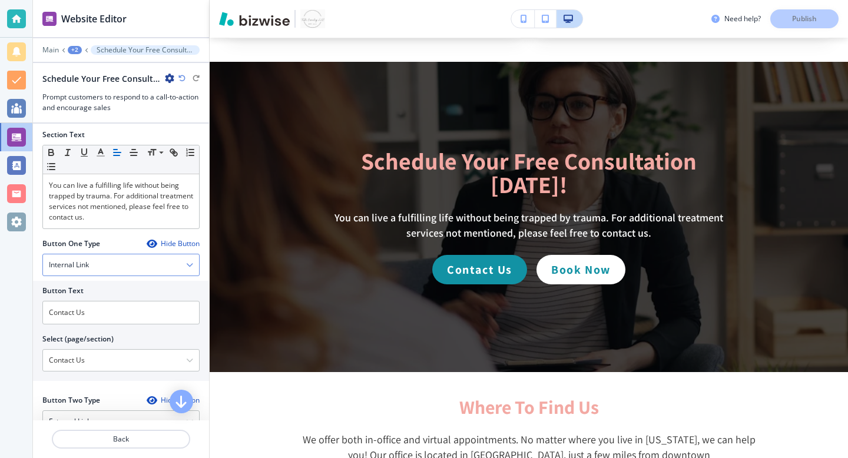
scroll to position [315, 0]
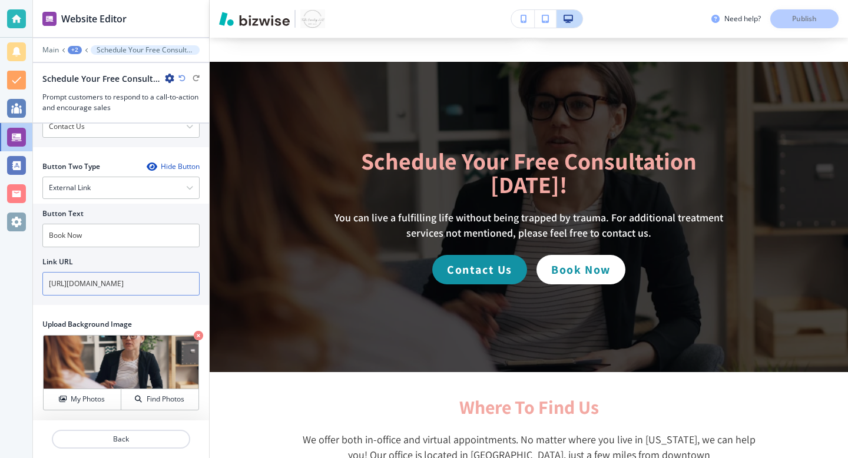
click at [110, 287] on input "https://calendar.app.google/w3W2P5qto7dpFKFf8" at bounding box center [120, 284] width 157 height 24
paste input "3WzvXCzbEqPGmtht6"
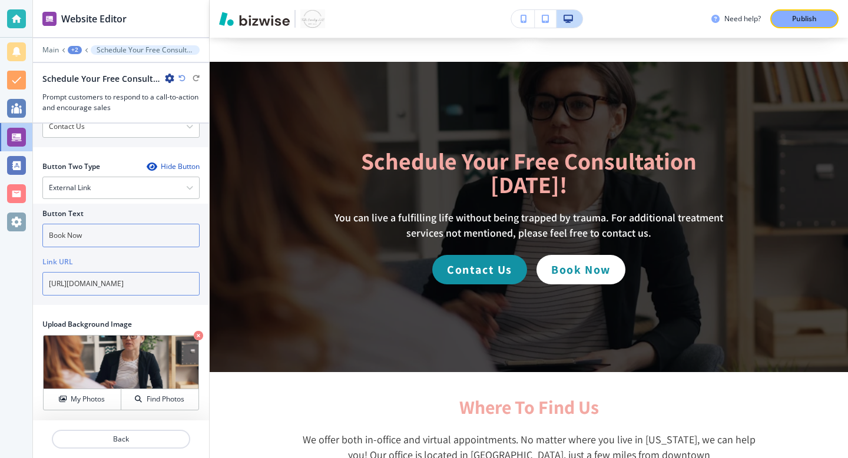
type input "https://calendar.app.google/3WzvXCzbEqPGmtht6"
click at [109, 238] on input "Book Now" at bounding box center [120, 236] width 157 height 24
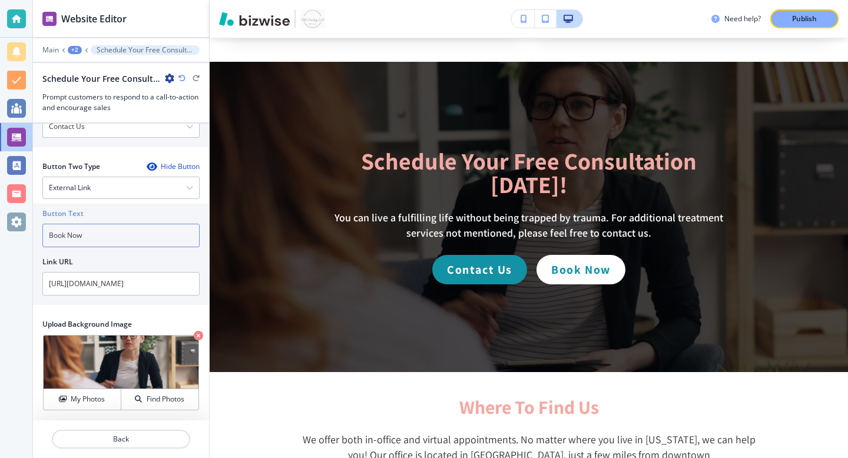
click at [109, 238] on input "Book Now" at bounding box center [120, 236] width 157 height 24
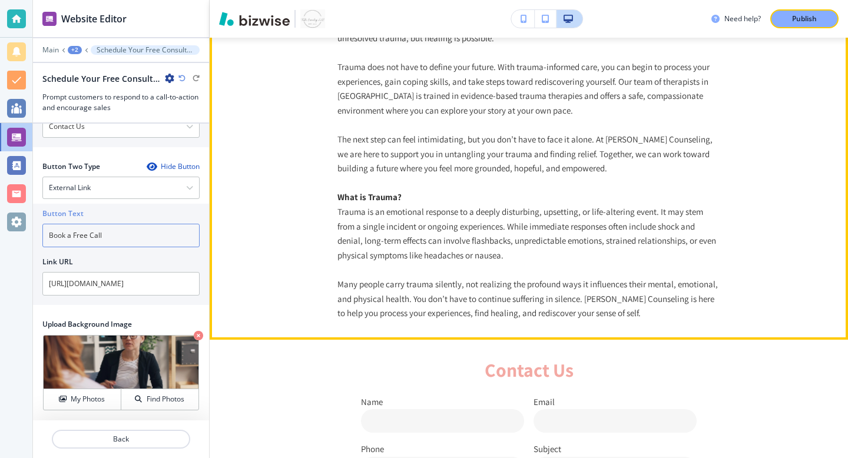
scroll to position [559, 0]
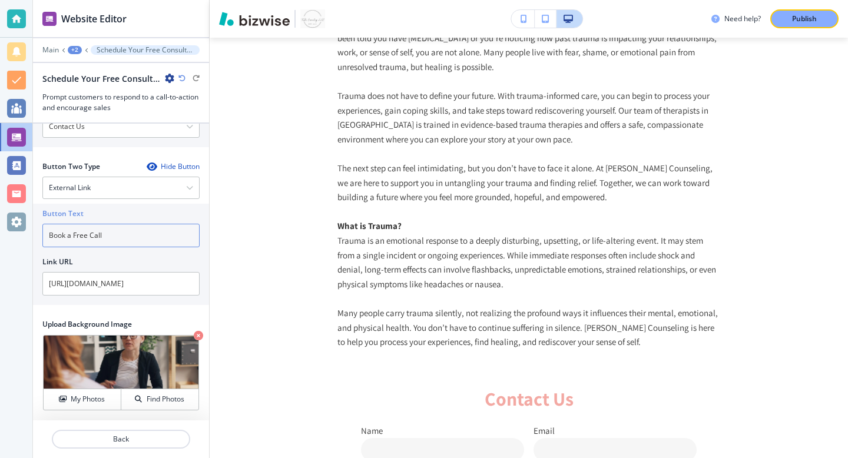
type input "Book a Free Call"
click at [785, 29] on div "Need help? Publish" at bounding box center [529, 19] width 639 height 38
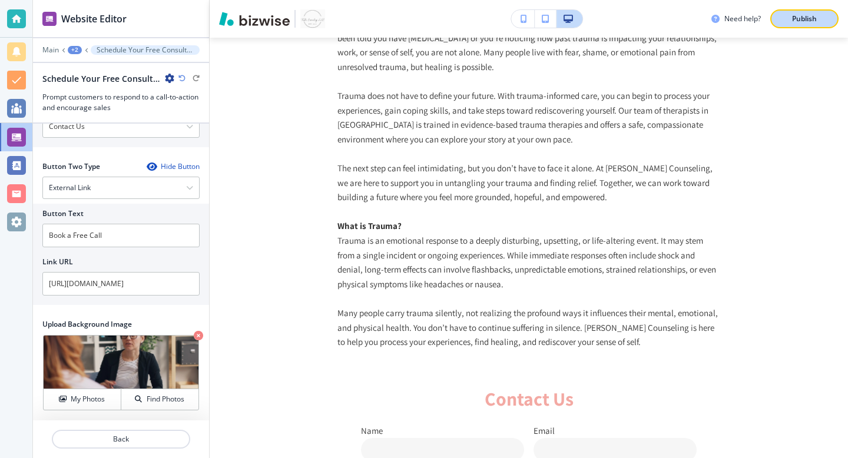
click at [791, 19] on div "Publish" at bounding box center [805, 19] width 38 height 11
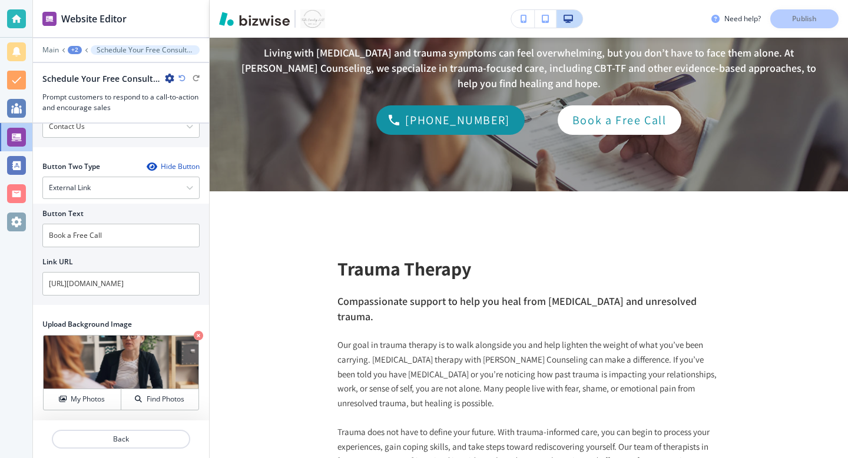
scroll to position [0, 0]
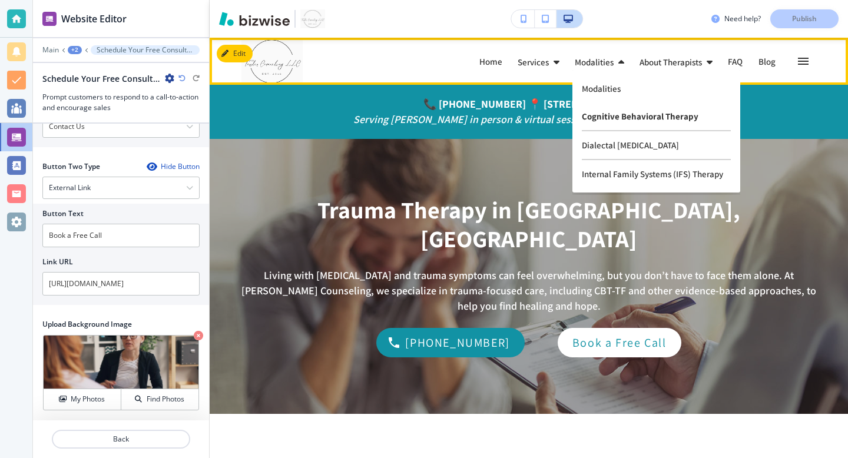
click at [604, 110] on p "Cognitive Behavioral Therapy" at bounding box center [656, 117] width 149 height 29
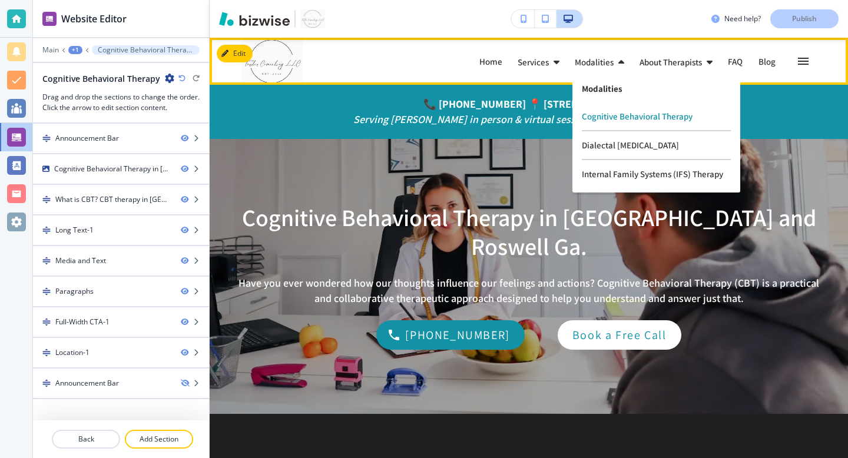
click at [599, 90] on p "Modalities" at bounding box center [656, 88] width 149 height 9
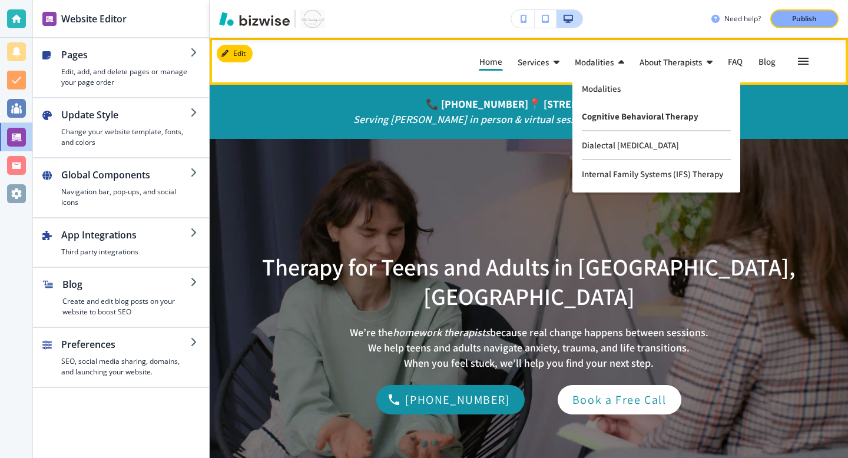
click at [600, 119] on p "Cognitive Behavioral Therapy" at bounding box center [656, 117] width 149 height 29
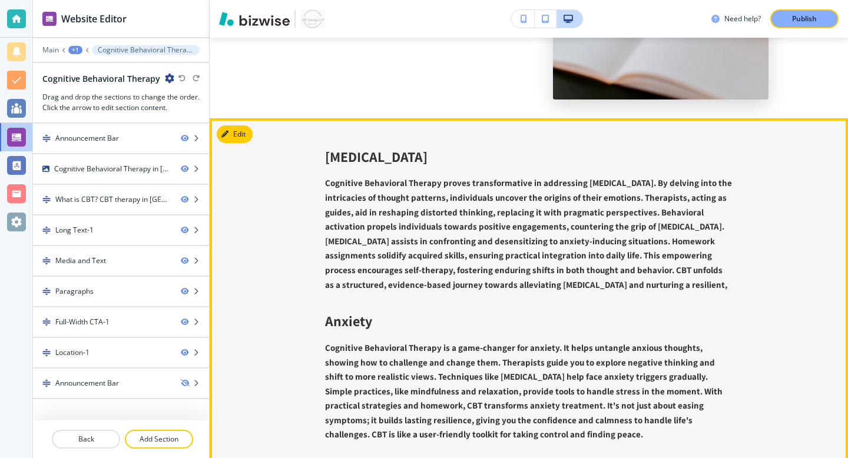
scroll to position [3114, 0]
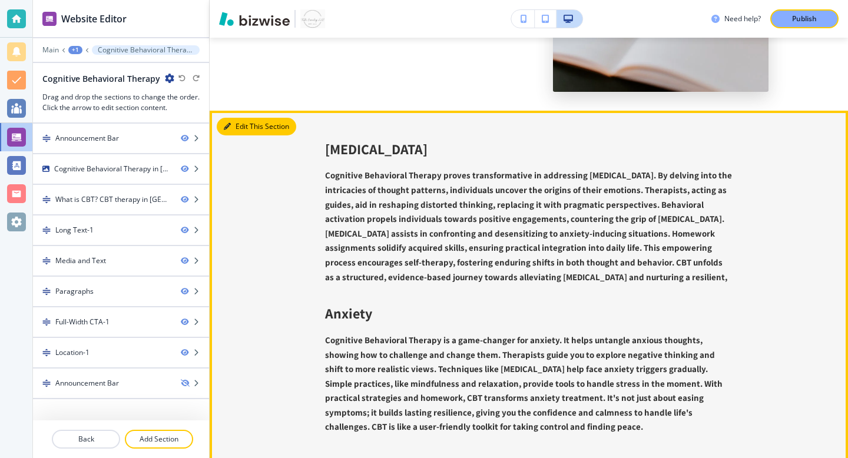
click at [240, 118] on button "Edit This Section" at bounding box center [257, 127] width 80 height 18
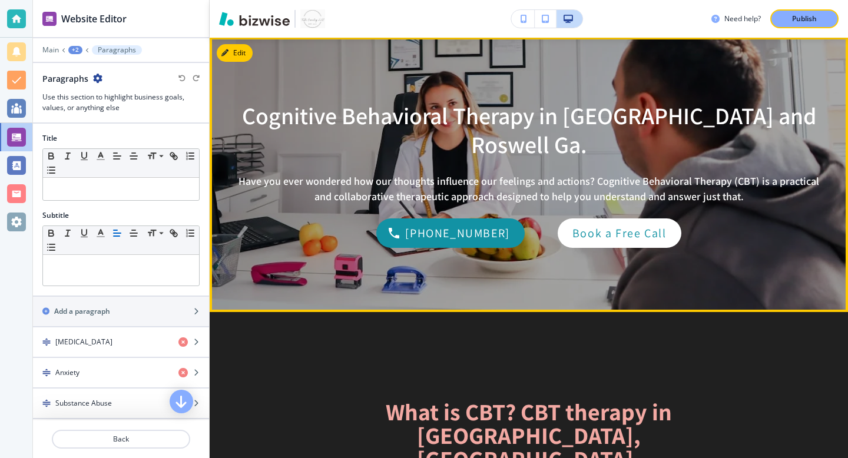
scroll to position [117, 0]
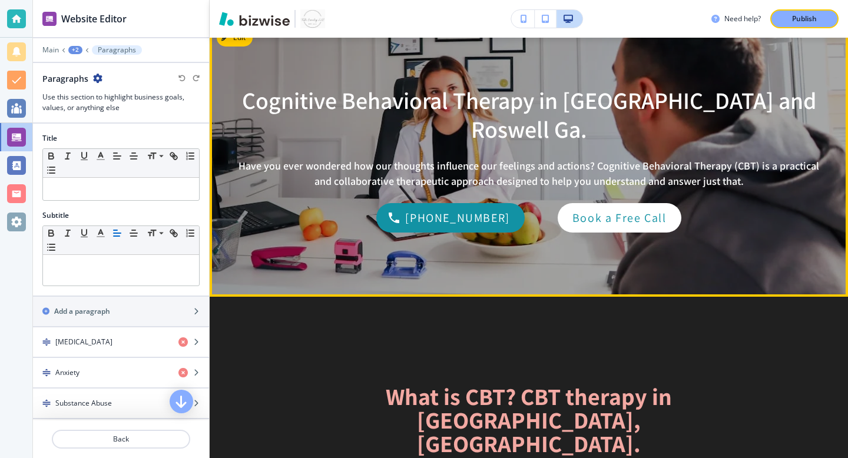
drag, startPoint x: 248, startPoint y: 115, endPoint x: 732, endPoint y: 165, distance: 486.8
click at [732, 165] on div "Cognitive Behavioral Therapy in Atlanta and Roswell Ga. Have you ever wondered …" at bounding box center [529, 159] width 594 height 275
copy div "Cognitive Behavioral Therapy in Atlanta and Roswell Ga. Have you ever wondered …"
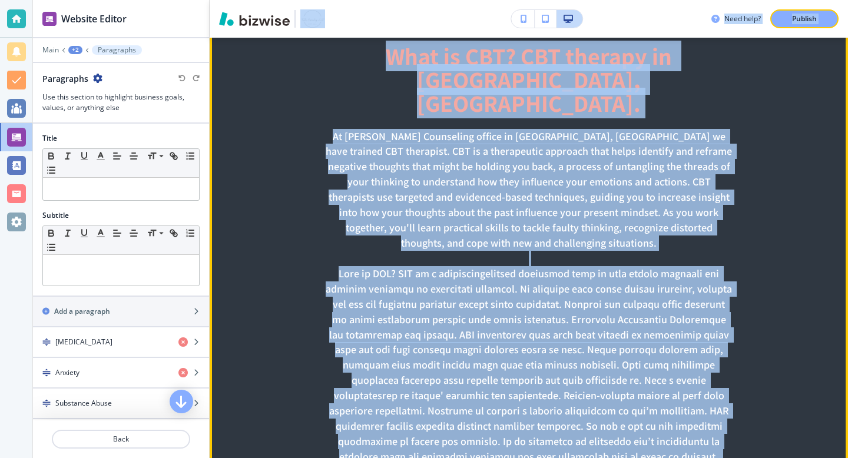
scroll to position [437, 0]
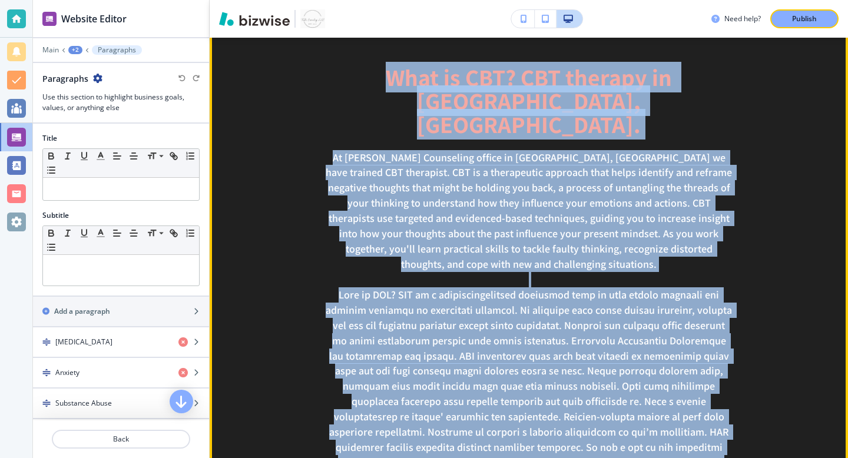
drag, startPoint x: 736, startPoint y: 336, endPoint x: 340, endPoint y: 87, distance: 468.1
copy div "What is CBT? CBT therapy in Roswell, Ga. At Towler Counseling office in Roswell…"
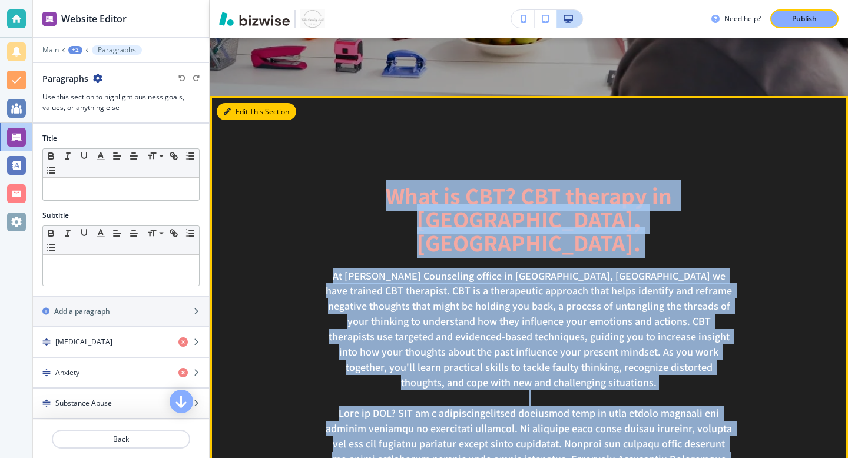
click at [238, 110] on button "Edit This Section" at bounding box center [257, 112] width 80 height 18
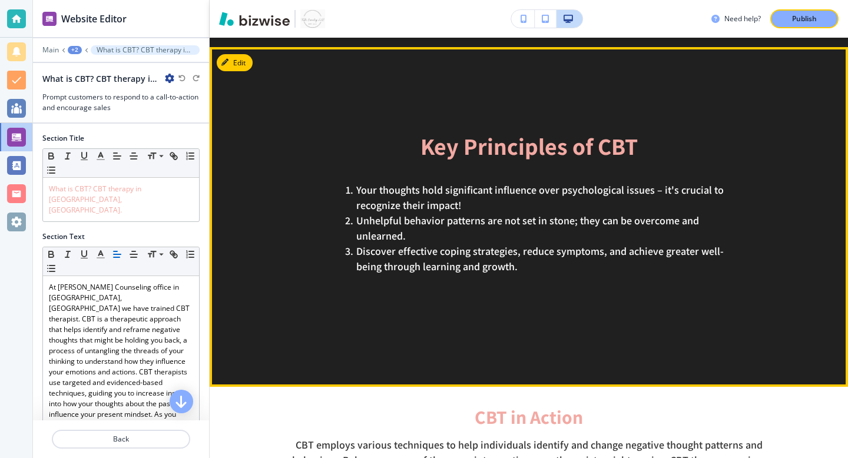
scroll to position [1420, 0]
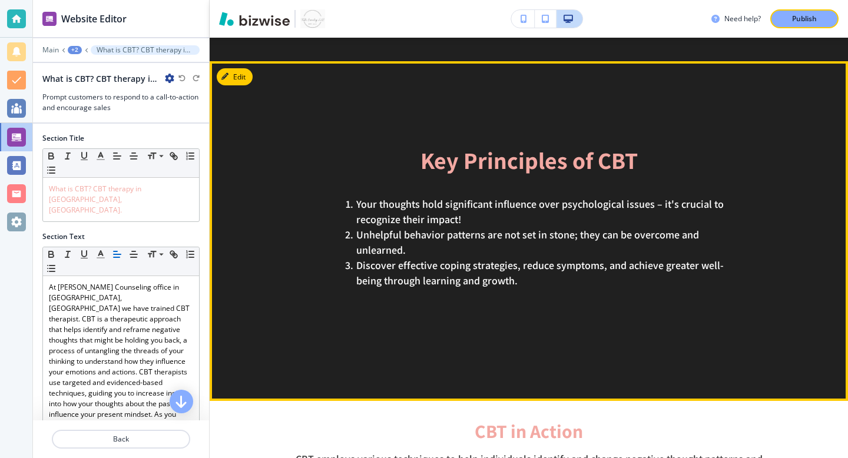
drag, startPoint x: 529, startPoint y: 219, endPoint x: 416, endPoint y: 87, distance: 173.8
click at [416, 148] on div "Key Principles of CBT Your thoughts hold significant influence over psychologic…" at bounding box center [528, 230] width 511 height 165
copy div "Key Principles of CBT Your thoughts hold significant influence over psychologic…"
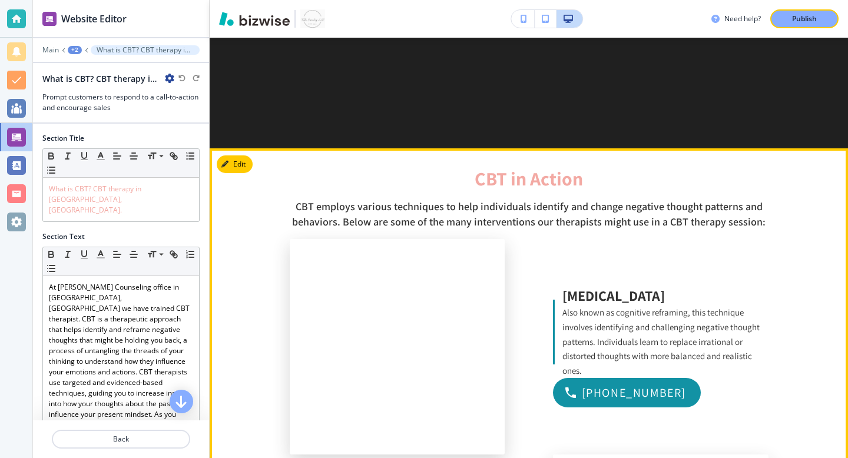
scroll to position [1491, 0]
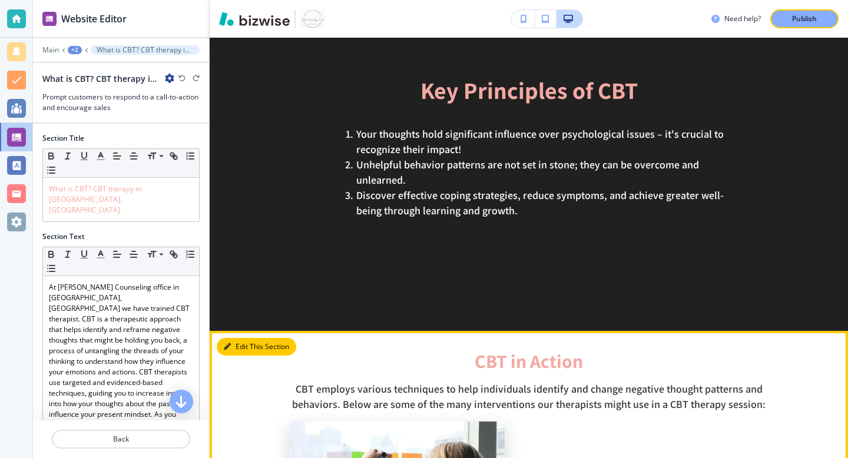
click at [234, 338] on button "Edit This Section" at bounding box center [257, 347] width 80 height 18
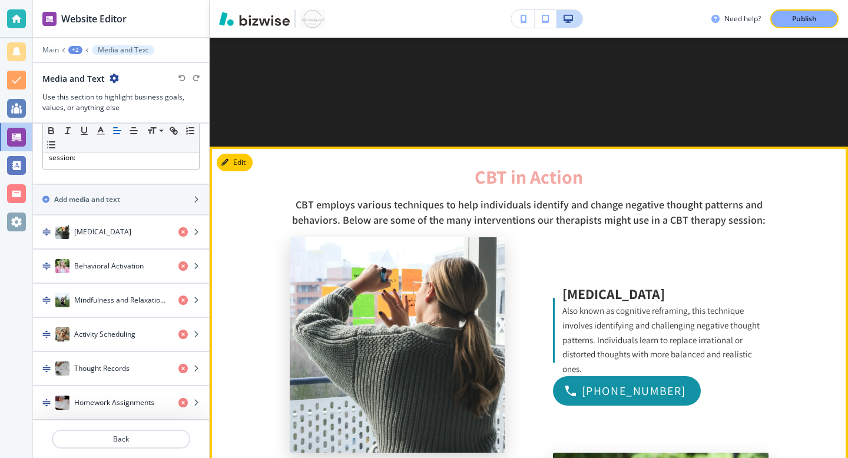
scroll to position [1674, 0]
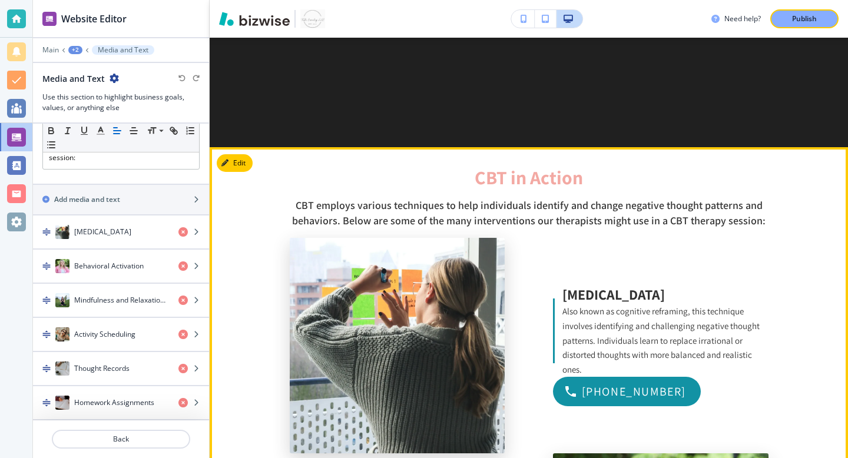
drag, startPoint x: 769, startPoint y: 156, endPoint x: 437, endPoint y: 90, distance: 338.8
copy div "CBT in Action CBT employs various techniques to help individuals identify and c…"
drag, startPoint x: 603, startPoint y: 298, endPoint x: 555, endPoint y: 219, distance: 91.7
click at [555, 285] on div "Cognitive Restructuring Also known as cognitive reframing, this technique invol…" at bounding box center [661, 331] width 216 height 93
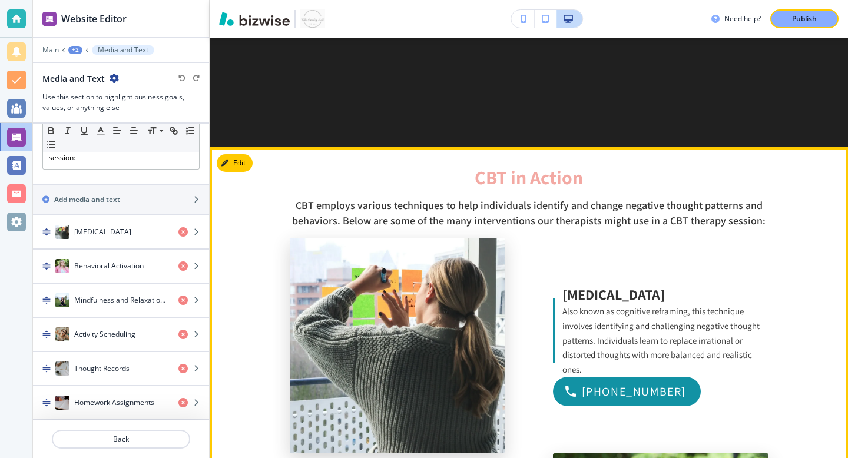
copy div "Cognitive Restructuring Also known as cognitive reframing, this technique invol…"
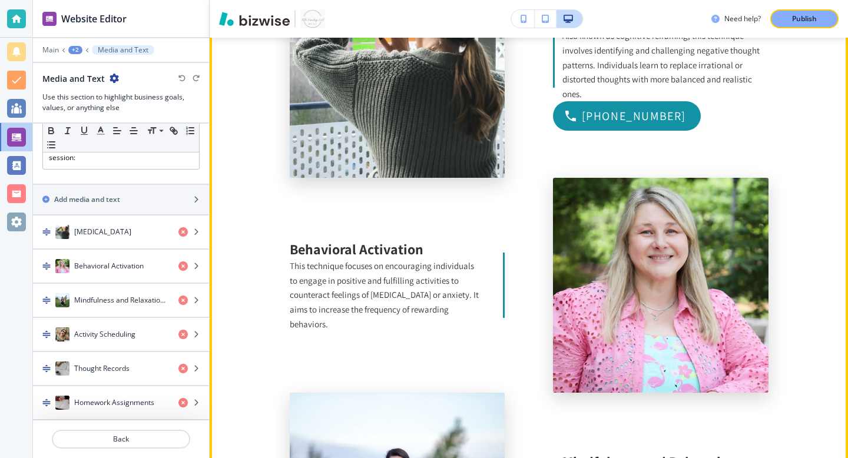
scroll to position [1969, 0]
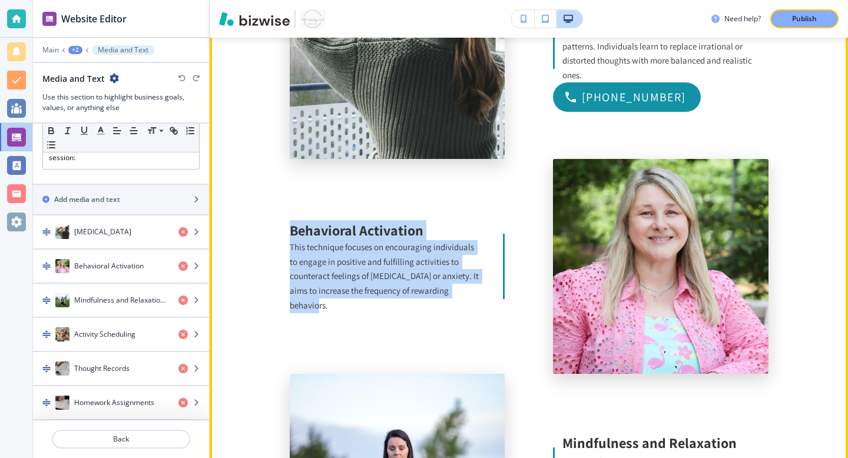
drag, startPoint x: 473, startPoint y: 232, endPoint x: 282, endPoint y: 163, distance: 203.0
copy div "Behavioral Activation This technique focuses on encouraging individuals to enga…"
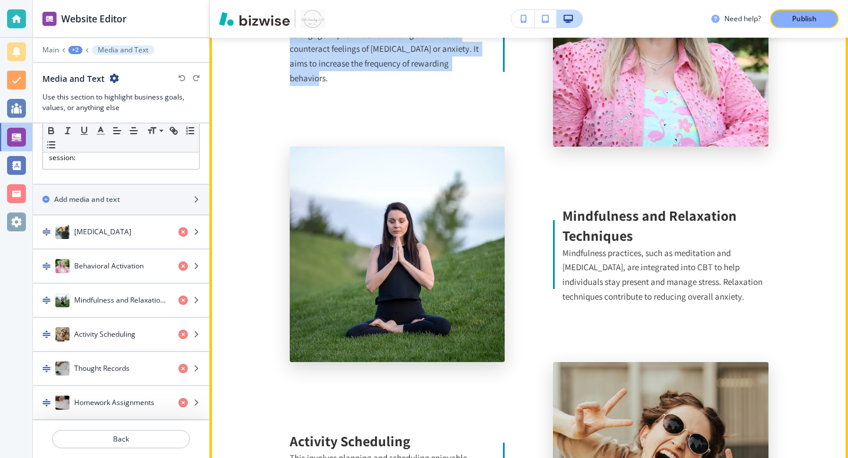
scroll to position [2195, 0]
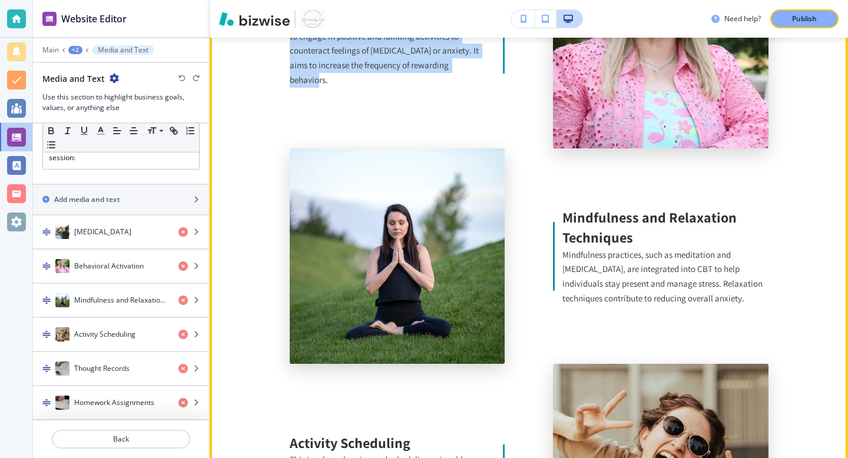
drag, startPoint x: 708, startPoint y: 232, endPoint x: 566, endPoint y: 147, distance: 165.7
click at [566, 207] on div "Mindfulness and Relaxation Techniques Mindfulness practices, such as meditation…" at bounding box center [661, 256] width 216 height 99
copy div "Mindfulness and Relaxation Techniques Mindfulness practices, such as meditation…"
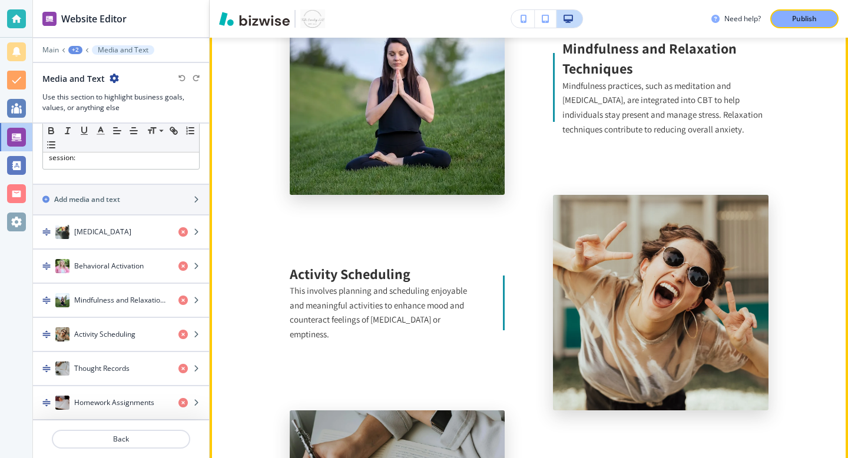
scroll to position [2365, 0]
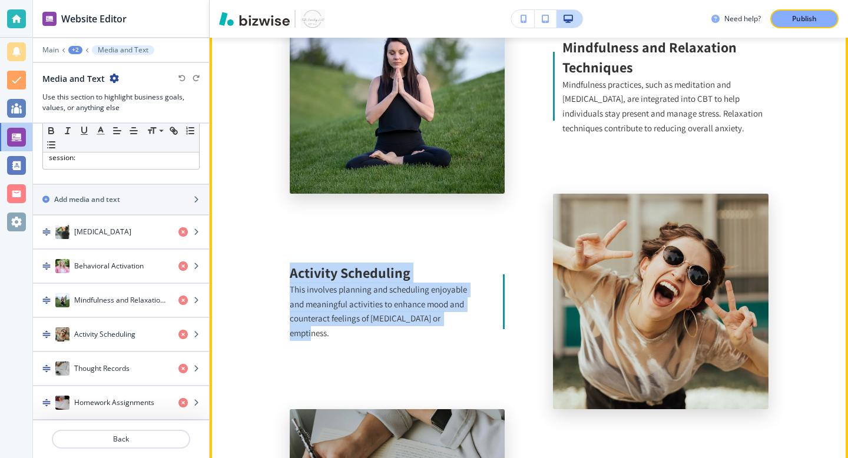
drag, startPoint x: 454, startPoint y: 260, endPoint x: 292, endPoint y: 209, distance: 170.5
click at [292, 263] on div "Activity Scheduling This involves planning and scheduling enjoyable and meaning…" at bounding box center [398, 302] width 216 height 78
copy div "Activity Scheduling This involves planning and scheduling enjoyable and meaning…"
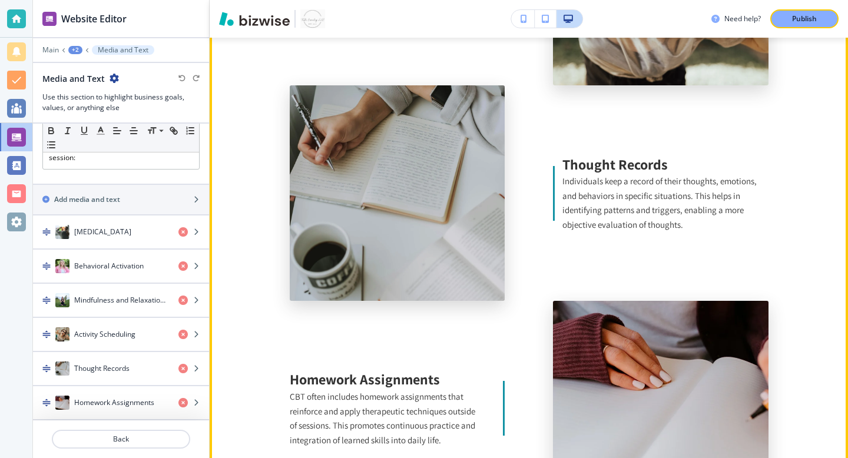
scroll to position [2704, 0]
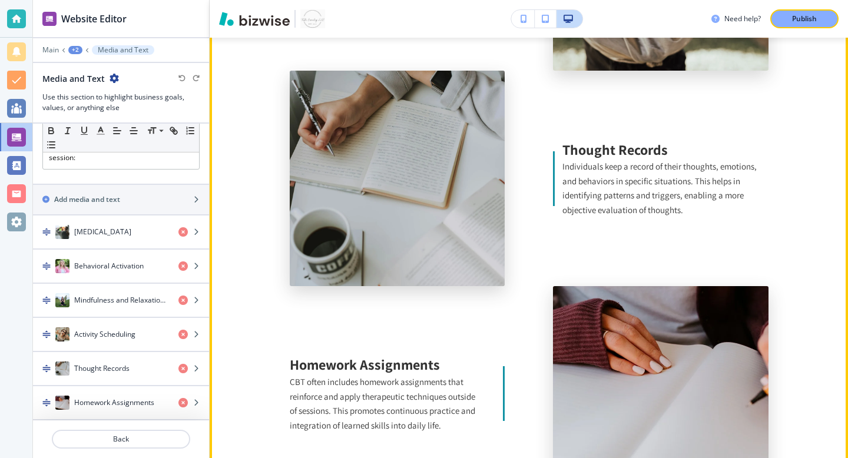
drag, startPoint x: 686, startPoint y: 143, endPoint x: 554, endPoint y: 74, distance: 148.1
click at [554, 140] on div "Thought Records Individuals keep a record of their thoughts, emotions, and beha…" at bounding box center [661, 179] width 216 height 78
copy div "Thought Records Individuals keep a record of their thoughts, emotions, and beha…"
drag, startPoint x: 452, startPoint y: 361, endPoint x: 281, endPoint y: 275, distance: 191.6
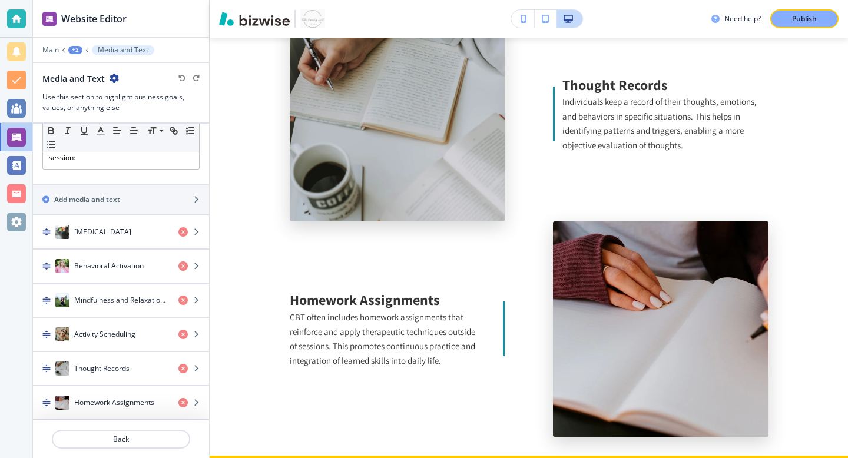
scroll to position [2797, 0]
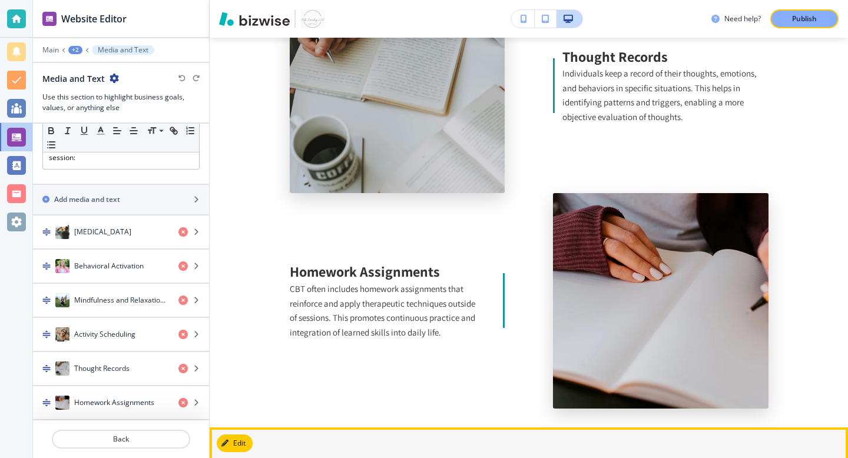
drag, startPoint x: 527, startPoint y: 228, endPoint x: 326, endPoint y: 406, distance: 267.9
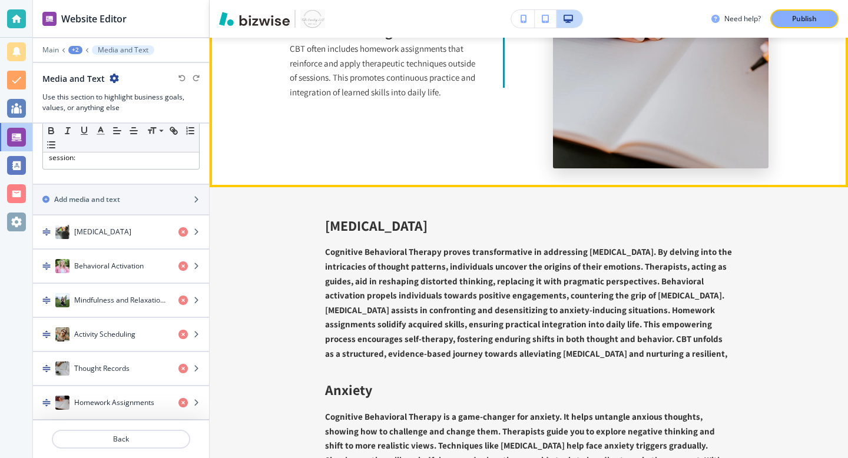
scroll to position [3040, 0]
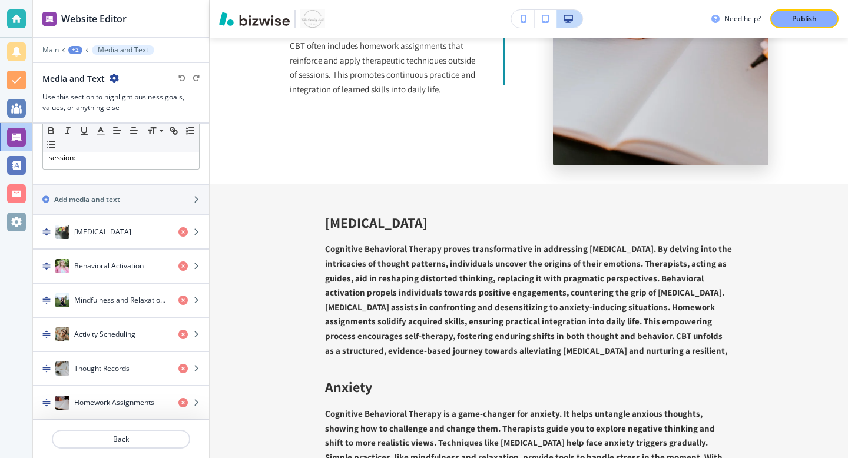
click at [78, 51] on div "+2" at bounding box center [75, 50] width 14 height 8
click at [108, 87] on p "Cognitive Behavioral Therapy" at bounding box center [106, 90] width 60 height 11
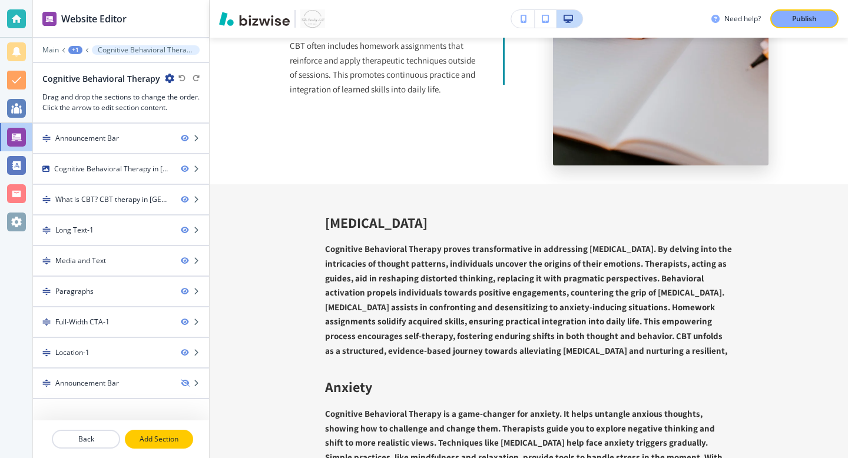
click at [167, 445] on button "Add Section" at bounding box center [159, 439] width 68 height 19
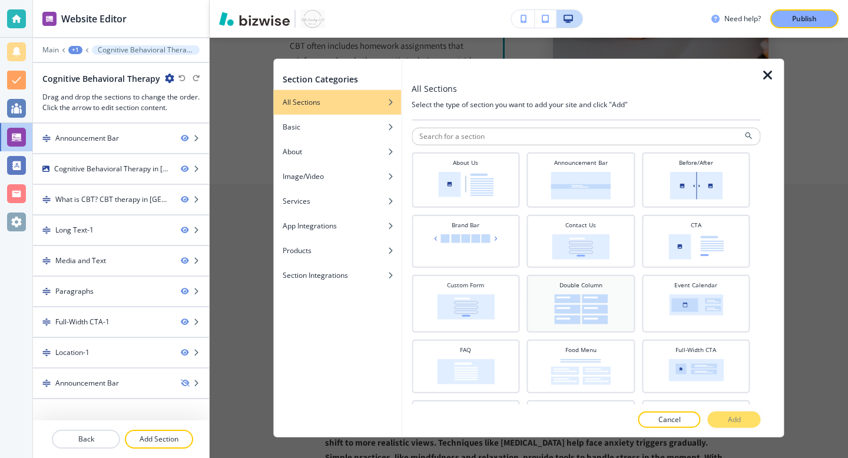
click at [569, 298] on img at bounding box center [581, 310] width 54 height 30
click at [728, 418] on p "Add" at bounding box center [734, 419] width 13 height 11
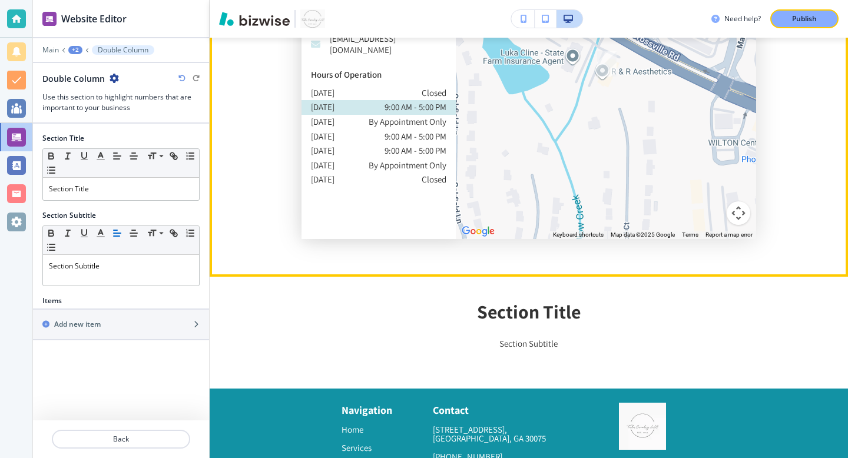
scroll to position [4435, 0]
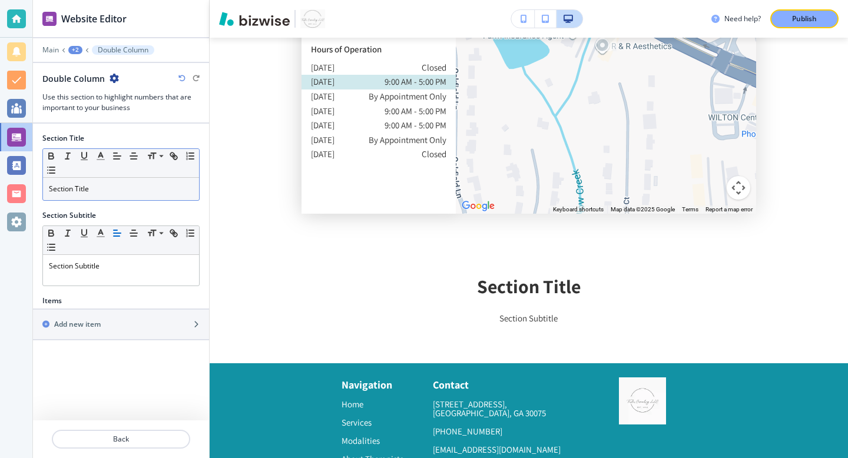
click at [117, 186] on p "Section Title" at bounding box center [121, 189] width 144 height 11
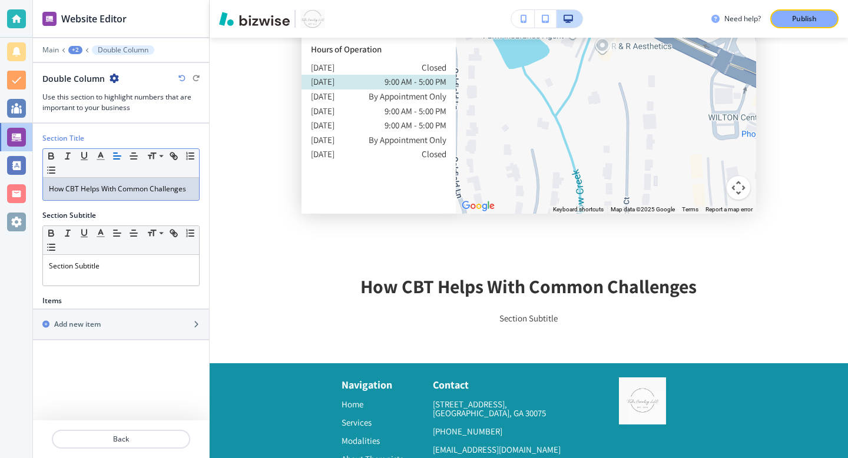
scroll to position [0, 0]
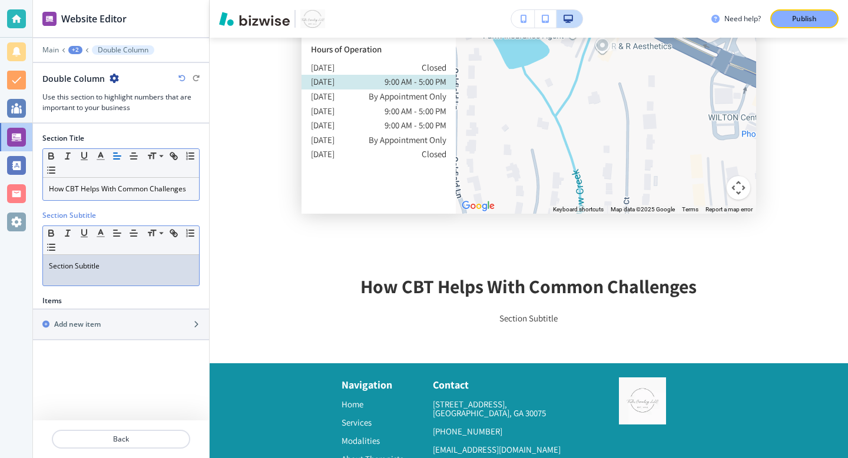
click at [118, 282] on div "Section Subtitle" at bounding box center [121, 270] width 156 height 31
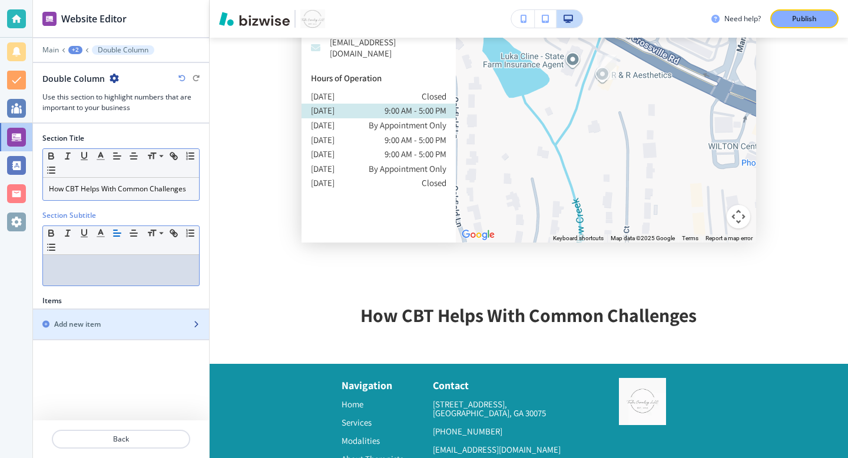
click at [124, 319] on div "Add new item" at bounding box center [108, 324] width 150 height 11
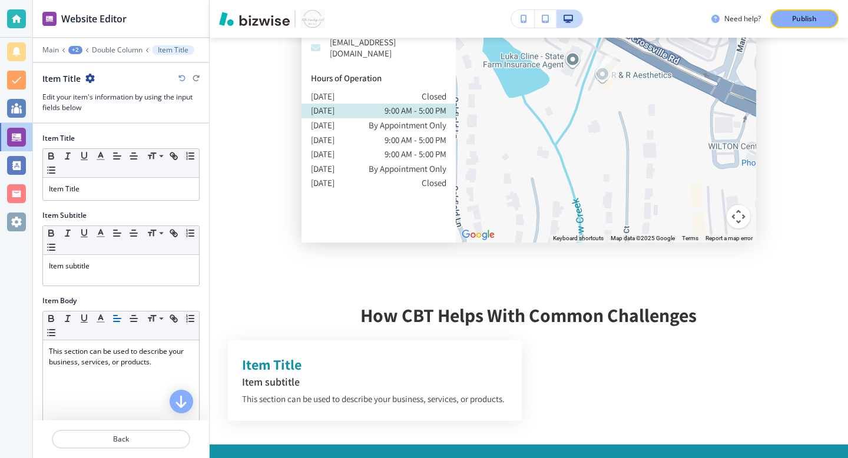
scroll to position [4435, 0]
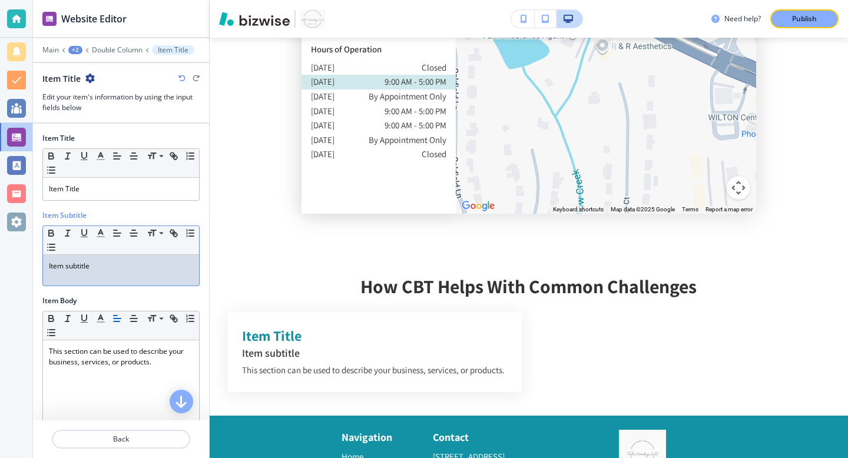
click at [102, 264] on p "Item subtitle" at bounding box center [121, 266] width 144 height 11
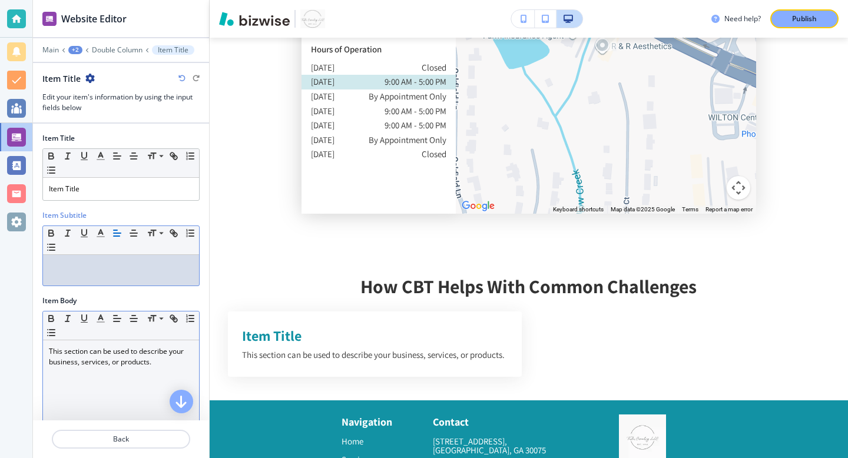
click at [94, 348] on p "This section can be used to describe your business, services, or products." at bounding box center [121, 356] width 144 height 21
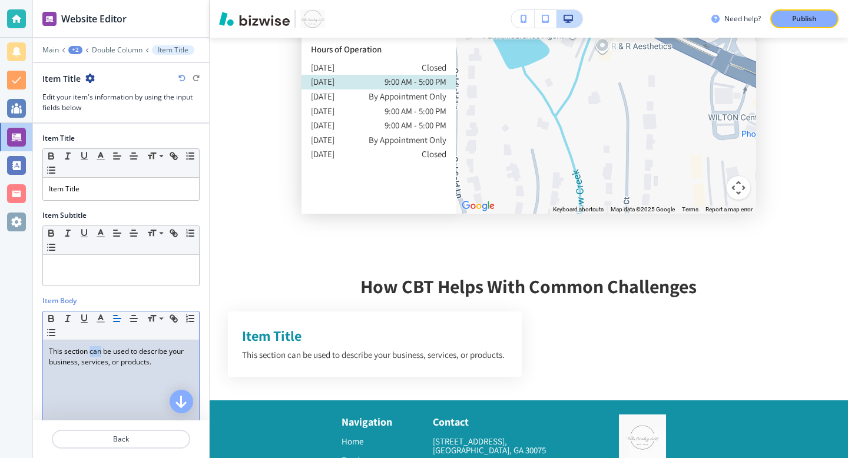
click at [94, 348] on p "This section can be used to describe your business, services, or products." at bounding box center [121, 356] width 144 height 21
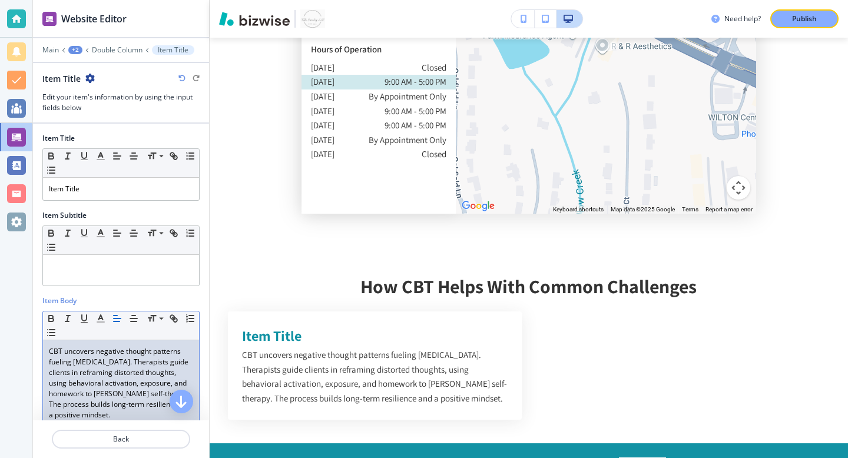
scroll to position [0, 0]
click at [100, 189] on p "Item Title" at bounding box center [121, 189] width 144 height 11
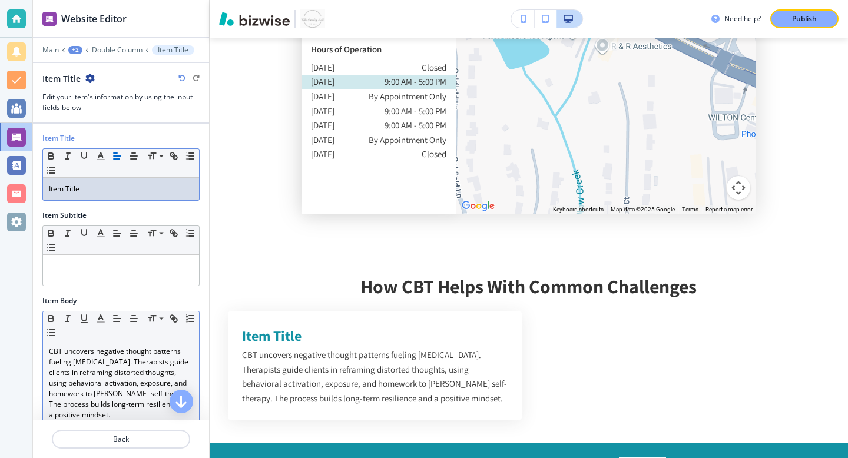
click at [100, 189] on p "Item Title" at bounding box center [121, 189] width 144 height 11
click at [100, 190] on p "Depression" at bounding box center [121, 189] width 144 height 11
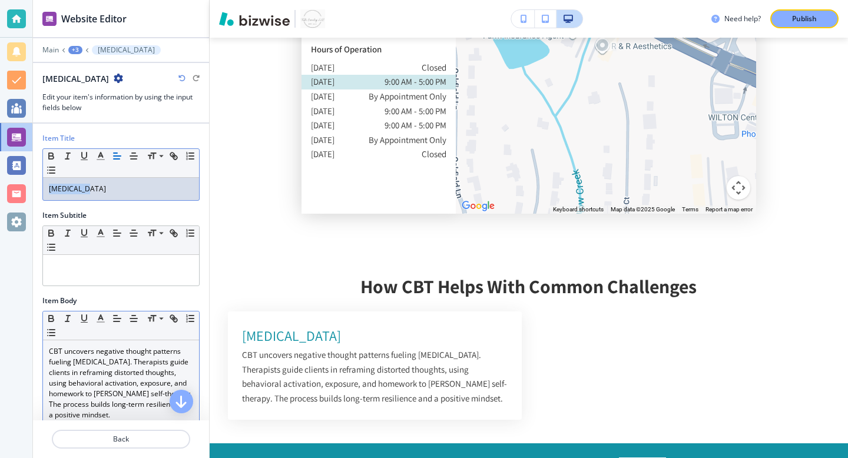
click at [100, 190] on p "Depression" at bounding box center [121, 189] width 144 height 11
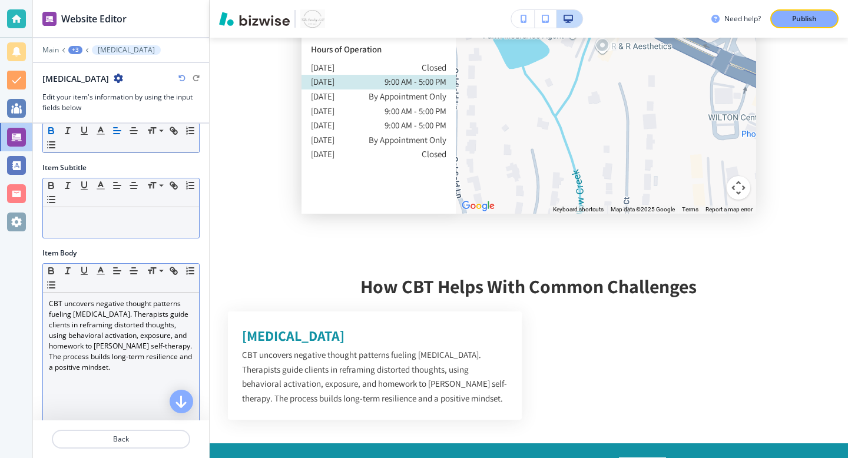
scroll to position [83, 0]
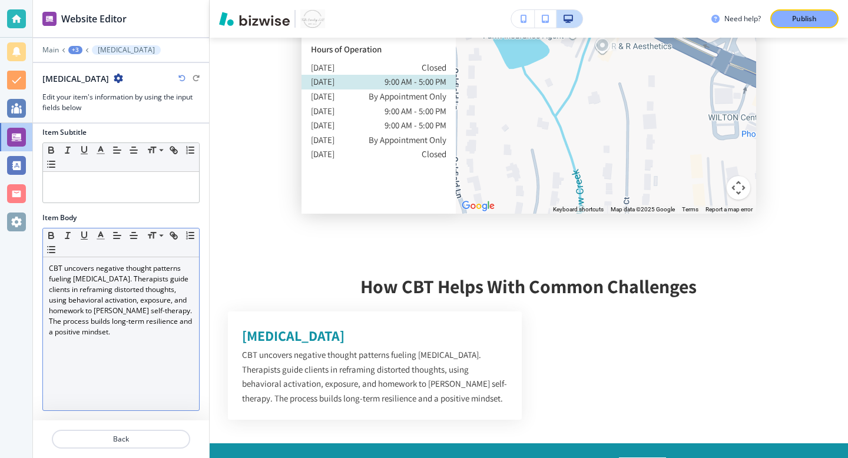
click at [78, 45] on div at bounding box center [121, 41] width 176 height 7
click at [74, 48] on div "+3" at bounding box center [75, 50] width 14 height 8
click at [93, 107] on p "Double Column" at bounding box center [106, 110] width 60 height 11
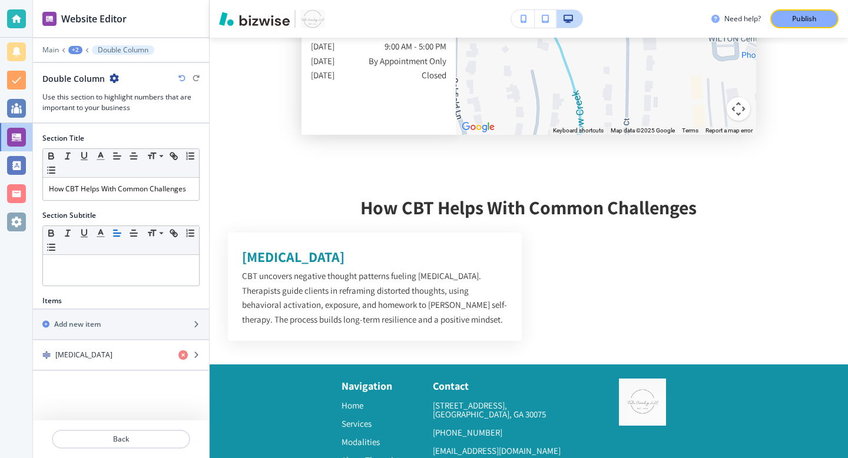
scroll to position [4515, 0]
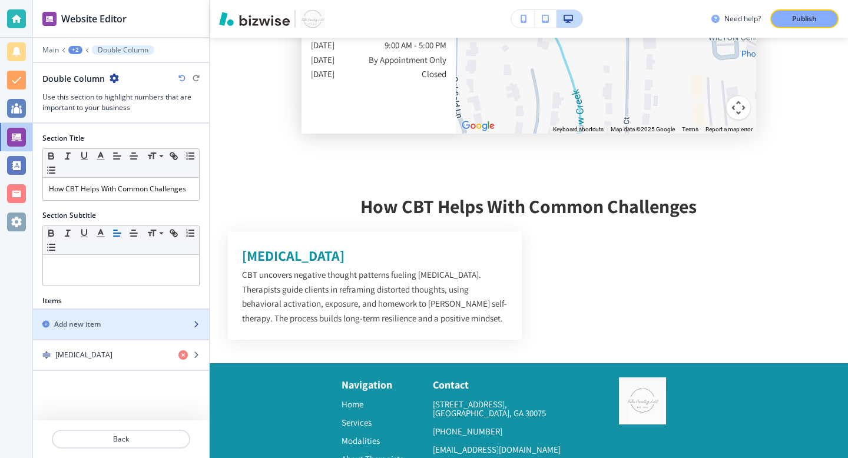
click at [100, 328] on h2 "Add new item" at bounding box center [77, 324] width 47 height 11
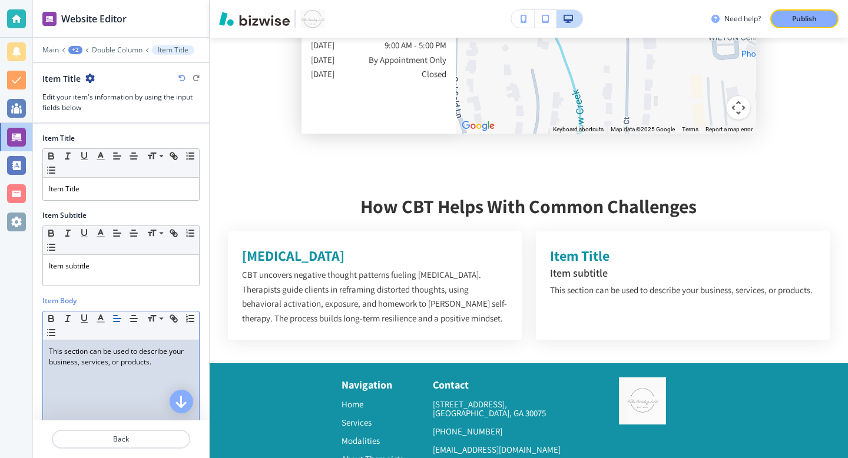
click at [82, 355] on p "This section can be used to describe your business, services, or products." at bounding box center [121, 356] width 144 height 21
click at [82, 354] on p "This section can be used to describe your business, services, or products." at bounding box center [121, 356] width 144 height 21
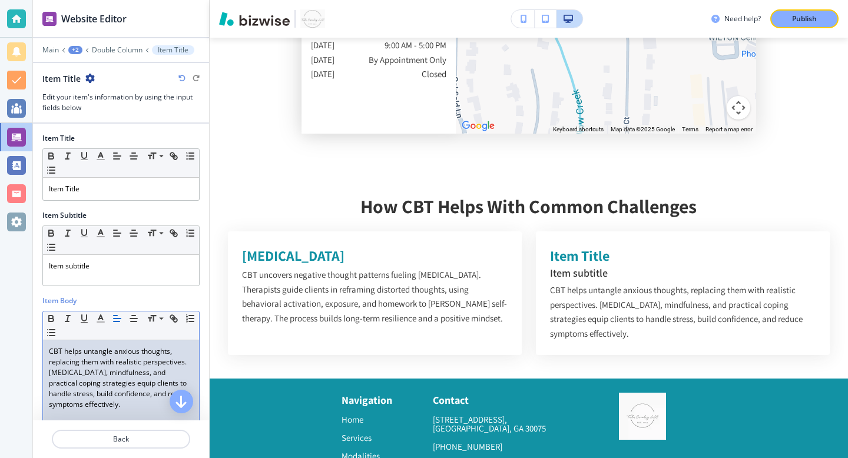
scroll to position [0, 0]
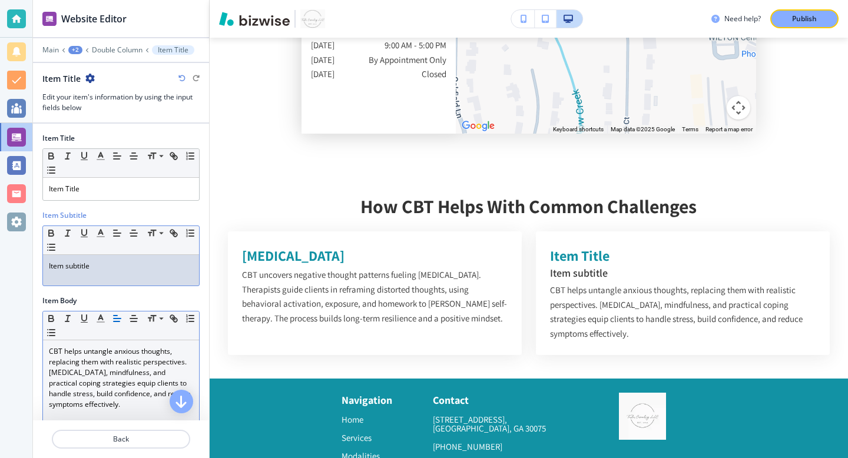
click at [91, 265] on p "Item subtitle" at bounding box center [121, 266] width 144 height 11
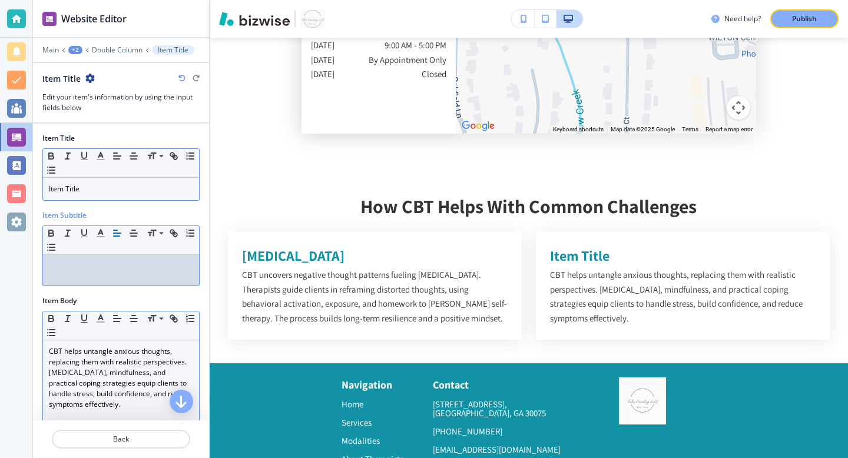
click at [81, 190] on p "Item Title" at bounding box center [121, 189] width 144 height 11
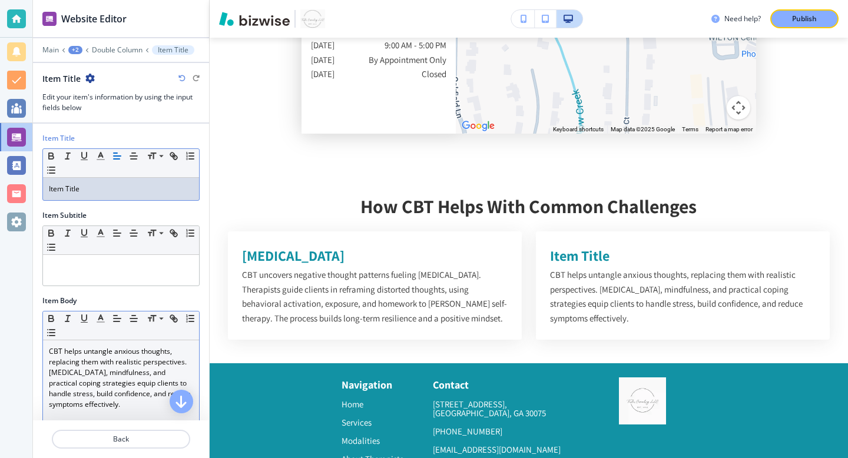
click at [81, 190] on p "Item Title" at bounding box center [121, 189] width 144 height 11
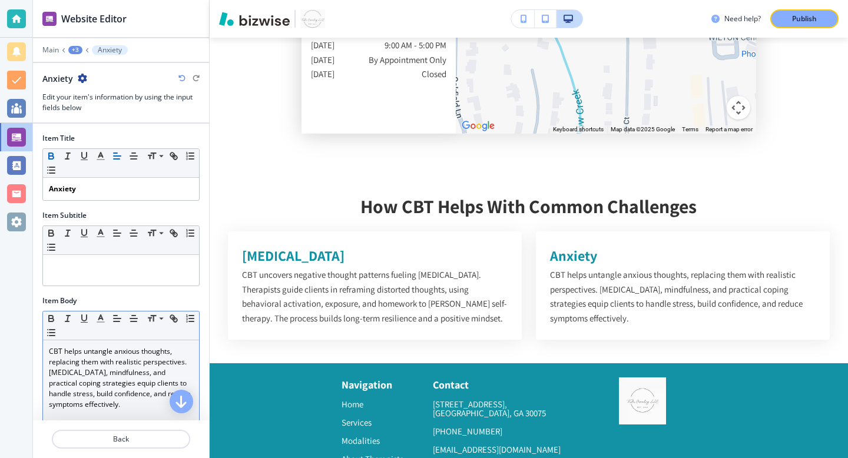
click at [72, 48] on div "+3" at bounding box center [75, 50] width 14 height 8
click at [95, 108] on p "Double Column" at bounding box center [106, 110] width 60 height 11
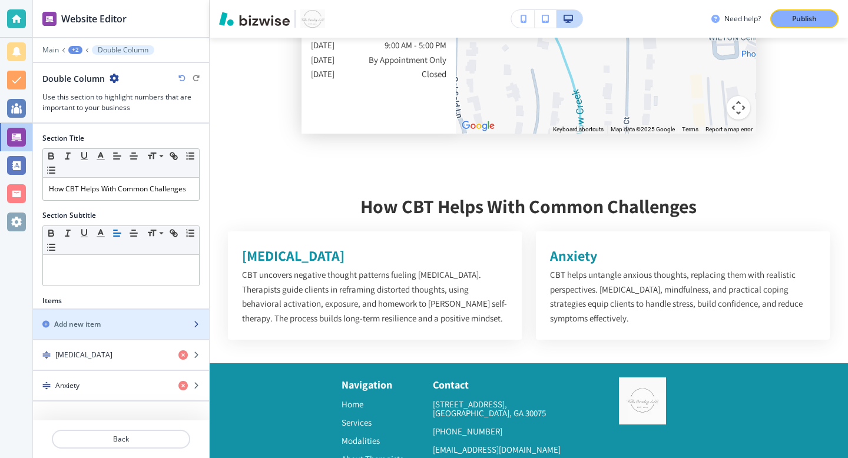
click at [107, 323] on div "Add new item" at bounding box center [108, 324] width 150 height 11
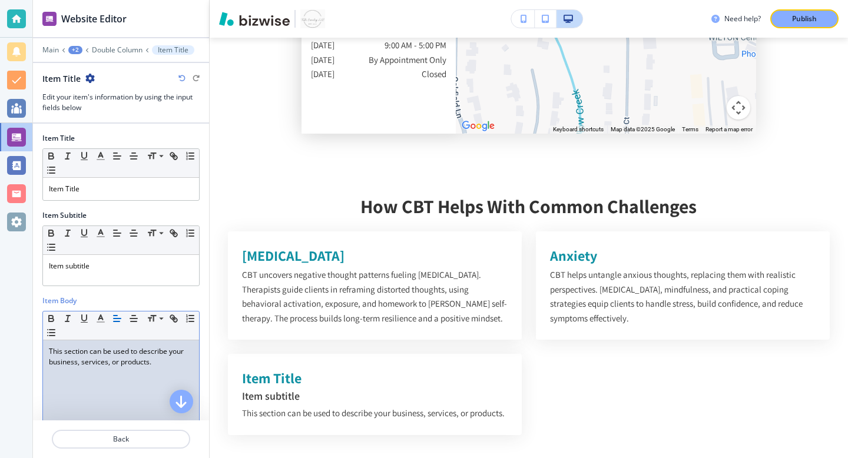
click at [105, 359] on p "This section can be used to describe your business, services, or products." at bounding box center [121, 356] width 144 height 21
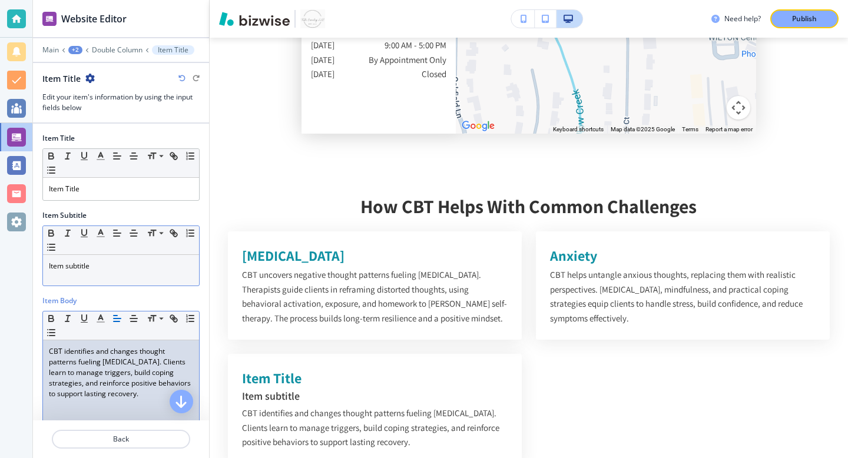
click at [88, 266] on p "Item subtitle" at bounding box center [121, 266] width 144 height 11
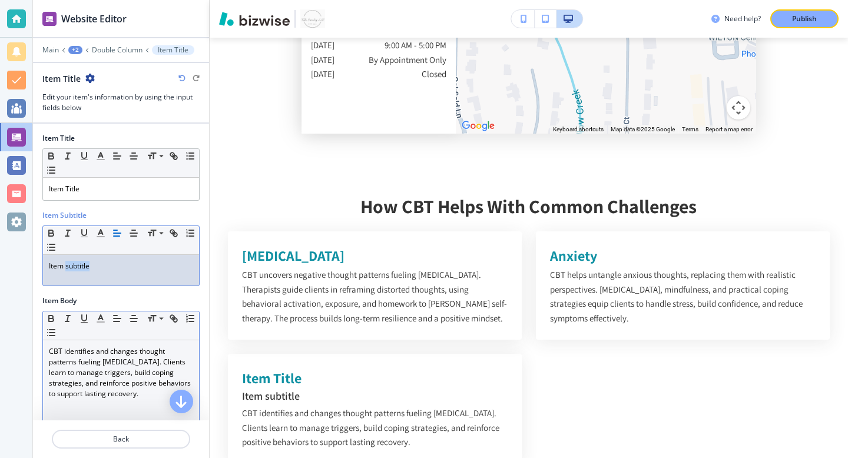
click at [88, 266] on p "Item subtitle" at bounding box center [121, 266] width 144 height 11
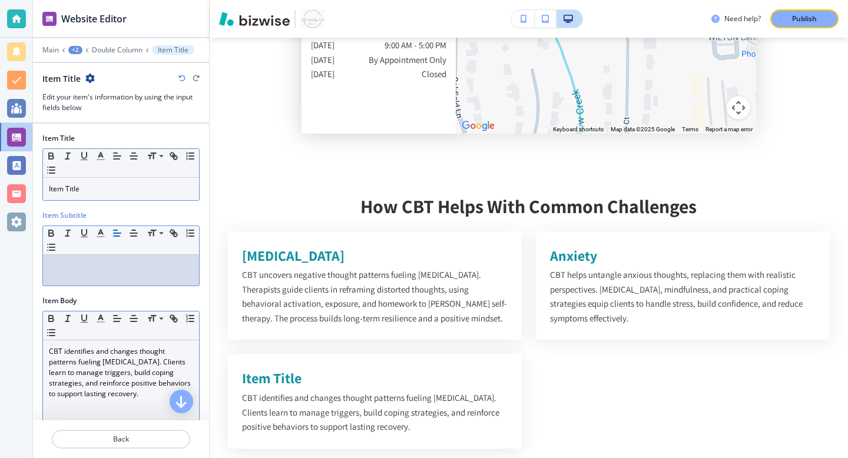
click at [85, 183] on div "Item Title" at bounding box center [121, 189] width 156 height 22
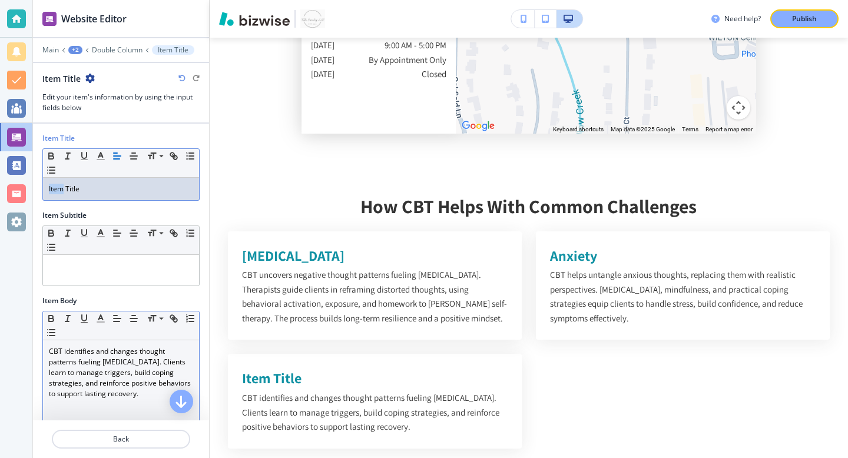
click at [85, 183] on div "Item Title" at bounding box center [121, 189] width 156 height 22
click at [89, 194] on div "Substance Abuse" at bounding box center [121, 189] width 156 height 22
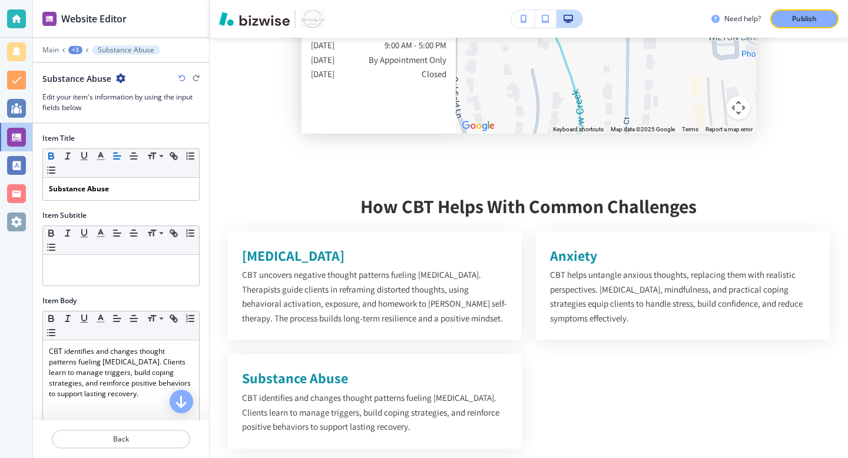
click at [78, 48] on div "+3" at bounding box center [75, 50] width 14 height 8
click at [88, 111] on p "Double Column" at bounding box center [106, 110] width 60 height 11
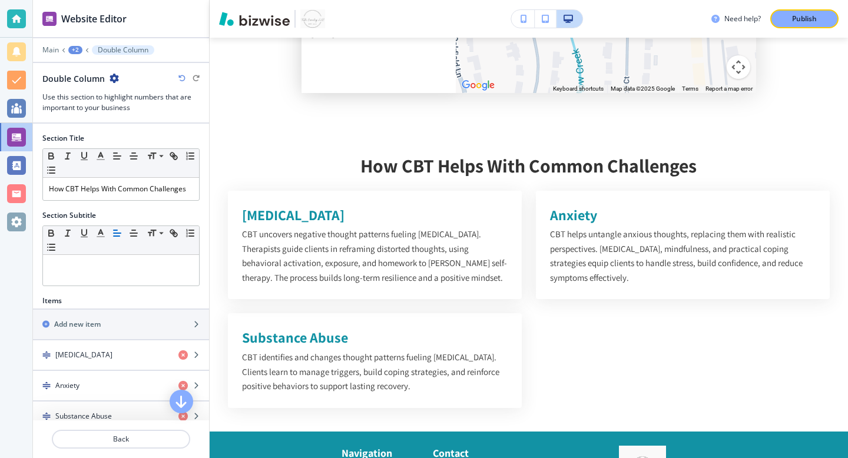
scroll to position [21, 0]
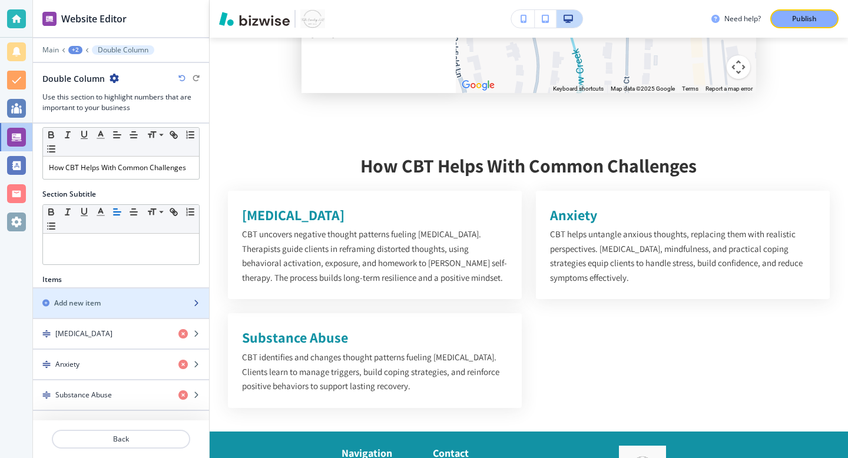
click at [116, 307] on div "Add new item" at bounding box center [108, 303] width 150 height 11
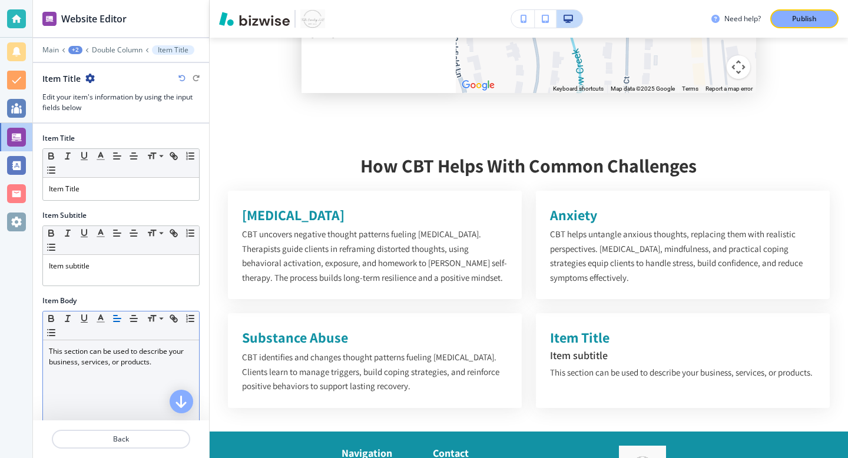
click at [110, 362] on p "This section can be used to describe your business, services, or products." at bounding box center [121, 356] width 144 height 21
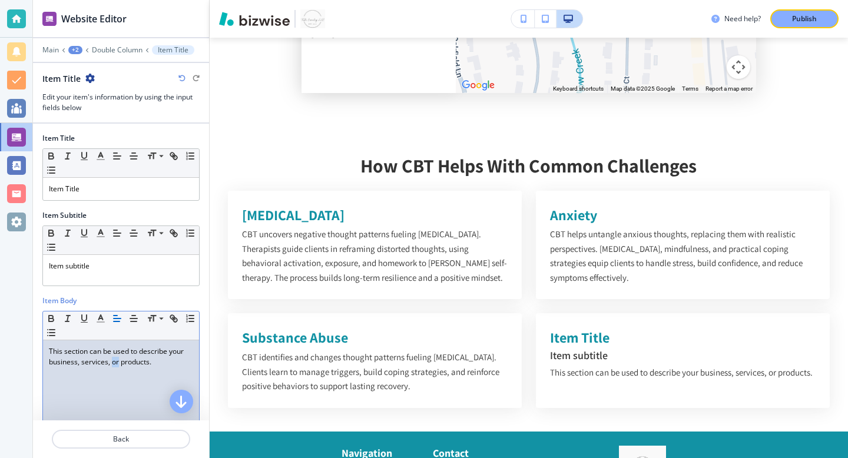
click at [110, 362] on p "This section can be used to describe your business, services, or products." at bounding box center [121, 356] width 144 height 21
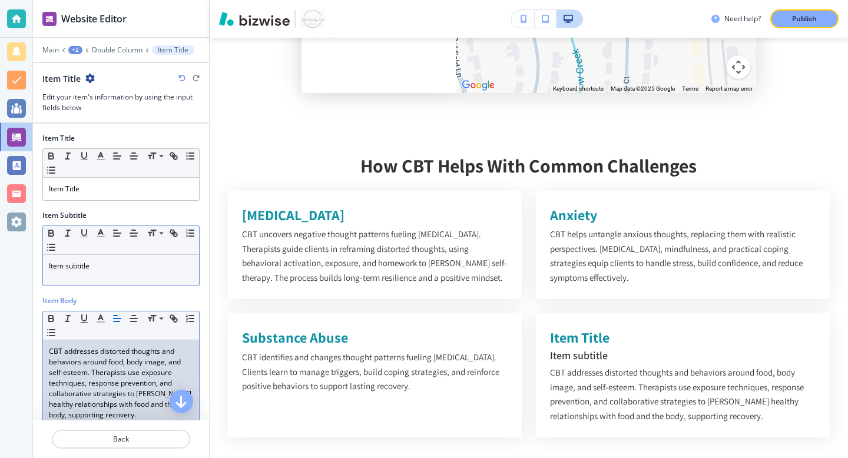
click at [95, 264] on p "Item subtitle" at bounding box center [121, 266] width 144 height 11
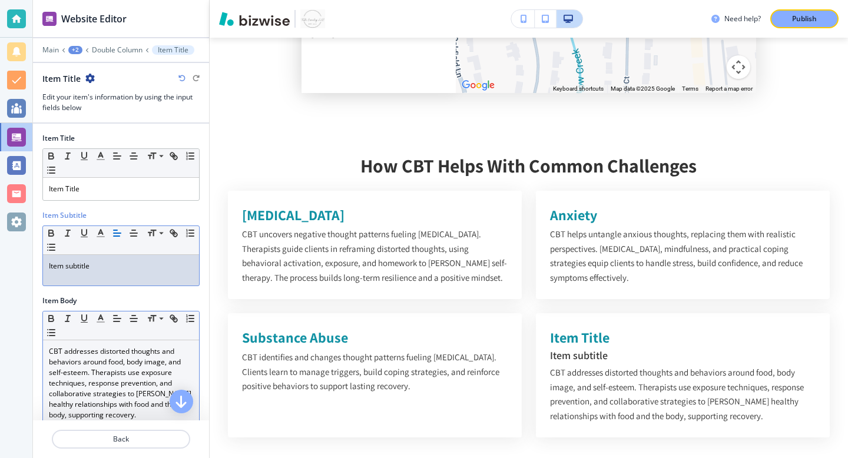
click at [95, 264] on p "Item subtitle" at bounding box center [121, 266] width 144 height 11
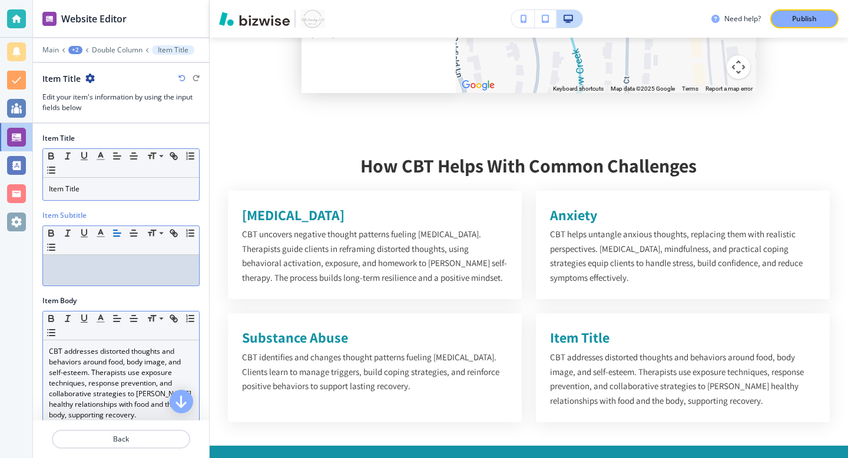
click at [81, 197] on div "Item Title" at bounding box center [121, 189] width 156 height 22
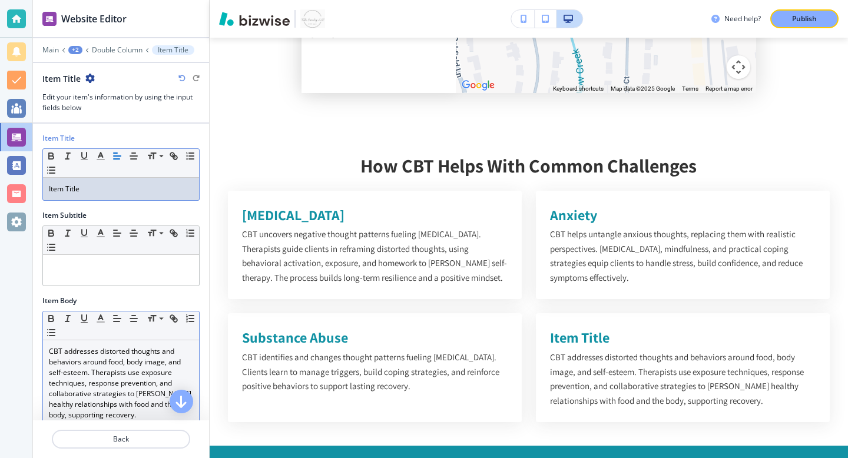
click at [81, 197] on div "Item Title" at bounding box center [121, 189] width 156 height 22
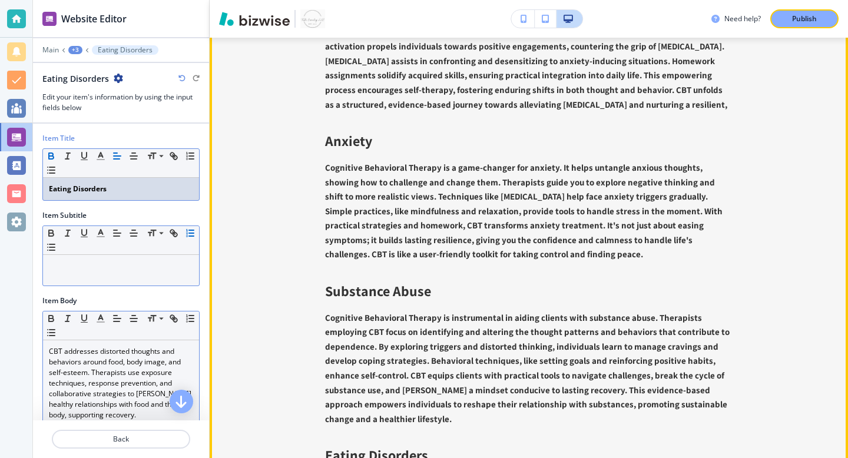
scroll to position [3272, 0]
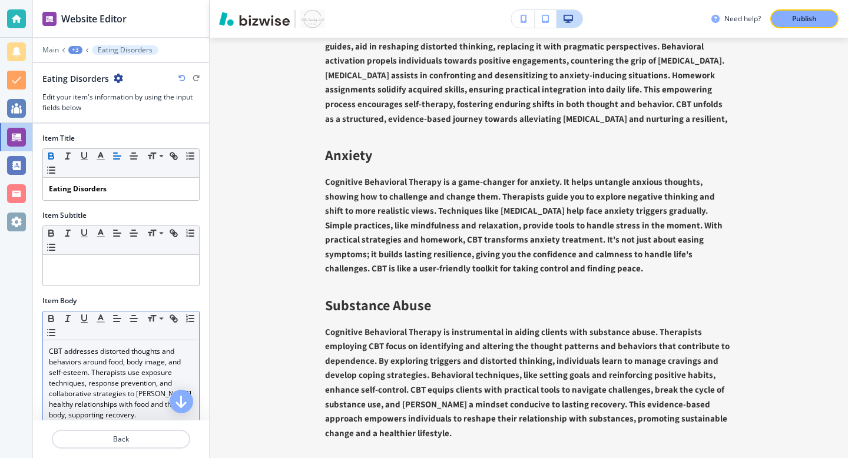
click at [77, 49] on div "+3" at bounding box center [75, 50] width 14 height 8
click at [90, 110] on p "Double Column" at bounding box center [106, 110] width 60 height 11
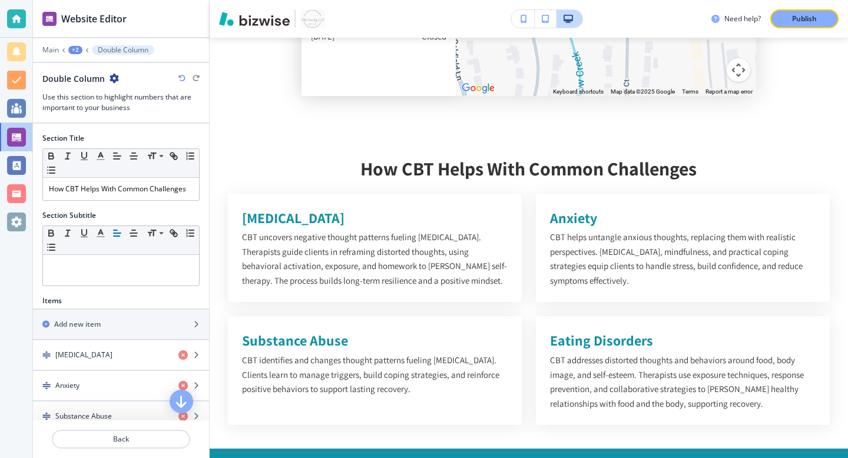
scroll to position [4555, 0]
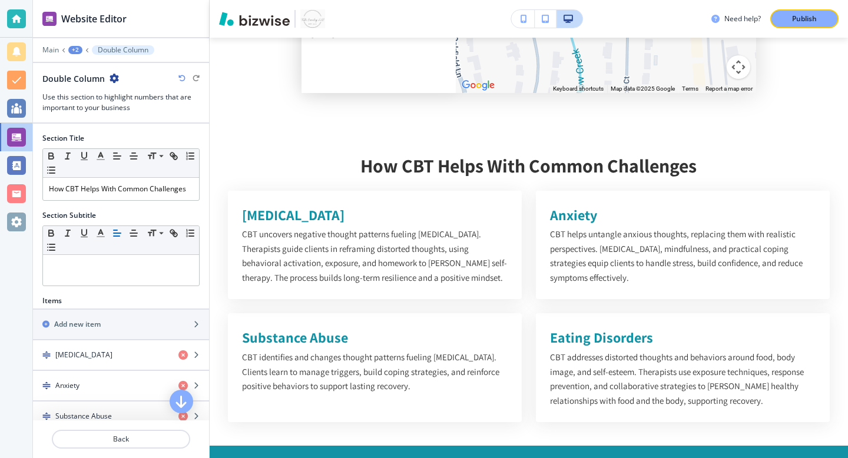
click at [76, 54] on div "+2" at bounding box center [75, 50] width 14 height 8
click at [91, 93] on p "Cognitive Behavioral Therapy" at bounding box center [106, 90] width 60 height 11
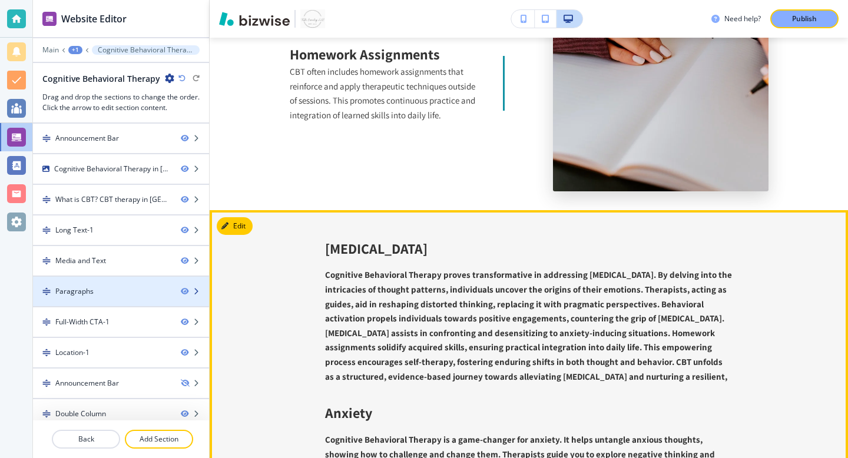
scroll to position [9, 0]
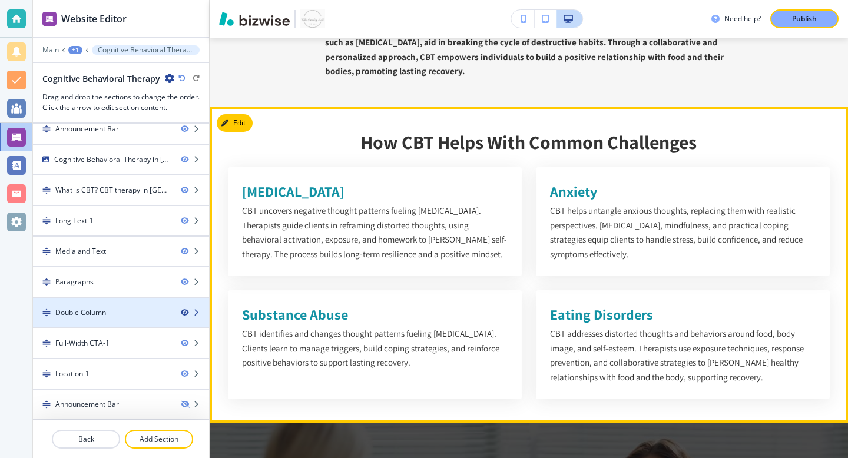
click at [183, 311] on icon "button" at bounding box center [184, 312] width 7 height 7
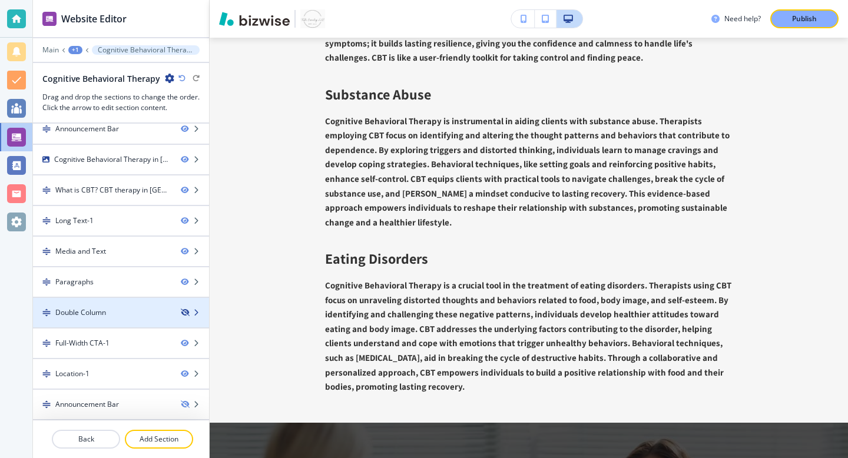
click at [184, 312] on icon "button" at bounding box center [184, 312] width 7 height 7
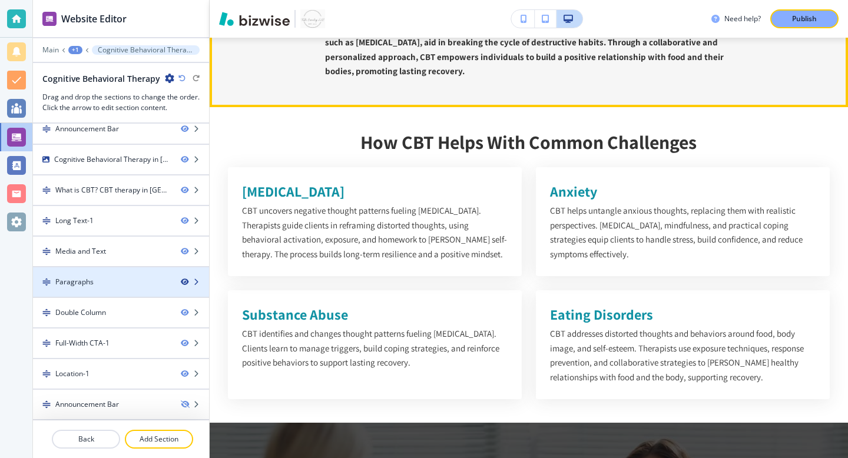
click at [183, 284] on icon "button" at bounding box center [184, 282] width 7 height 7
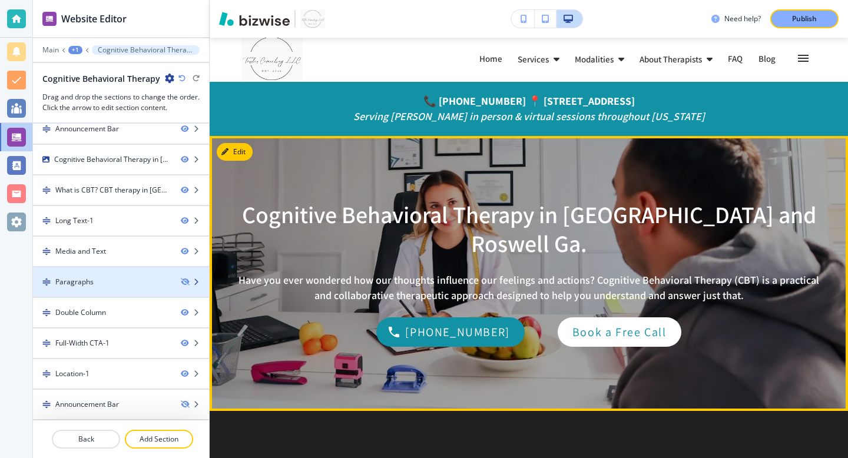
scroll to position [0, 0]
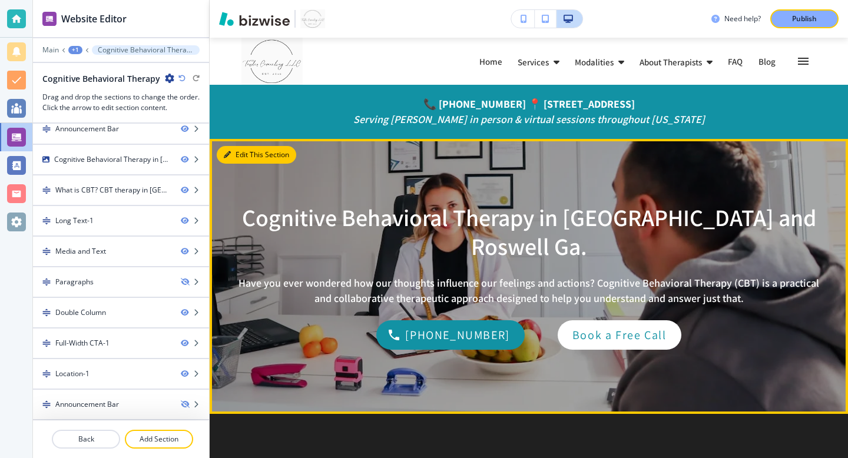
click at [228, 156] on icon "button" at bounding box center [227, 154] width 7 height 7
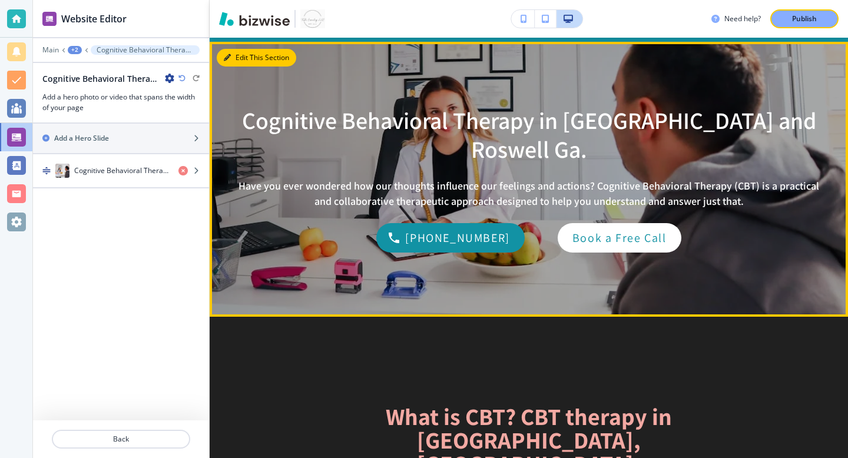
scroll to position [101, 0]
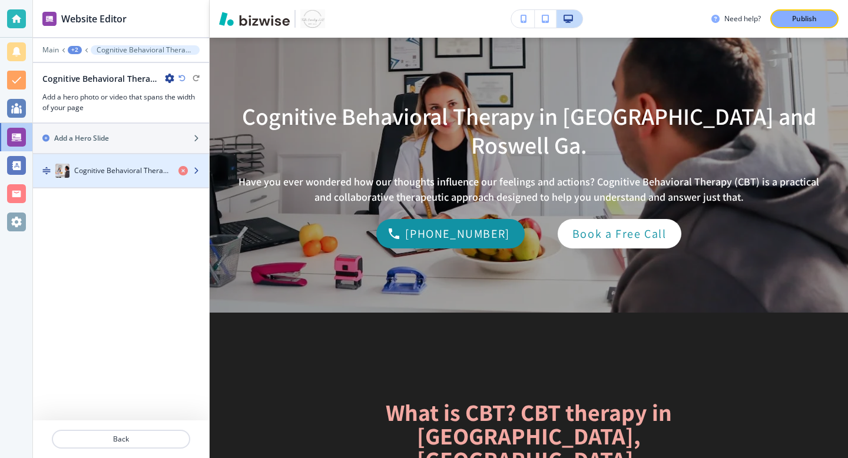
click at [149, 177] on div "Cognitive Behavioral Therapy in Atlanta and Roswell Ga." at bounding box center [101, 171] width 136 height 14
click at [199, 170] on icon "button" at bounding box center [196, 170] width 7 height 7
click at [195, 171] on icon "button" at bounding box center [196, 170] width 7 height 7
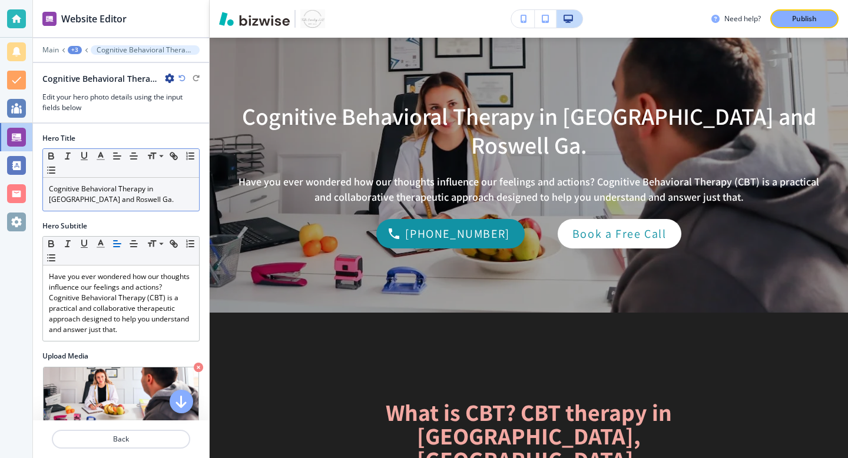
click at [157, 207] on div "Cognitive Behavioral Therapy in Atlanta and Roswell Ga." at bounding box center [121, 194] width 156 height 33
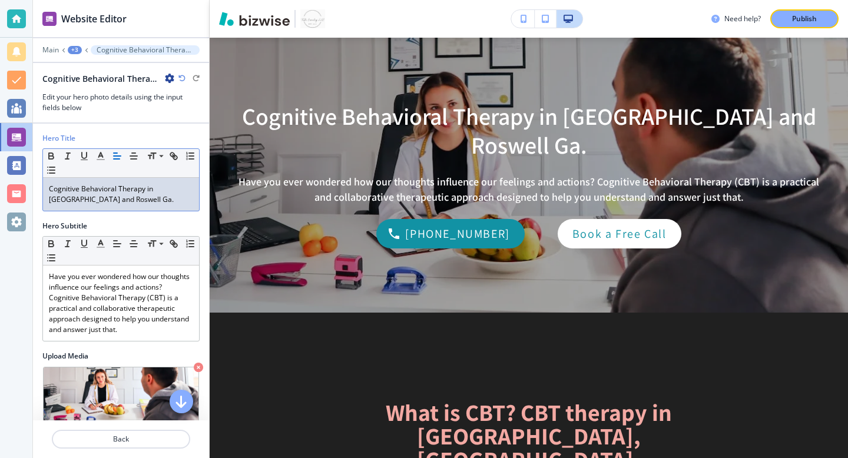
click at [157, 207] on div "Cognitive Behavioral Therapy in Atlanta and Roswell Ga." at bounding box center [121, 194] width 156 height 33
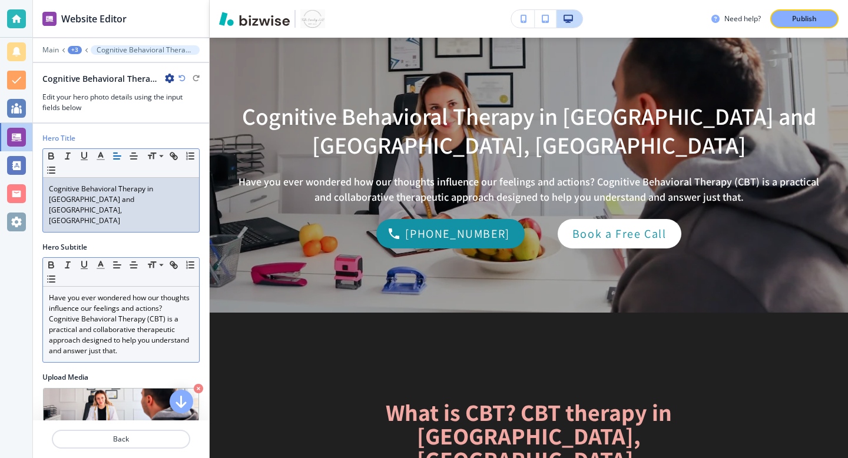
click at [115, 302] on p "Have you ever wondered how our thoughts influence our feelings and actions? Cog…" at bounding box center [121, 325] width 144 height 64
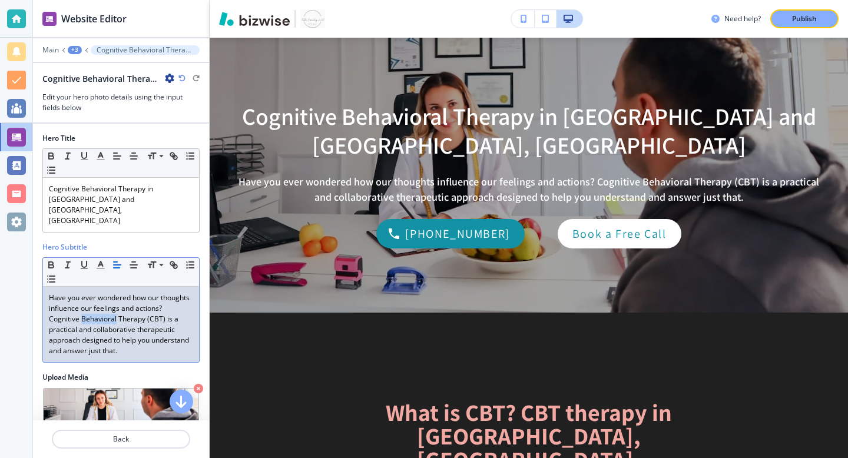
click at [115, 302] on p "Have you ever wondered how our thoughts influence our feelings and actions? Cog…" at bounding box center [121, 325] width 144 height 64
click at [49, 298] on p "Have you ever wondered how our thoughts influence our feelings and actions? Cog…" at bounding box center [121, 325] width 144 height 64
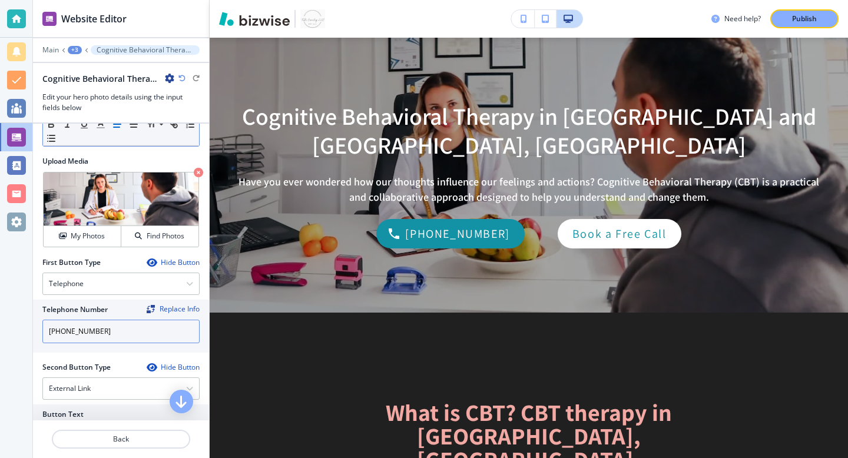
scroll to position [299, 0]
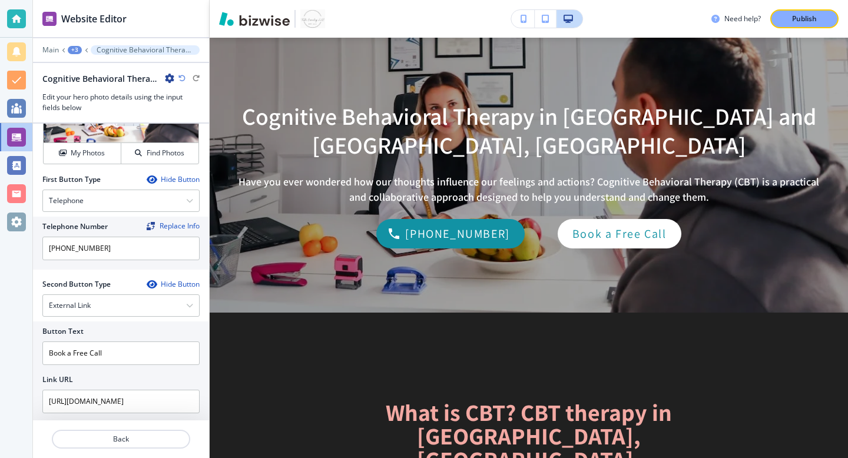
click at [74, 48] on div "+3" at bounding box center [75, 50] width 14 height 8
click at [84, 99] on button "Cognitive Behavioral Therapy" at bounding box center [105, 90] width 75 height 21
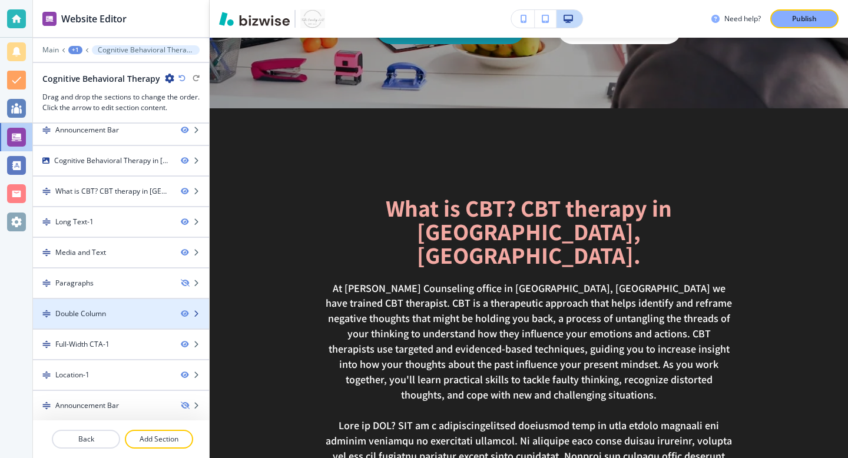
scroll to position [9, 0]
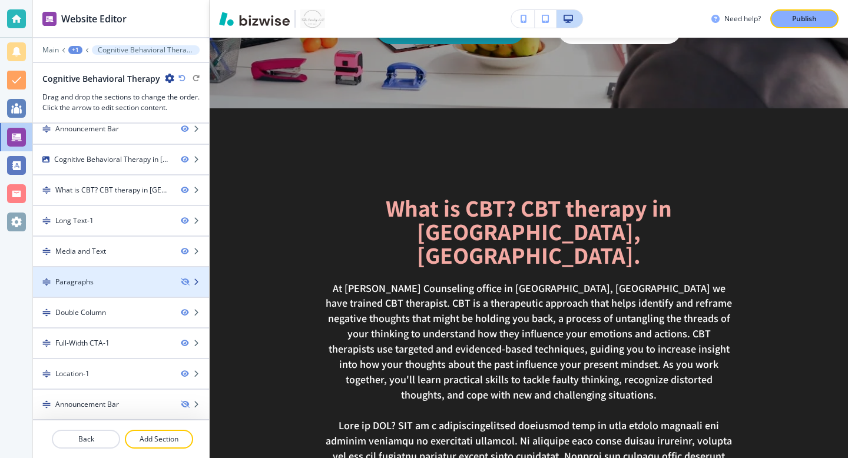
click at [195, 282] on icon "button" at bounding box center [196, 282] width 7 height 7
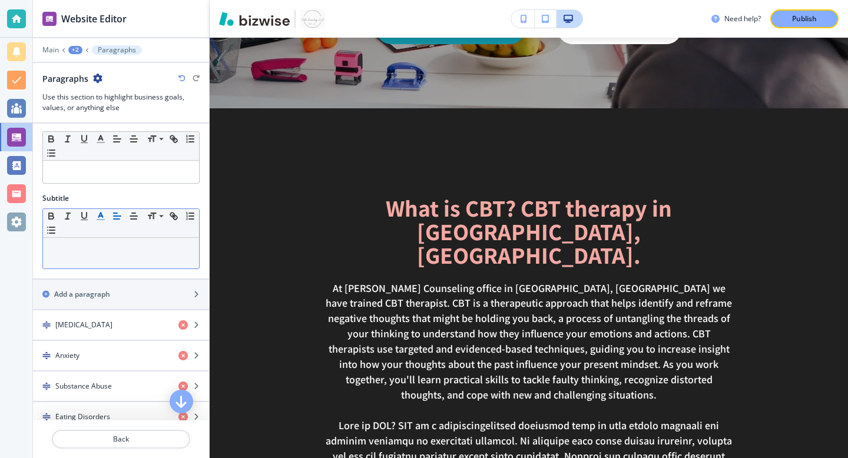
scroll to position [0, 0]
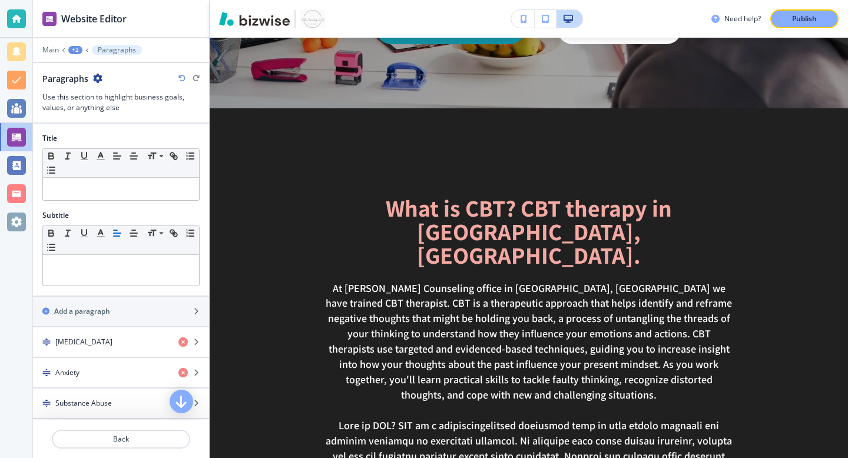
click at [77, 51] on div "+2" at bounding box center [75, 50] width 14 height 8
click at [112, 94] on p "Cognitive Behavioral Therapy" at bounding box center [106, 90] width 60 height 11
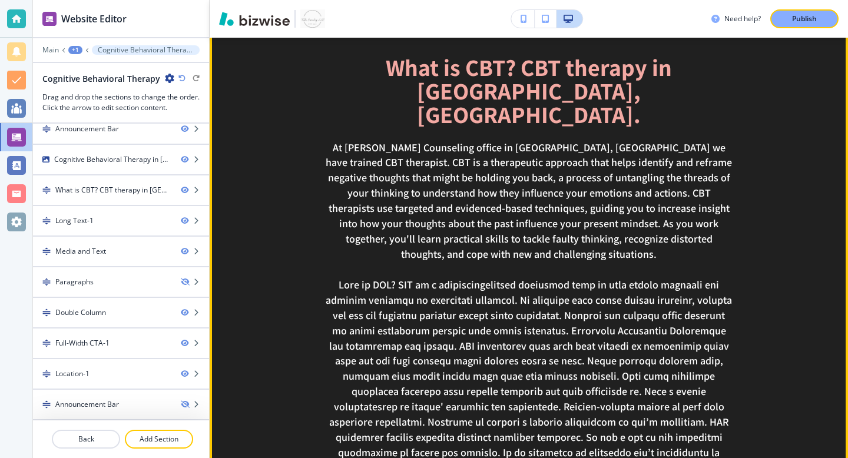
scroll to position [442, 0]
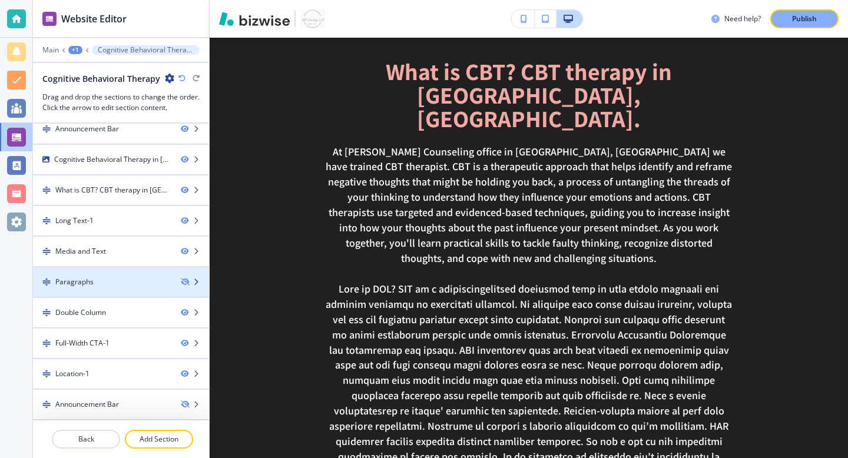
click at [116, 280] on div "Paragraphs" at bounding box center [102, 282] width 138 height 11
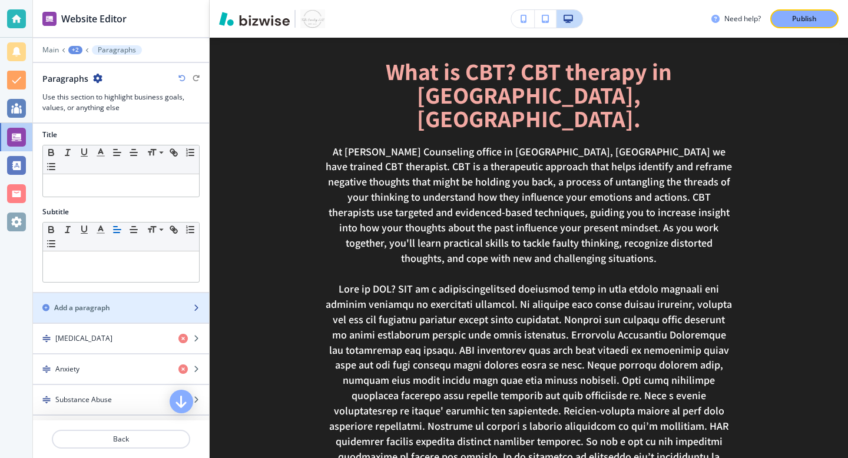
scroll to position [29, 0]
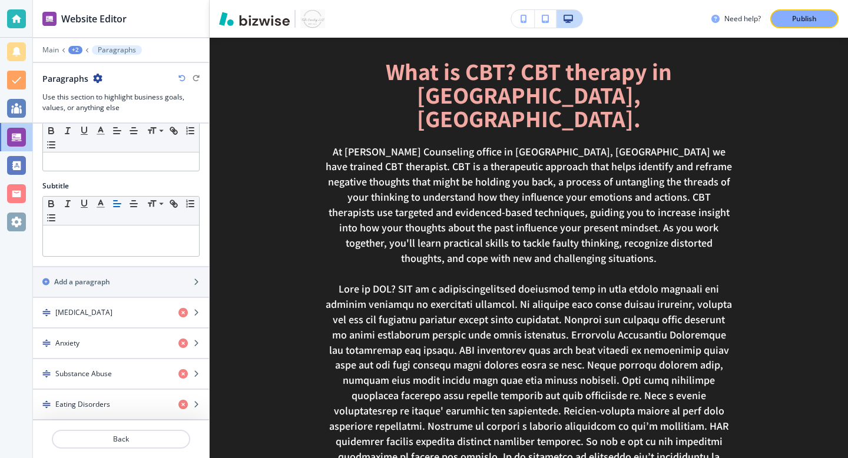
click at [99, 82] on icon "button" at bounding box center [97, 78] width 9 height 9
click at [77, 52] on div "+2" at bounding box center [75, 50] width 14 height 8
click at [110, 85] on p "Cognitive Behavioral Therapy" at bounding box center [106, 90] width 60 height 11
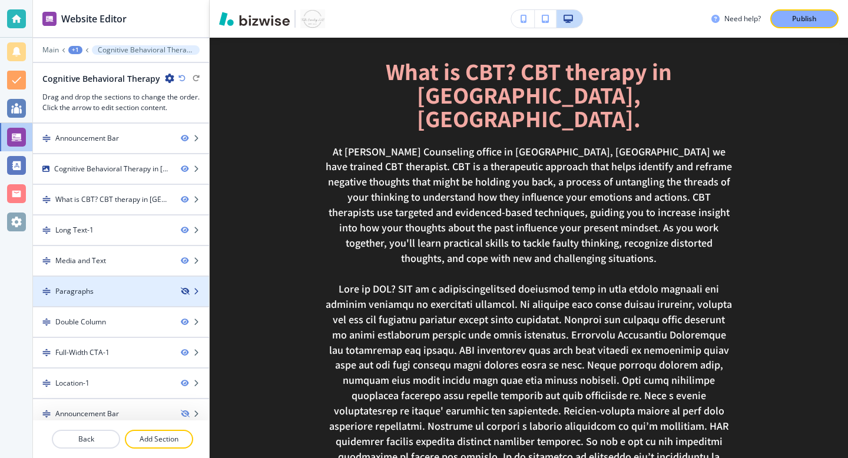
click at [187, 294] on icon "button" at bounding box center [184, 291] width 7 height 7
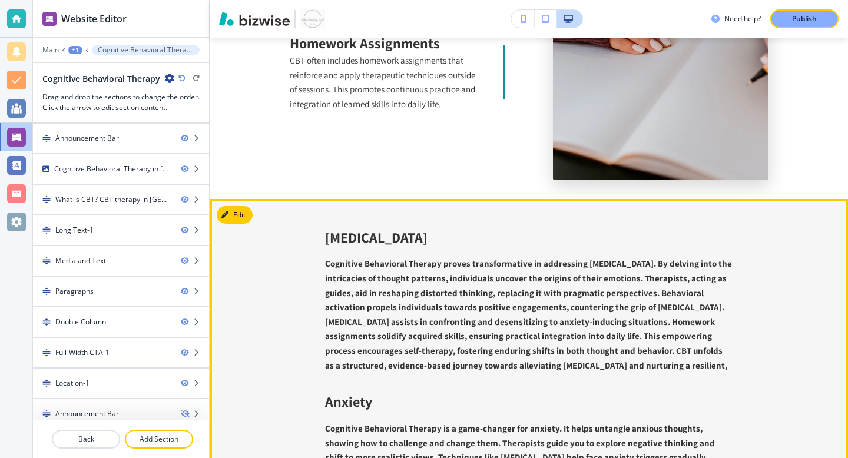
scroll to position [2969, 0]
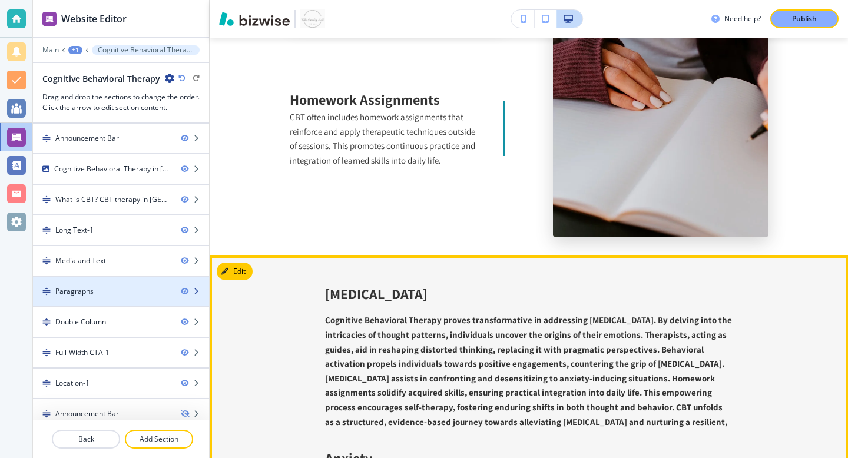
click at [199, 292] on icon "button" at bounding box center [196, 291] width 7 height 7
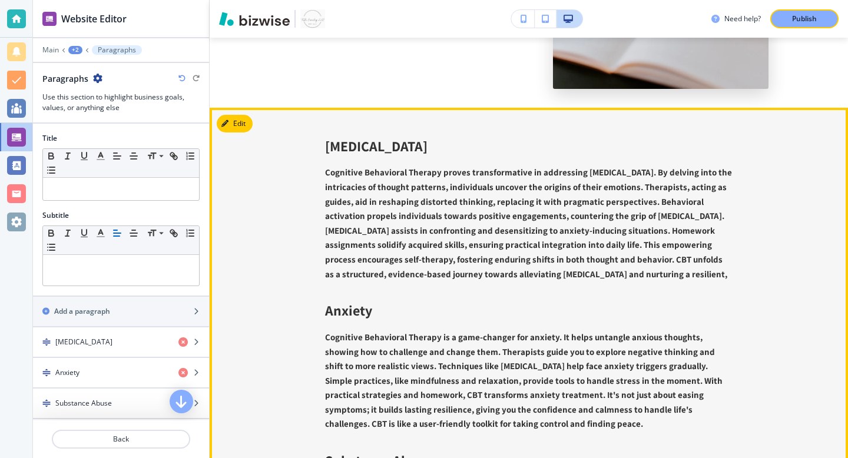
scroll to position [3117, 0]
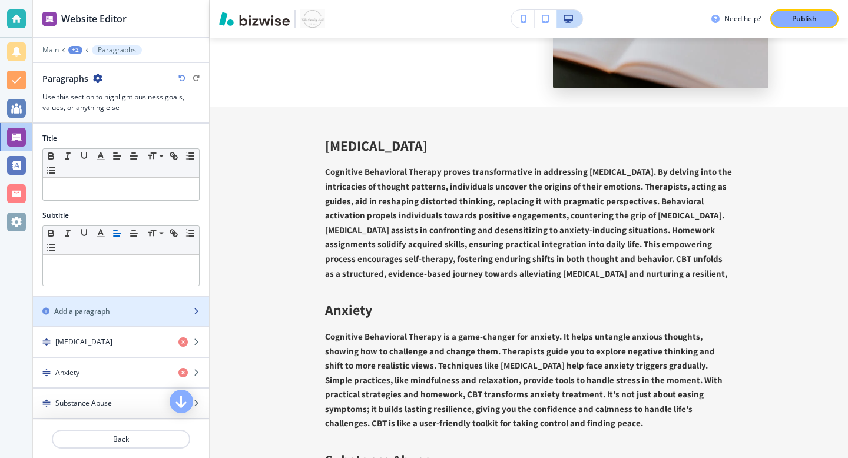
click at [141, 309] on div "Add a paragraph" at bounding box center [108, 311] width 150 height 11
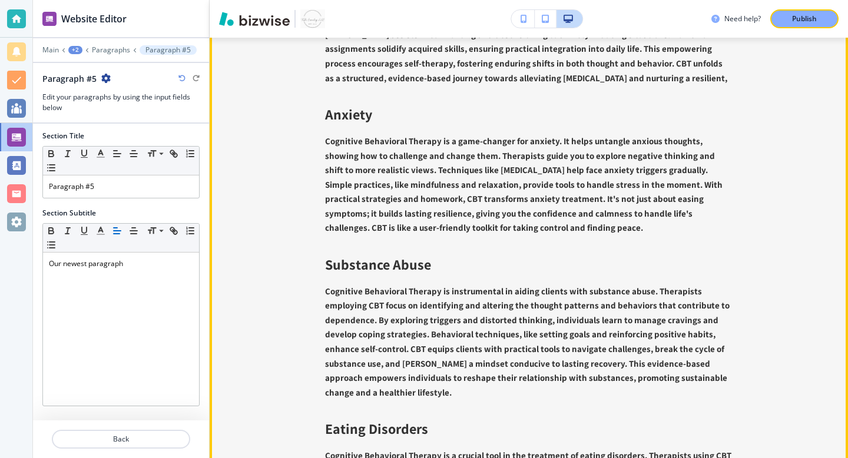
scroll to position [3292, 0]
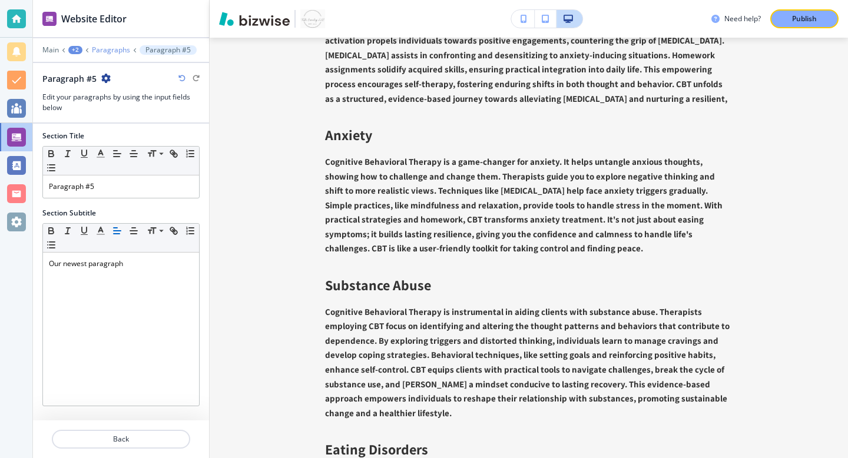
click at [96, 46] on p "Paragraphs" at bounding box center [111, 50] width 38 height 8
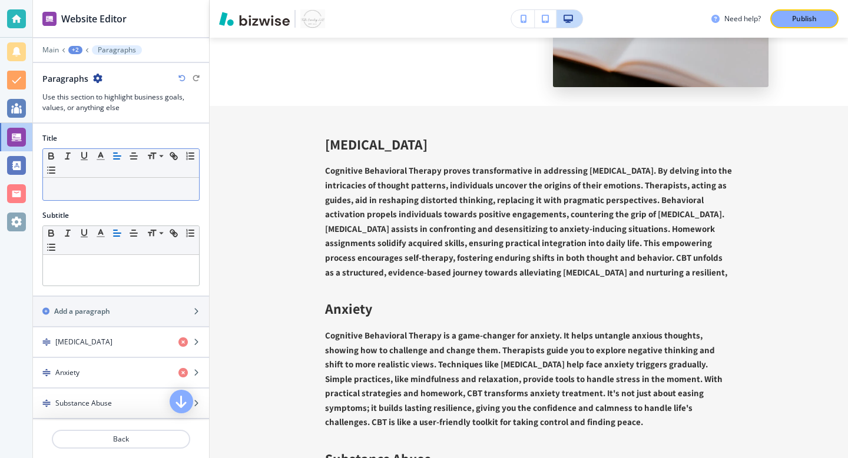
scroll to position [3117, 0]
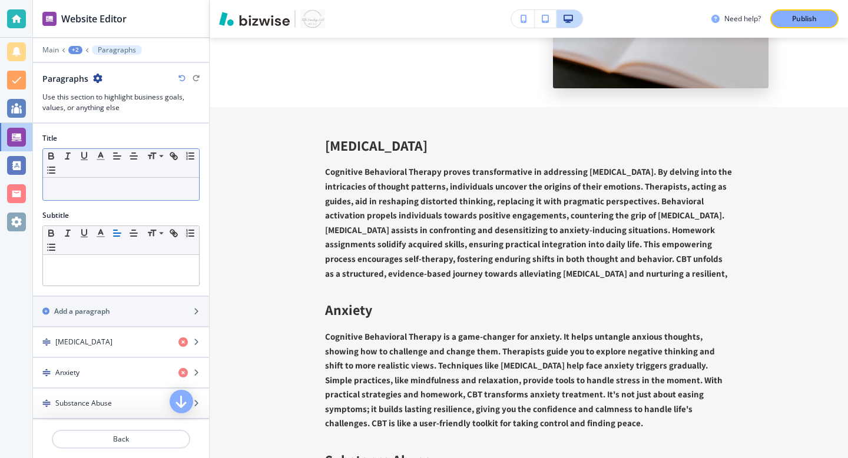
click at [108, 191] on p at bounding box center [121, 189] width 144 height 11
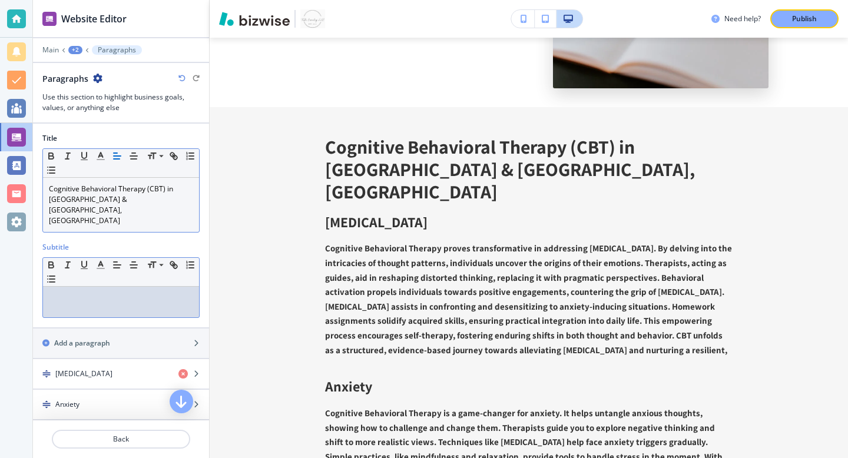
click at [114, 287] on div at bounding box center [121, 302] width 156 height 31
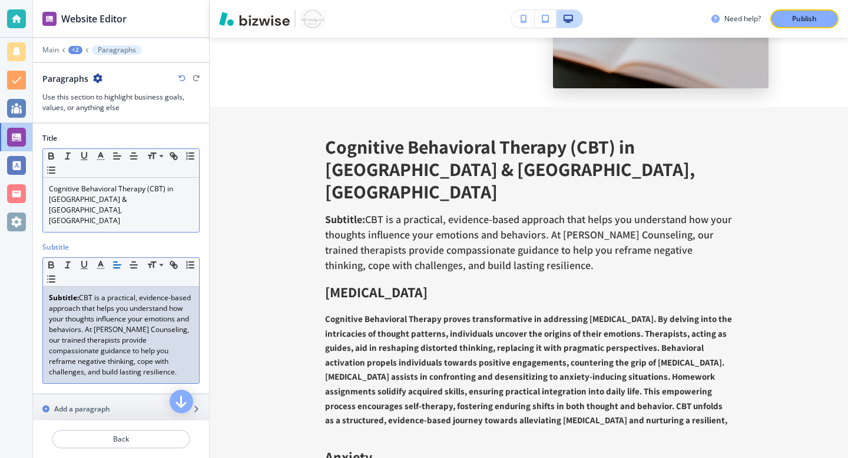
scroll to position [0, 0]
drag, startPoint x: 78, startPoint y: 279, endPoint x: 24, endPoint y: 246, distance: 63.5
click at [24, 246] on div "Website Editor Main +2 Paragraphs Paragraphs Use this section to highlight busi…" at bounding box center [424, 229] width 848 height 458
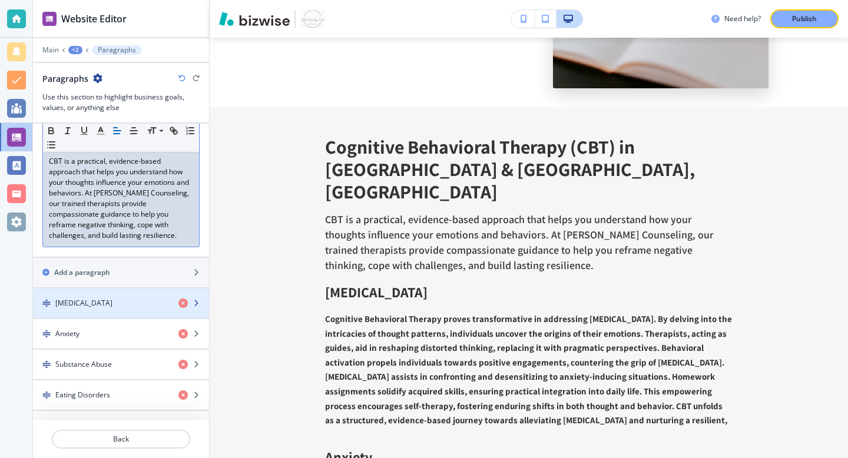
click at [151, 298] on div "Depression" at bounding box center [101, 303] width 136 height 11
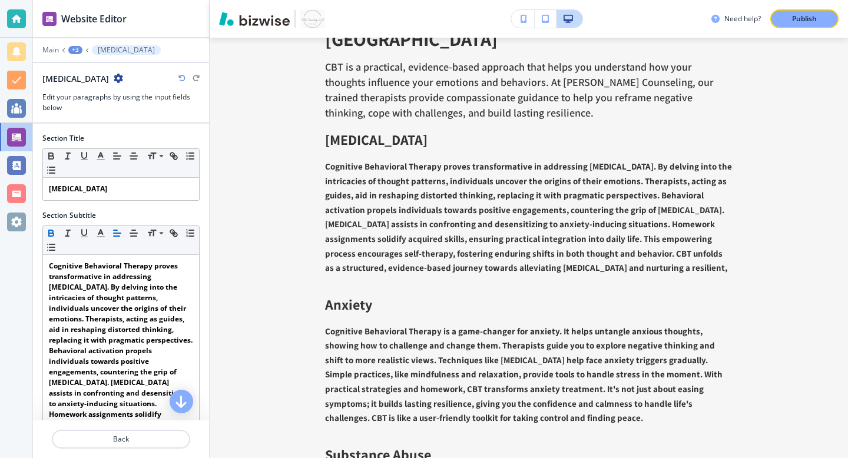
scroll to position [3270, 0]
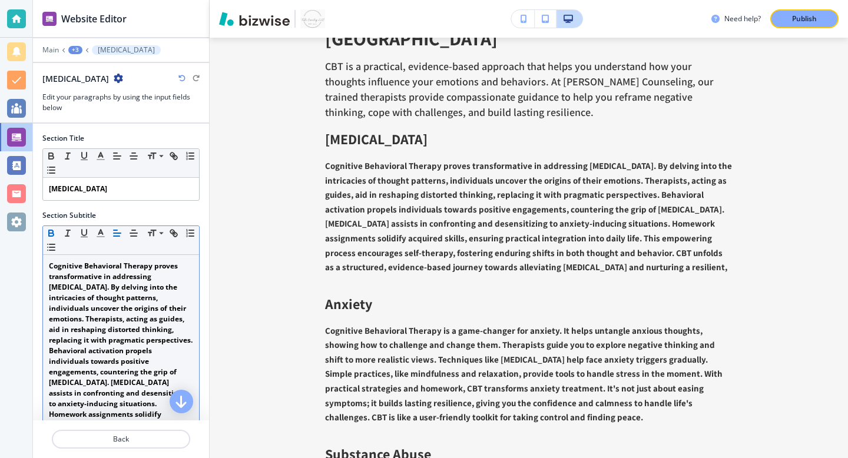
click at [105, 329] on strong "Cognitive Behavioral Therapy proves transformative in addressing depression. By…" at bounding box center [122, 382] width 146 height 243
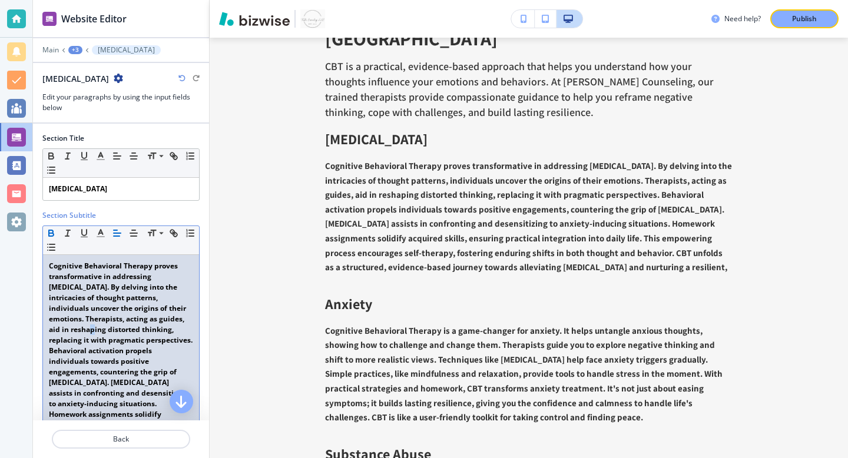
click at [105, 329] on strong "Cognitive Behavioral Therapy proves transformative in addressing depression. By…" at bounding box center [122, 382] width 146 height 243
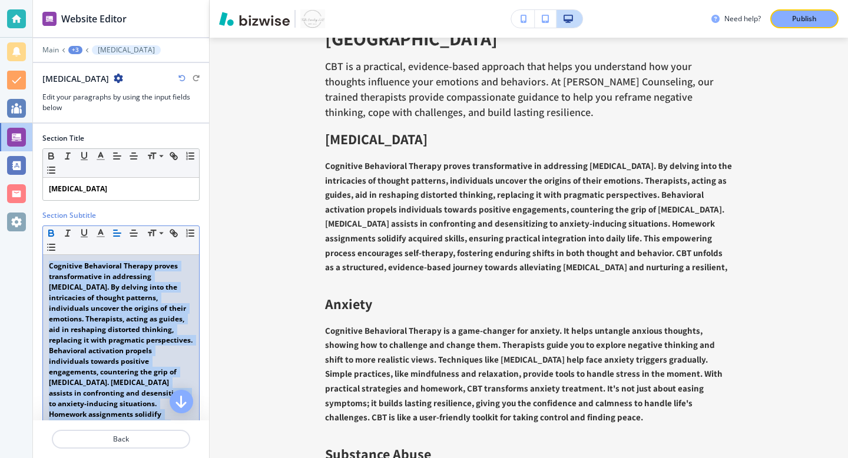
click at [105, 329] on strong "Cognitive Behavioral Therapy proves transformative in addressing depression. By…" at bounding box center [122, 382] width 146 height 243
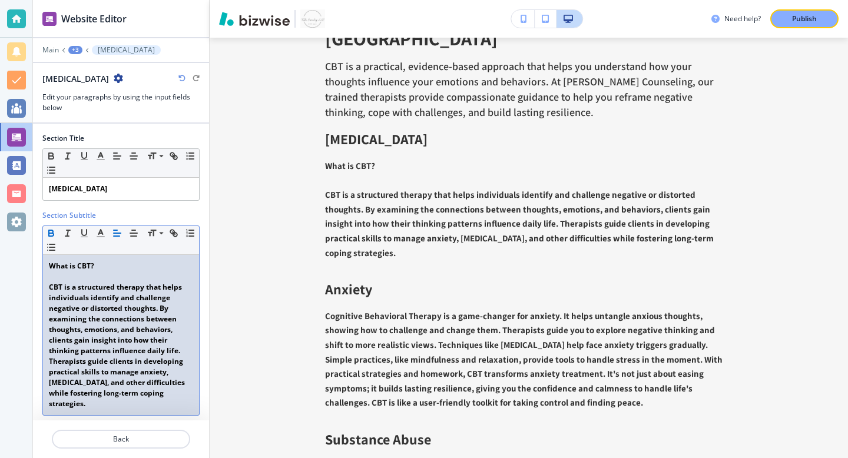
click at [103, 299] on strong "CBT is a structured therapy that helps individuals identify and challenge negat…" at bounding box center [118, 345] width 138 height 127
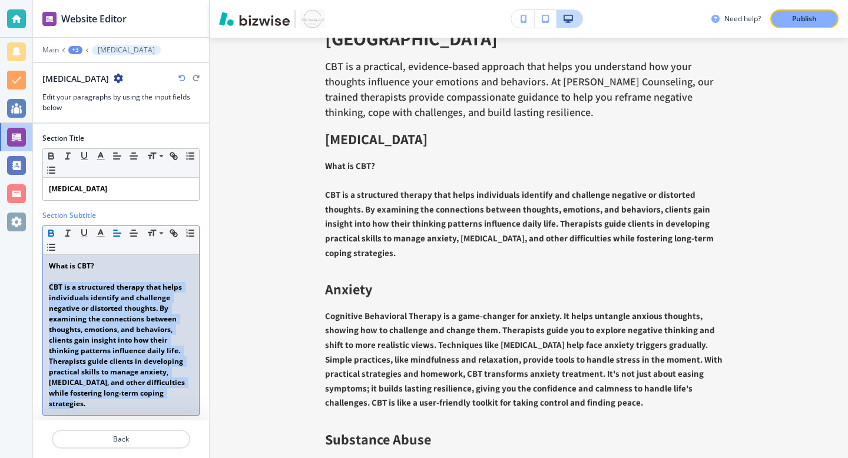
click at [103, 299] on strong "CBT is a structured therapy that helps individuals identify and challenge negat…" at bounding box center [118, 345] width 138 height 127
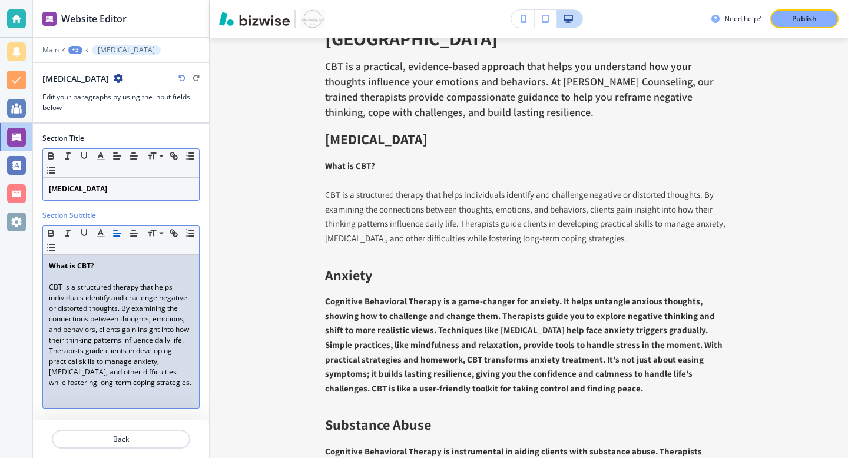
click at [85, 187] on strong "Depression" at bounding box center [78, 189] width 58 height 10
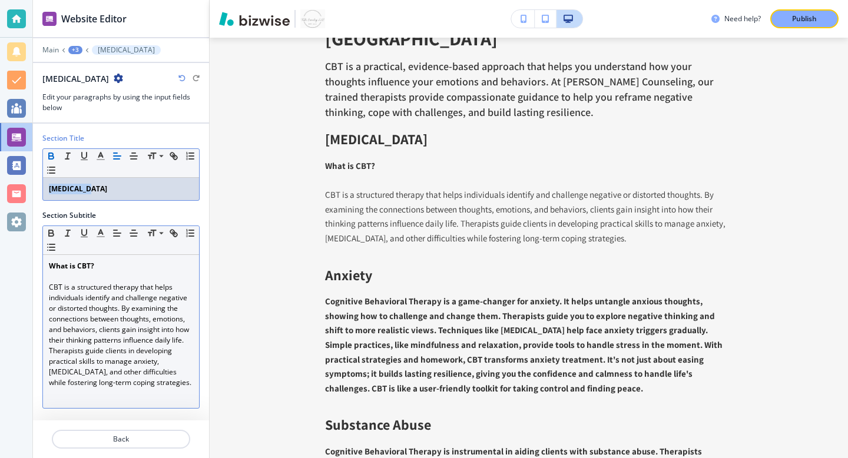
click at [85, 187] on strong "Depression" at bounding box center [78, 189] width 58 height 10
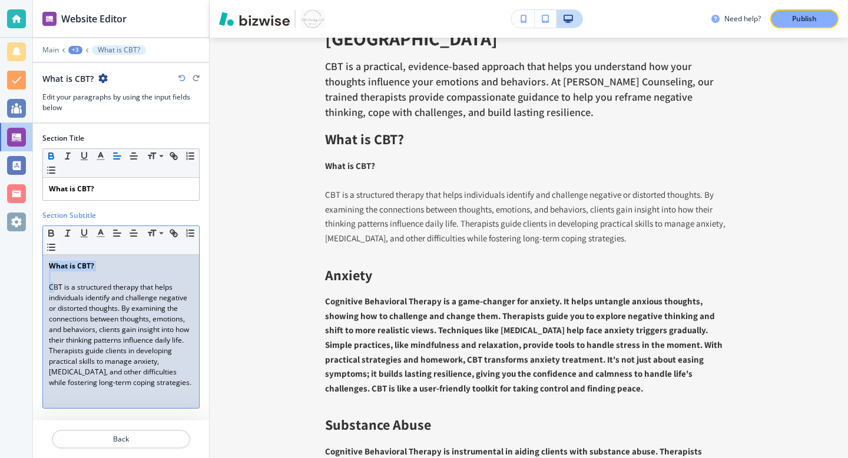
drag, startPoint x: 52, startPoint y: 289, endPoint x: 48, endPoint y: 263, distance: 25.6
click at [48, 263] on div "What is CBT? CBT is a structured therapy that helps individuals identify and ch…" at bounding box center [121, 331] width 156 height 153
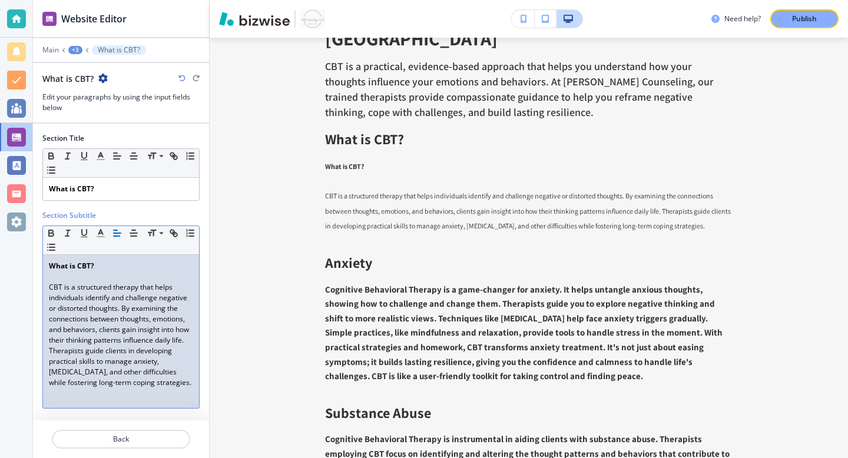
click at [50, 287] on span "CBT is a structured therapy that helps individuals identify and challenge negat…" at bounding box center [120, 334] width 143 height 105
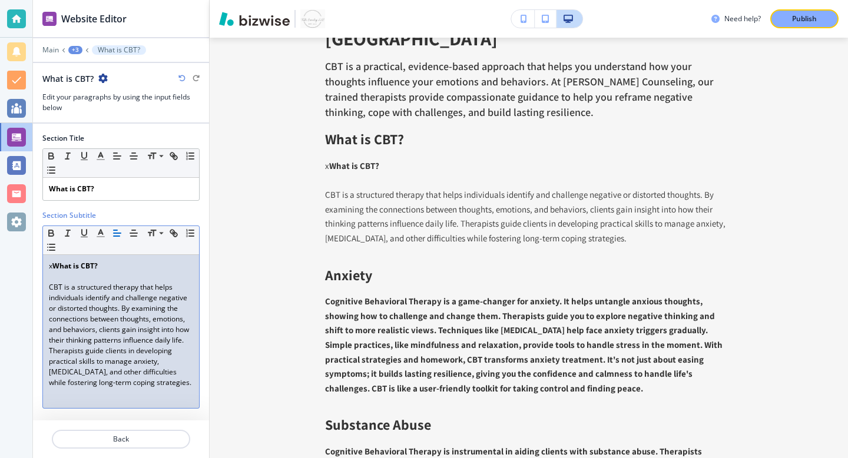
click at [49, 286] on p "CBT is a structured therapy that helps individuals identify and challenge negat…" at bounding box center [121, 335] width 144 height 106
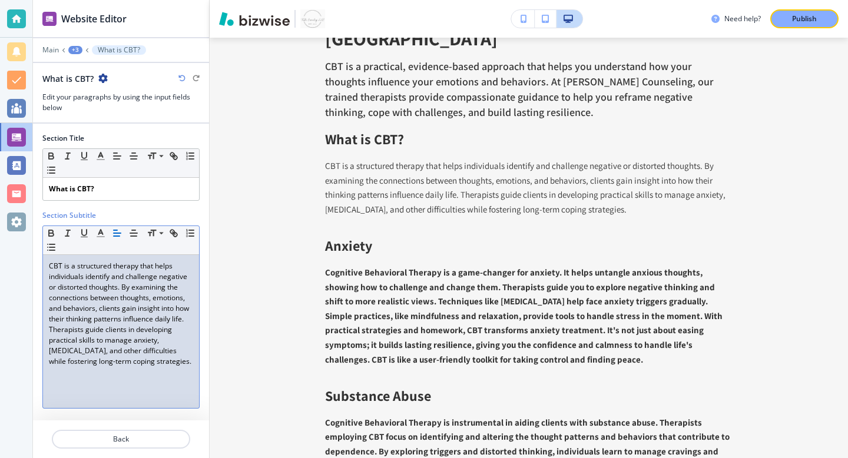
scroll to position [2, 0]
click at [80, 50] on div "+3" at bounding box center [75, 50] width 14 height 8
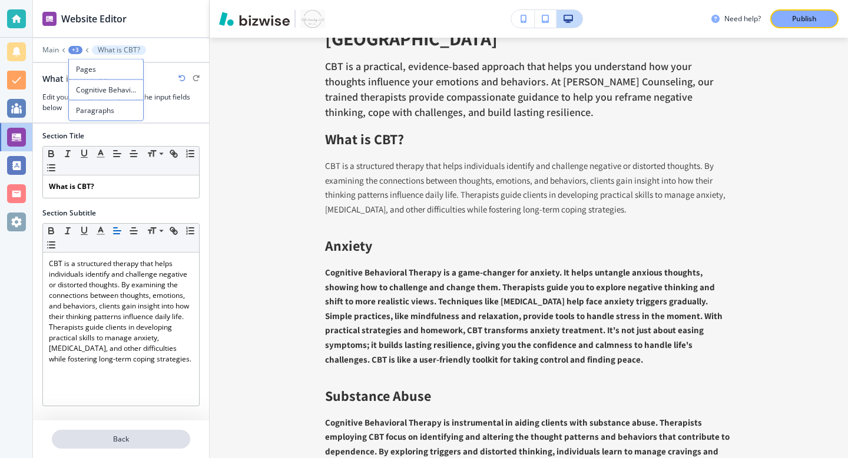
click at [114, 430] on button "Back" at bounding box center [121, 439] width 138 height 19
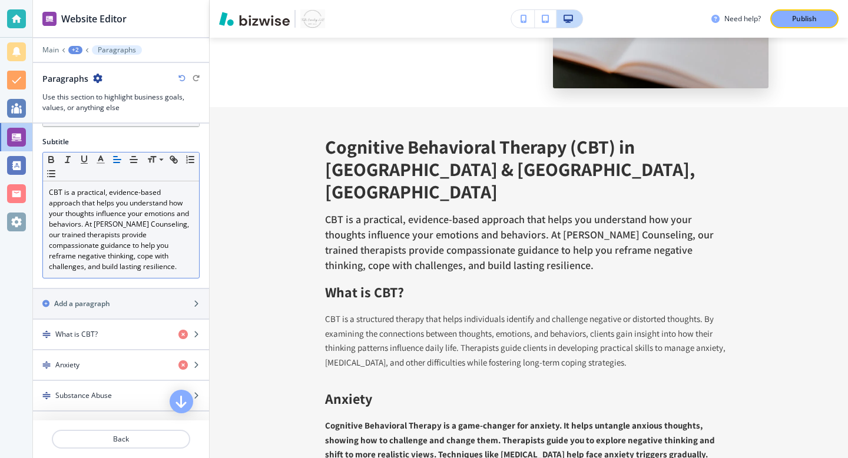
scroll to position [123, 0]
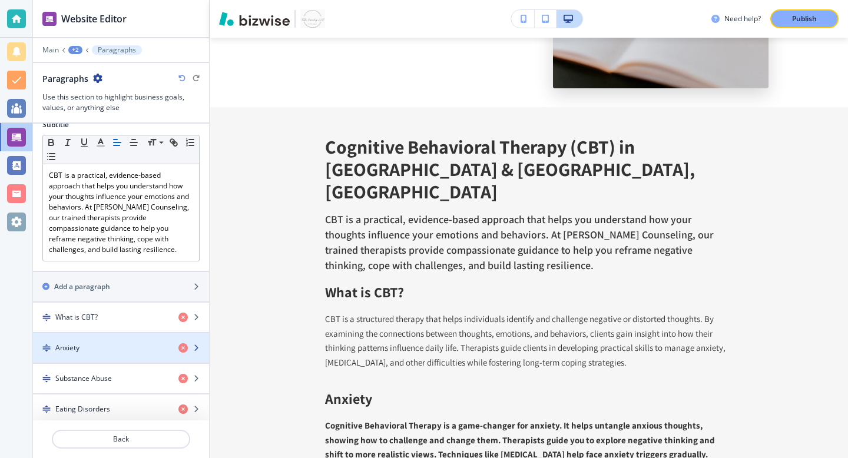
click at [134, 343] on div "Anxiety" at bounding box center [101, 348] width 136 height 11
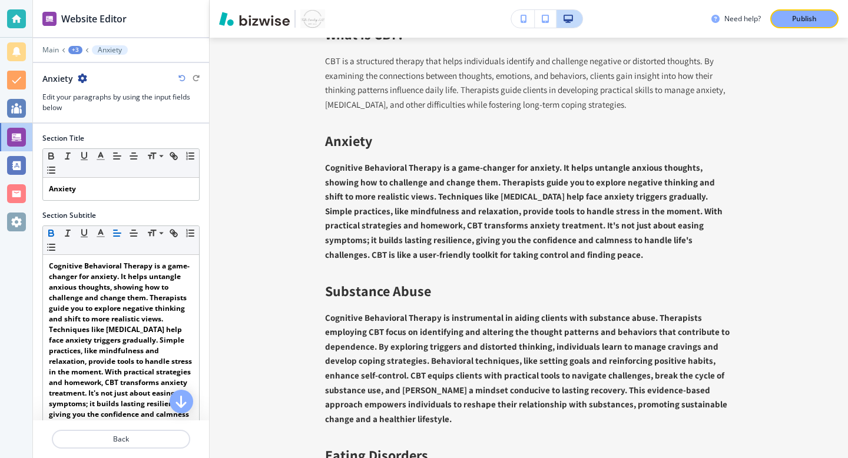
scroll to position [3377, 0]
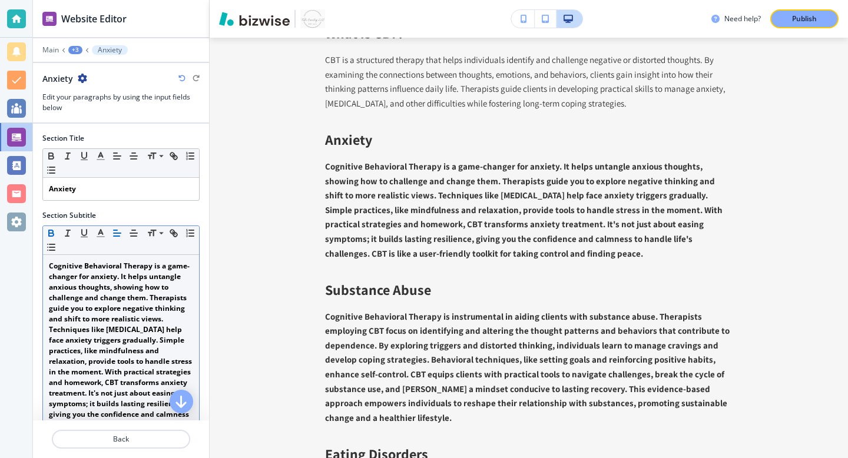
click at [67, 312] on strong "Cognitive Behavioral Therapy is a game-changer for anxiety. It helps untangle a…" at bounding box center [121, 356] width 145 height 190
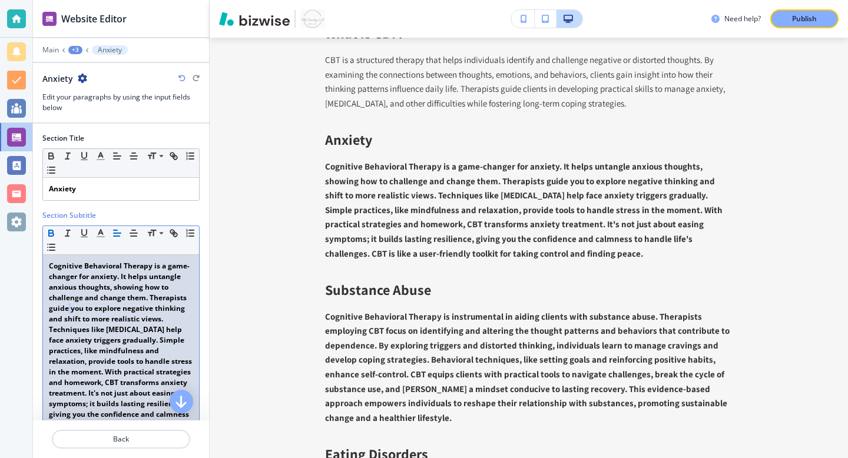
click at [67, 312] on strong "Cognitive Behavioral Therapy is a game-changer for anxiety. It helps untangle a…" at bounding box center [121, 356] width 145 height 190
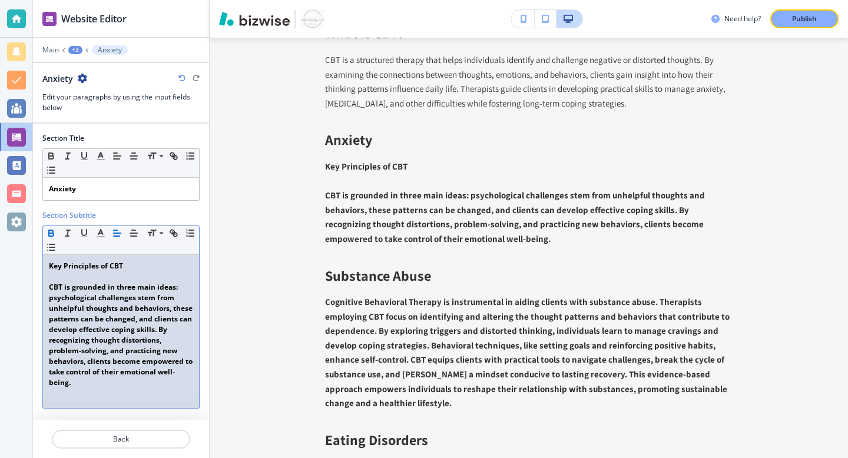
click at [107, 299] on strong "CBT is grounded in three main ideas: psychological challenges stem from unhelpf…" at bounding box center [122, 334] width 146 height 105
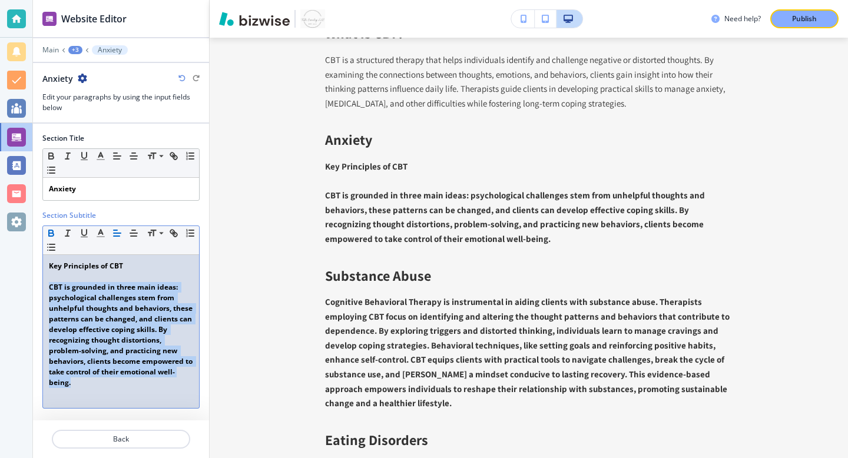
click at [107, 299] on strong "CBT is grounded in three main ideas: psychological challenges stem from unhelpf…" at bounding box center [122, 334] width 146 height 105
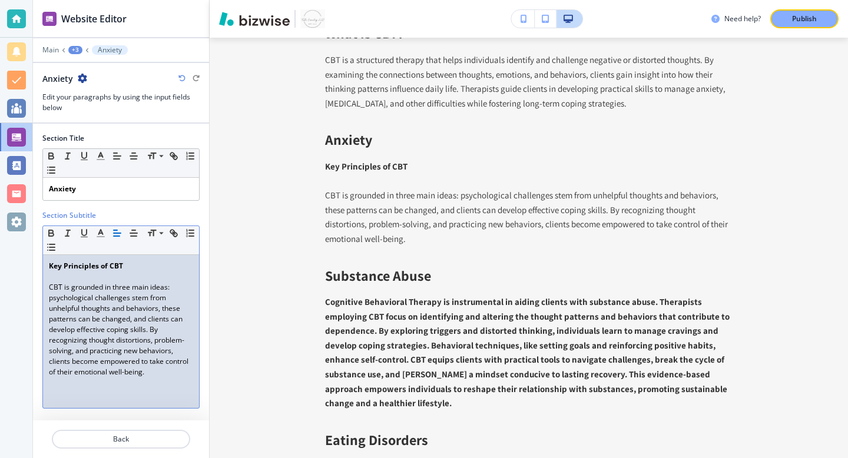
click at [51, 289] on p "CBT is grounded in three main ideas: psychological challenges stem from unhelpf…" at bounding box center [121, 329] width 144 height 95
click at [72, 261] on strong "Key Principles of CBT" at bounding box center [86, 266] width 74 height 10
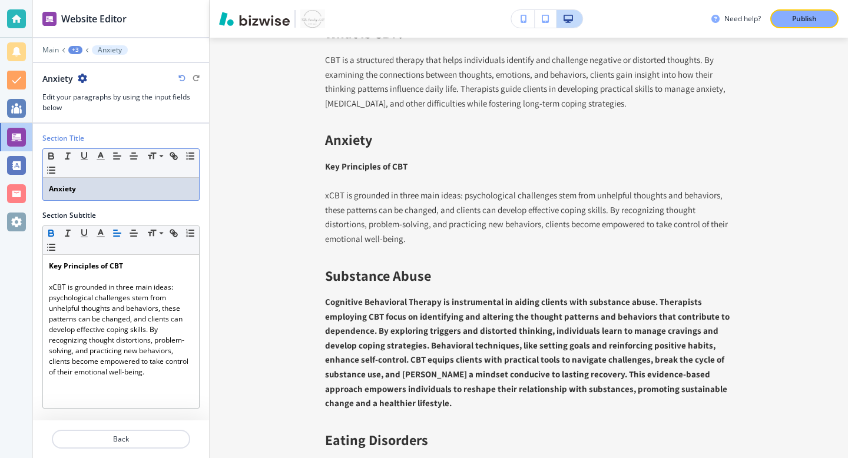
click at [110, 192] on p "Anxiety" at bounding box center [121, 189] width 144 height 11
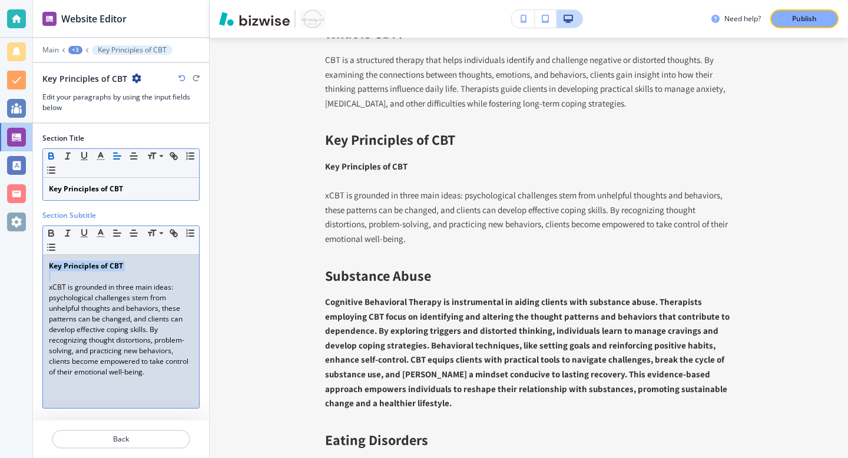
drag, startPoint x: 47, startPoint y: 263, endPoint x: 45, endPoint y: 288, distance: 24.9
click at [45, 288] on div "Key Principles of CBT xCBT is grounded in three main ideas: psychological chall…" at bounding box center [121, 331] width 156 height 153
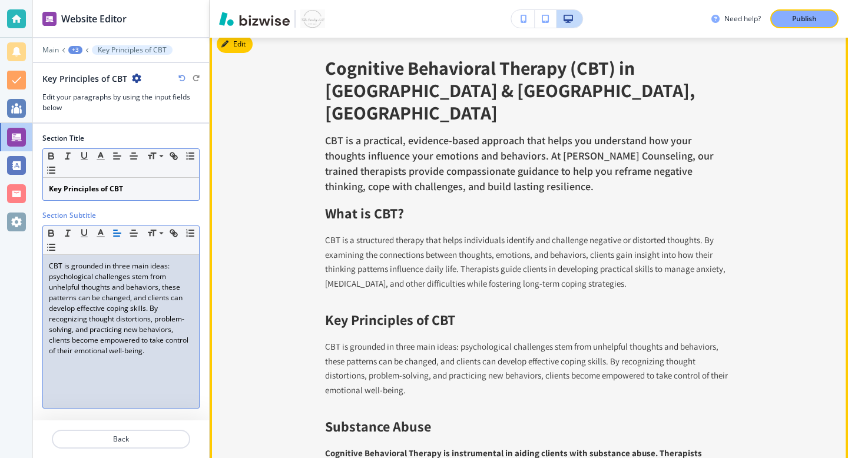
scroll to position [3178, 0]
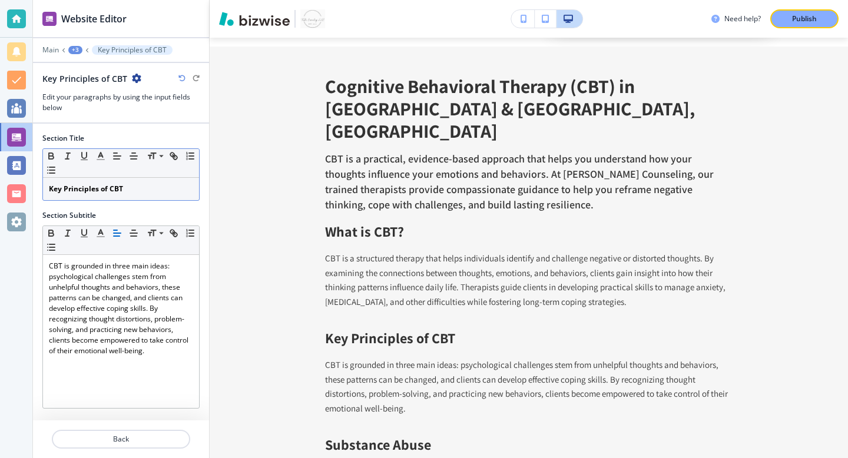
click at [77, 49] on div "+3" at bounding box center [75, 50] width 14 height 8
click at [85, 114] on p "Paragraphs" at bounding box center [106, 110] width 60 height 11
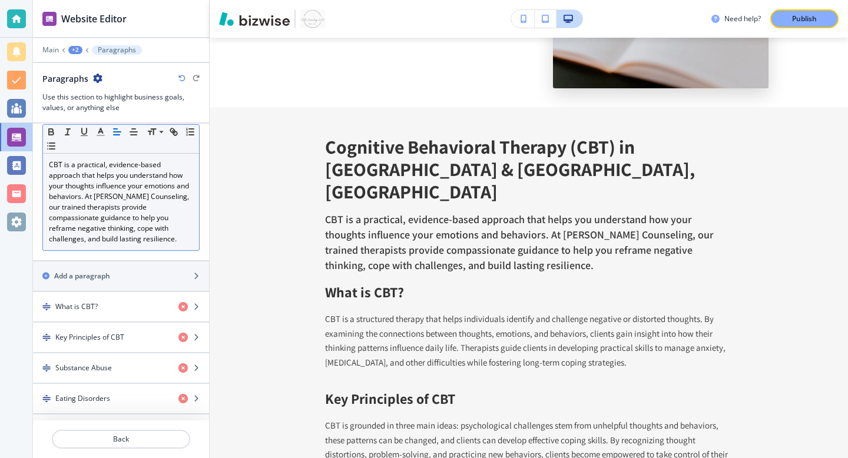
scroll to position [137, 0]
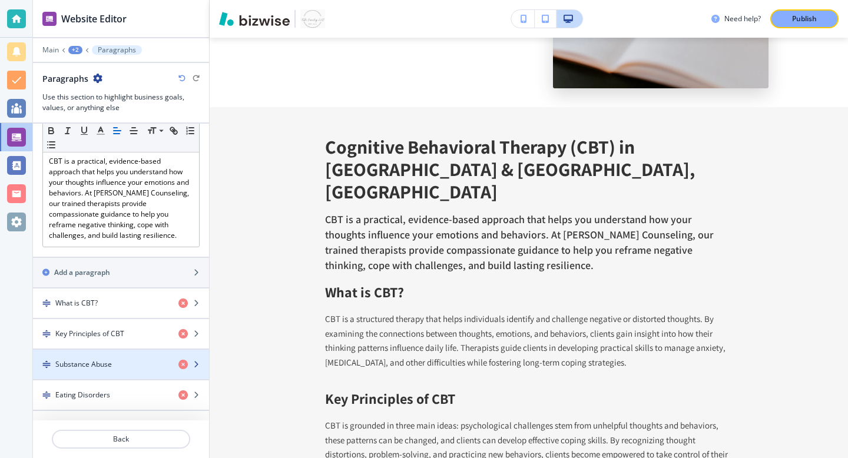
click at [115, 359] on div "Substance Abuse" at bounding box center [101, 364] width 136 height 11
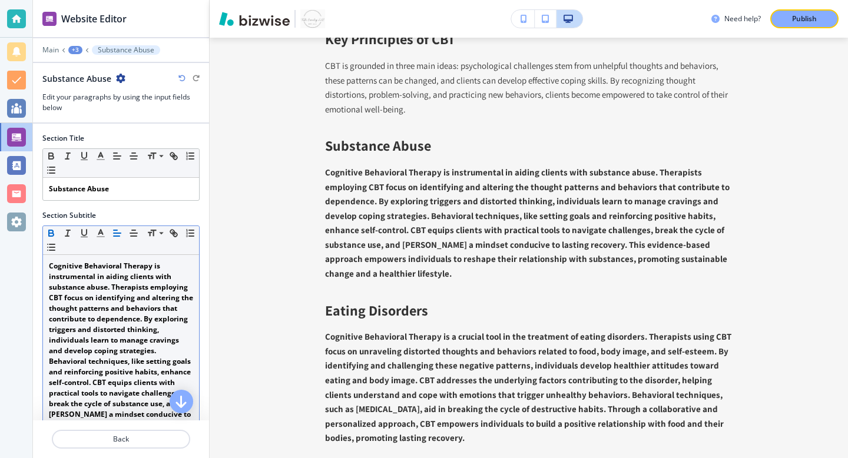
scroll to position [3483, 0]
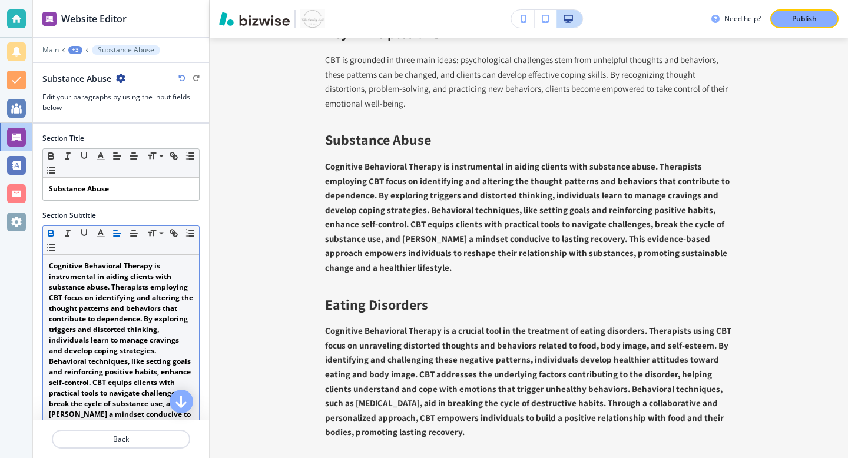
click at [129, 296] on strong "Cognitive Behavioral Therapy is instrumental in aiding clients with substance a…" at bounding box center [122, 367] width 146 height 212
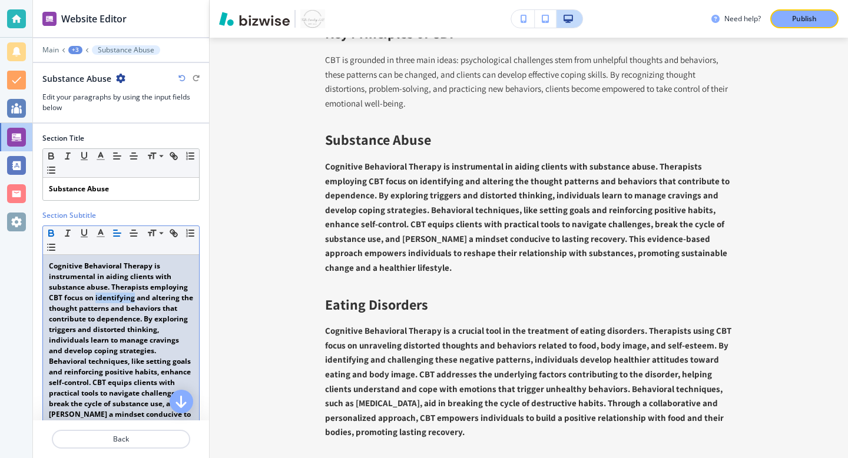
click at [129, 296] on strong "Cognitive Behavioral Therapy is instrumental in aiding clients with substance a…" at bounding box center [122, 367] width 146 height 212
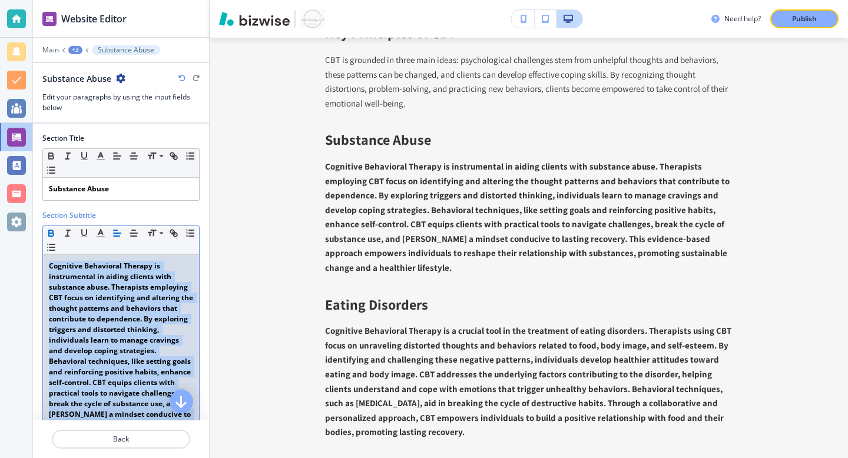
click at [129, 296] on strong "Cognitive Behavioral Therapy is instrumental in aiding clients with substance a…" at bounding box center [122, 367] width 146 height 212
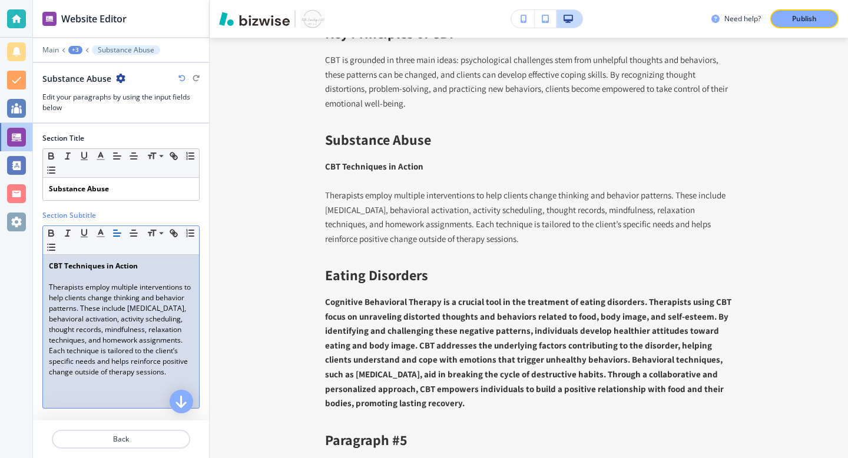
scroll to position [0, 0]
drag, startPoint x: 157, startPoint y: 268, endPoint x: 18, endPoint y: 261, distance: 139.8
click at [18, 261] on div "Website Editor Main +3 Substance Abuse Substance Abuse Edit your paragraphs by …" at bounding box center [424, 229] width 848 height 458
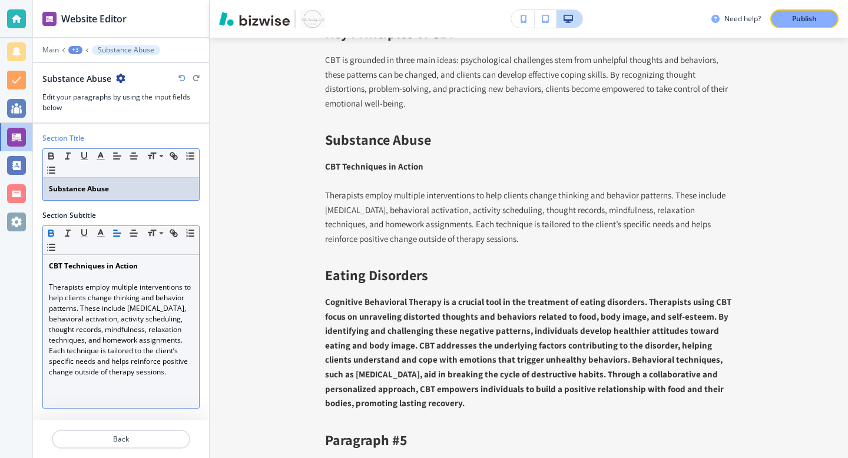
click at [75, 188] on strong "Substance Abuse" at bounding box center [79, 189] width 60 height 10
click at [98, 274] on p at bounding box center [121, 277] width 144 height 11
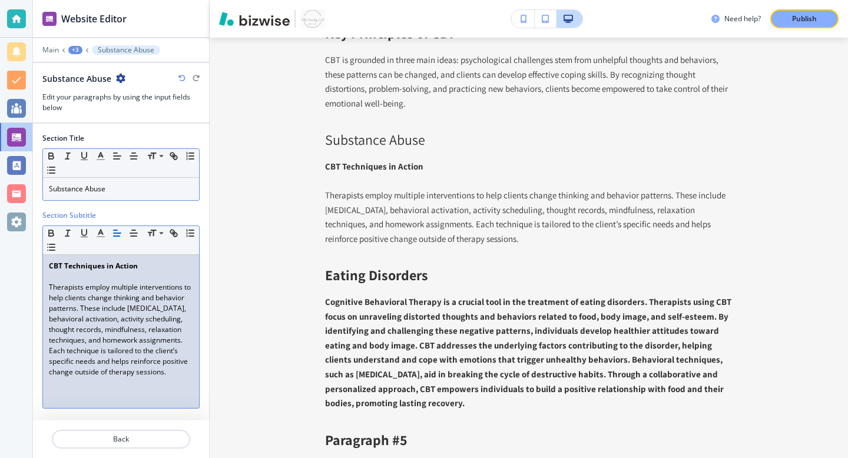
click at [98, 266] on strong "CBT Techniques in Action" at bounding box center [93, 266] width 89 height 10
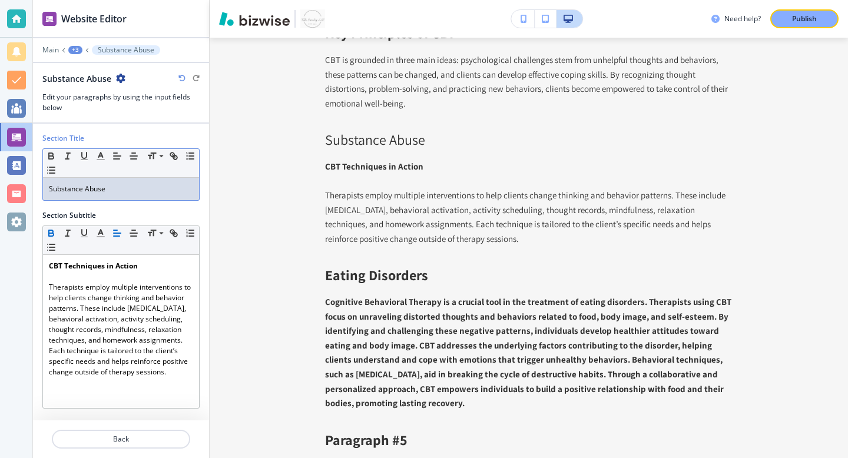
click at [117, 187] on p "Substance Abuse" at bounding box center [121, 189] width 144 height 11
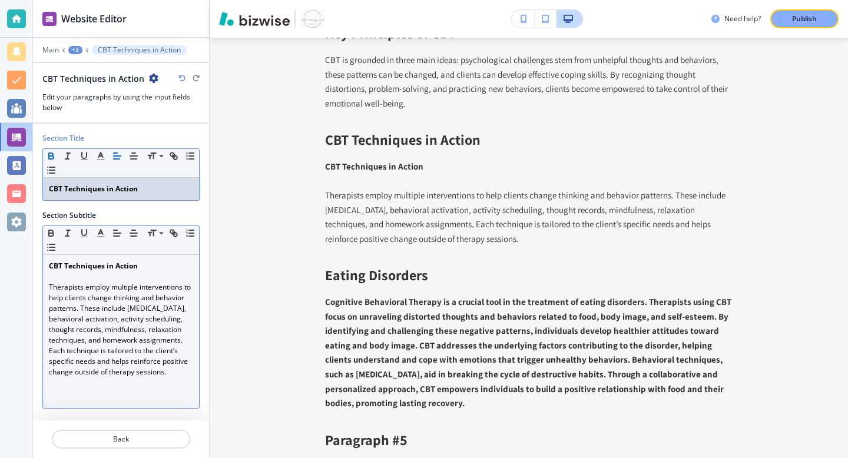
click at [47, 288] on div "CBT Techniques in Action Therapists employ multiple interventions to help clien…" at bounding box center [121, 331] width 156 height 153
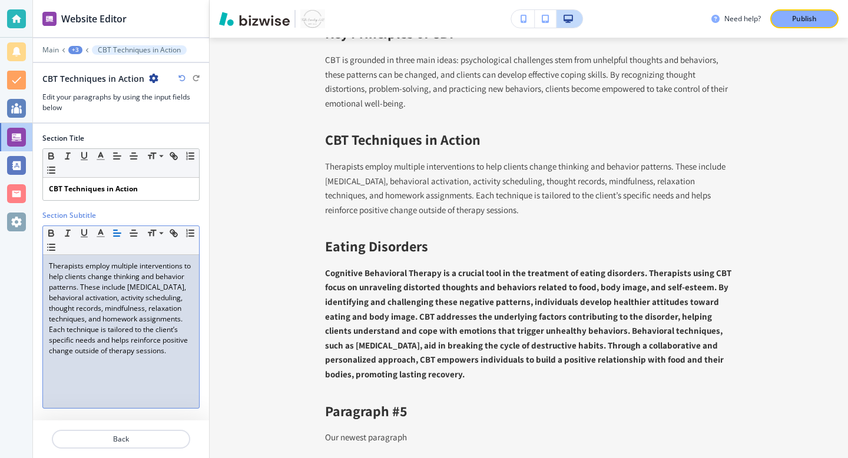
scroll to position [2, 0]
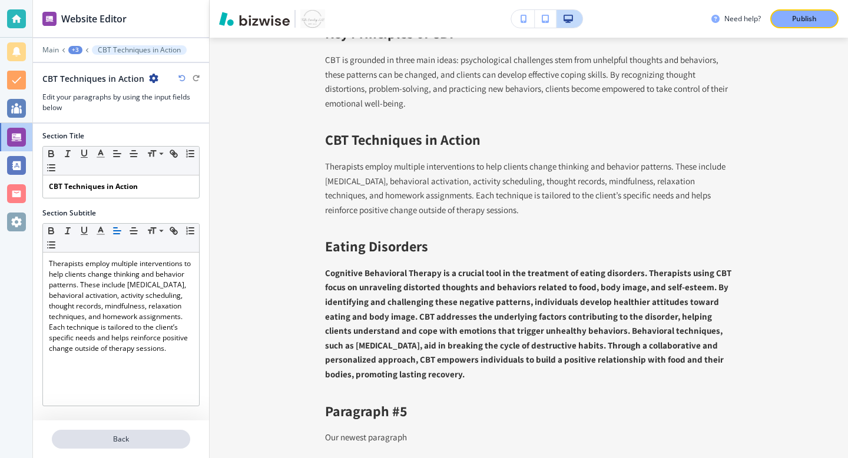
click at [141, 440] on p "Back" at bounding box center [121, 439] width 136 height 11
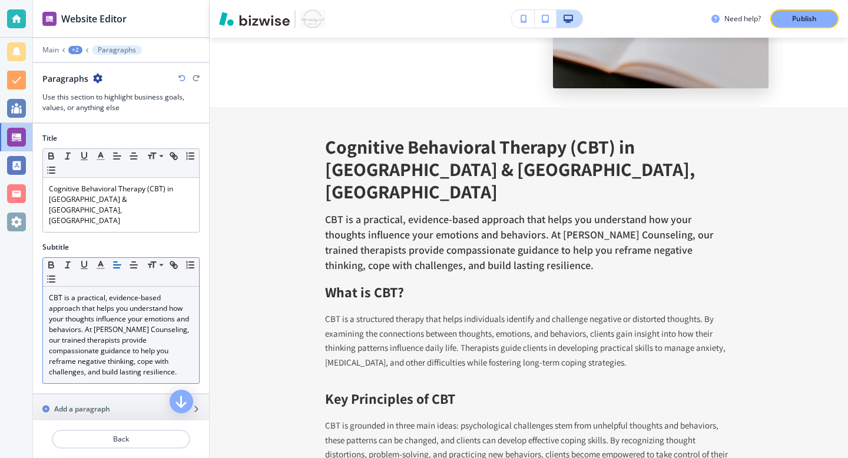
scroll to position [137, 0]
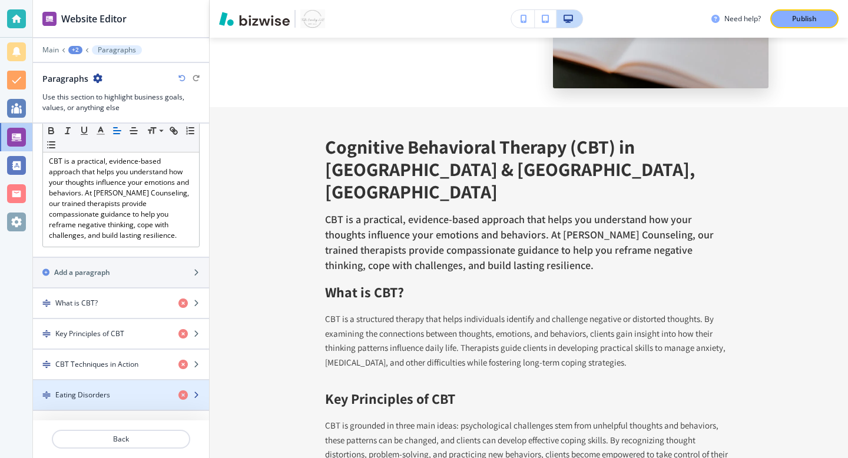
click at [116, 390] on div "Eating Disorders" at bounding box center [101, 395] width 136 height 11
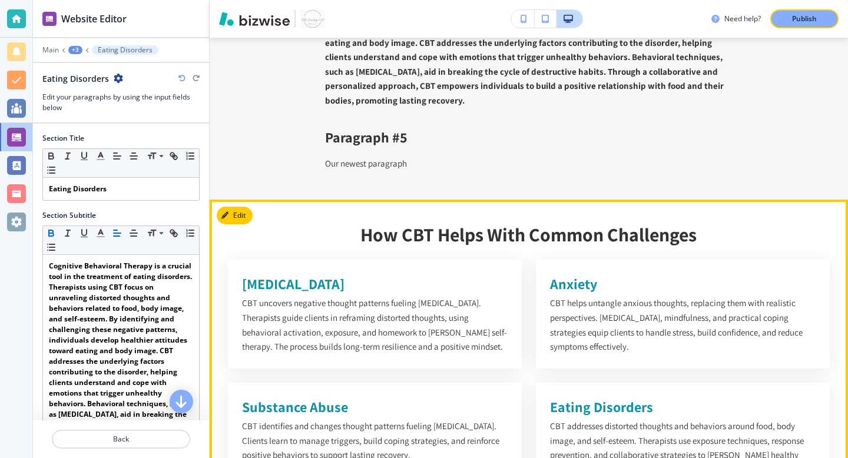
scroll to position [3748, 0]
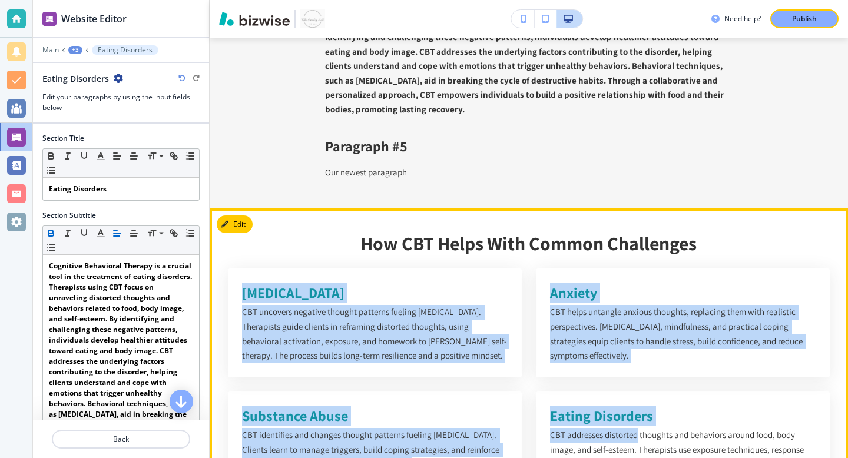
drag, startPoint x: 243, startPoint y: 199, endPoint x: 616, endPoint y: 325, distance: 393.9
click at [625, 331] on div "Depression CBT uncovers negative thought patterns fueling depression. Therapist…" at bounding box center [529, 385] width 602 height 232
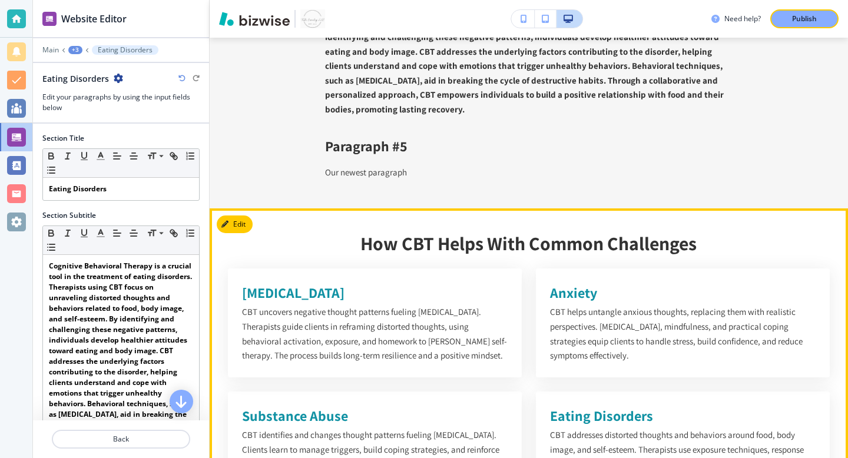
click at [347, 232] on p "How CBT Helps With Common Challenges" at bounding box center [529, 243] width 602 height 22
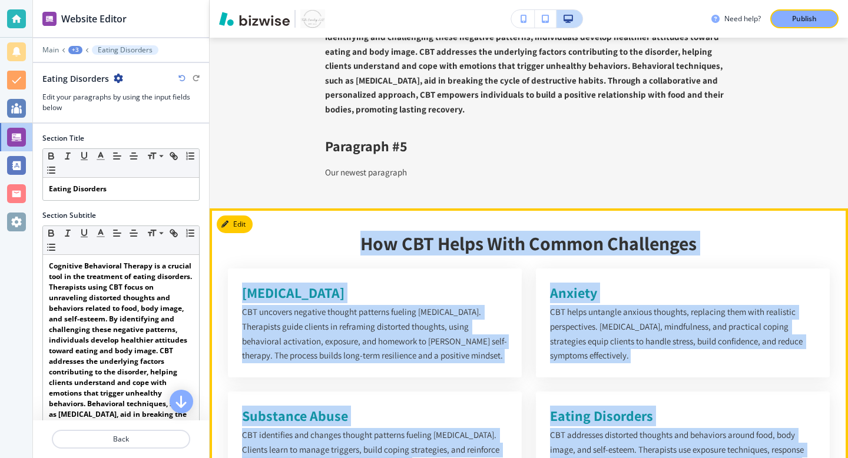
drag, startPoint x: 358, startPoint y: 150, endPoint x: 747, endPoint y: 393, distance: 458.7
click at [747, 393] on div "How CBT Helps With Common Challenges Depression CBT uncovers negative thought p…" at bounding box center [529, 366] width 602 height 269
click at [316, 232] on div "How CBT Helps With Common Challenges Depression CBT uncovers negative thought p…" at bounding box center [529, 366] width 602 height 269
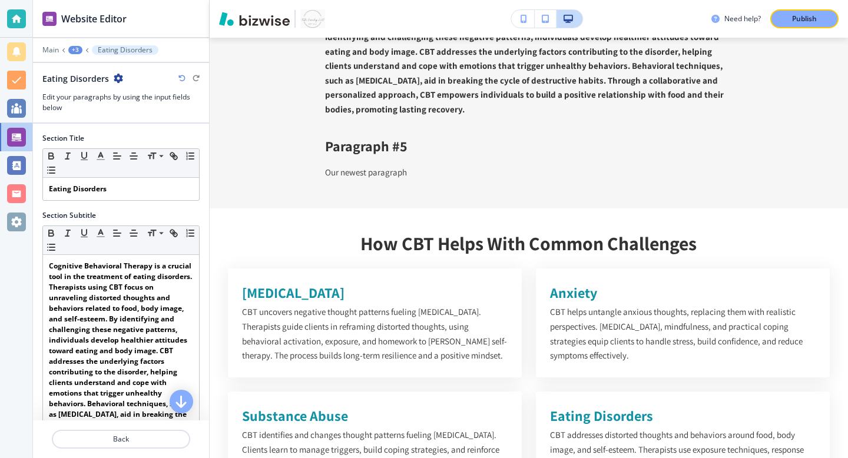
click at [116, 80] on icon "button" at bounding box center [118, 78] width 9 height 9
click at [140, 141] on p "Delete Eating Disorders" at bounding box center [153, 140] width 60 height 11
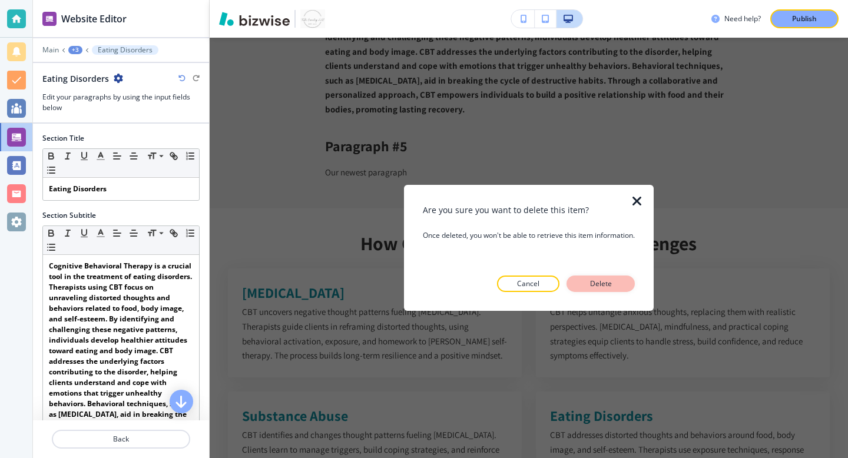
click at [609, 280] on p "Delete" at bounding box center [601, 284] width 28 height 11
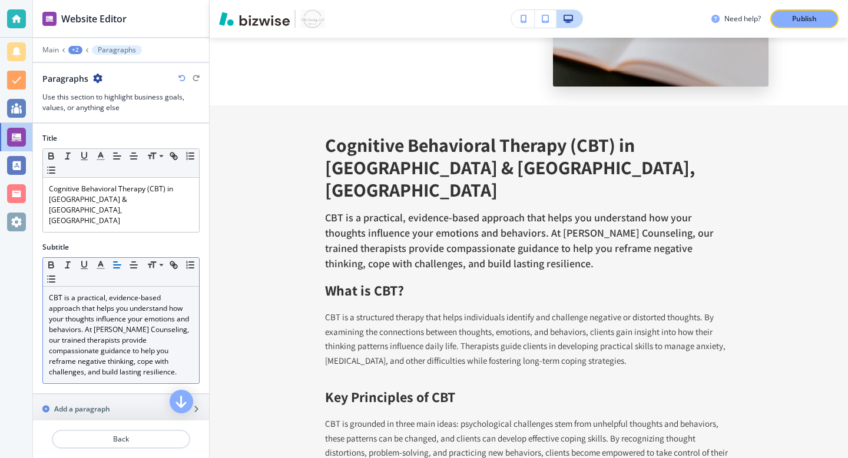
scroll to position [3117, 0]
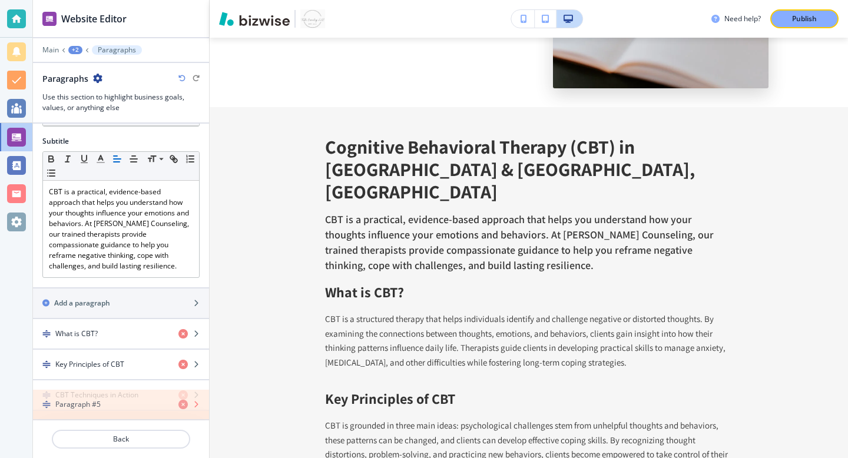
click at [184, 421] on icon "button" at bounding box center [183, 425] width 9 height 9
click at [182, 421] on icon "button" at bounding box center [183, 425] width 9 height 9
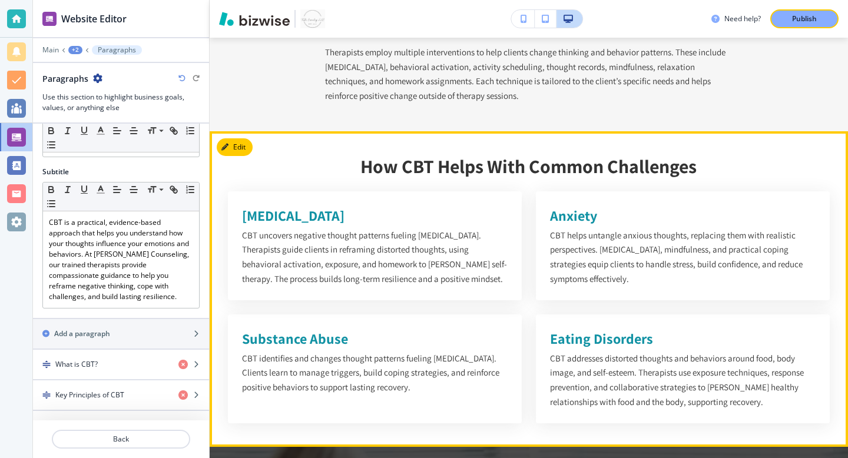
scroll to position [3585, 0]
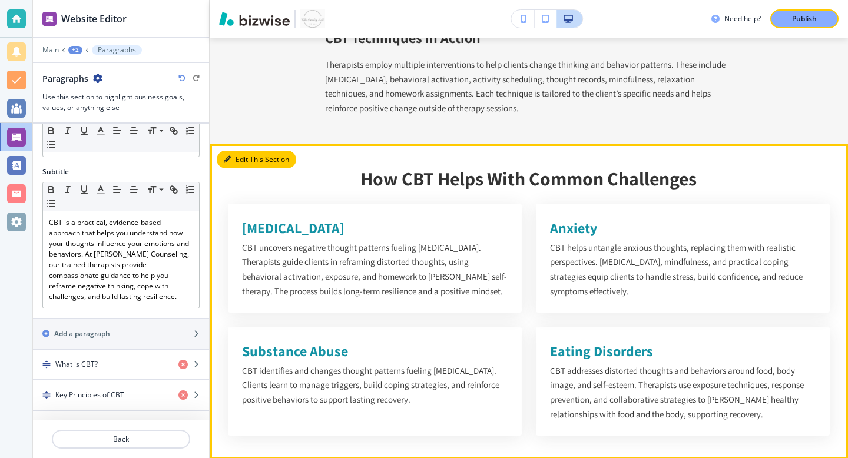
click at [230, 151] on button "Edit This Section" at bounding box center [257, 160] width 80 height 18
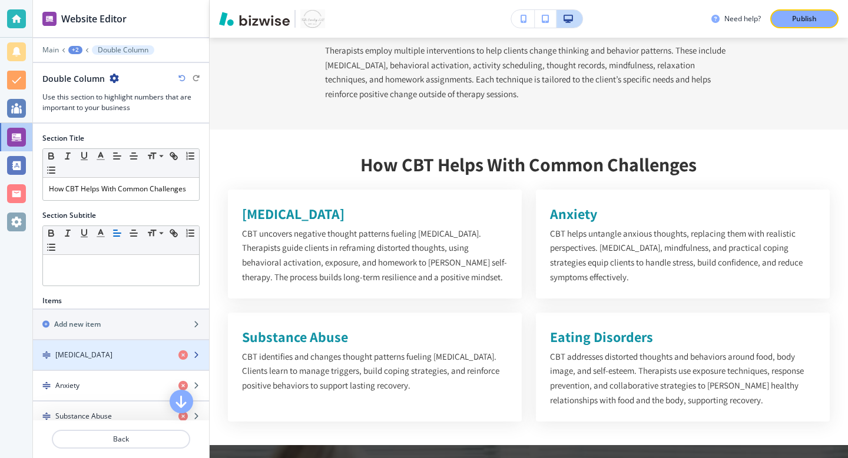
click at [126, 349] on div "button" at bounding box center [121, 345] width 176 height 9
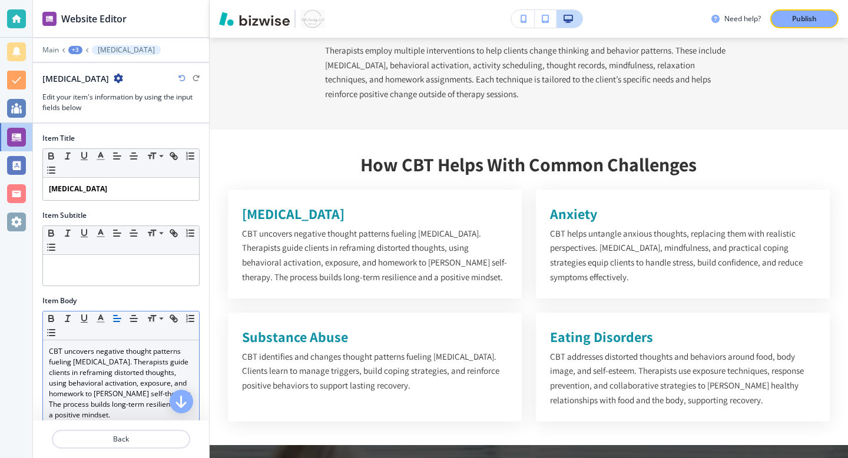
click at [97, 378] on p "CBT uncovers negative thought patterns fueling depression. Therapists guide cli…" at bounding box center [121, 383] width 144 height 74
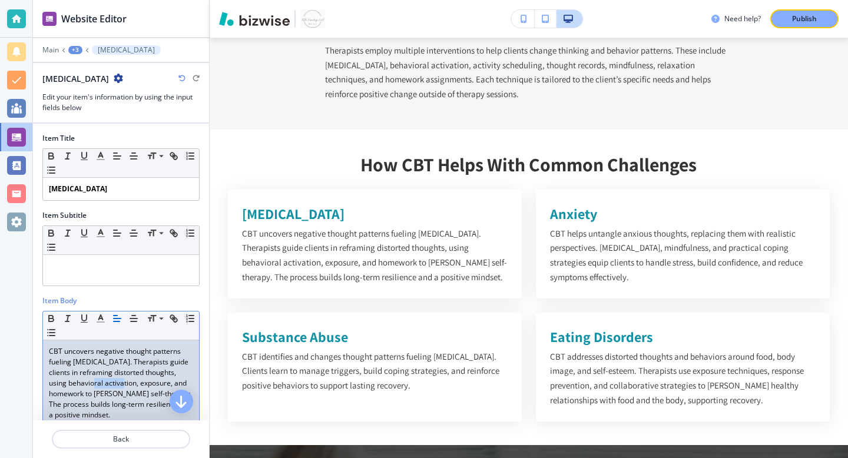
click at [97, 378] on p "CBT uncovers negative thought patterns fueling depression. Therapists guide cli…" at bounding box center [121, 383] width 144 height 74
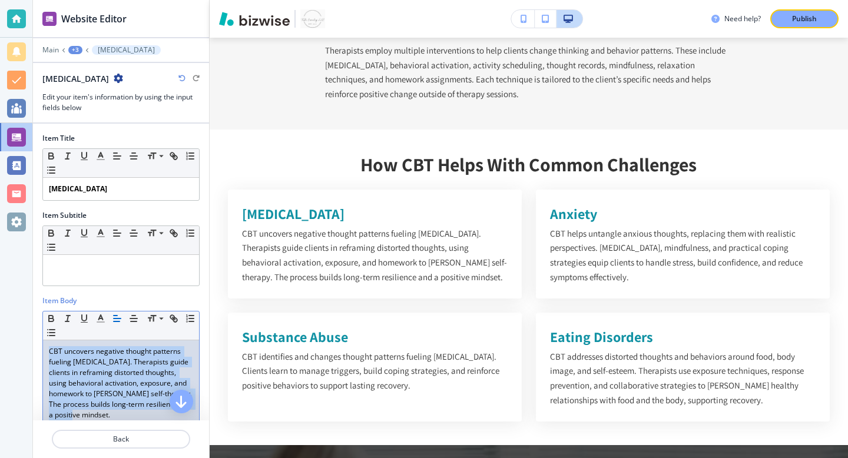
click at [97, 378] on p "CBT uncovers negative thought patterns fueling depression. Therapists guide cli…" at bounding box center [121, 383] width 144 height 74
paste div
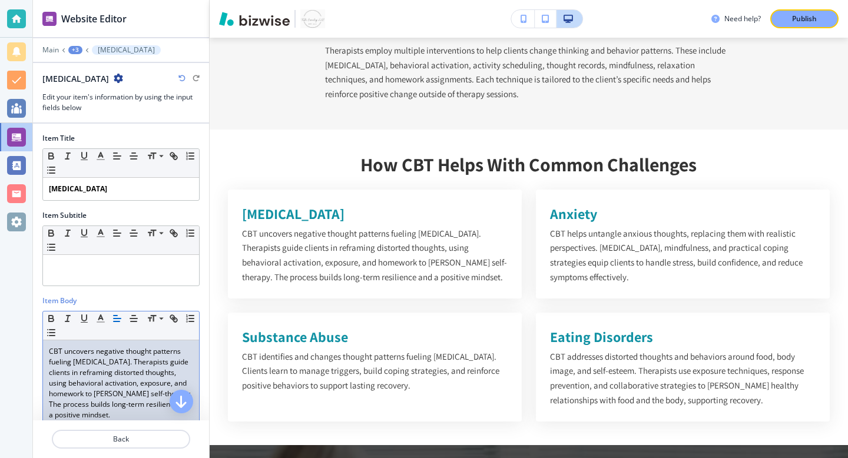
scroll to position [0, 0]
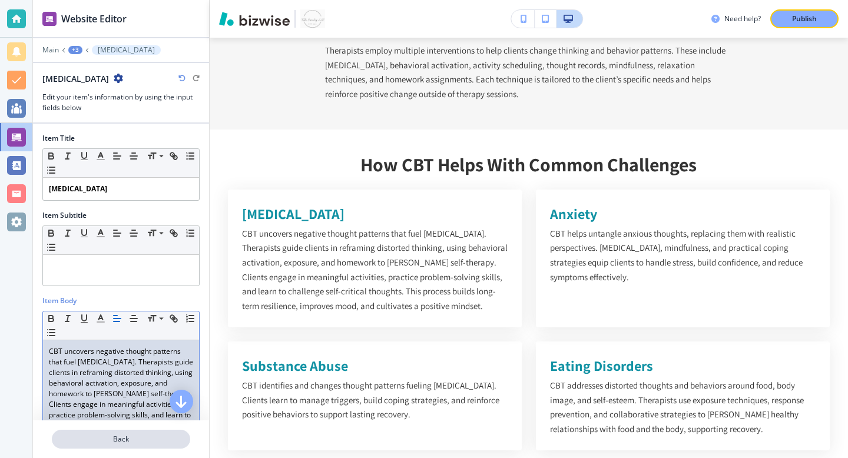
click at [129, 441] on p "Back" at bounding box center [121, 439] width 136 height 11
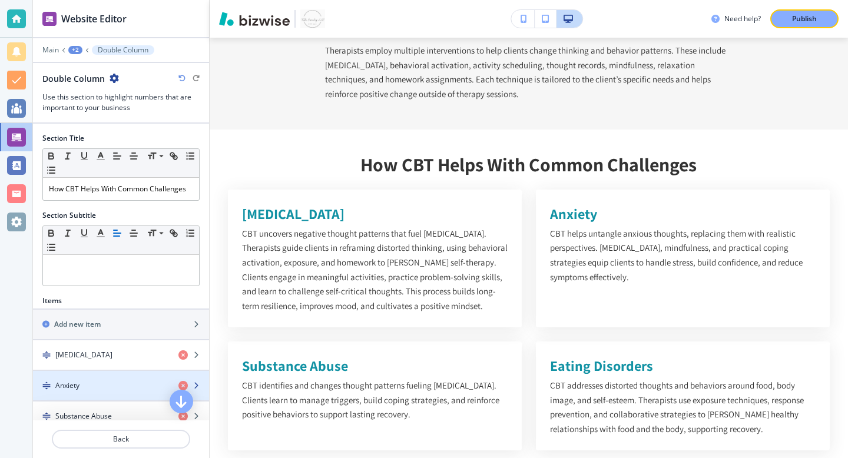
click at [124, 382] on div "Anxiety" at bounding box center [101, 386] width 136 height 11
click at [124, 389] on div "Anxiety" at bounding box center [101, 386] width 136 height 11
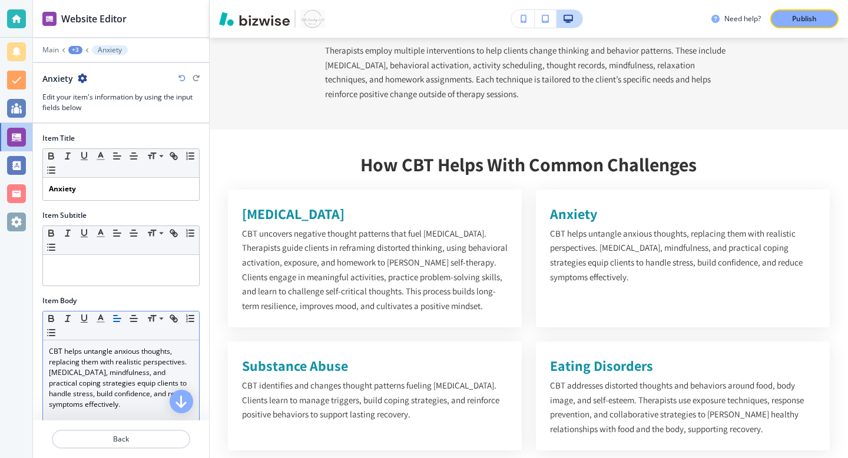
click at [119, 353] on p "CBT helps untangle anxious thoughts, replacing them with realistic perspectives…" at bounding box center [121, 378] width 144 height 64
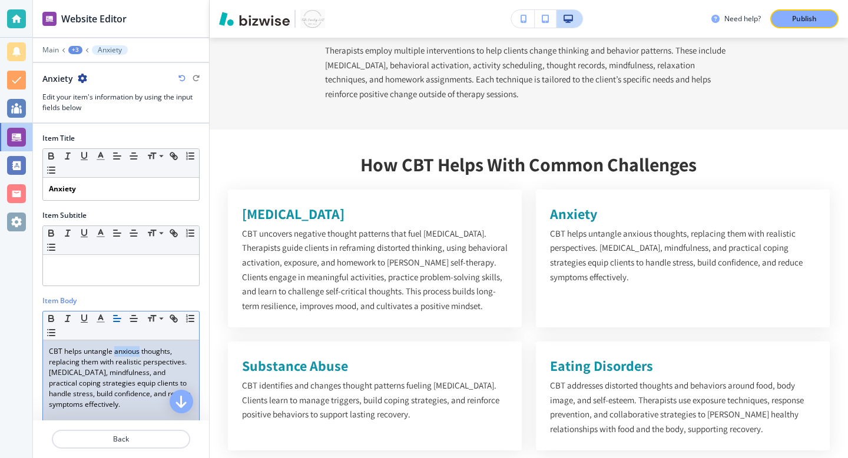
click at [119, 353] on p "CBT helps untangle anxious thoughts, replacing them with realistic perspectives…" at bounding box center [121, 378] width 144 height 64
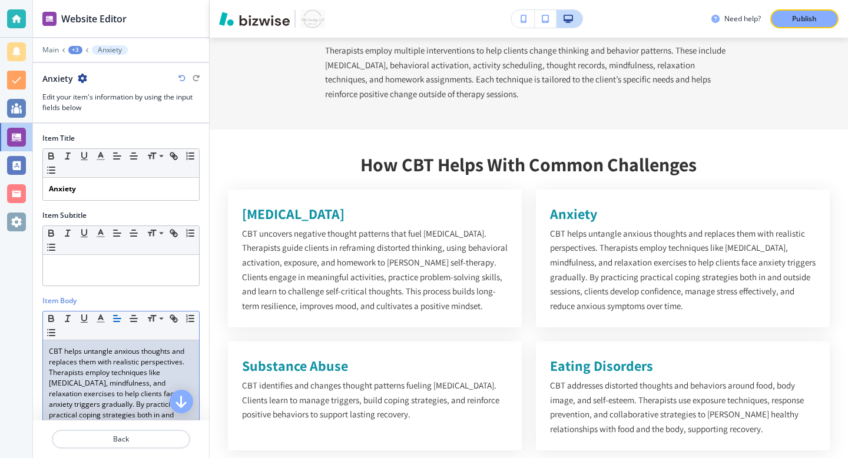
scroll to position [83, 0]
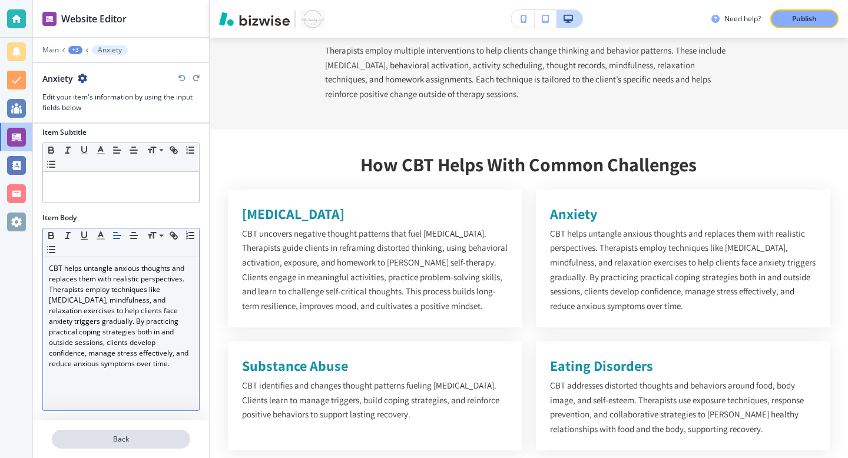
click at [110, 441] on p "Back" at bounding box center [121, 439] width 136 height 11
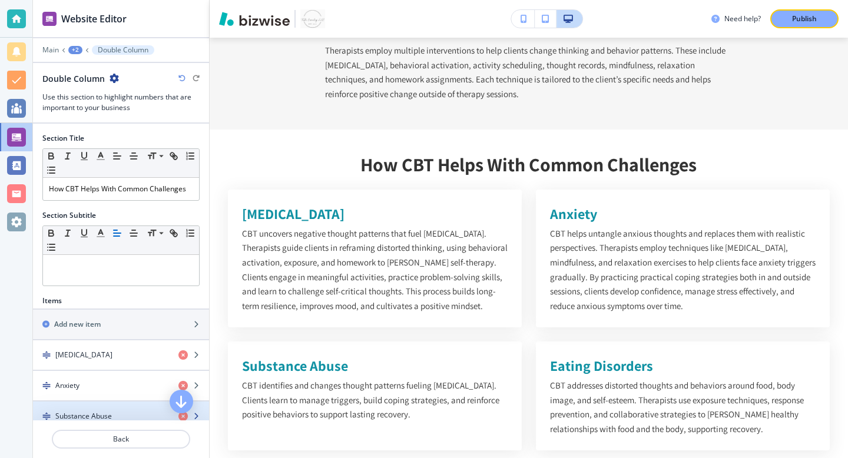
click at [90, 416] on h4 "Substance Abuse" at bounding box center [83, 416] width 57 height 11
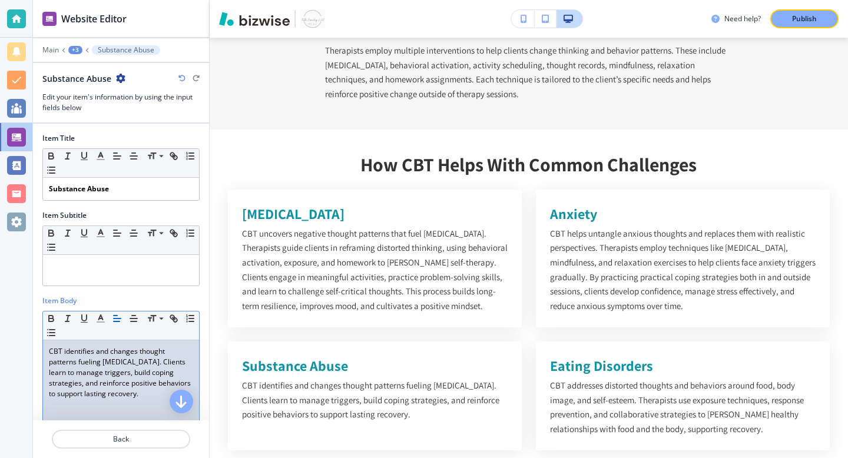
click at [107, 380] on p "CBT identifies and changes thought patterns fueling substance dependence. Clien…" at bounding box center [121, 372] width 144 height 53
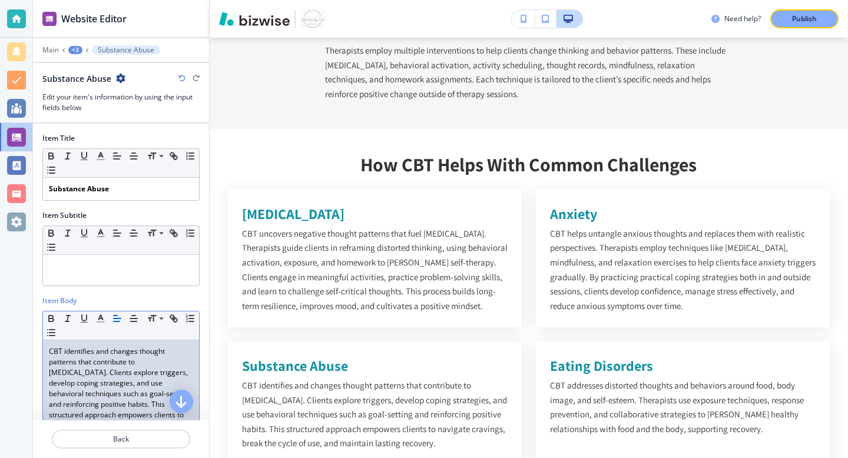
scroll to position [0, 0]
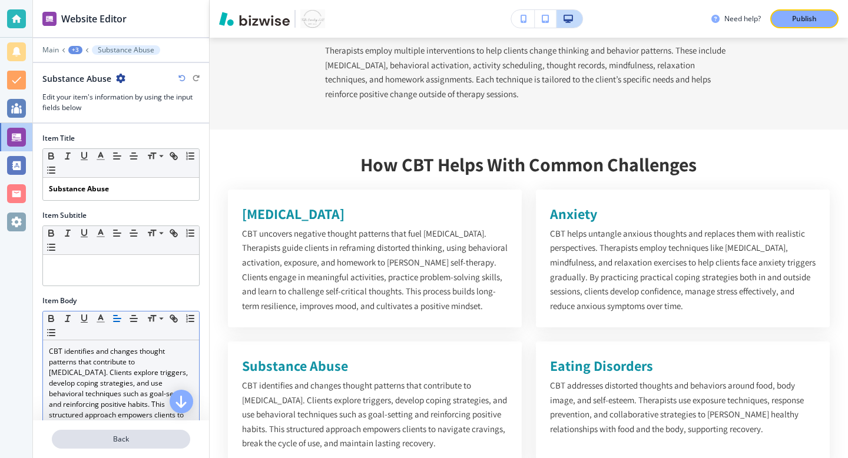
click at [127, 442] on p "Back" at bounding box center [121, 439] width 136 height 11
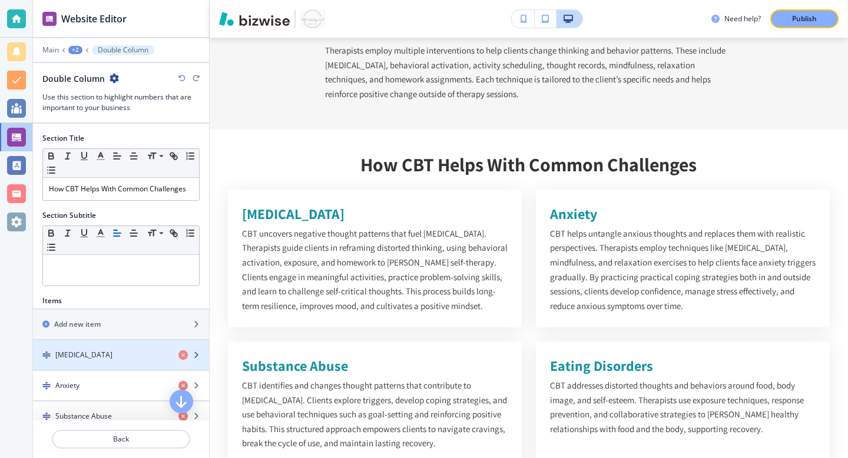
scroll to position [52, 0]
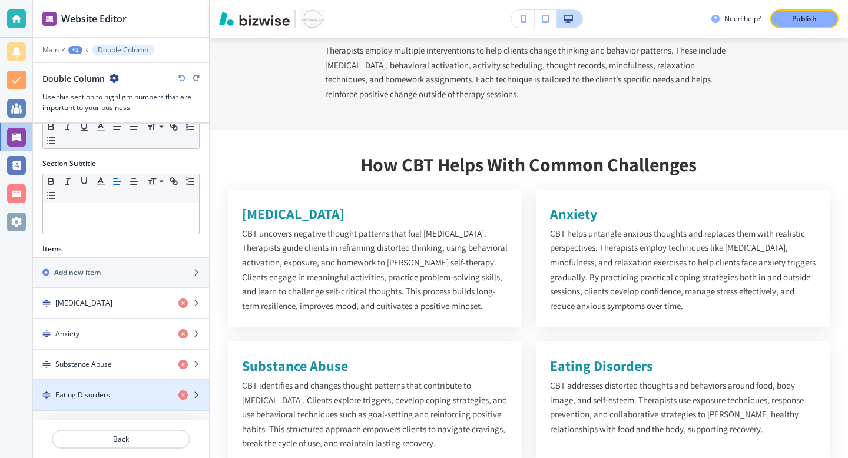
click at [109, 402] on div "button" at bounding box center [121, 405] width 176 height 9
click at [110, 399] on div "Eating Disorders" at bounding box center [101, 395] width 136 height 11
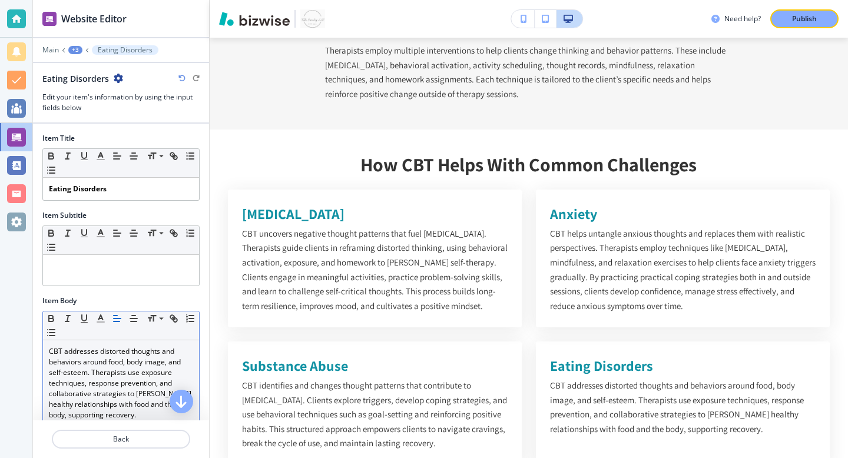
click at [108, 393] on p "CBT addresses distorted thoughts and behaviors around food, body image, and sel…" at bounding box center [121, 383] width 144 height 74
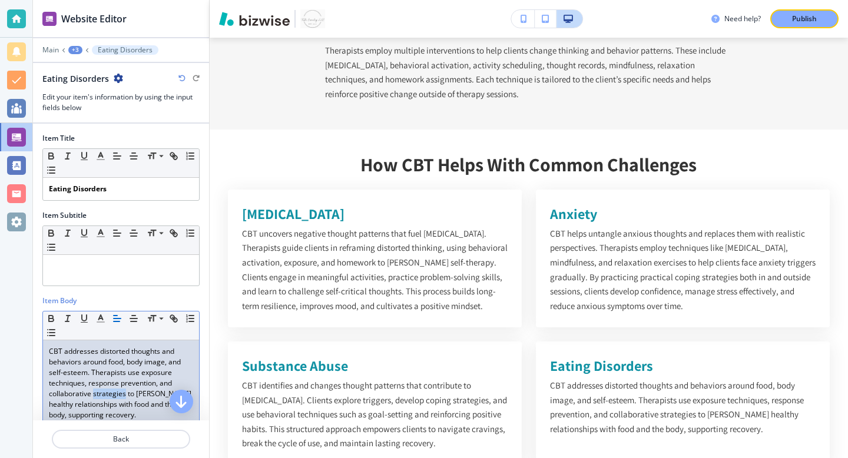
click at [108, 393] on p "CBT addresses distorted thoughts and behaviors around food, body image, and sel…" at bounding box center [121, 383] width 144 height 74
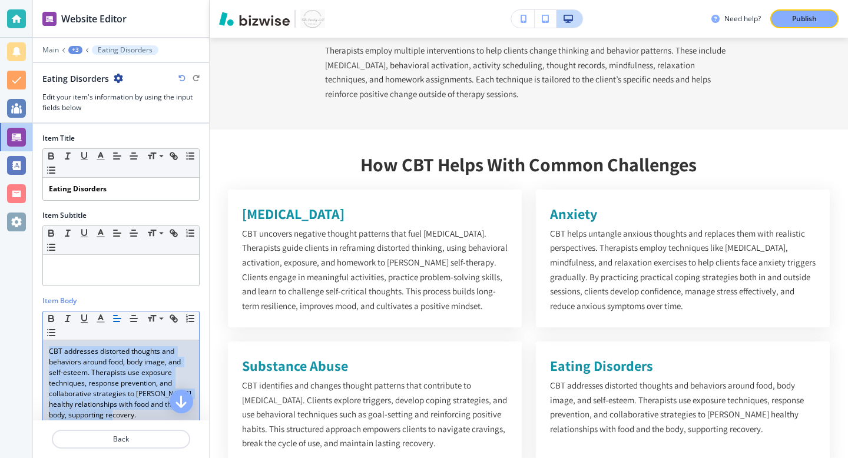
click at [108, 393] on p "CBT addresses distorted thoughts and behaviors around food, body image, and sel…" at bounding box center [121, 383] width 144 height 74
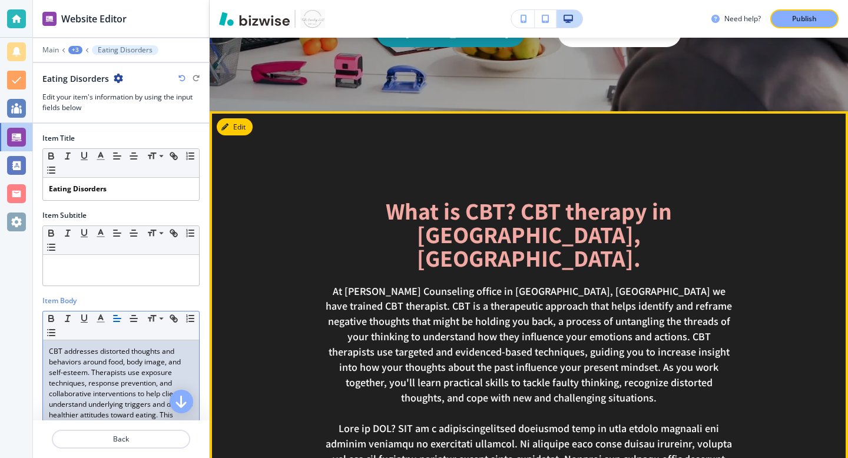
scroll to position [309, 0]
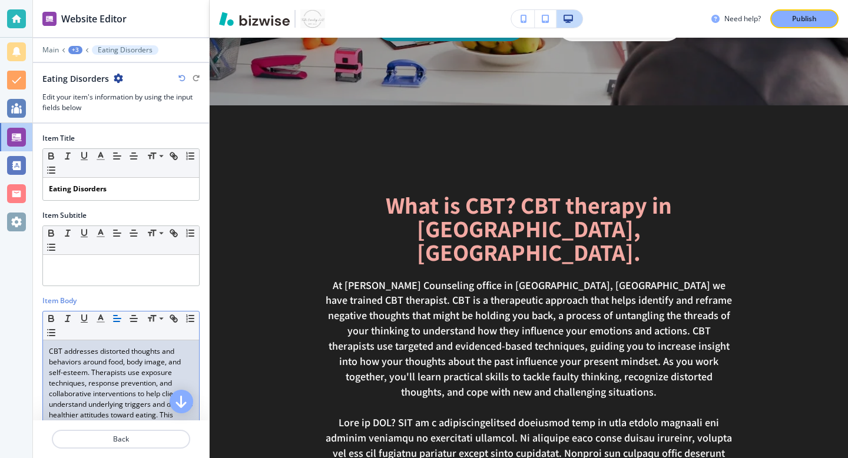
click at [75, 52] on div "+3" at bounding box center [75, 50] width 14 height 8
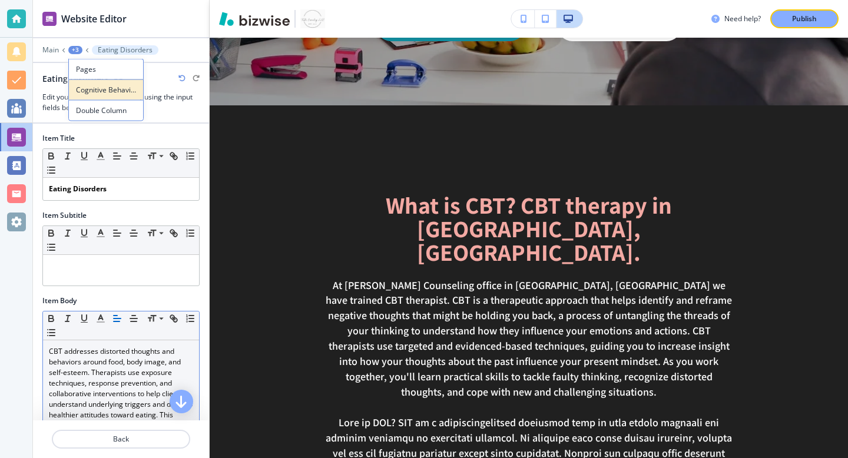
click at [90, 85] on p "Cognitive Behavioral Therapy" at bounding box center [106, 90] width 60 height 11
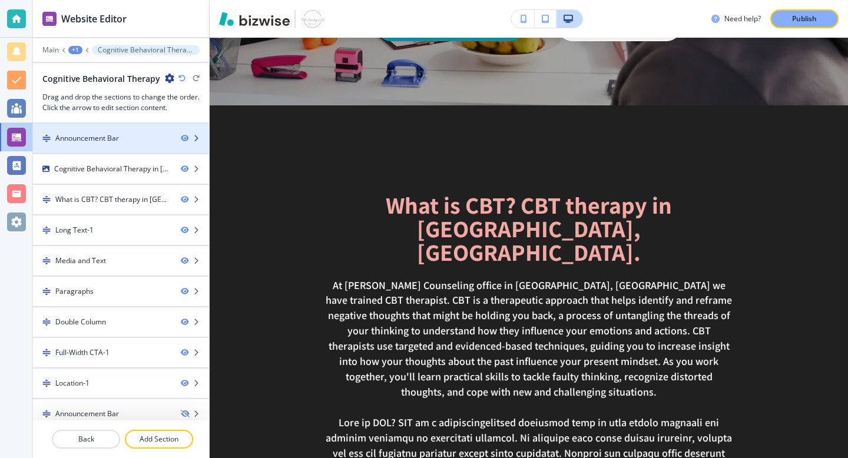
scroll to position [9, 0]
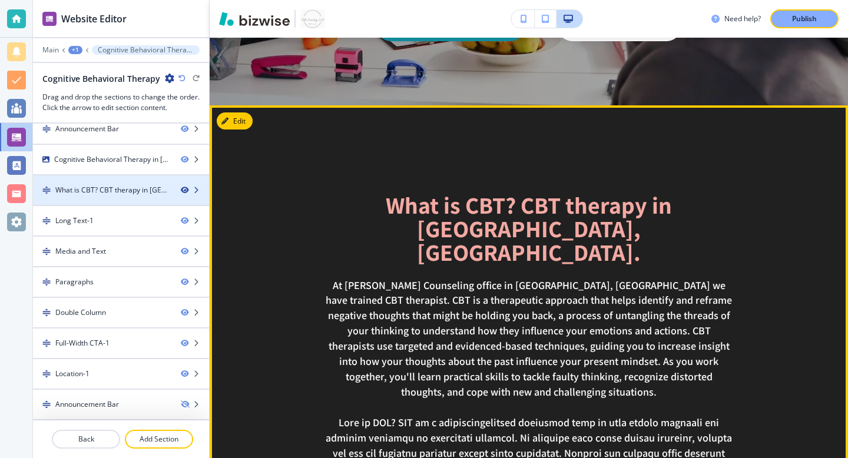
click at [183, 190] on icon "button" at bounding box center [184, 190] width 7 height 7
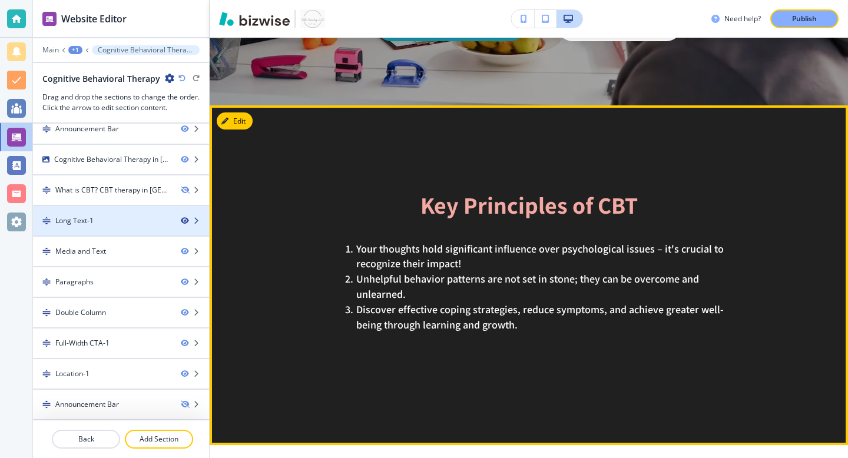
click at [184, 222] on icon "button" at bounding box center [184, 220] width 7 height 7
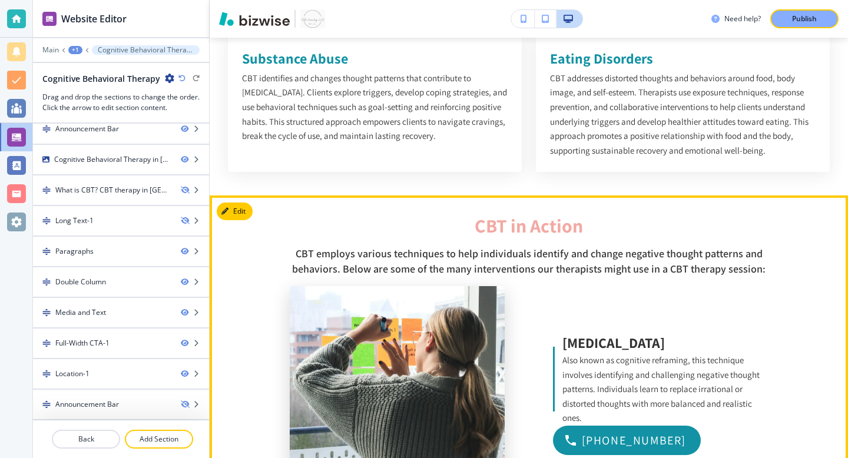
scroll to position [1083, 0]
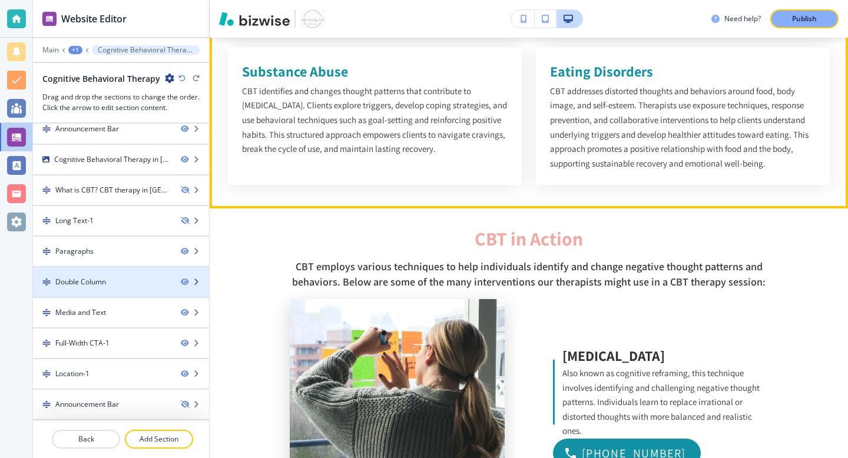
click at [197, 283] on icon "button" at bounding box center [196, 282] width 7 height 7
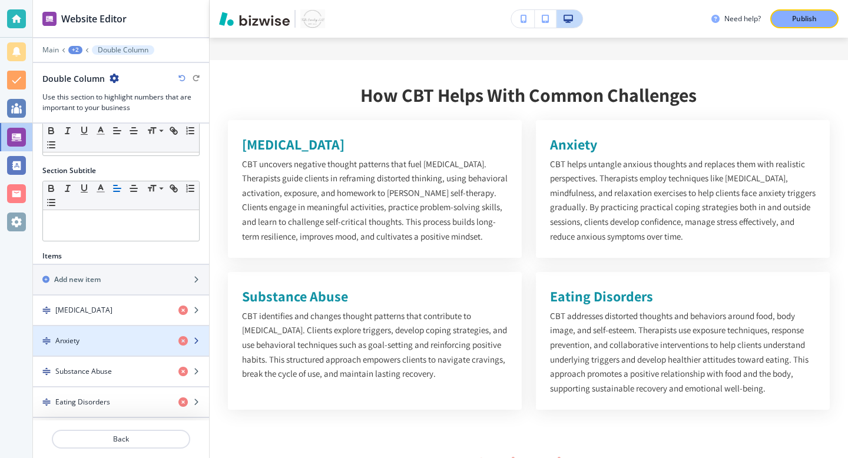
scroll to position [52, 0]
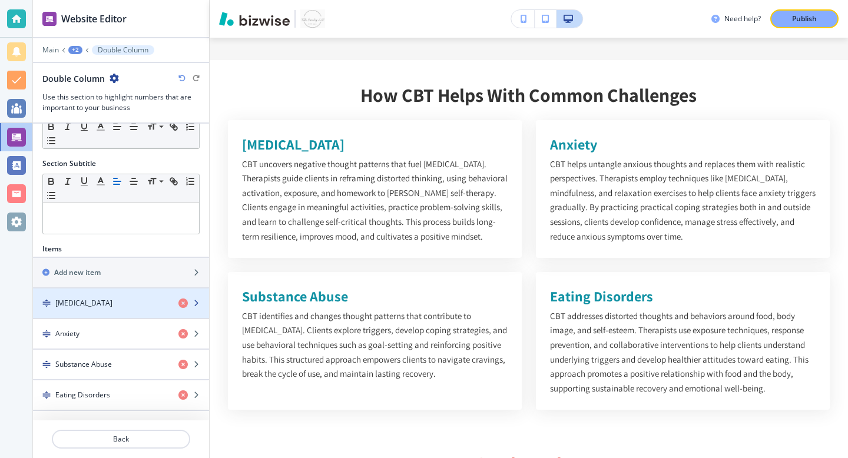
click at [146, 294] on div "button" at bounding box center [121, 293] width 176 height 9
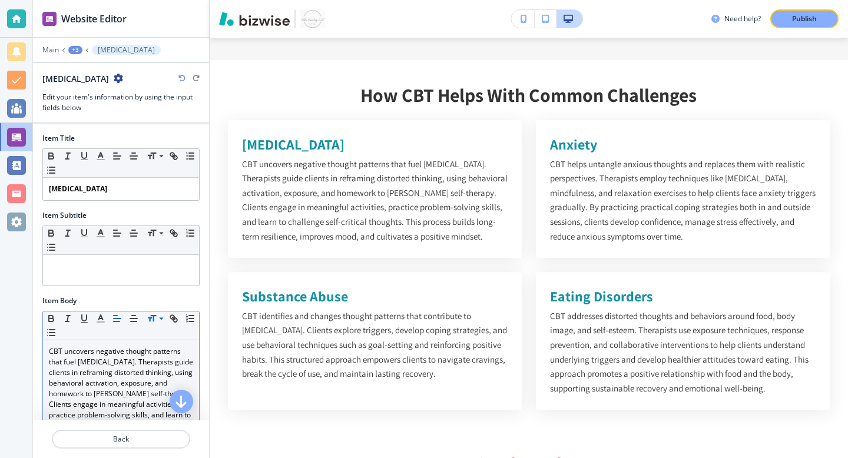
scroll to position [83, 0]
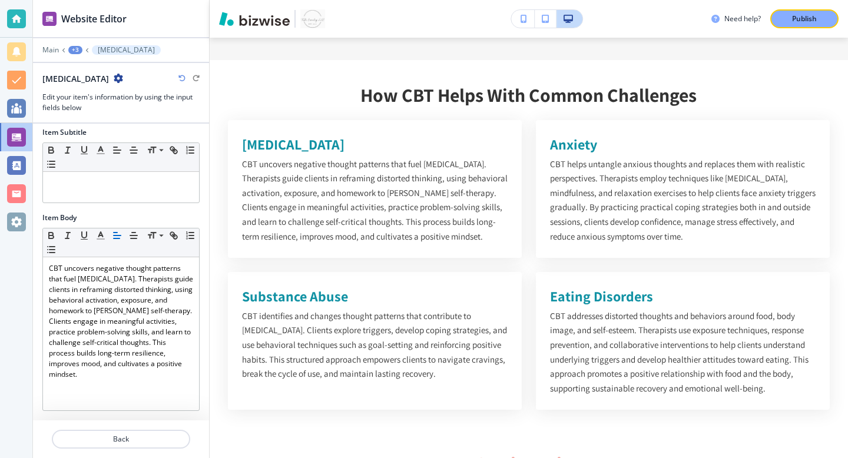
click at [80, 46] on div "+3" at bounding box center [75, 50] width 14 height 8
click at [93, 91] on p "Cognitive Behavioral Therapy" at bounding box center [106, 90] width 60 height 11
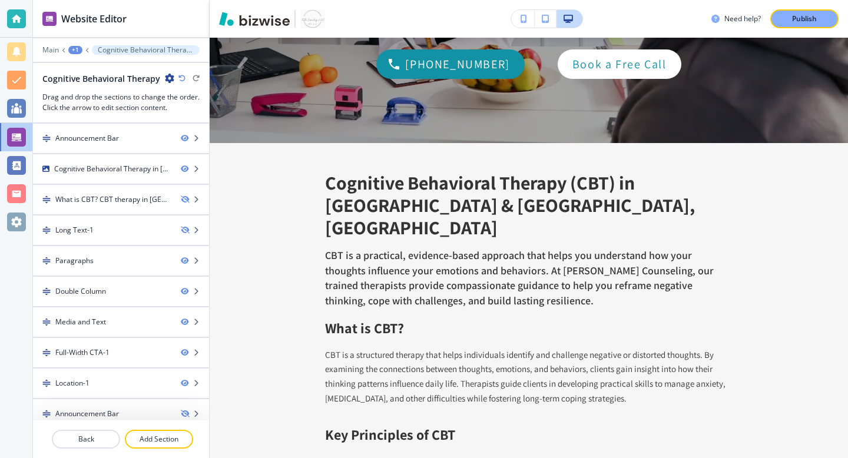
scroll to position [67, 0]
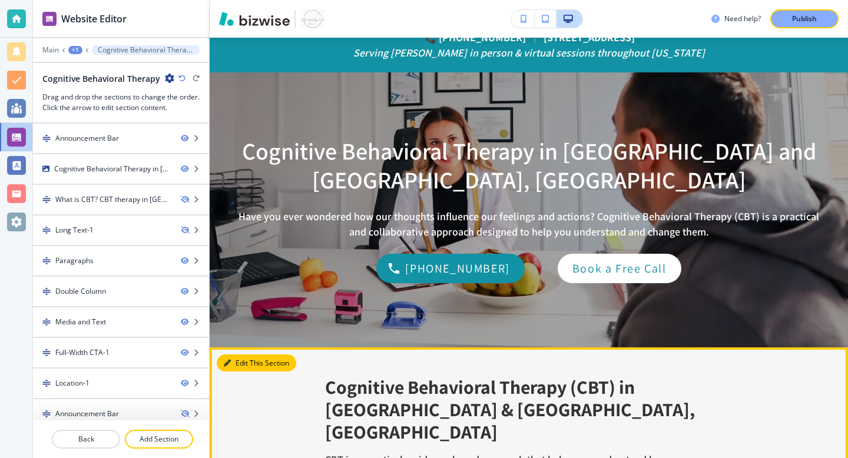
click at [229, 360] on icon "button" at bounding box center [227, 363] width 7 height 7
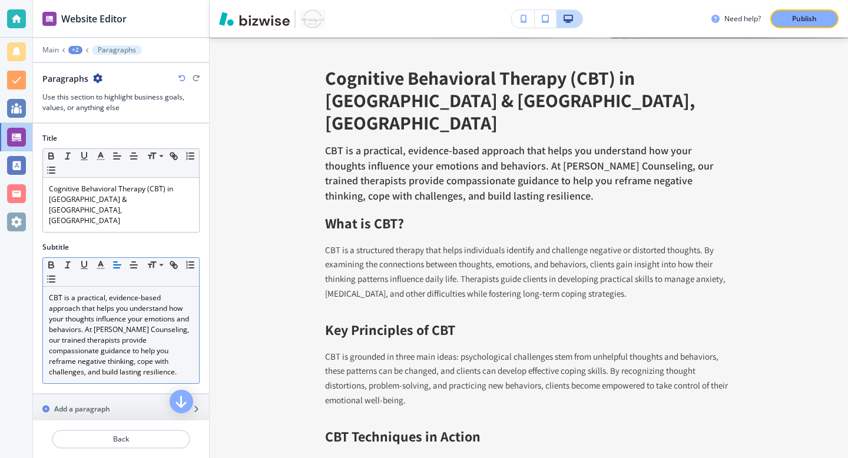
scroll to position [75, 0]
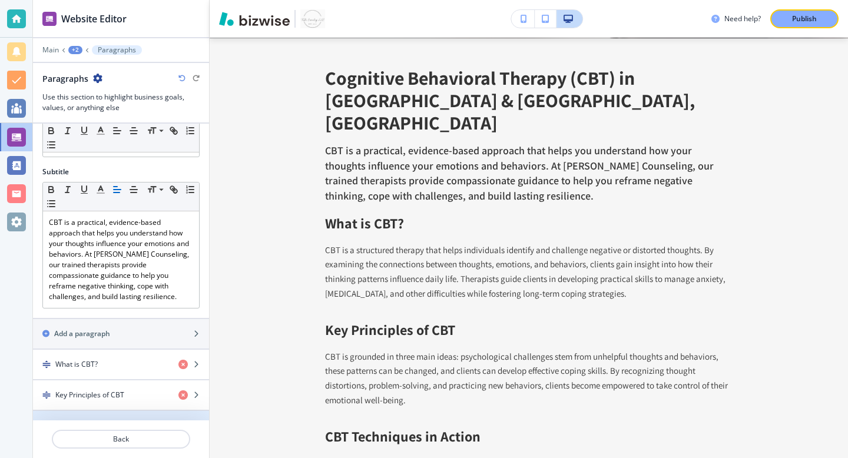
click at [136, 431] on div "button" at bounding box center [121, 435] width 176 height 9
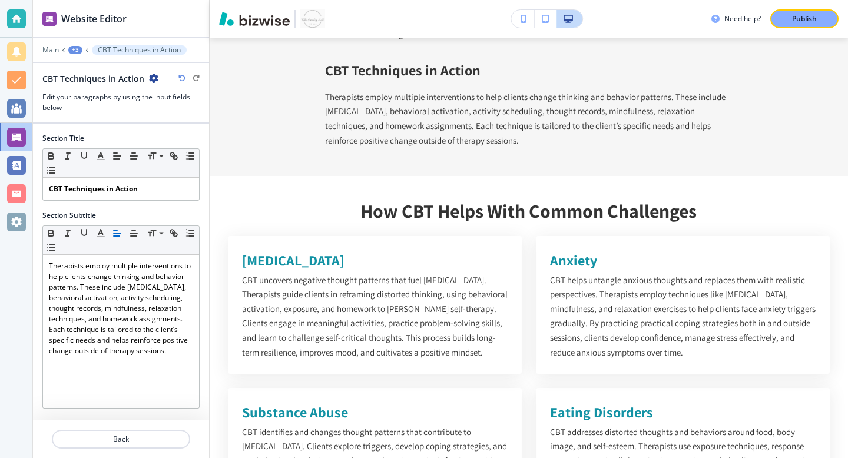
scroll to position [2, 0]
click at [79, 52] on div "+3" at bounding box center [75, 50] width 14 height 8
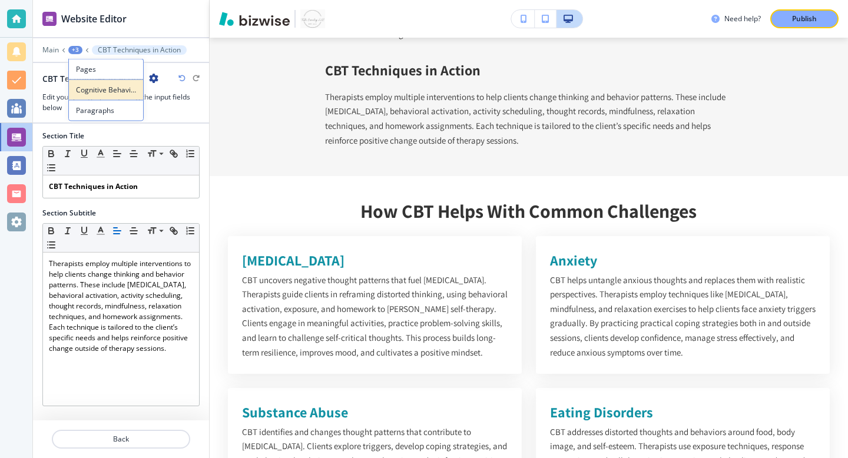
click at [84, 91] on p "Cognitive Behavioral Therapy" at bounding box center [106, 90] width 60 height 11
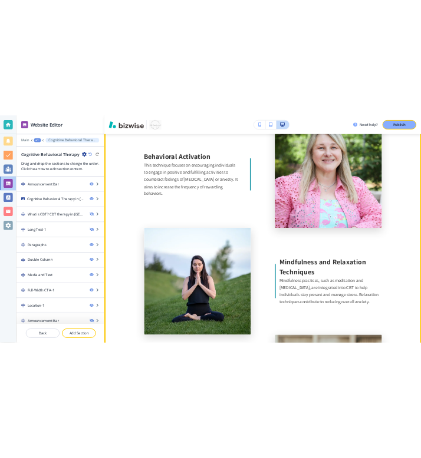
scroll to position [1586, 0]
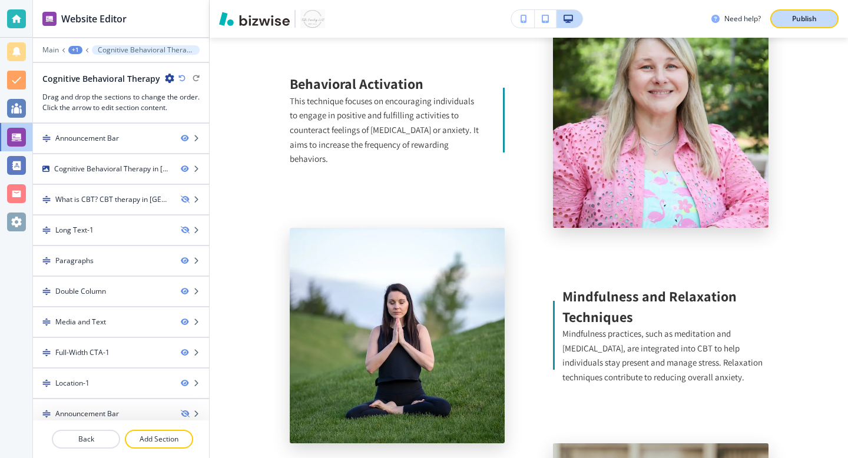
click at [785, 22] on button "Publish" at bounding box center [805, 18] width 68 height 19
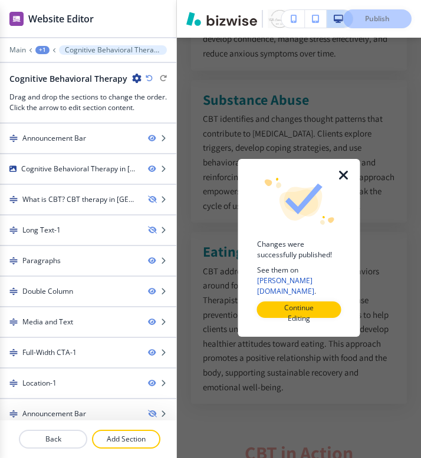
scroll to position [2622, 0]
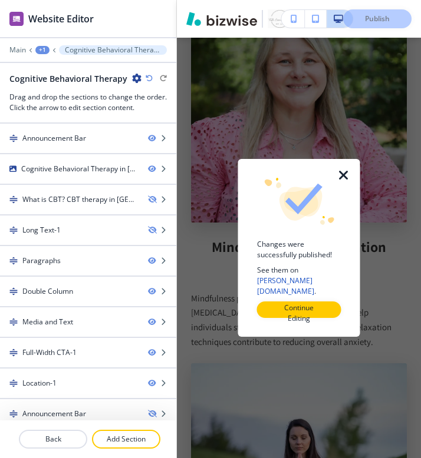
click at [343, 182] on icon "button" at bounding box center [343, 176] width 14 height 14
